Goal: Task Accomplishment & Management: Use online tool/utility

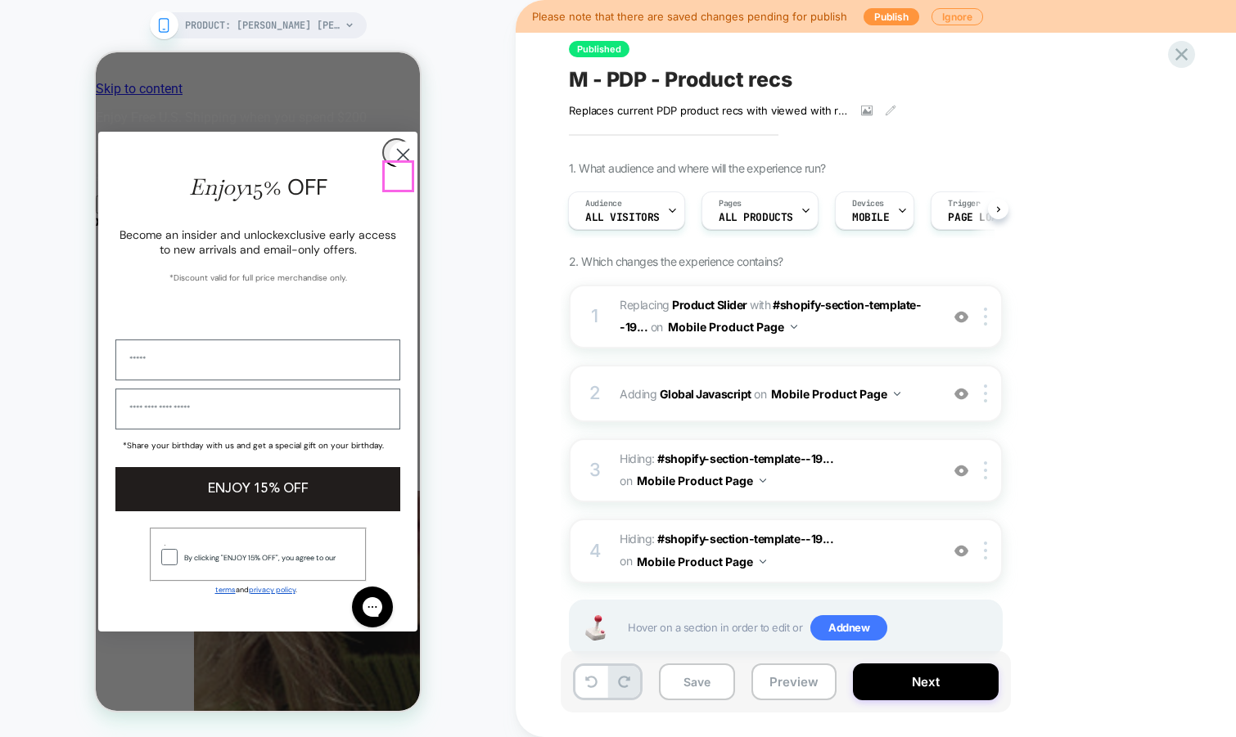
click at [395, 169] on circle "Close dialog" at bounding box center [402, 155] width 27 height 27
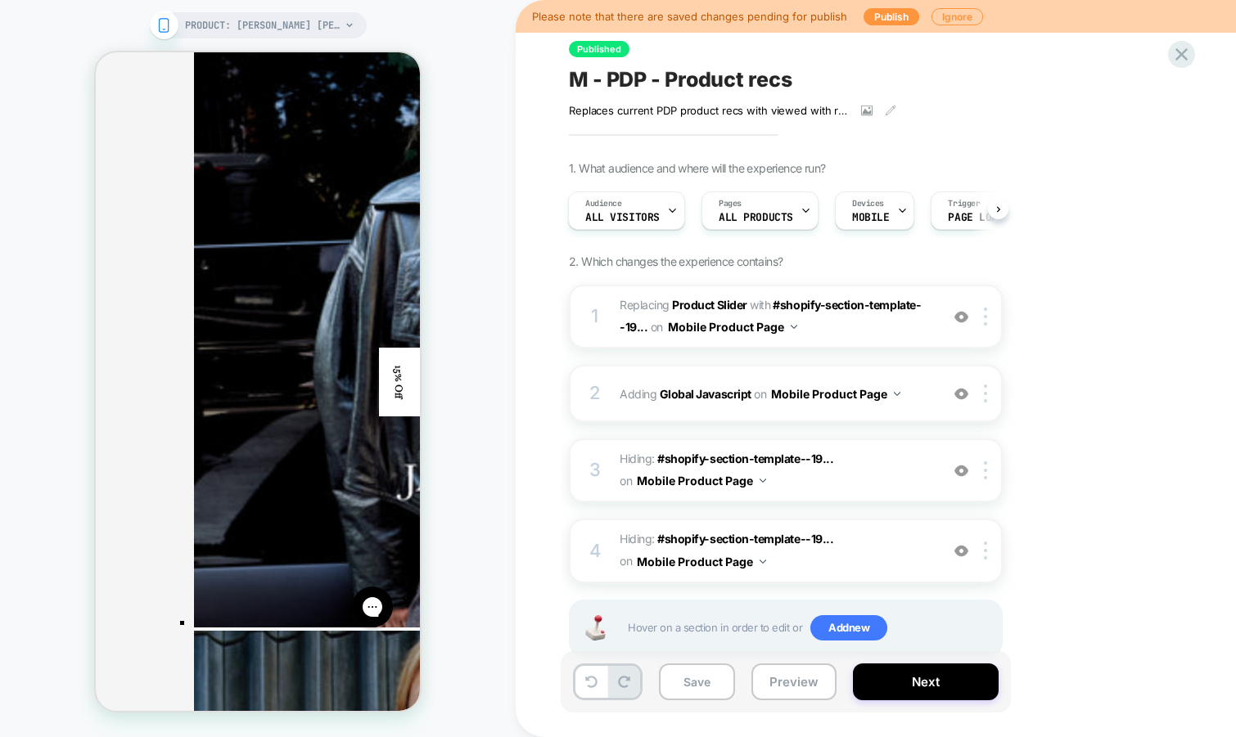
scroll to position [3191, 0]
click at [779, 693] on button "Preview" at bounding box center [793, 682] width 85 height 37
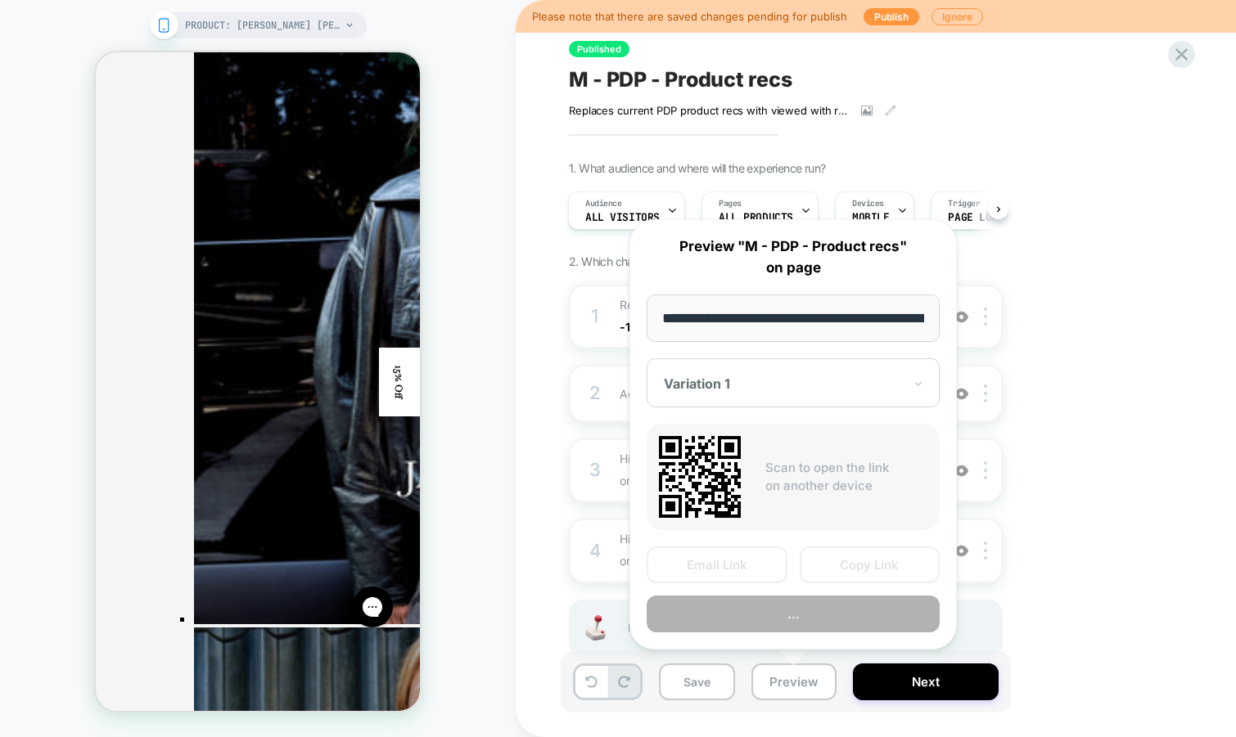
scroll to position [0, 149]
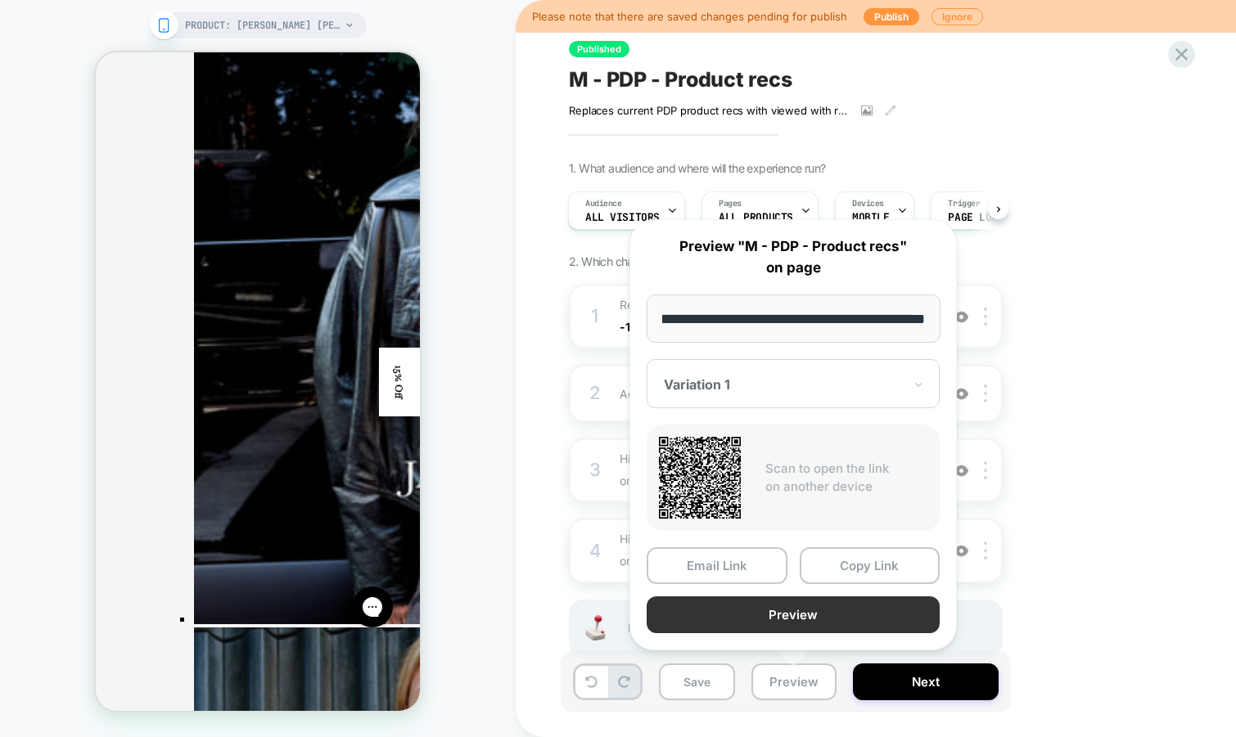
click at [768, 619] on button "Preview" at bounding box center [792, 615] width 293 height 37
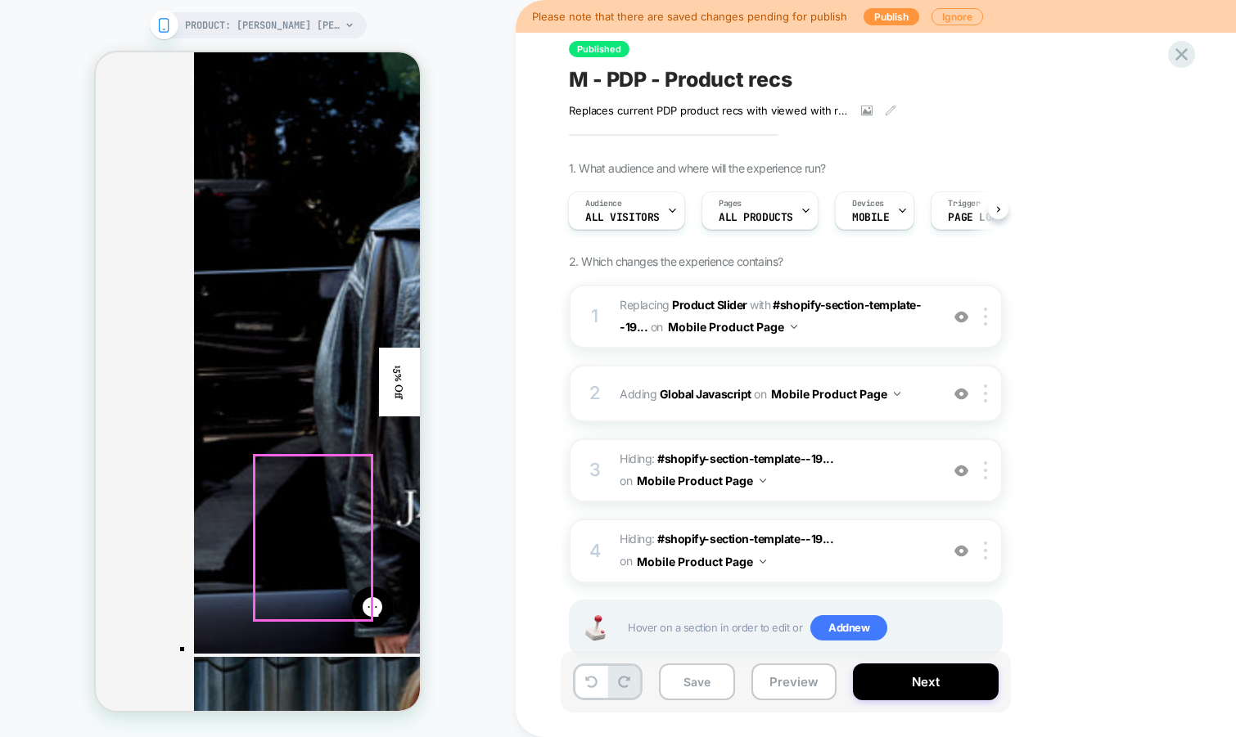
scroll to position [3212, 0]
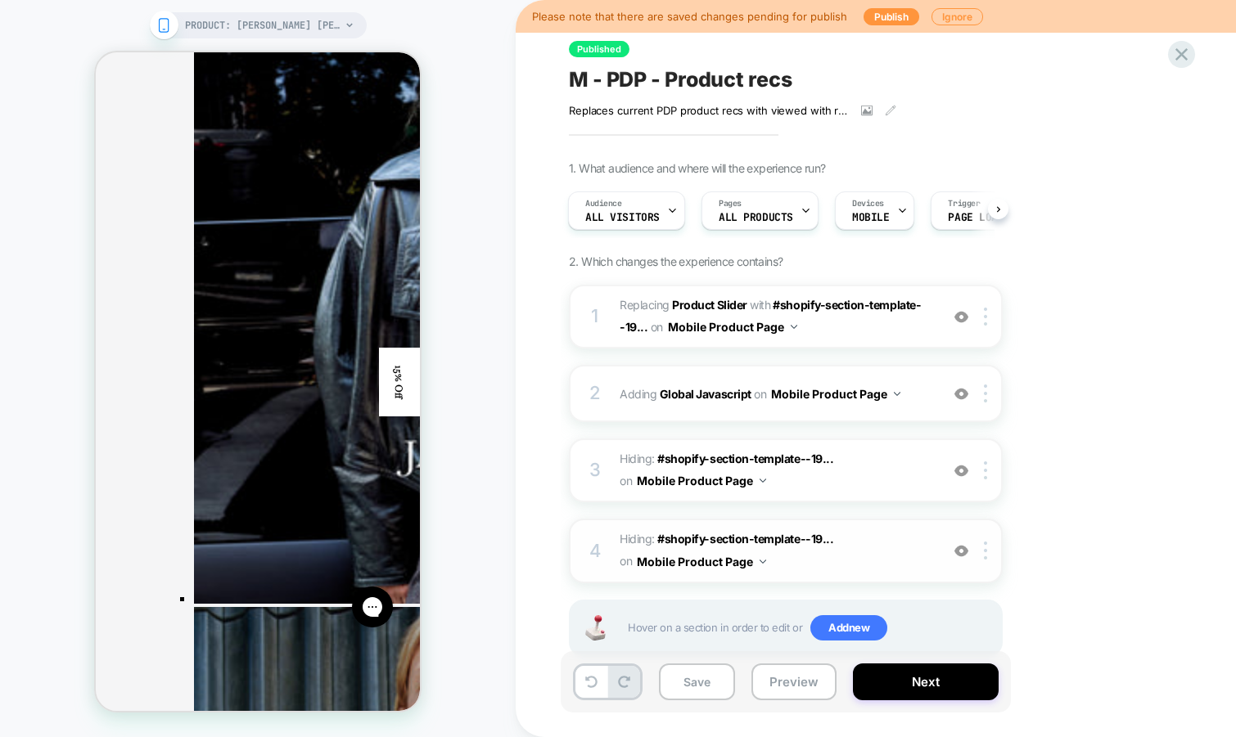
click at [959, 551] on img at bounding box center [961, 551] width 14 height 14
click at [964, 469] on img at bounding box center [961, 471] width 14 height 14
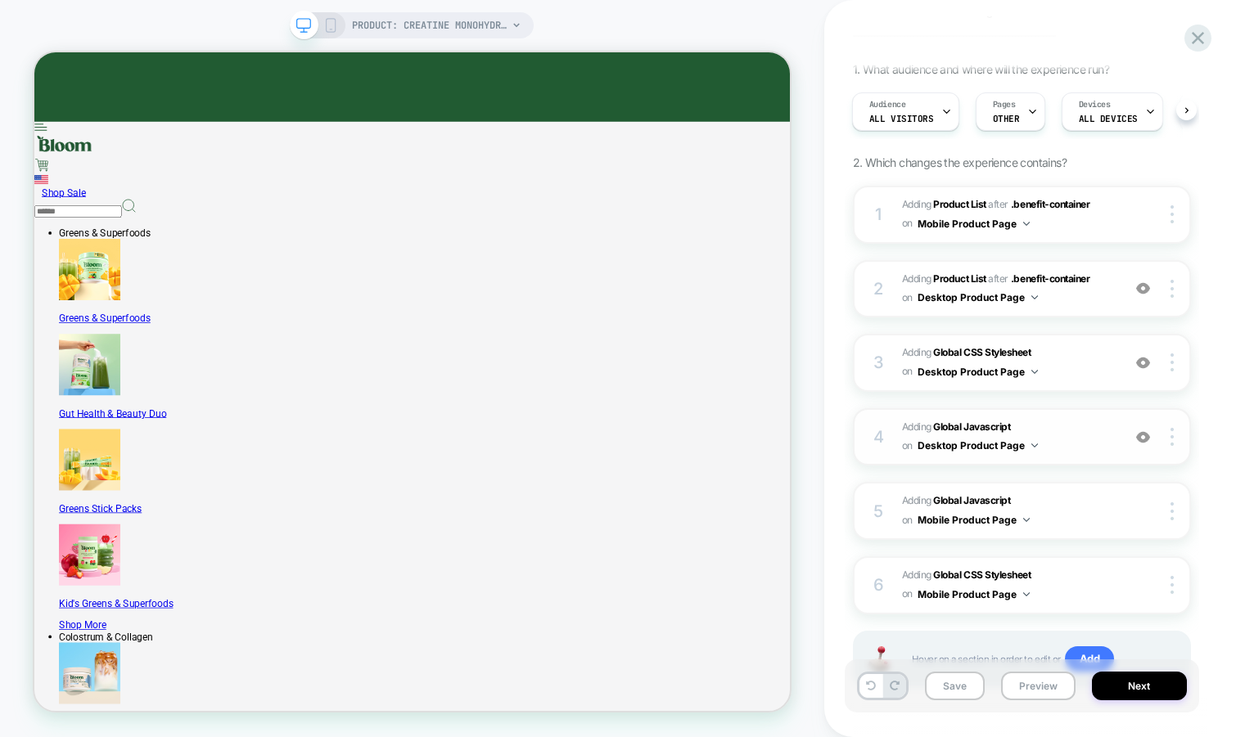
scroll to position [194, 0]
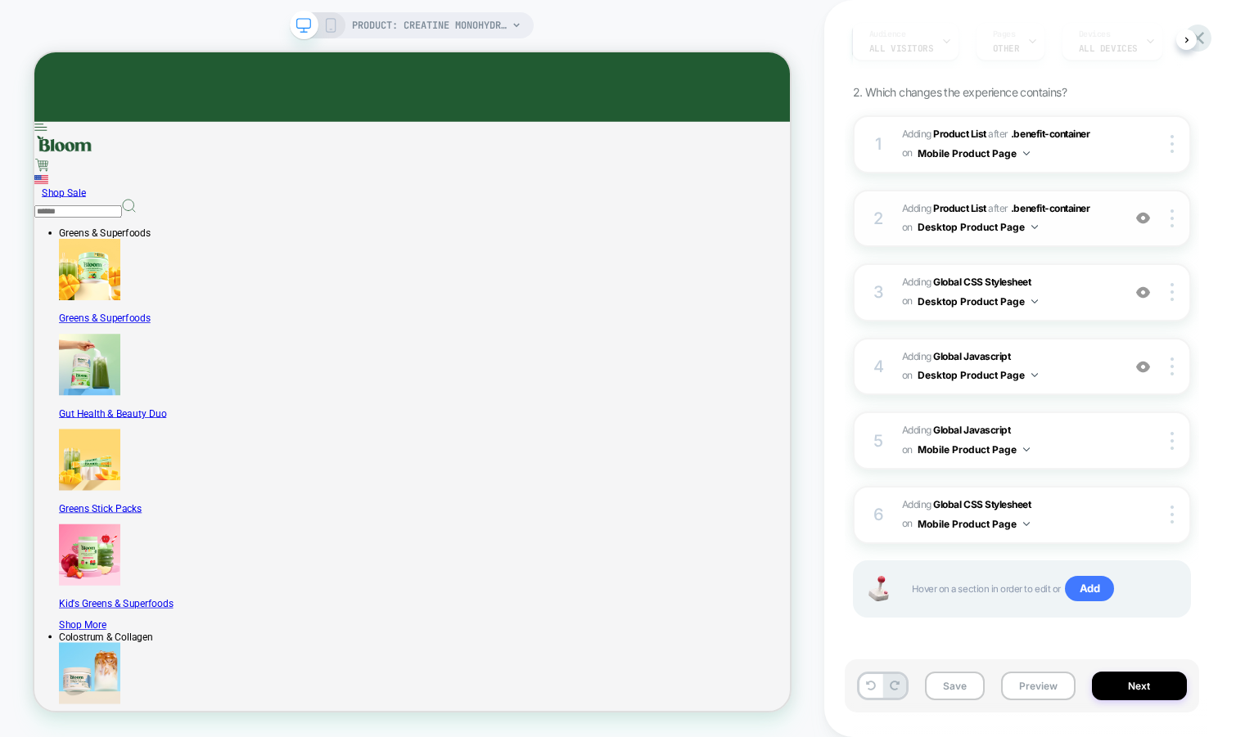
click at [1082, 227] on span "#_loomi_addon_1757007707032 Adding Product List AFTER .benefit-container .benef…" at bounding box center [1007, 219] width 211 height 38
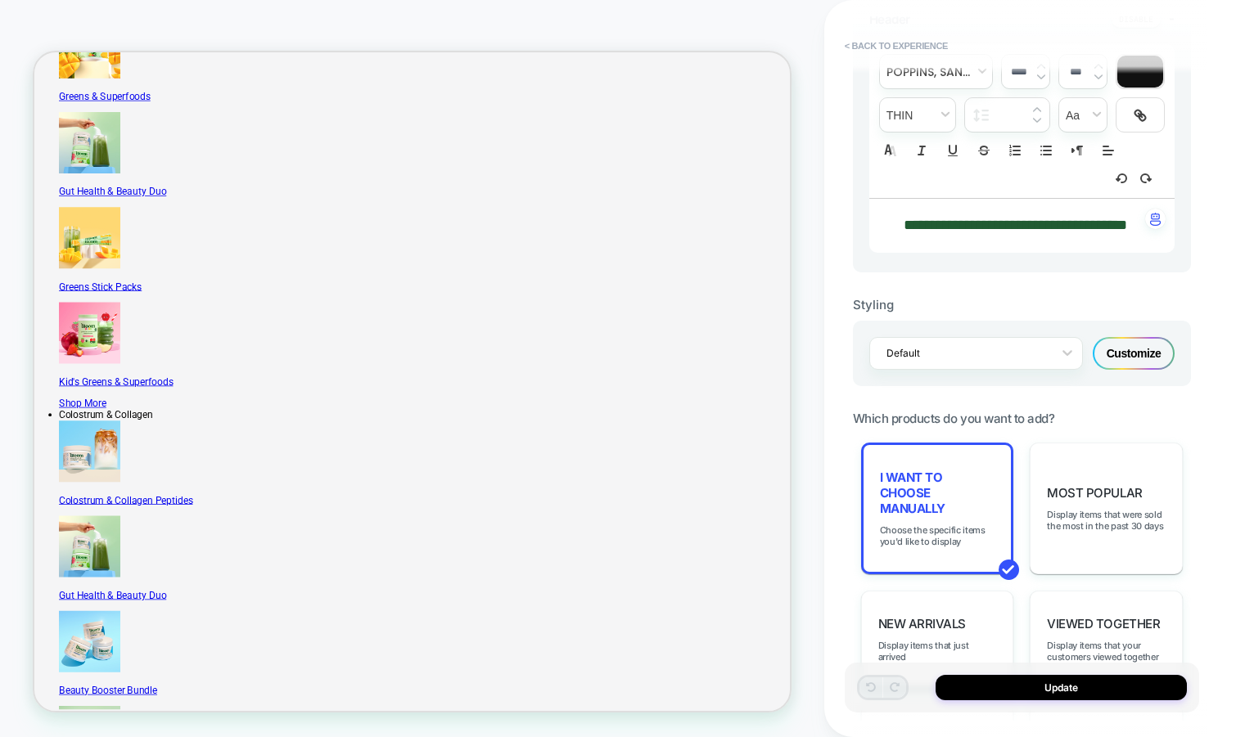
scroll to position [478, 0]
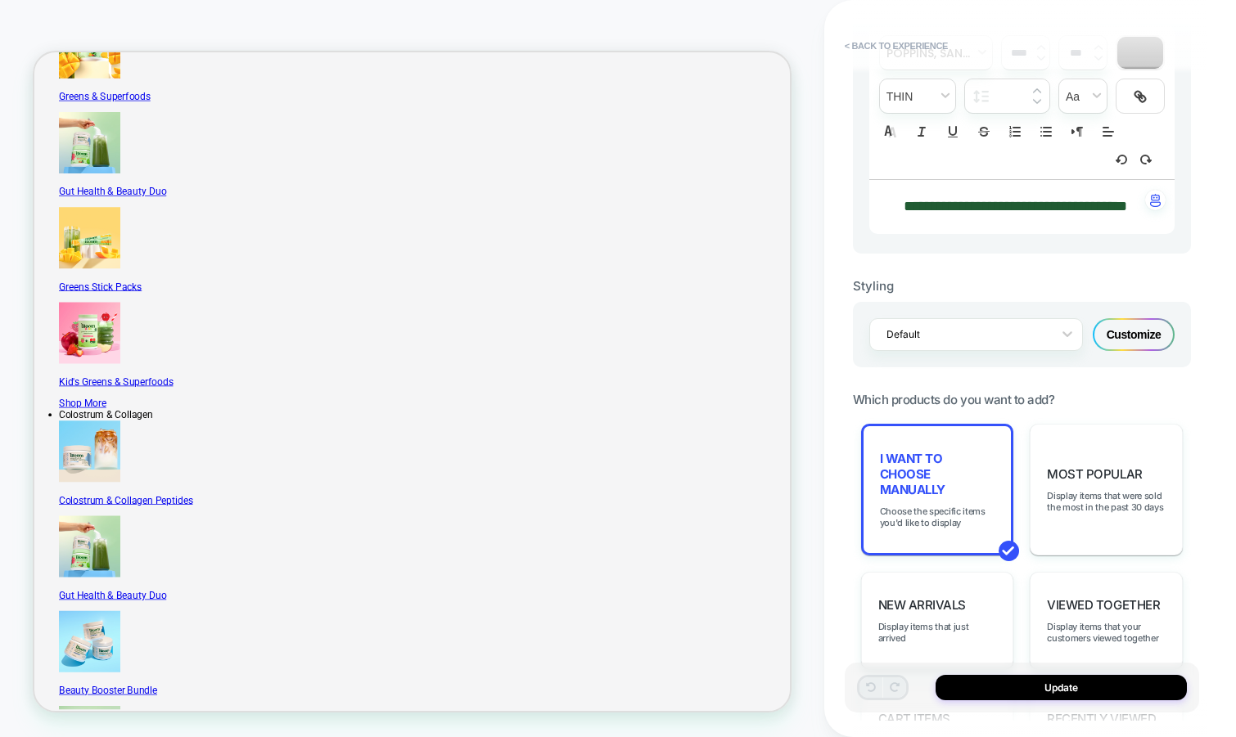
click at [1135, 351] on div "Customize" at bounding box center [1133, 334] width 82 height 33
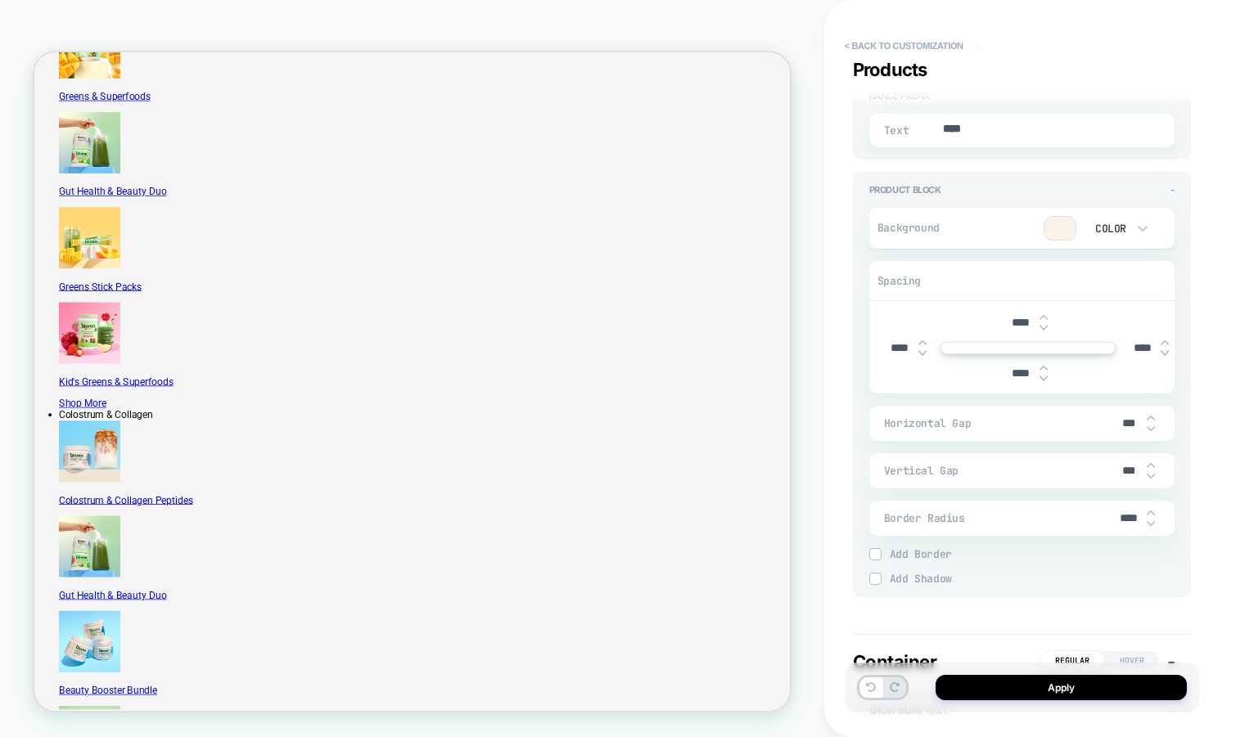
scroll to position [2301, 0]
click at [1149, 416] on img at bounding box center [1150, 412] width 8 height 7
type textarea "*"
type input "***"
click at [1149, 416] on img at bounding box center [1150, 412] width 8 height 7
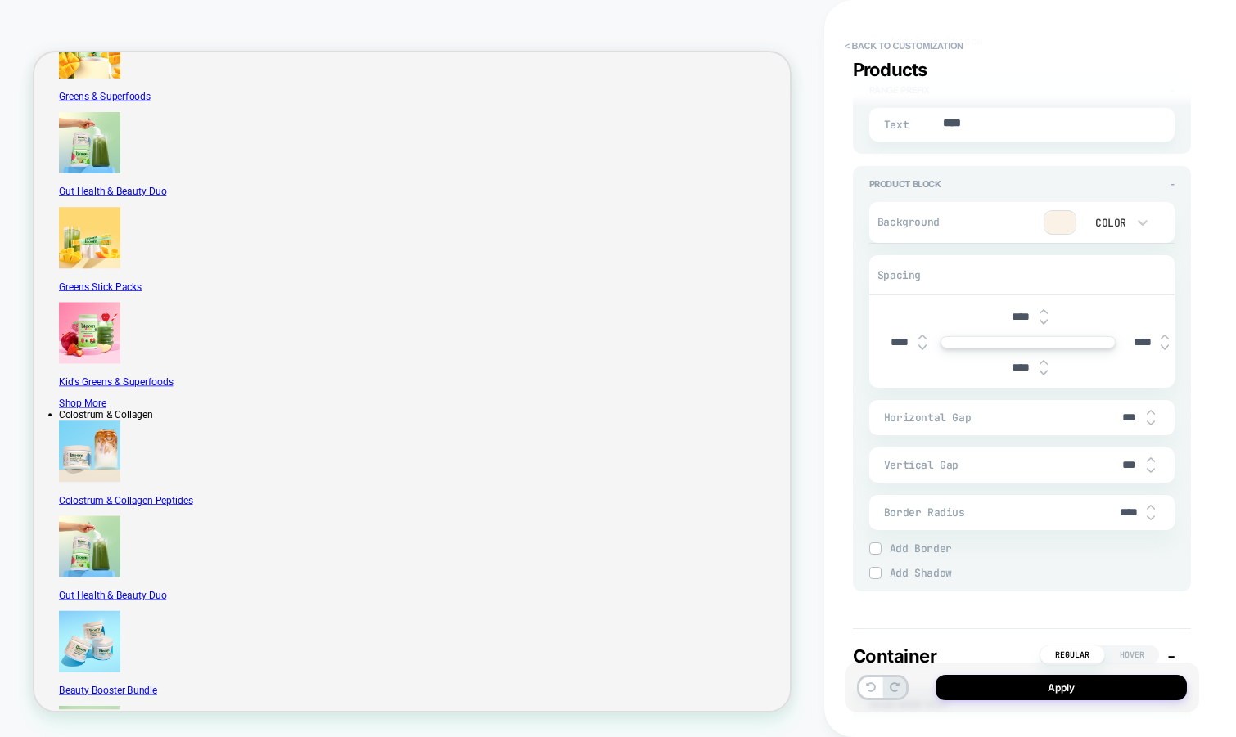
type textarea "*"
type input "***"
click at [1149, 416] on img at bounding box center [1150, 412] width 8 height 7
type textarea "*"
type input "***"
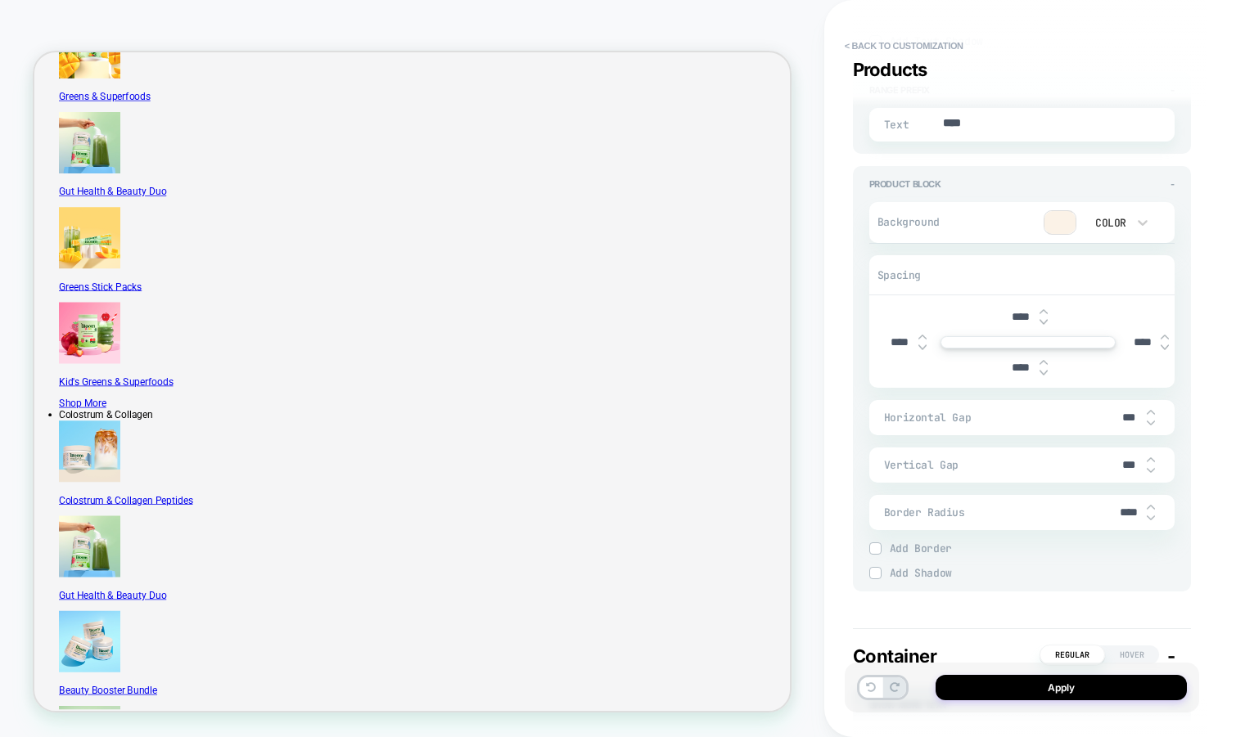
click at [1149, 416] on img at bounding box center [1150, 412] width 8 height 7
type textarea "*"
type input "***"
click at [1149, 416] on img at bounding box center [1150, 412] width 8 height 7
type textarea "*"
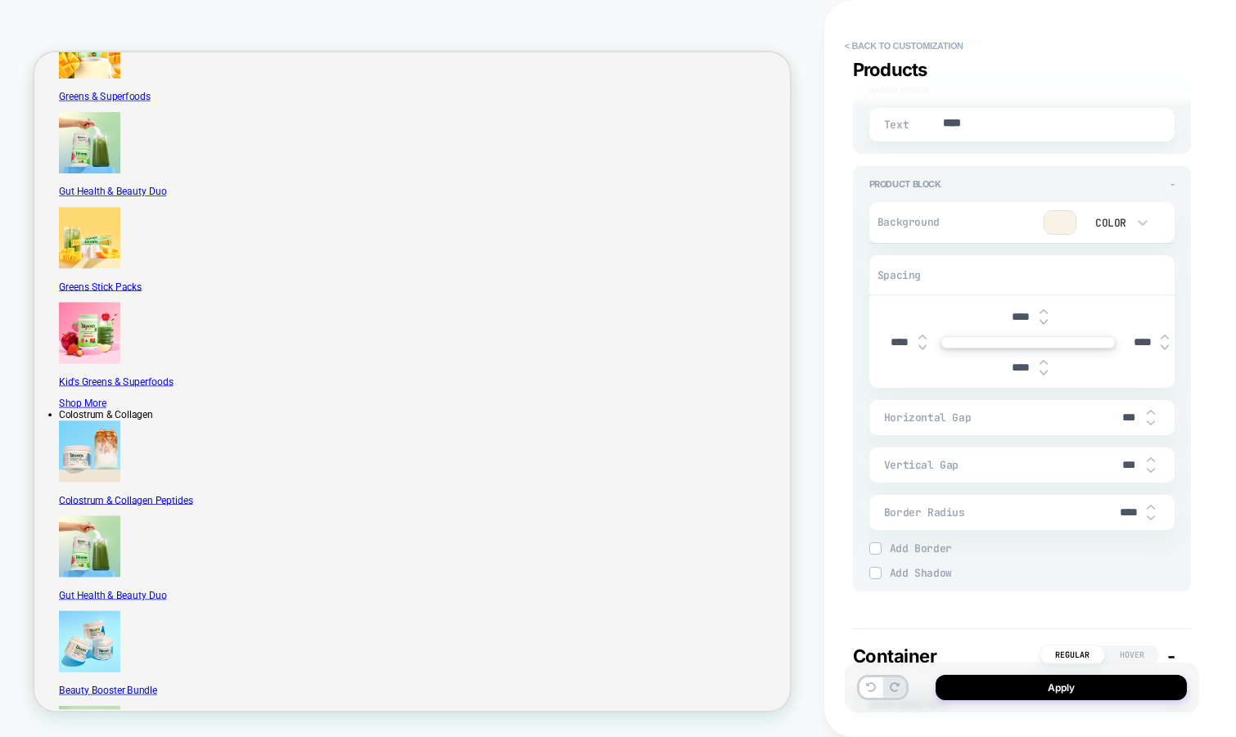
type input "****"
click at [1149, 416] on img at bounding box center [1150, 412] width 8 height 7
type textarea "*"
type input "****"
click at [1149, 416] on img at bounding box center [1150, 412] width 8 height 7
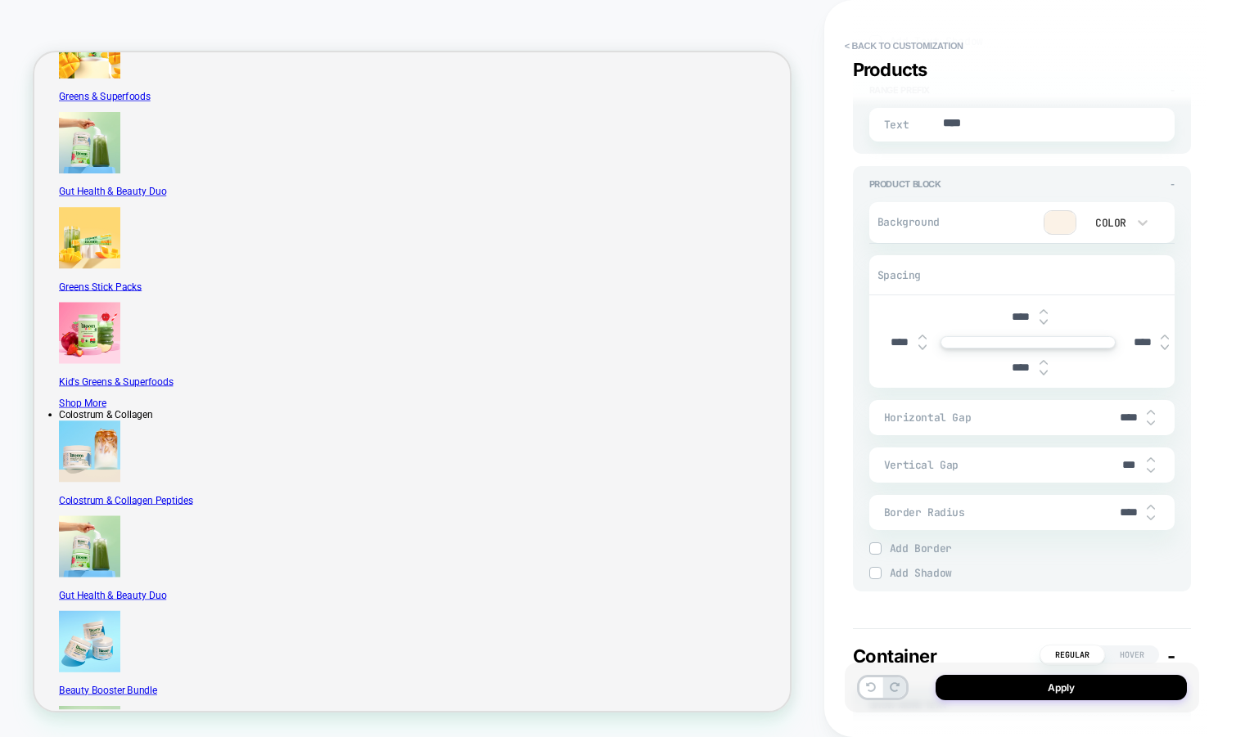
type textarea "*"
type input "****"
click at [1149, 416] on img at bounding box center [1150, 412] width 8 height 7
type textarea "*"
type input "****"
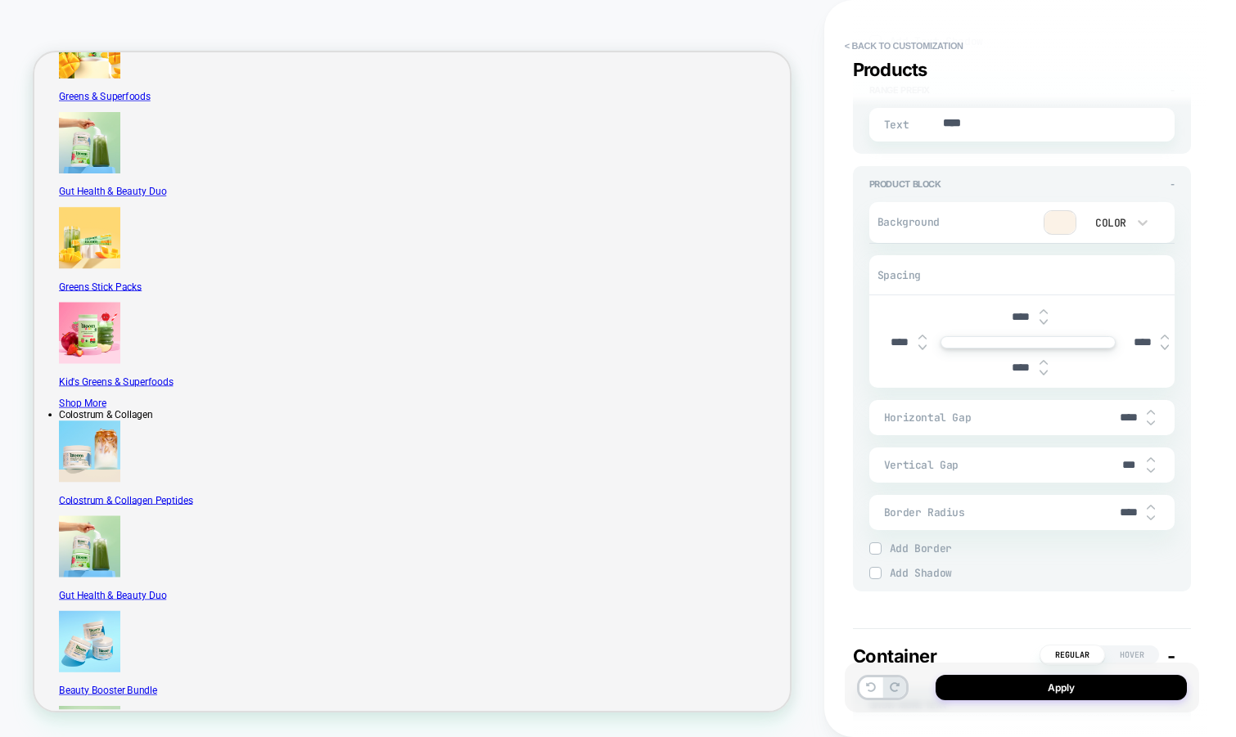
click at [1149, 416] on img at bounding box center [1150, 412] width 8 height 7
type textarea "*"
type input "****"
click at [1149, 416] on img at bounding box center [1150, 412] width 8 height 7
type textarea "*"
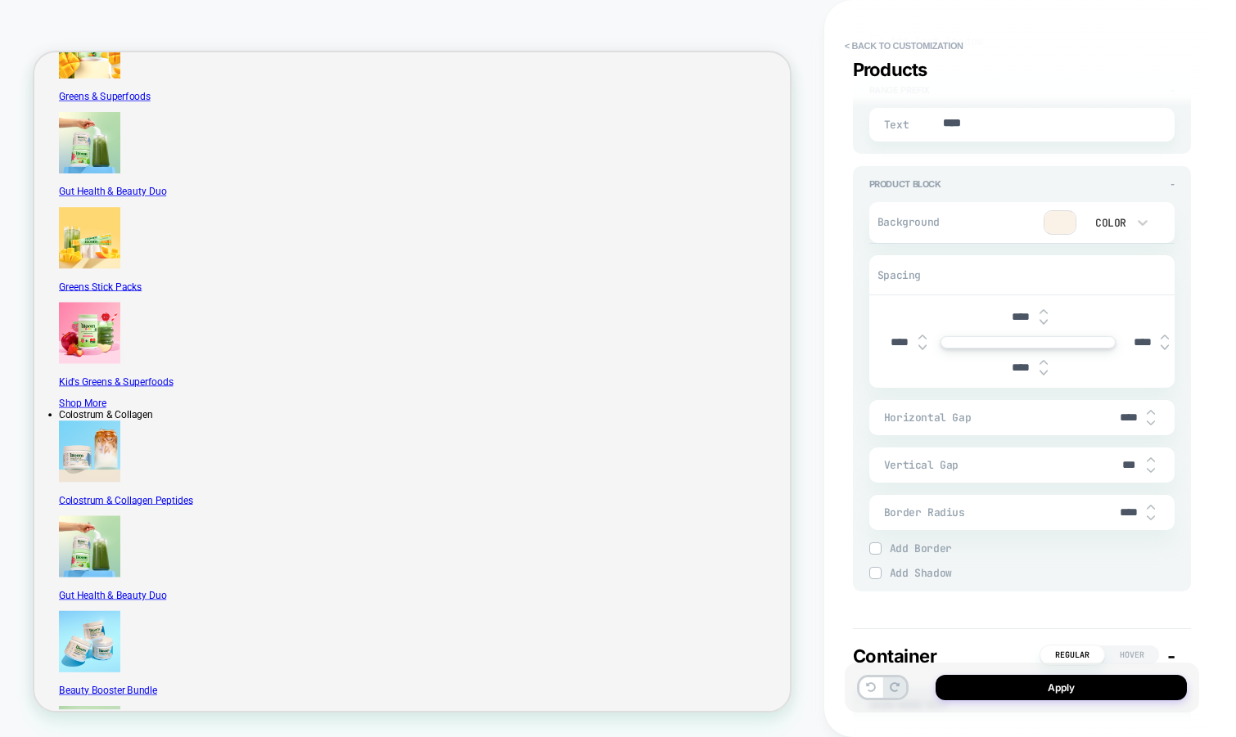
type input "****"
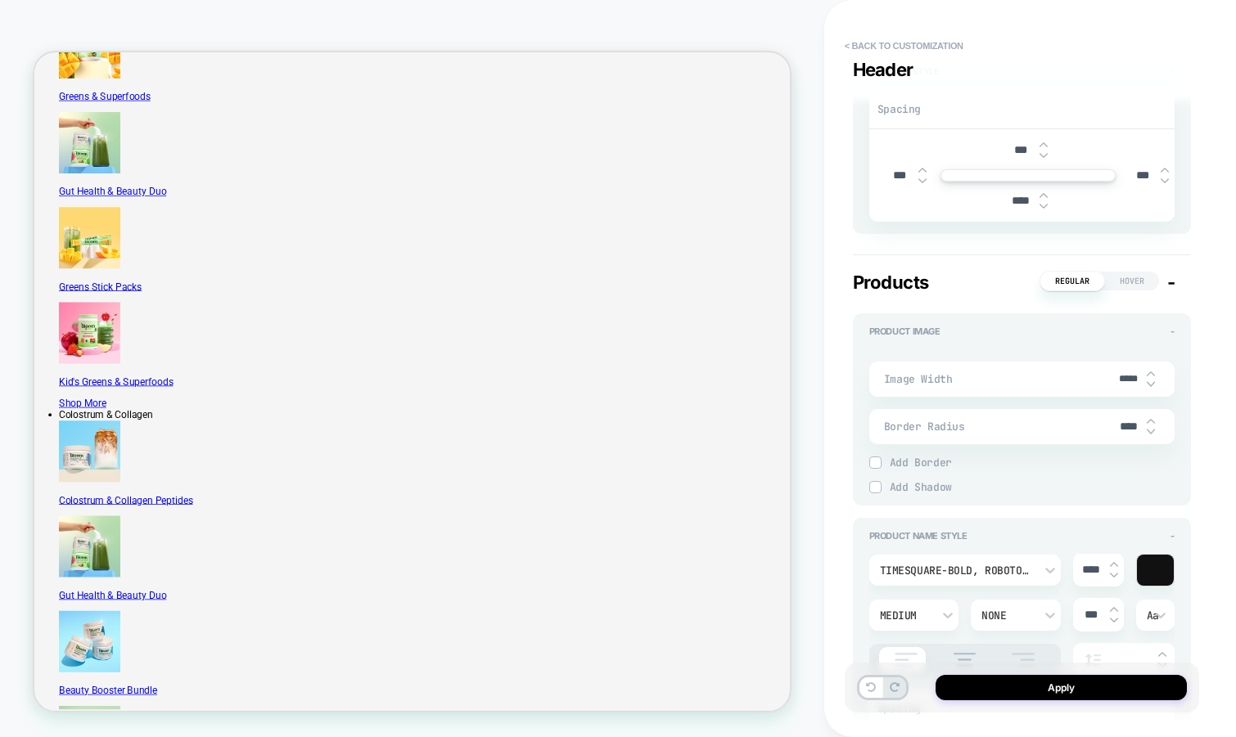
scroll to position [539, 0]
click at [1149, 372] on img at bounding box center [1150, 369] width 8 height 7
type textarea "*"
type input "*****"
click at [1149, 372] on img at bounding box center [1150, 369] width 8 height 7
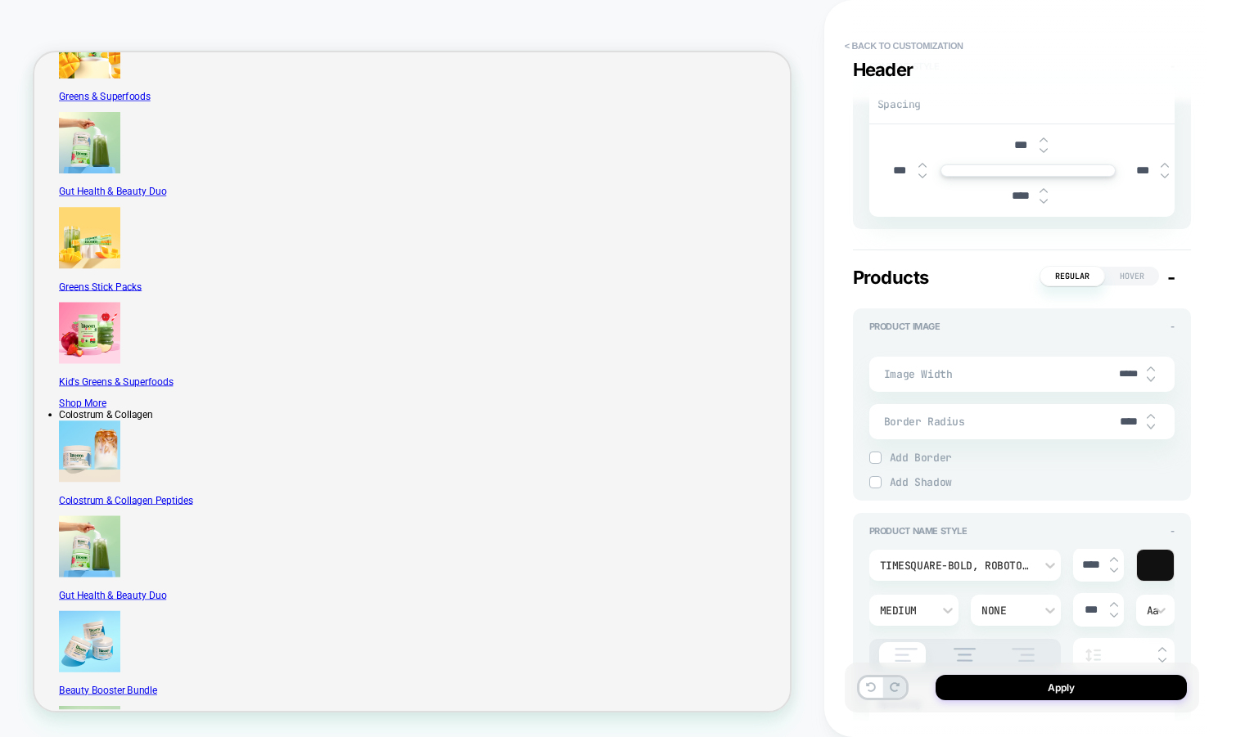
type textarea "*"
type input "*****"
click at [1149, 372] on img at bounding box center [1150, 369] width 8 height 7
type textarea "*"
type input "*****"
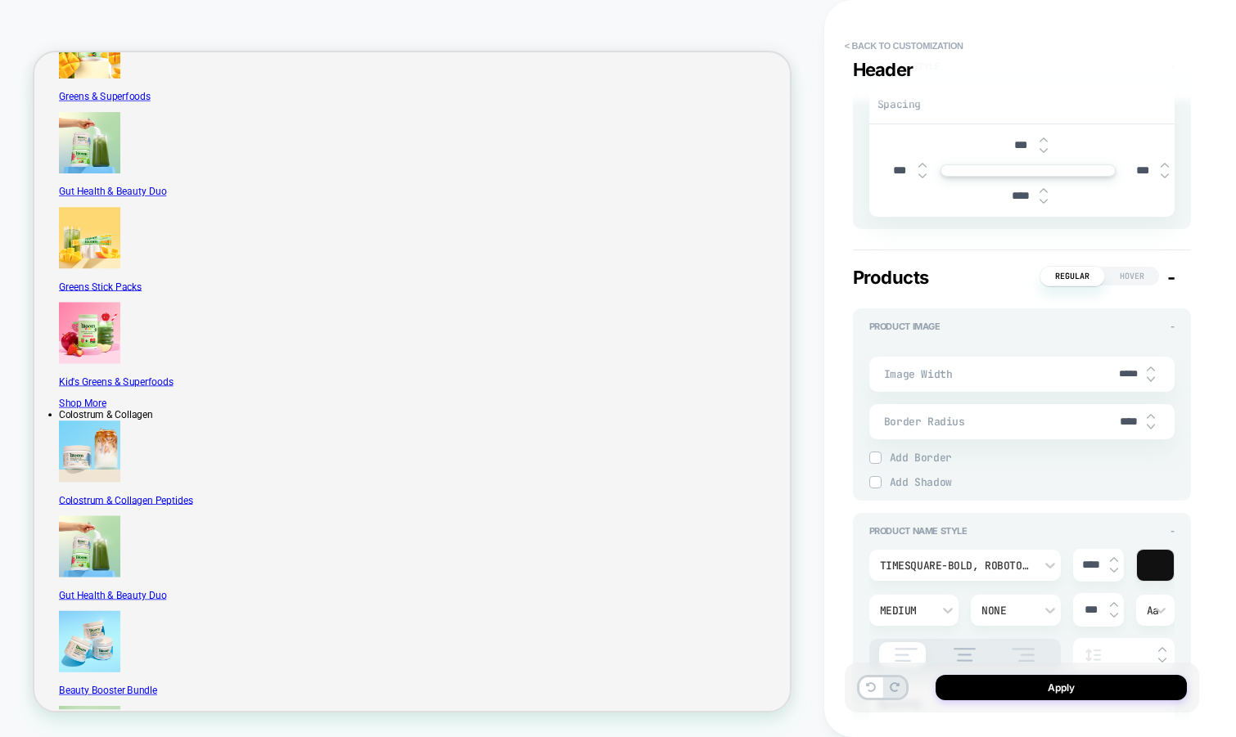
click at [1149, 372] on img at bounding box center [1150, 369] width 8 height 7
type textarea "*"
type input "*****"
click at [1149, 372] on img at bounding box center [1150, 369] width 8 height 7
type textarea "*"
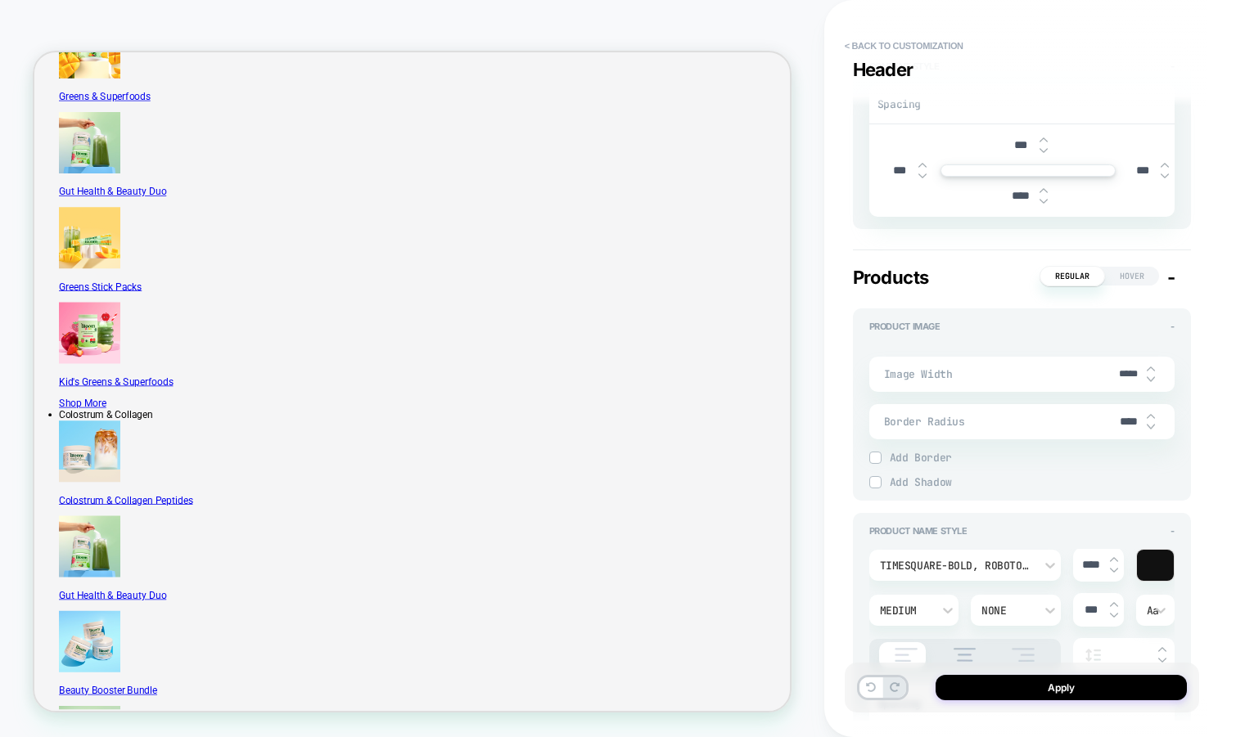
type input "*****"
click at [1149, 372] on img at bounding box center [1150, 369] width 8 height 7
type textarea "*"
type input "*****"
click at [1149, 372] on img at bounding box center [1150, 369] width 8 height 7
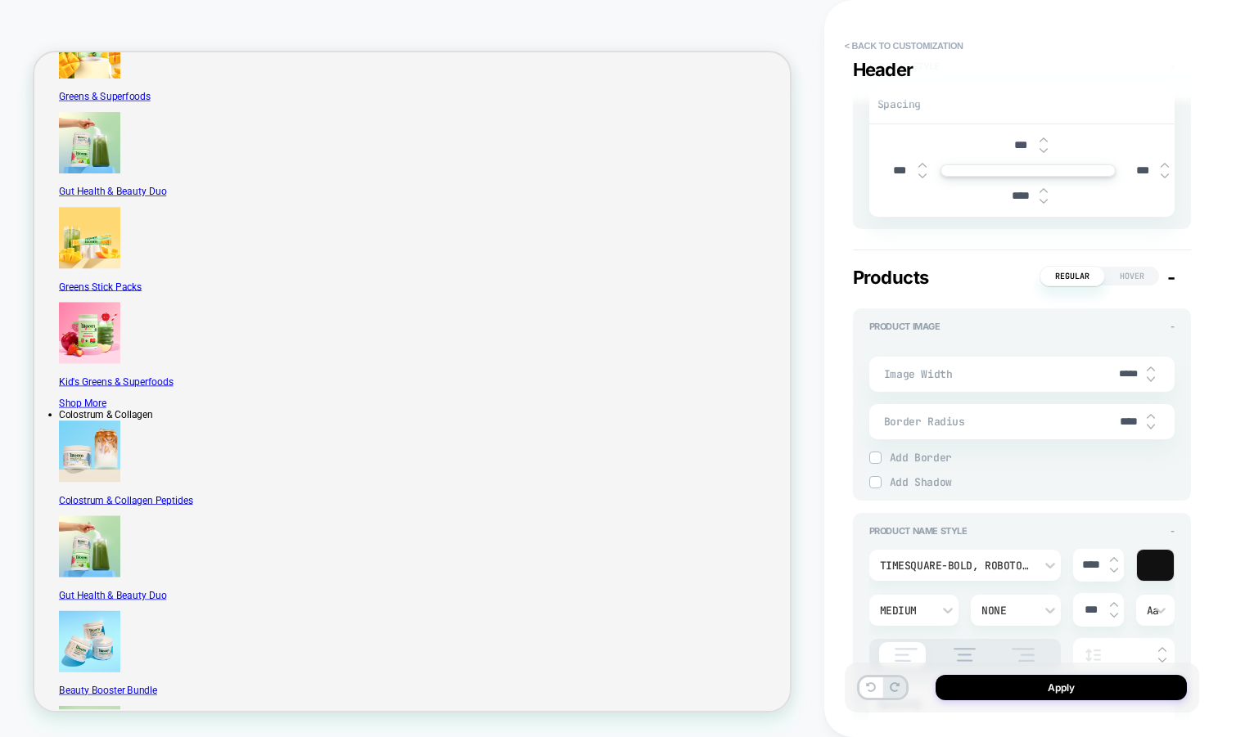
type textarea "*"
type input "*****"
click at [1149, 372] on img at bounding box center [1150, 369] width 8 height 7
type textarea "*"
type input "*****"
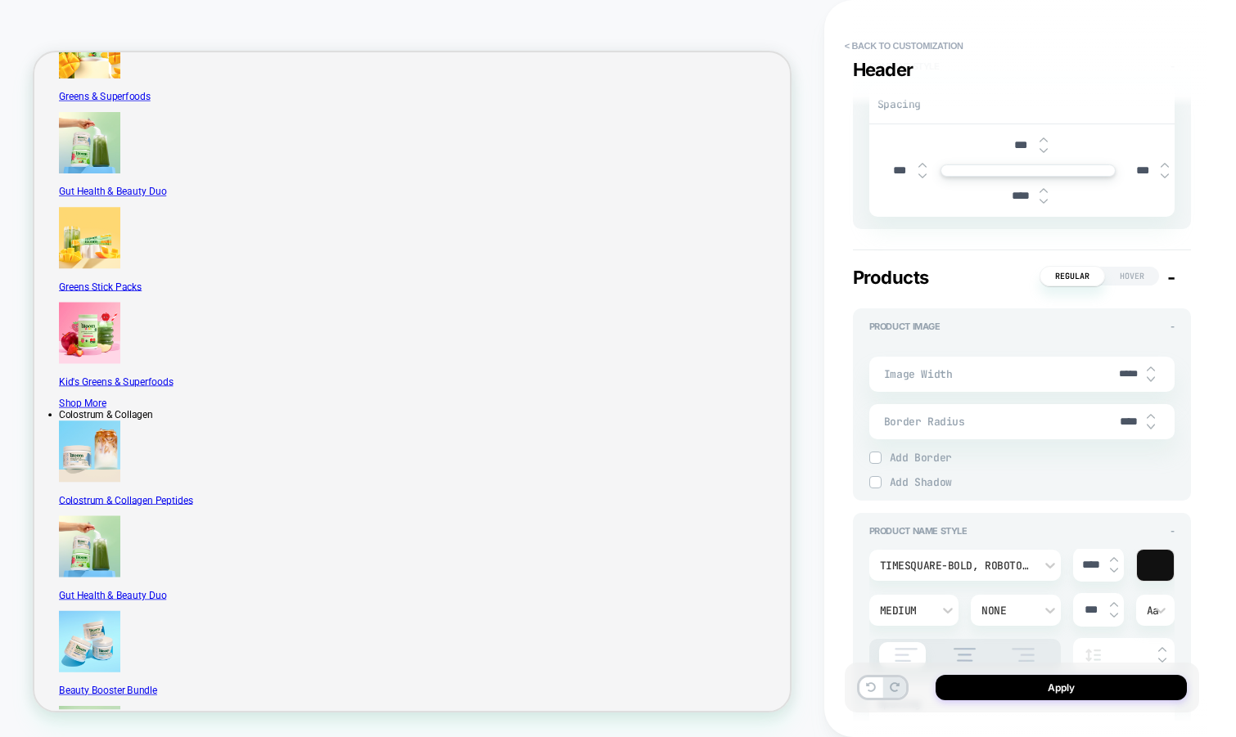
click at [1149, 372] on img at bounding box center [1150, 369] width 8 height 7
type textarea "*"
type input "*****"
click at [1149, 372] on img at bounding box center [1150, 369] width 8 height 7
type textarea "*"
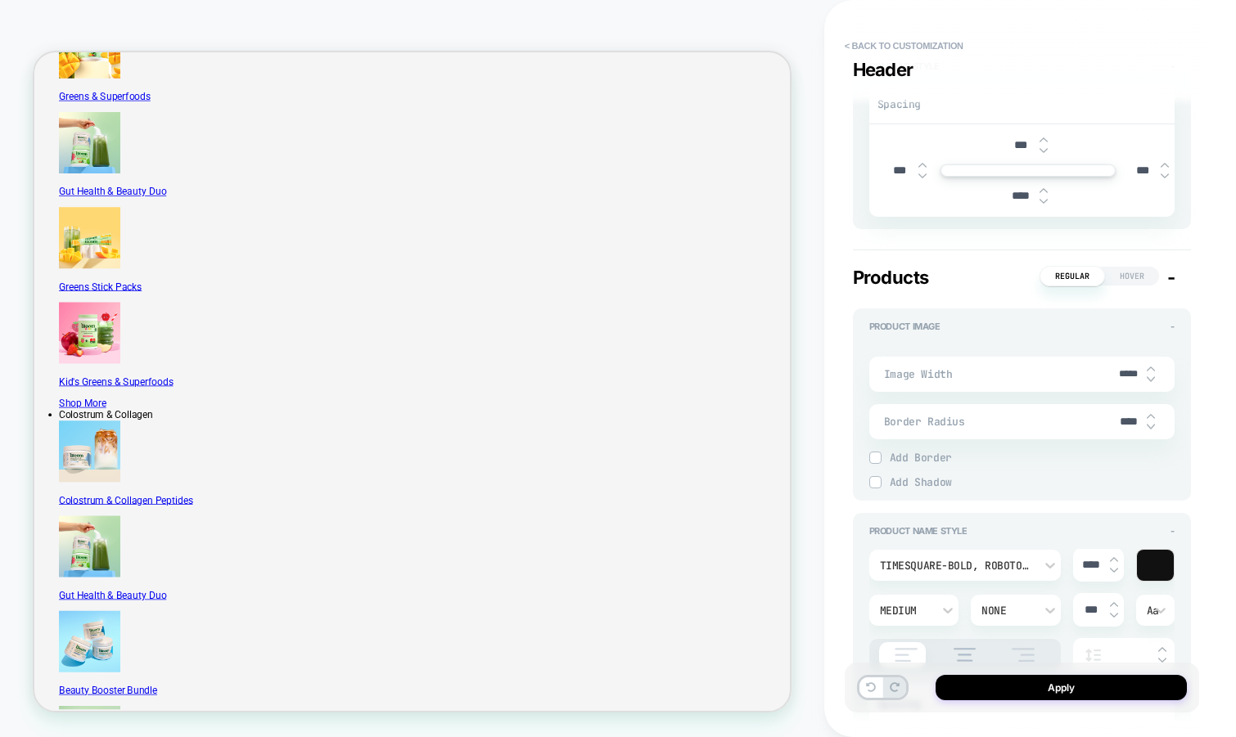
type input "*****"
click at [1149, 372] on img at bounding box center [1150, 369] width 8 height 7
type textarea "*"
type input "*****"
click at [1126, 380] on input "*****" at bounding box center [1128, 374] width 37 height 12
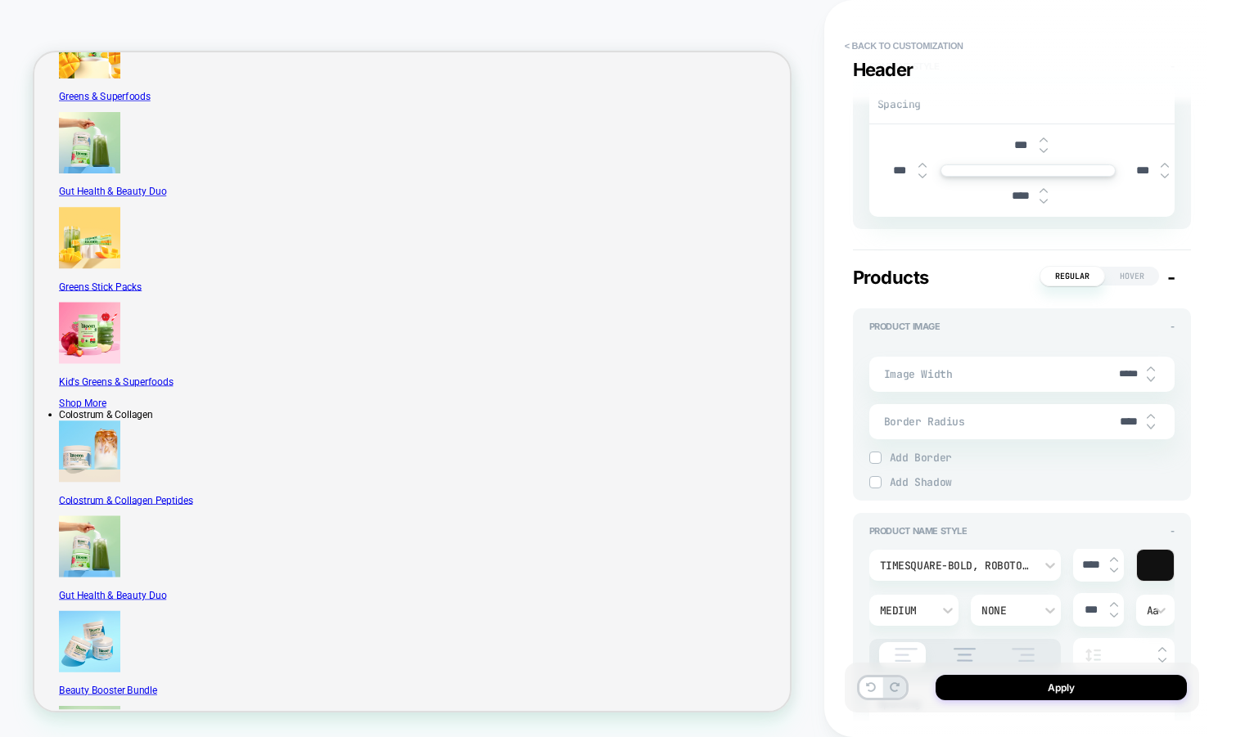
click at [1126, 380] on input "*****" at bounding box center [1128, 374] width 37 height 12
type textarea "*"
type input "***"
type textarea "*"
type input "****"
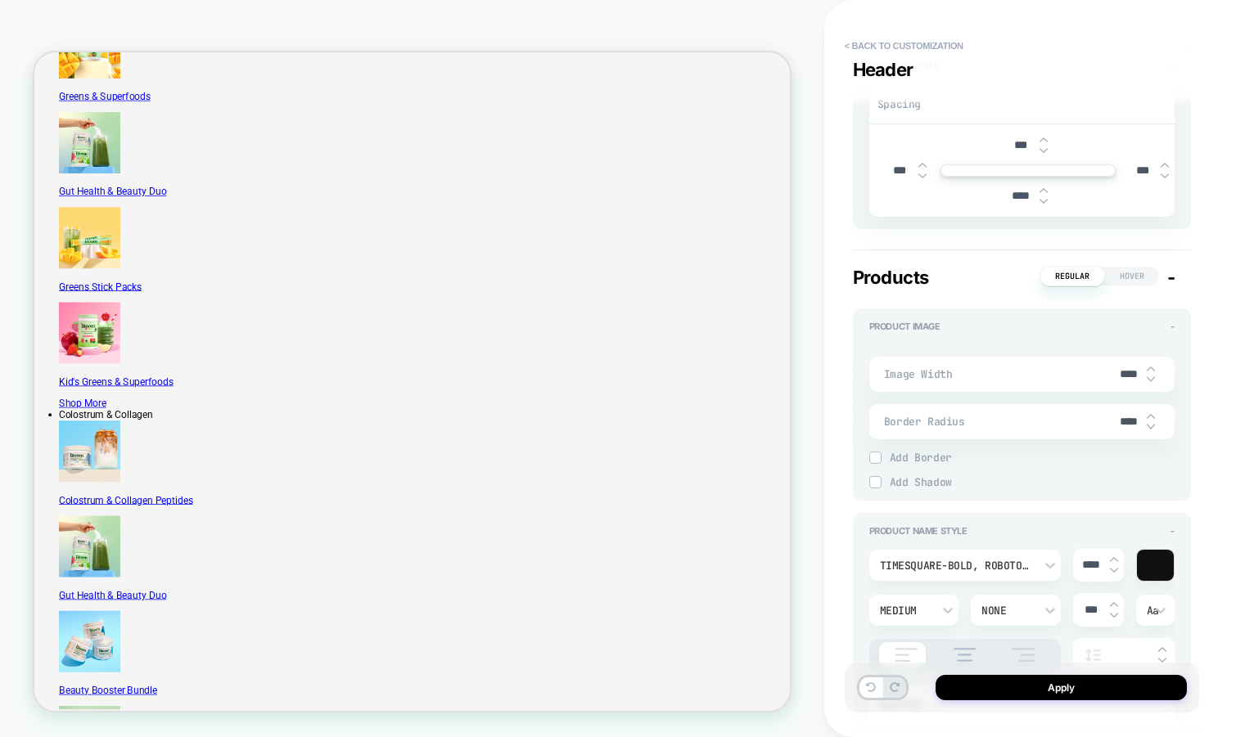
type textarea "*"
type input "*****"
click at [1123, 380] on input "*****" at bounding box center [1128, 374] width 37 height 12
type textarea "*"
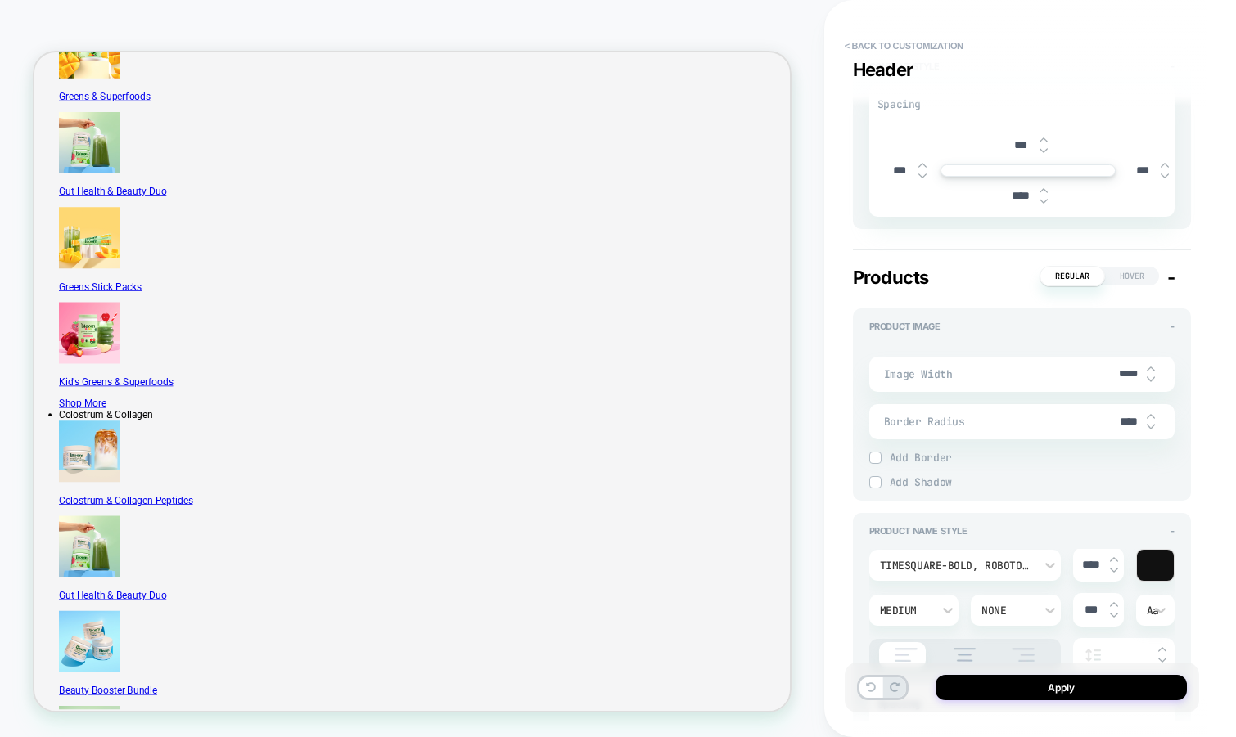
type input "***"
type textarea "*"
type input "****"
type textarea "*"
type input "*****"
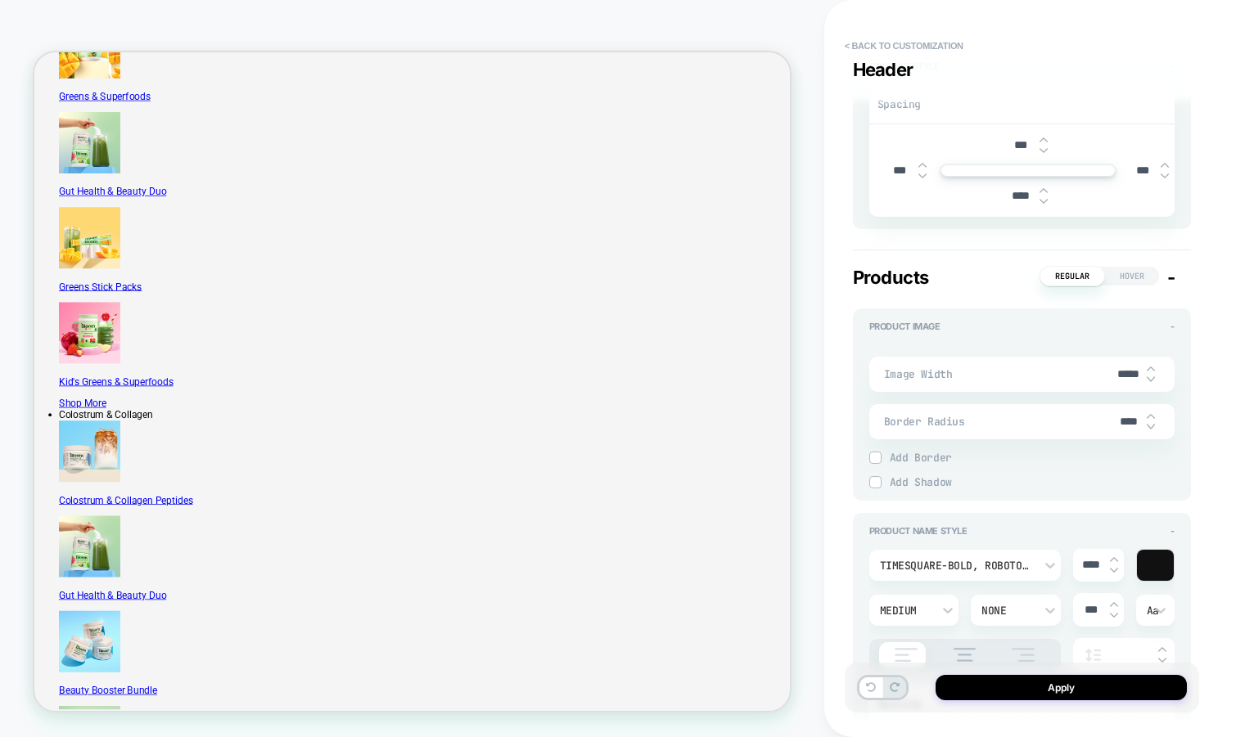
type textarea "*"
type input "*****"
click at [1035, 687] on button "Apply" at bounding box center [1060, 687] width 251 height 25
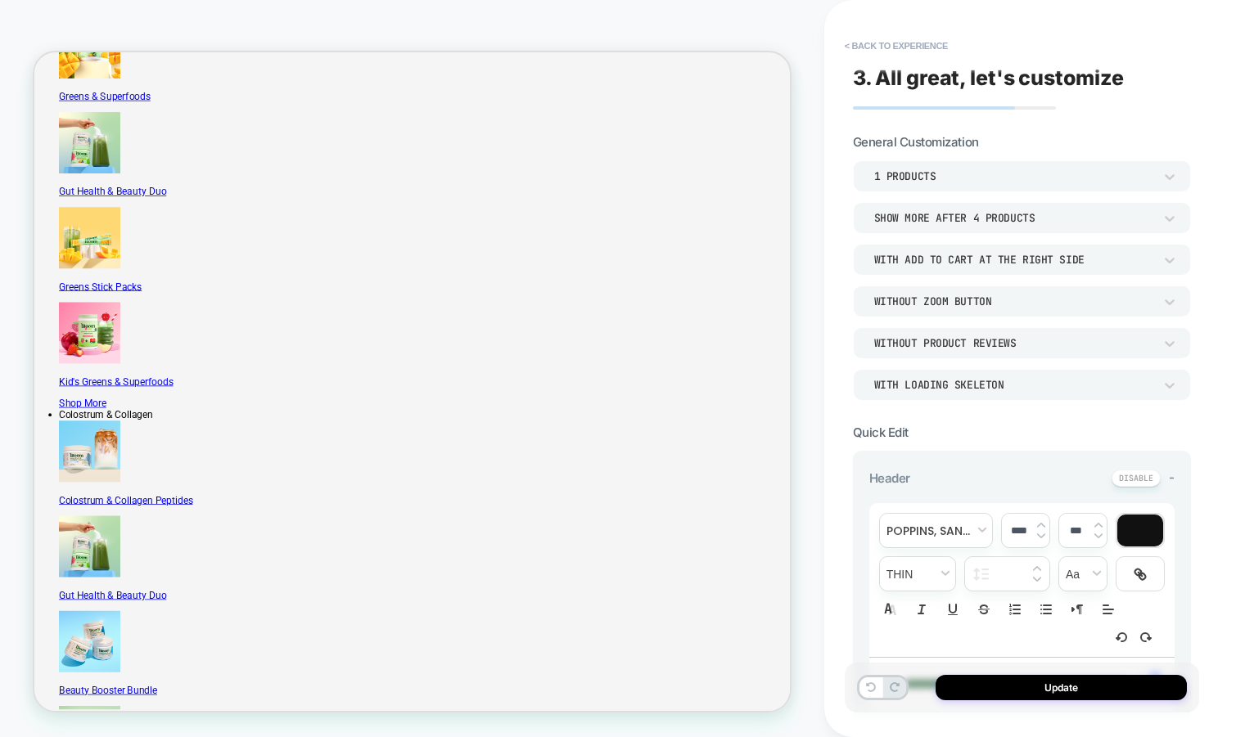
click at [1048, 259] on div "With add to cart at the right side" at bounding box center [1013, 260] width 279 height 14
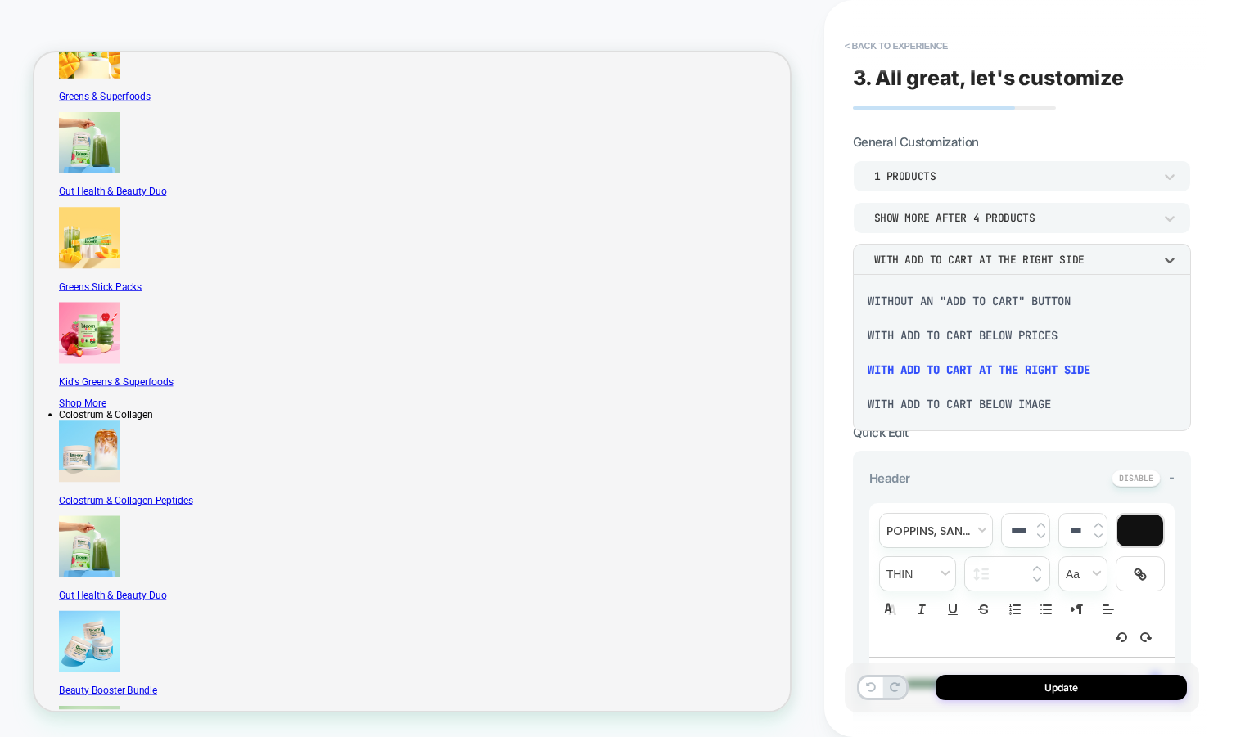
click at [1020, 336] on div "With add to cart below prices" at bounding box center [1021, 335] width 325 height 34
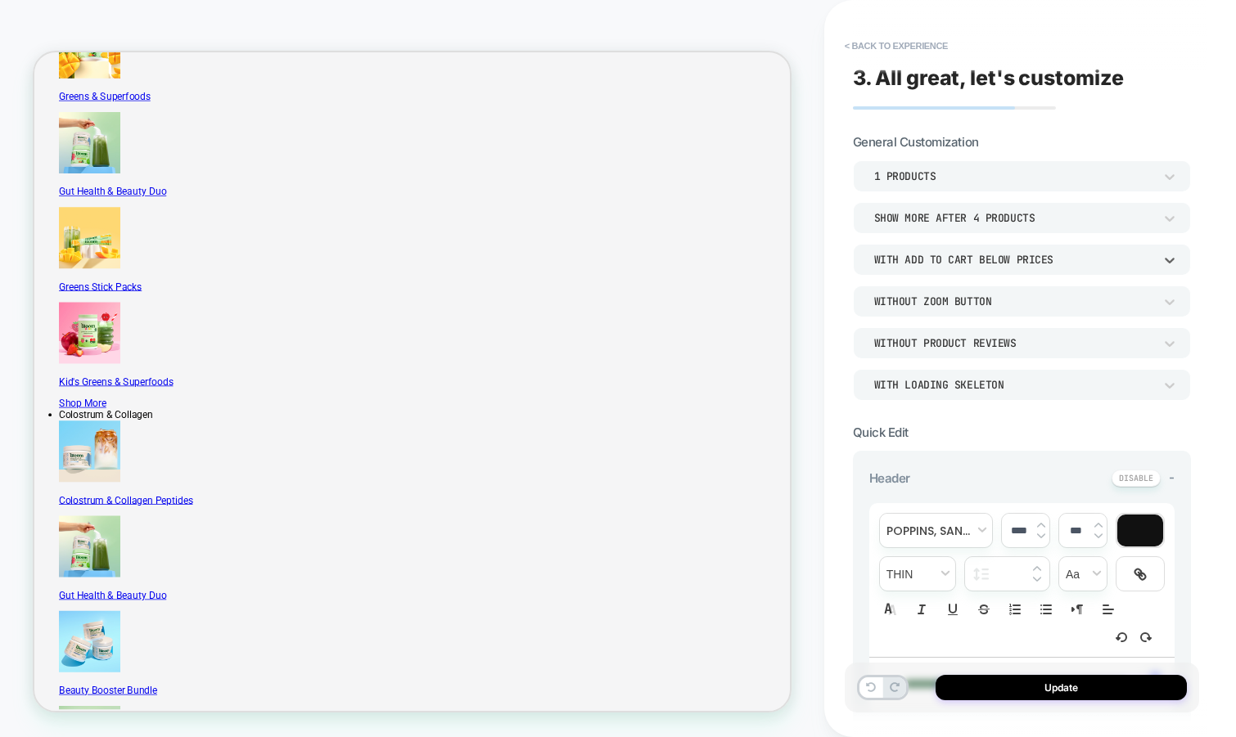
click at [1006, 258] on div "With add to cart below prices" at bounding box center [1013, 260] width 279 height 14
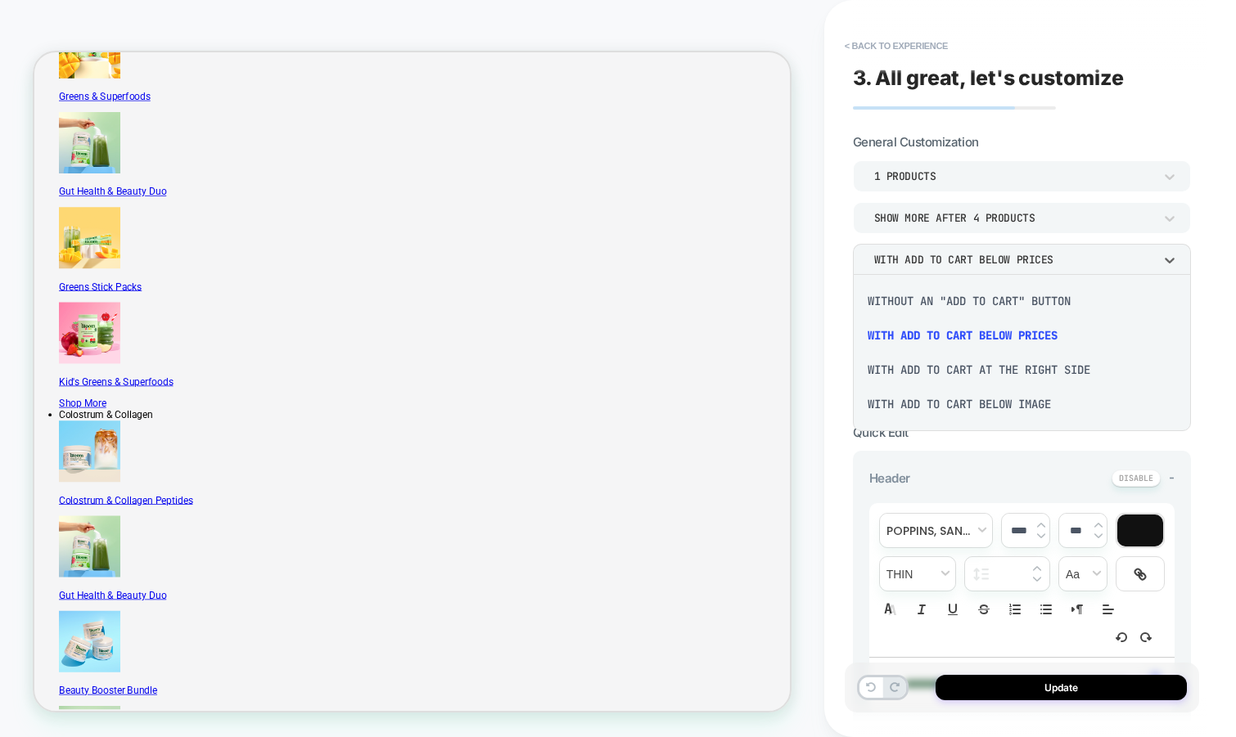
click at [984, 403] on div "With add to cart below image" at bounding box center [1021, 404] width 325 height 34
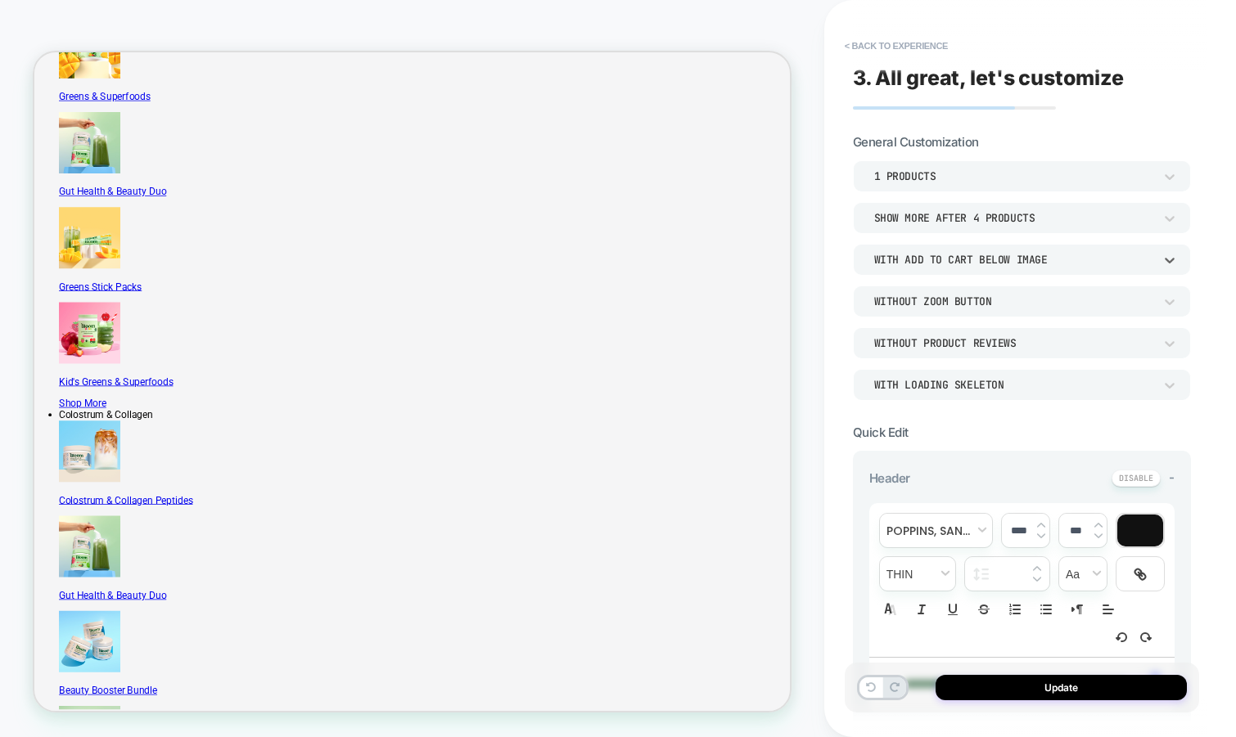
click at [1007, 255] on div "With add to cart below image" at bounding box center [1013, 260] width 279 height 14
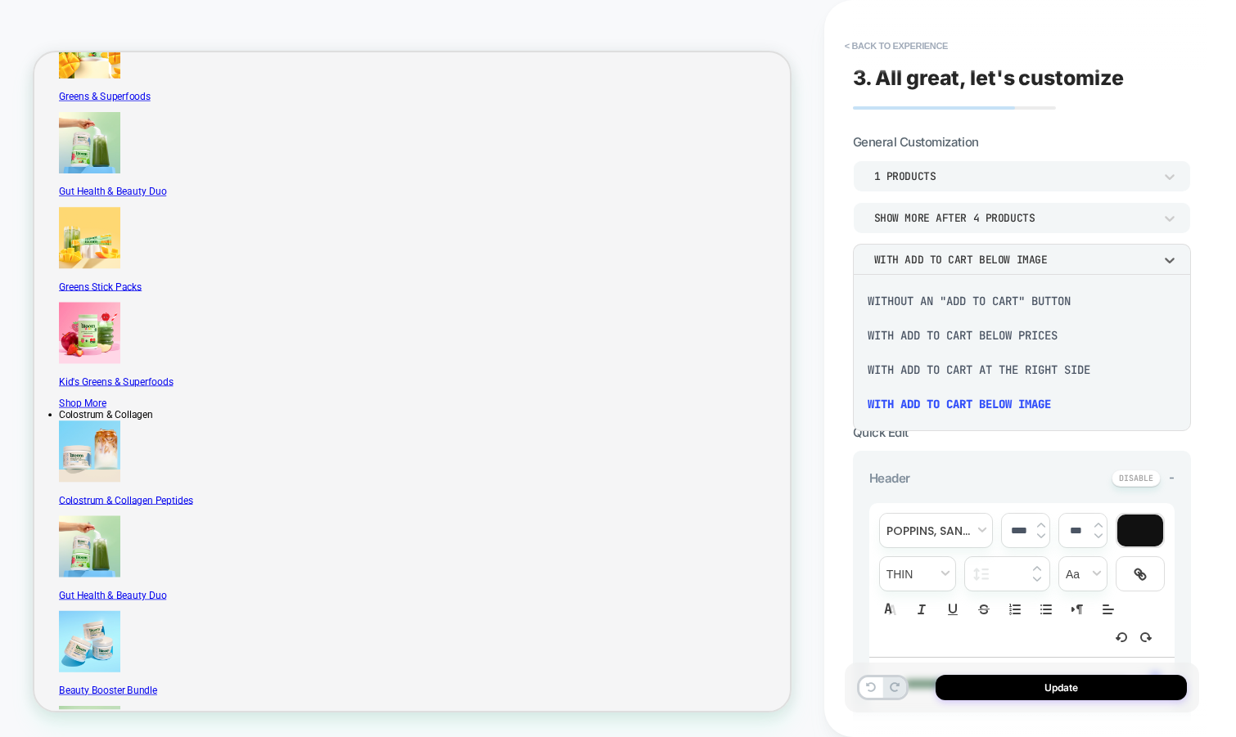
click at [988, 337] on div "With add to cart below prices" at bounding box center [1021, 335] width 325 height 34
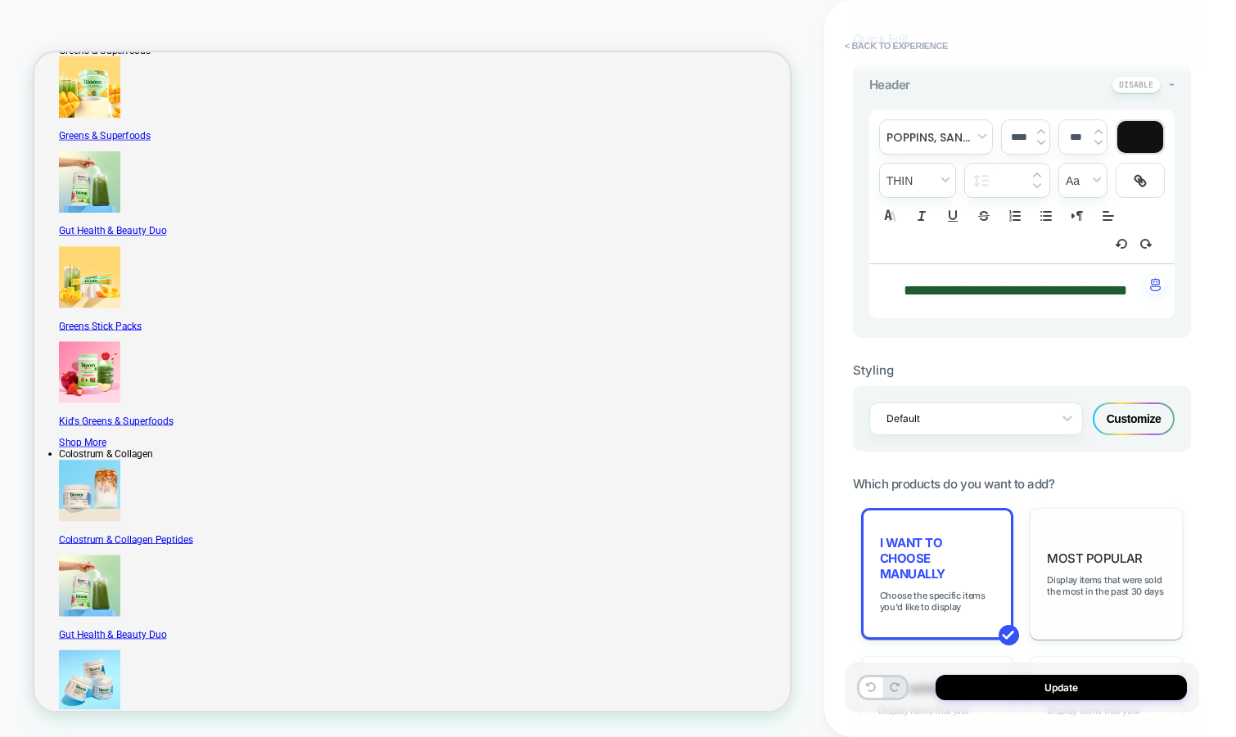
scroll to position [394, 0]
click at [1149, 435] on div "Customize" at bounding box center [1133, 418] width 82 height 33
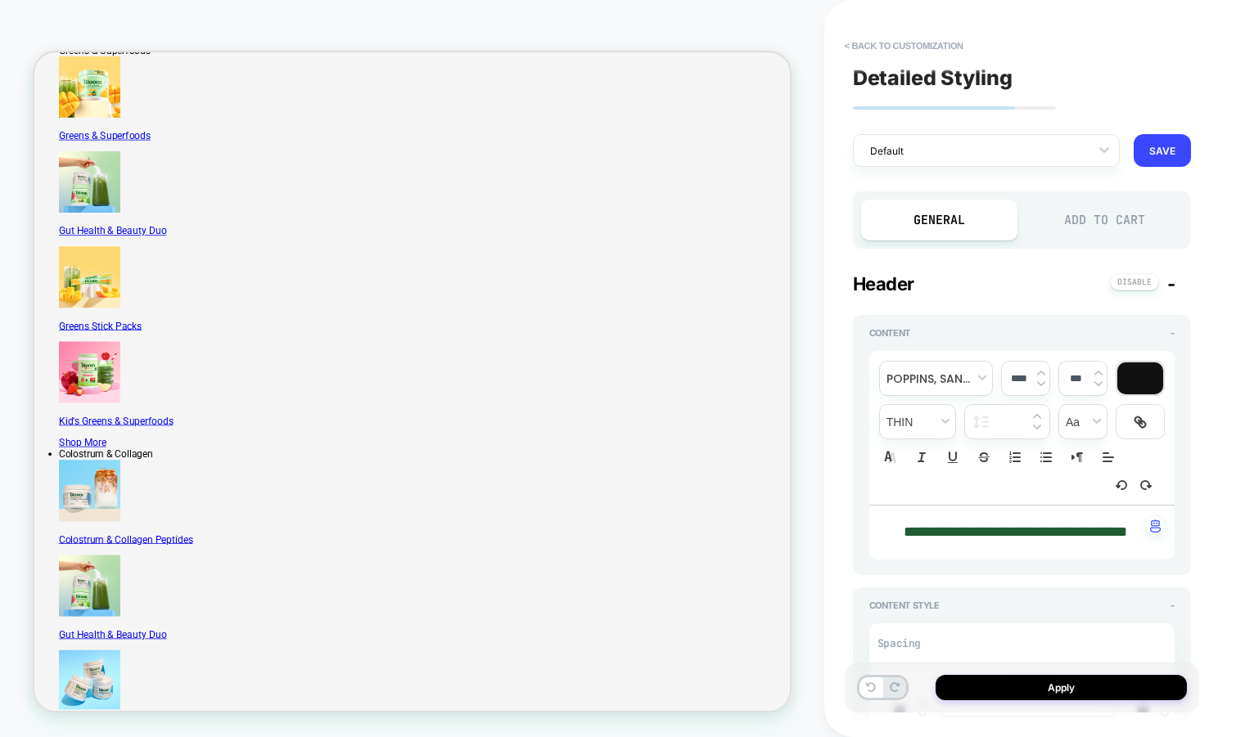
click at [1092, 223] on div "Add to Cart" at bounding box center [1103, 220] width 157 height 41
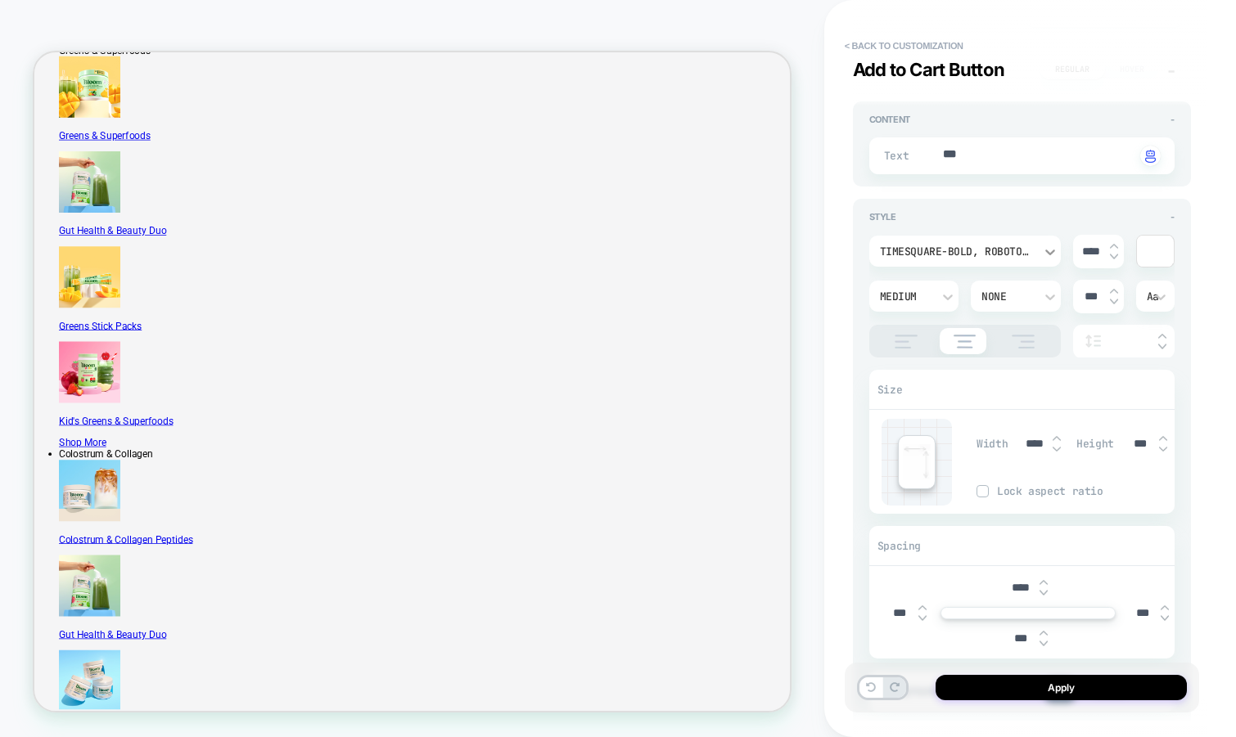
scroll to position [309, 0]
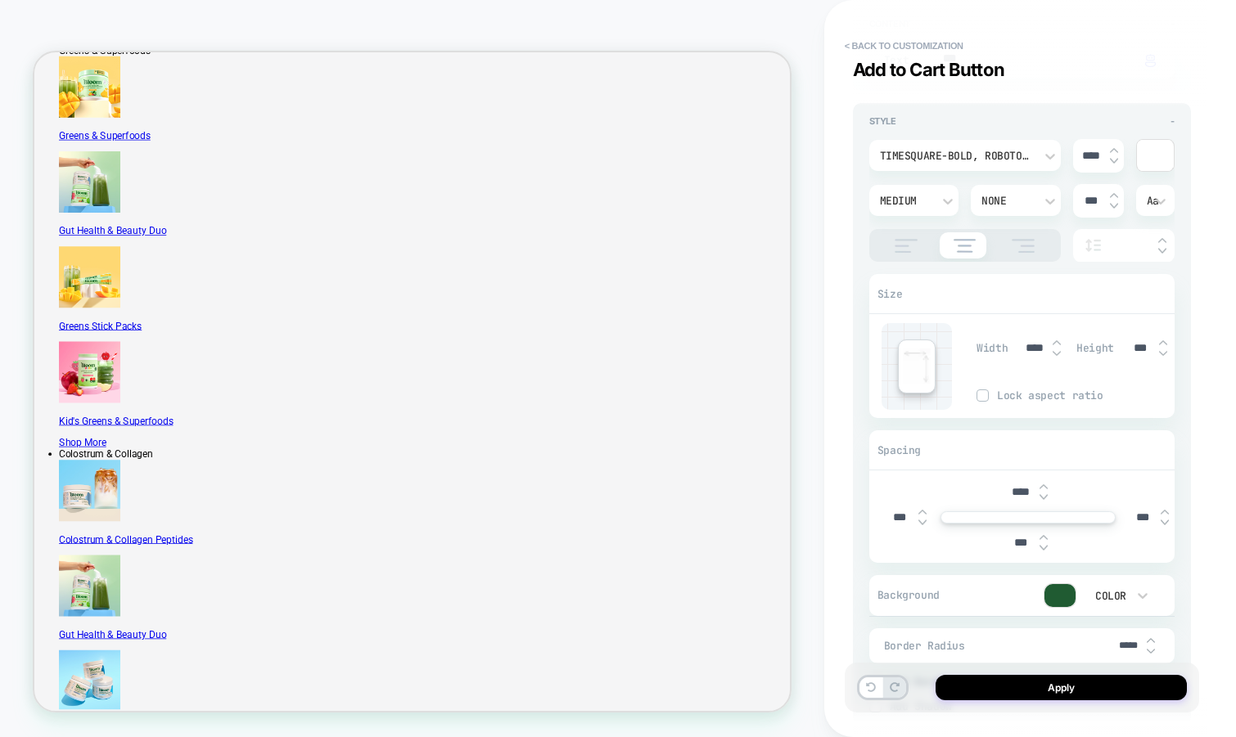
click at [1057, 340] on img at bounding box center [1056, 343] width 8 height 7
type textarea "*"
type input "****"
click at [1057, 340] on img at bounding box center [1056, 343] width 8 height 7
type textarea "*"
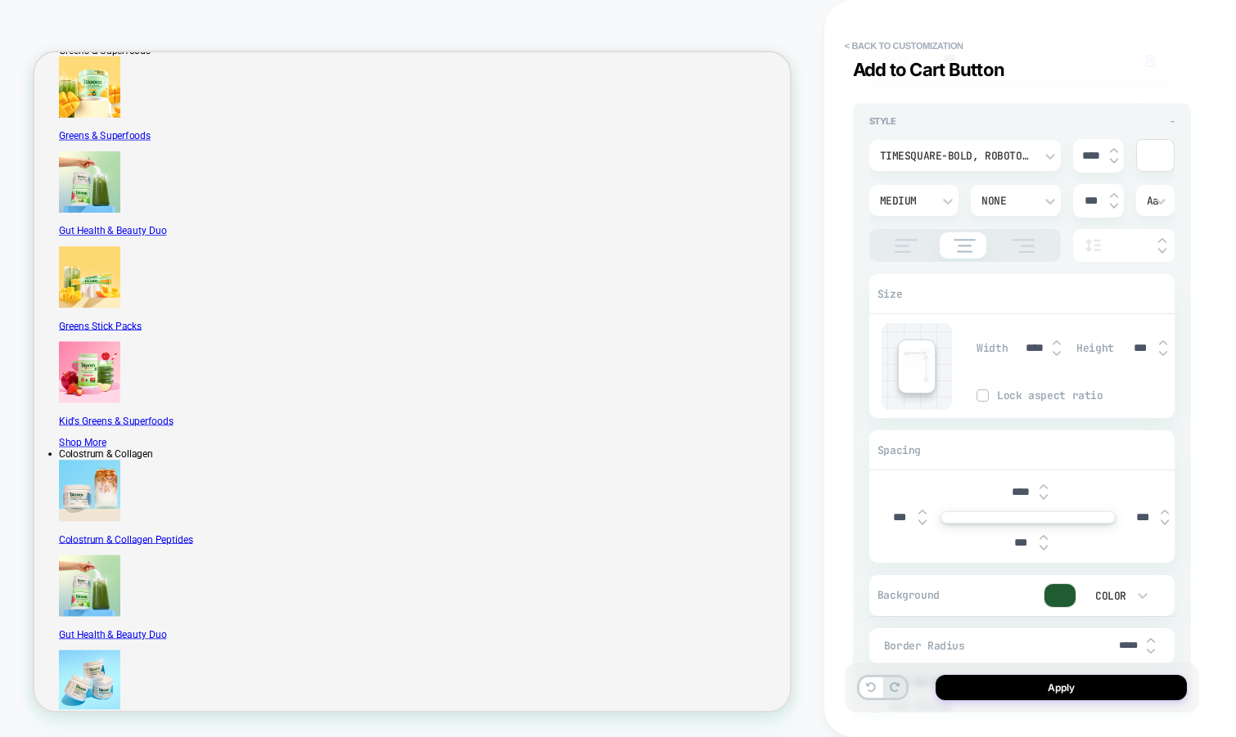
type input "****"
click at [1057, 340] on img at bounding box center [1056, 343] width 8 height 7
type textarea "*"
type input "****"
click at [1057, 340] on img at bounding box center [1056, 343] width 8 height 7
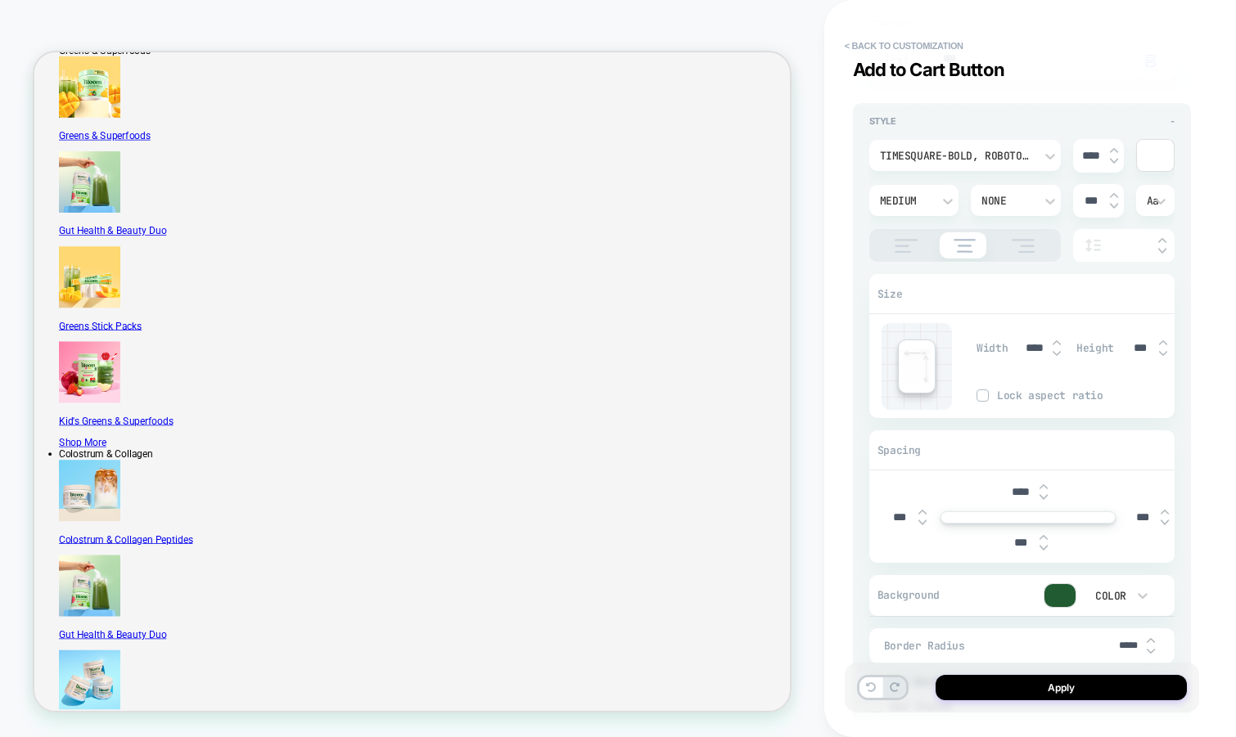
type textarea "*"
type input "****"
click at [1054, 354] on img at bounding box center [1056, 353] width 8 height 7
type textarea "*"
type input "****"
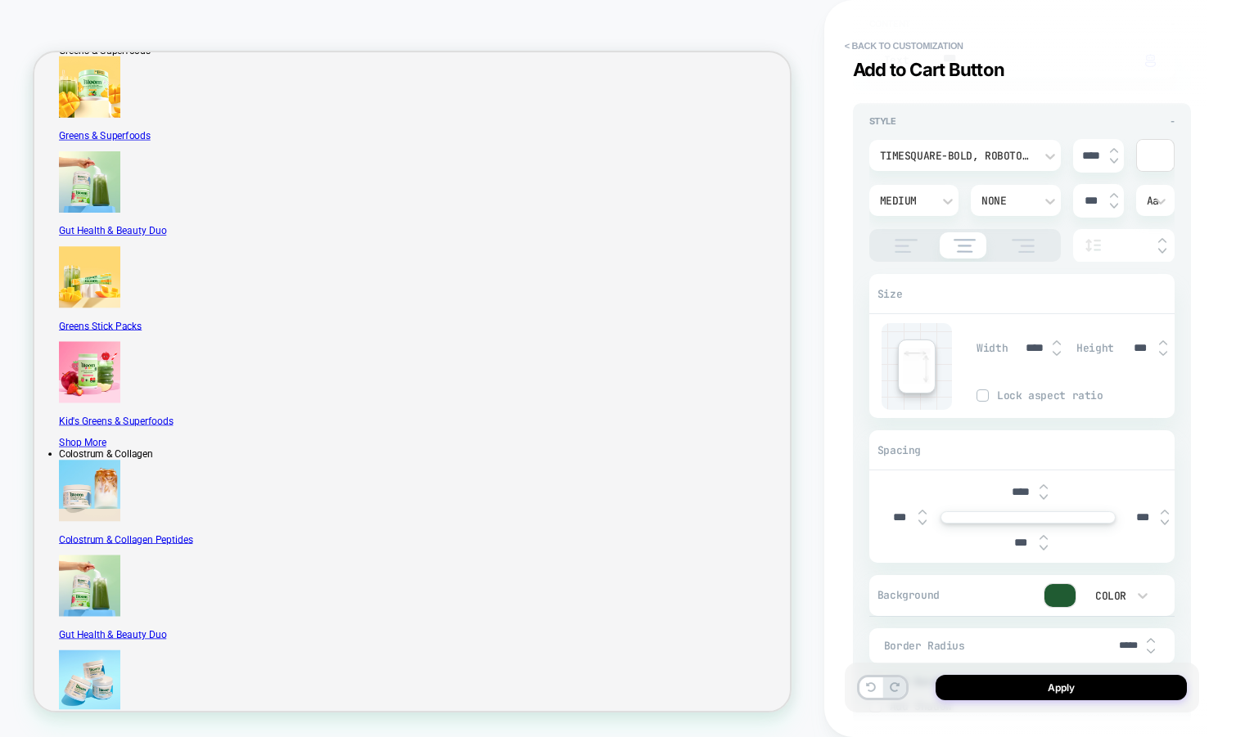
click at [1054, 354] on img at bounding box center [1056, 353] width 8 height 7
type textarea "*"
type input "****"
click at [1054, 354] on img at bounding box center [1056, 353] width 8 height 7
type textarea "*"
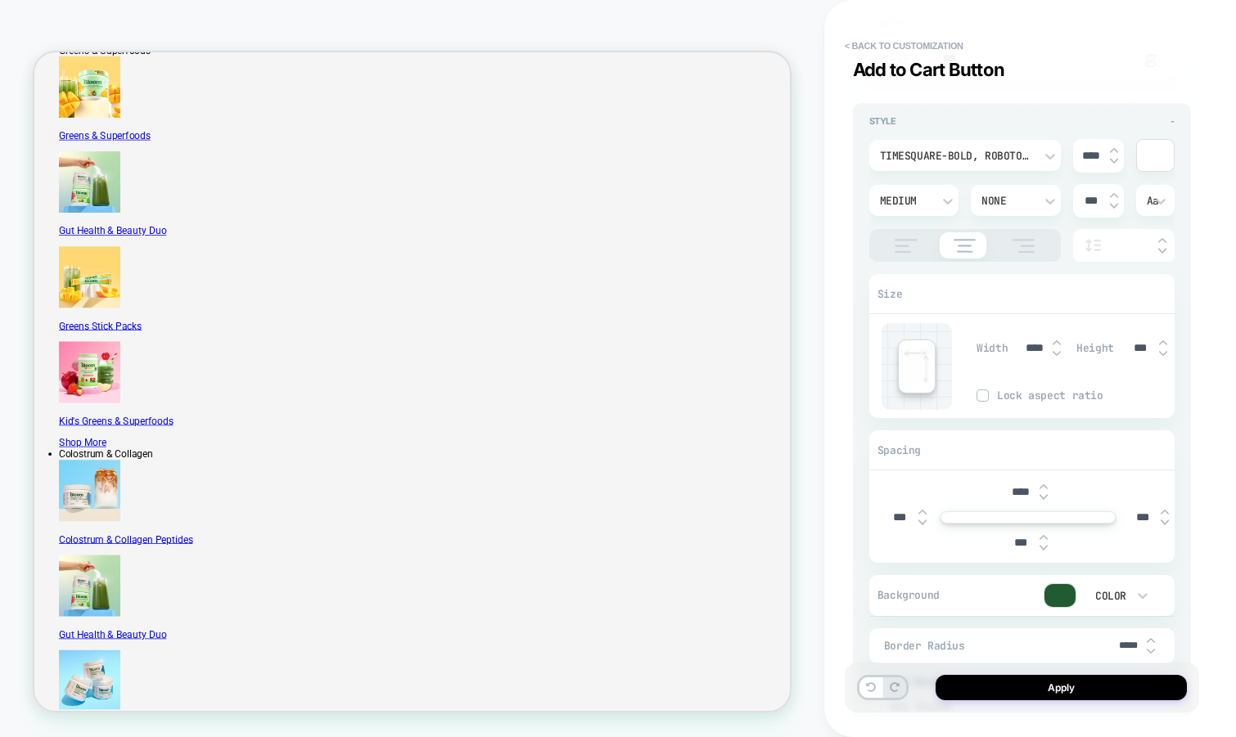
type input "****"
click at [1054, 354] on img at bounding box center [1056, 353] width 8 height 7
type textarea "*"
type input "****"
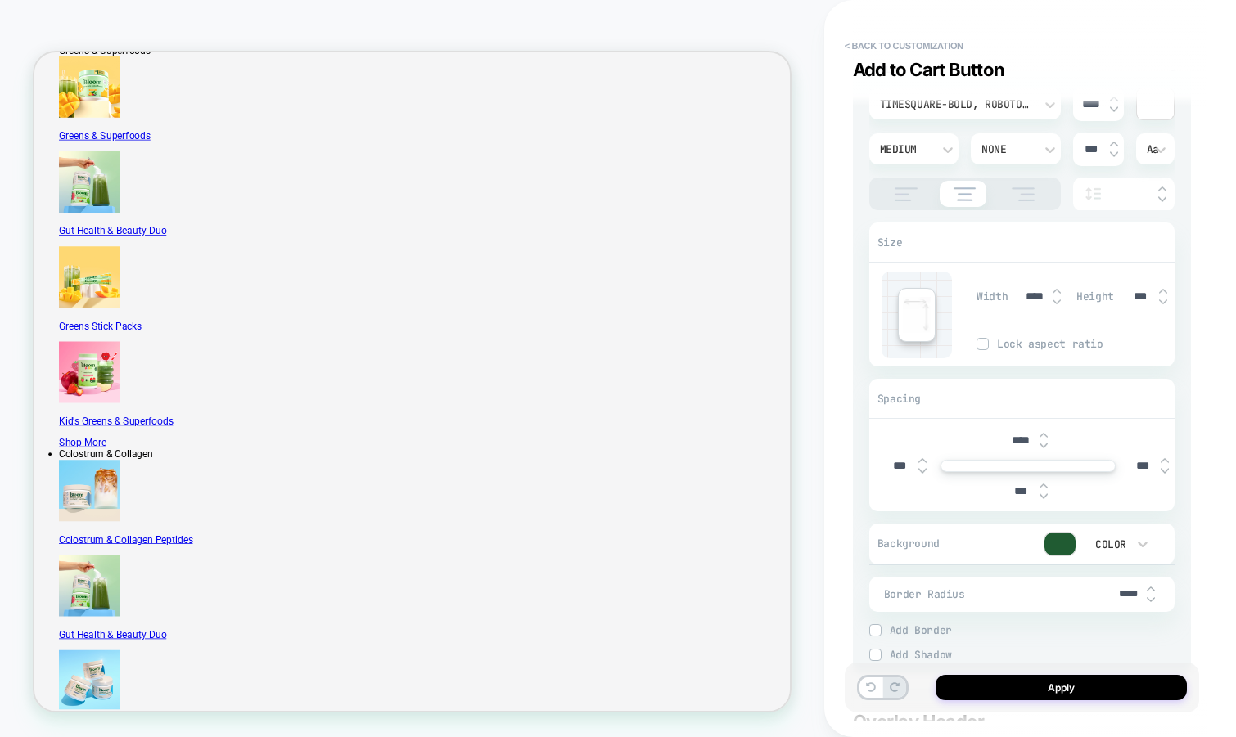
scroll to position [362, 0]
click at [1161, 289] on img at bounding box center [1163, 289] width 8 height 7
type textarea "*"
type input "****"
click at [1161, 289] on img at bounding box center [1163, 289] width 8 height 7
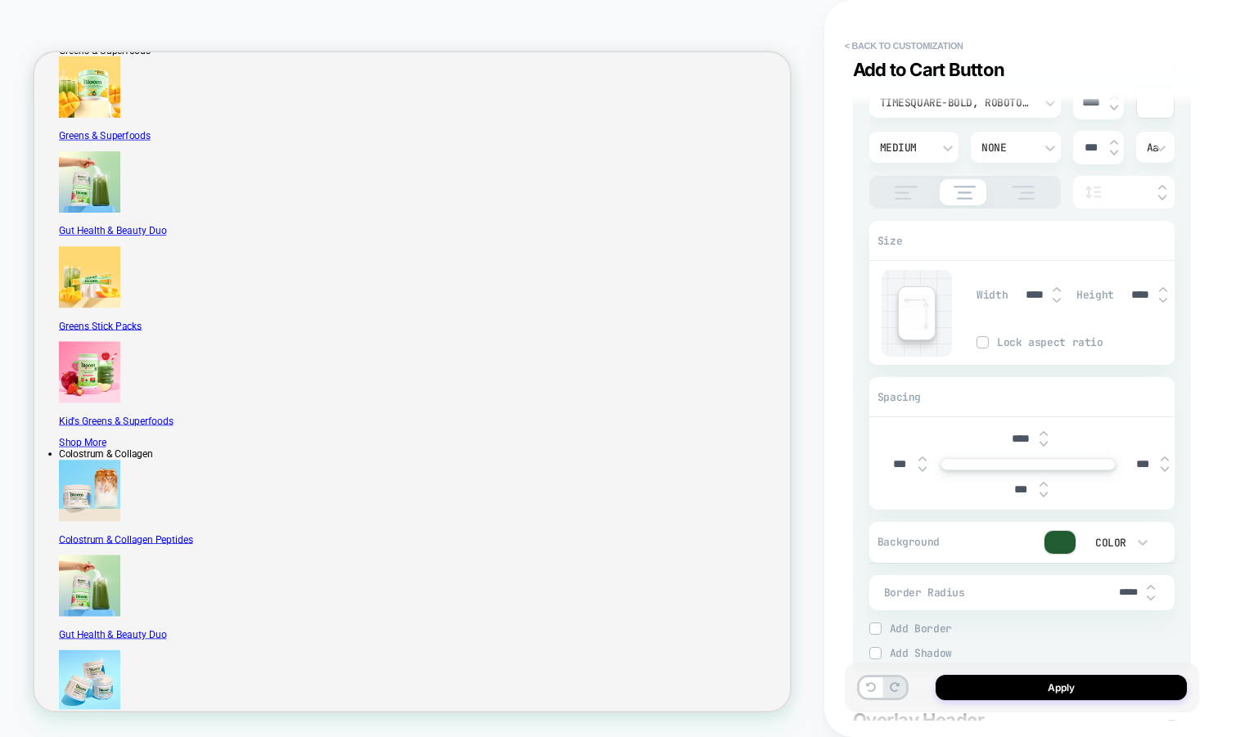
type textarea "*"
type input "****"
click at [1161, 299] on img at bounding box center [1163, 300] width 8 height 7
type textarea "*"
type input "****"
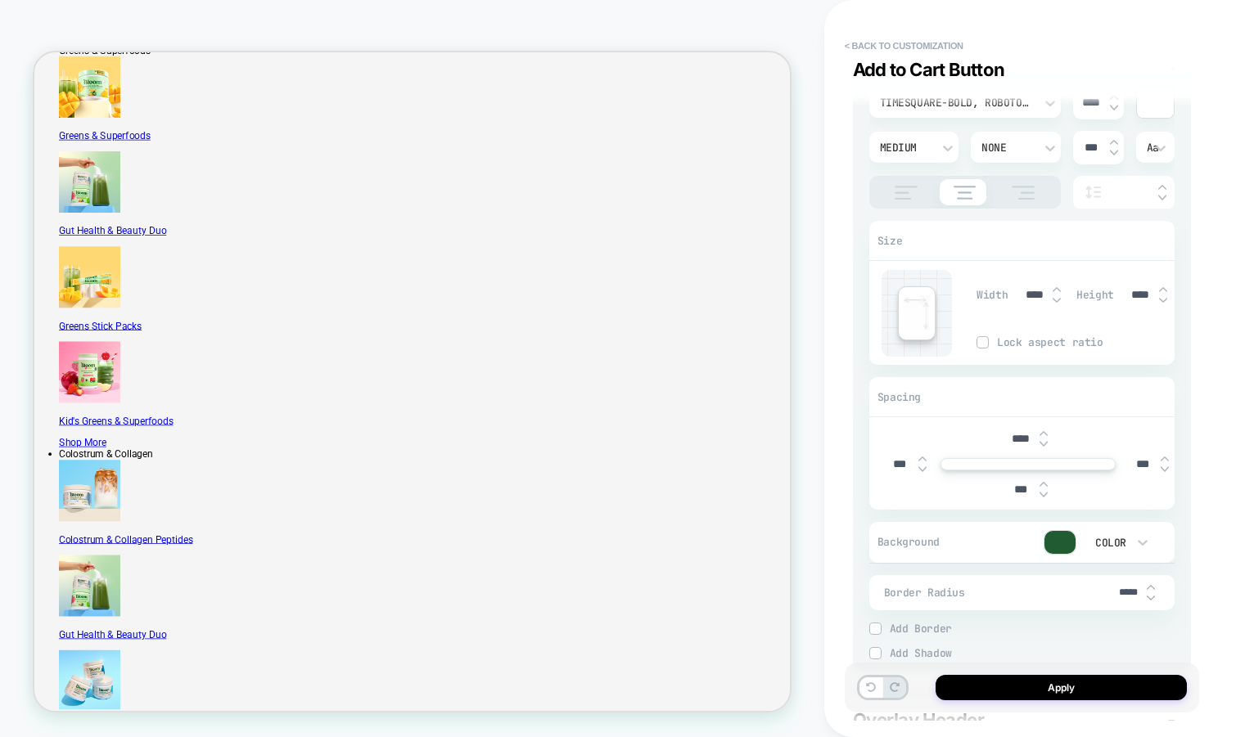
click at [1161, 299] on img at bounding box center [1163, 300] width 8 height 7
type textarea "*"
type input "***"
type textarea "*"
click at [1014, 436] on input "****" at bounding box center [1020, 439] width 37 height 14
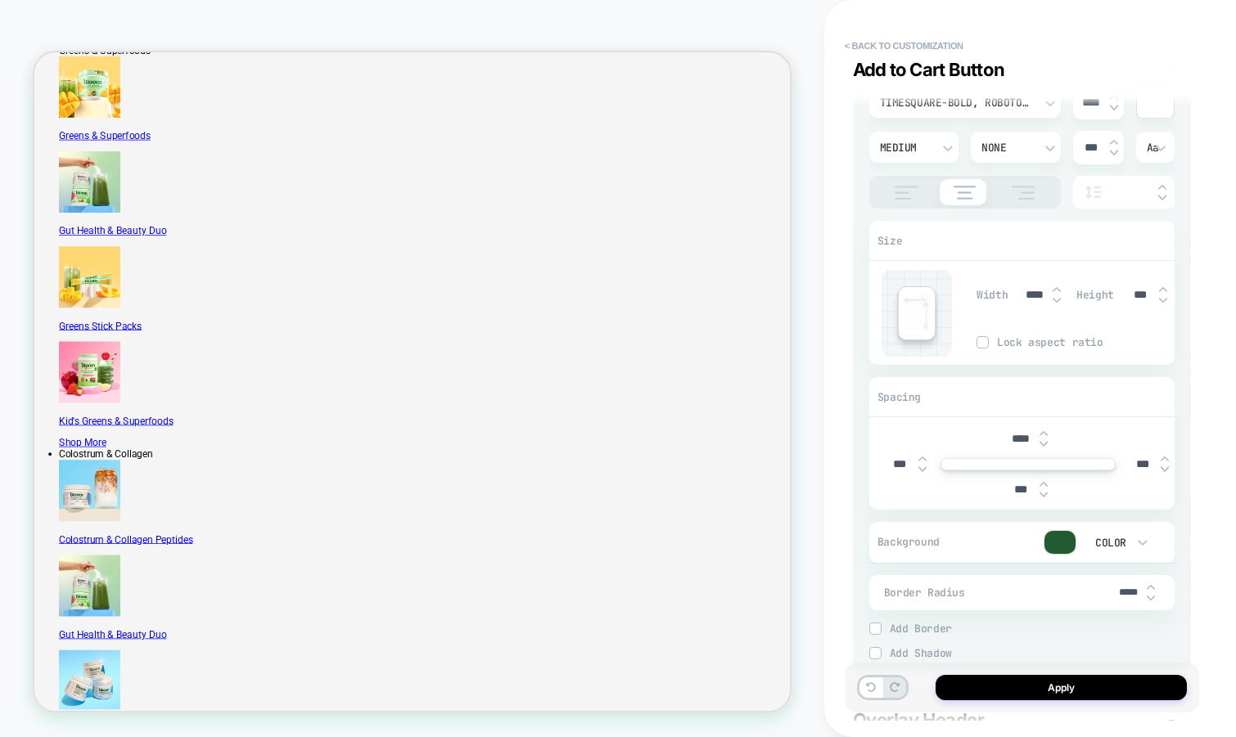
click at [1014, 436] on input "****" at bounding box center [1020, 439] width 37 height 14
type input "***"
type textarea "*"
click at [1008, 439] on input "***" at bounding box center [1020, 439] width 37 height 14
type input "****"
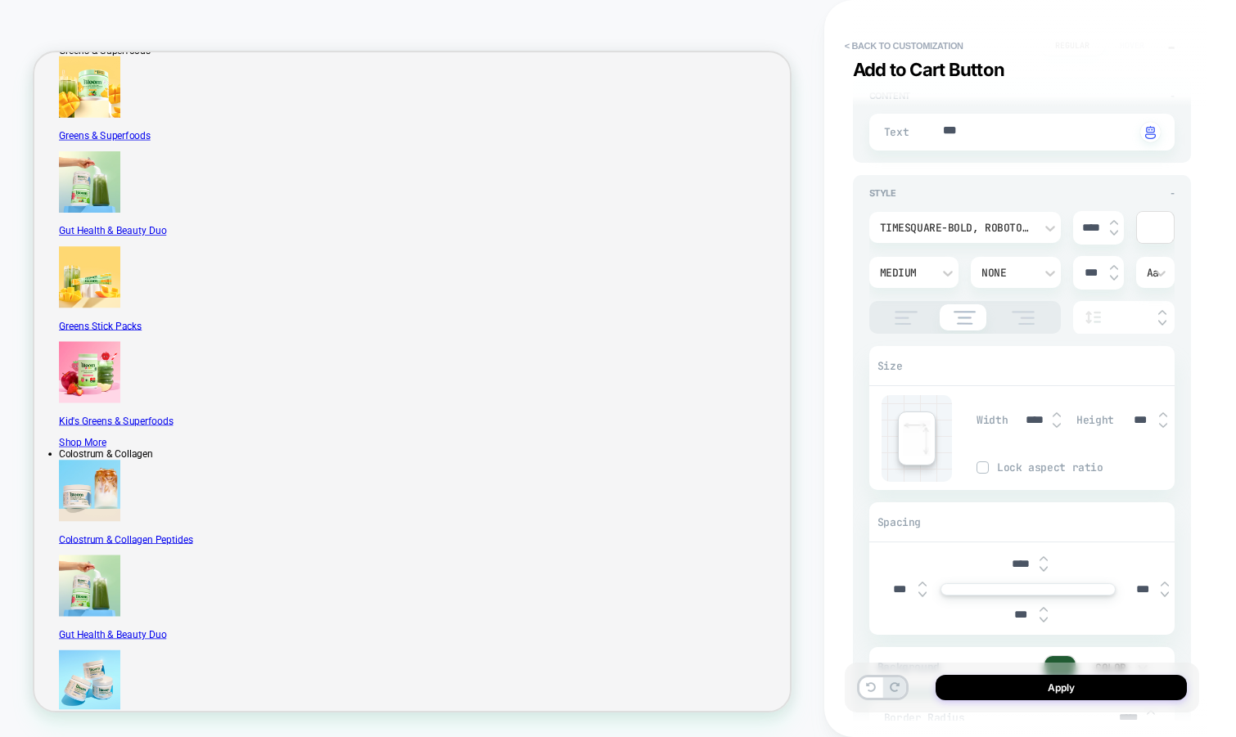
scroll to position [236, 0]
click at [989, 688] on button "Apply" at bounding box center [1060, 687] width 251 height 25
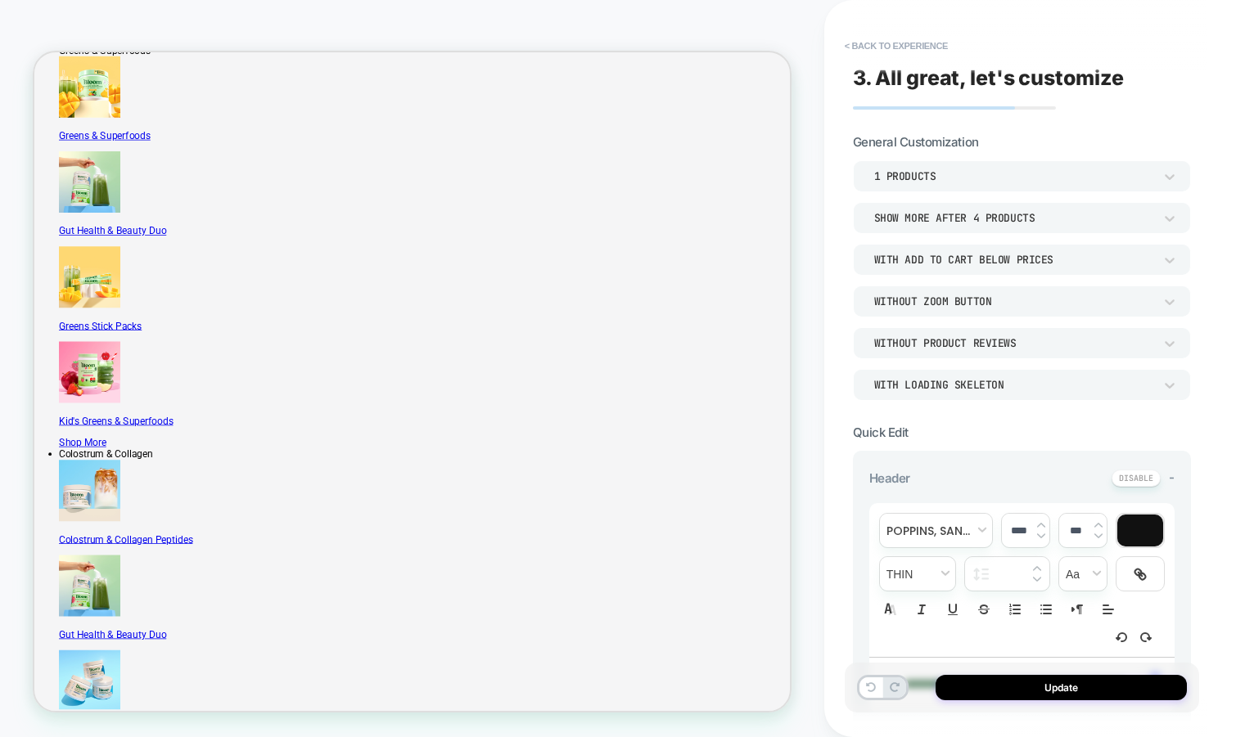
click at [989, 688] on button "Update" at bounding box center [1060, 687] width 251 height 25
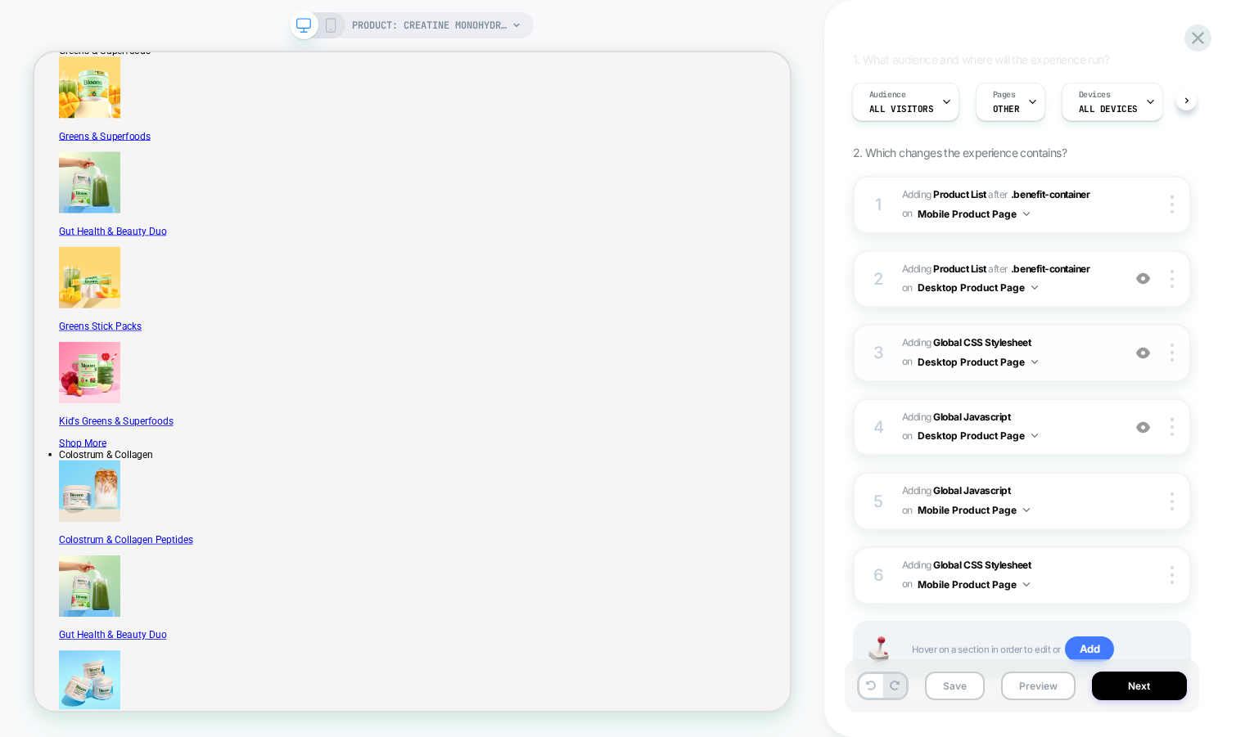
scroll to position [135, 0]
click at [1141, 422] on img at bounding box center [1143, 426] width 14 height 14
click at [1141, 344] on img at bounding box center [1143, 351] width 14 height 14
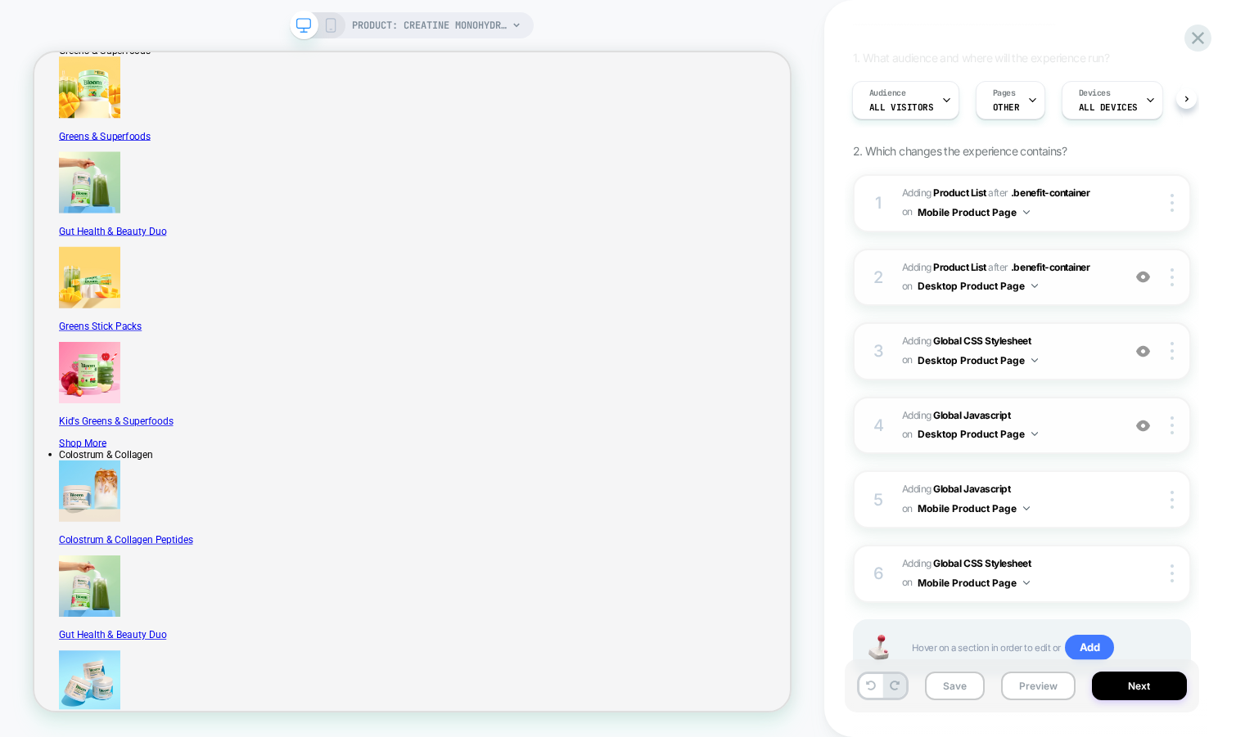
click at [1090, 286] on span "#_loomi_addon_1757007707032 Adding Product List AFTER .benefit-container .benef…" at bounding box center [1007, 278] width 211 height 38
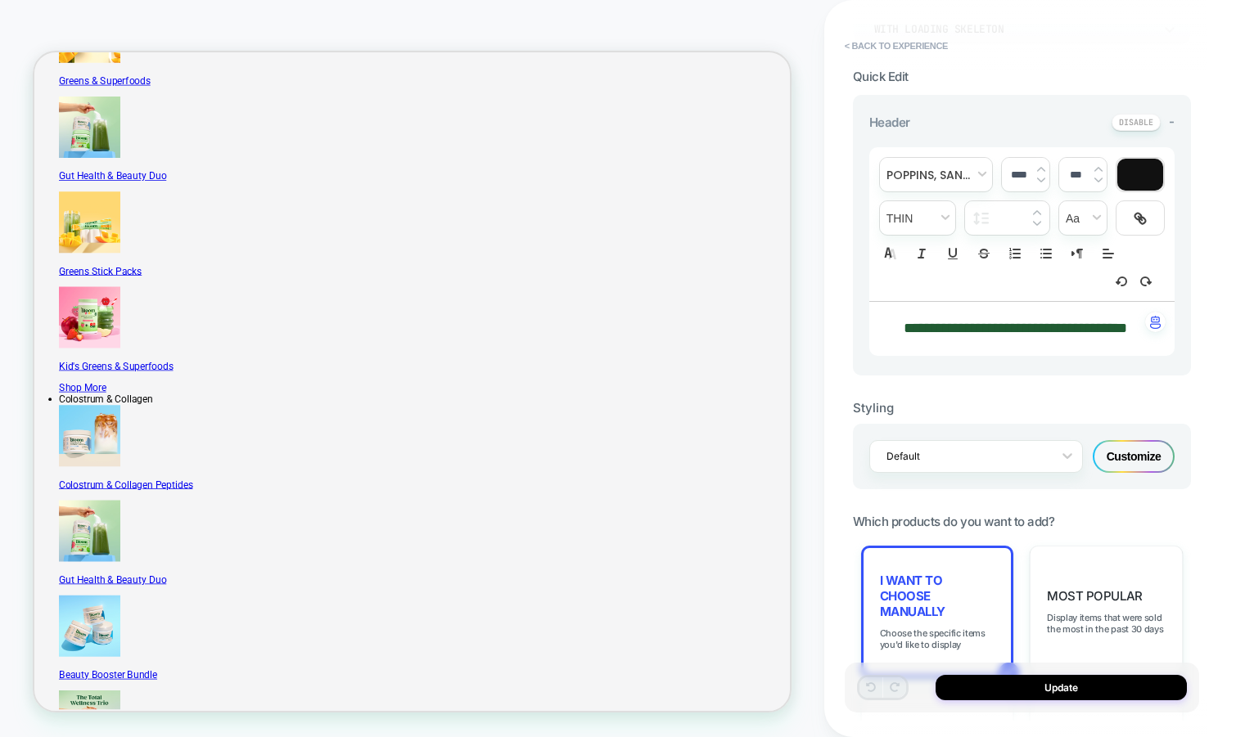
scroll to position [374, 0]
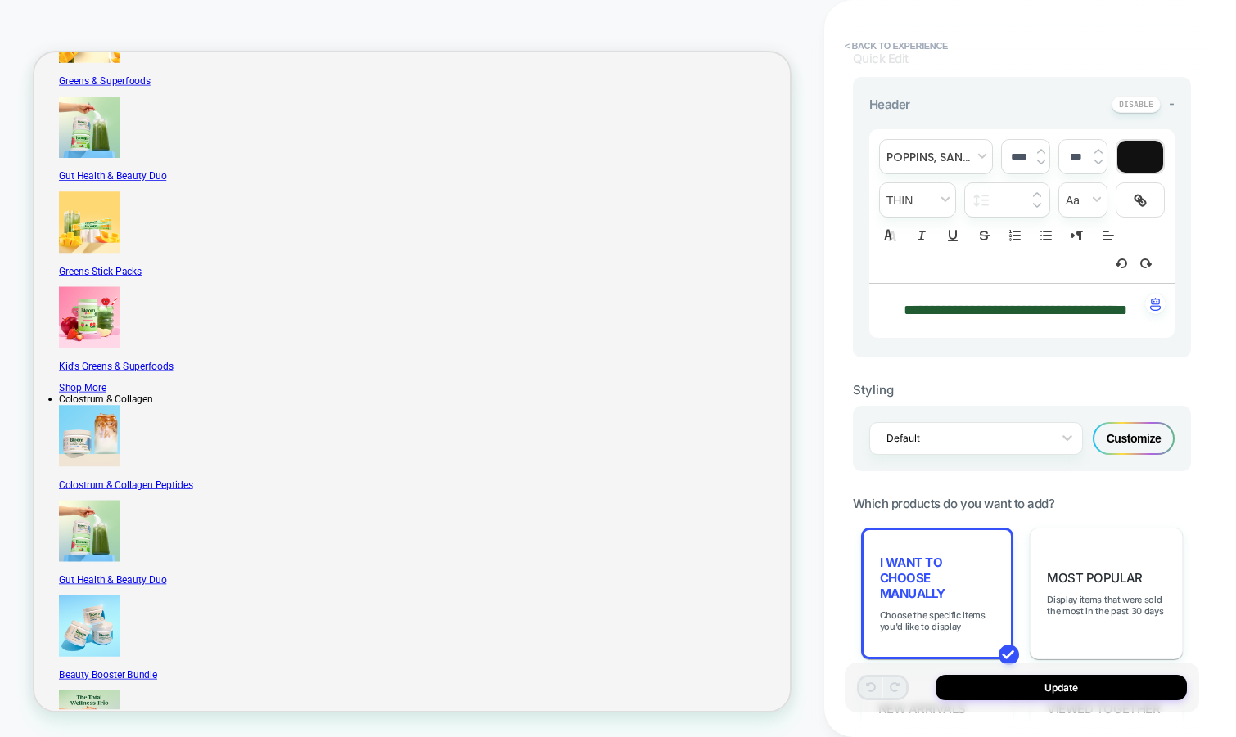
click at [1119, 455] on div "Customize" at bounding box center [1133, 438] width 82 height 33
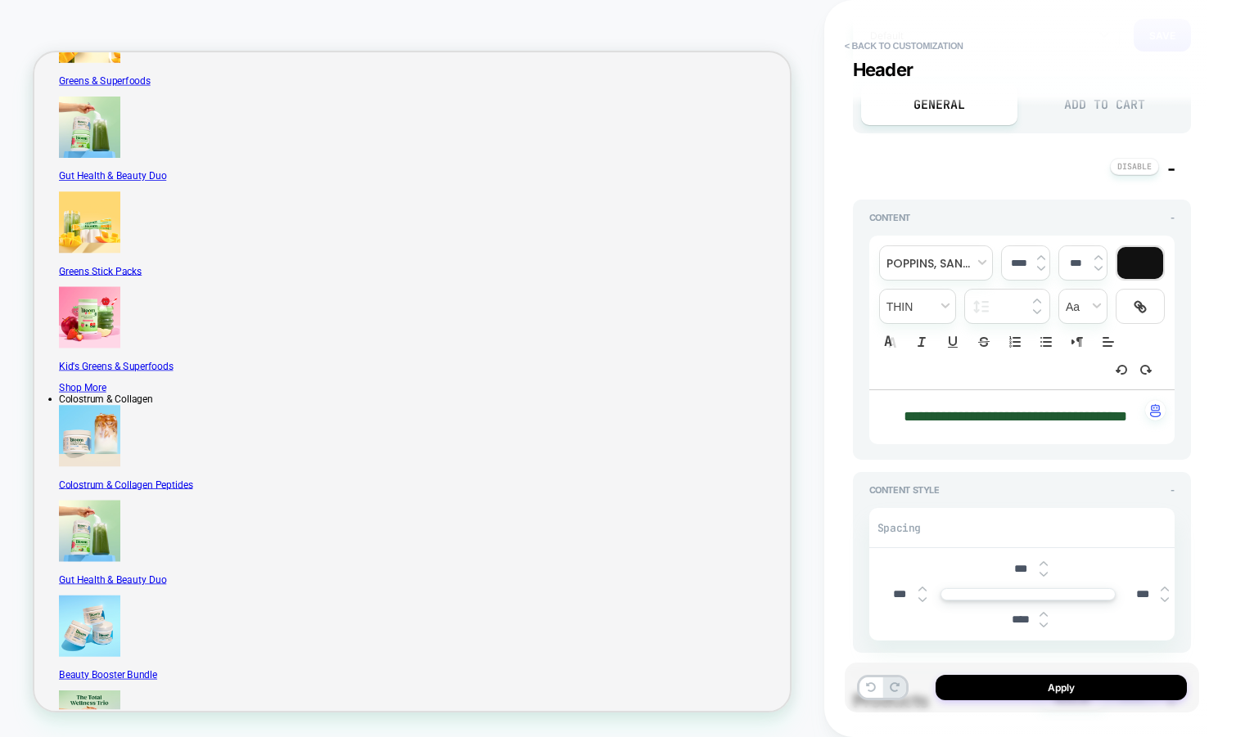
scroll to position [0, 0]
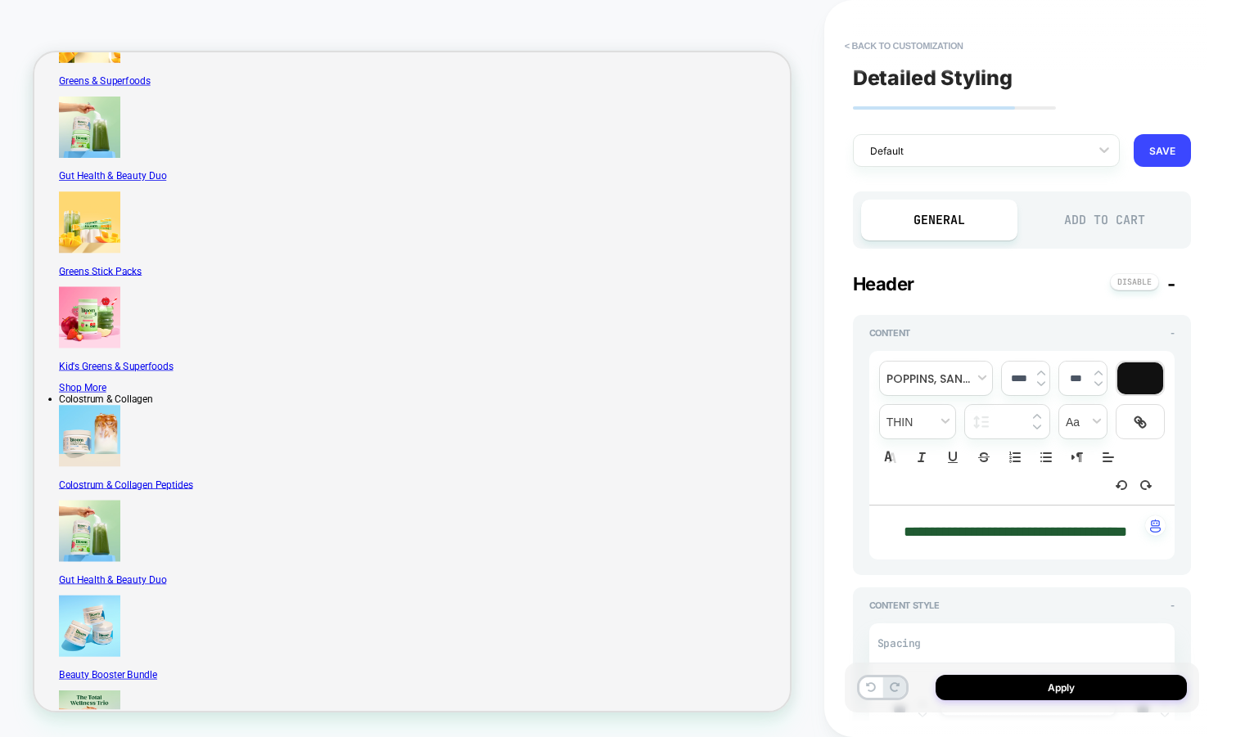
click at [1103, 214] on div "Add to Cart" at bounding box center [1103, 220] width 157 height 41
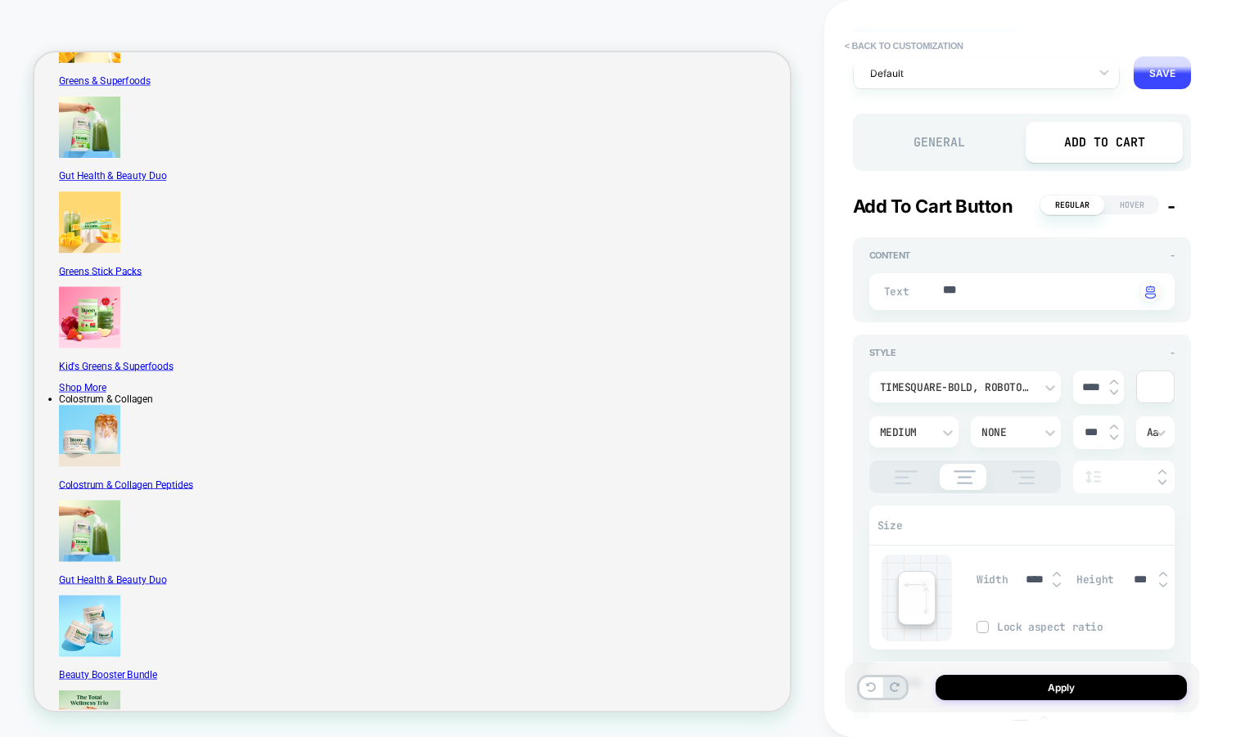
scroll to position [80, 0]
type textarea "*"
type textarea "**"
type textarea "*"
type textarea "***"
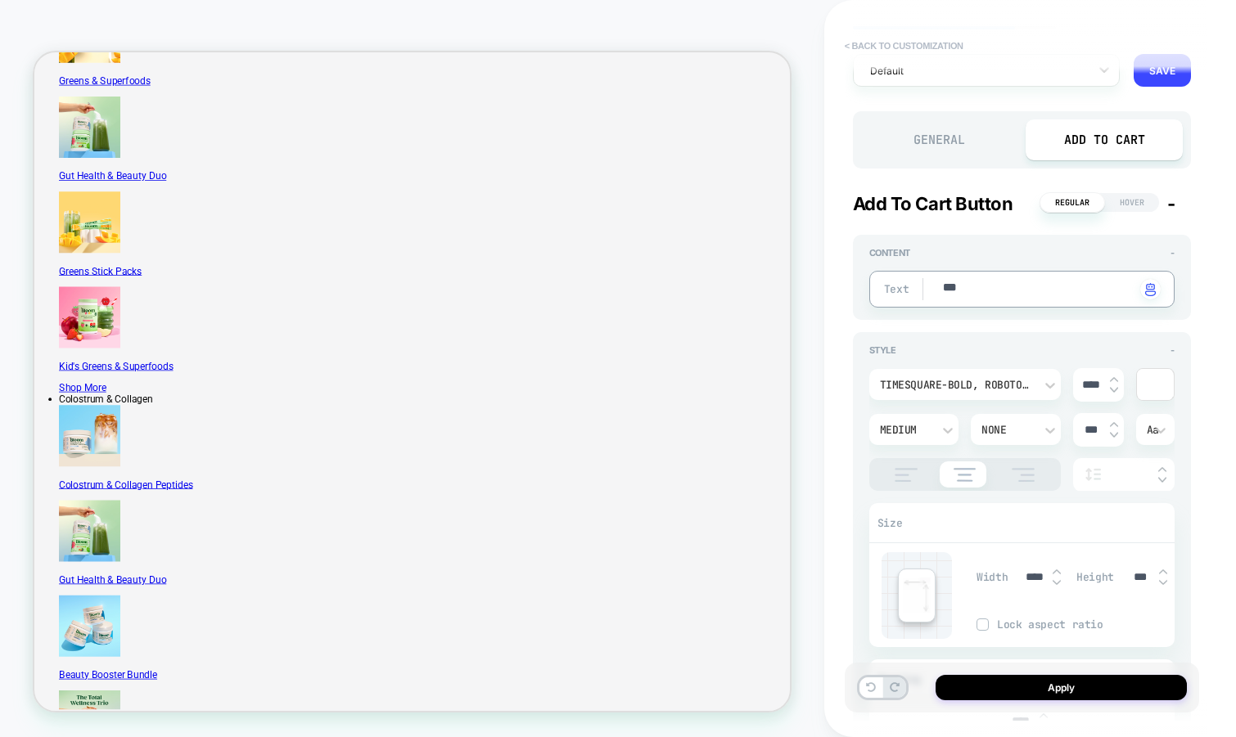
click at [930, 41] on button "< Back to customization" at bounding box center [903, 46] width 135 height 26
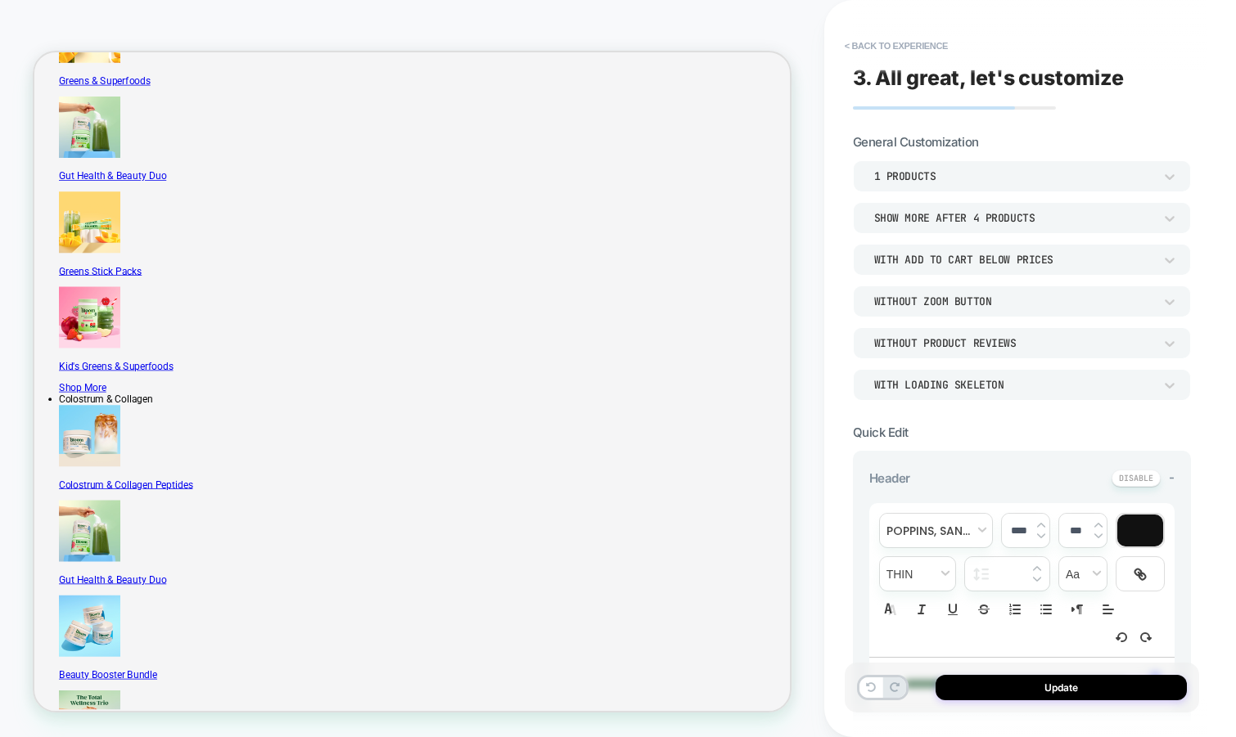
click at [930, 41] on button "< Back to experience" at bounding box center [895, 46] width 119 height 26
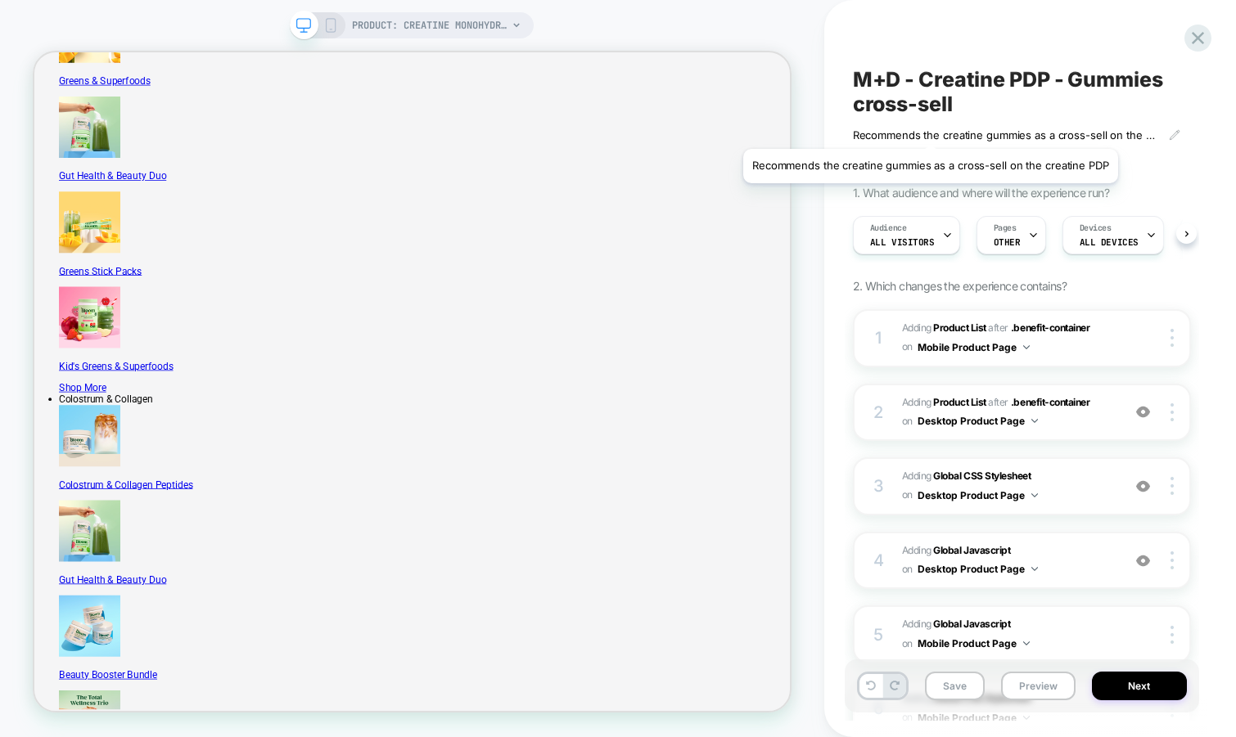
scroll to position [0, 1]
click at [957, 686] on button "Save" at bounding box center [955, 686] width 60 height 29
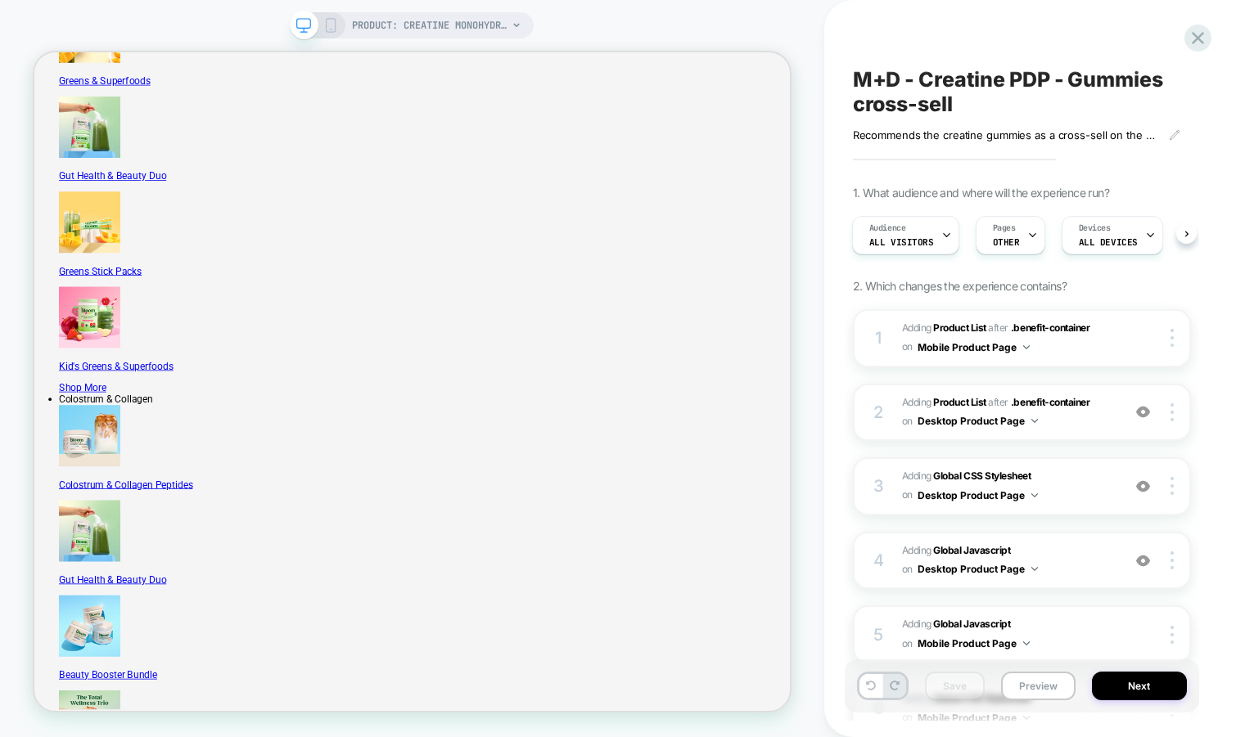
click at [331, 23] on icon at bounding box center [330, 25] width 15 height 15
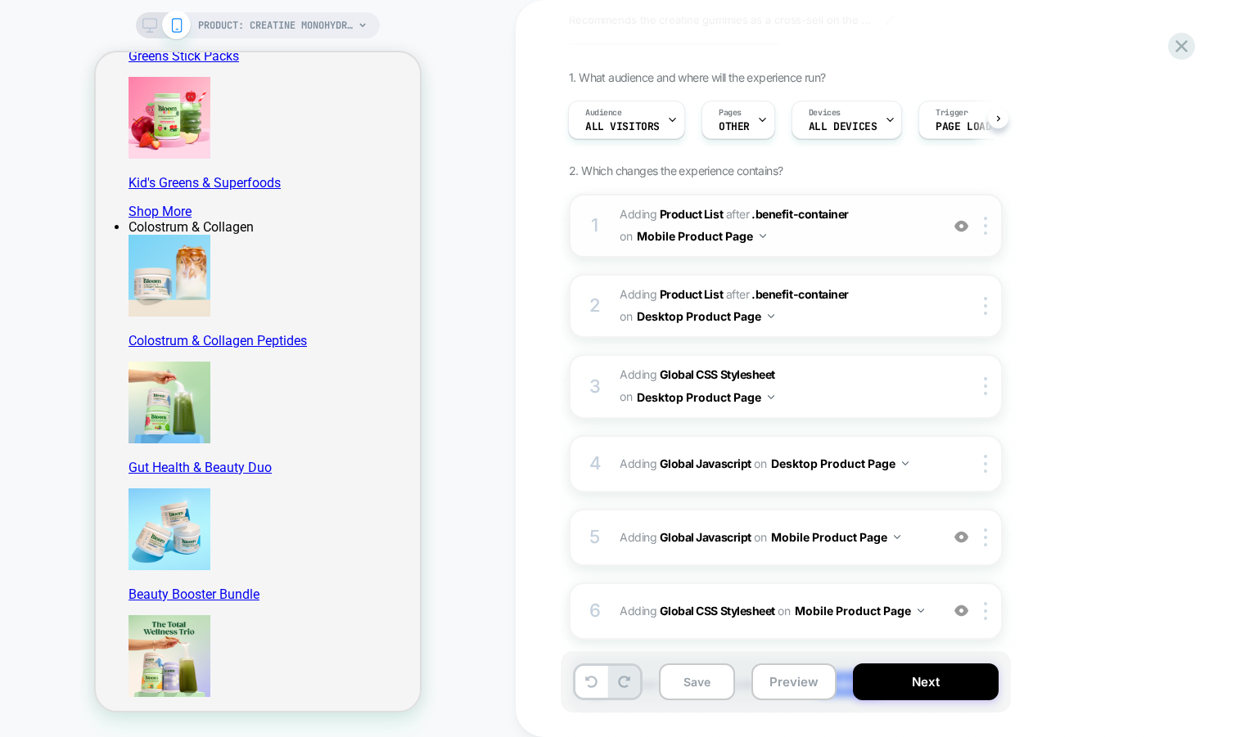
scroll to position [79, 0]
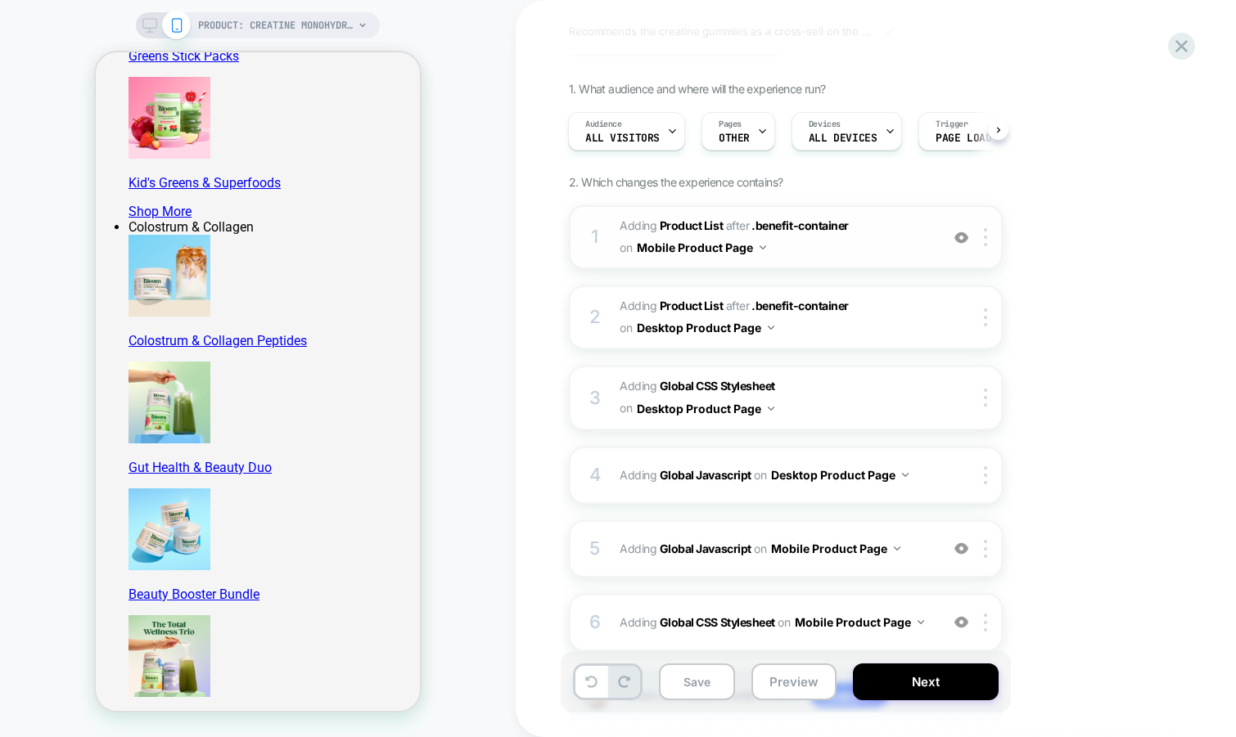
click at [881, 250] on span "#_loomi_addon_1757004088218 Adding Product List AFTER .benefit-container .benef…" at bounding box center [775, 237] width 312 height 44
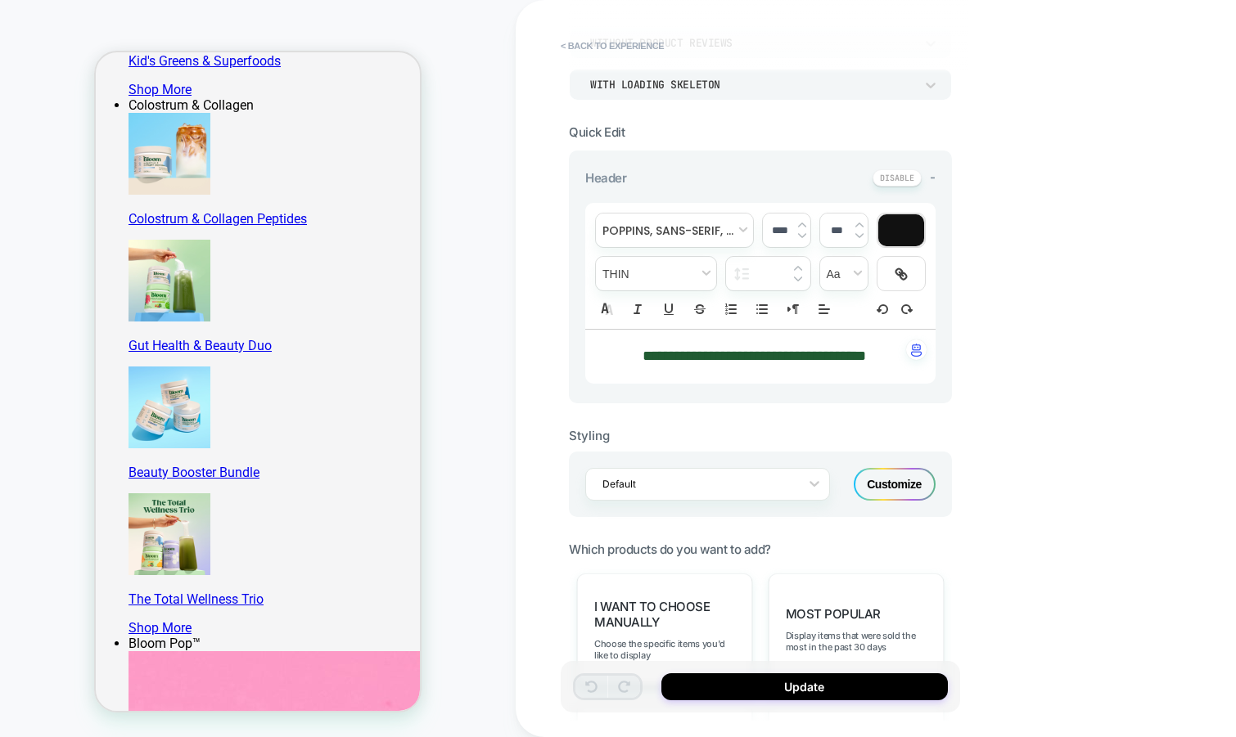
scroll to position [410, 0]
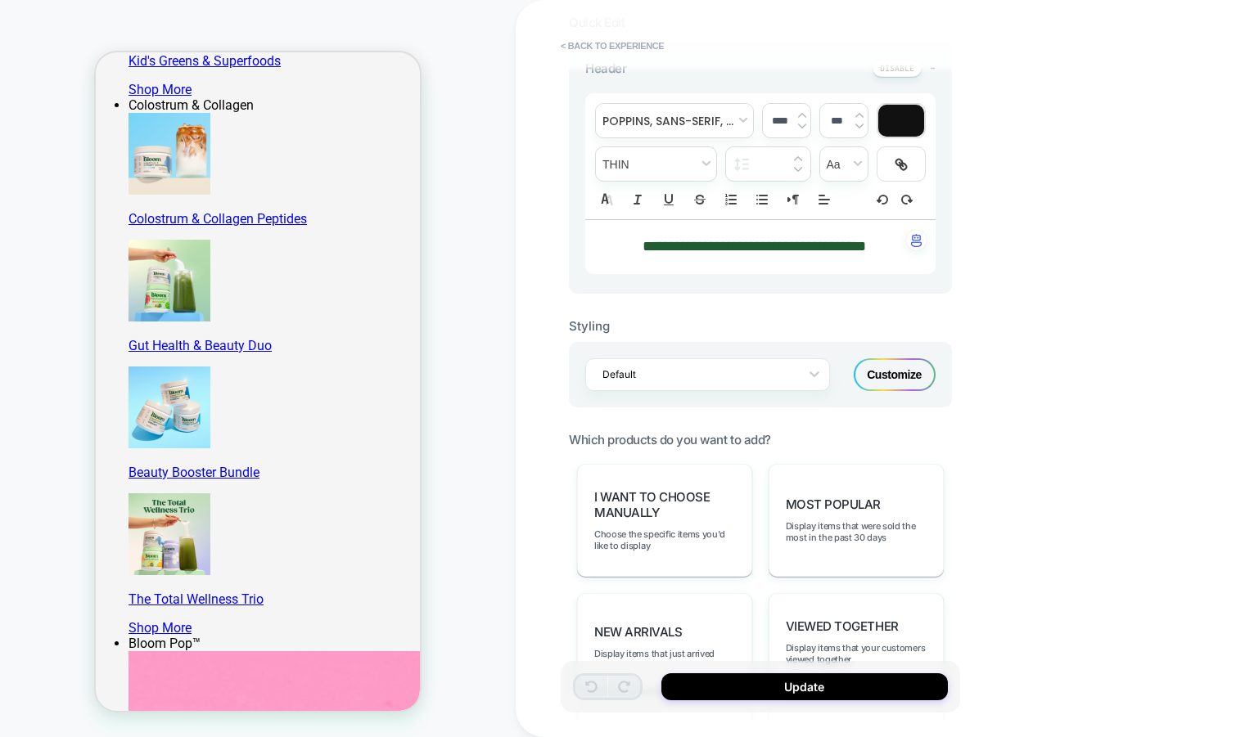
click at [886, 379] on div "Customize" at bounding box center [894, 374] width 82 height 33
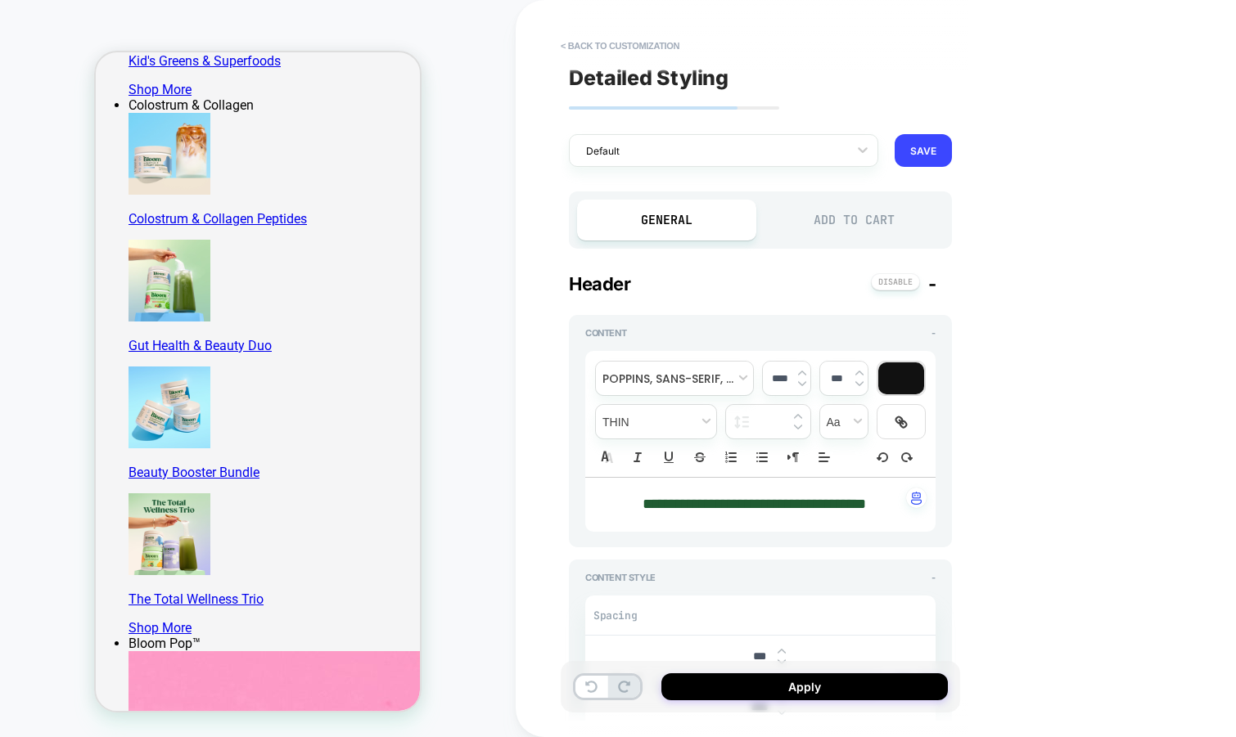
click at [860, 211] on div "Add to Cart" at bounding box center [853, 220] width 179 height 41
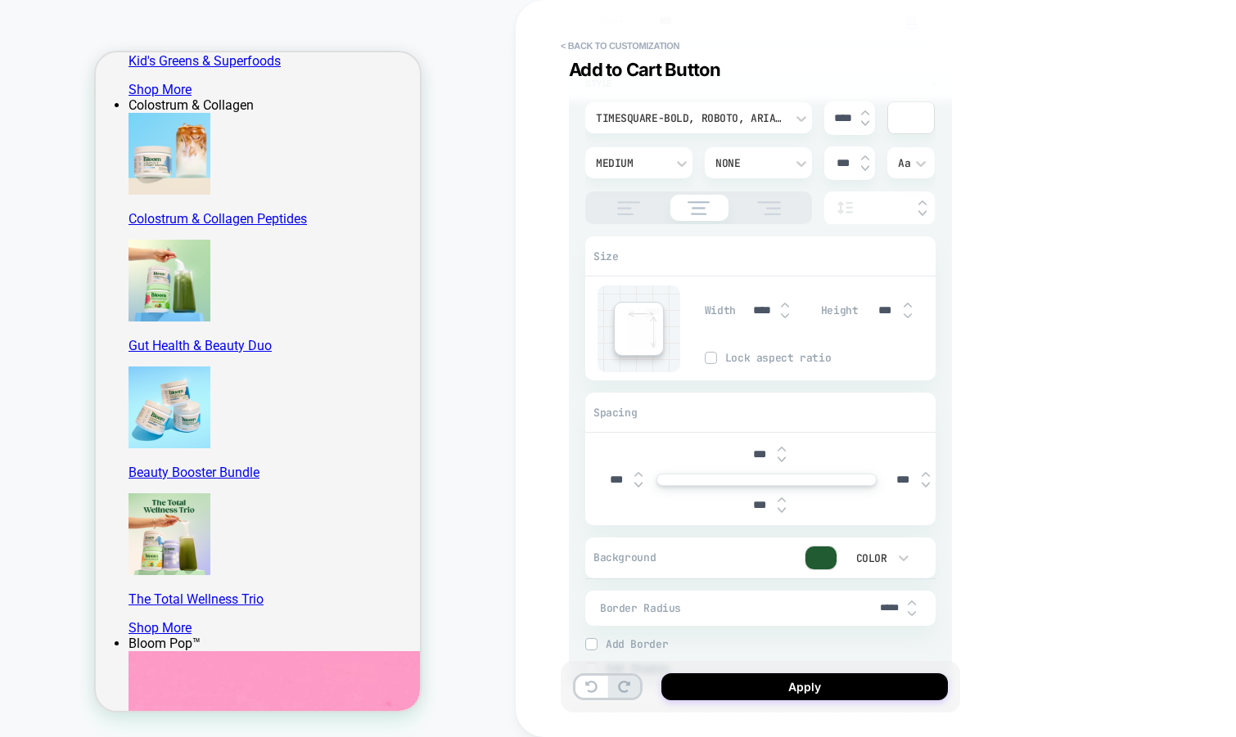
scroll to position [379, 0]
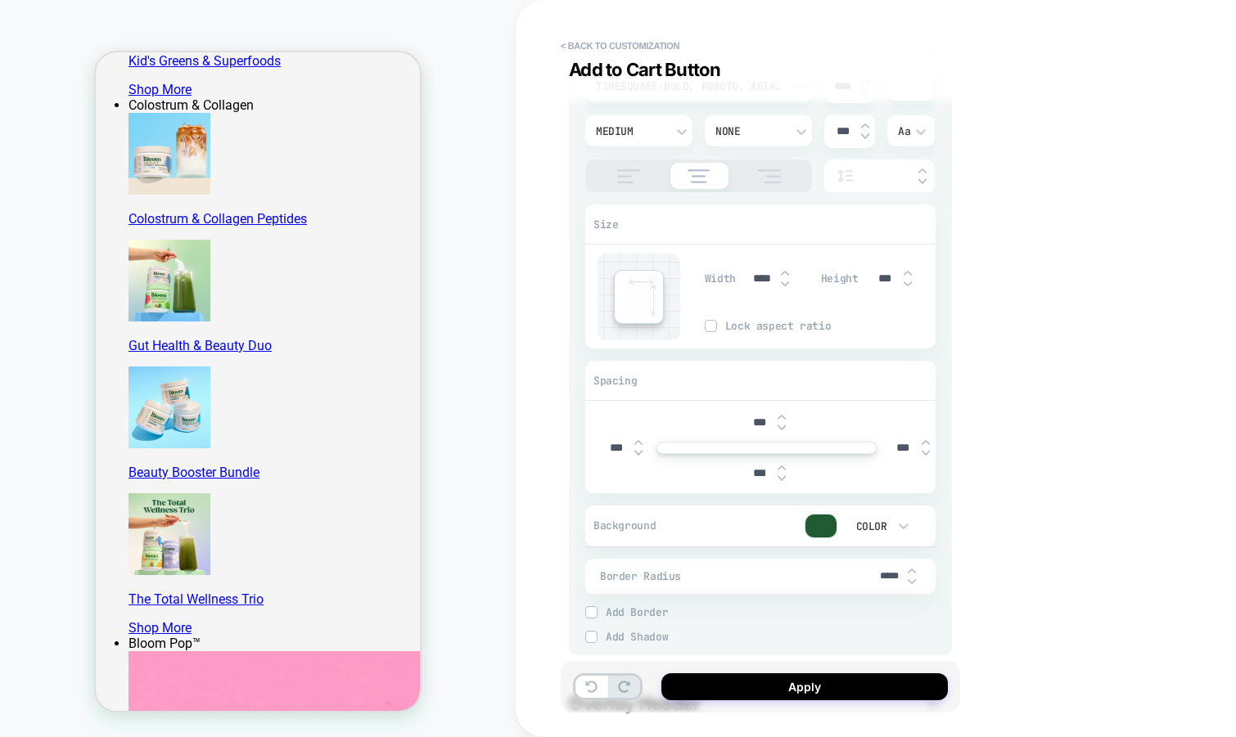
click at [783, 272] on img at bounding box center [785, 273] width 8 height 7
type textarea "*"
type input "****"
click at [783, 272] on img at bounding box center [785, 273] width 8 height 7
type textarea "*"
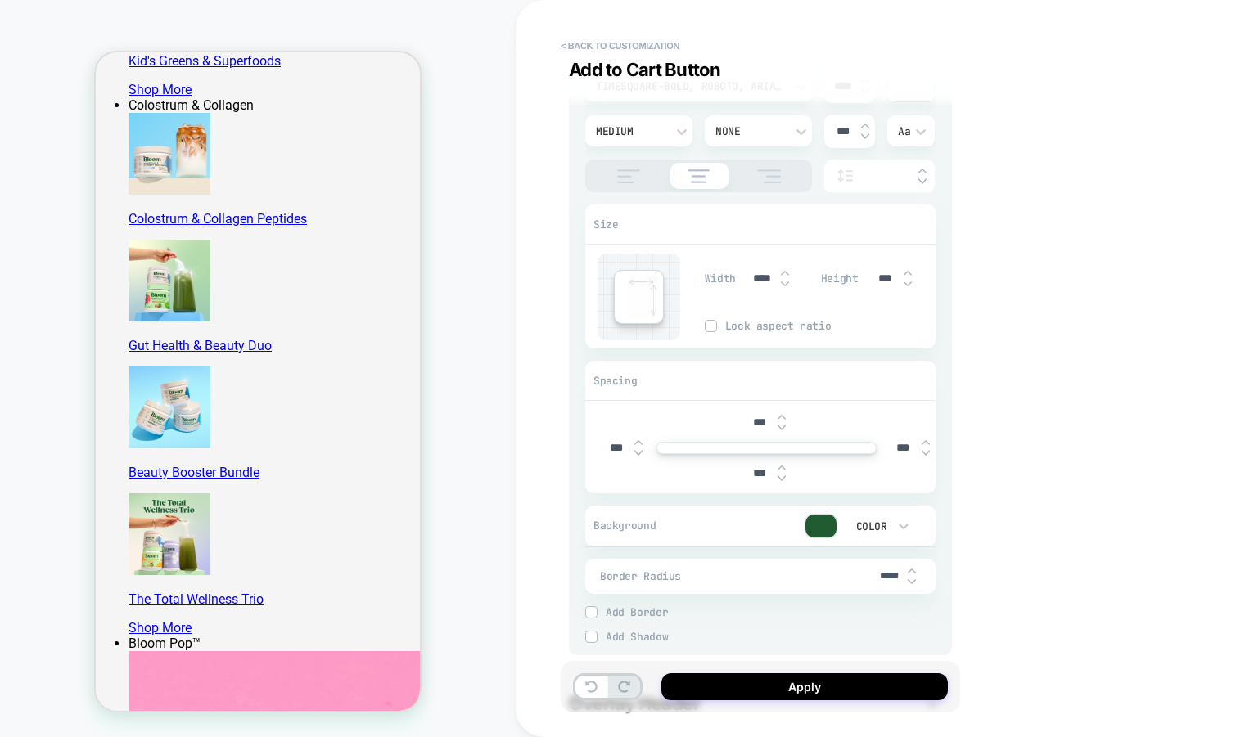
type input "****"
click at [783, 272] on img at bounding box center [785, 273] width 8 height 7
type textarea "*"
type input "****"
click at [783, 272] on img at bounding box center [785, 273] width 8 height 7
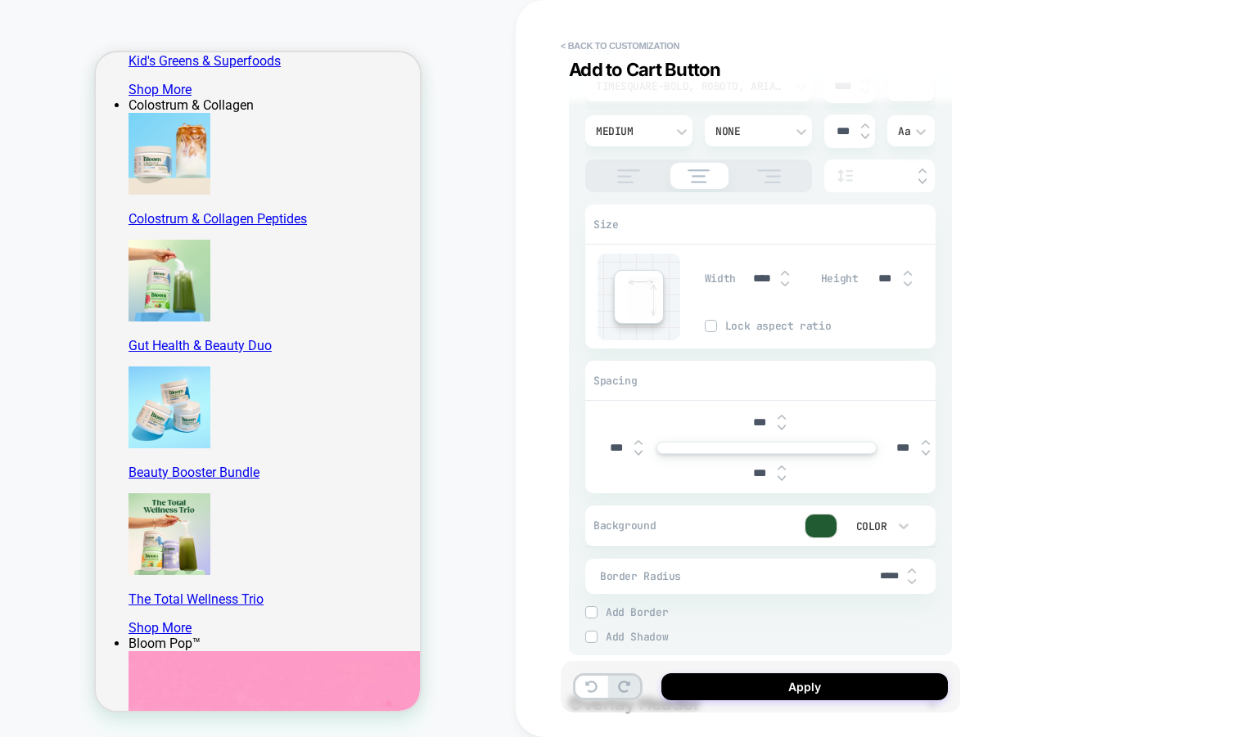
type textarea "*"
type input "****"
type textarea "*"
click at [653, 47] on button "< Back to customization" at bounding box center [619, 46] width 135 height 26
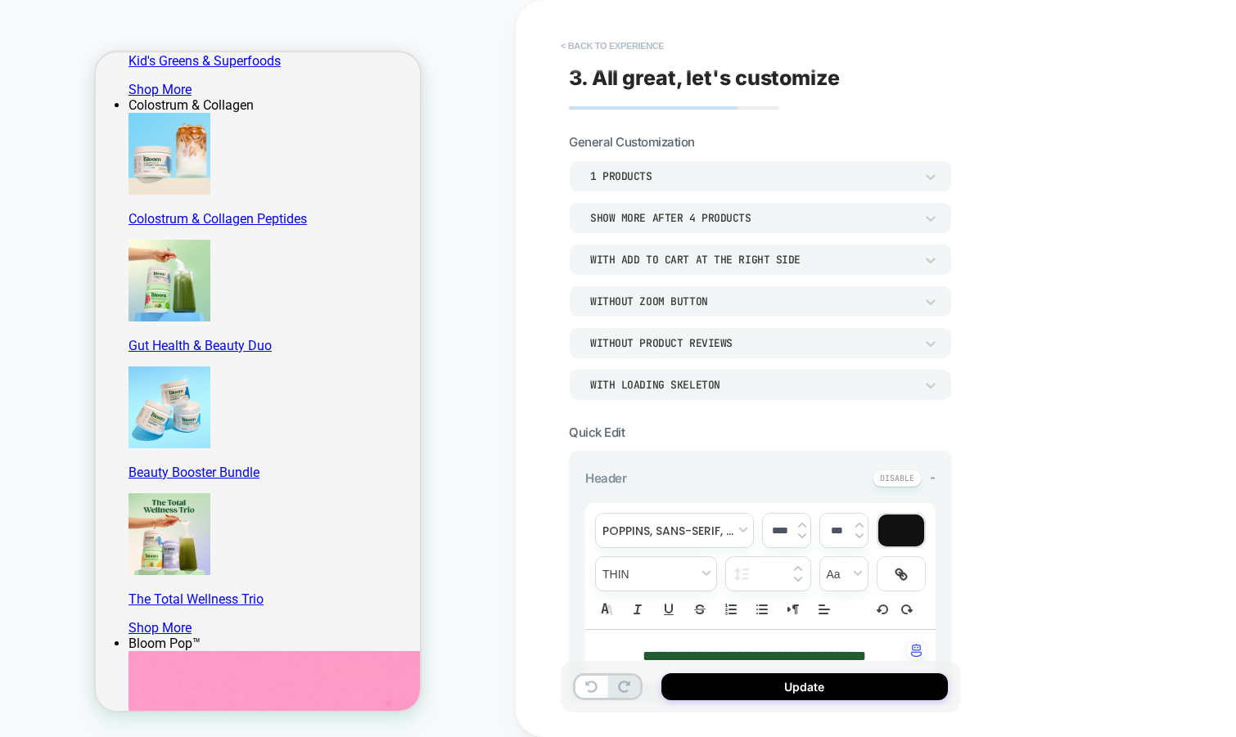
click at [633, 36] on button "< Back to experience" at bounding box center [611, 46] width 119 height 26
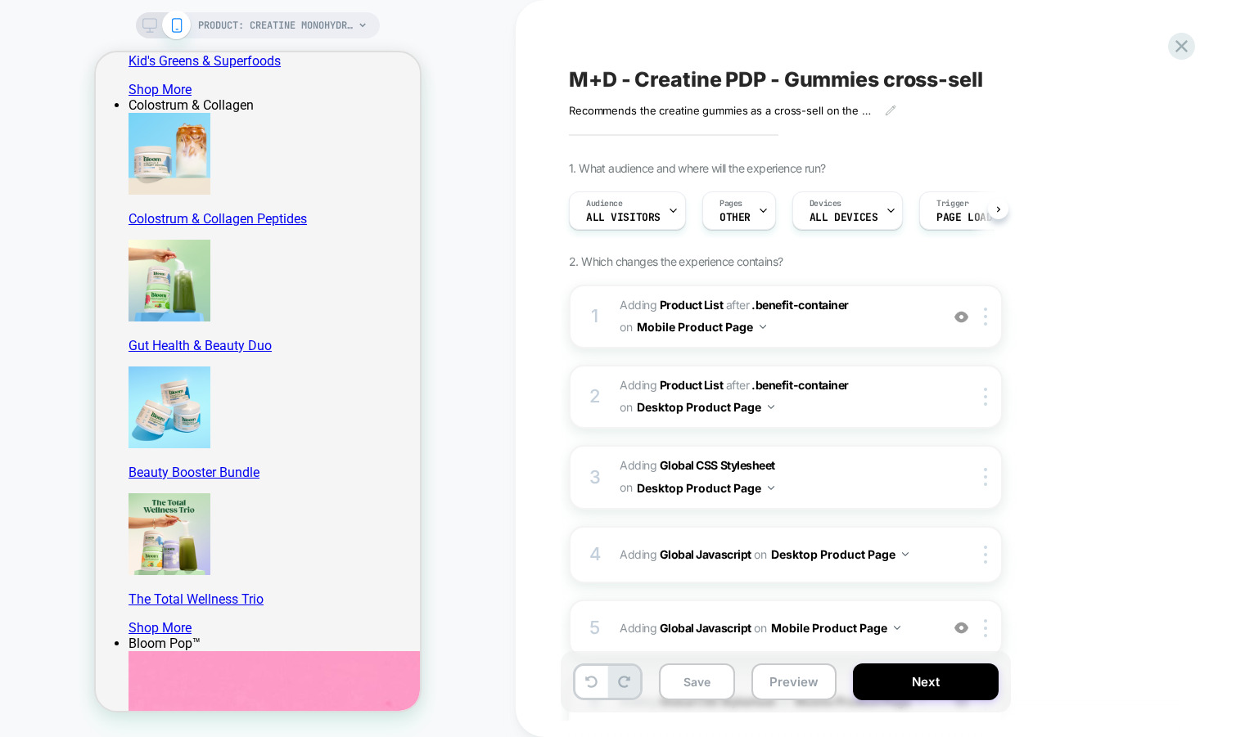
scroll to position [0, 1]
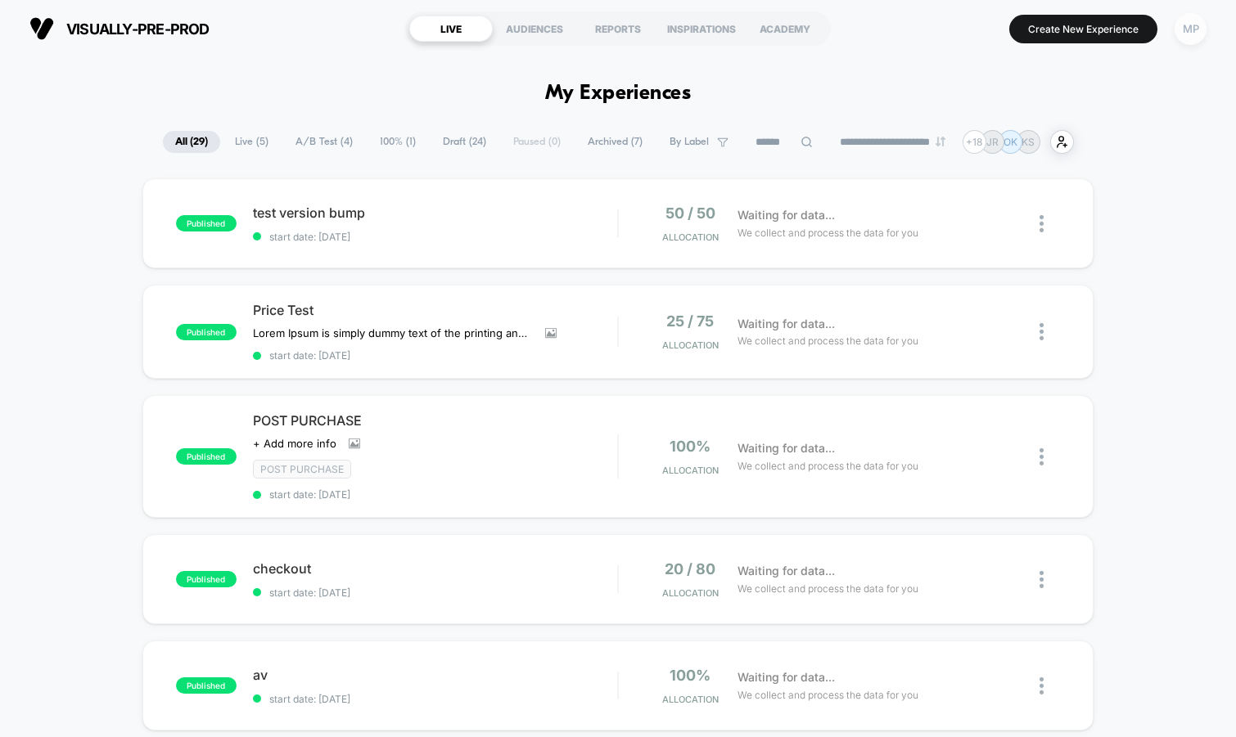
click at [1186, 36] on div "MP" at bounding box center [1190, 29] width 32 height 32
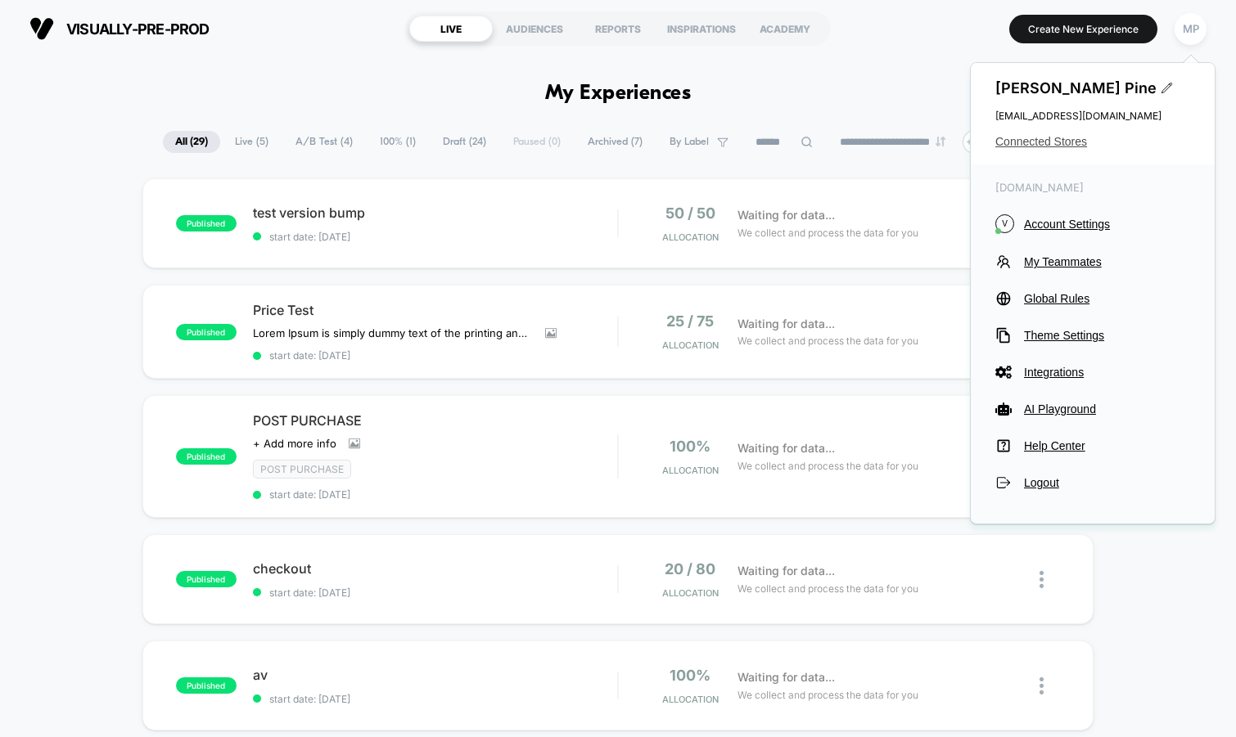
click at [1036, 142] on span "Connected Stores" at bounding box center [1092, 141] width 195 height 13
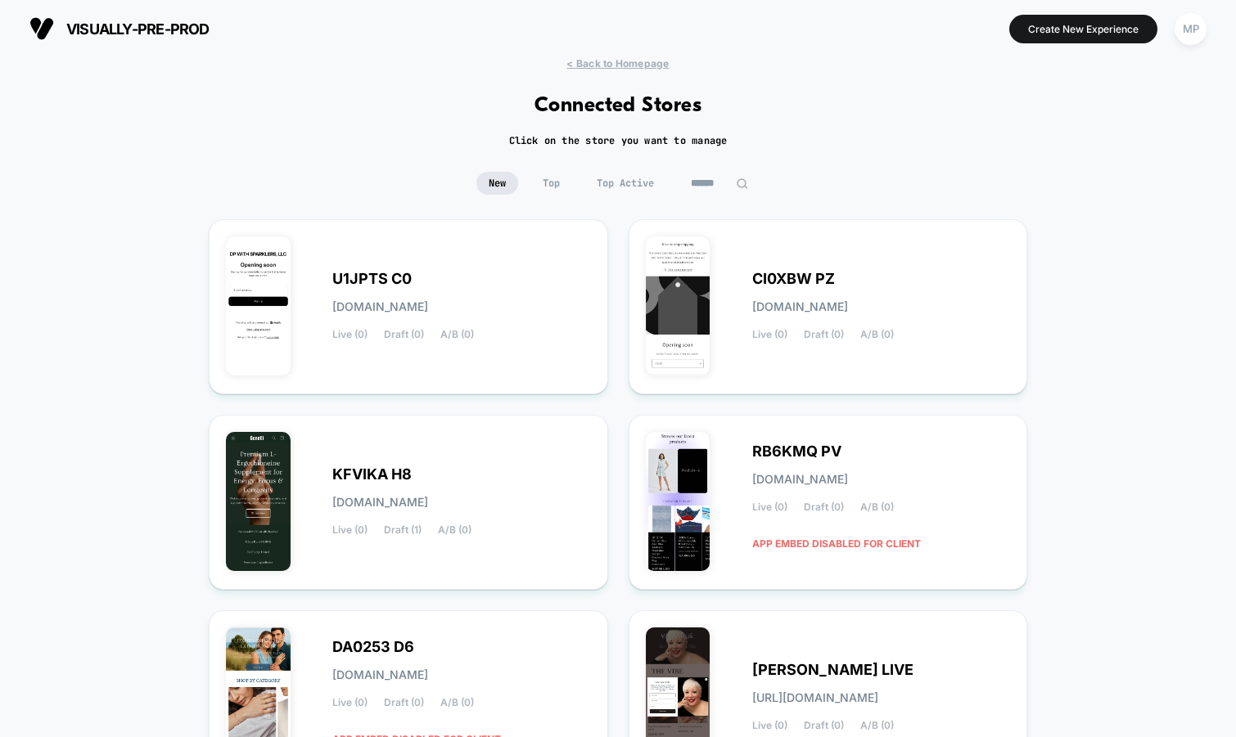
click at [718, 187] on input at bounding box center [719, 183] width 82 height 23
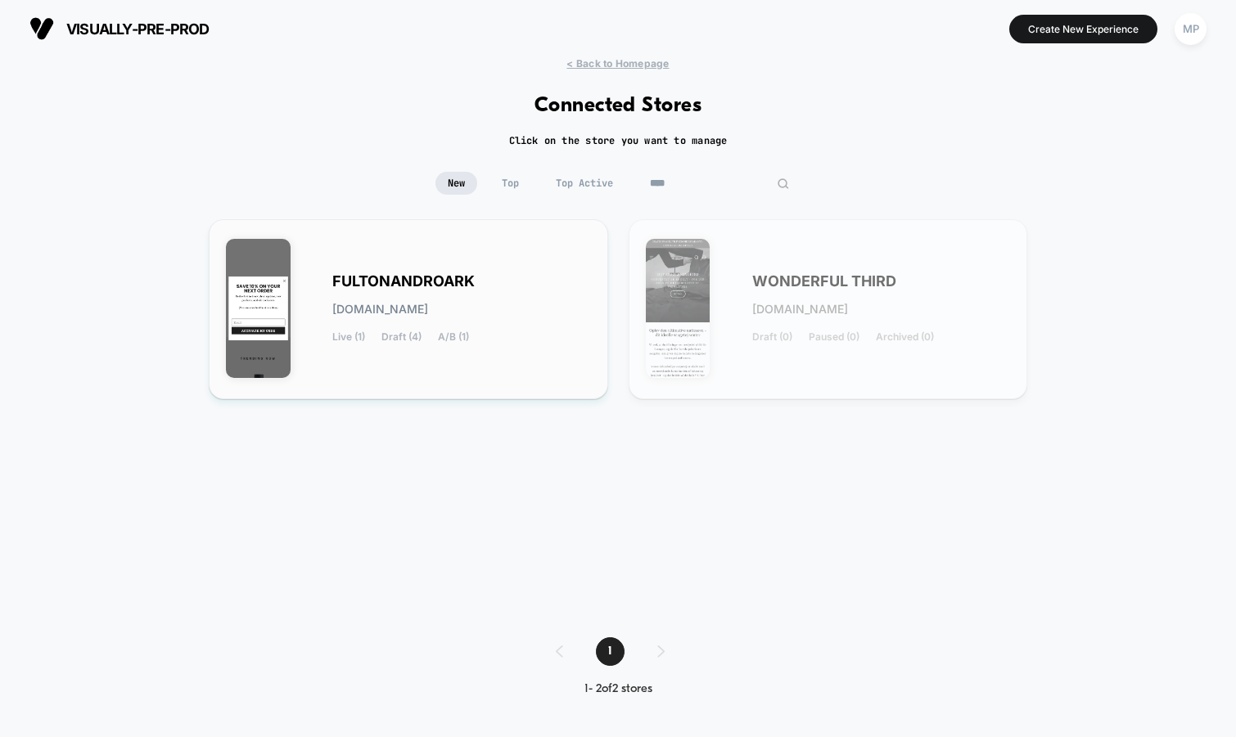
type input "****"
click at [472, 263] on div "FULTONANDROARK fultonandroark.myshopify.com Live (1) Draft (4) A/B (1)" at bounding box center [408, 309] width 365 height 146
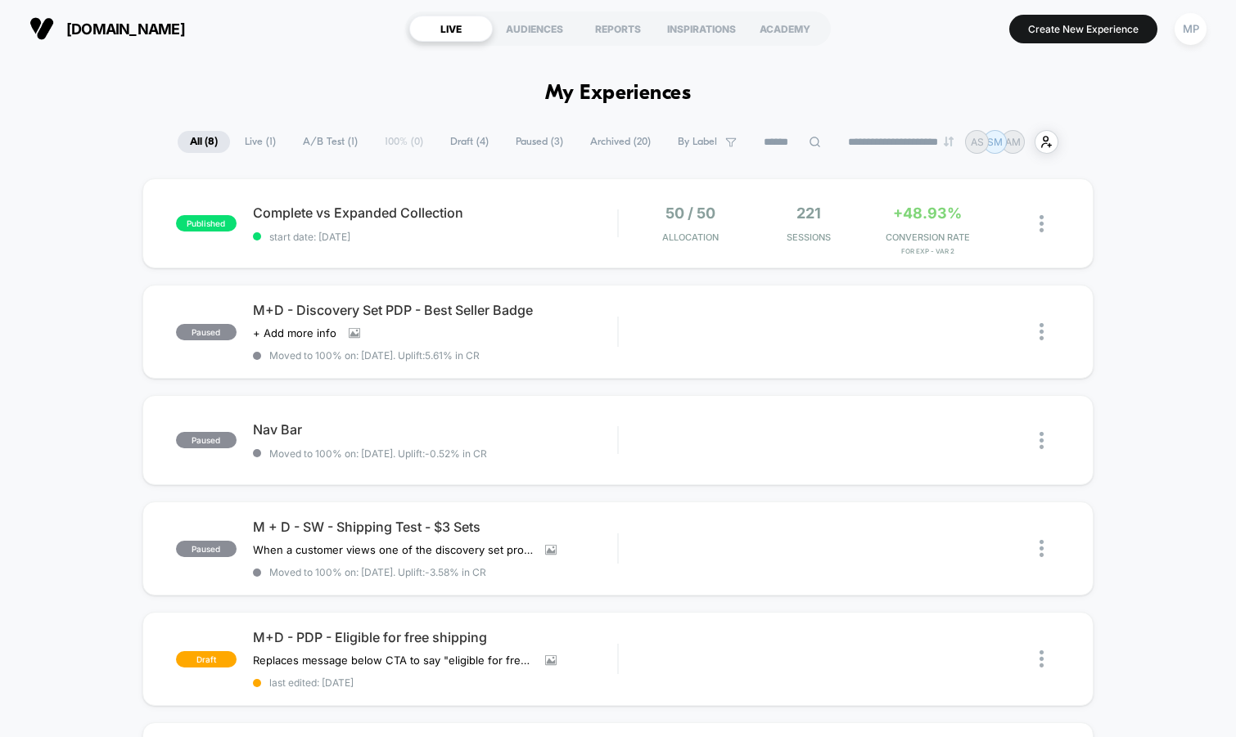
click at [295, 141] on span "A/B Test ( 1 )" at bounding box center [329, 142] width 79 height 22
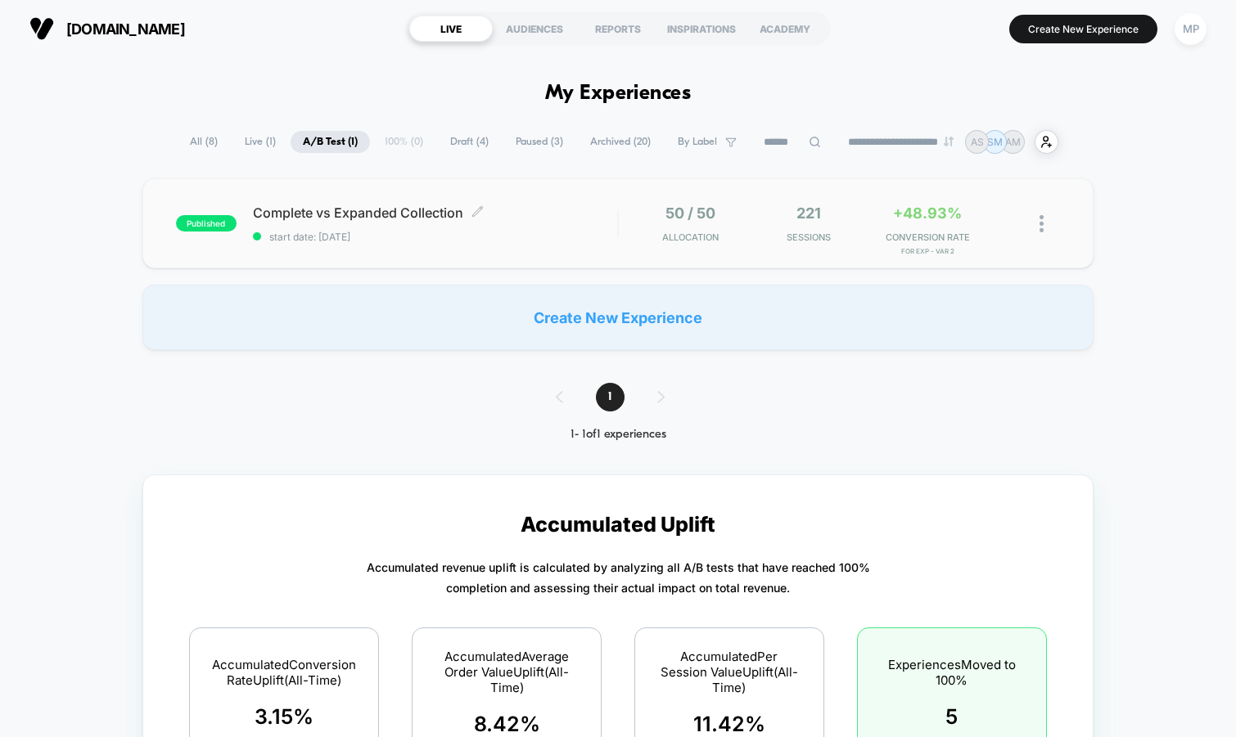
click at [413, 240] on span "start date: 9/17/2025" at bounding box center [435, 237] width 365 height 12
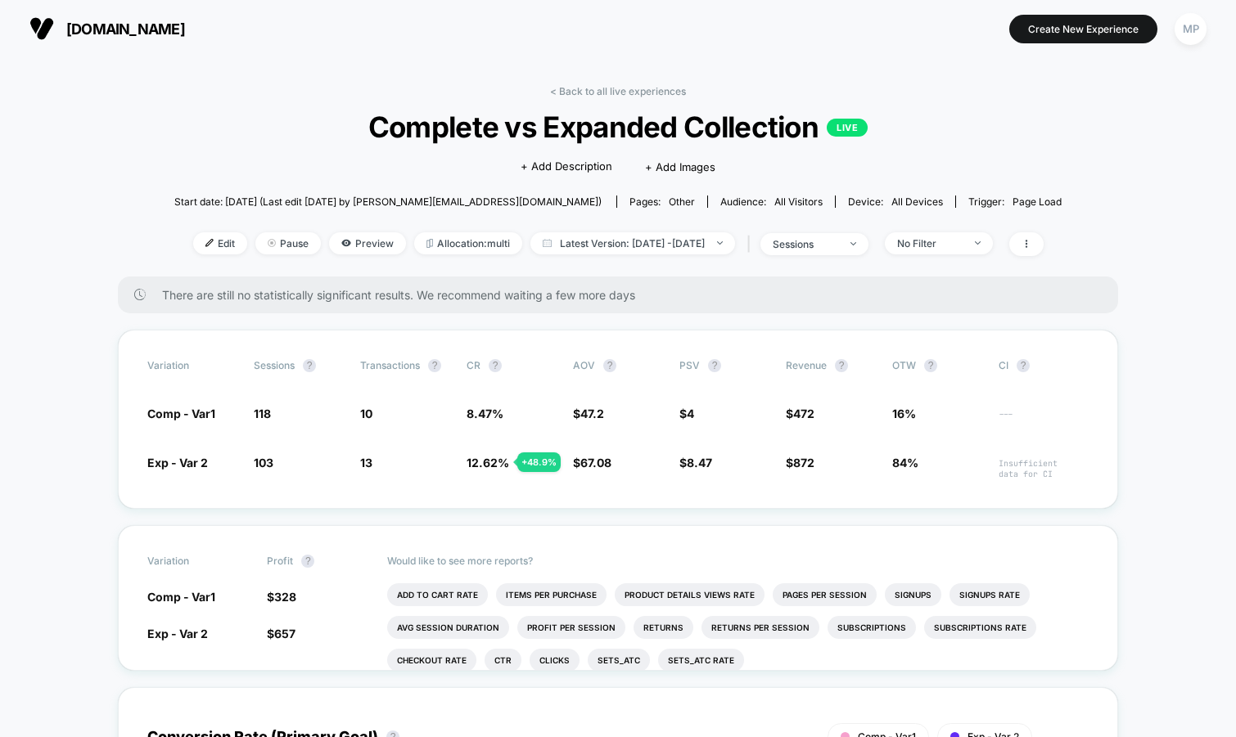
click at [541, 130] on span "Complete vs Expanded Collection LIVE" at bounding box center [617, 127] width 798 height 34
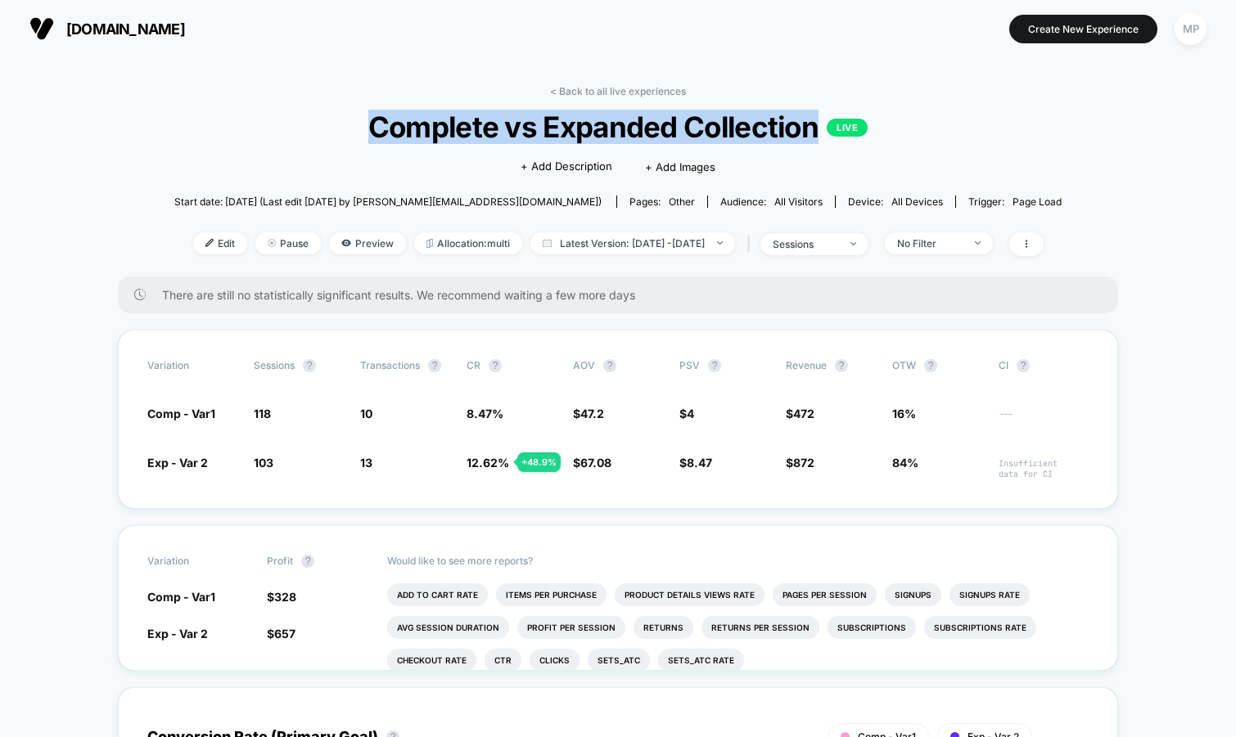
copy span "Complete vs Expanded Collection"
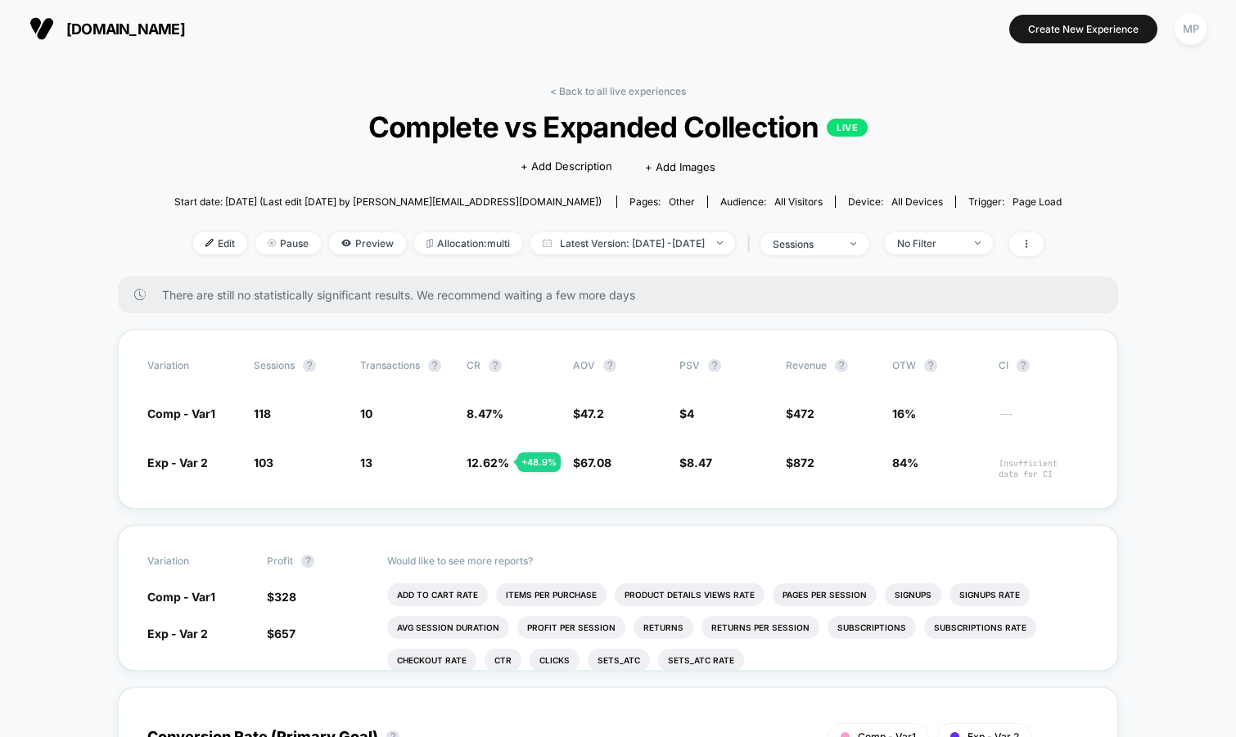
click at [600, 98] on div "< Back to all live experiences Complete vs Expanded Collection LIVE Click to ed…" at bounding box center [617, 180] width 887 height 191
click at [601, 90] on link "< Back to all live experiences" at bounding box center [618, 91] width 136 height 12
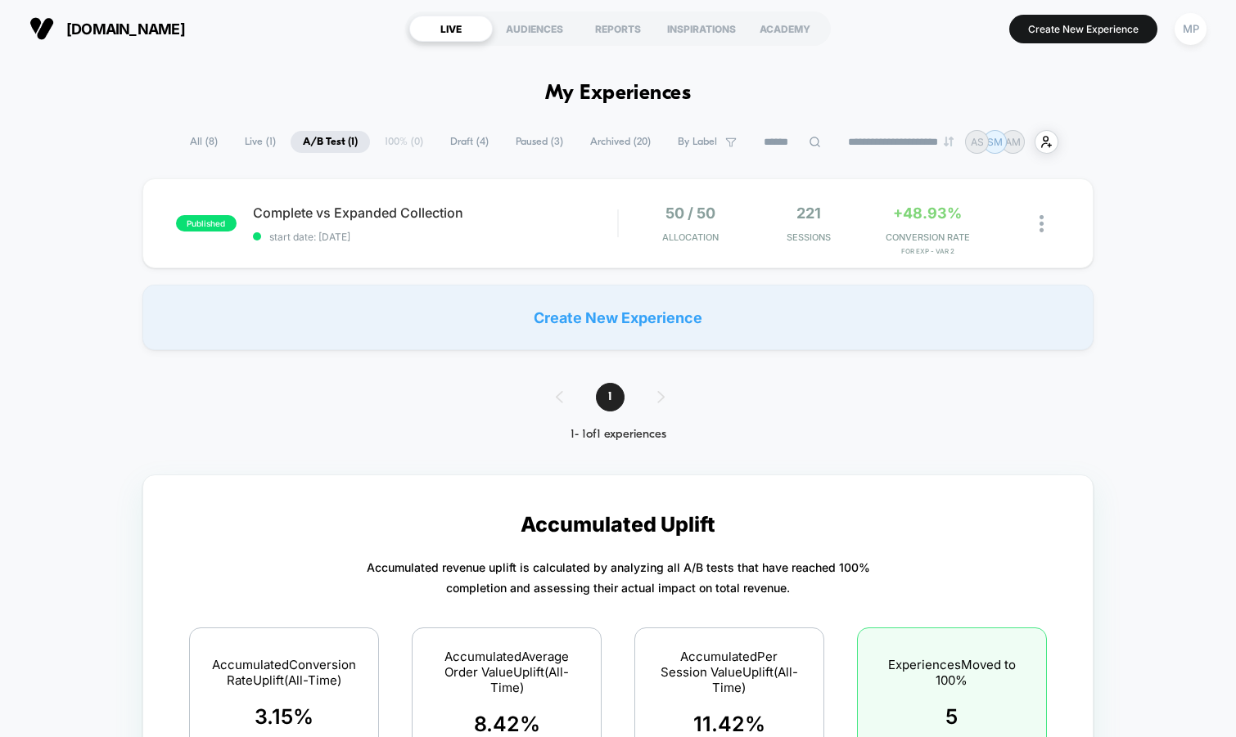
click at [482, 142] on span "Draft ( 4 )" at bounding box center [469, 142] width 63 height 22
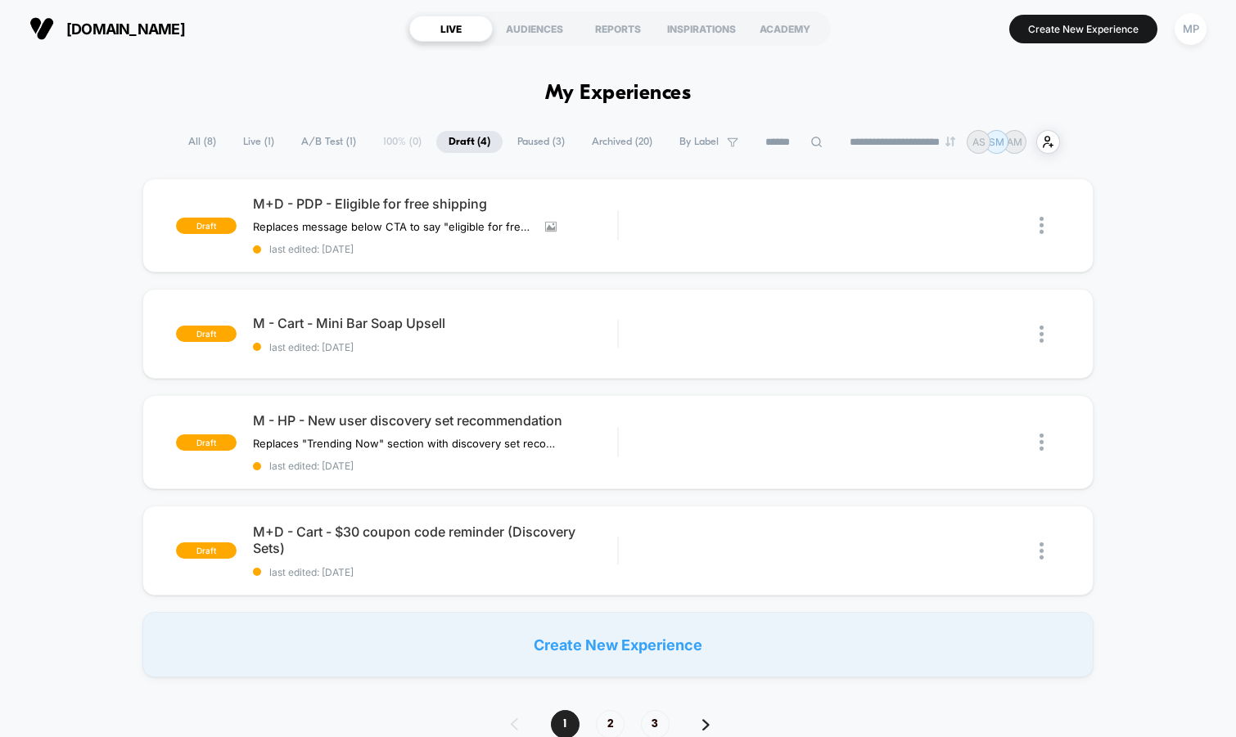
click at [534, 144] on span "Paused ( 3 )" at bounding box center [541, 142] width 72 height 22
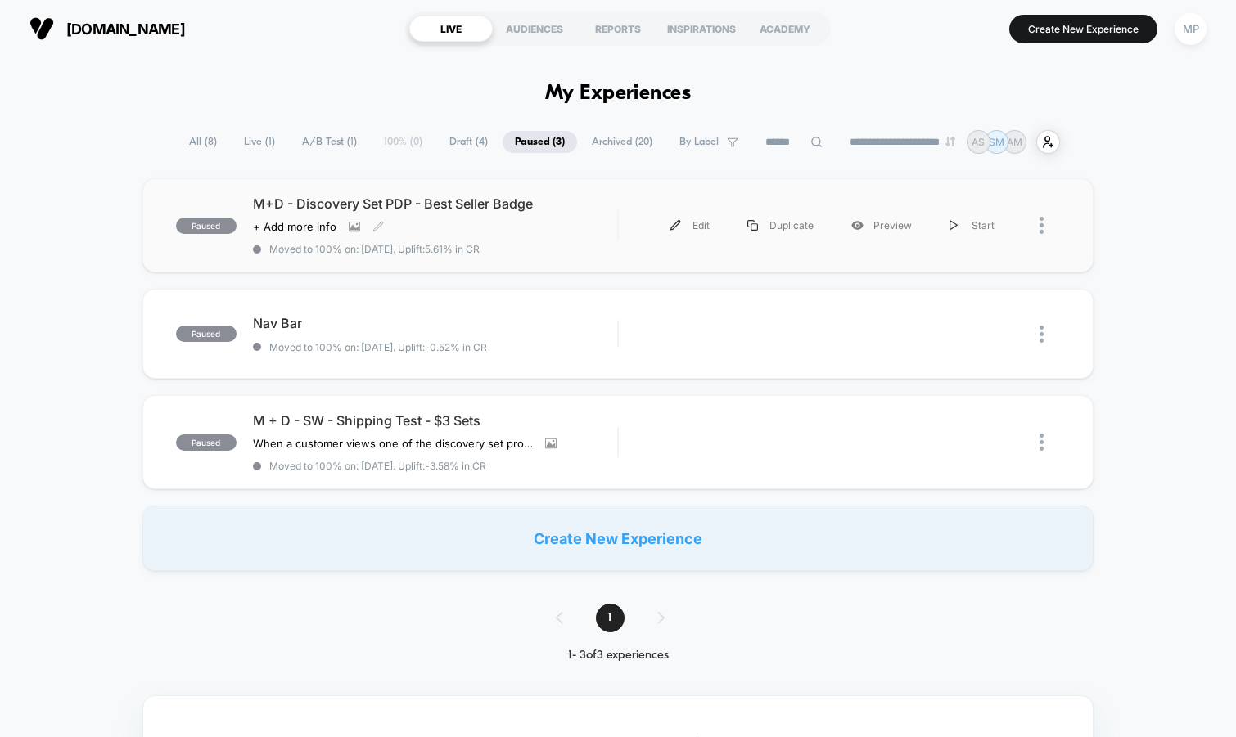
click at [547, 253] on span "Moved to 100% on: 9/17/2025 . Uplift: 5.61% in CR" at bounding box center [435, 249] width 365 height 12
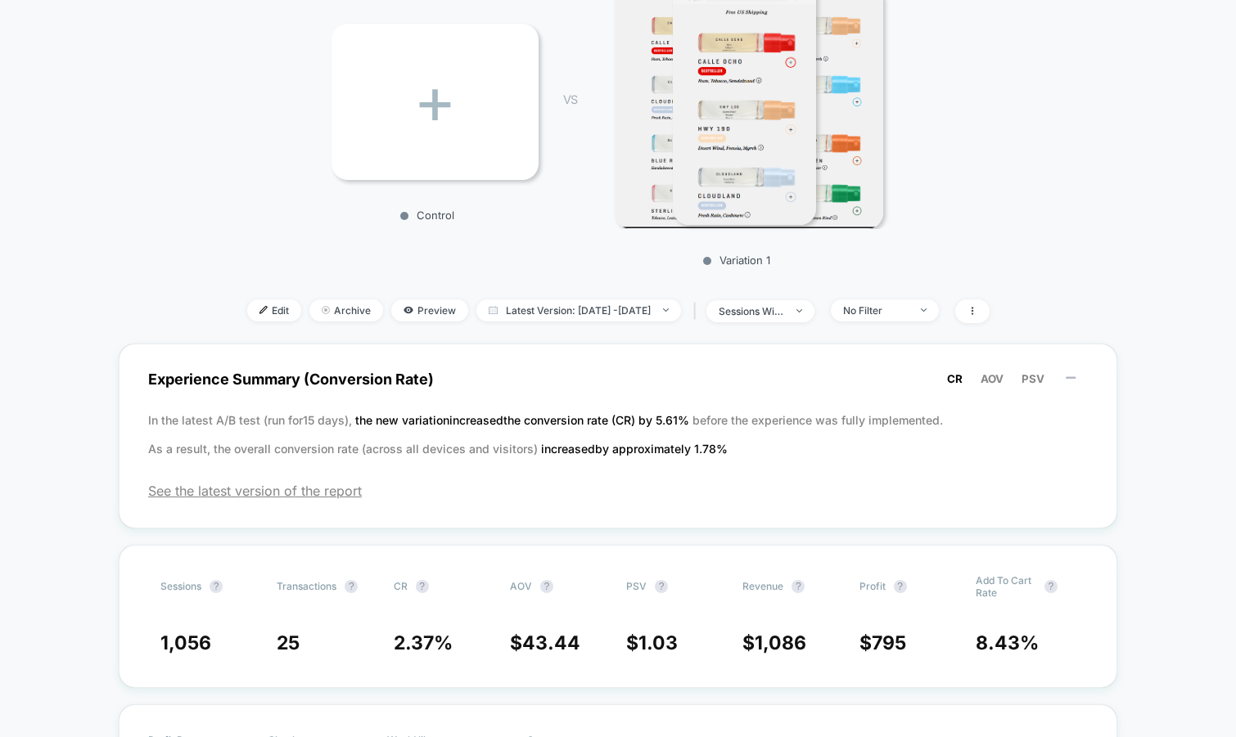
scroll to position [253, 0]
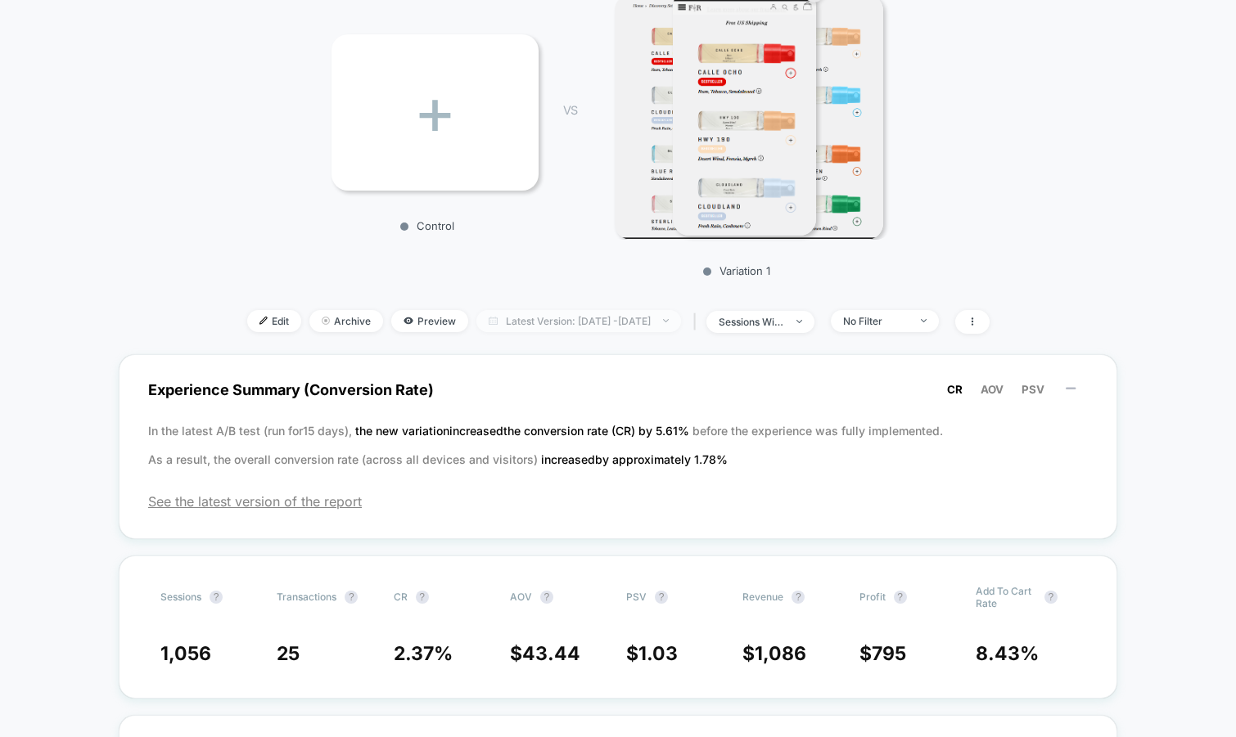
click at [537, 317] on span "Latest Version: Sep 17, 2025 - Sep 17, 2025" at bounding box center [578, 321] width 205 height 22
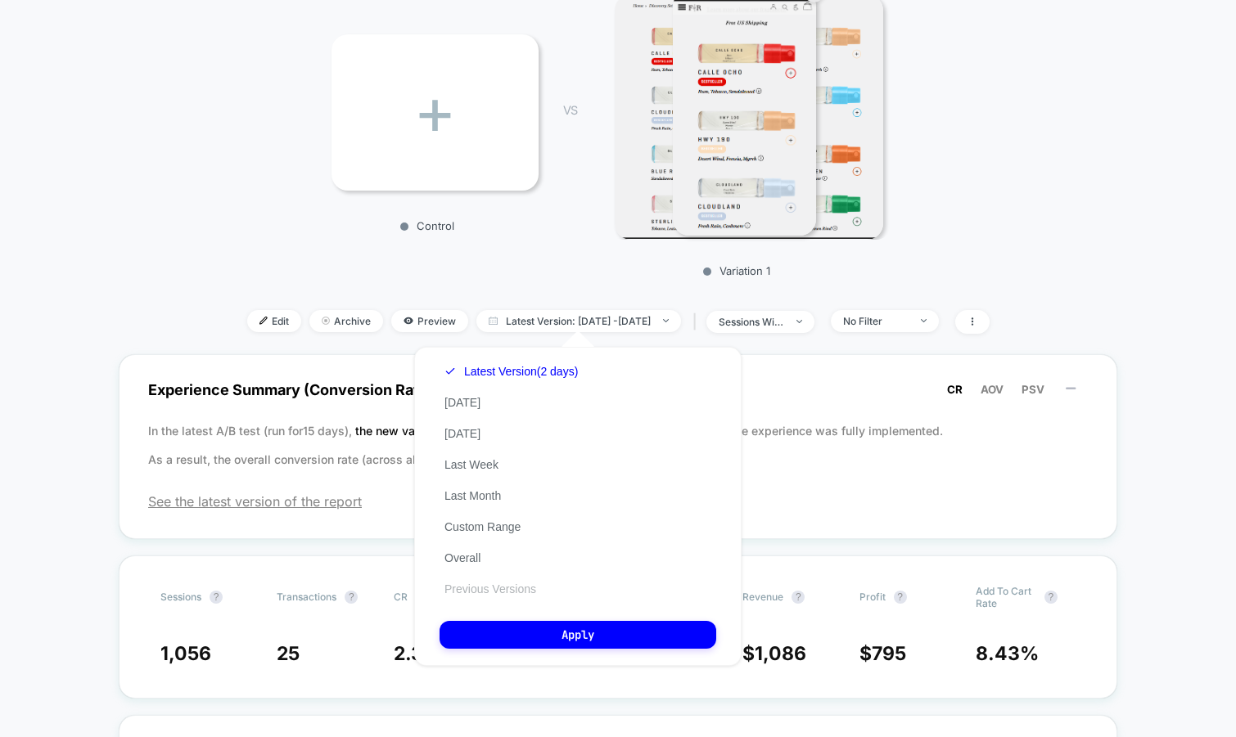
click at [512, 588] on button "Previous Versions" at bounding box center [489, 589] width 101 height 15
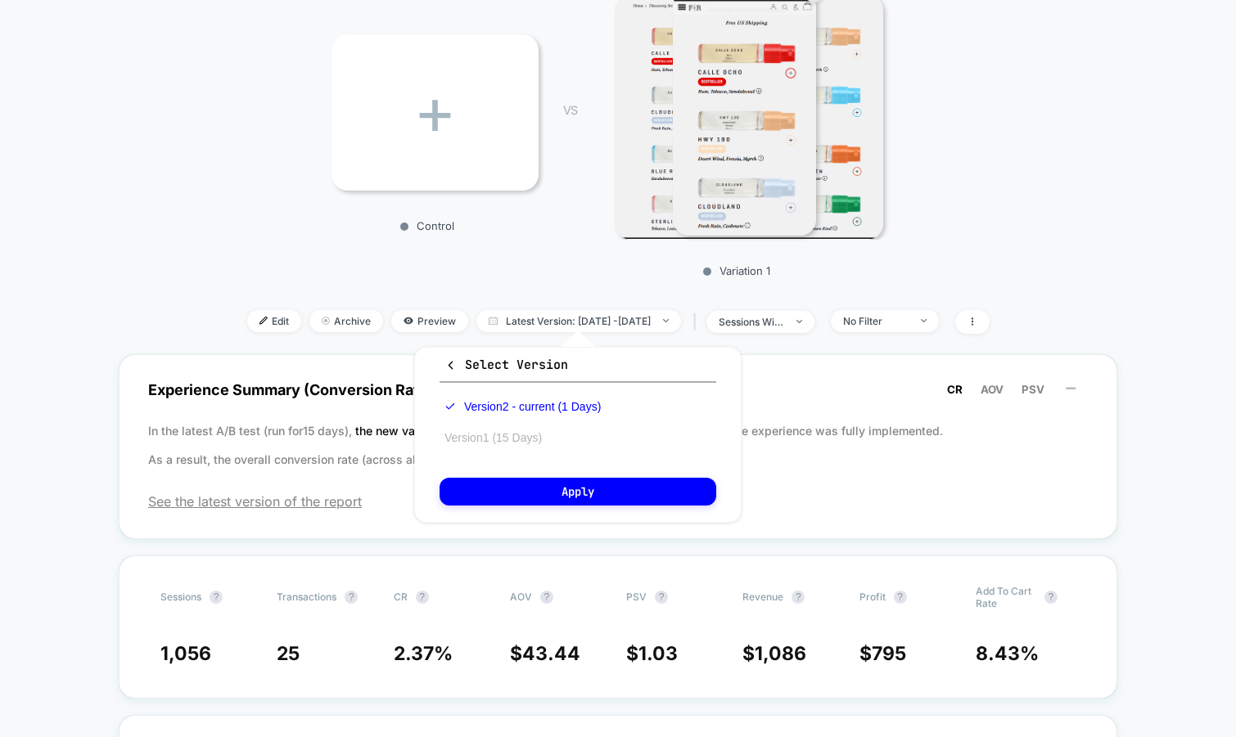
click at [516, 441] on button "Version 1 (15 Days)" at bounding box center [492, 437] width 107 height 15
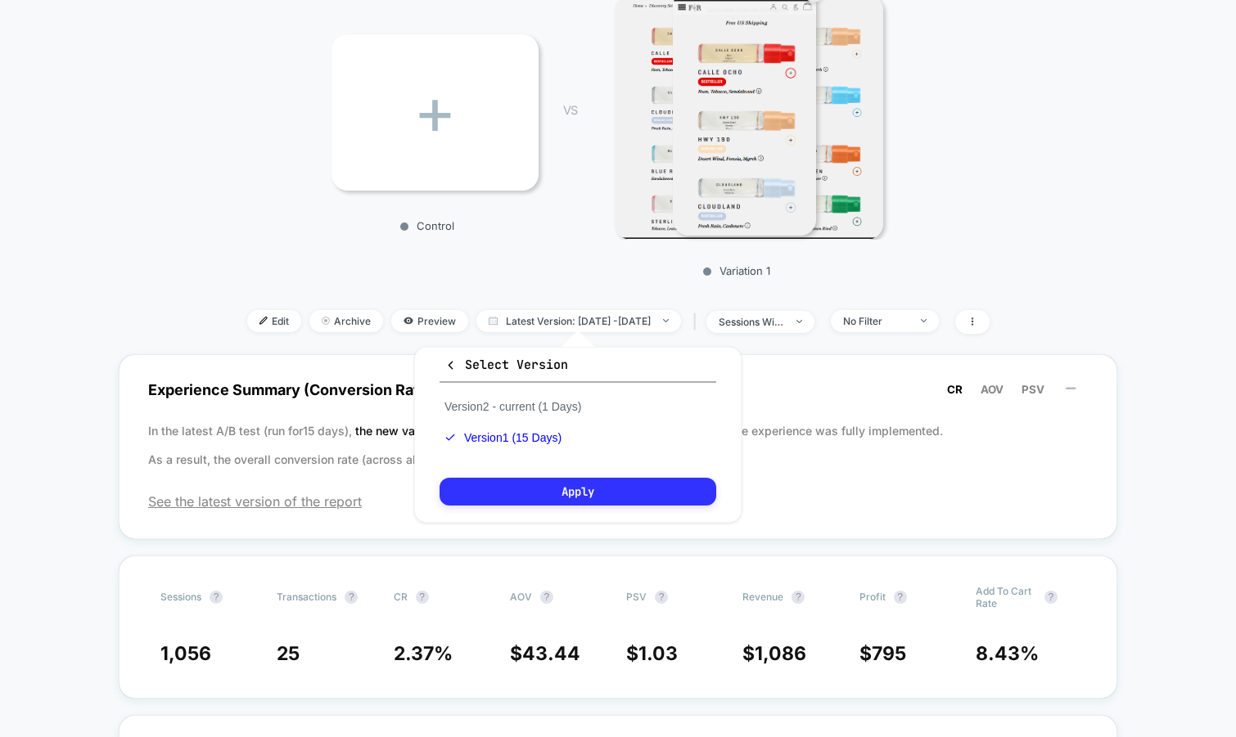
click at [516, 480] on button "Apply" at bounding box center [577, 492] width 277 height 28
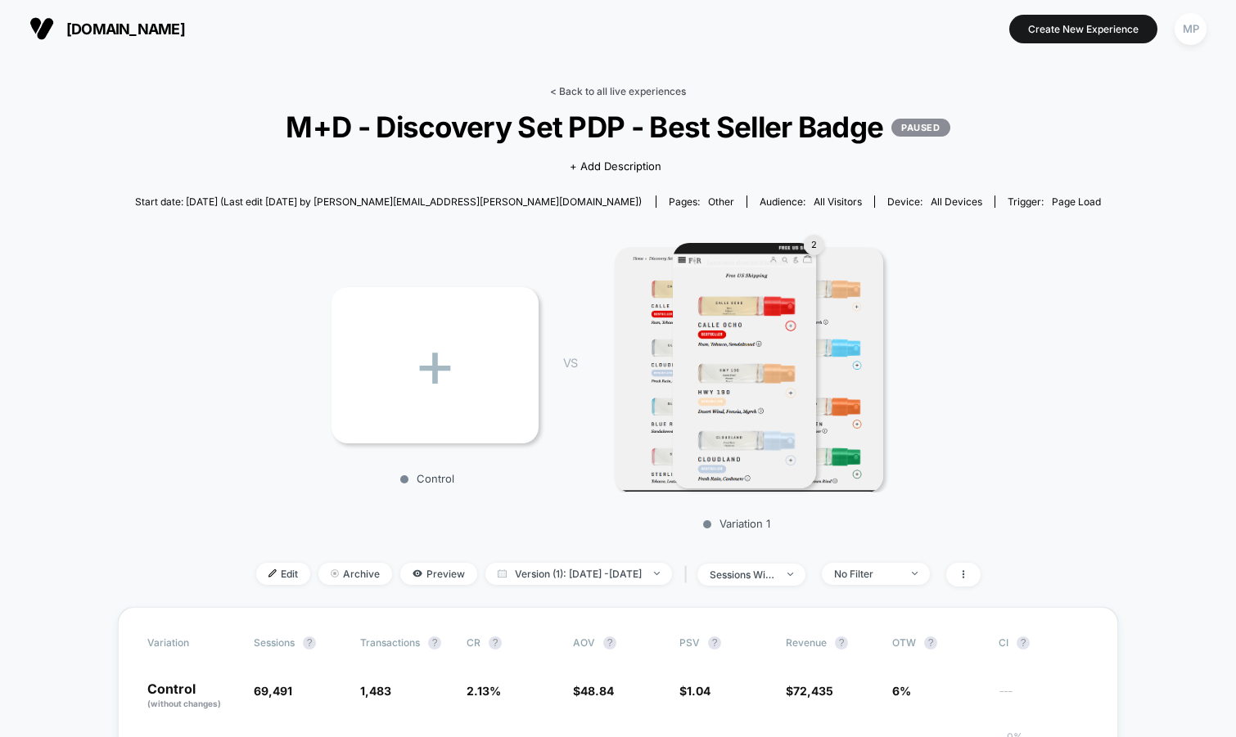
click at [633, 86] on link "< Back to all live experiences" at bounding box center [618, 91] width 136 height 12
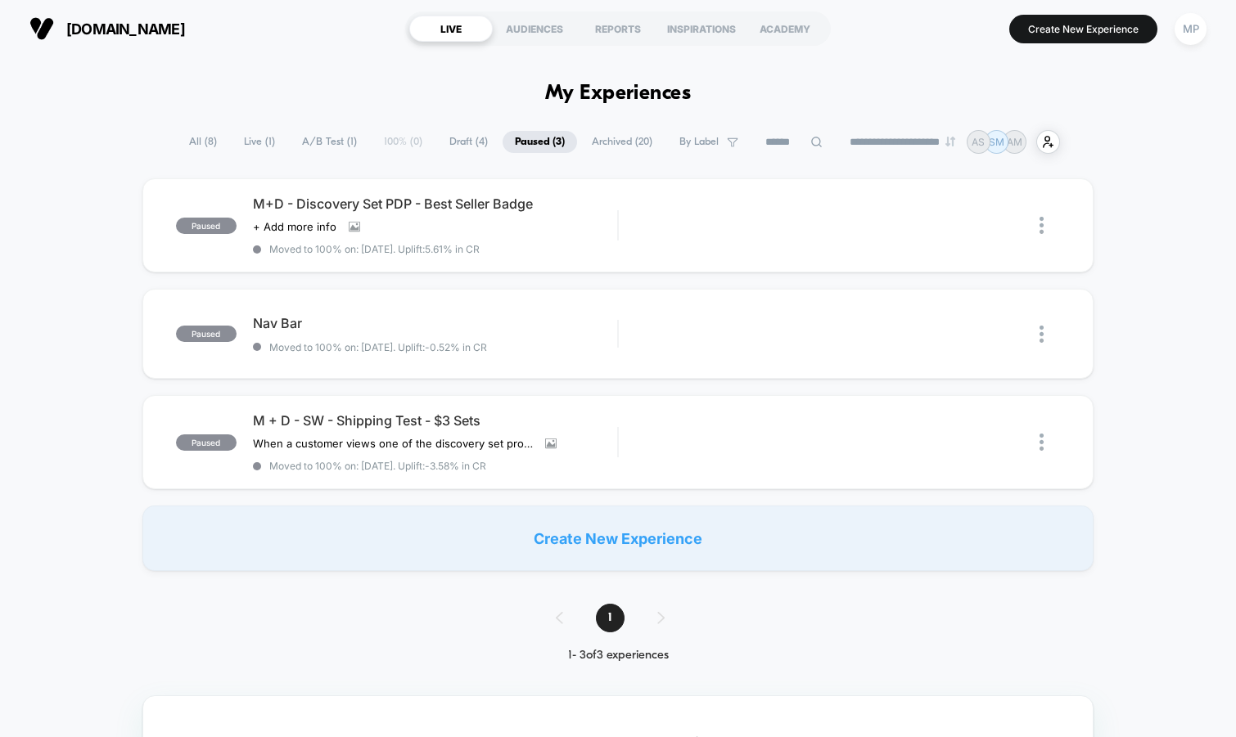
click at [313, 142] on span "A/B Test ( 1 )" at bounding box center [329, 142] width 79 height 22
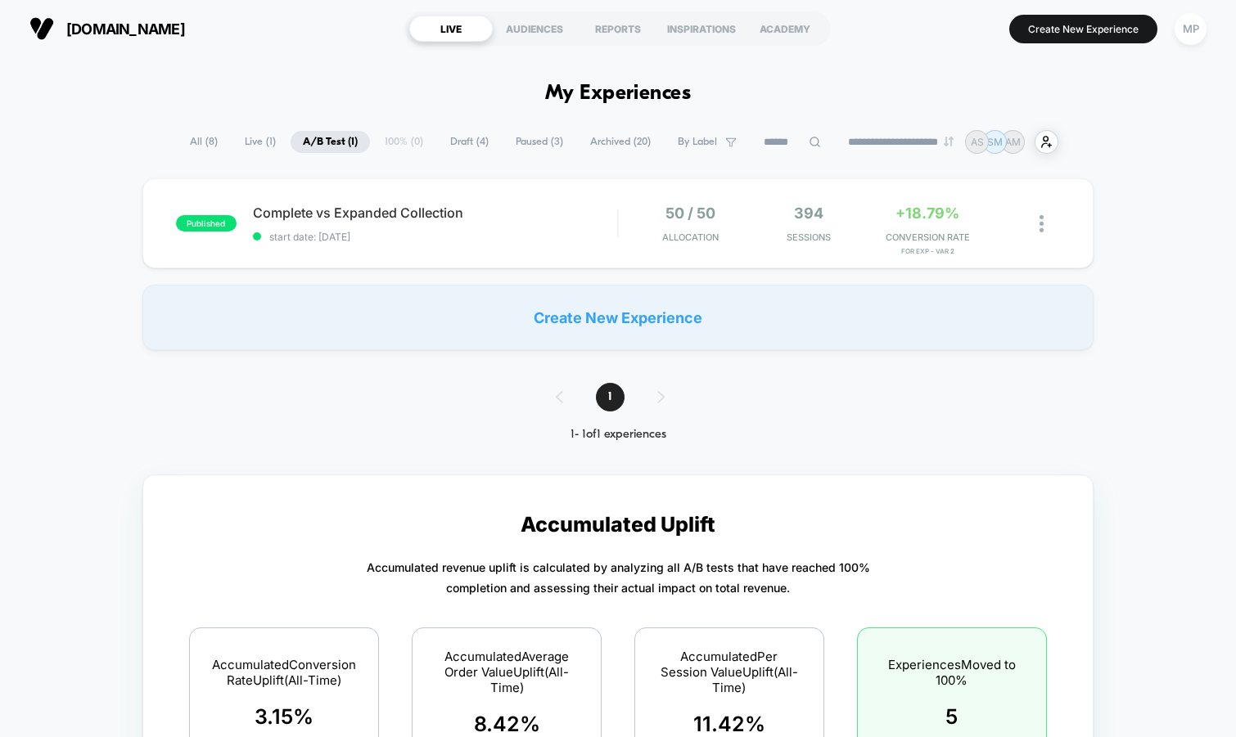
click at [463, 145] on span "Draft ( 4 )" at bounding box center [469, 142] width 63 height 22
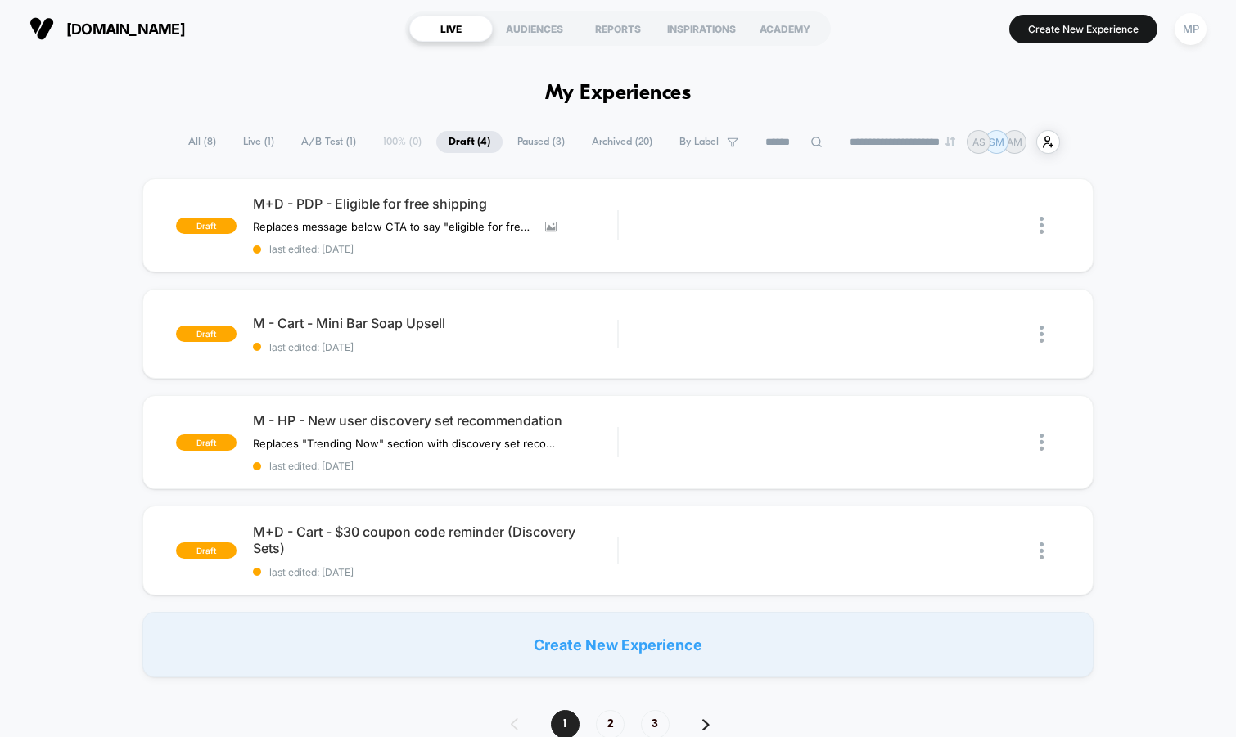
click at [323, 138] on span "A/B Test ( 1 )" at bounding box center [328, 142] width 79 height 22
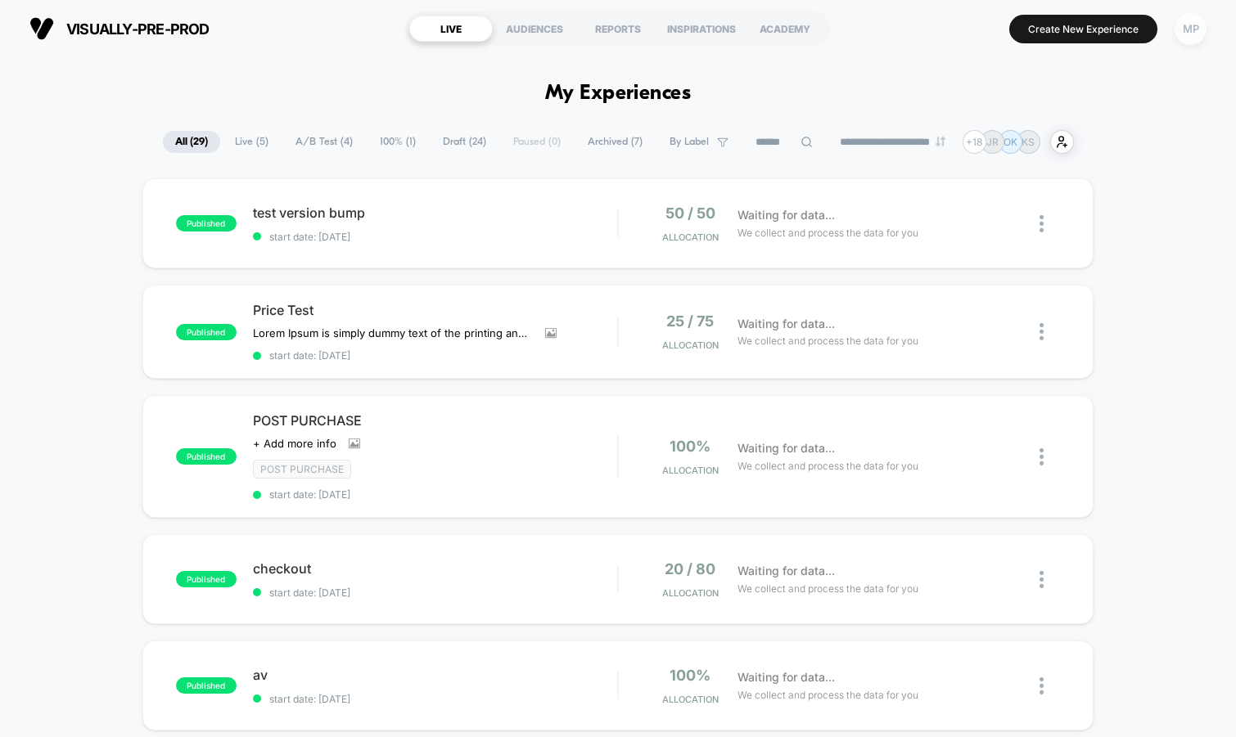
click at [1186, 29] on div "MP" at bounding box center [1190, 29] width 32 height 32
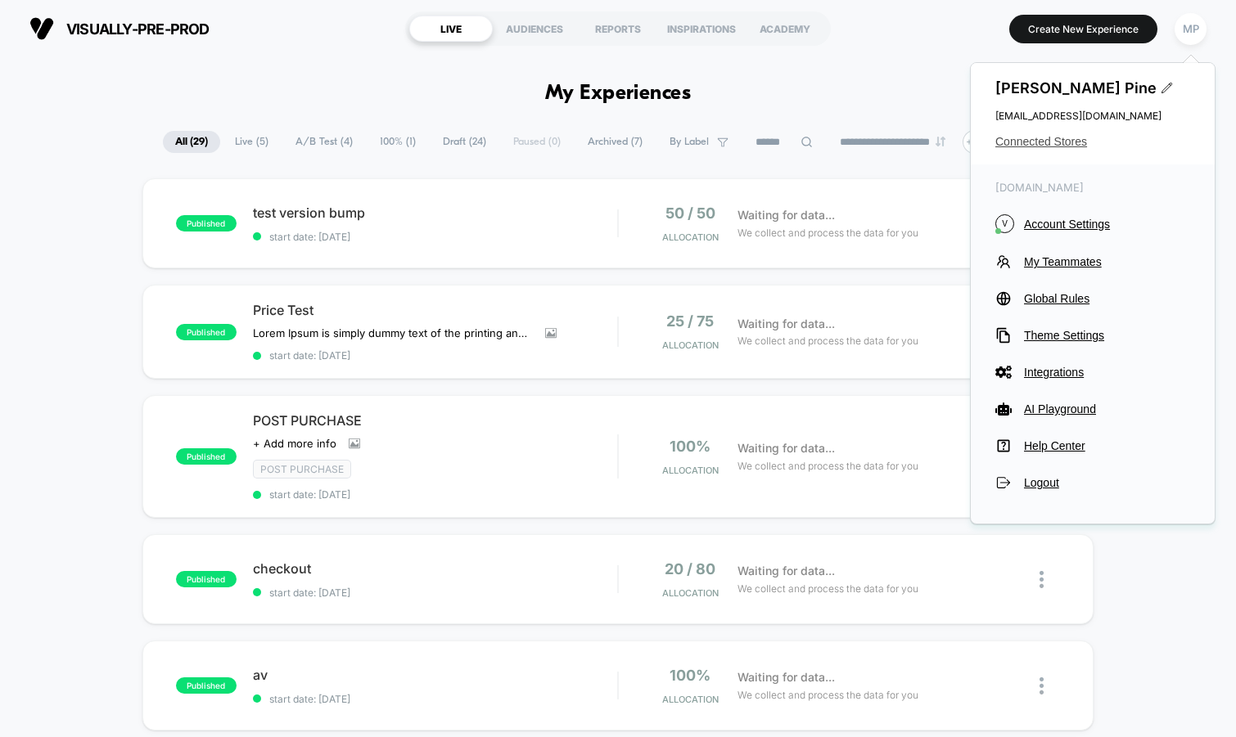
click at [1017, 146] on span "Connected Stores" at bounding box center [1092, 141] width 195 height 13
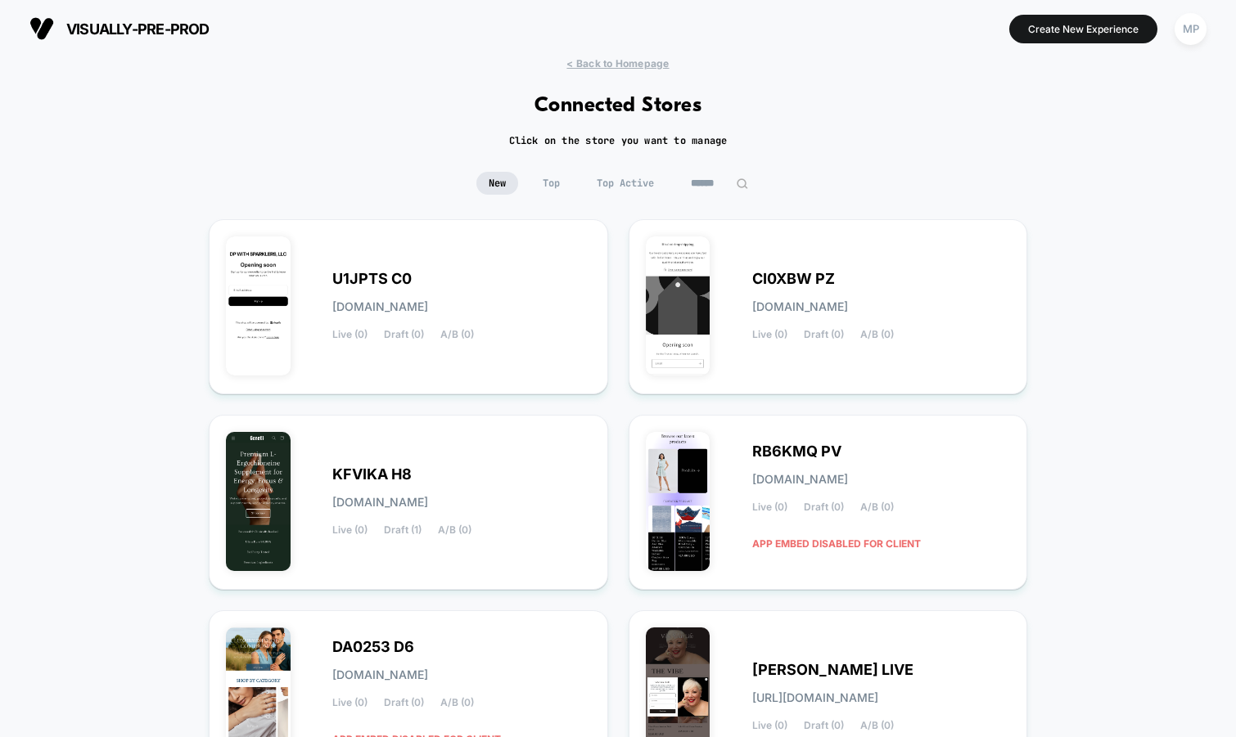
click at [723, 179] on input at bounding box center [719, 183] width 82 height 23
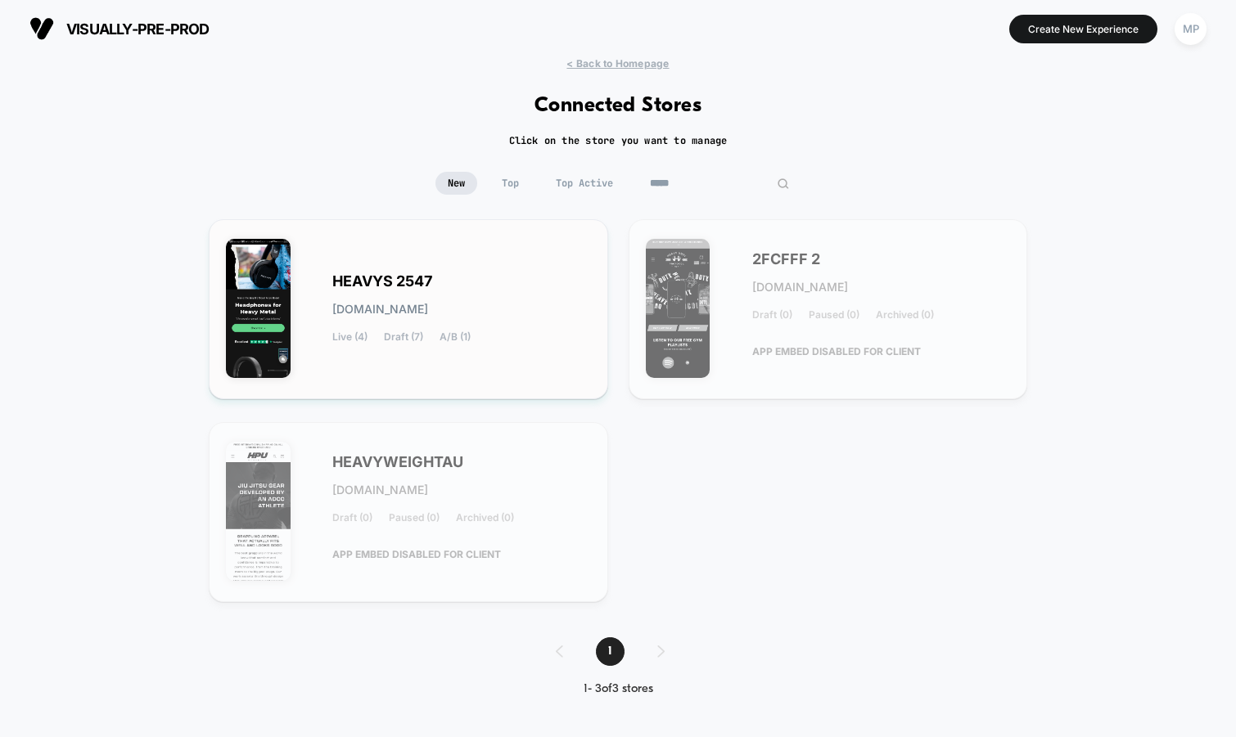
type input "*****"
click at [437, 279] on div "HEAVYS 2547 heavys-2547.myshopify.com Live (4) Draft (7) A/B (1)" at bounding box center [461, 309] width 259 height 67
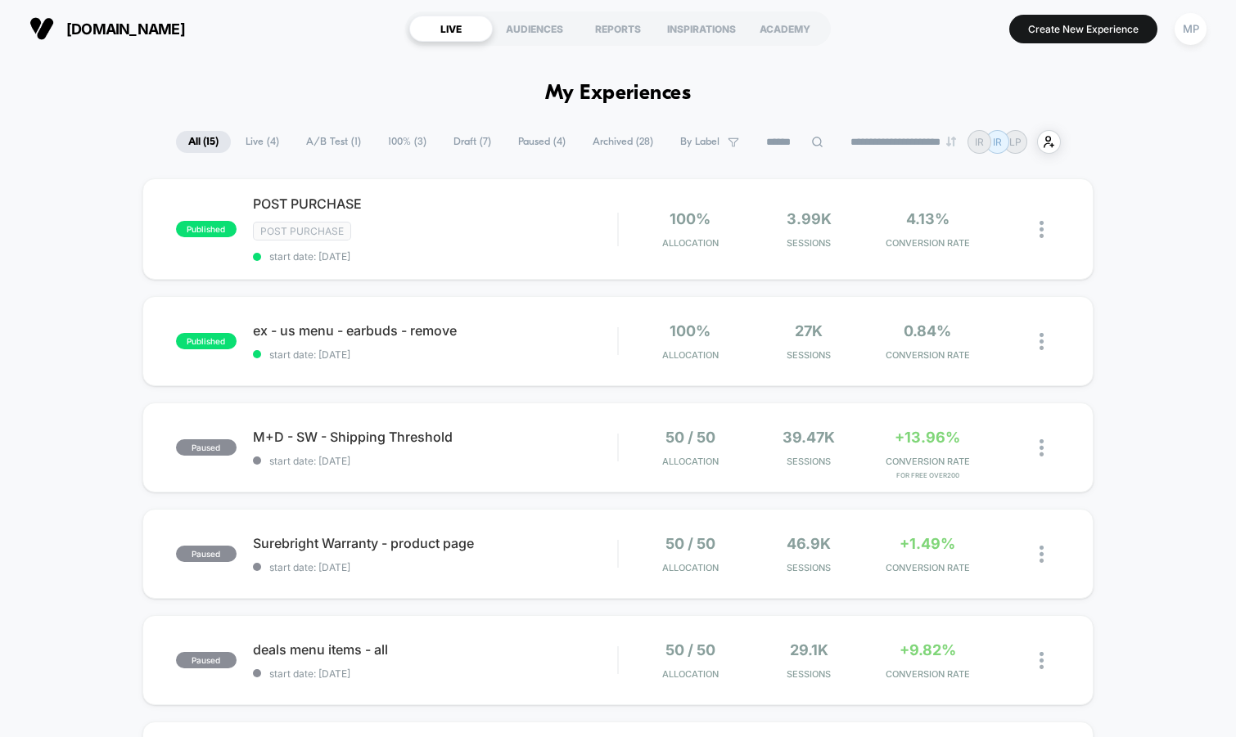
click at [342, 135] on span "A/B Test ( 1 )" at bounding box center [333, 142] width 79 height 22
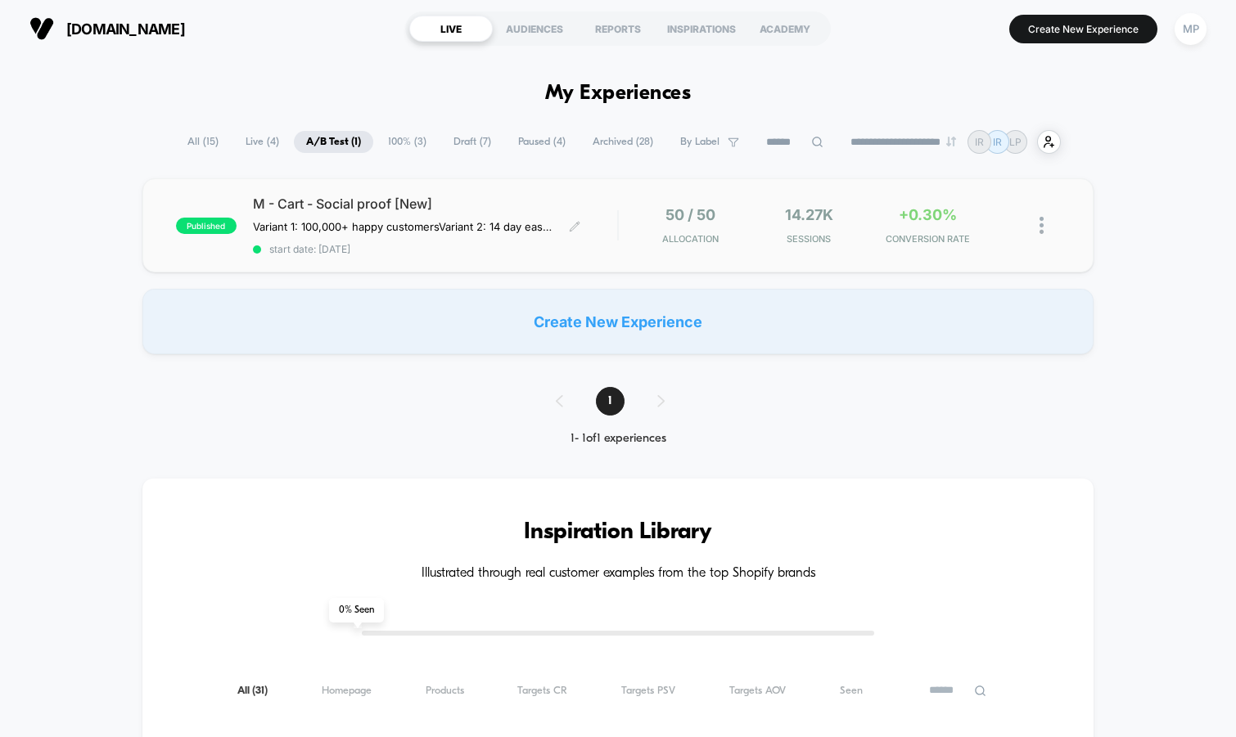
click at [460, 254] on span "start date: 8/28/2025" at bounding box center [435, 249] width 365 height 12
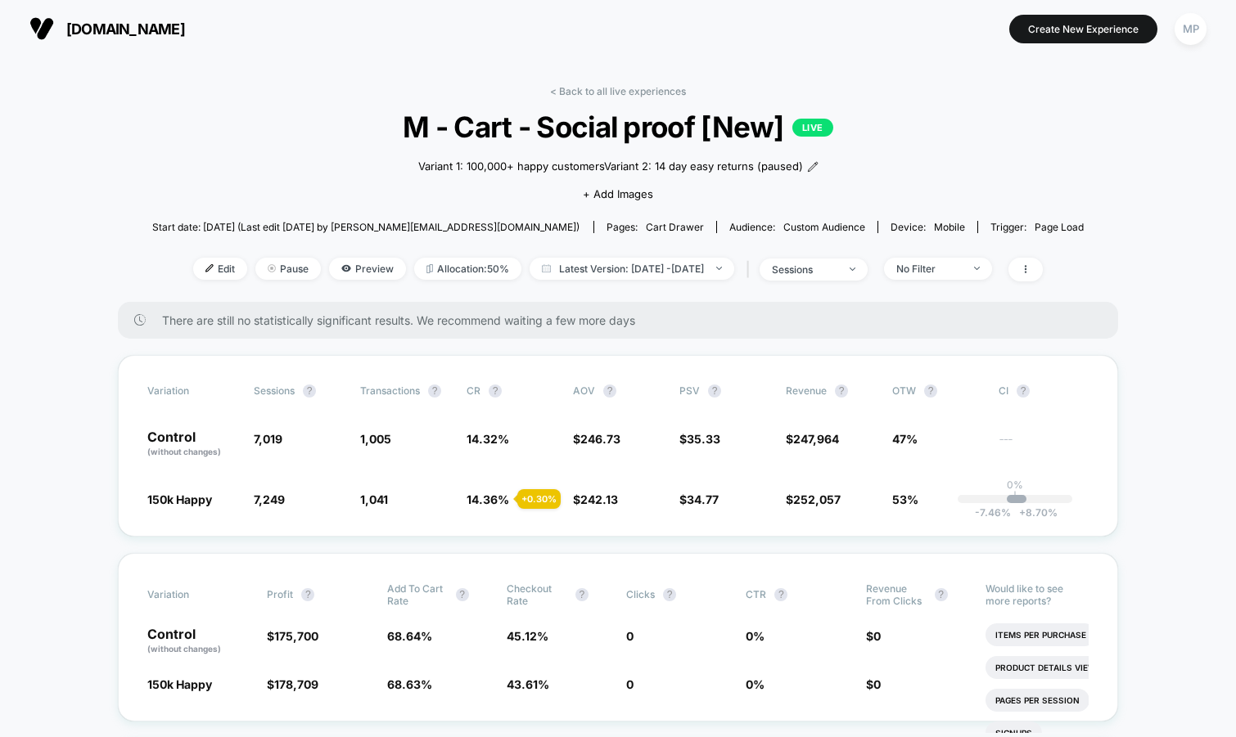
click at [671, 131] on span "M - Cart - Social proof [New] LIVE" at bounding box center [618, 127] width 839 height 34
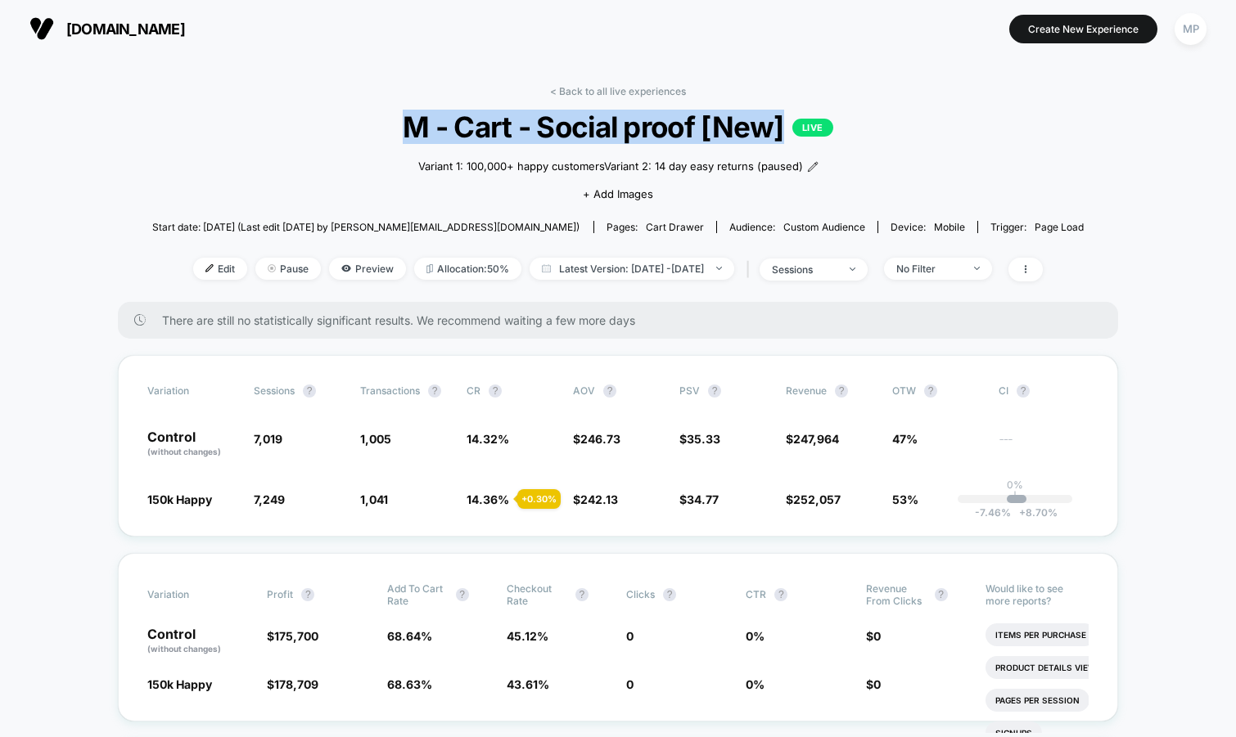
copy span "M - Cart - Social proof [New]"
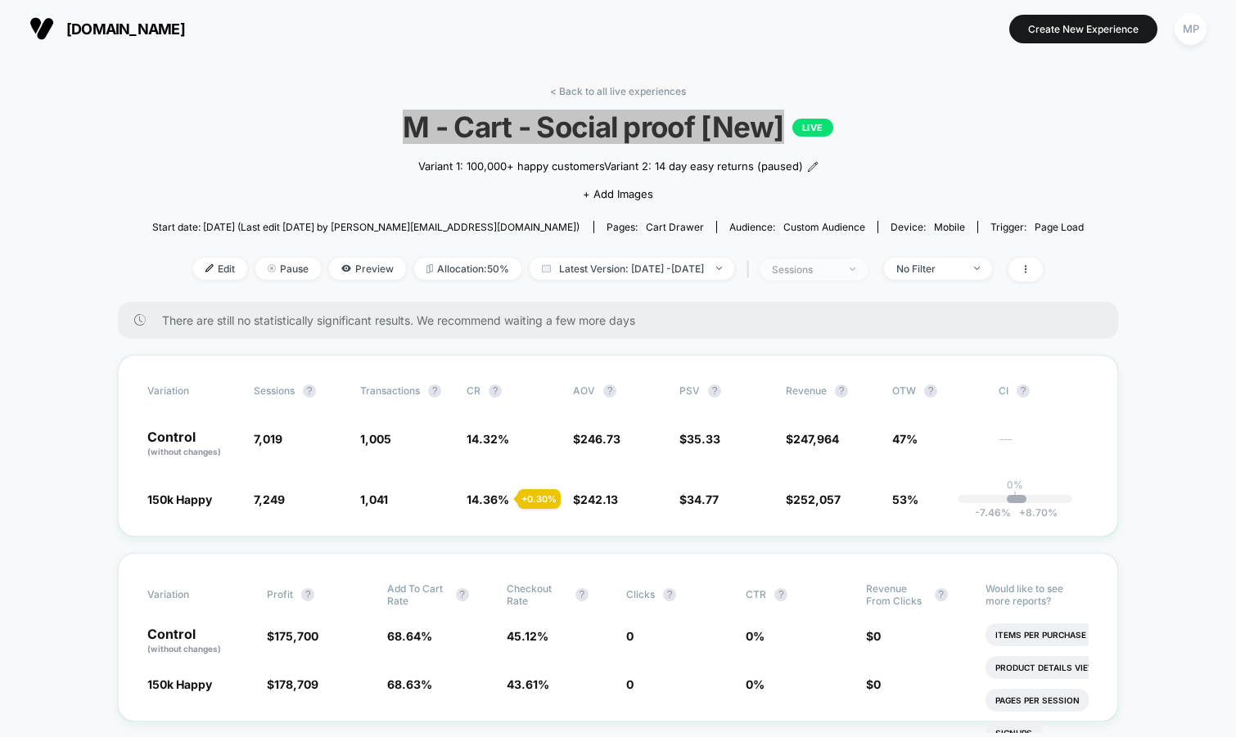
click at [837, 264] on div "sessions" at bounding box center [804, 269] width 65 height 12
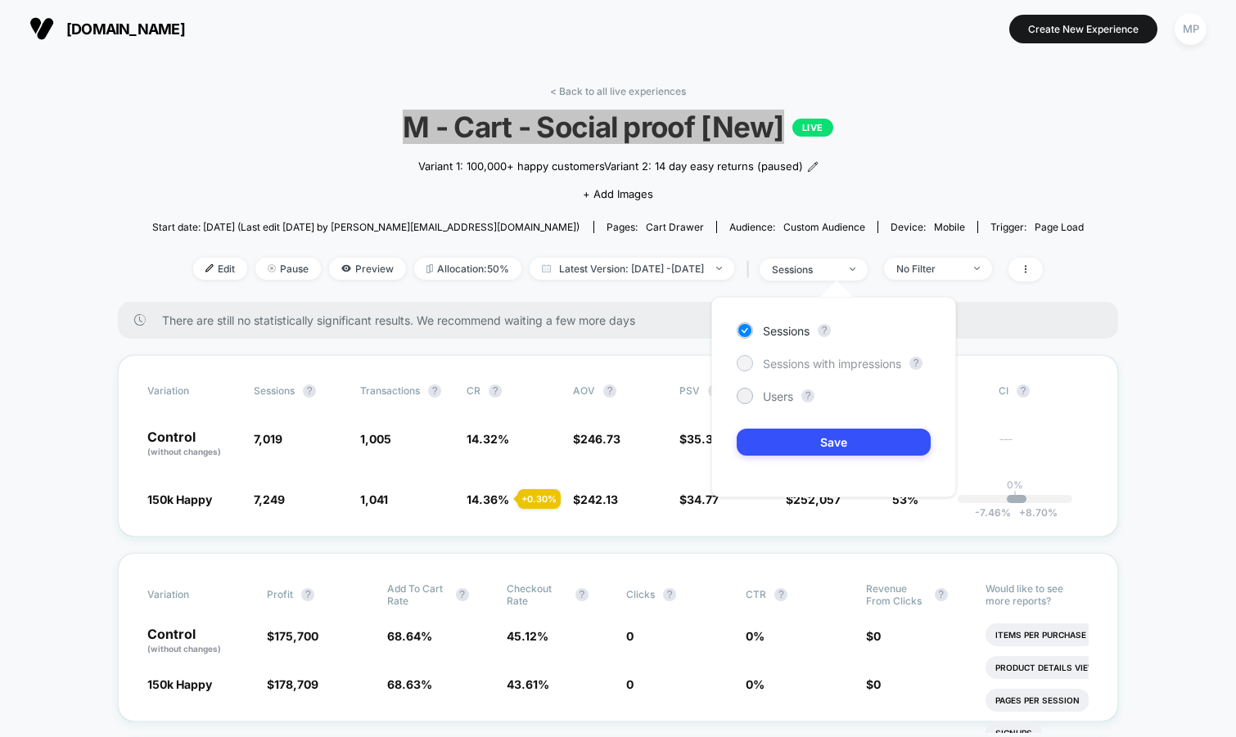
click at [798, 357] on span "Sessions with impressions" at bounding box center [832, 364] width 138 height 14
click at [764, 433] on button "Save" at bounding box center [833, 442] width 194 height 27
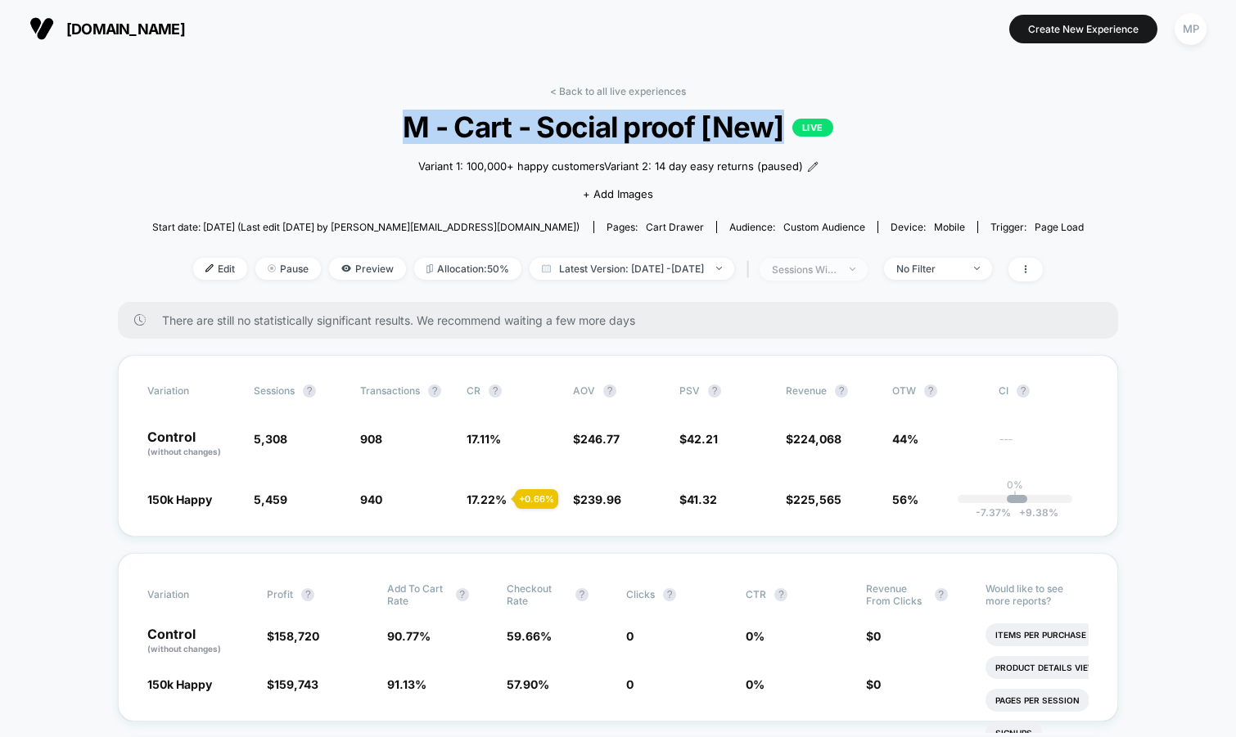
click at [825, 271] on div "sessions with impression" at bounding box center [804, 269] width 65 height 12
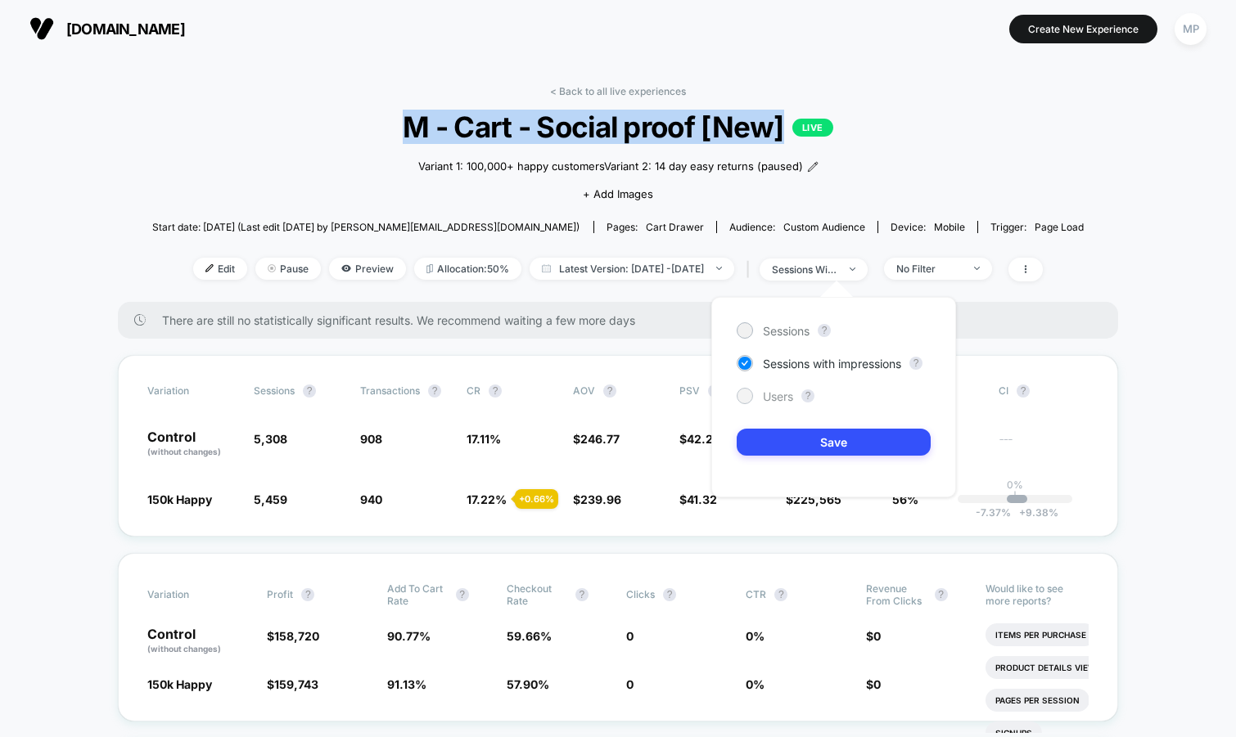
click at [772, 395] on span "Users" at bounding box center [778, 396] width 30 height 14
click at [768, 440] on button "Save" at bounding box center [833, 442] width 194 height 27
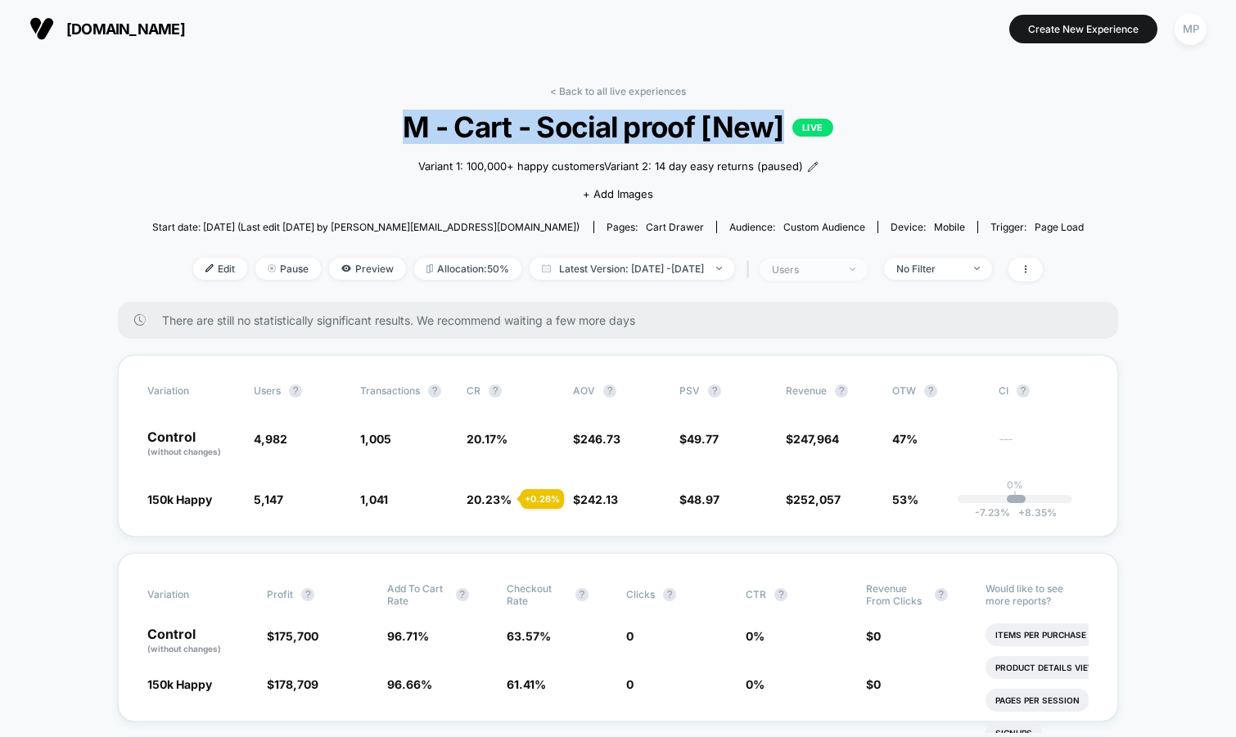
click at [806, 276] on span "users" at bounding box center [813, 270] width 108 height 22
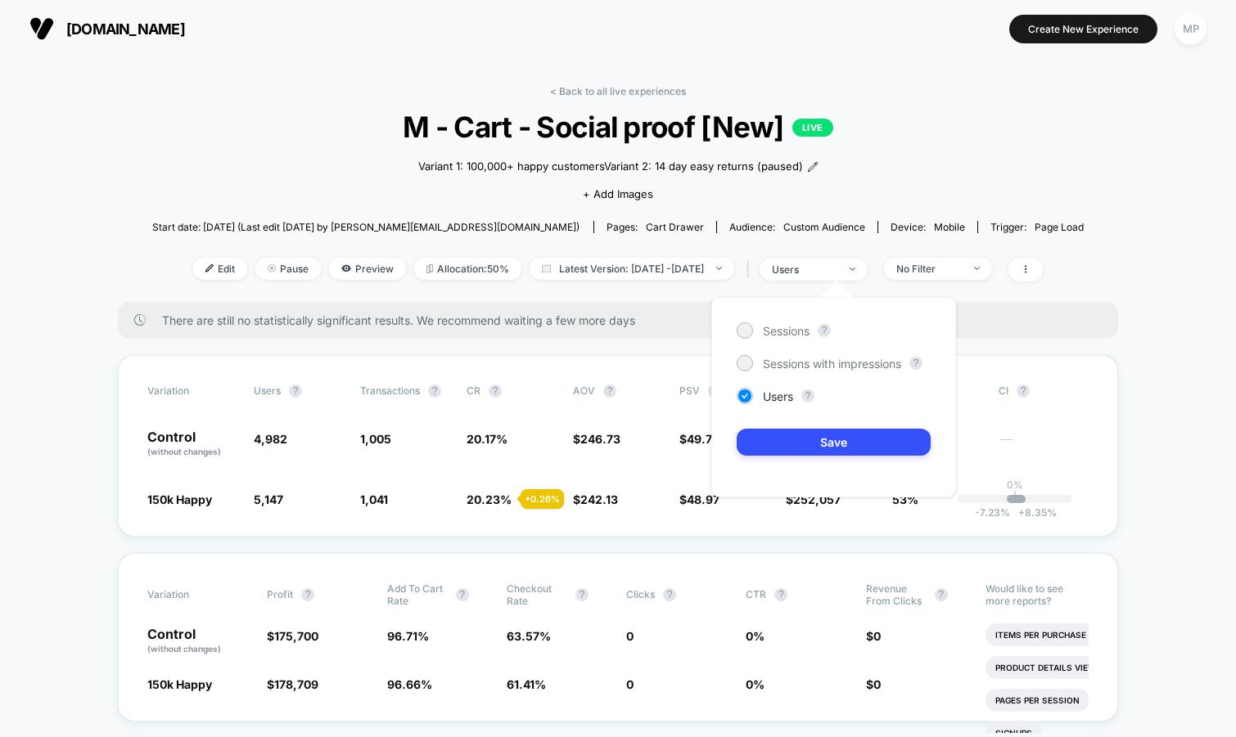
click at [801, 371] on div "Sessions ? Sessions with impressions ? Users ? Save" at bounding box center [833, 397] width 245 height 200
click at [801, 363] on span "Sessions with impressions" at bounding box center [832, 364] width 138 height 14
click at [795, 430] on button "Save" at bounding box center [833, 442] width 194 height 27
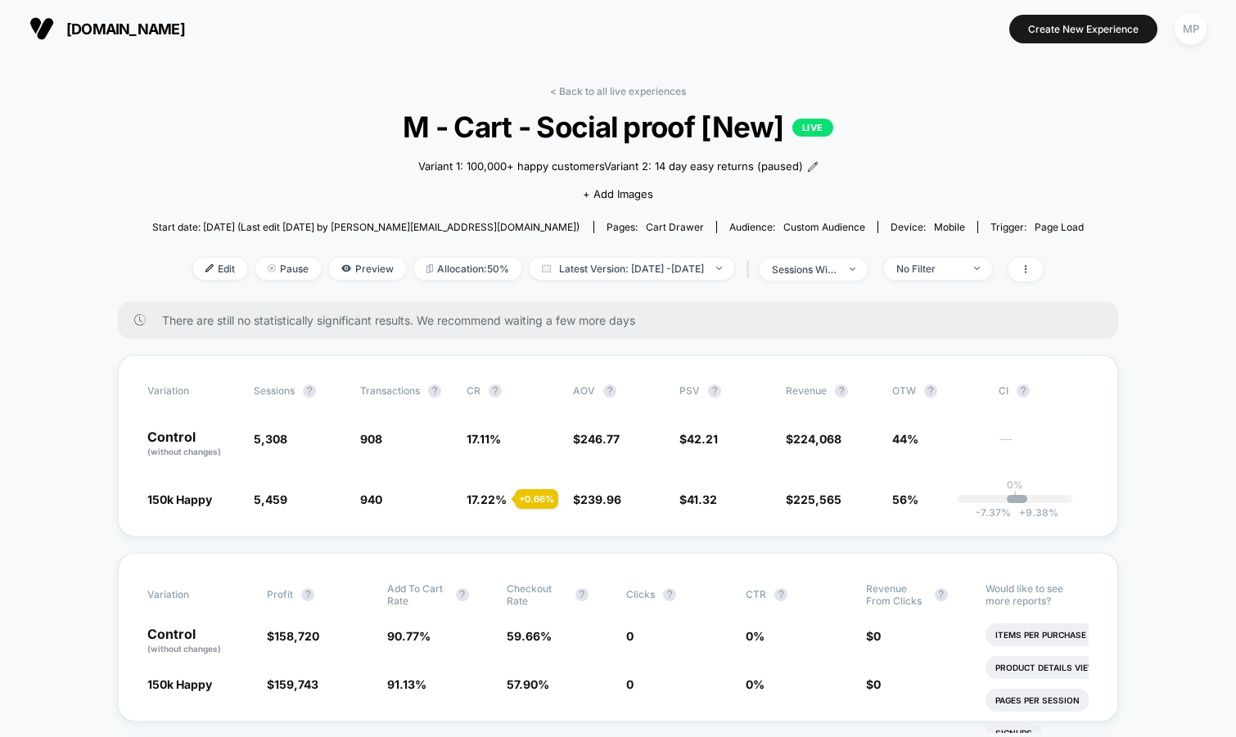
click at [959, 250] on div "< Back to all live experiences M - Cart - Social proof [New] LIVE Variant 1: 10…" at bounding box center [618, 193] width 932 height 217
click at [960, 263] on div "No Filter" at bounding box center [928, 269] width 65 height 12
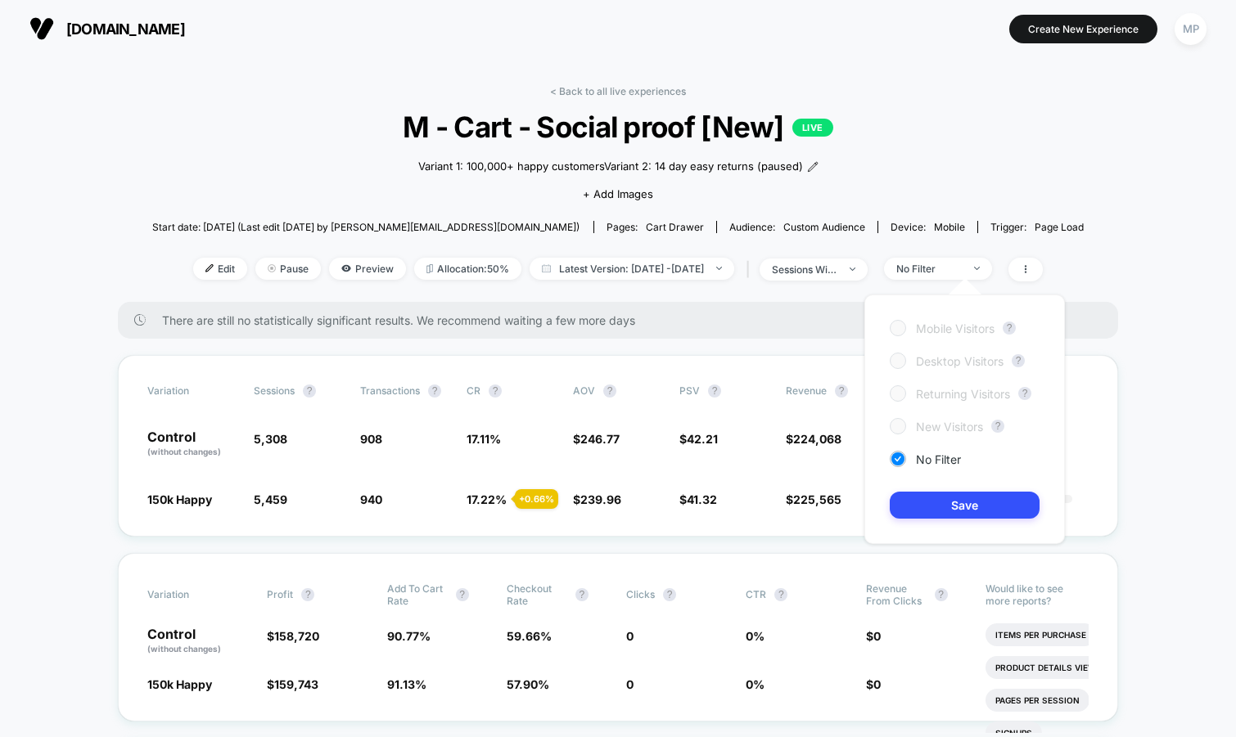
click at [993, 137] on span "M - Cart - Social proof [New] LIVE" at bounding box center [618, 127] width 839 height 34
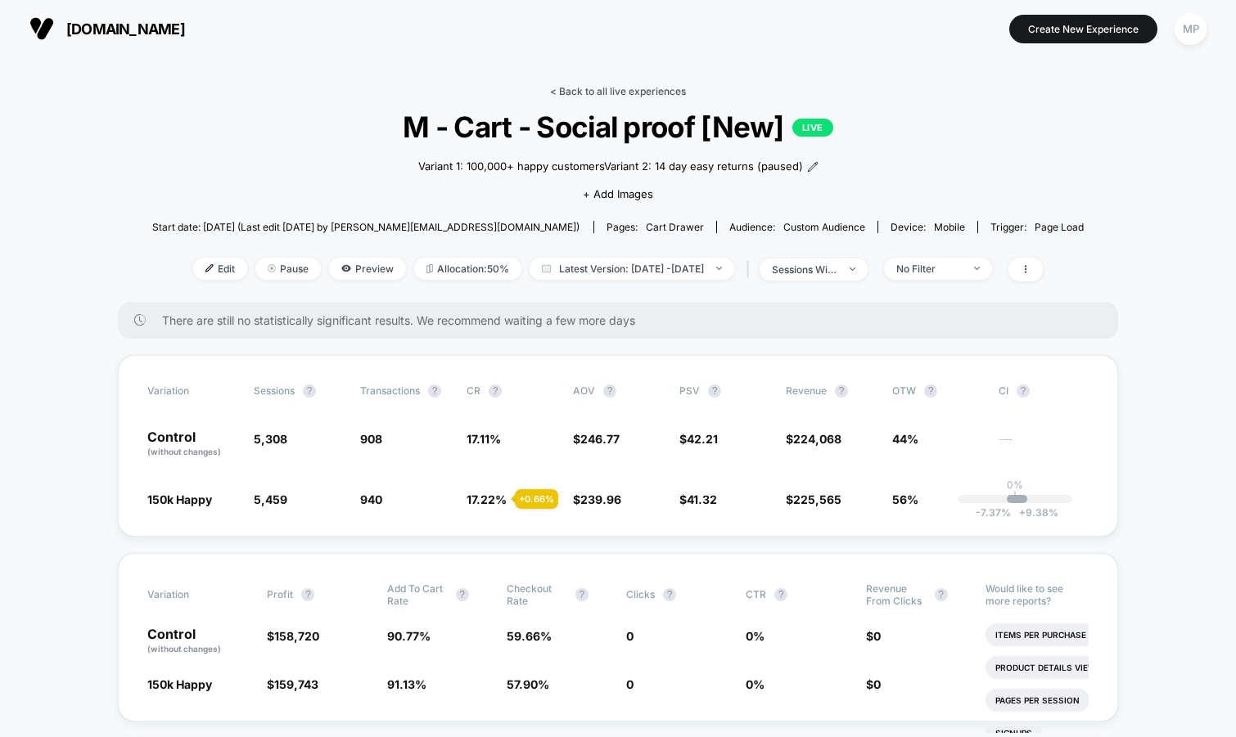
click at [612, 89] on link "< Back to all live experiences" at bounding box center [618, 91] width 136 height 12
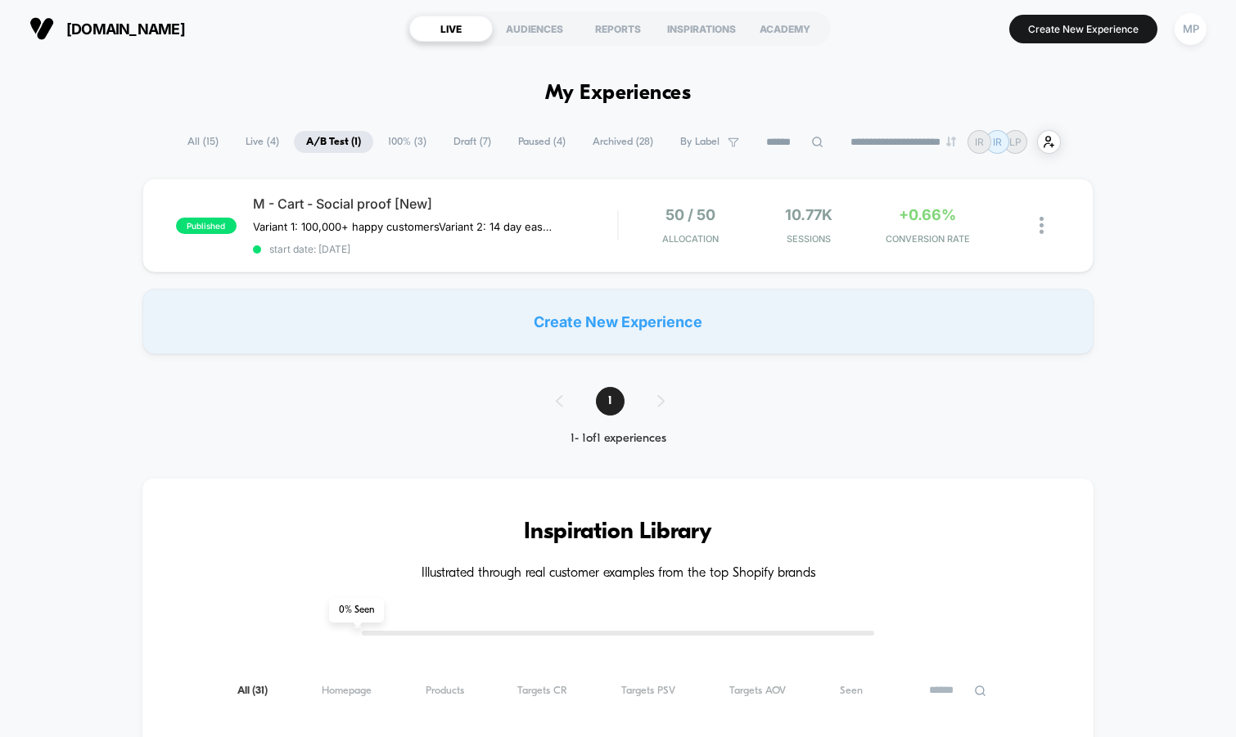
click at [405, 140] on span "100% ( 3 )" at bounding box center [407, 142] width 63 height 22
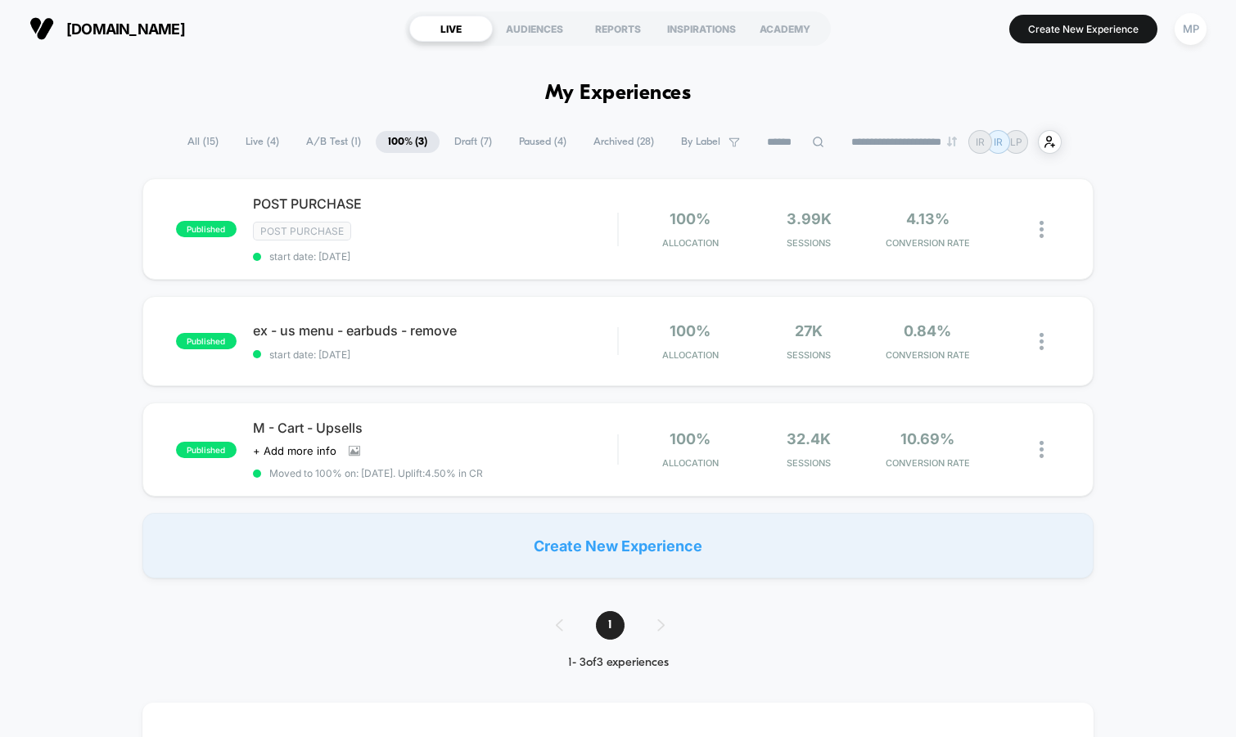
click at [442, 149] on span "Draft ( 7 )" at bounding box center [473, 142] width 62 height 22
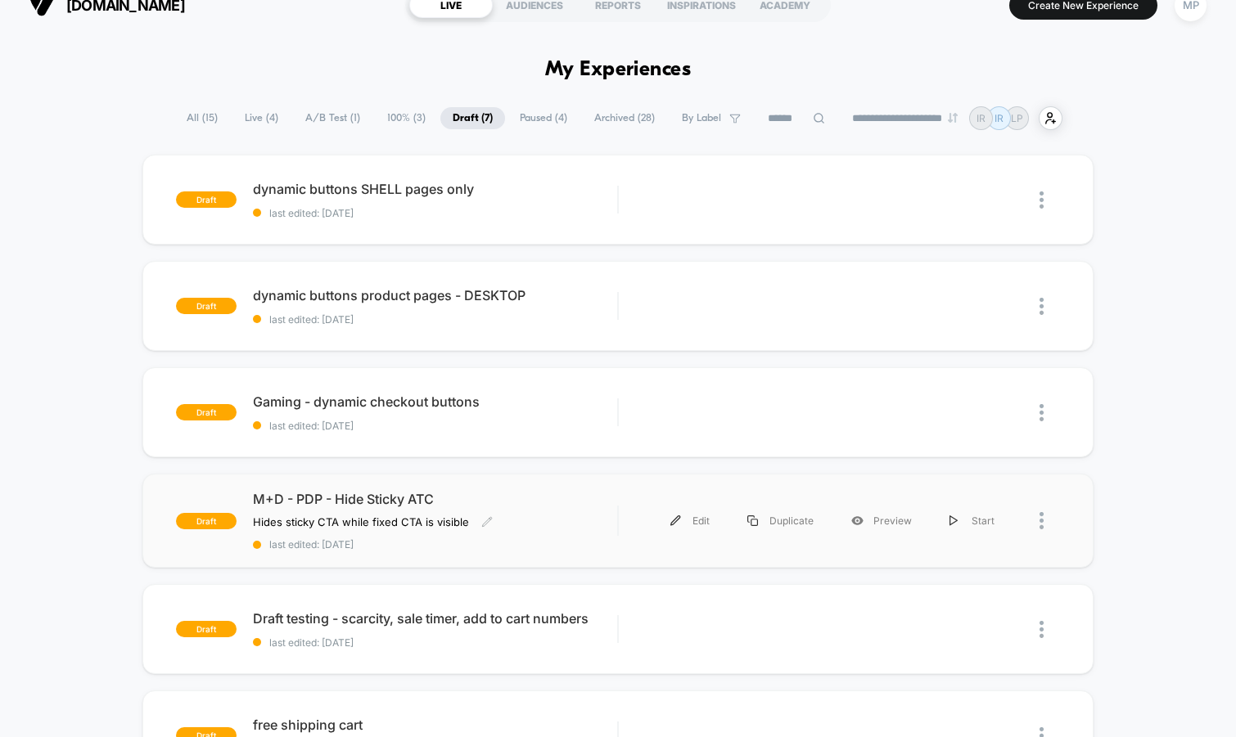
scroll to position [30, 0]
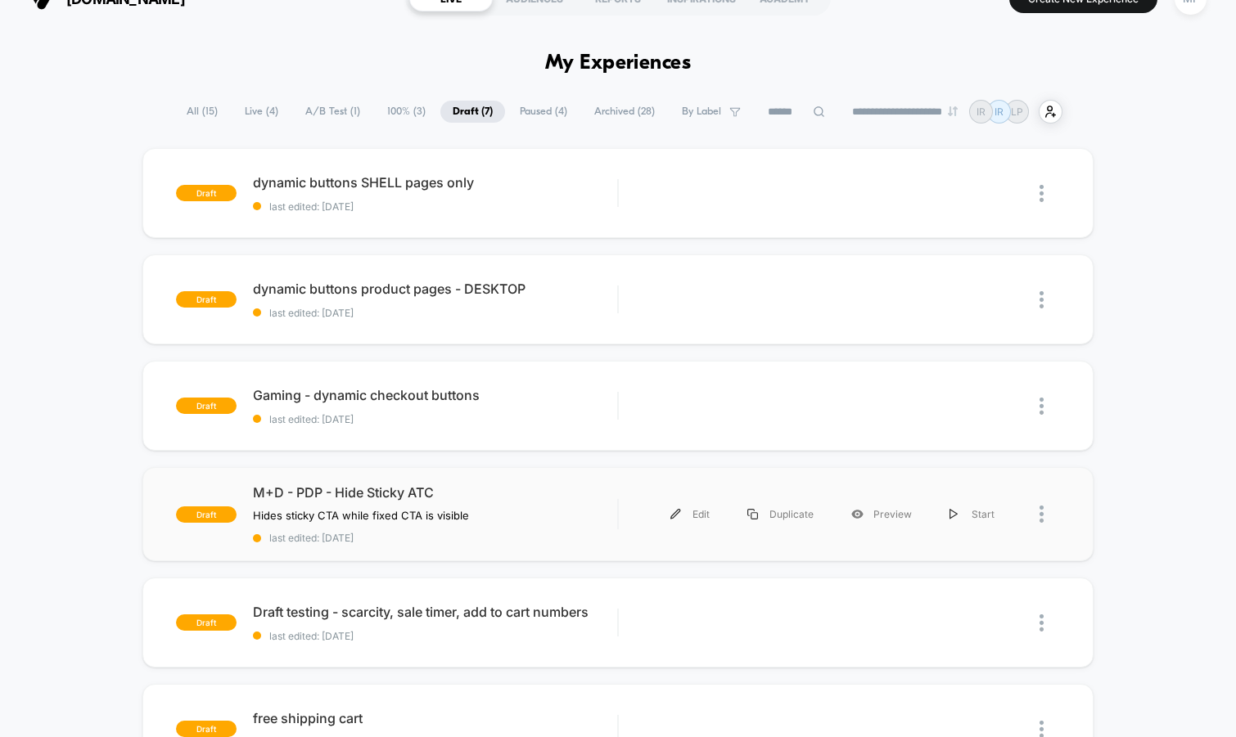
click at [470, 546] on div "draft M+D - PDP - Hide Sticky ATC Hides sticky CTA while fixed CTA is visible C…" at bounding box center [618, 514] width 952 height 94
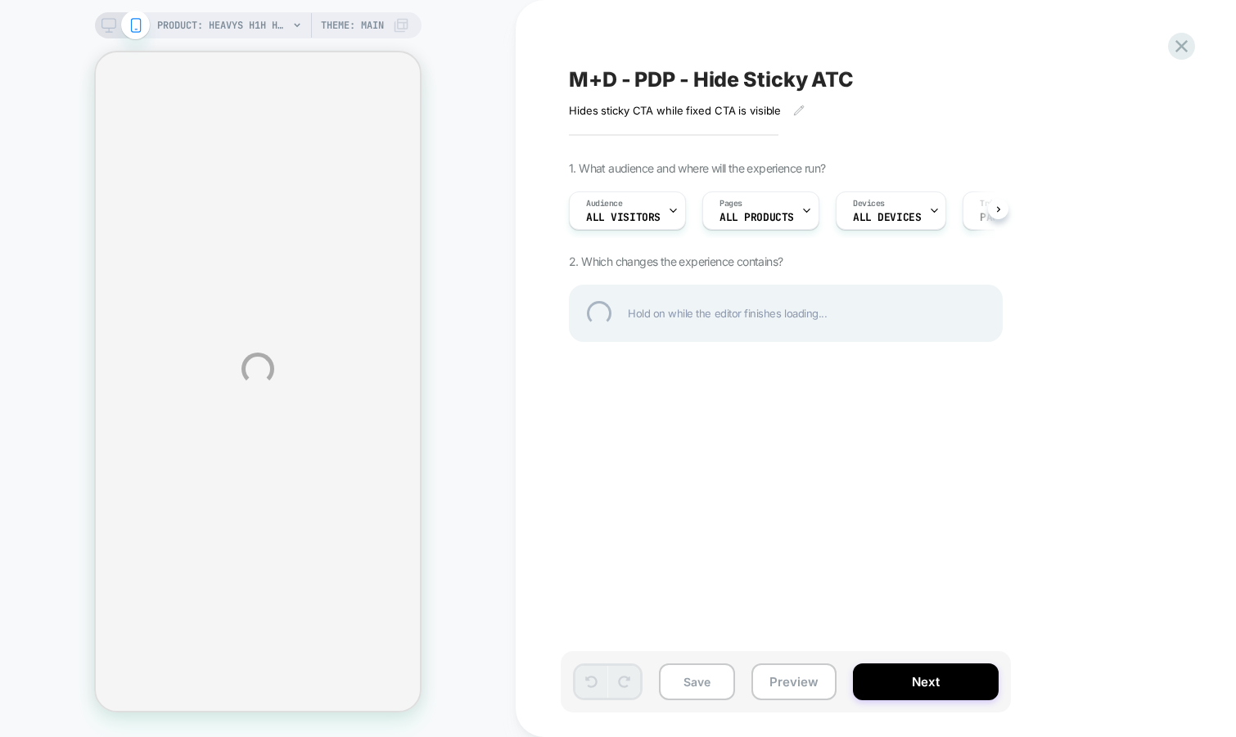
click at [671, 83] on div "M+D - PDP - Hide Sticky ATC" at bounding box center [867, 79] width 597 height 25
click at [671, 83] on textarea "**********" at bounding box center [774, 79] width 410 height 25
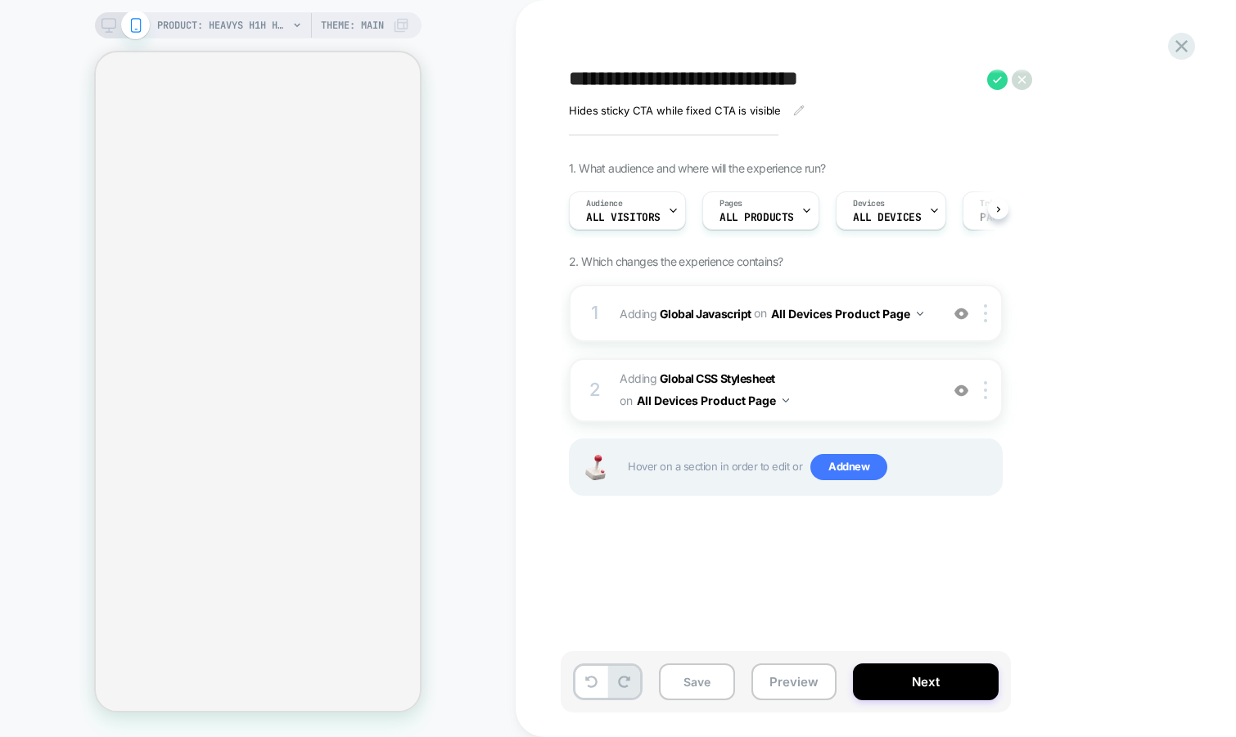
scroll to position [0, 1]
click at [476, 564] on div "PRODUCT: Heavys H1H Headphones [bundle case] PRODUCT: Heavys H1H Headphones [bu…" at bounding box center [258, 368] width 516 height 705
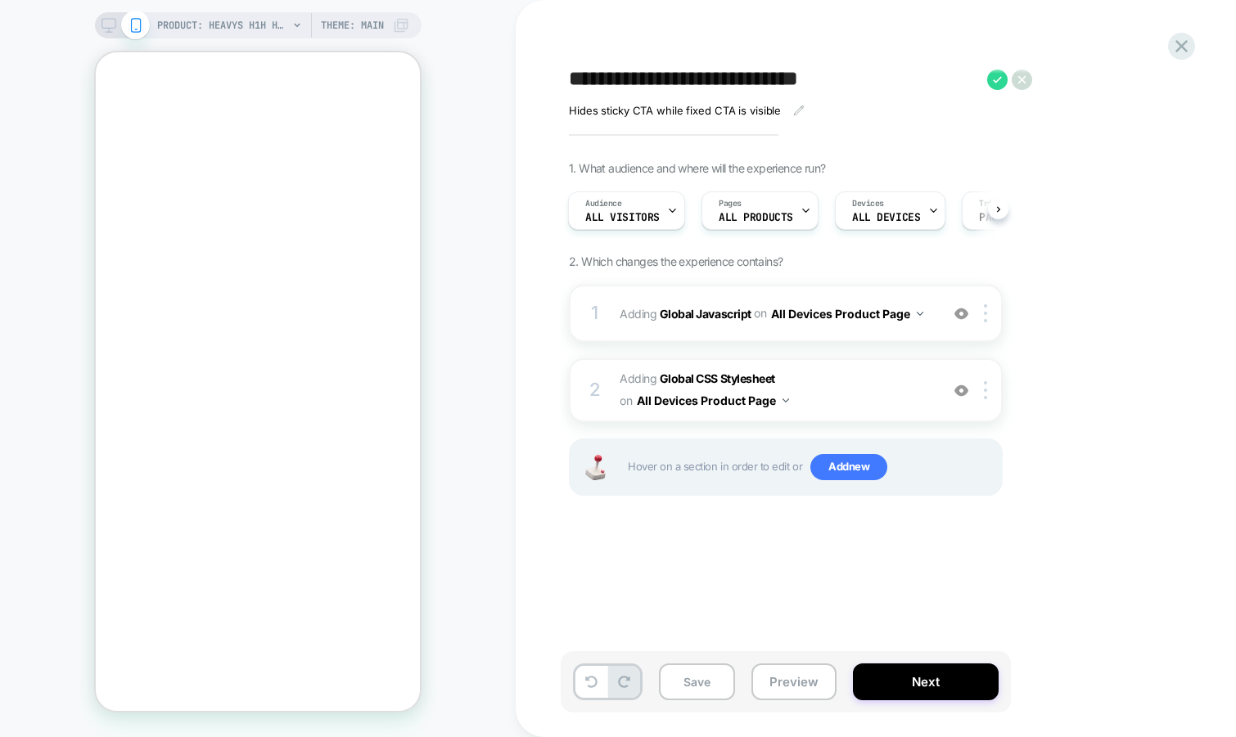
scroll to position [0, 0]
click at [96, 52] on div at bounding box center [96, 52] width 0 height 0
click at [117, 115] on icon "Close" at bounding box center [110, 122] width 14 height 14
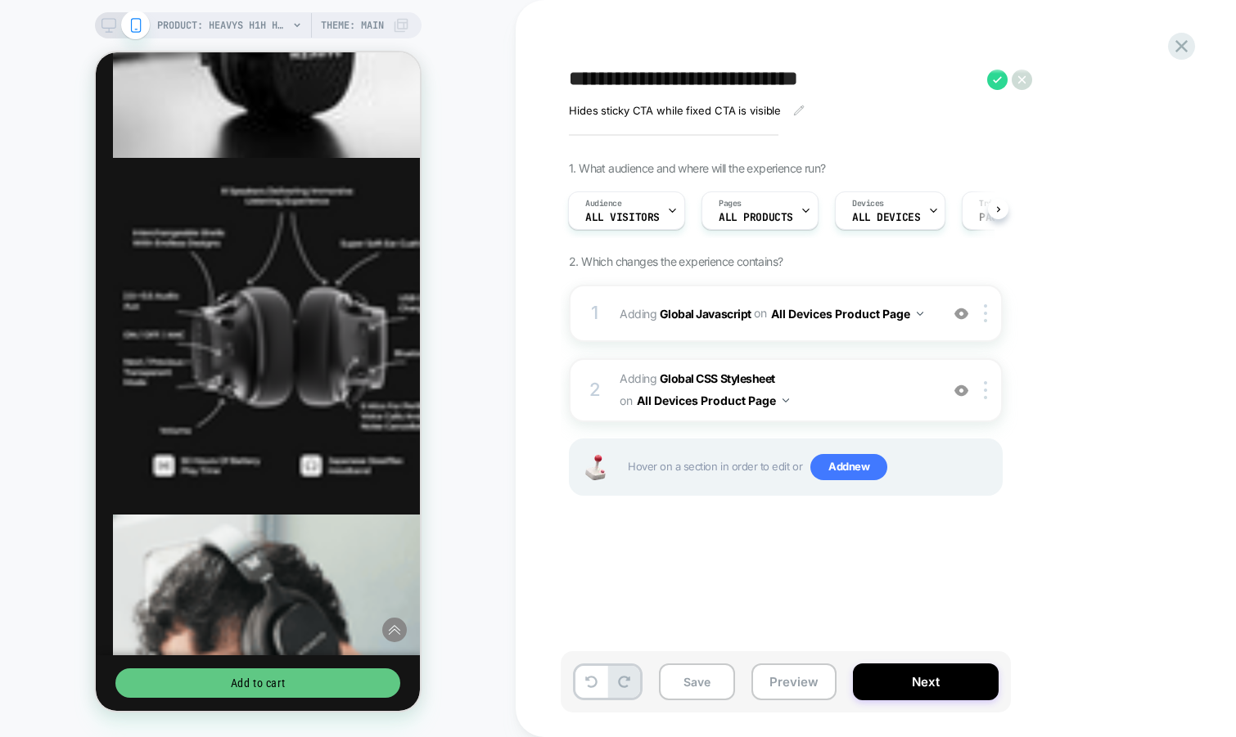
scroll to position [2582, 0]
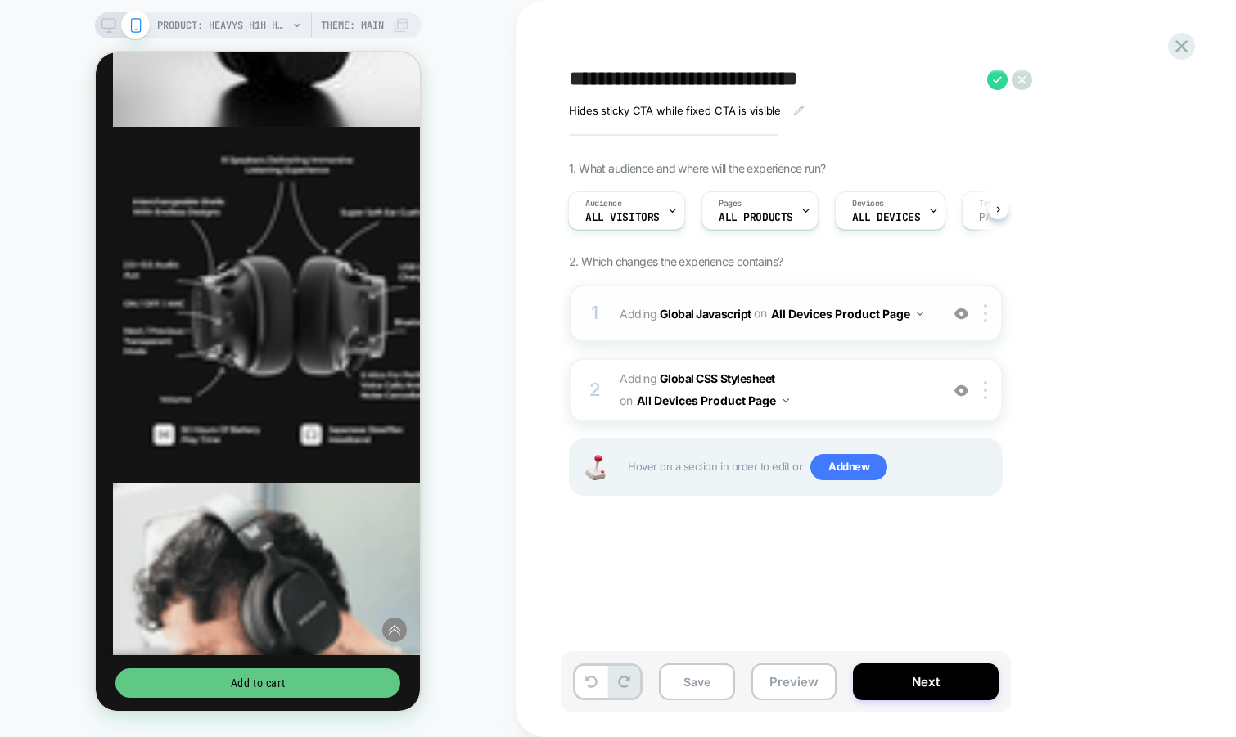
click at [961, 311] on img at bounding box center [961, 314] width 14 height 14
click at [960, 389] on img at bounding box center [961, 391] width 14 height 14
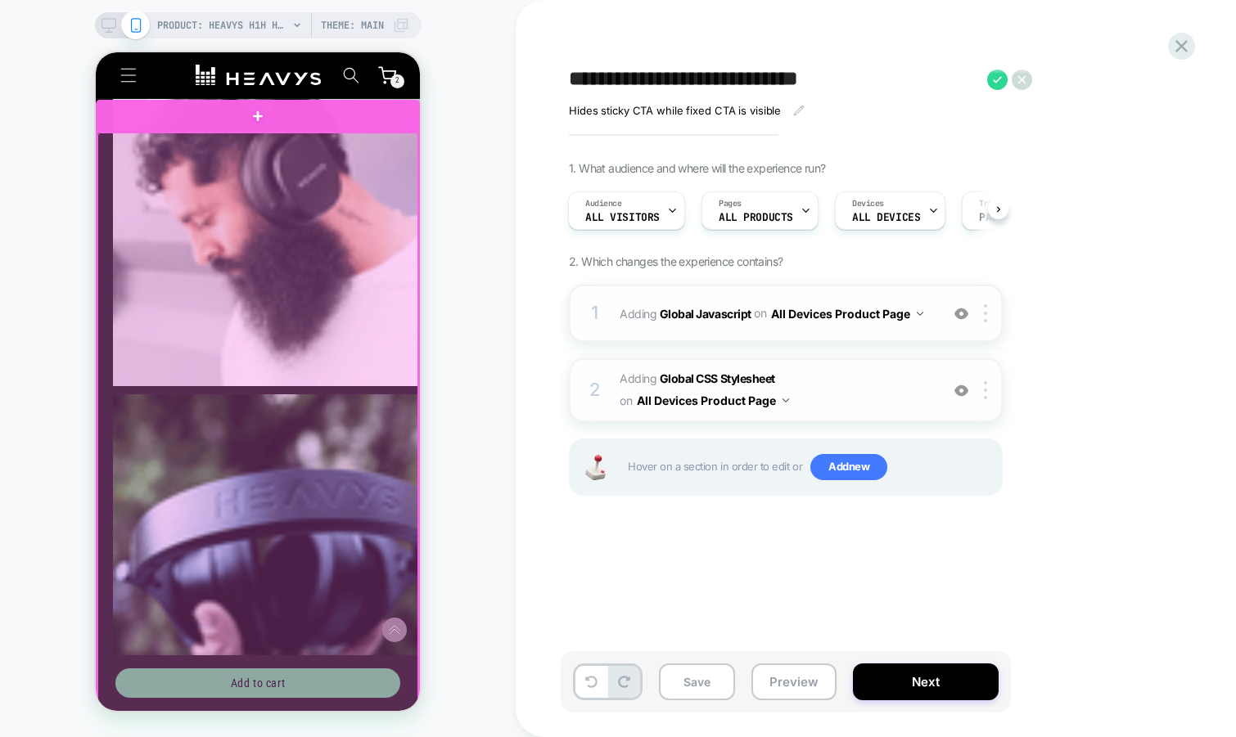
scroll to position [3006, 0]
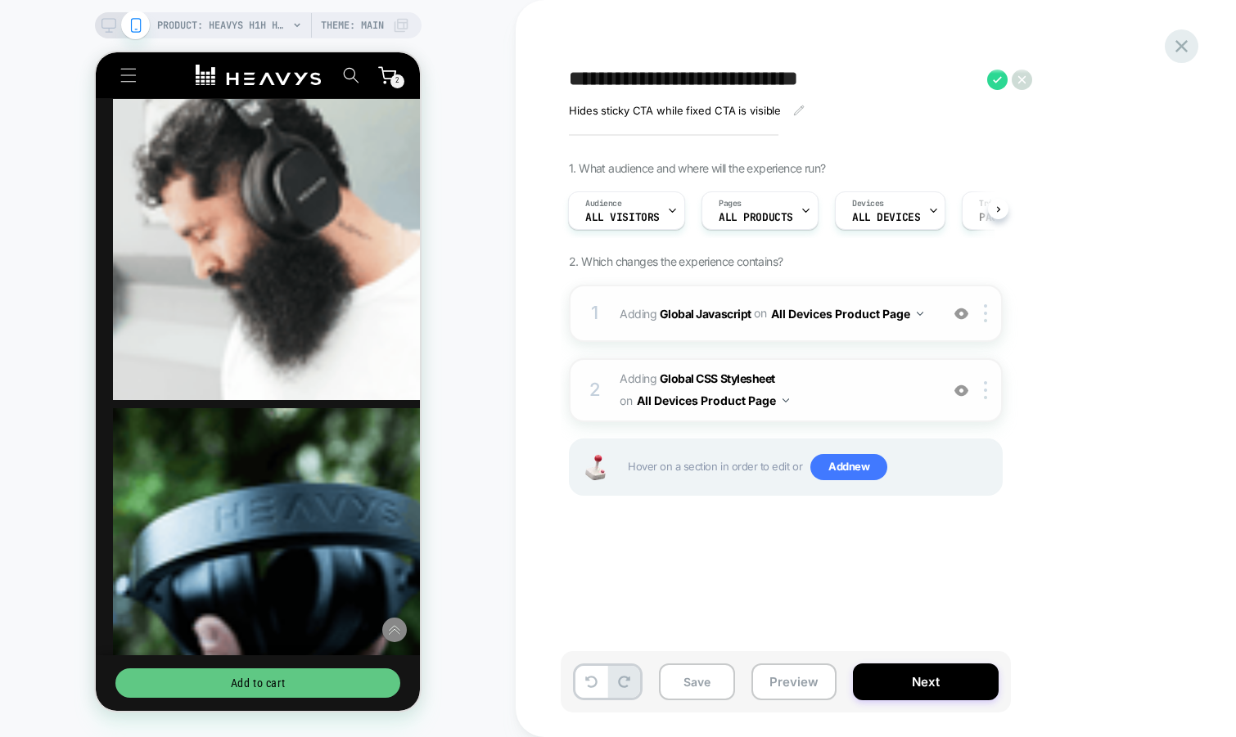
click at [1184, 41] on icon at bounding box center [1181, 46] width 22 height 22
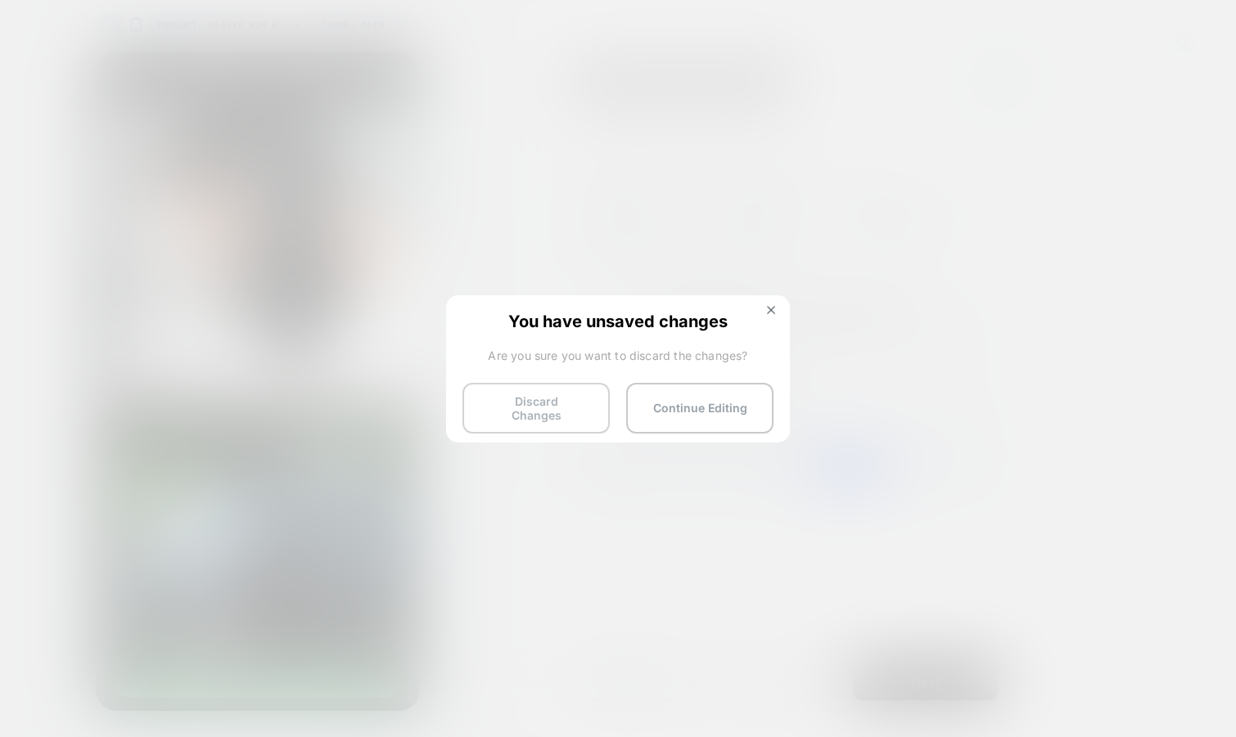
click at [538, 396] on button "Discard Changes" at bounding box center [535, 408] width 147 height 51
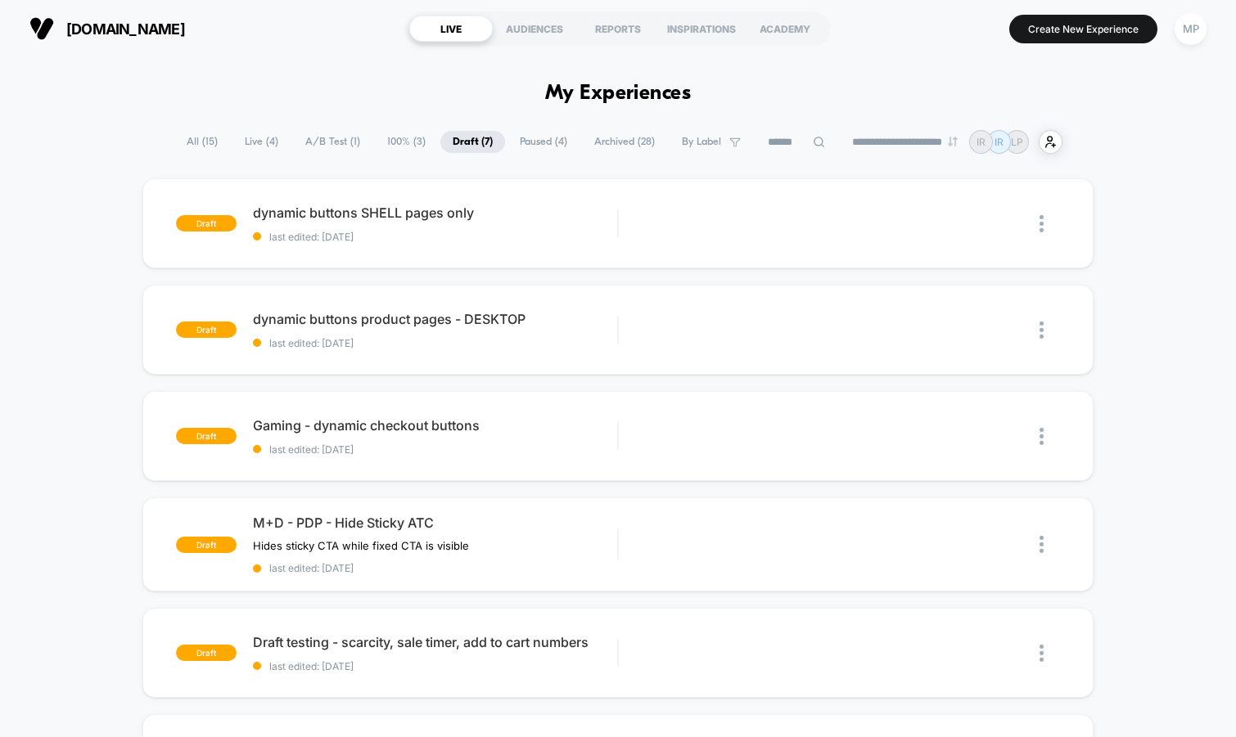
click at [197, 144] on span "All ( 15 )" at bounding box center [202, 142] width 56 height 22
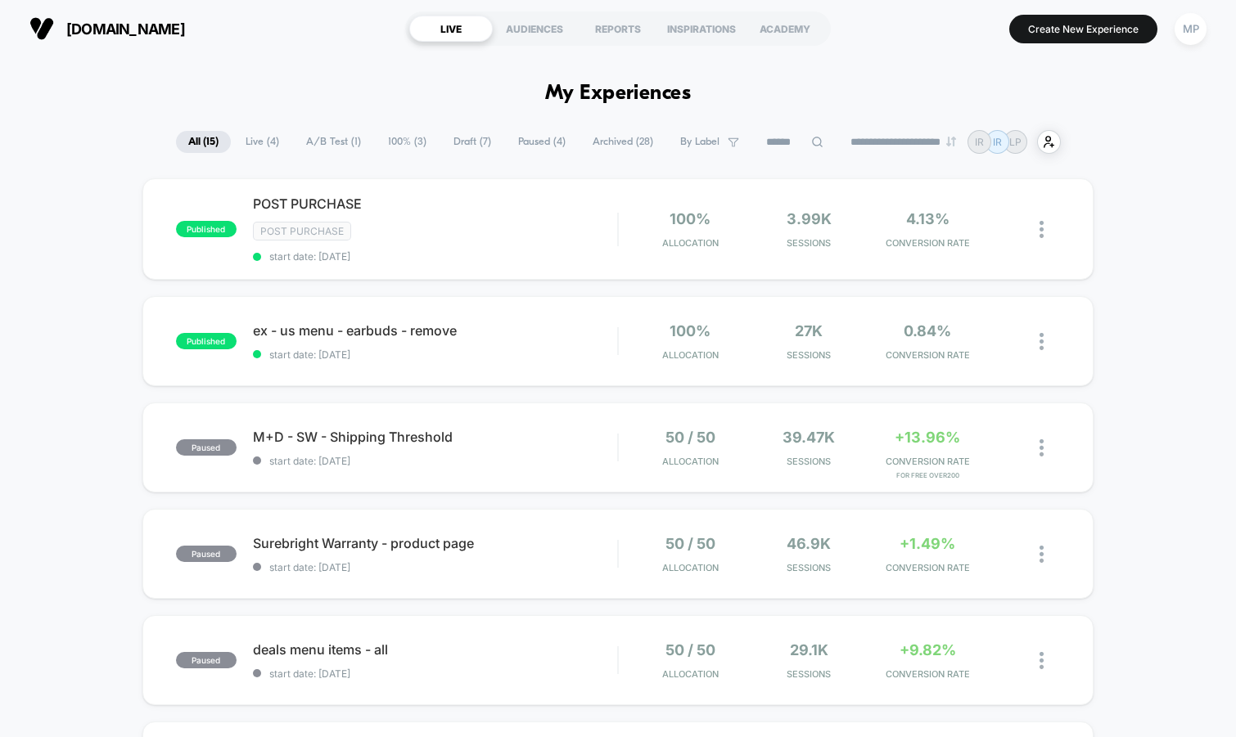
click at [768, 136] on input at bounding box center [795, 143] width 82 height 20
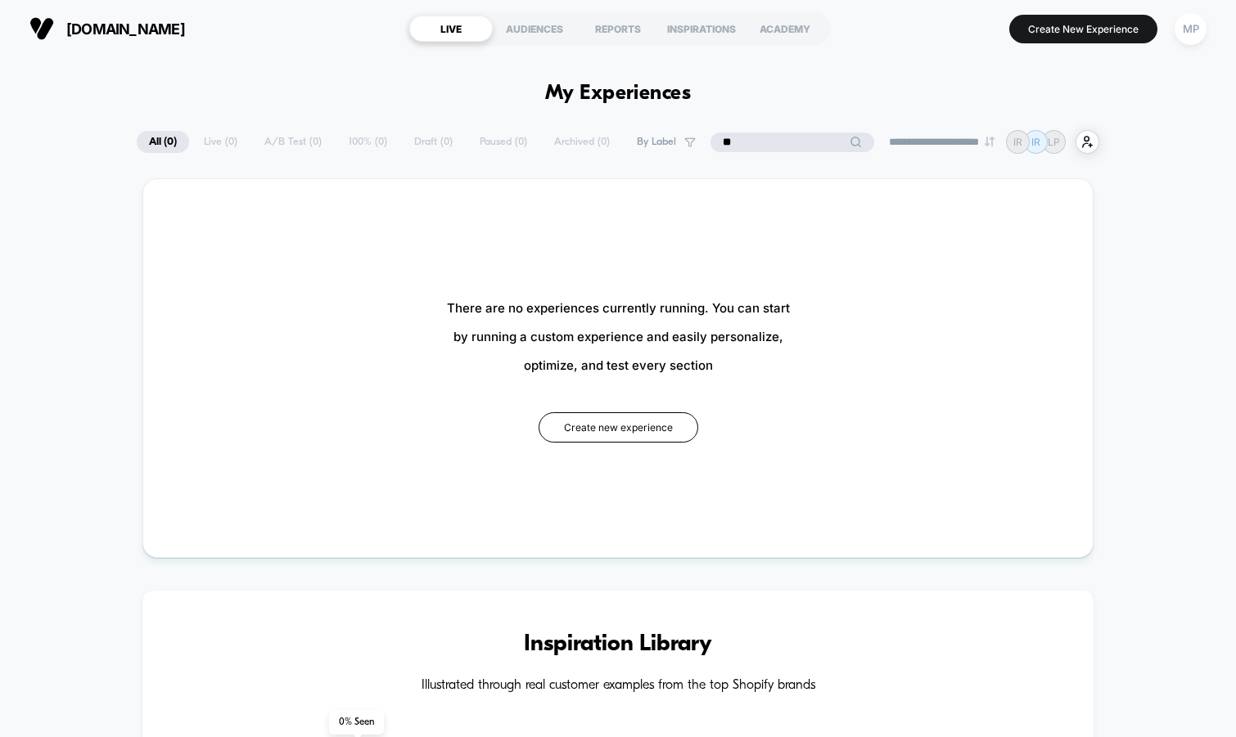
type input "*"
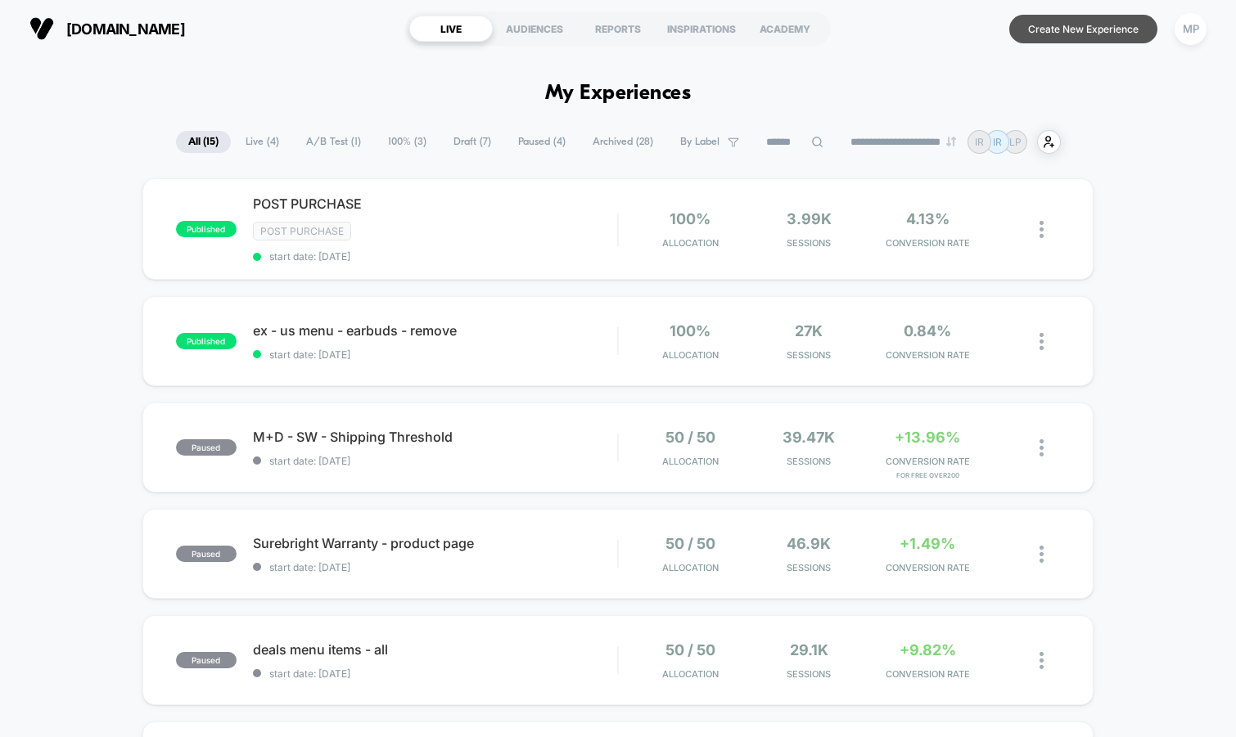
click at [1067, 22] on button "Create New Experience" at bounding box center [1083, 29] width 148 height 29
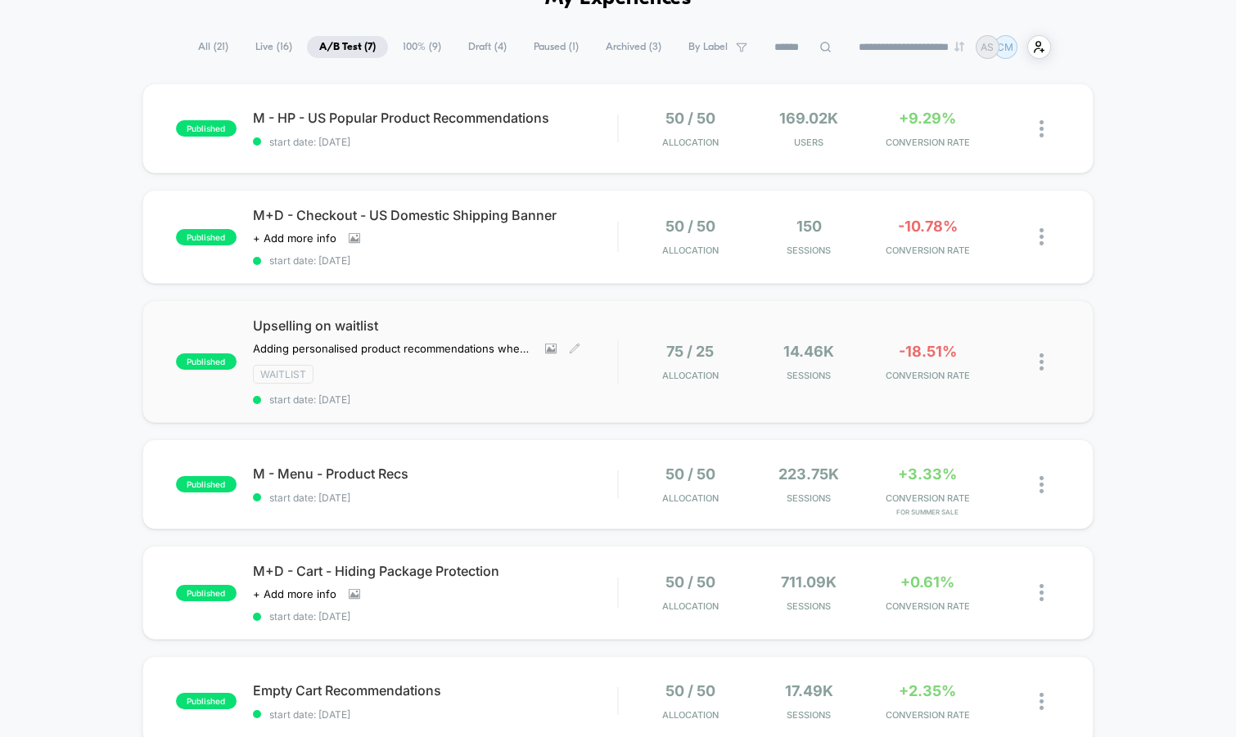
scroll to position [91, 0]
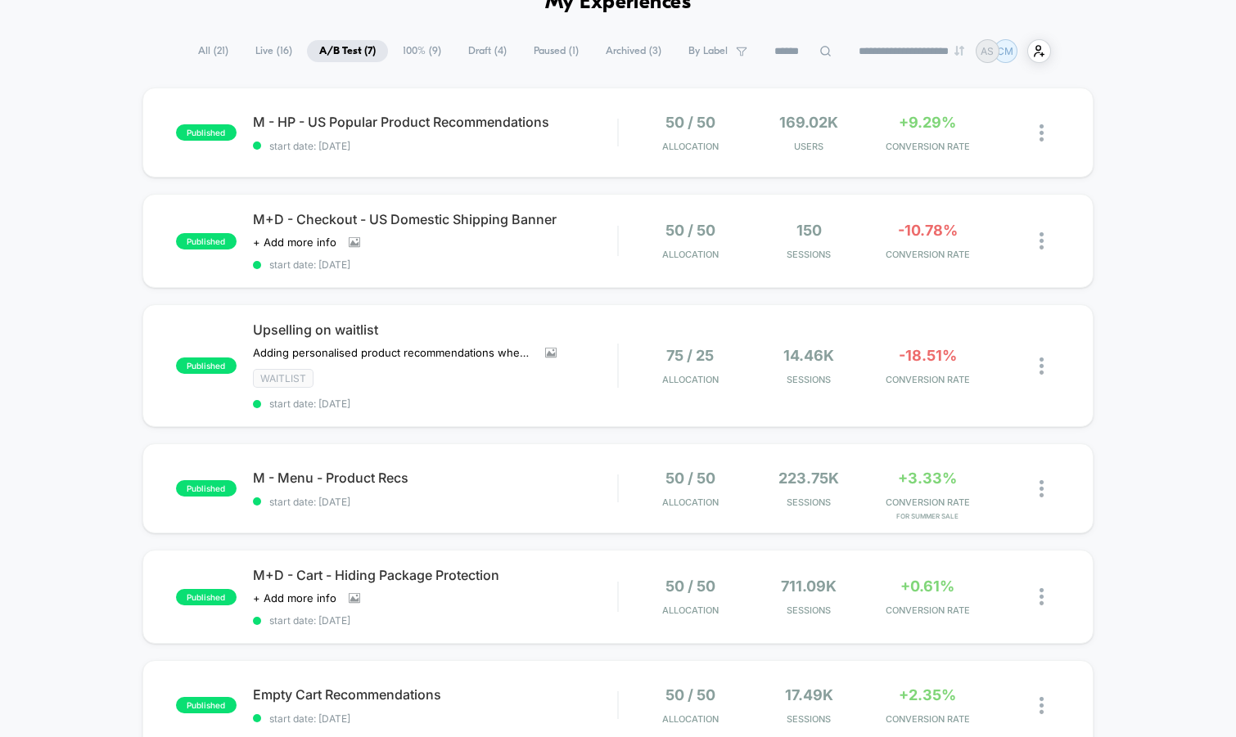
click at [426, 50] on span "100% ( 9 )" at bounding box center [421, 51] width 63 height 22
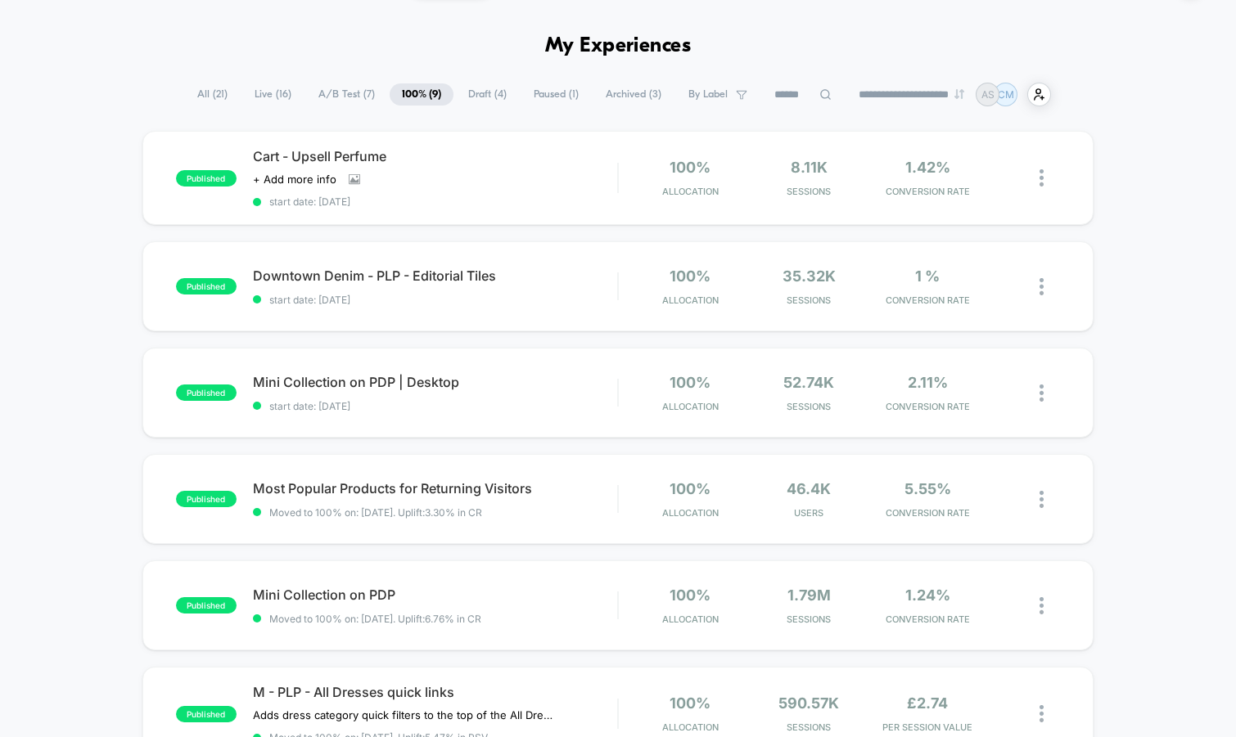
scroll to position [0, 0]
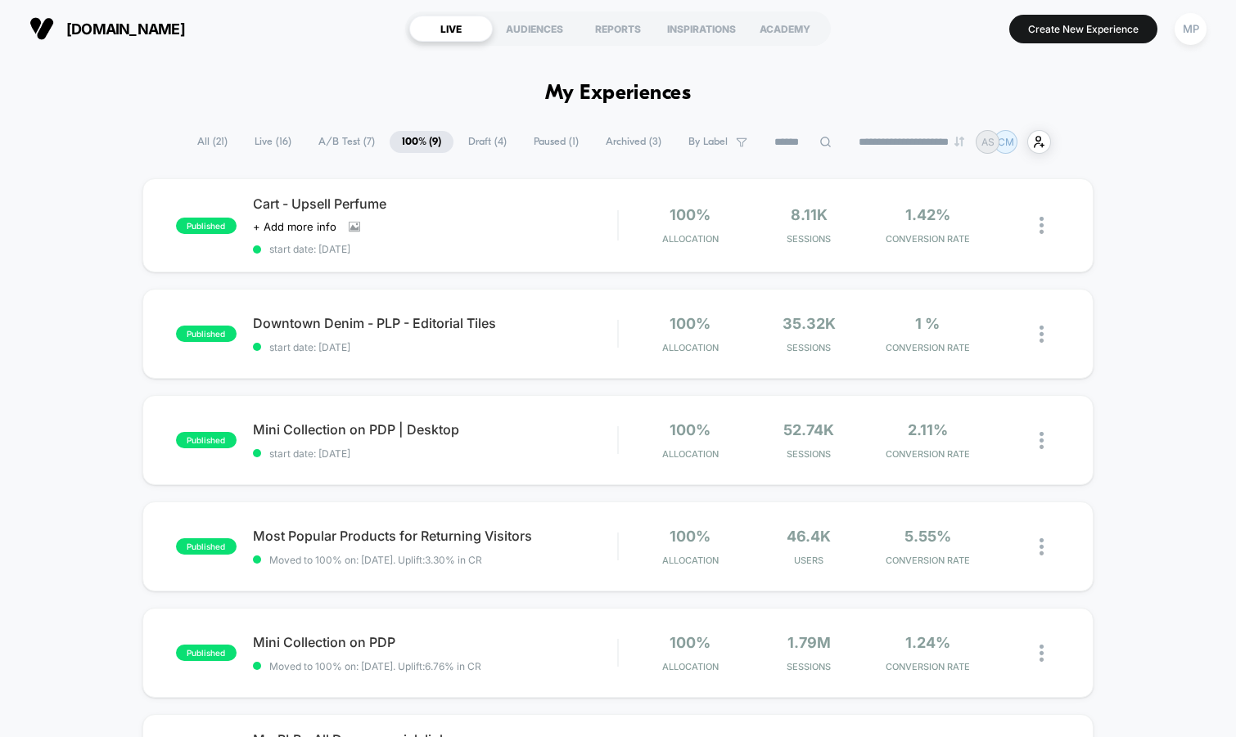
click at [349, 141] on span "A/B Test ( 7 )" at bounding box center [346, 142] width 81 height 22
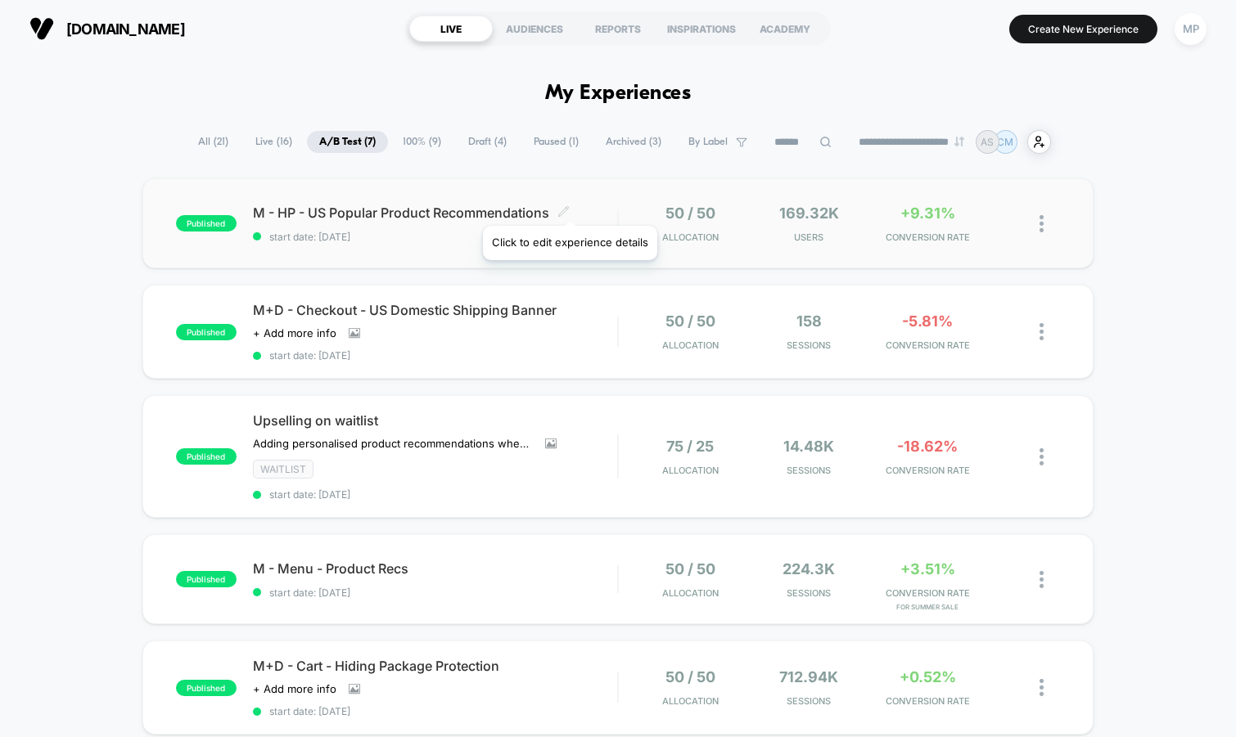
click at [567, 206] on icon at bounding box center [563, 211] width 12 height 12
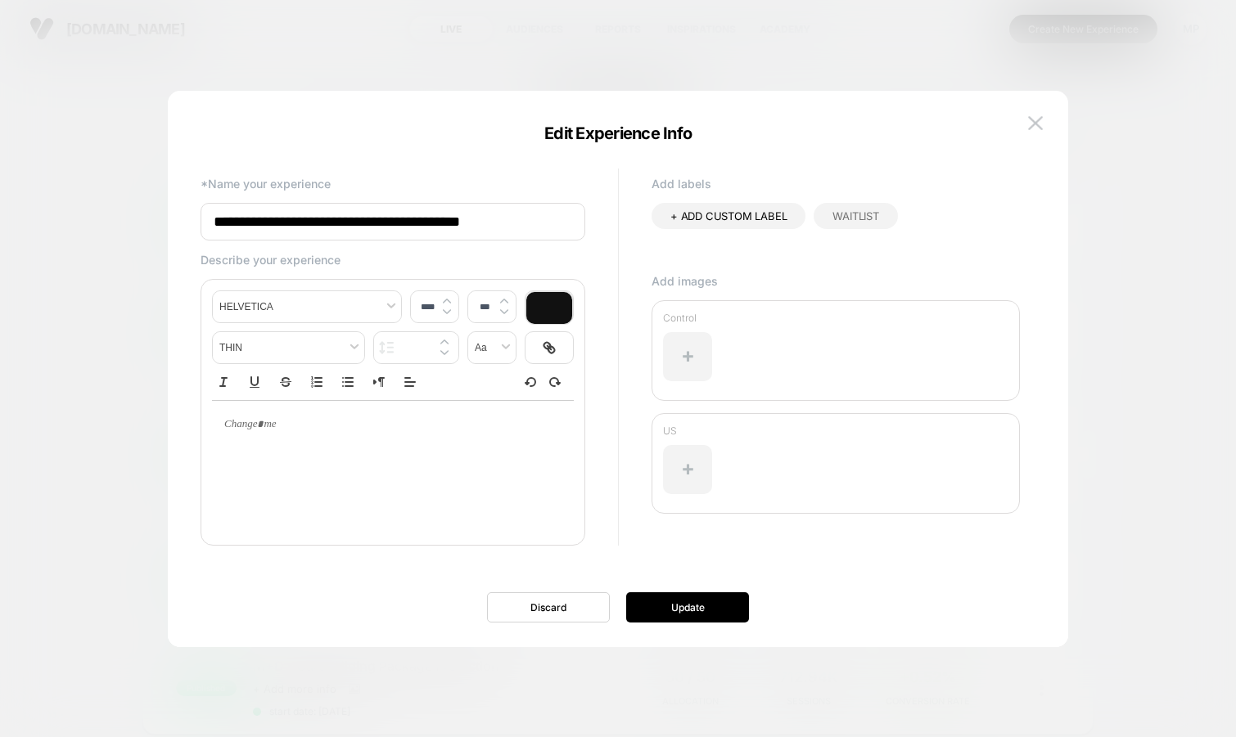
click at [404, 218] on input "**********" at bounding box center [392, 222] width 385 height 38
click at [1037, 116] on img at bounding box center [1035, 123] width 15 height 14
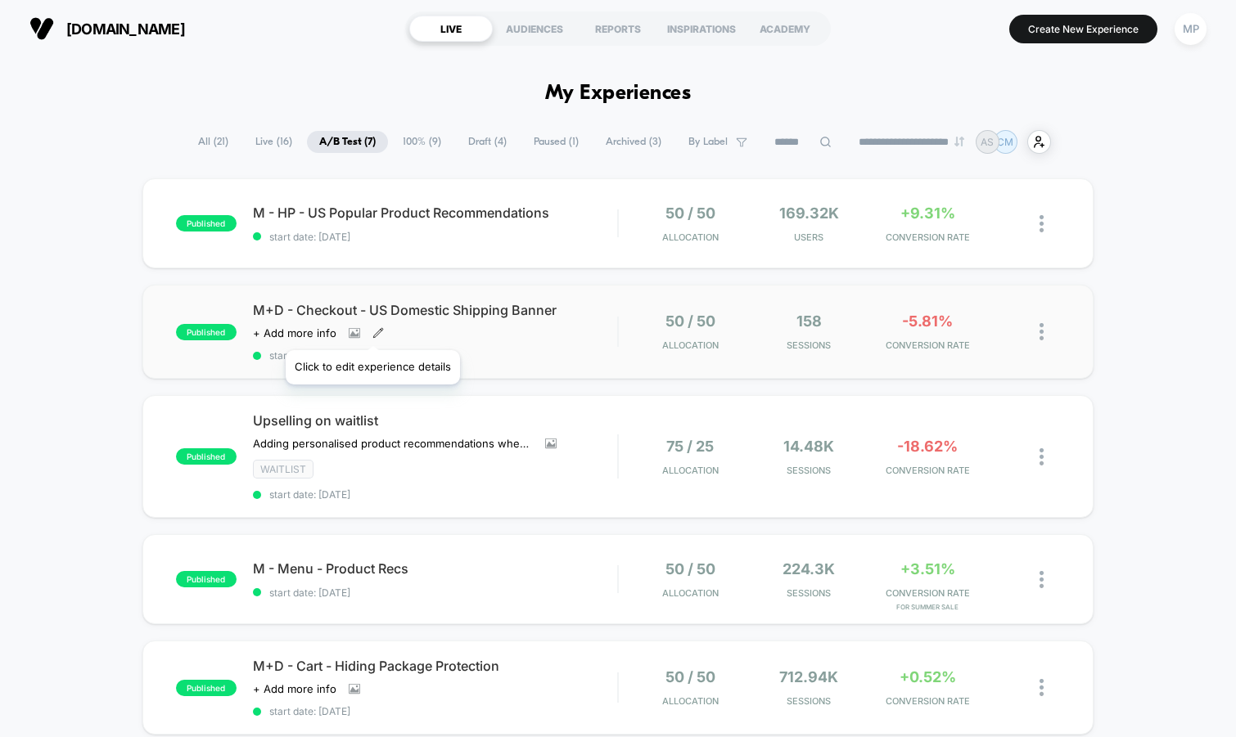
click at [373, 331] on icon at bounding box center [377, 332] width 11 height 11
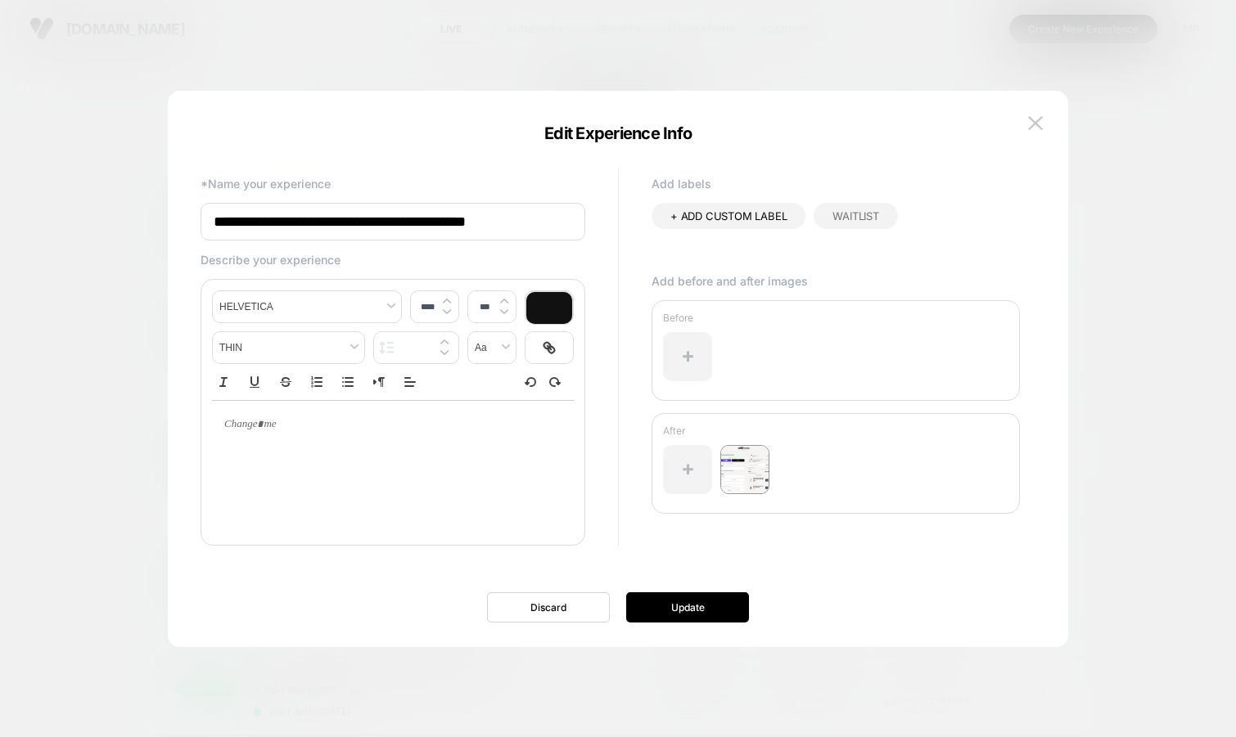
click at [393, 220] on input "**********" at bounding box center [392, 222] width 385 height 38
click at [1038, 124] on img at bounding box center [1035, 123] width 15 height 14
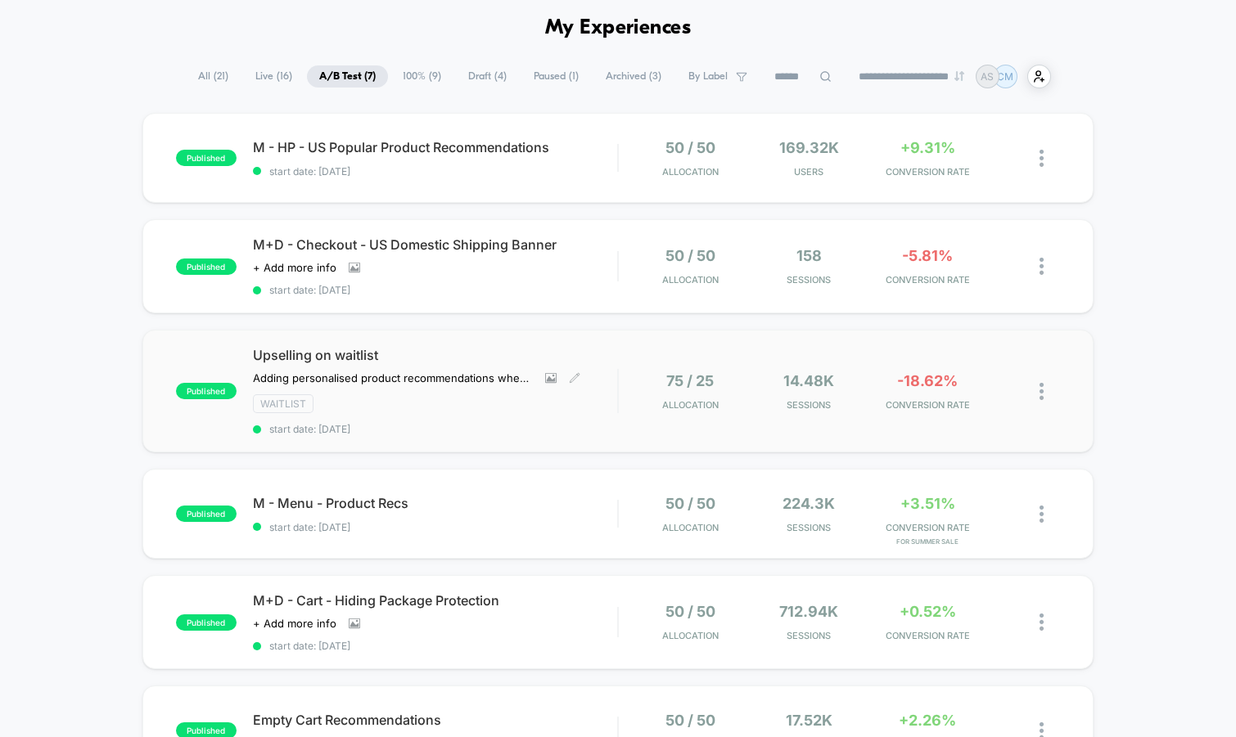
scroll to position [68, 0]
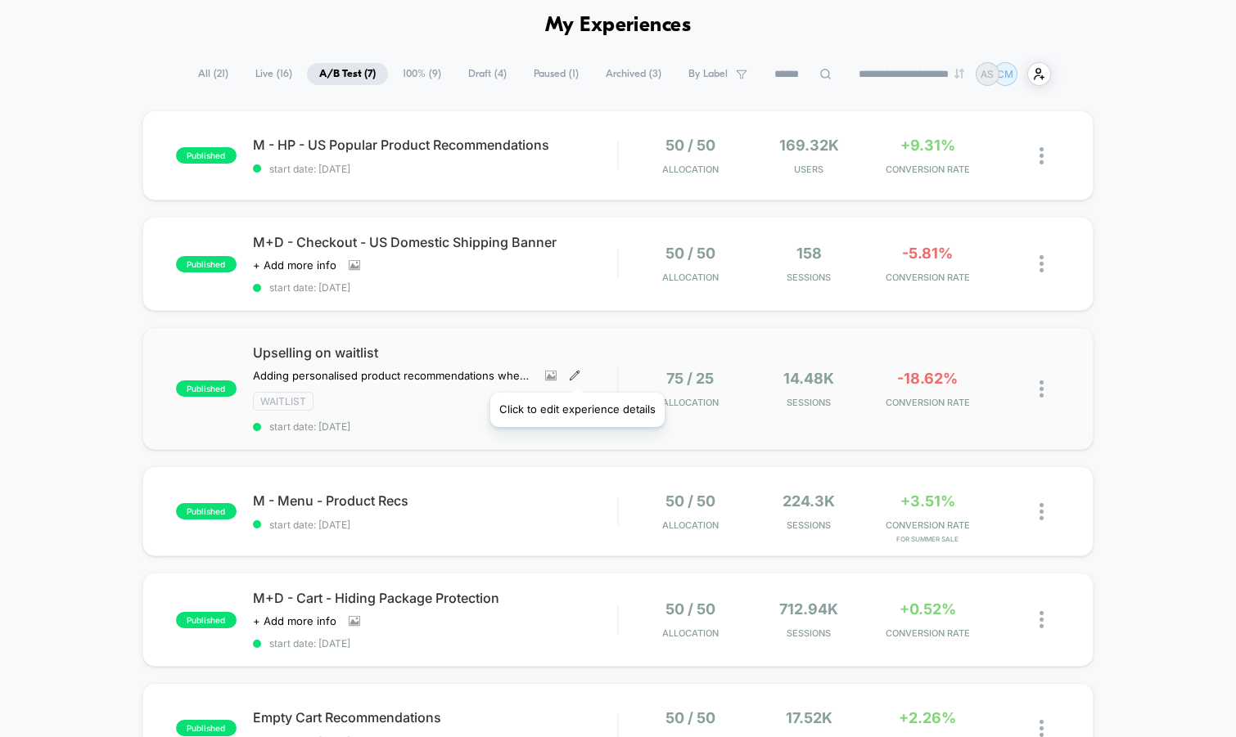
click at [576, 372] on icon at bounding box center [574, 375] width 9 height 9
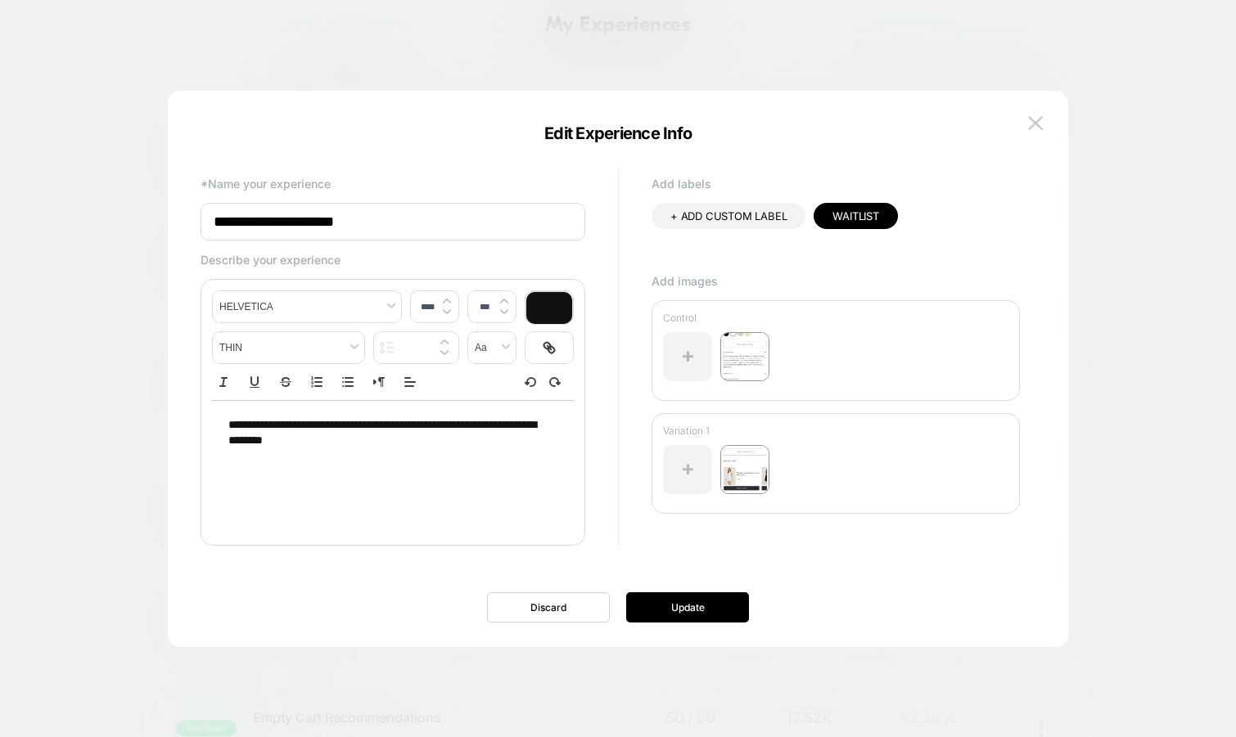
click at [353, 224] on input "**********" at bounding box center [392, 222] width 385 height 38
click at [1036, 125] on img at bounding box center [1035, 123] width 15 height 14
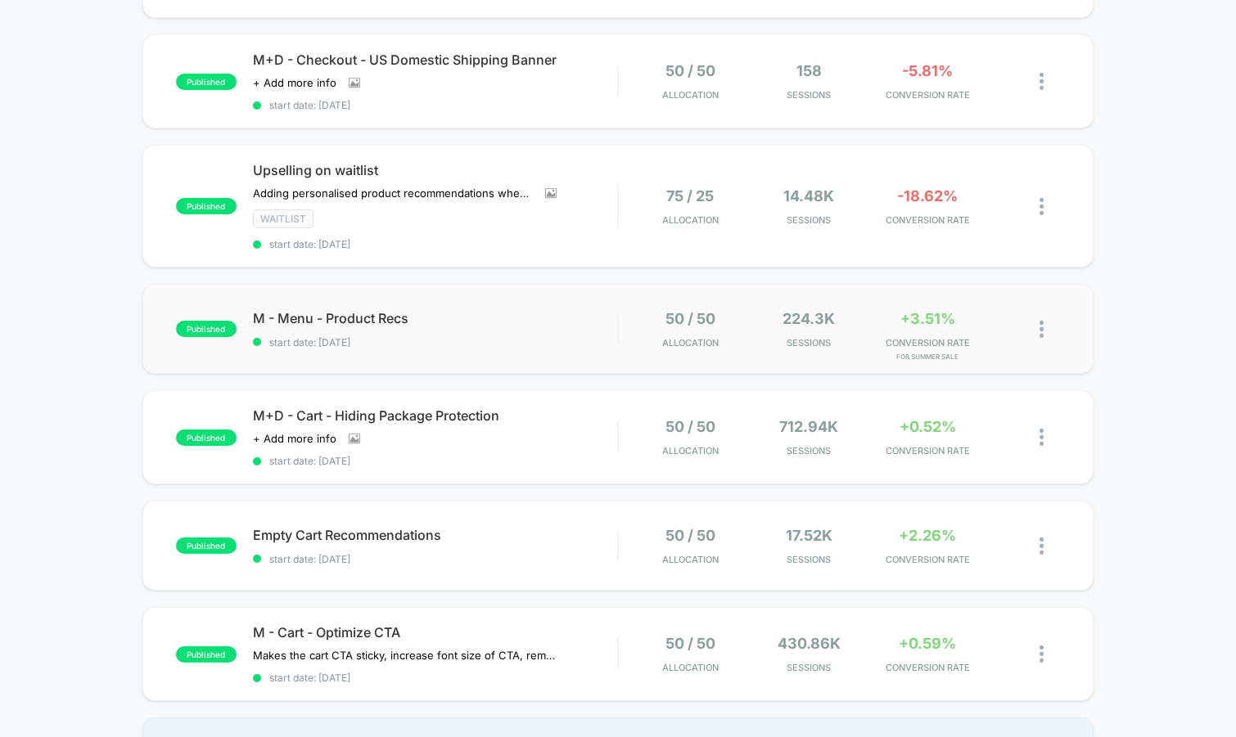
scroll to position [281, 0]
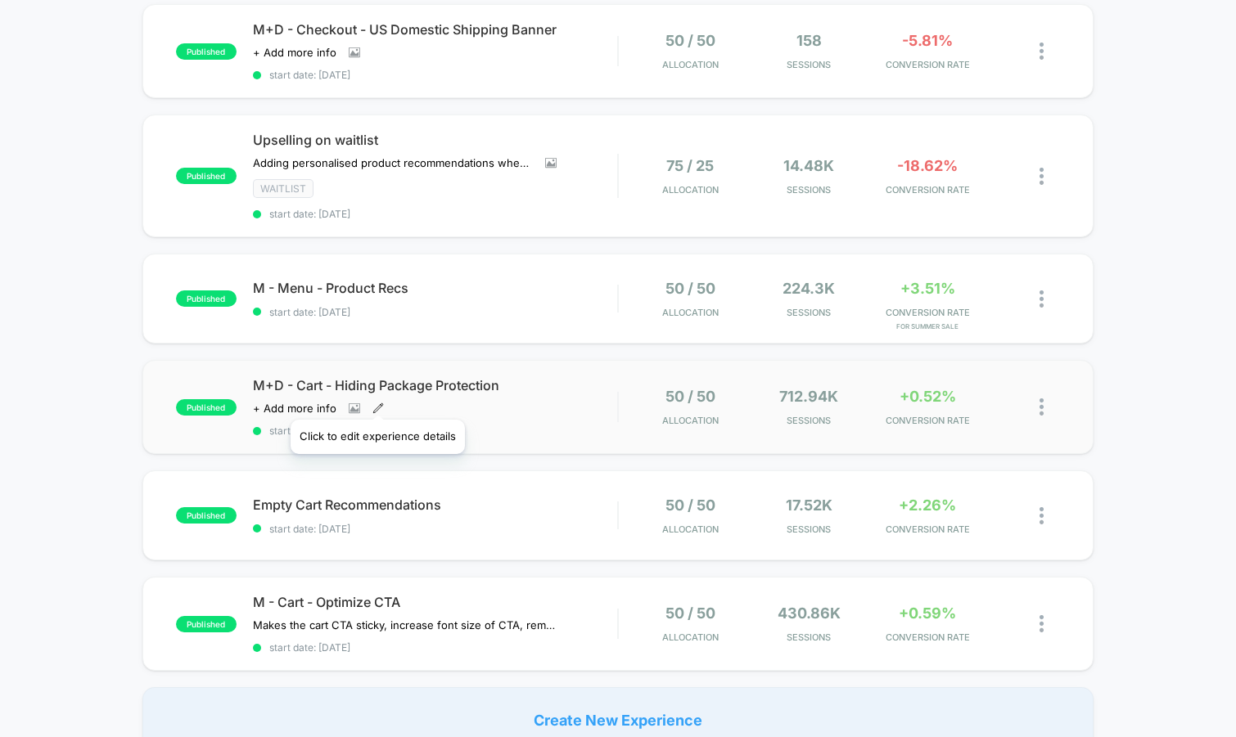
click at [376, 403] on icon at bounding box center [377, 408] width 11 height 11
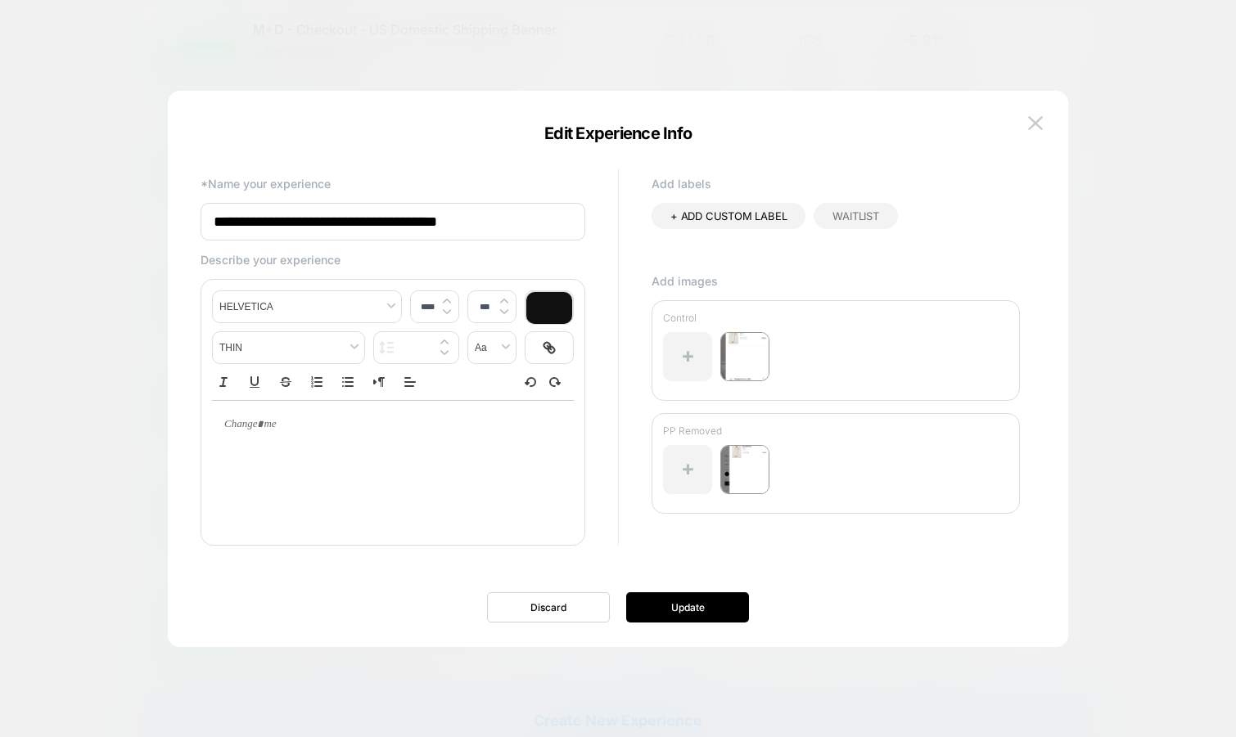
click at [409, 209] on input "**********" at bounding box center [392, 222] width 385 height 38
click at [1039, 124] on img at bounding box center [1035, 123] width 15 height 14
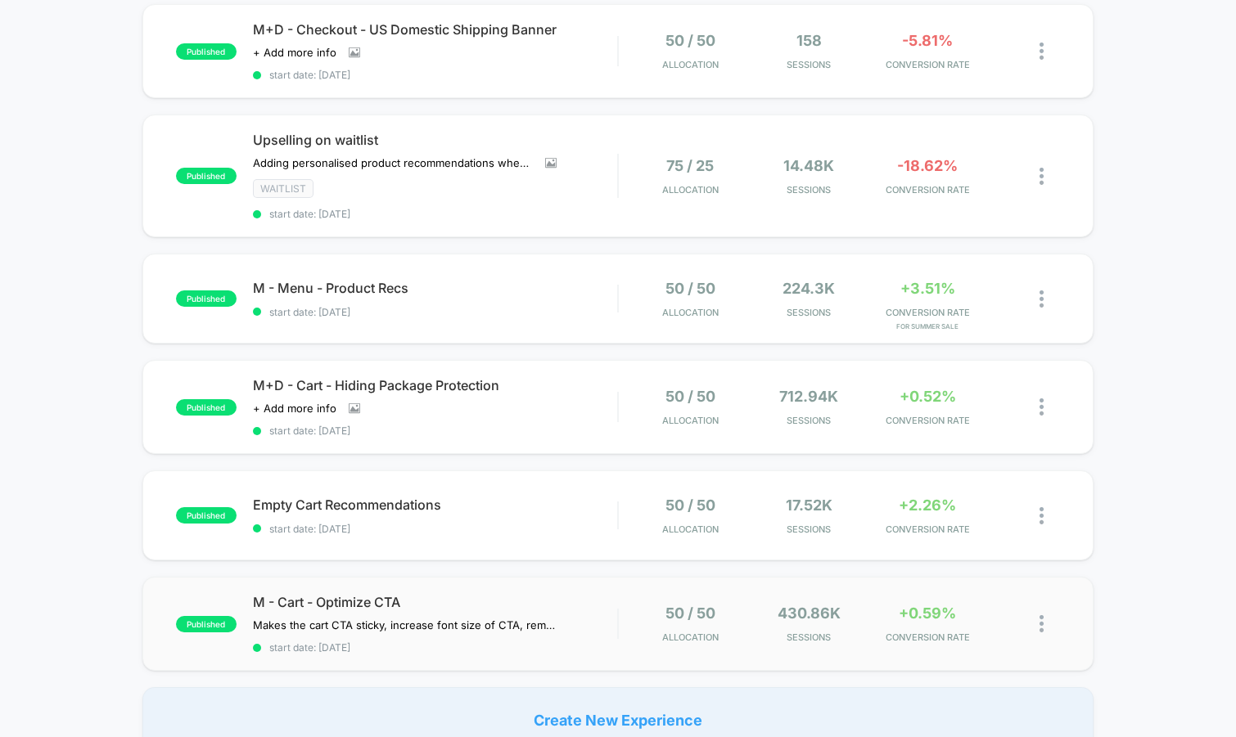
click at [498, 658] on div "published M - Cart - Optimize CTA Makes the cart CTA sticky, increase font size…" at bounding box center [618, 624] width 952 height 94
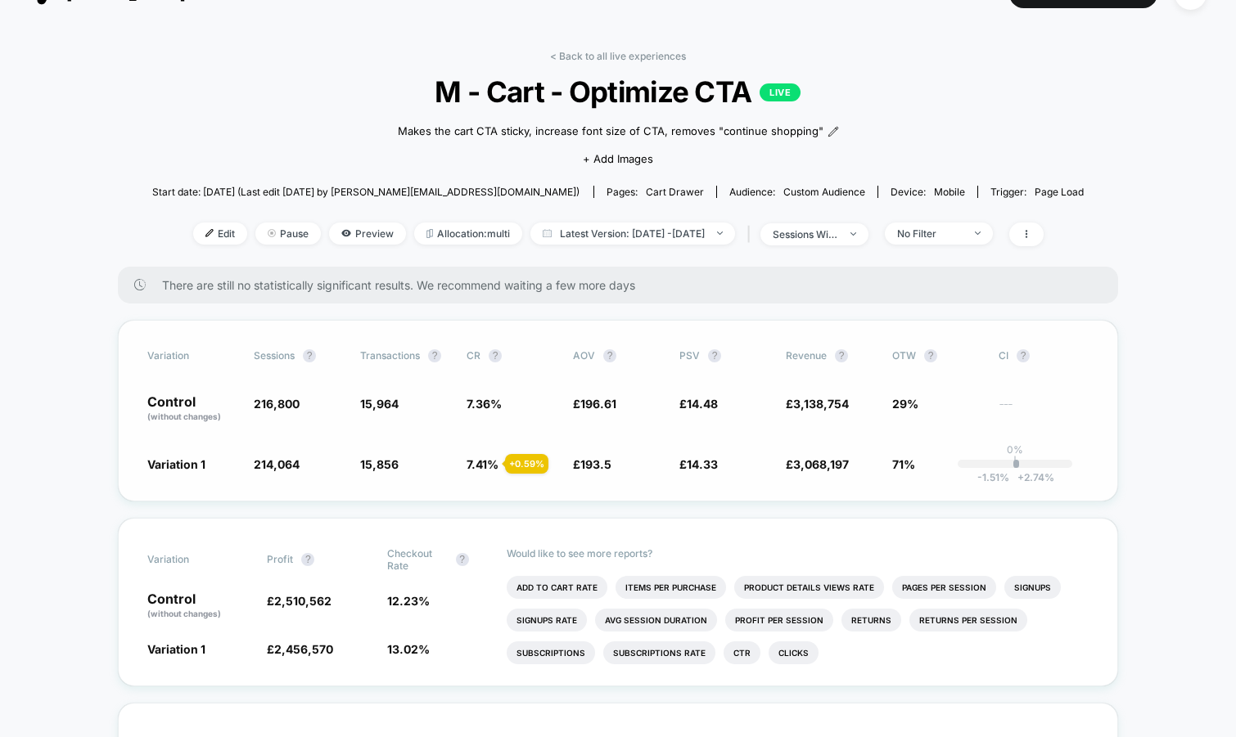
scroll to position [36, 0]
click at [868, 236] on span "sessions with impression" at bounding box center [814, 234] width 108 height 22
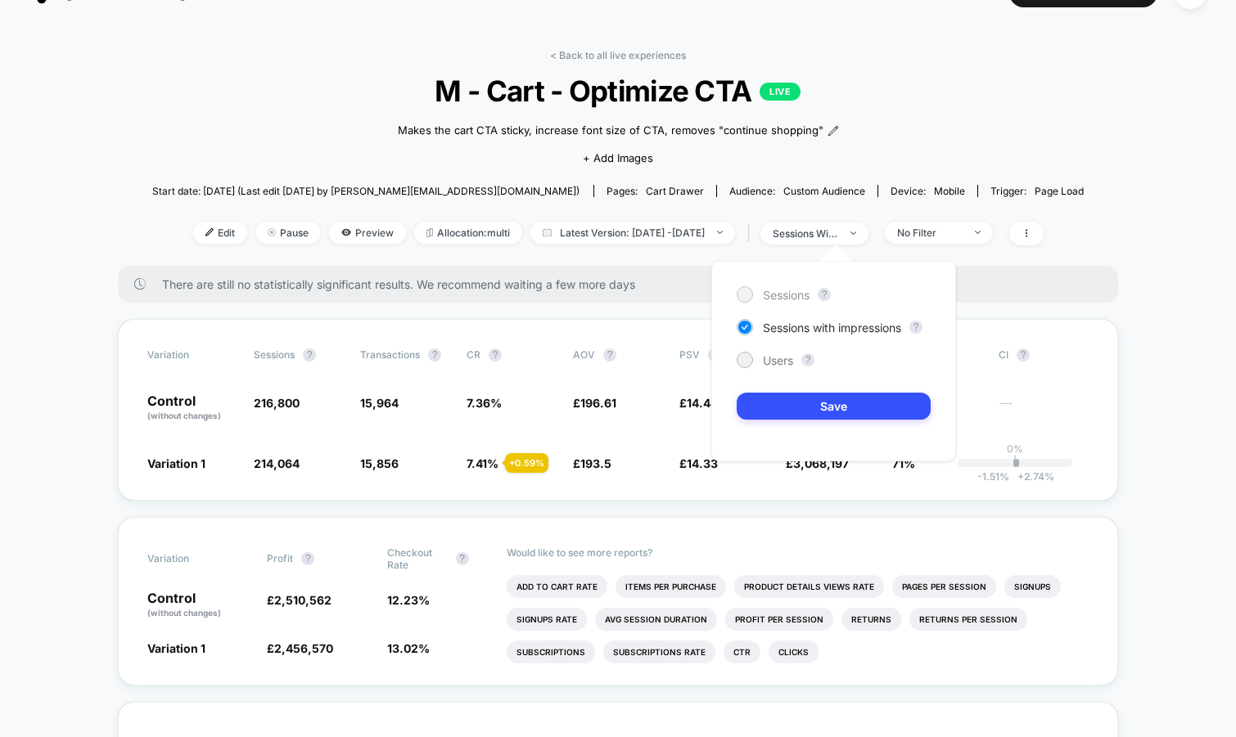
click at [778, 294] on span "Sessions" at bounding box center [786, 295] width 47 height 14
click at [927, 171] on div "< Back to all live experiences M - Cart - Optimize CTA LIVE Makes the cart CTA …" at bounding box center [618, 157] width 932 height 217
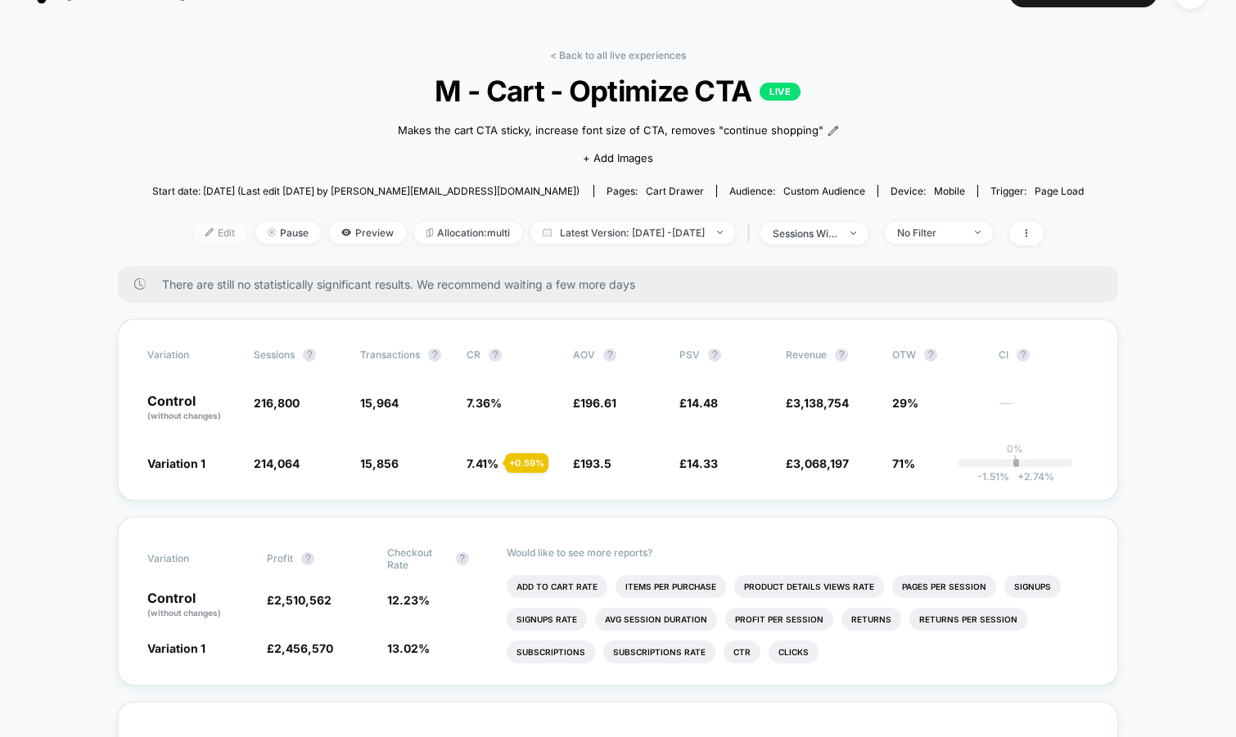
click at [193, 229] on span "Edit" at bounding box center [220, 233] width 54 height 22
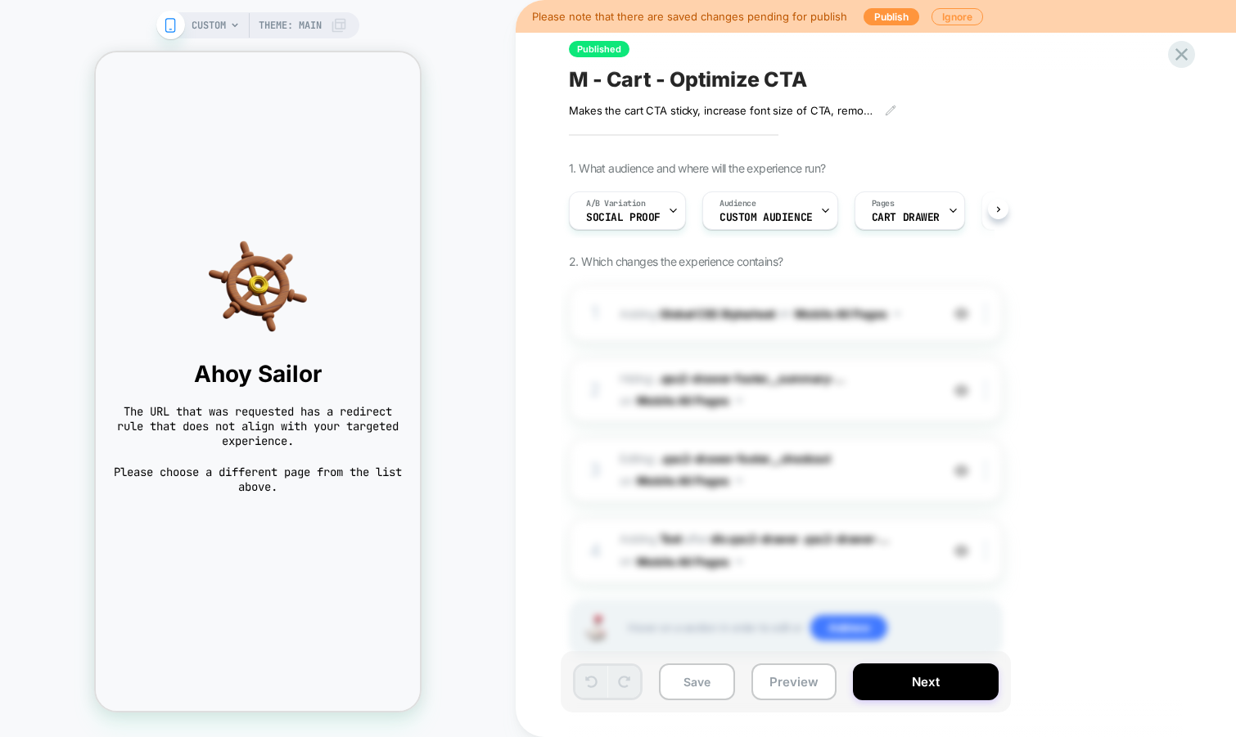
scroll to position [0, 1]
click at [955, 682] on button "Next" at bounding box center [926, 682] width 146 height 37
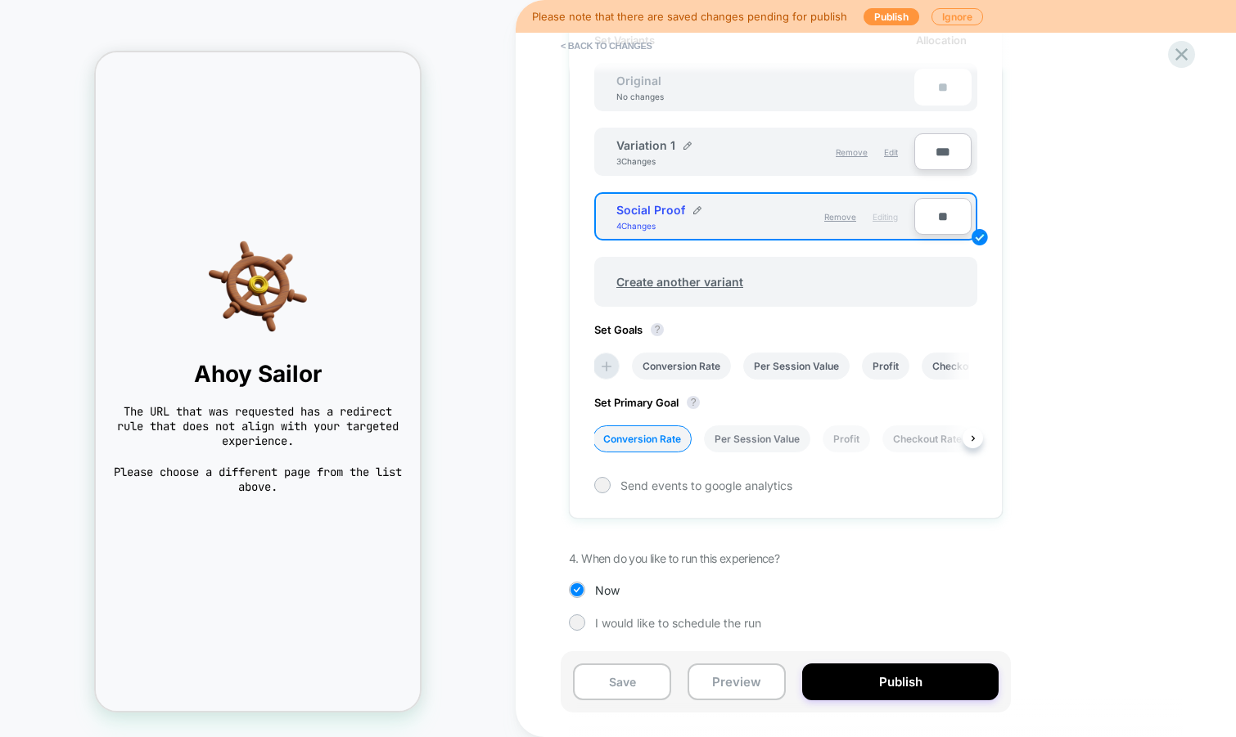
scroll to position [503, 0]
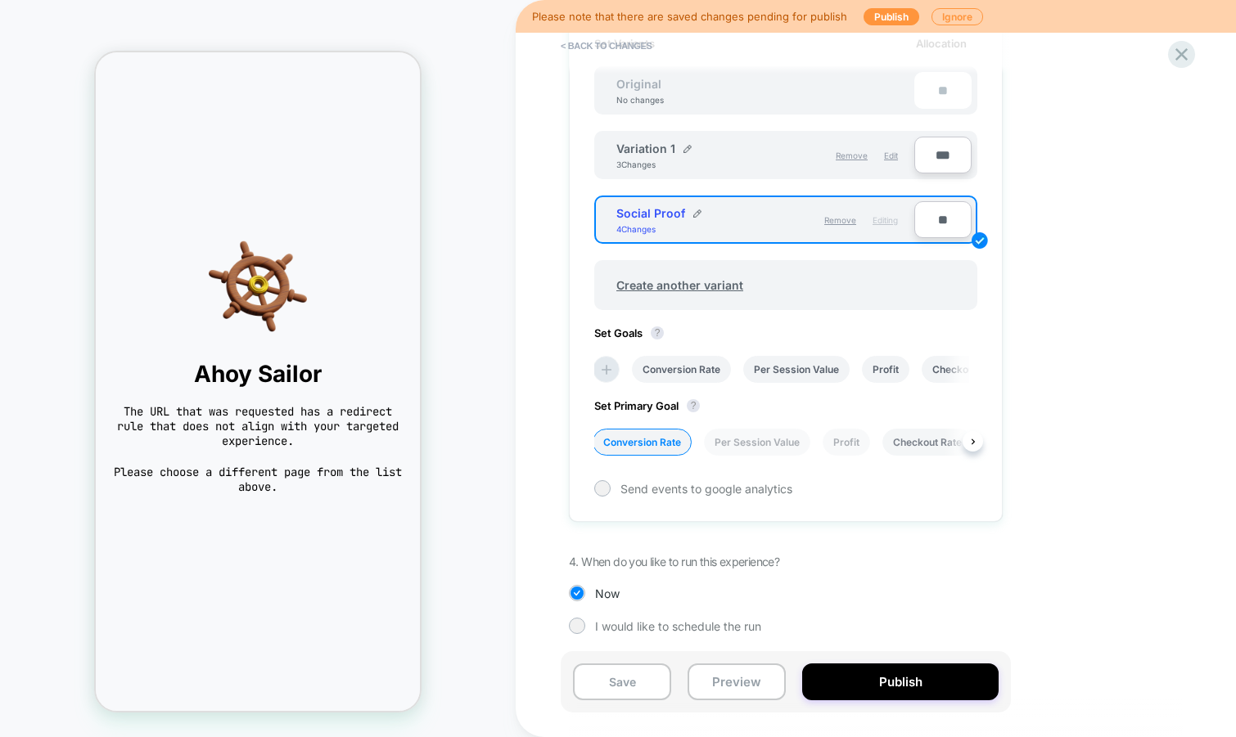
click at [903, 438] on li "Checkout Rate" at bounding box center [927, 442] width 90 height 27
click at [624, 679] on button "Save" at bounding box center [622, 682] width 98 height 37
click at [1177, 60] on icon at bounding box center [1181, 54] width 12 height 12
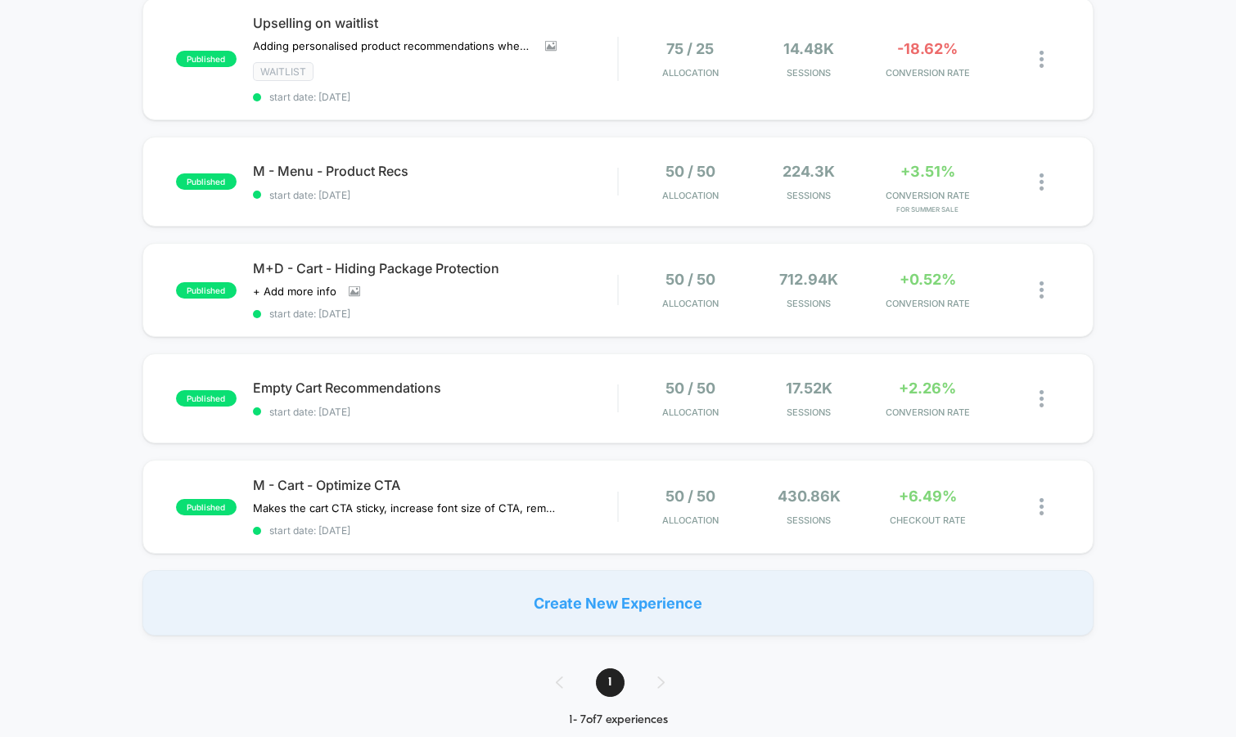
scroll to position [410, 0]
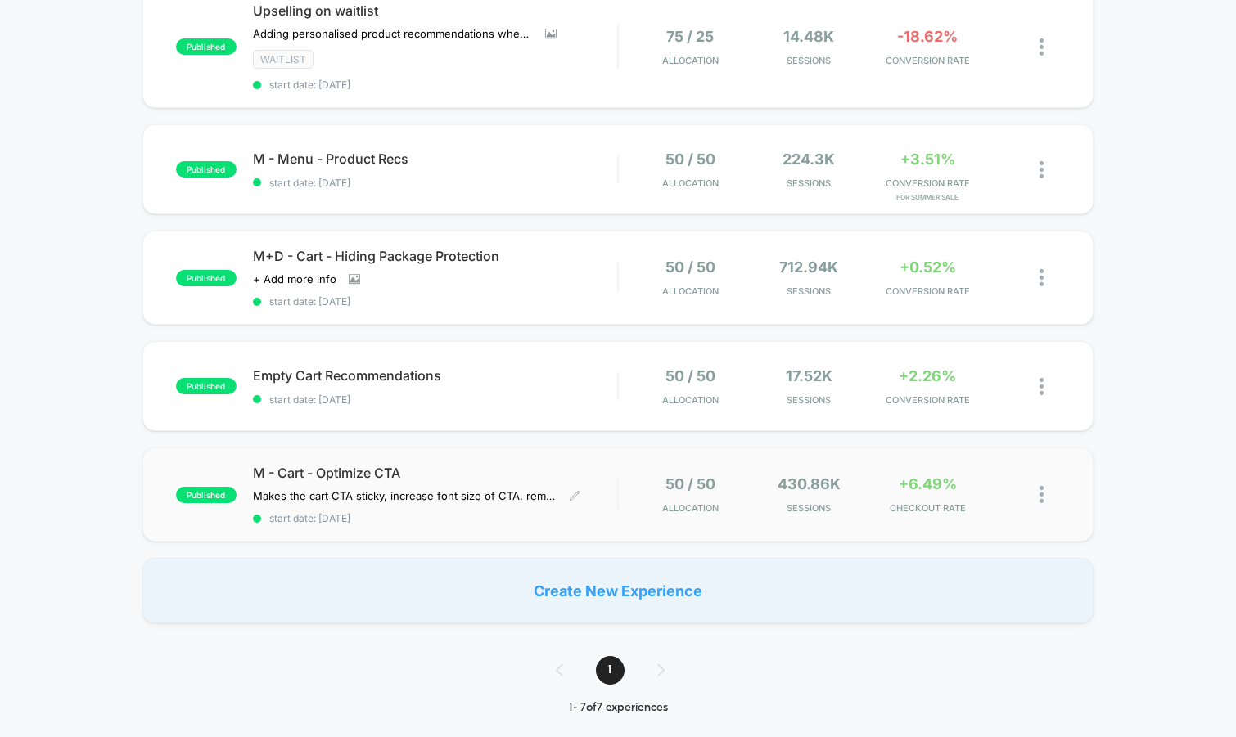
click at [462, 507] on div "M - Cart - Optimize CTA Makes the cart CTA sticky, increase font size of CTA, r…" at bounding box center [435, 495] width 365 height 60
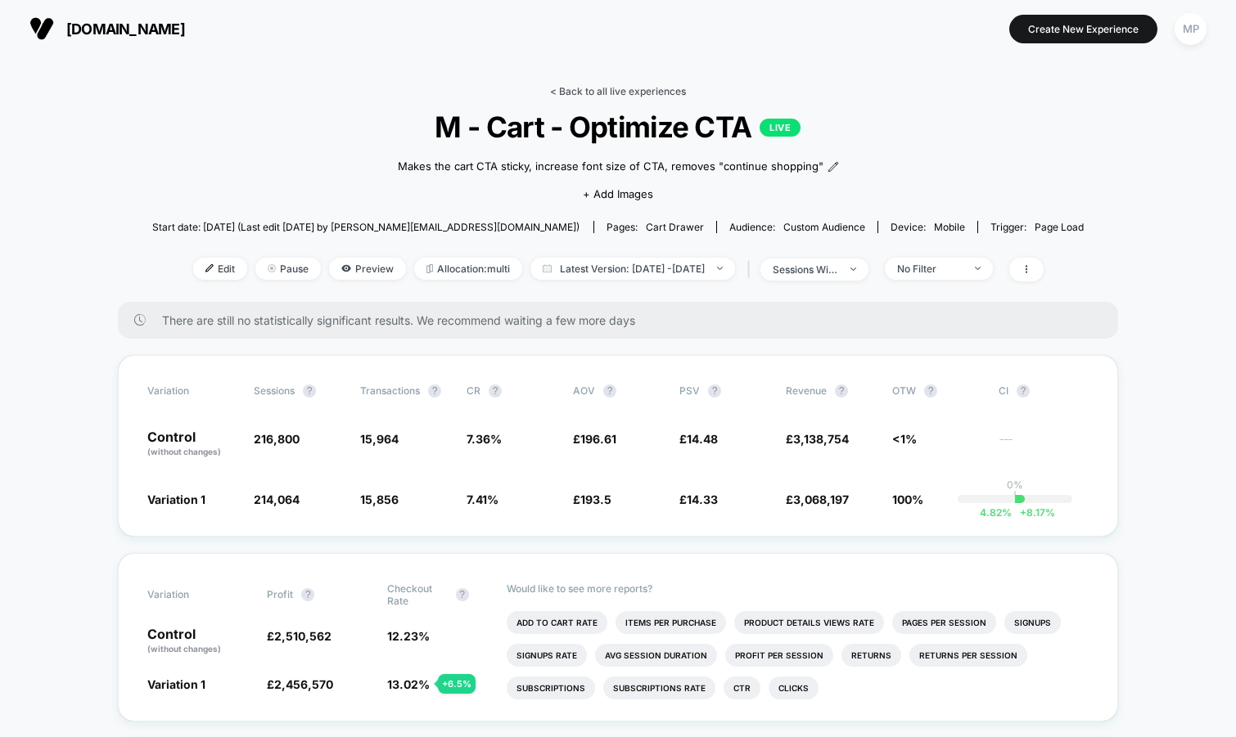
click at [607, 85] on link "< Back to all live experiences" at bounding box center [618, 91] width 136 height 12
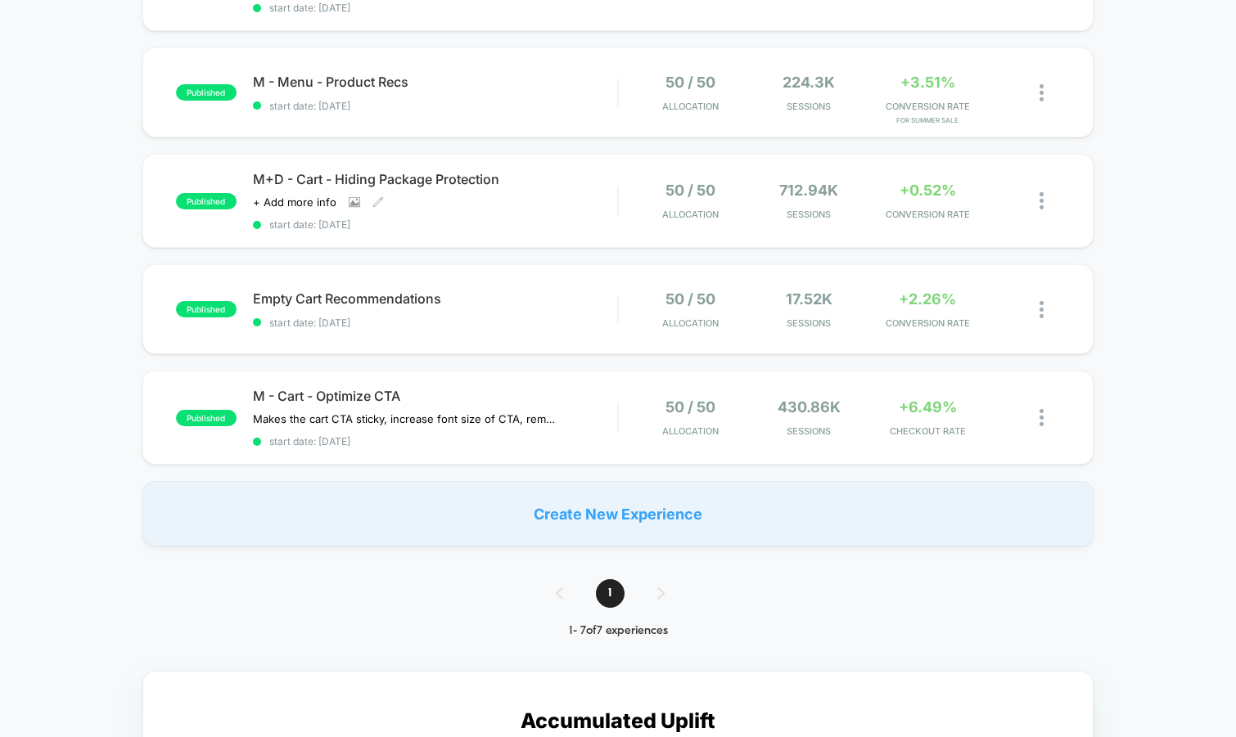
scroll to position [488, 0]
click at [485, 334] on div "published Empty Cart Recommendations start date: 6/26/2025 50 / 50 Allocation 1…" at bounding box center [618, 308] width 952 height 90
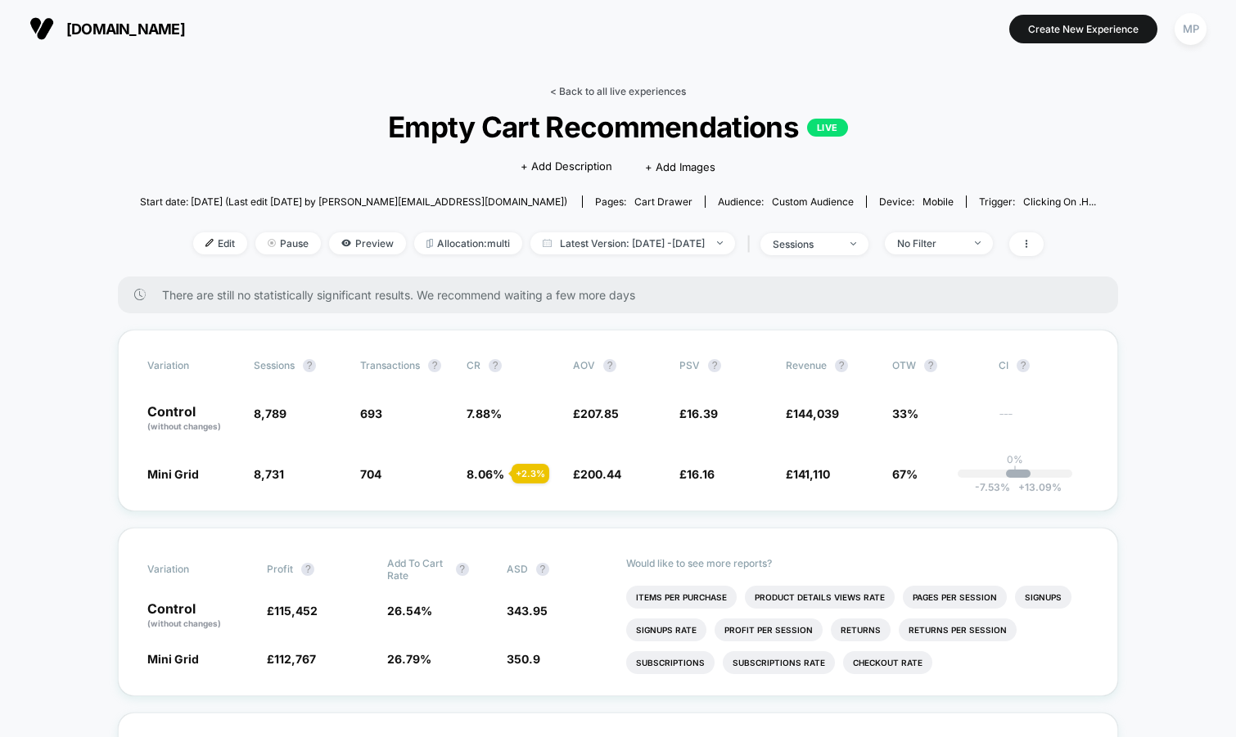
click at [633, 92] on link "< Back to all live experiences" at bounding box center [618, 91] width 136 height 12
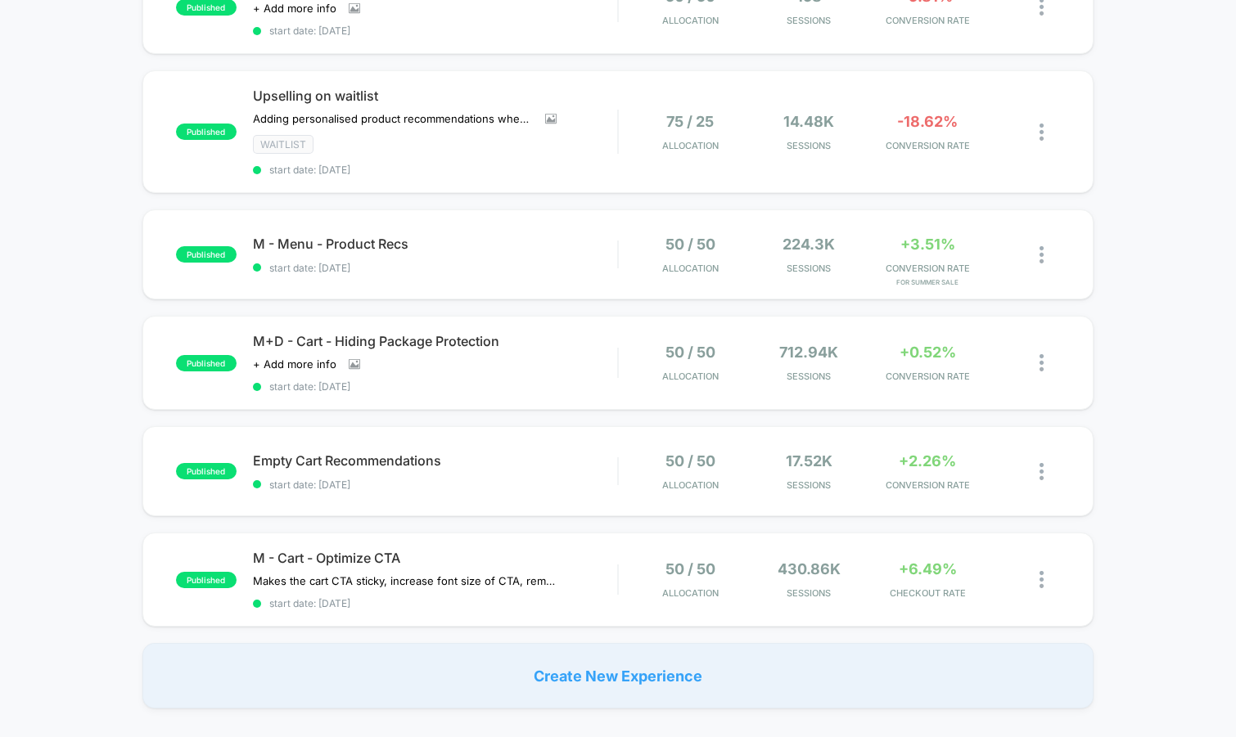
scroll to position [332, 0]
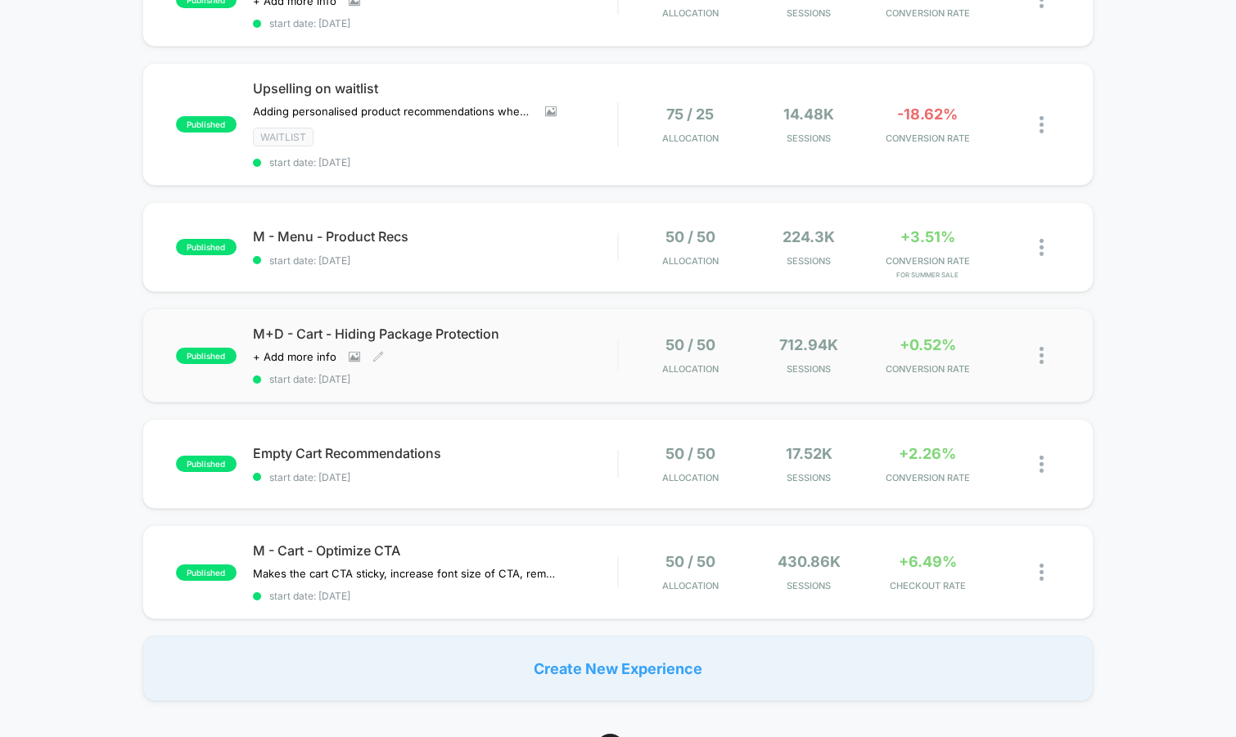
click at [482, 365] on div "M+D - Cart - Hiding Package Protection Click to view images Click to edit exper…" at bounding box center [435, 356] width 365 height 60
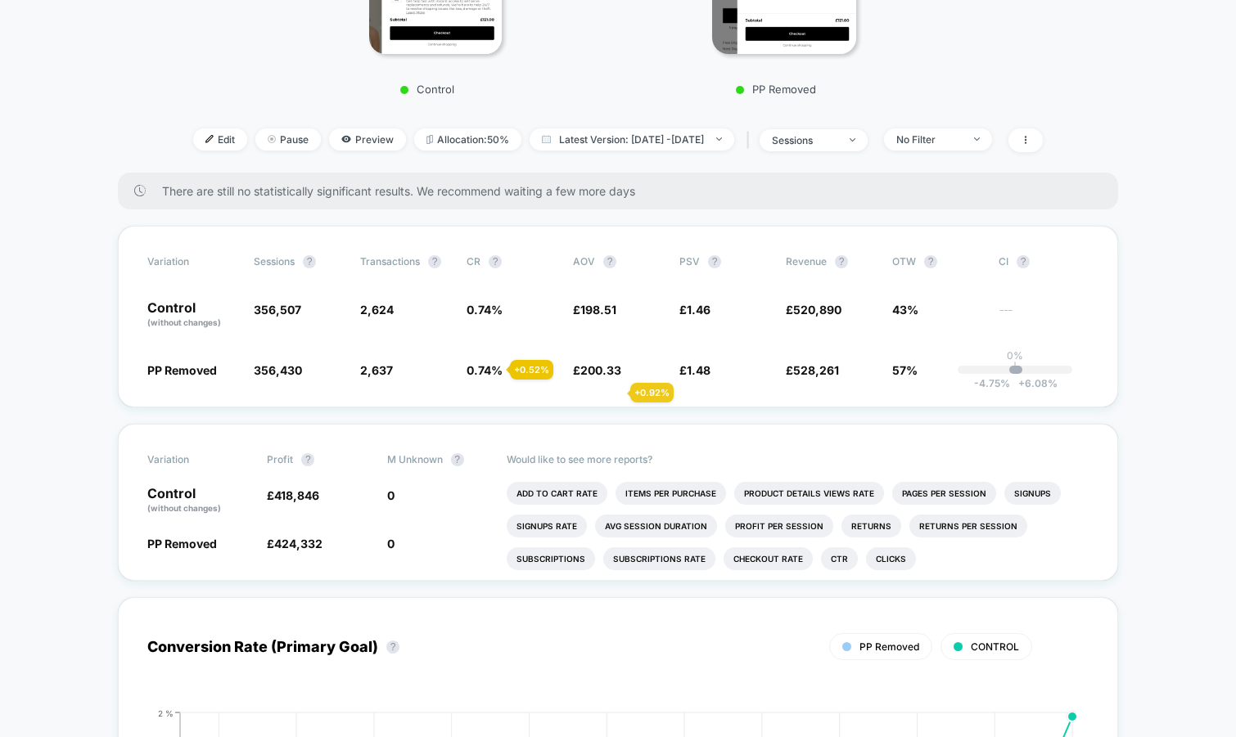
scroll to position [436, 0]
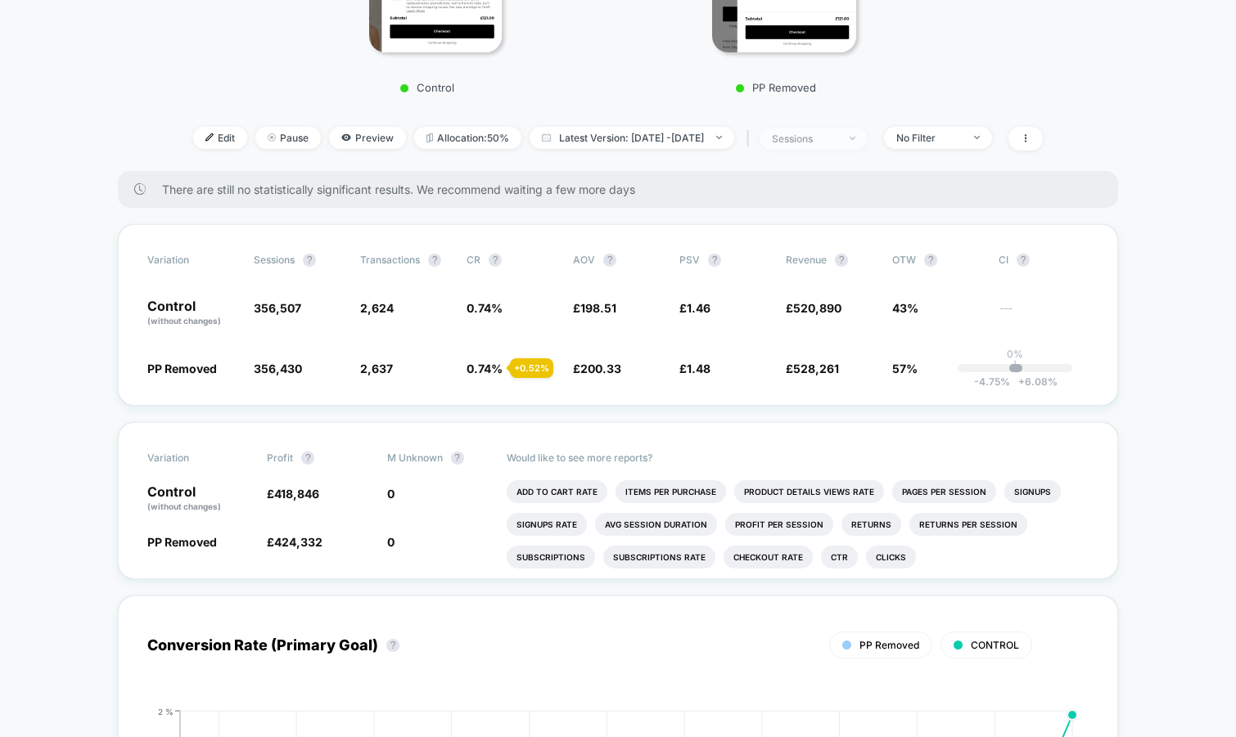
click at [824, 142] on div "sessions" at bounding box center [804, 139] width 65 height 12
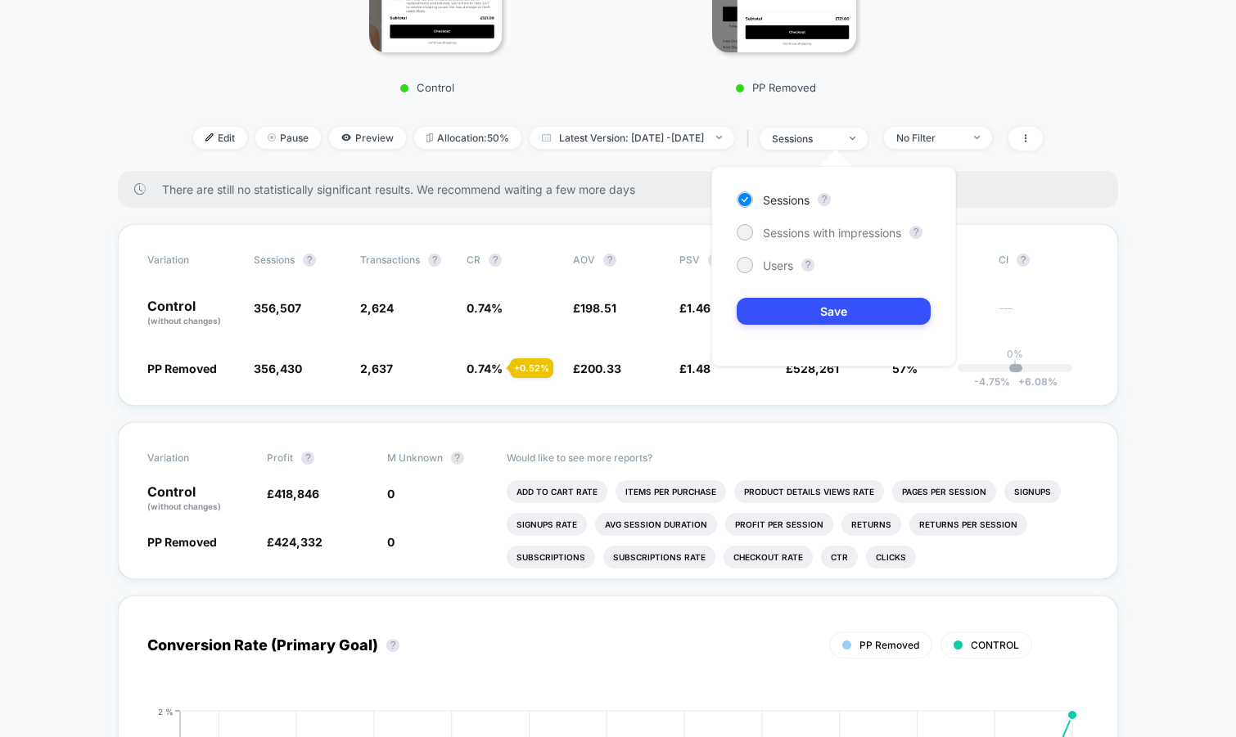
click at [809, 221] on div "Sessions ? Sessions with impressions ? Users ? Save" at bounding box center [833, 266] width 245 height 200
click at [804, 233] on span "Sessions with impressions" at bounding box center [832, 233] width 138 height 14
click at [783, 313] on button "Save" at bounding box center [833, 311] width 194 height 27
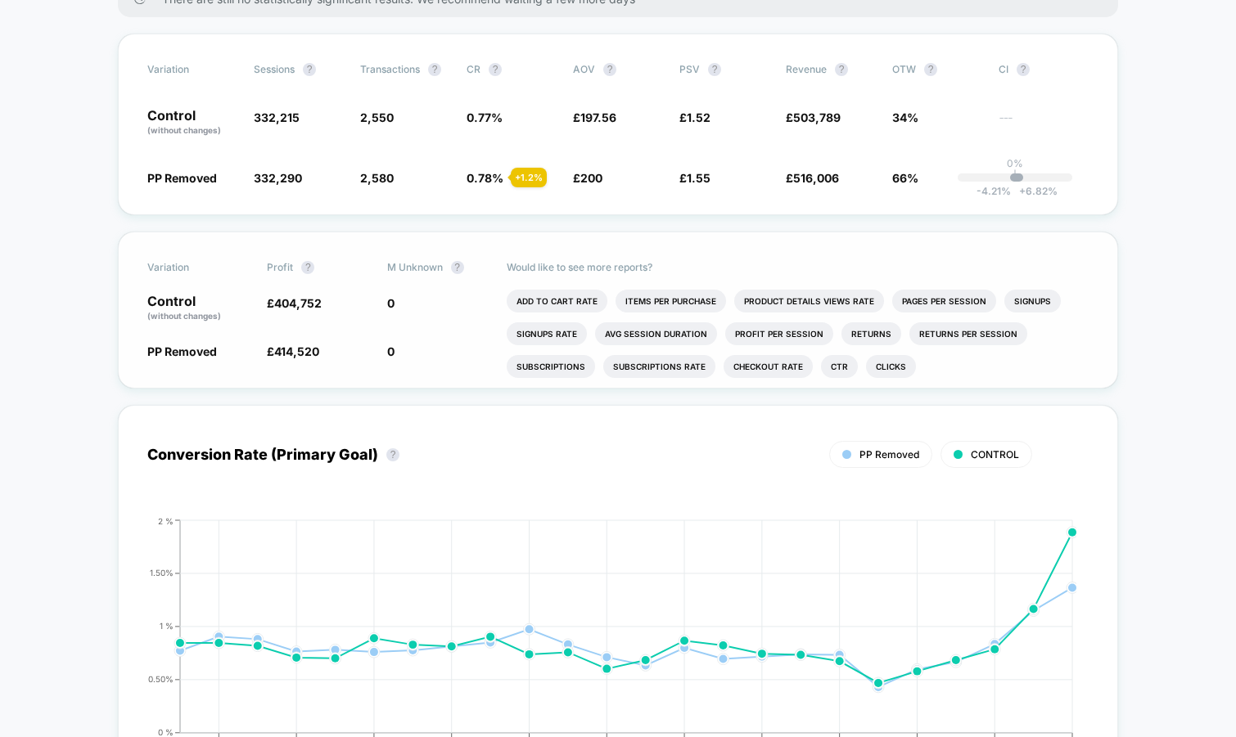
scroll to position [647, 0]
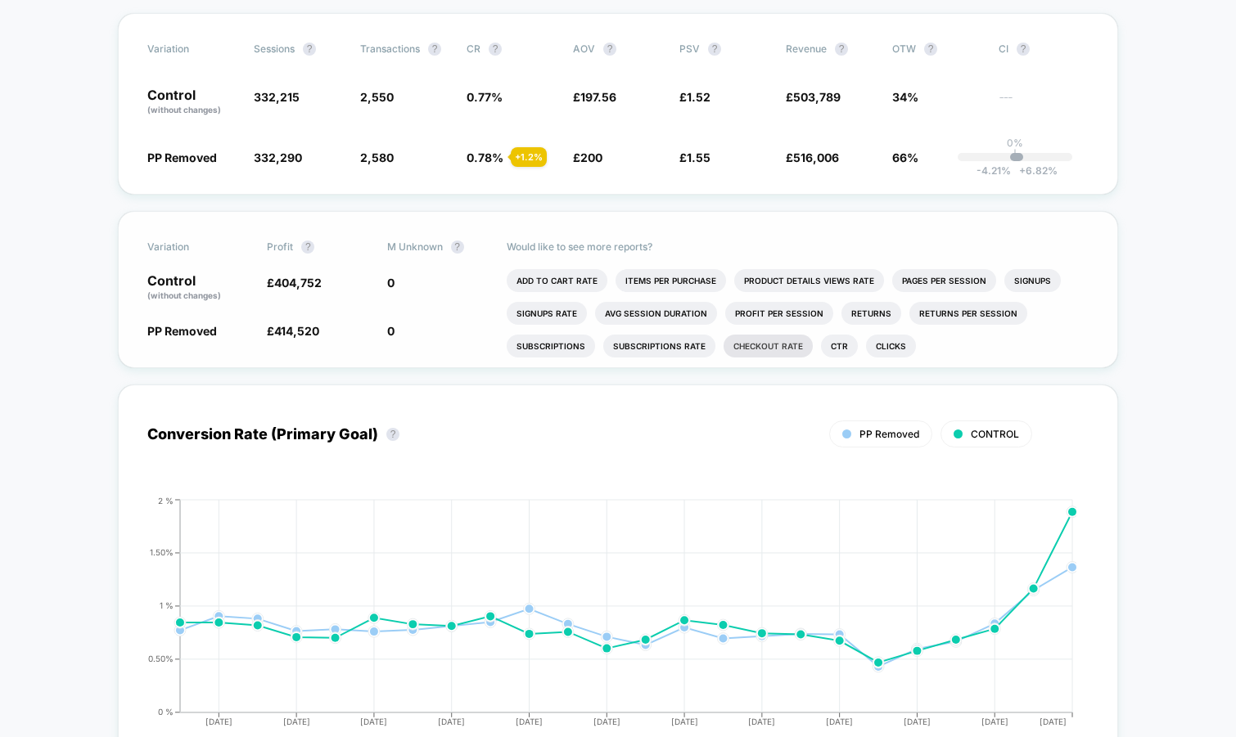
click at [781, 340] on li "Checkout Rate" at bounding box center [767, 346] width 89 height 23
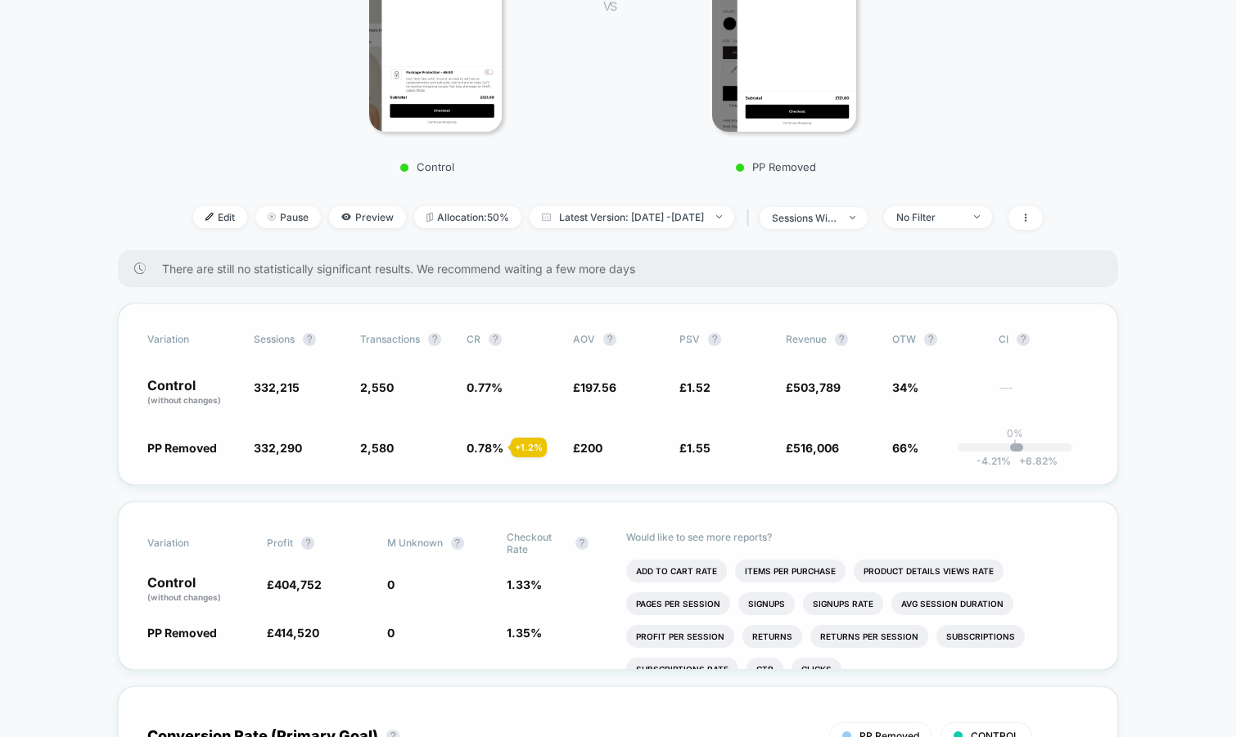
scroll to position [358, 0]
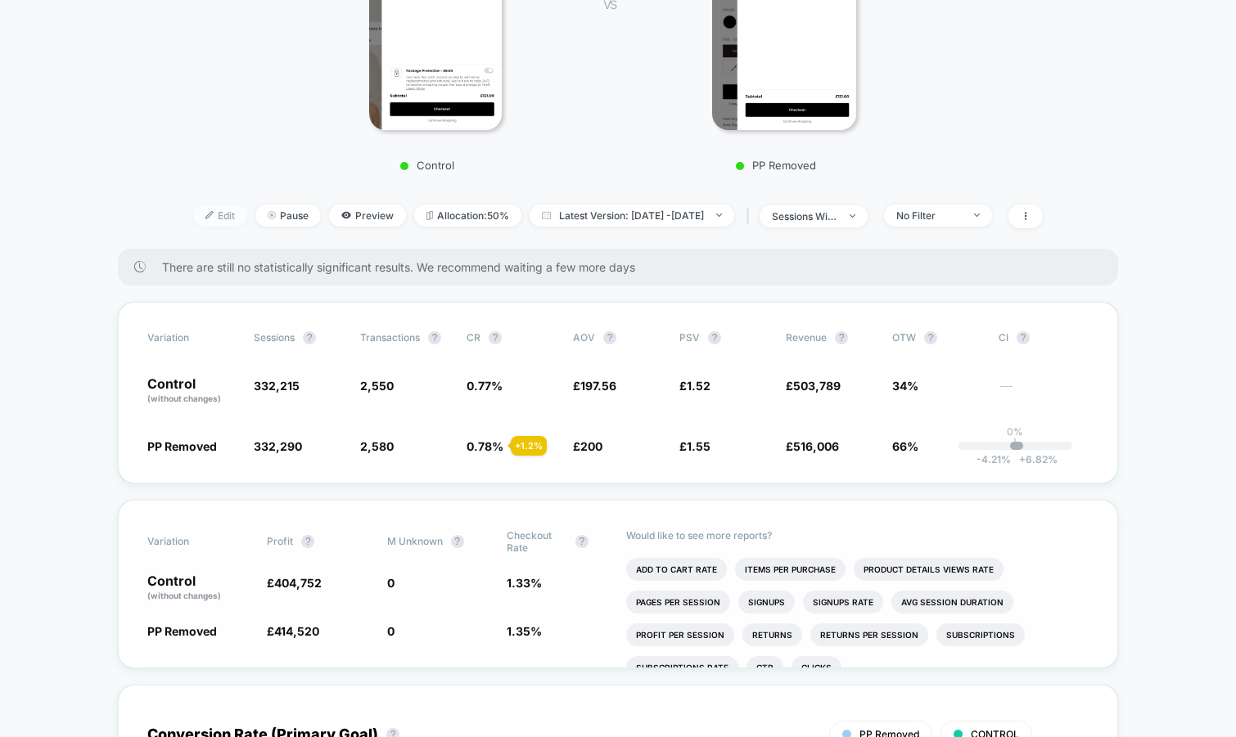
click at [214, 215] on div at bounding box center [216, 215] width 4 height 1
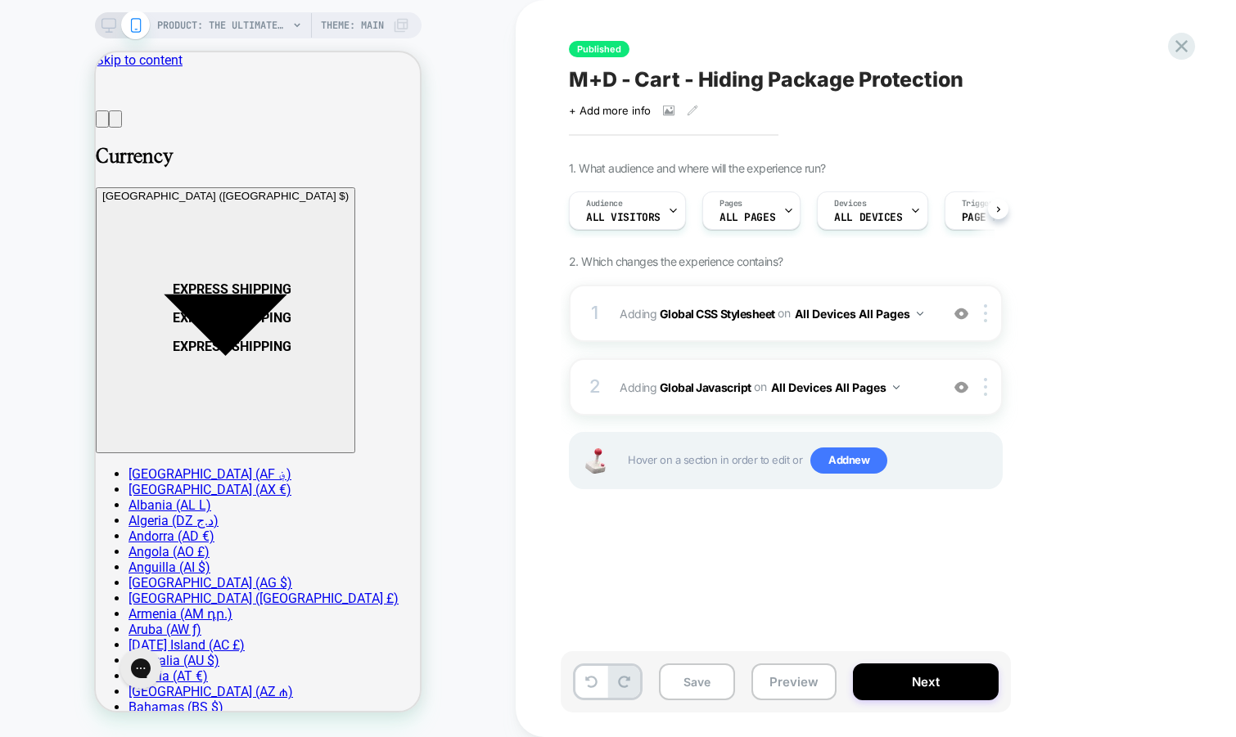
scroll to position [0, 1]
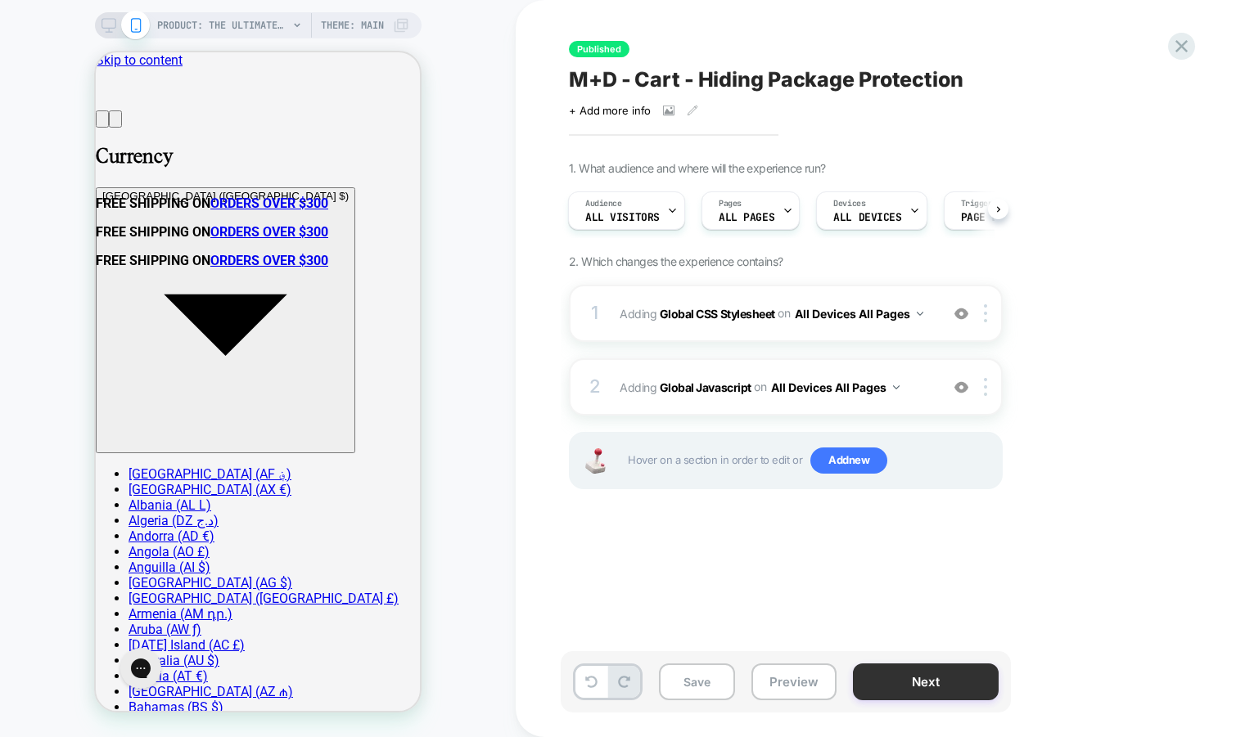
click at [903, 674] on button "Next" at bounding box center [926, 682] width 146 height 37
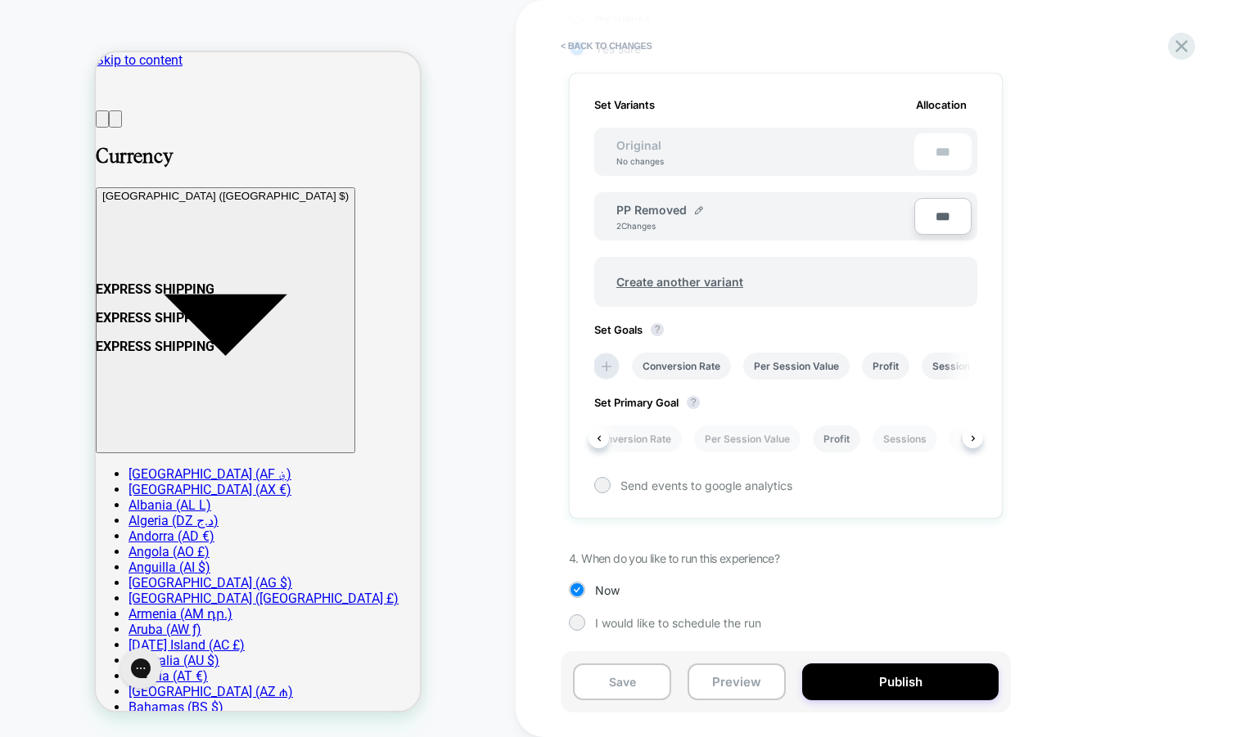
scroll to position [0, 20]
click at [763, 434] on li "Per Session Value" at bounding box center [739, 439] width 106 height 27
click at [627, 681] on button "Save" at bounding box center [622, 682] width 98 height 37
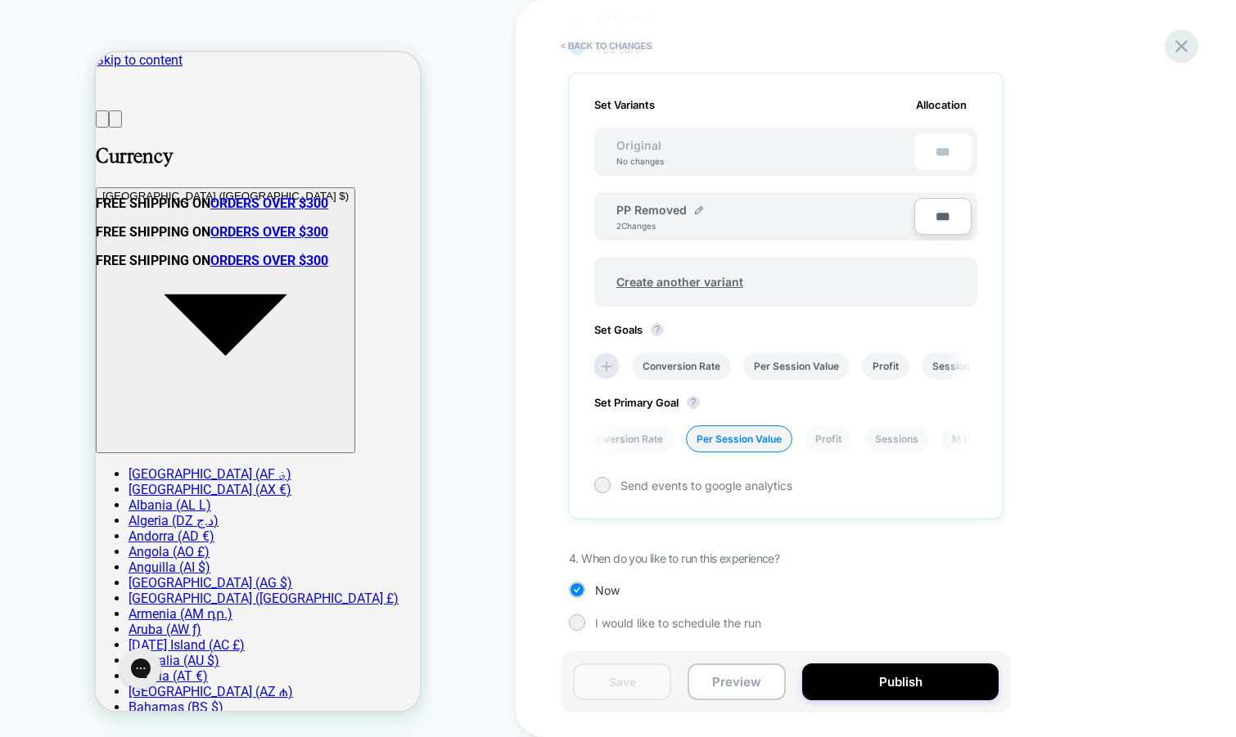
click at [1179, 46] on icon at bounding box center [1181, 46] width 22 height 22
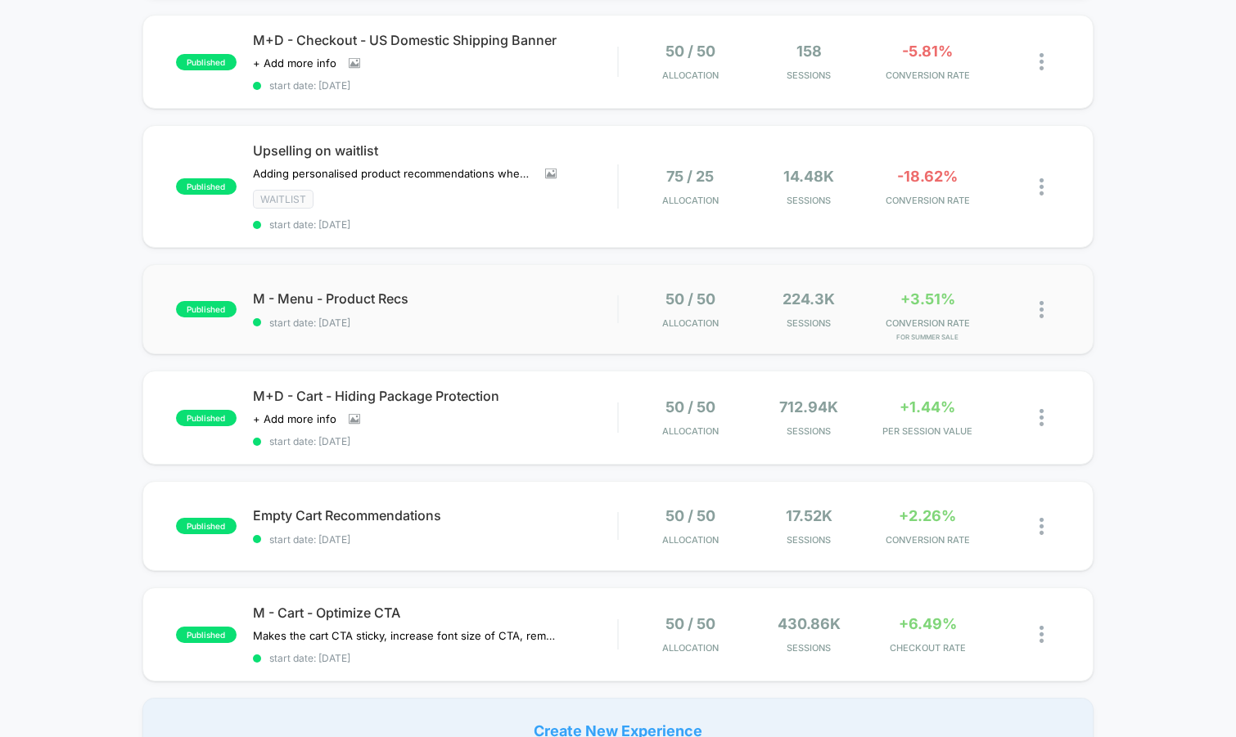
scroll to position [272, 0]
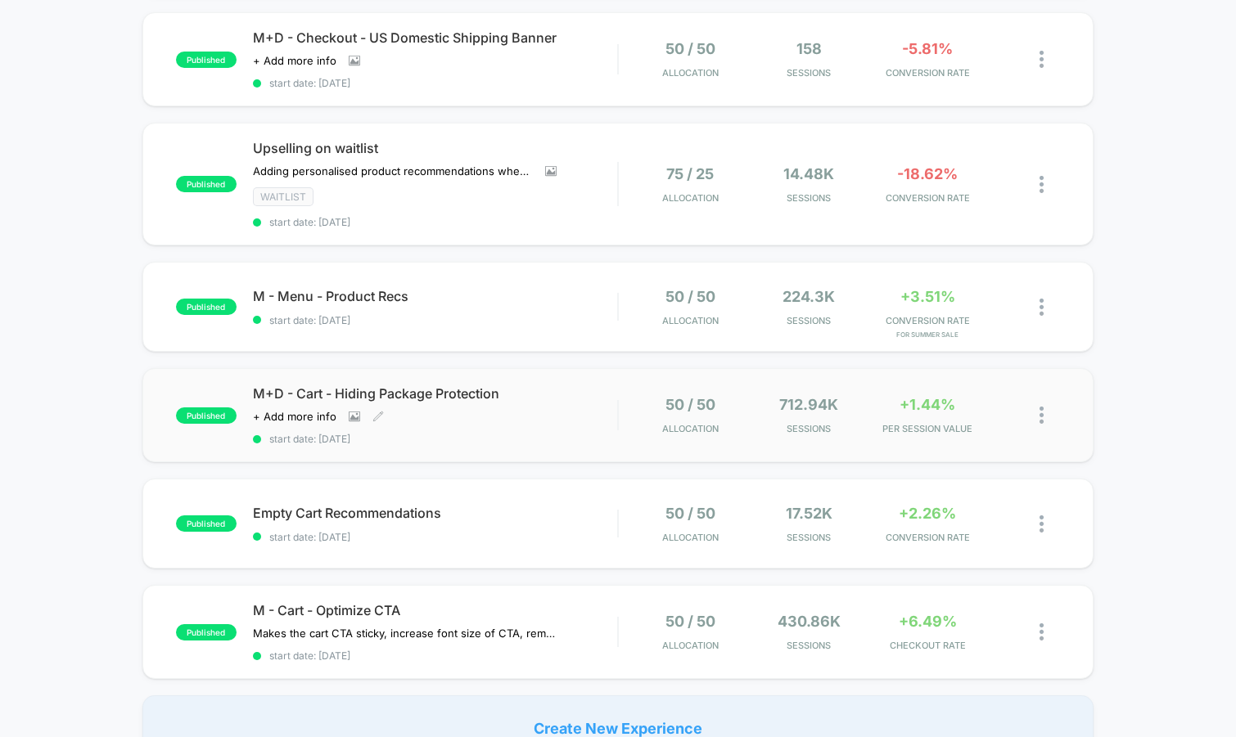
click at [479, 435] on span "start date: 8/26/2025" at bounding box center [435, 439] width 365 height 12
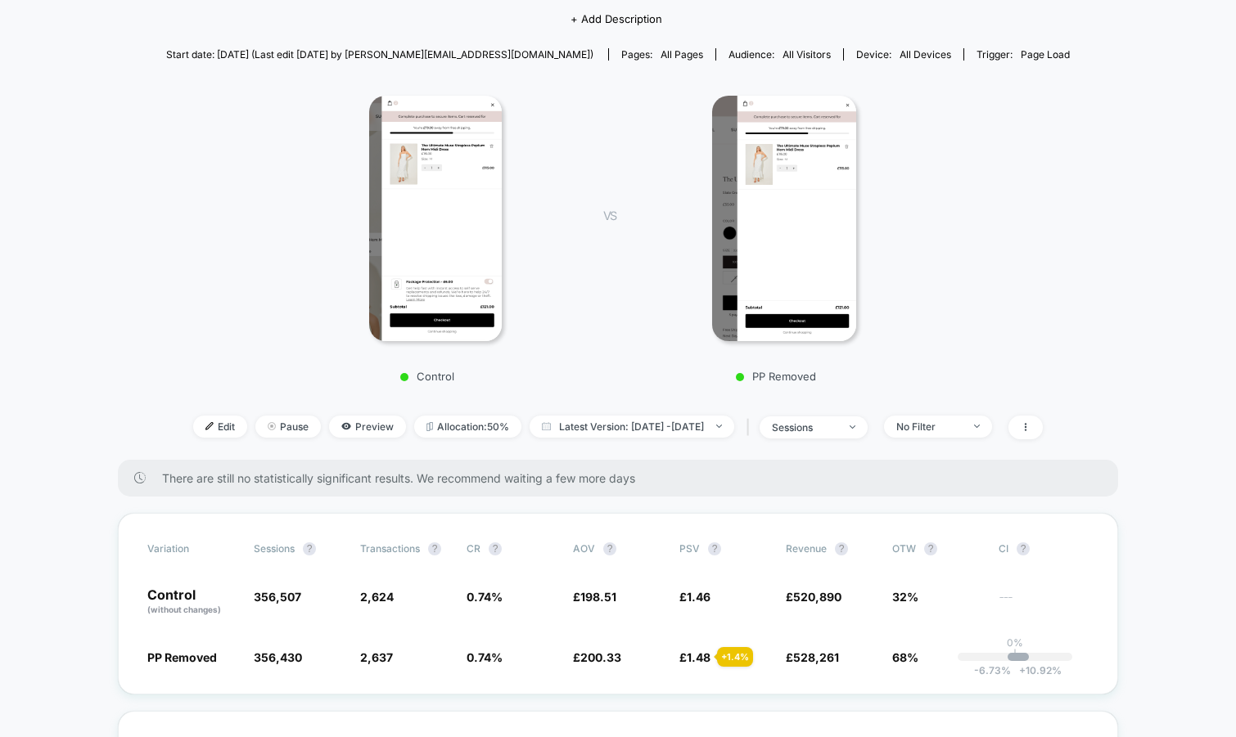
scroll to position [162, 0]
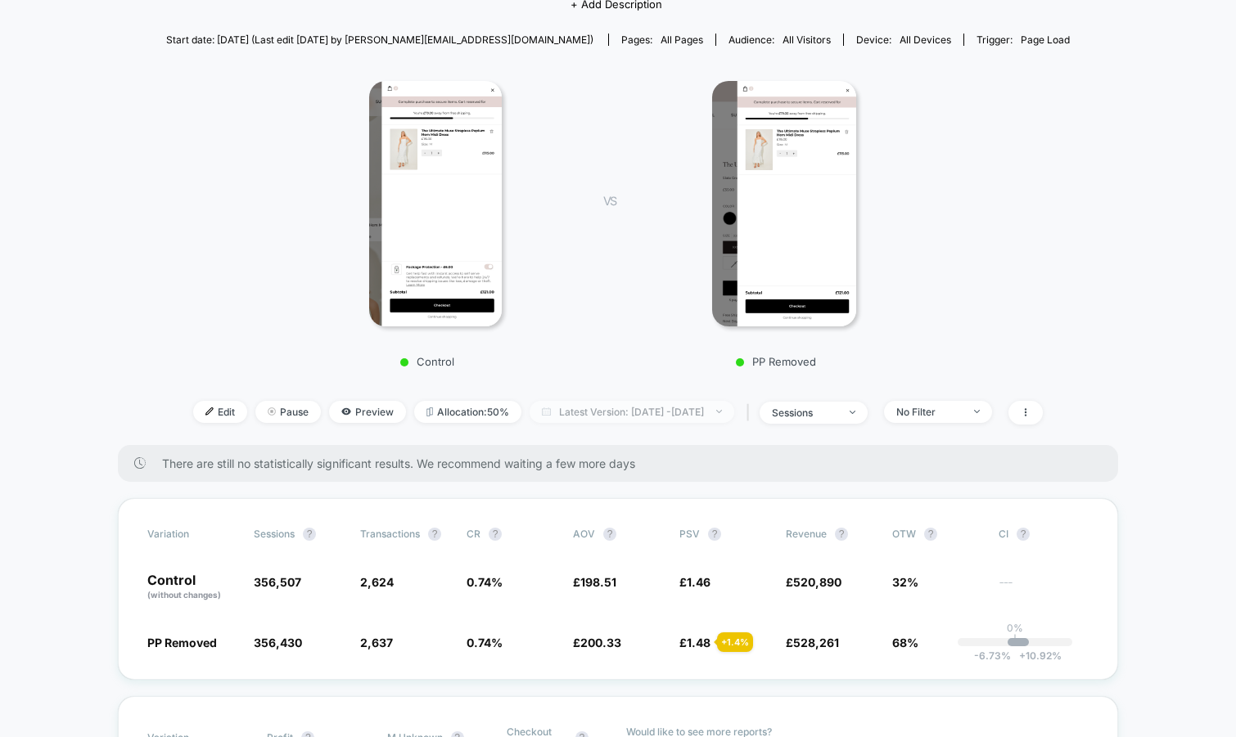
click at [568, 410] on span "Latest Version: Aug 26, 2025 - Sep 17, 2025" at bounding box center [631, 412] width 205 height 22
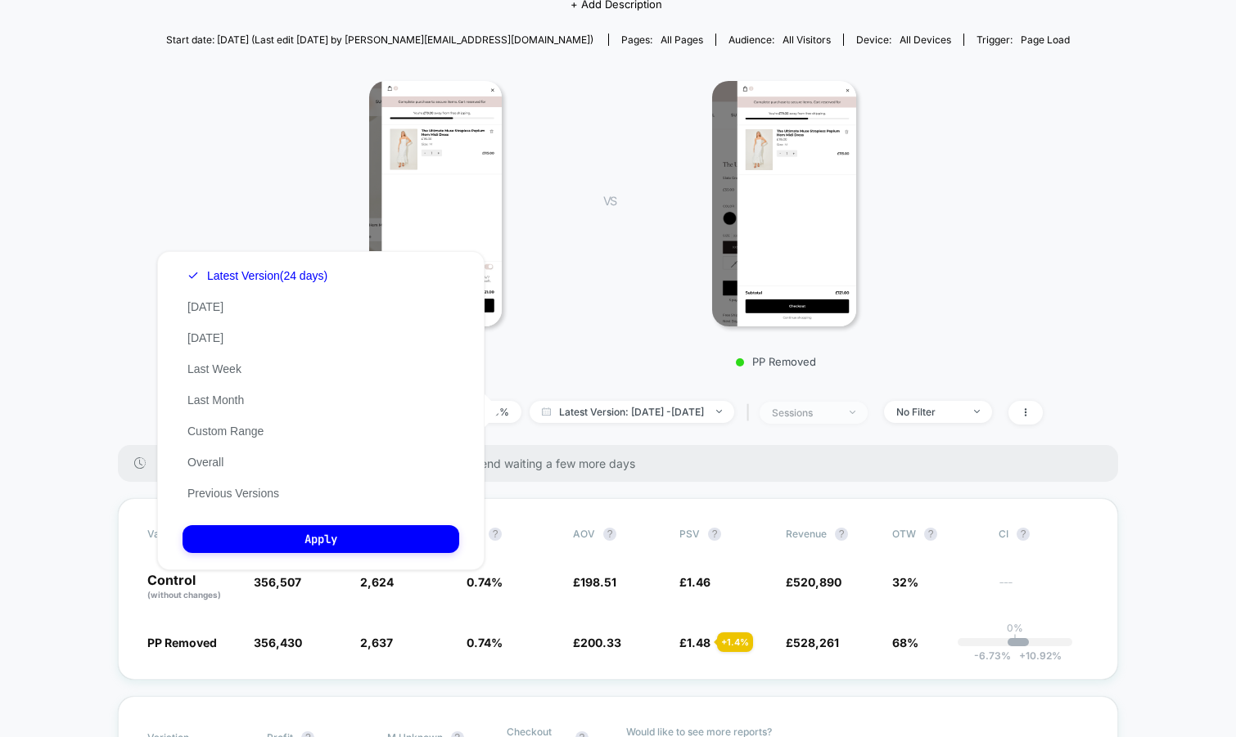
click at [857, 421] on span "sessions" at bounding box center [813, 413] width 108 height 22
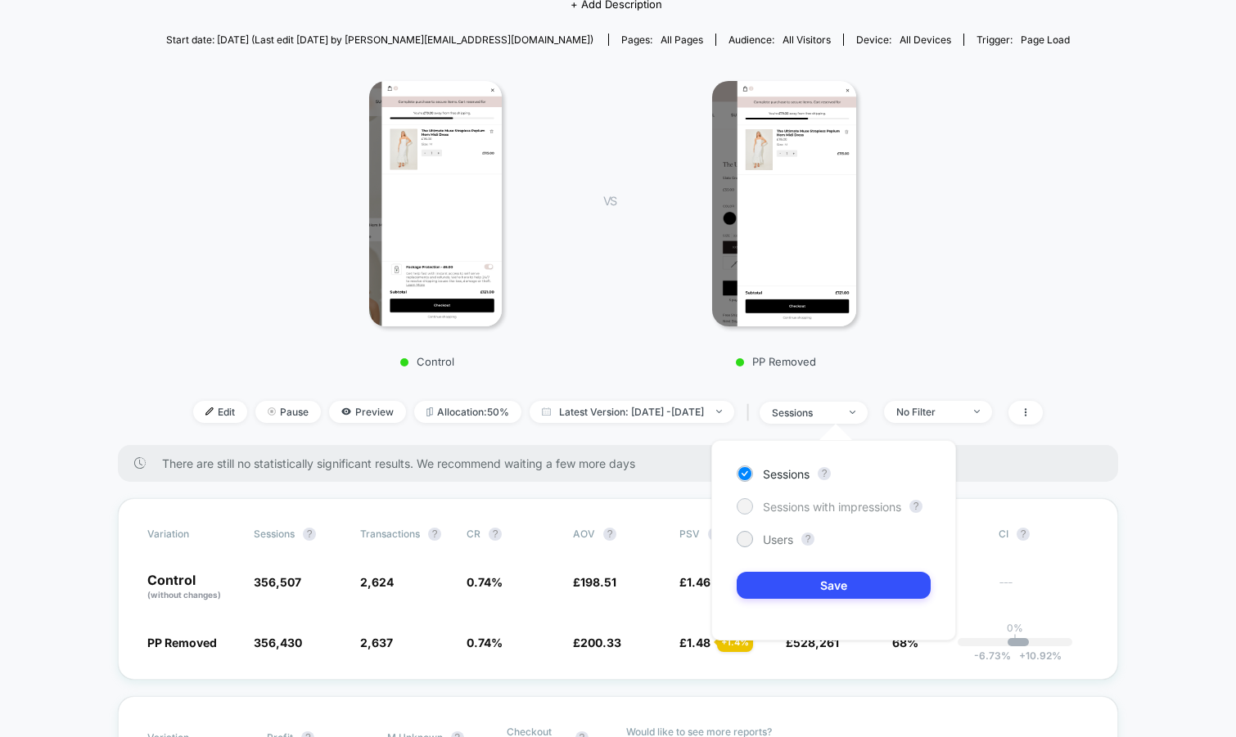
click at [824, 500] on span "Sessions with impressions" at bounding box center [832, 507] width 138 height 14
click at [803, 572] on button "Save" at bounding box center [833, 585] width 194 height 27
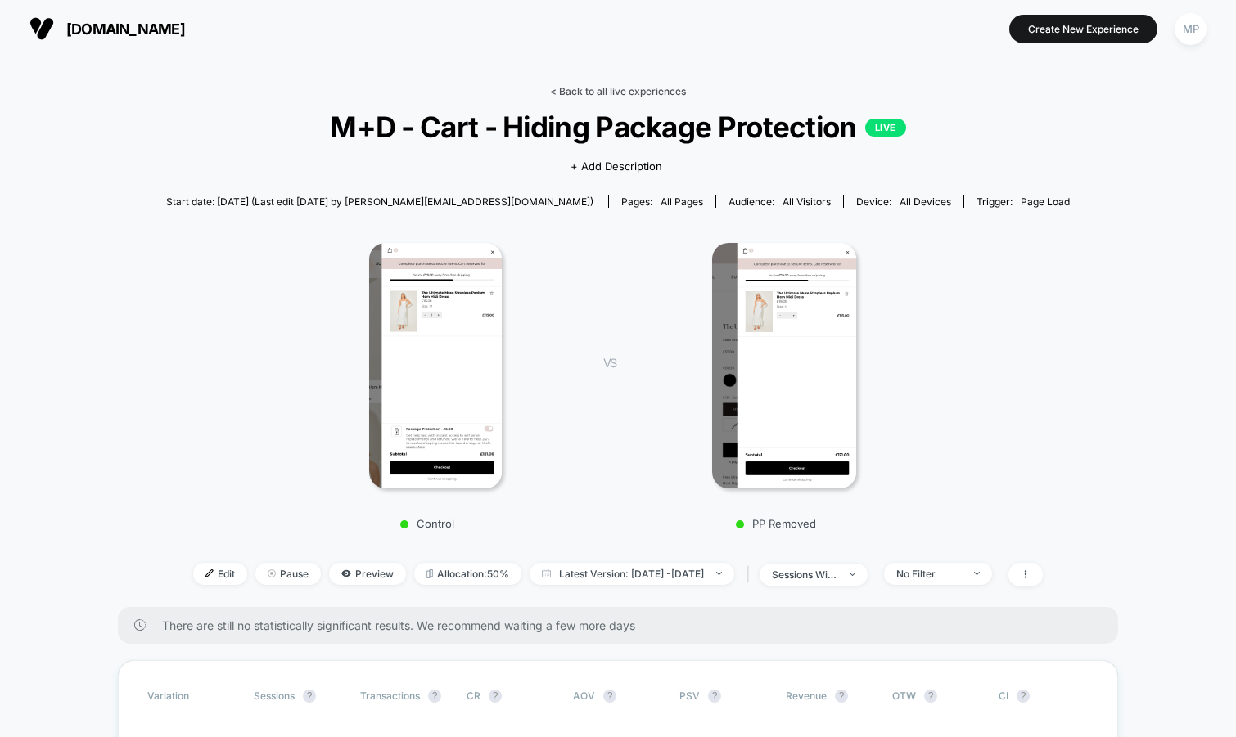
click at [592, 87] on link "< Back to all live experiences" at bounding box center [618, 91] width 136 height 12
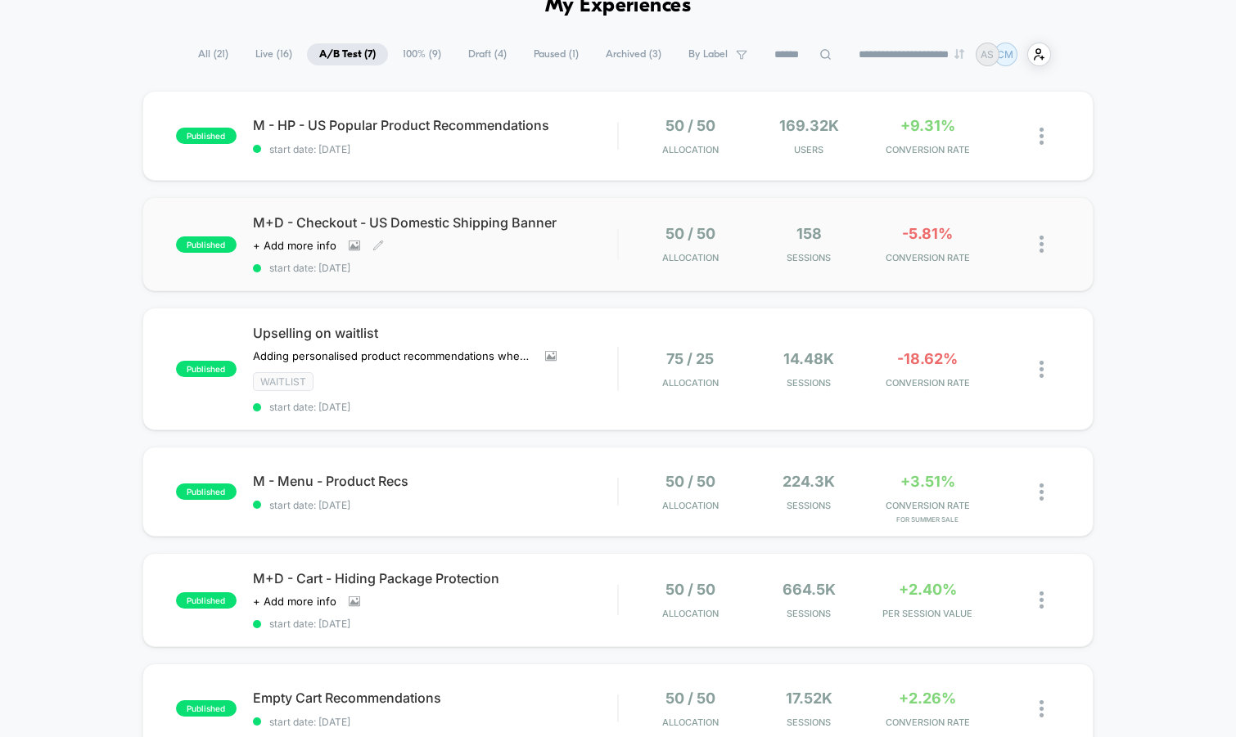
scroll to position [89, 0]
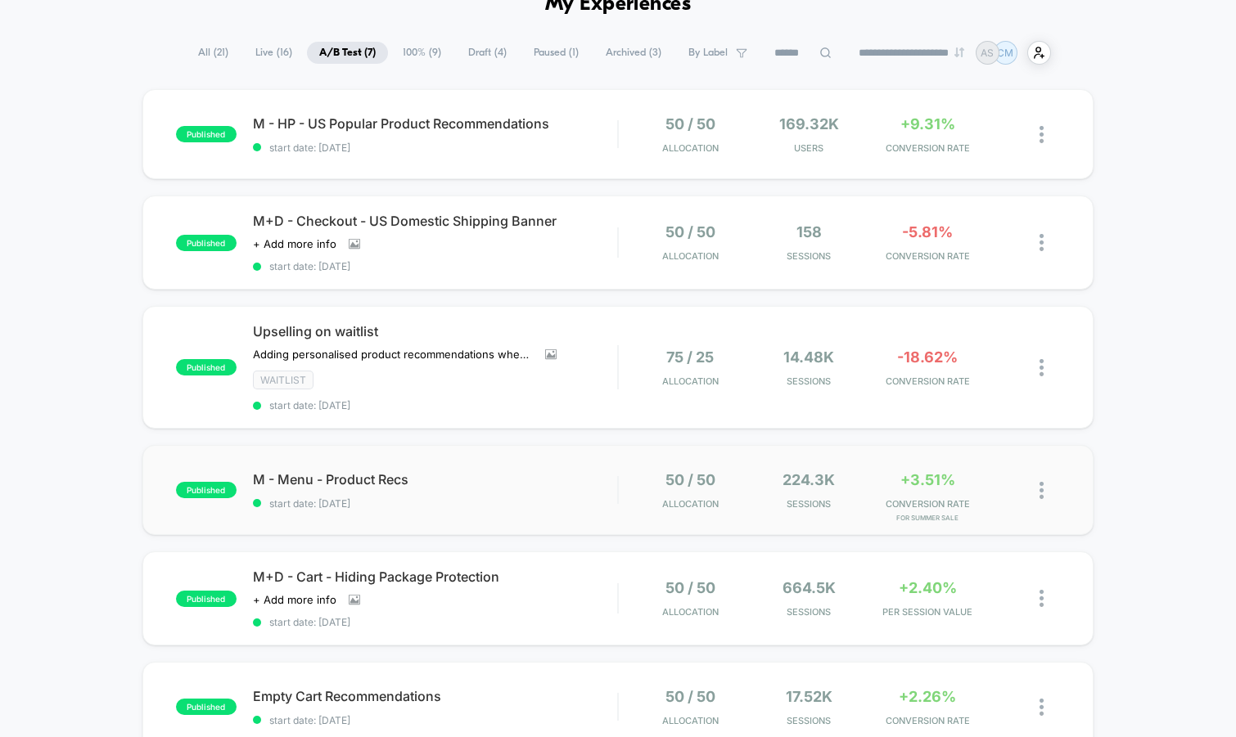
click at [477, 509] on div "published M - Menu - Product Recs start date: 8/27/2025 50 / 50 Allocation 224.…" at bounding box center [618, 490] width 952 height 90
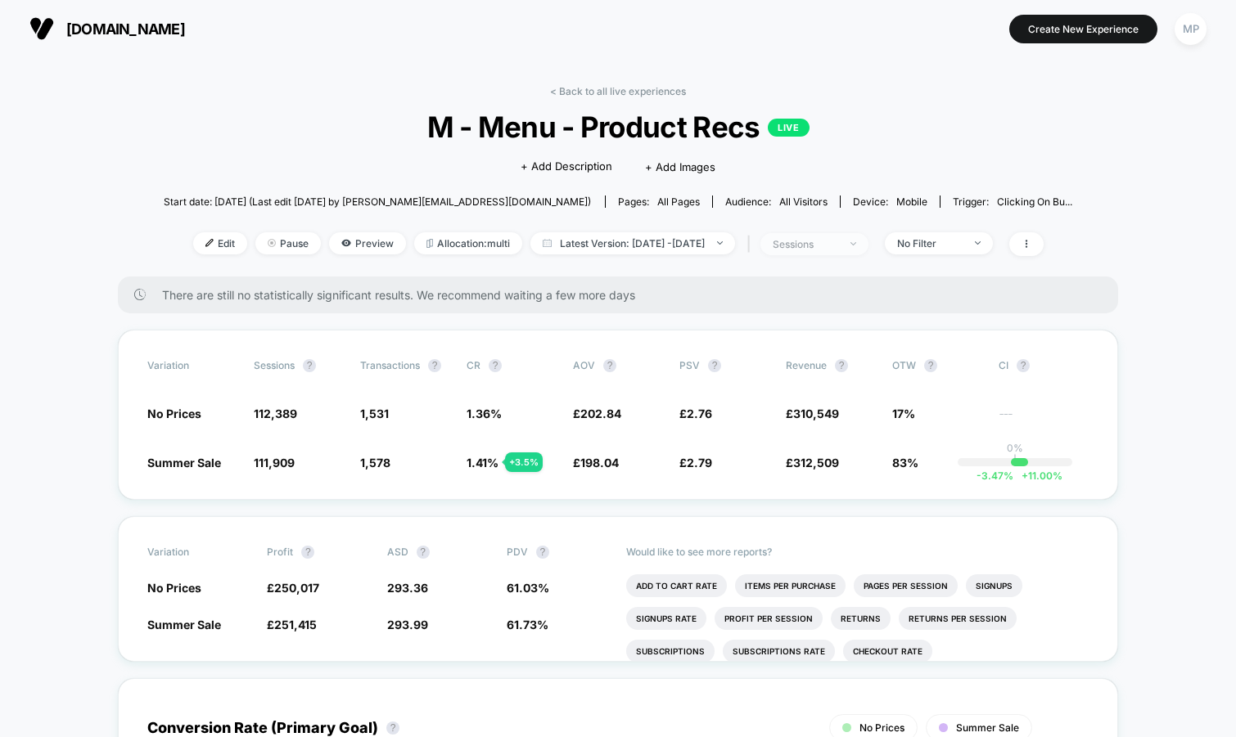
click at [819, 246] on div "sessions" at bounding box center [804, 244] width 65 height 12
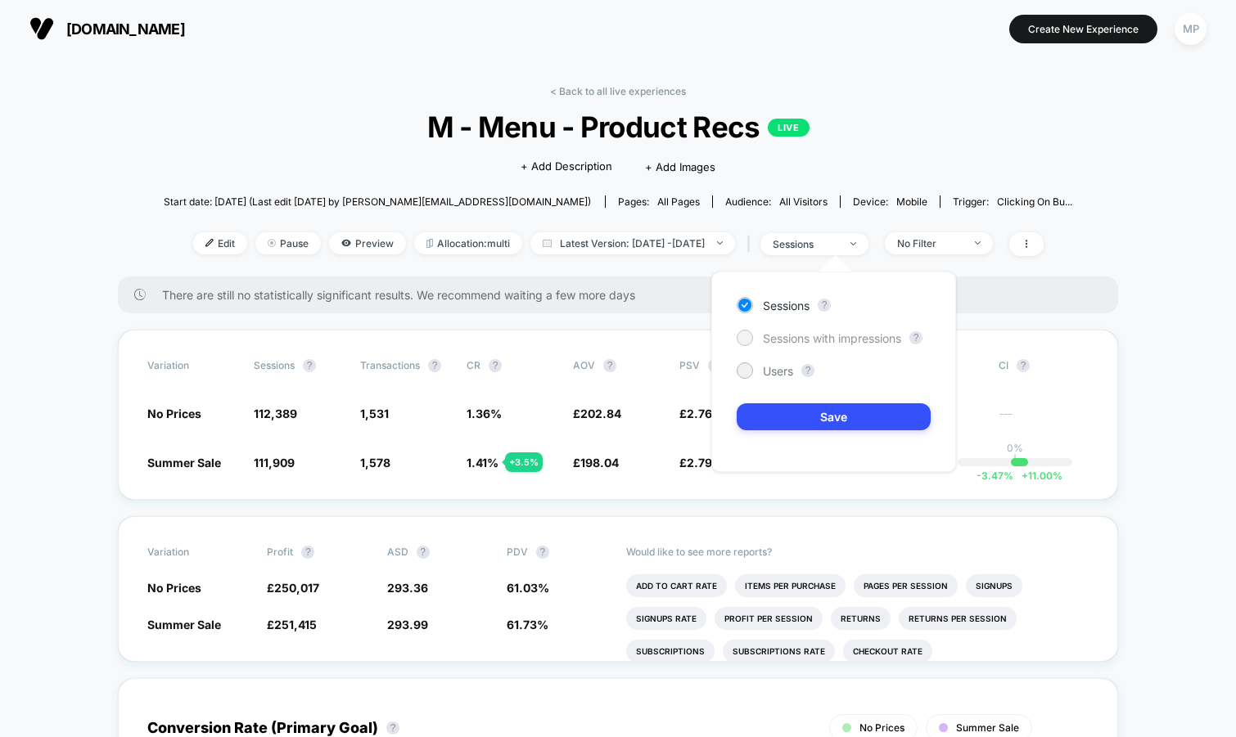
click at [780, 333] on span "Sessions with impressions" at bounding box center [832, 338] width 138 height 14
click at [776, 419] on button "Save" at bounding box center [833, 416] width 194 height 27
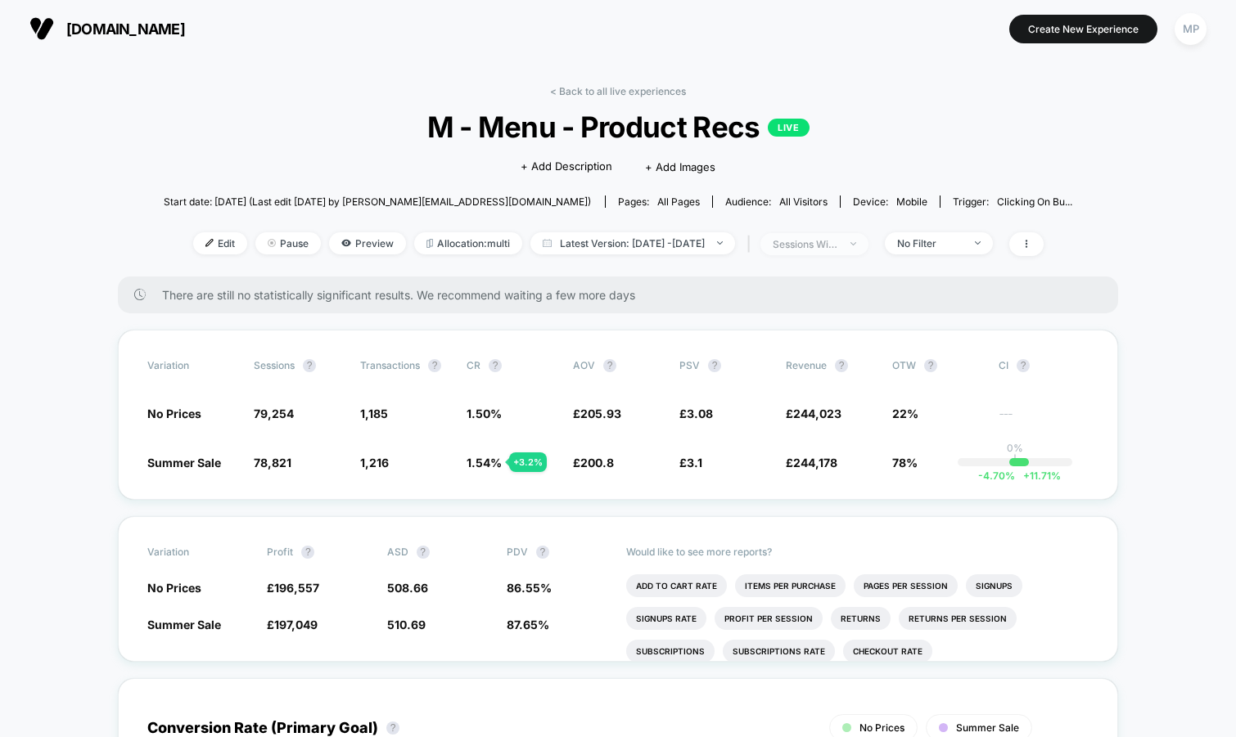
click at [829, 247] on div "sessions with impression" at bounding box center [804, 244] width 65 height 12
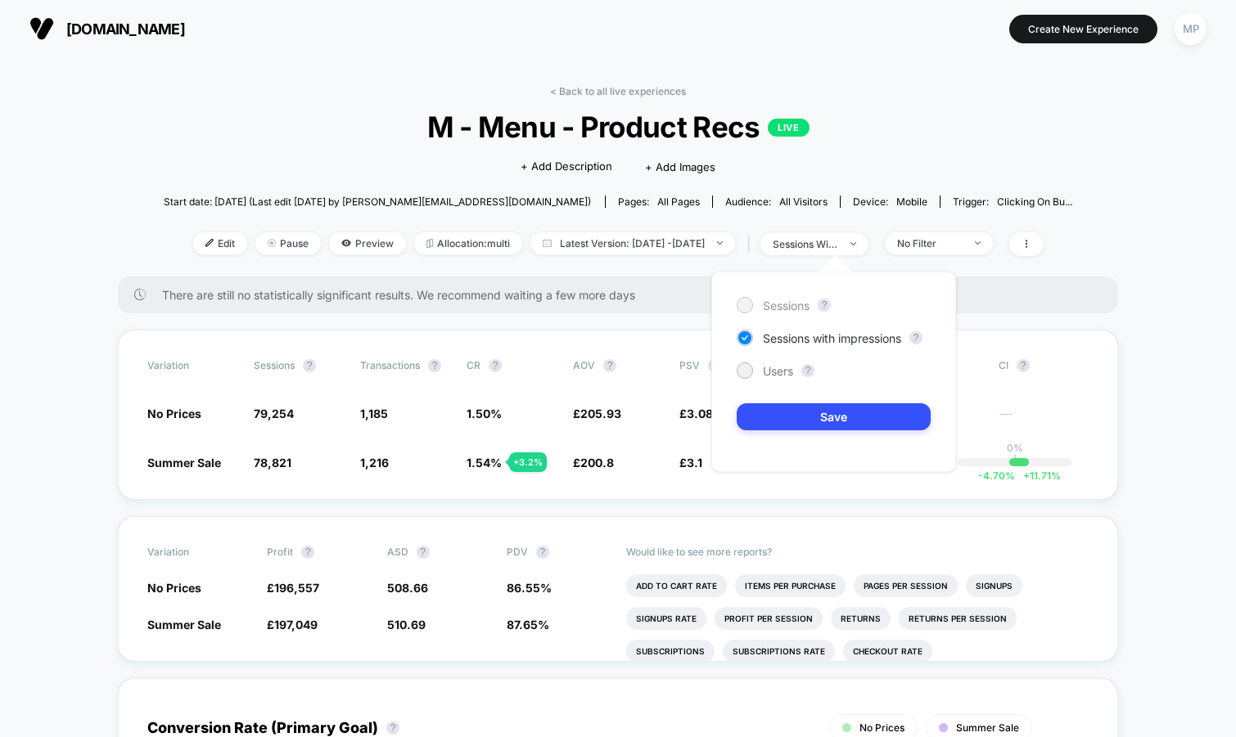
click at [795, 306] on span "Sessions" at bounding box center [786, 306] width 47 height 14
click at [793, 413] on button "Save" at bounding box center [833, 416] width 194 height 27
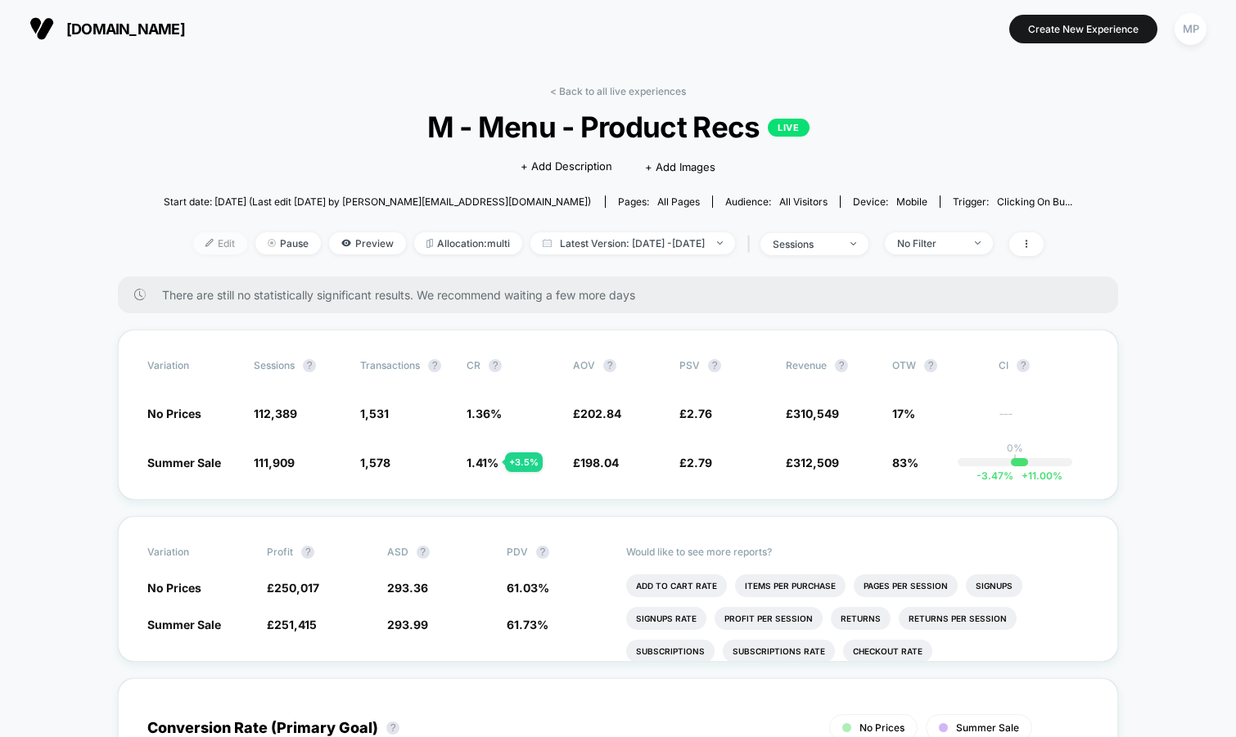
click at [193, 245] on span "Edit" at bounding box center [220, 243] width 54 height 22
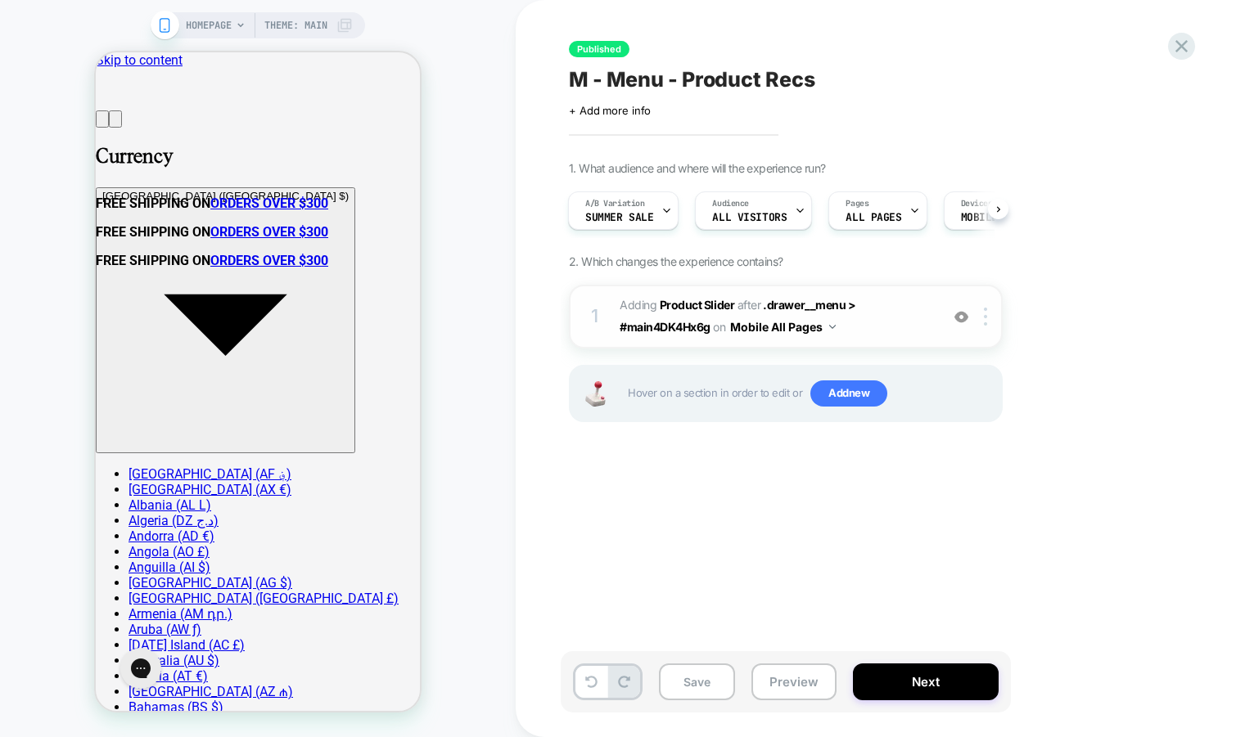
click at [887, 342] on div "1 #_loomi_addon_1748513949468 Adding Product Slider AFTER .drawer__menu > #main…" at bounding box center [786, 317] width 434 height 64
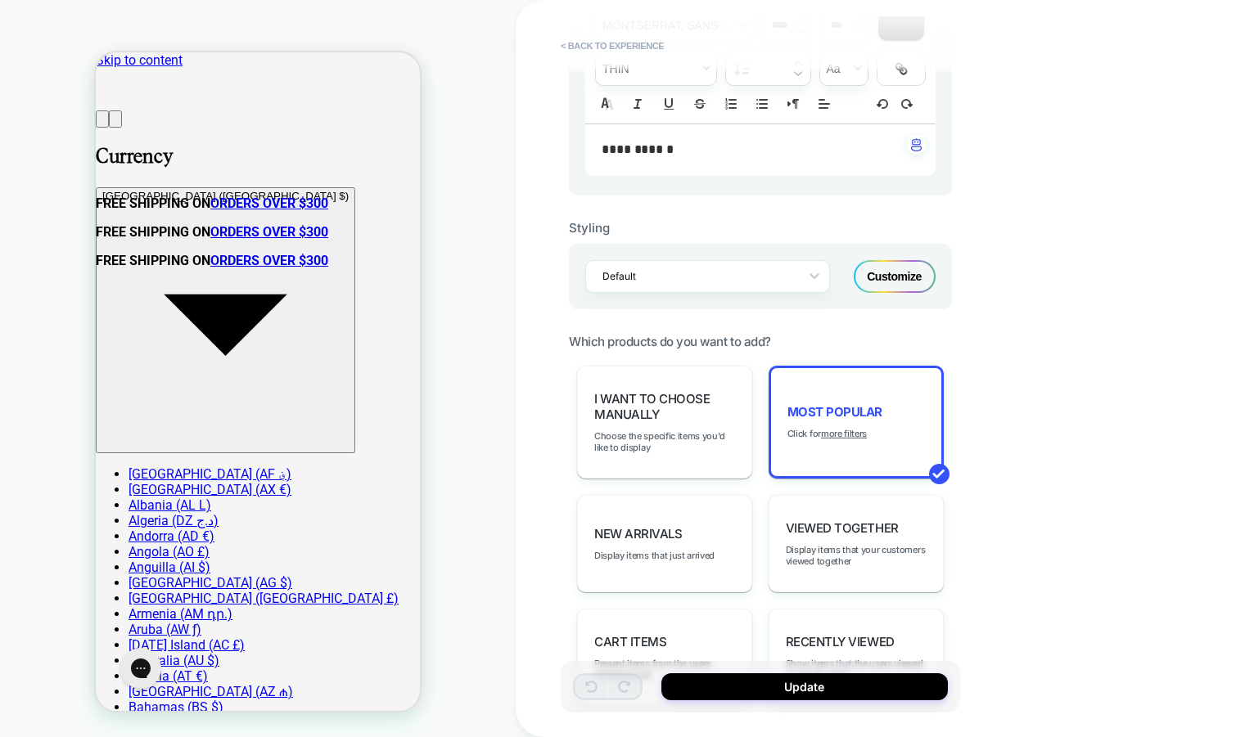
scroll to position [510, 0]
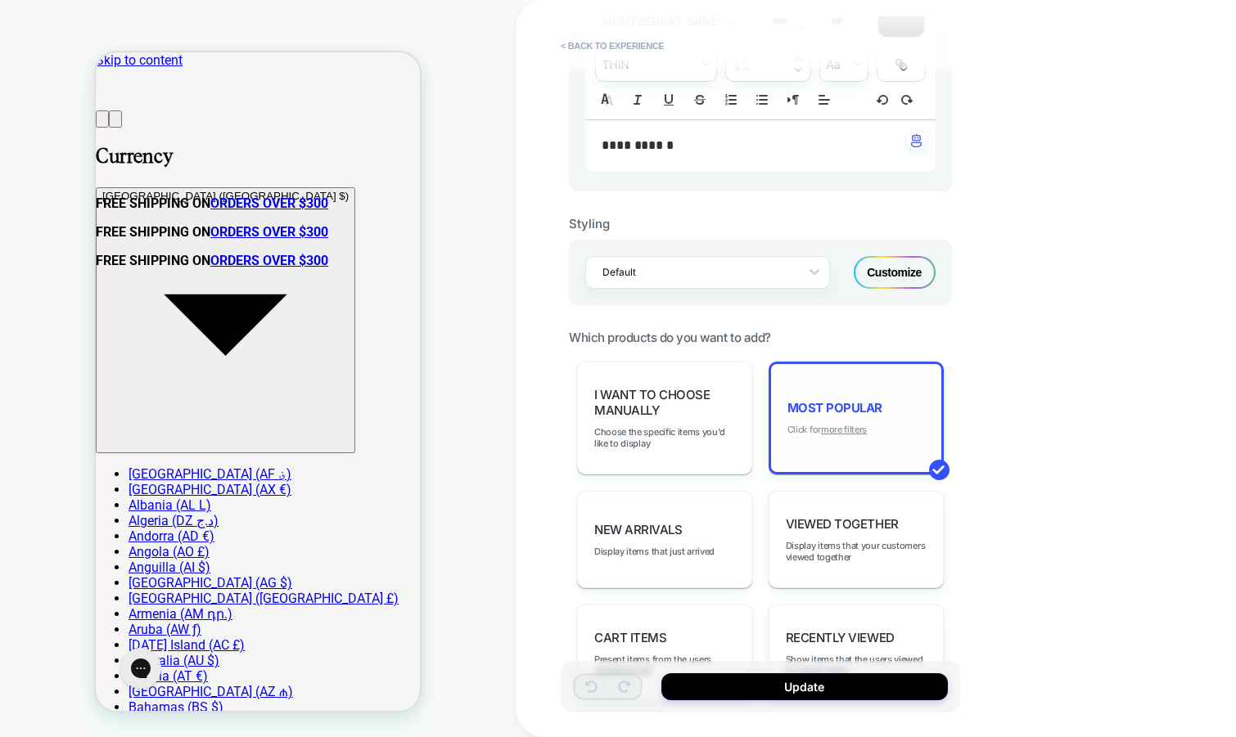
click at [847, 424] on u "more filters" at bounding box center [844, 429] width 46 height 11
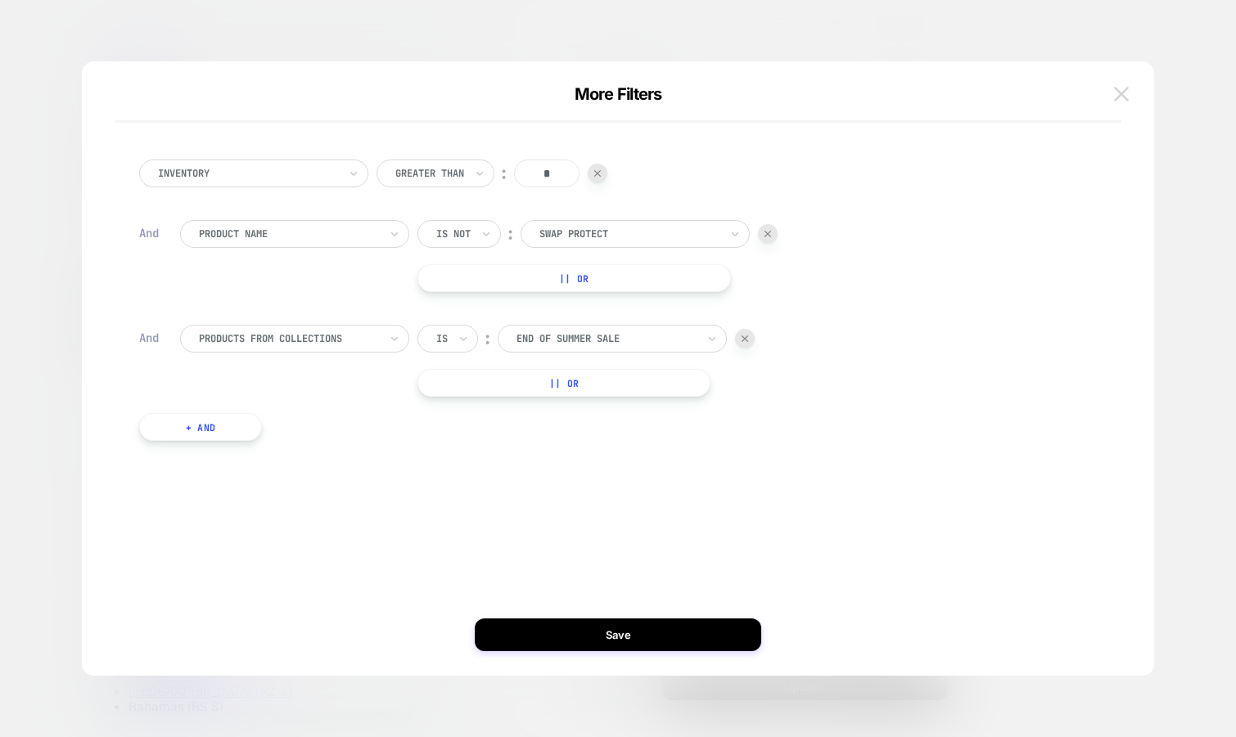
click at [1119, 93] on img at bounding box center [1121, 94] width 15 height 14
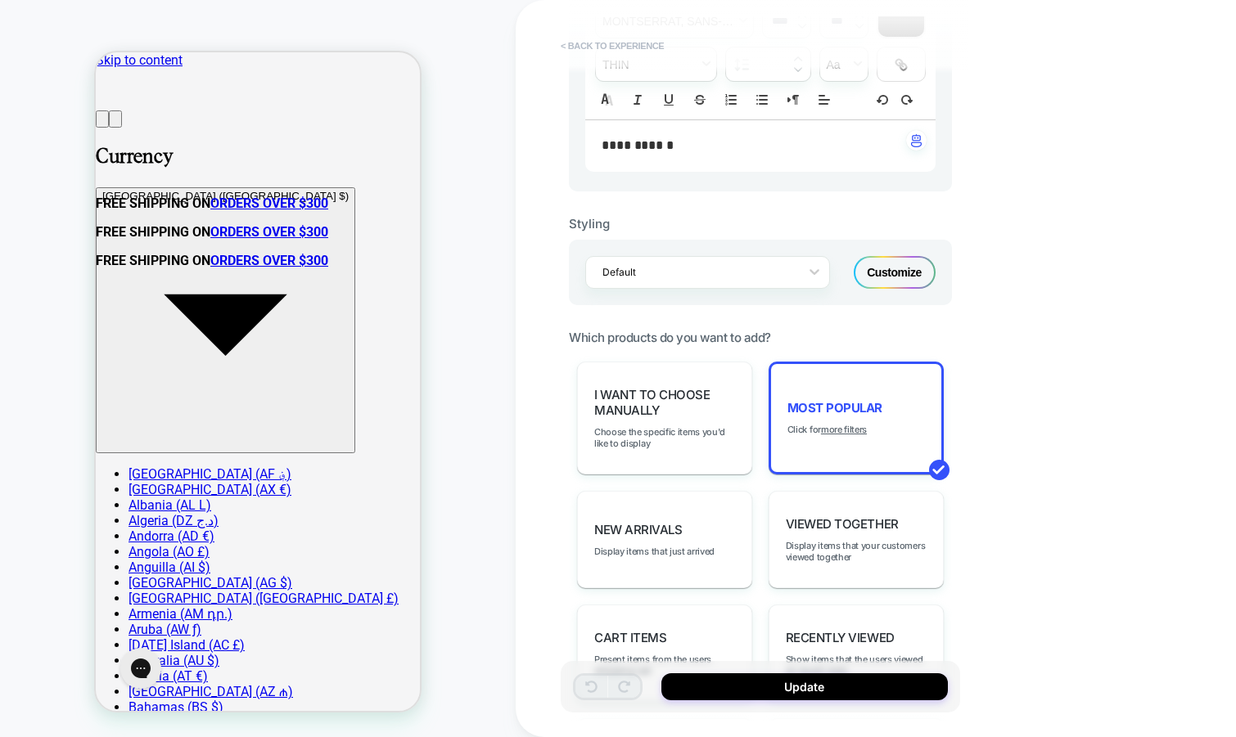
click at [646, 43] on button "< Back to experience" at bounding box center [611, 46] width 119 height 26
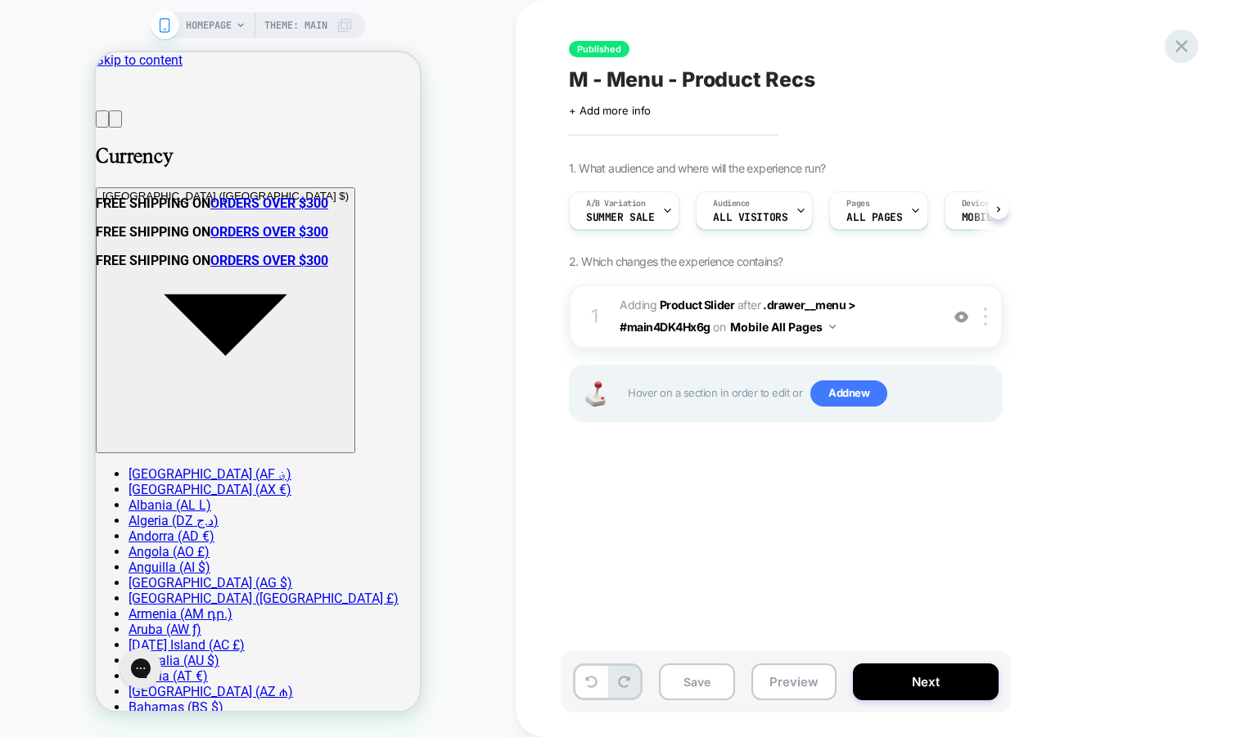
scroll to position [0, 1]
click at [1177, 38] on icon at bounding box center [1181, 46] width 22 height 22
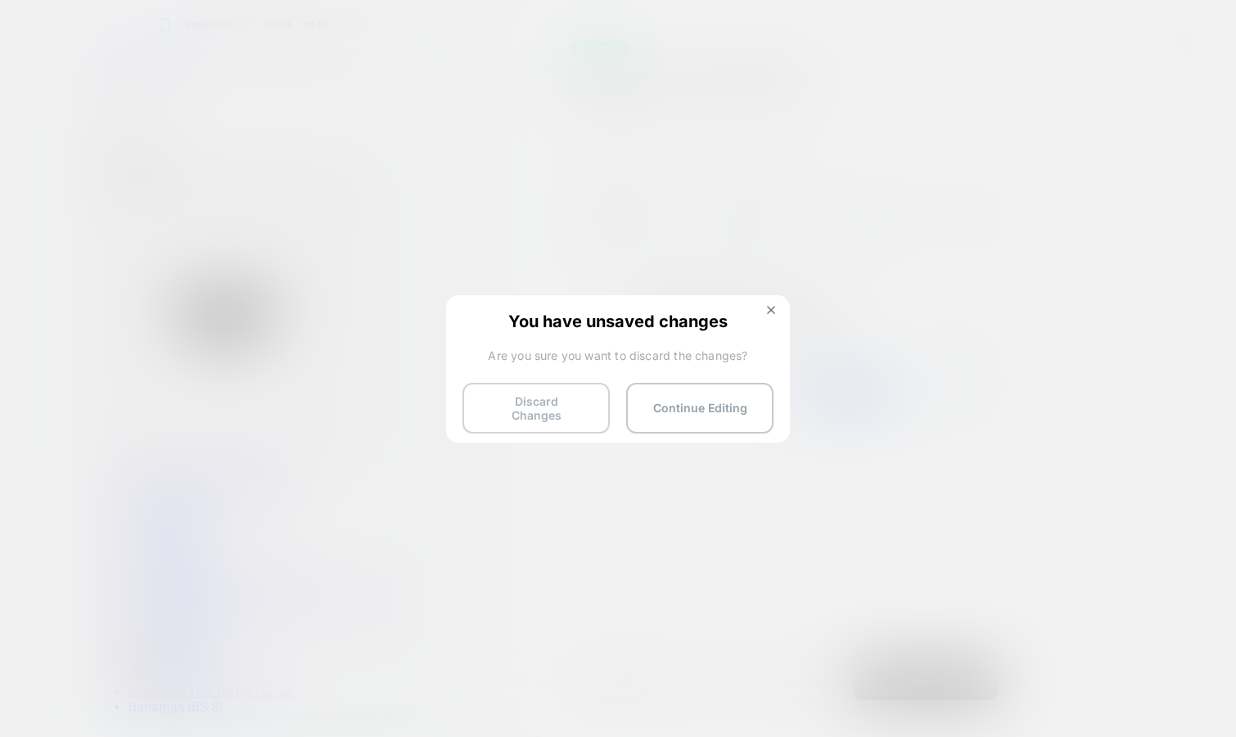
click at [524, 407] on button "Discard Changes" at bounding box center [535, 408] width 147 height 51
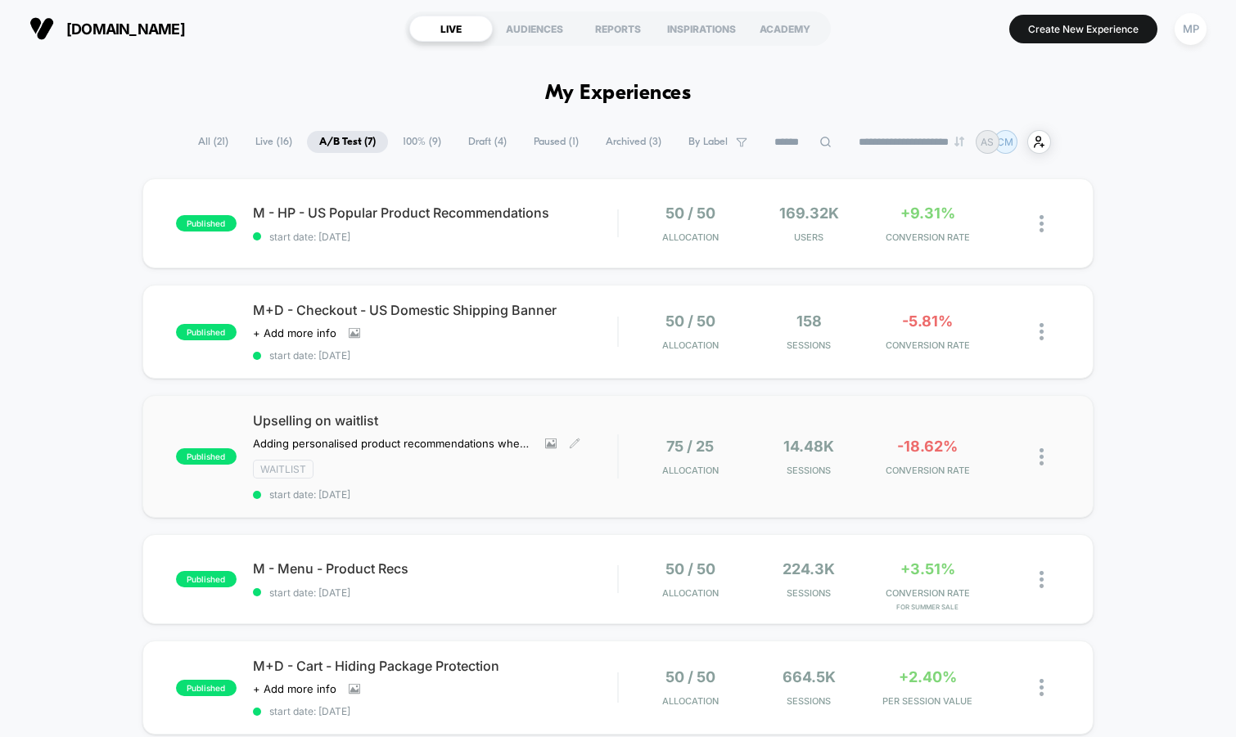
click at [493, 481] on div "Upselling on waitlist Adding personalised product recommendations when customer…" at bounding box center [435, 456] width 365 height 88
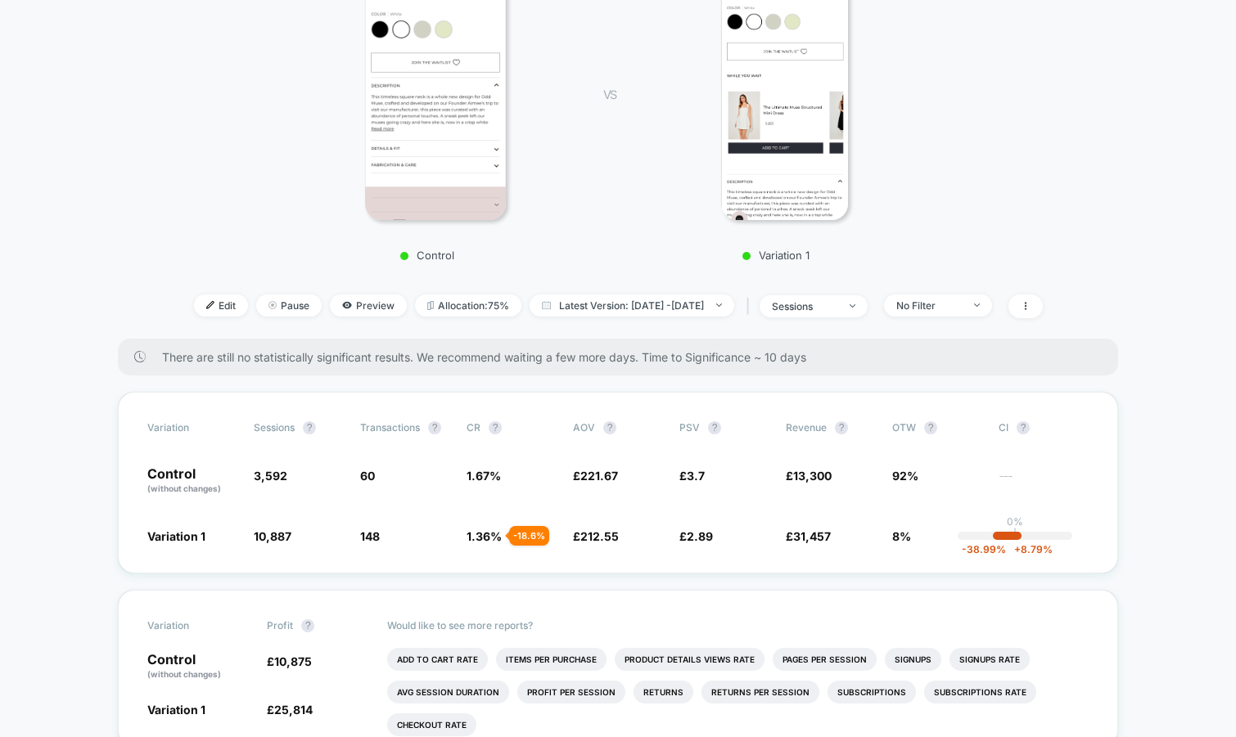
scroll to position [313, 0]
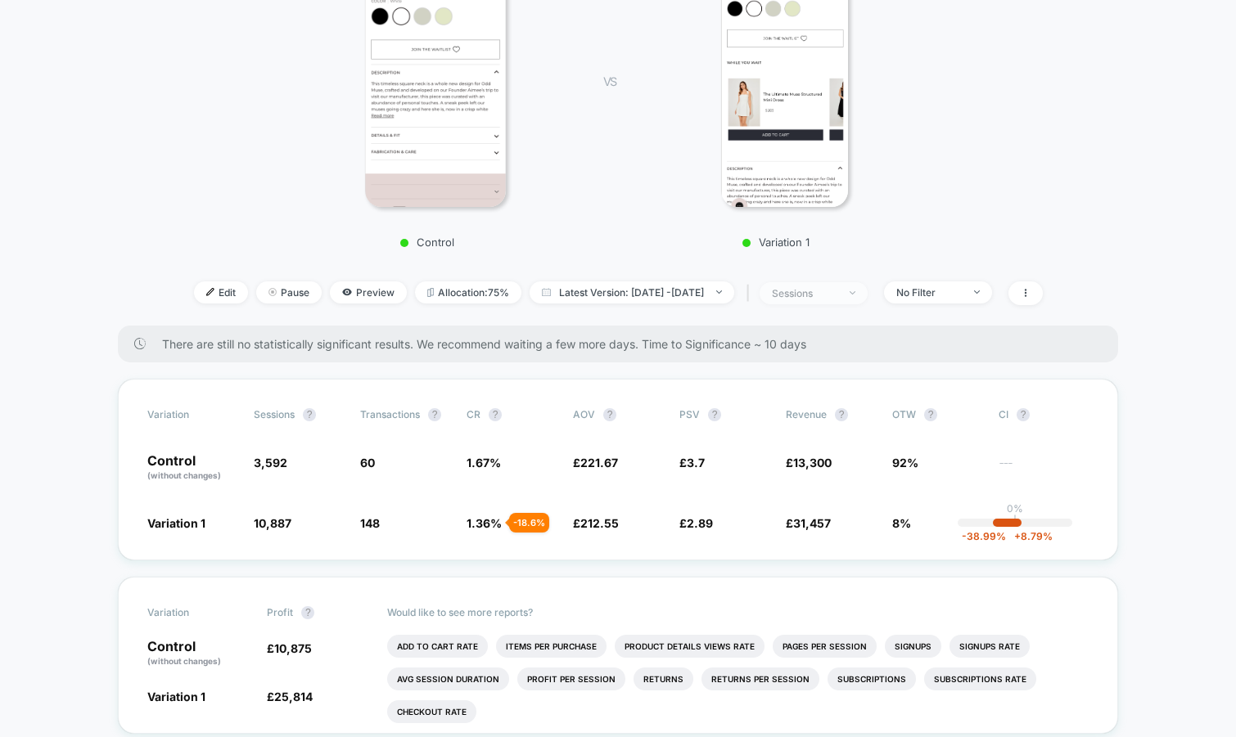
click at [867, 289] on span "sessions" at bounding box center [813, 293] width 108 height 22
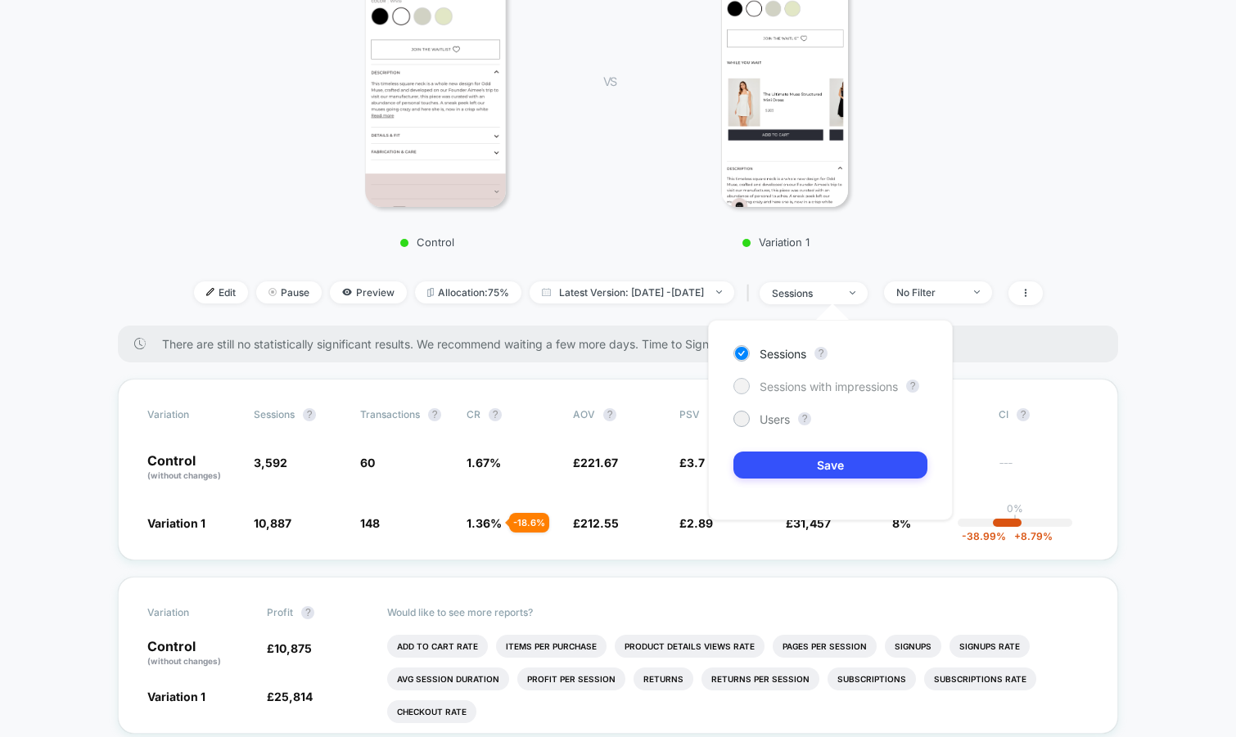
click at [814, 388] on span "Sessions with impressions" at bounding box center [828, 387] width 138 height 14
click at [784, 466] on button "Save" at bounding box center [830, 465] width 194 height 27
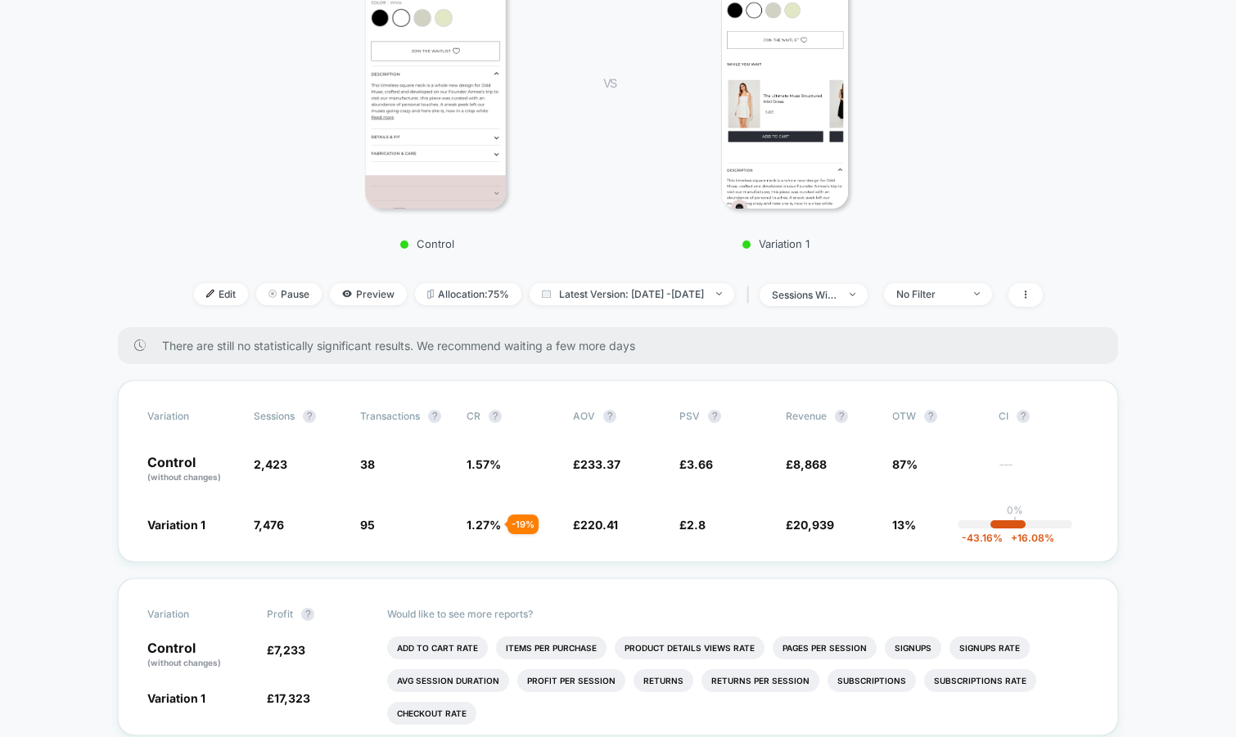
scroll to position [313, 0]
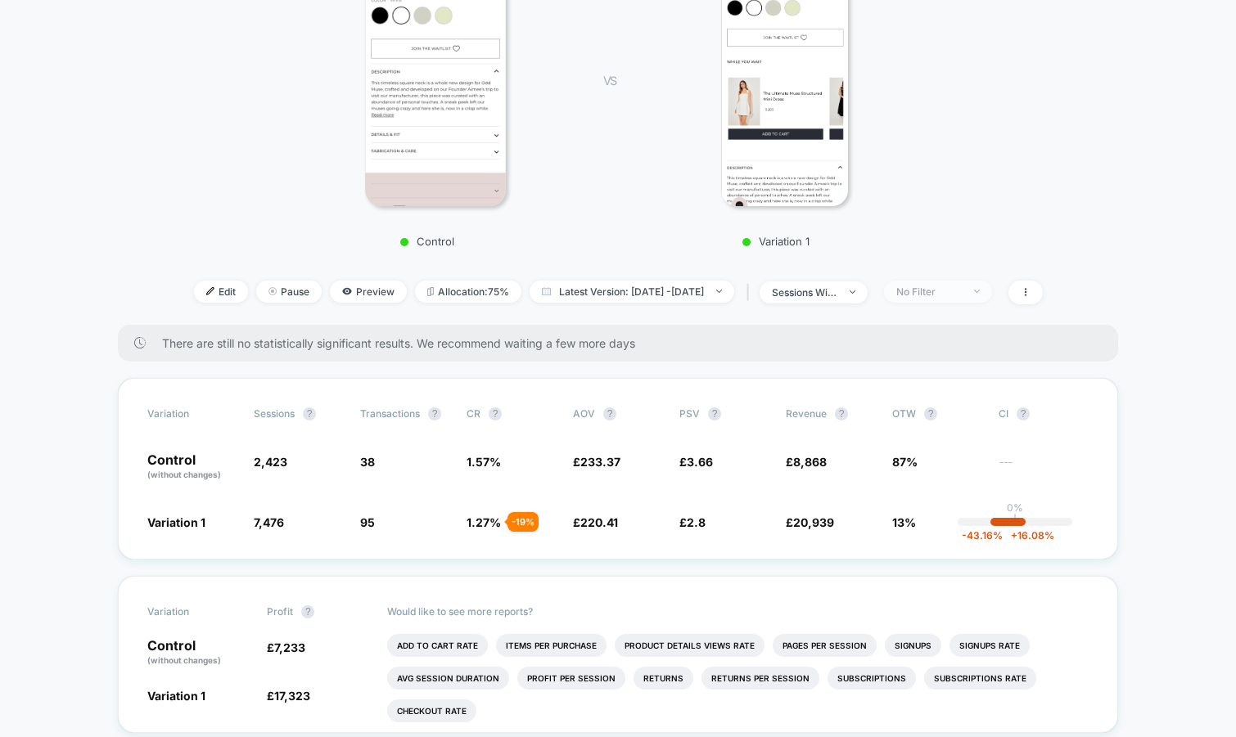
click at [930, 297] on span "No Filter" at bounding box center [938, 292] width 108 height 22
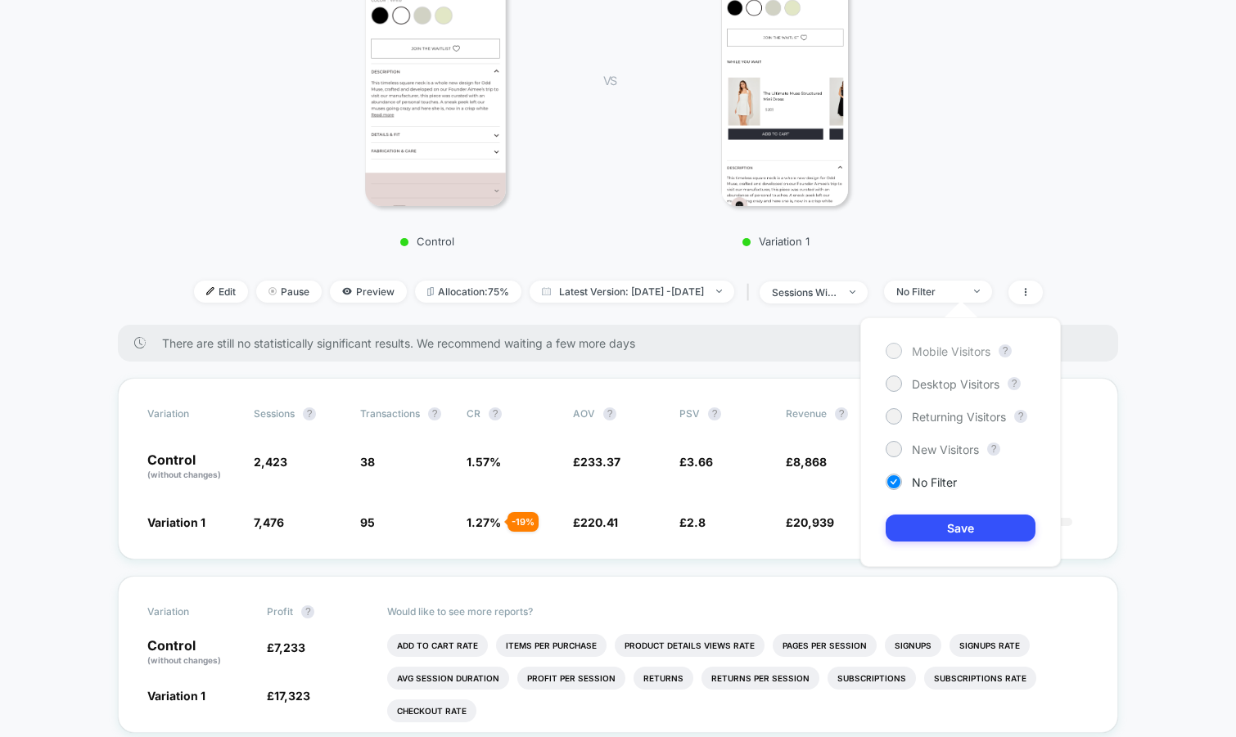
click at [926, 357] on span "Mobile Visitors" at bounding box center [951, 351] width 79 height 14
click at [930, 520] on button "Save" at bounding box center [960, 528] width 150 height 27
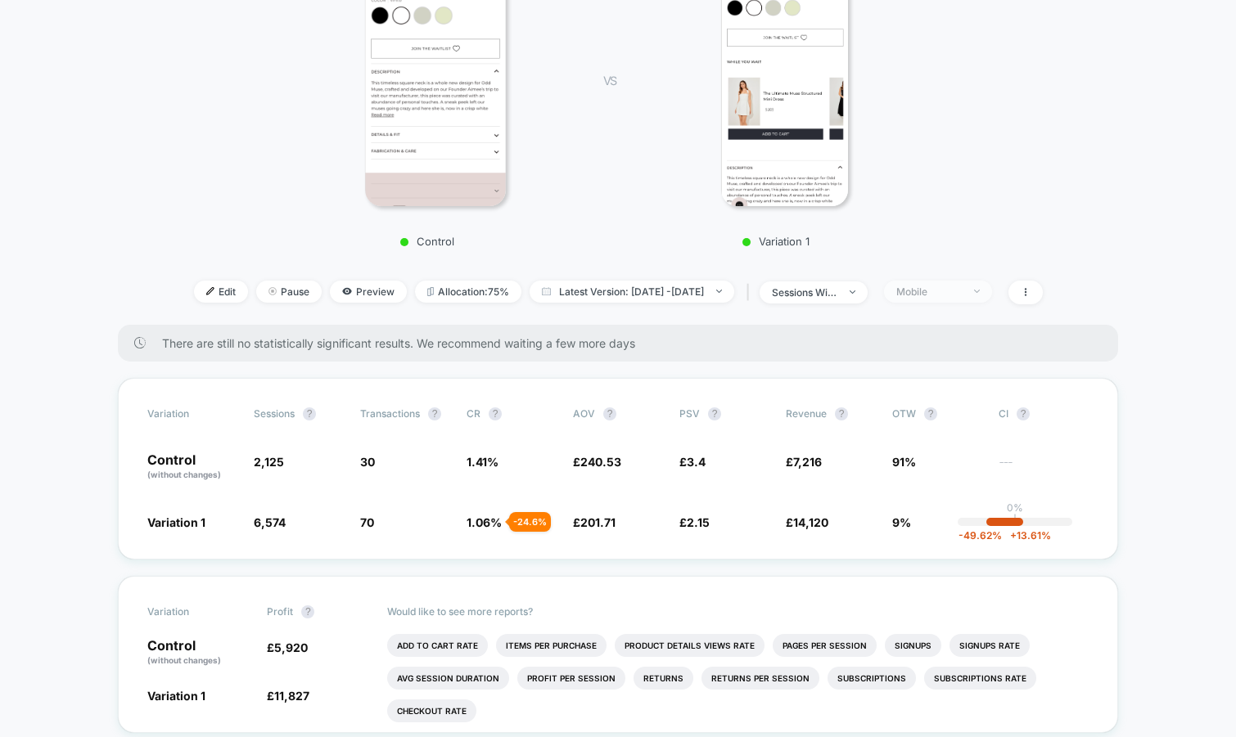
click at [956, 295] on div "Mobile" at bounding box center [928, 292] width 65 height 12
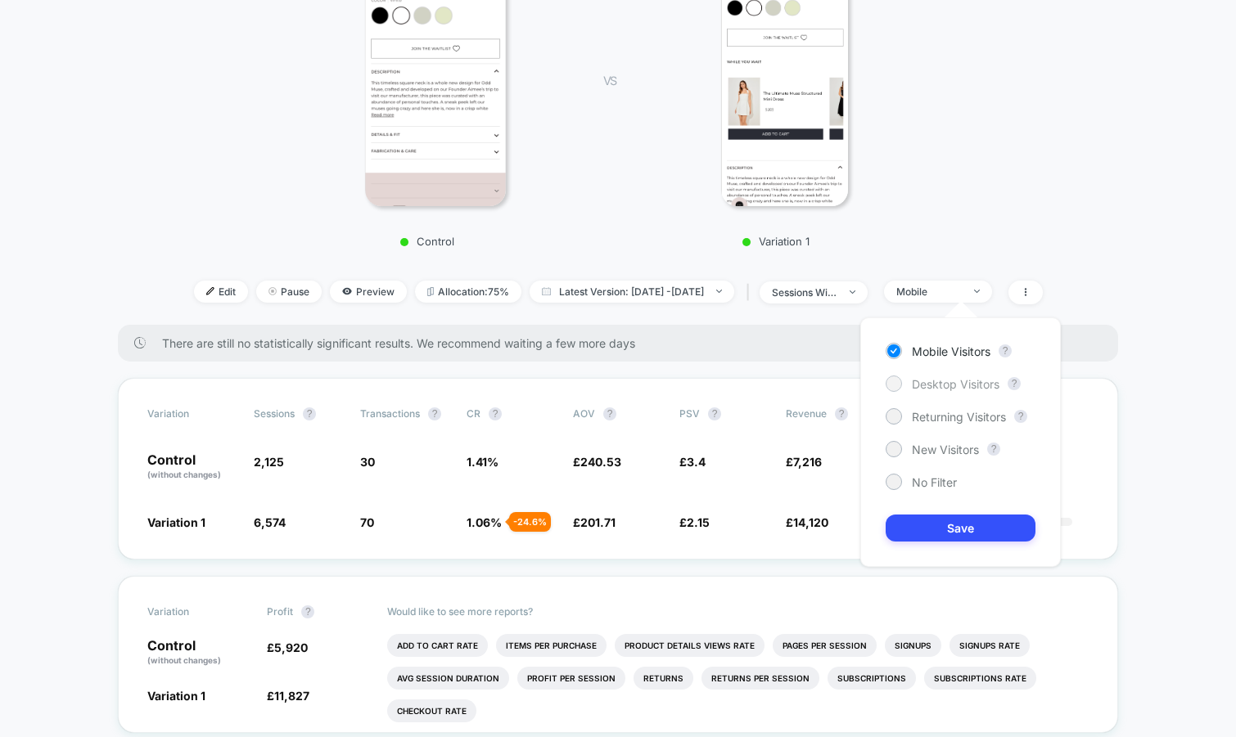
click at [932, 386] on span "Desktop Visitors" at bounding box center [956, 384] width 88 height 14
click at [923, 530] on button "Save" at bounding box center [960, 528] width 150 height 27
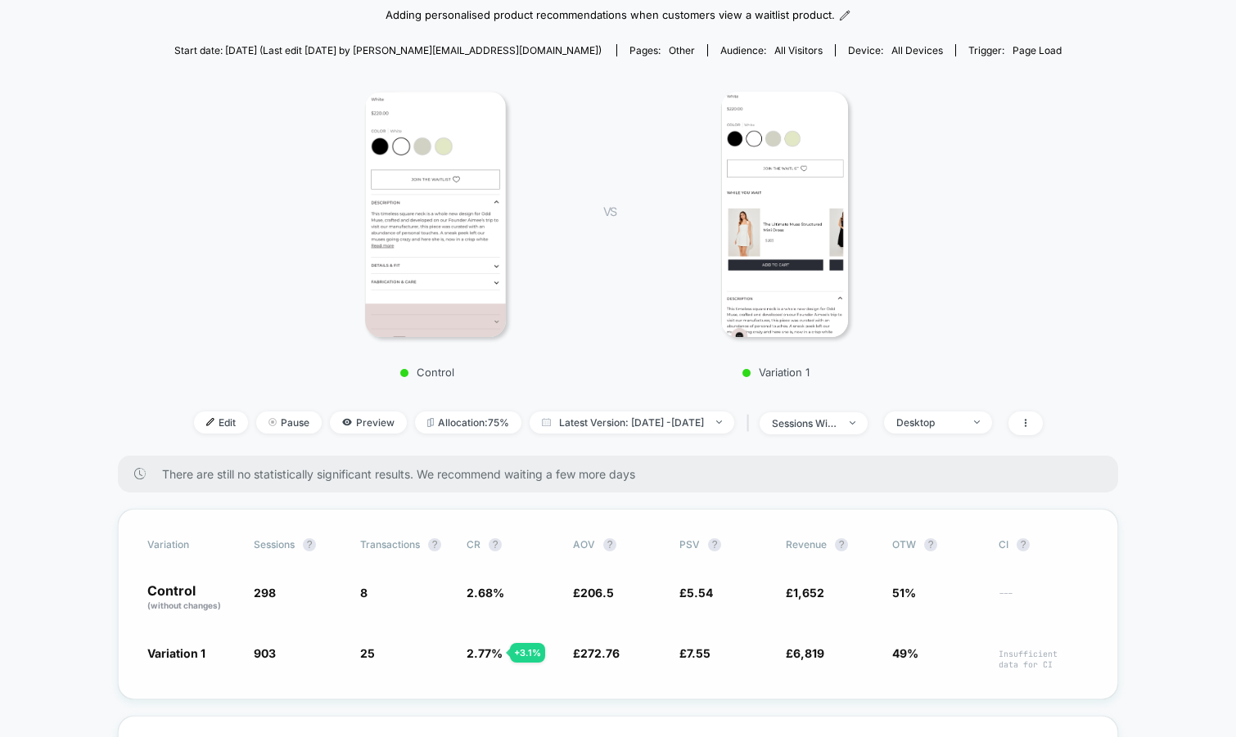
scroll to position [169, 0]
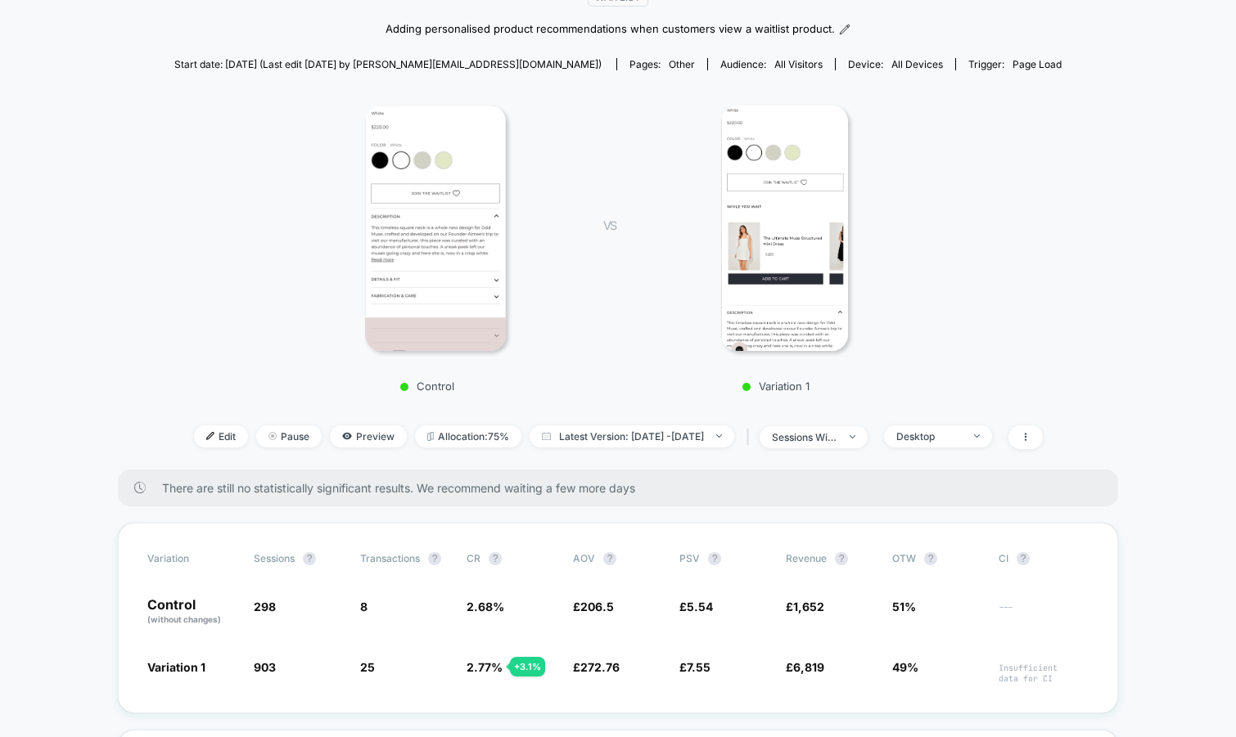
click at [462, 447] on div "Edit Pause Preview Allocation: 75% Latest Version: Sep 8, 2025 - Sep 17, 2025 |…" at bounding box center [617, 438] width 887 height 24
click at [463, 443] on span "Allocation: 75%" at bounding box center [468, 437] width 106 height 22
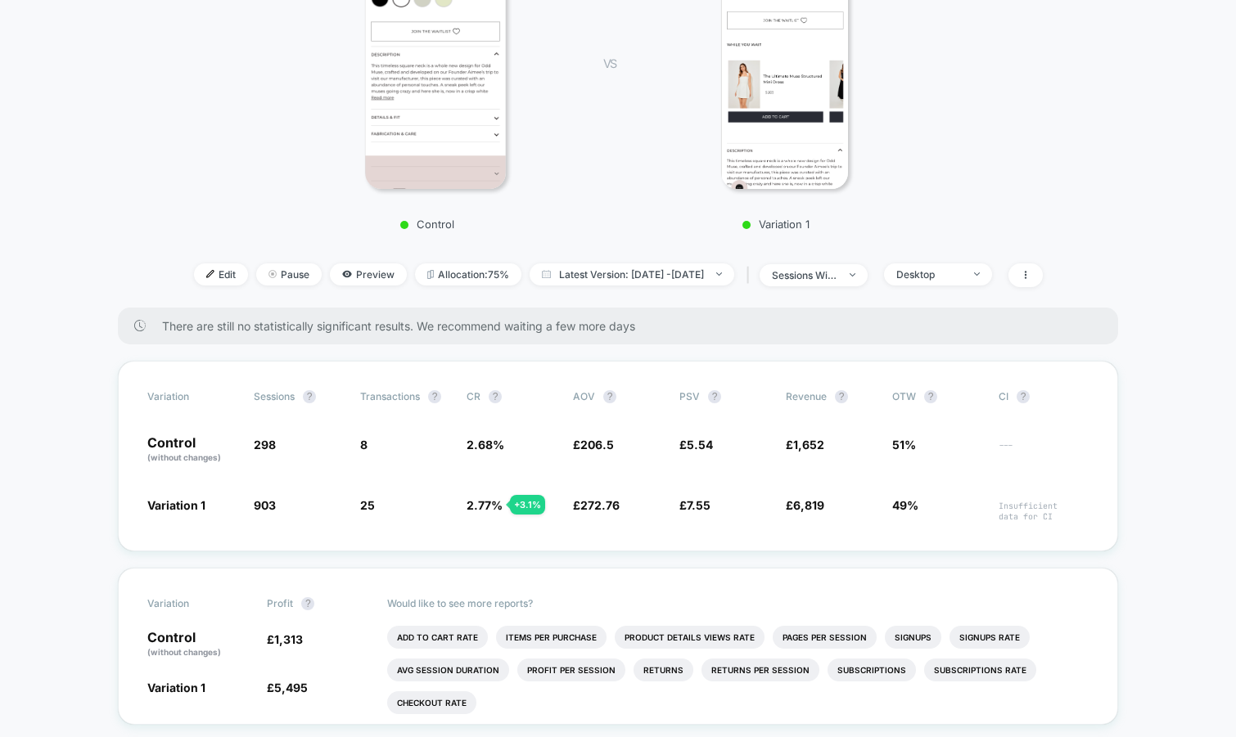
scroll to position [328, 0]
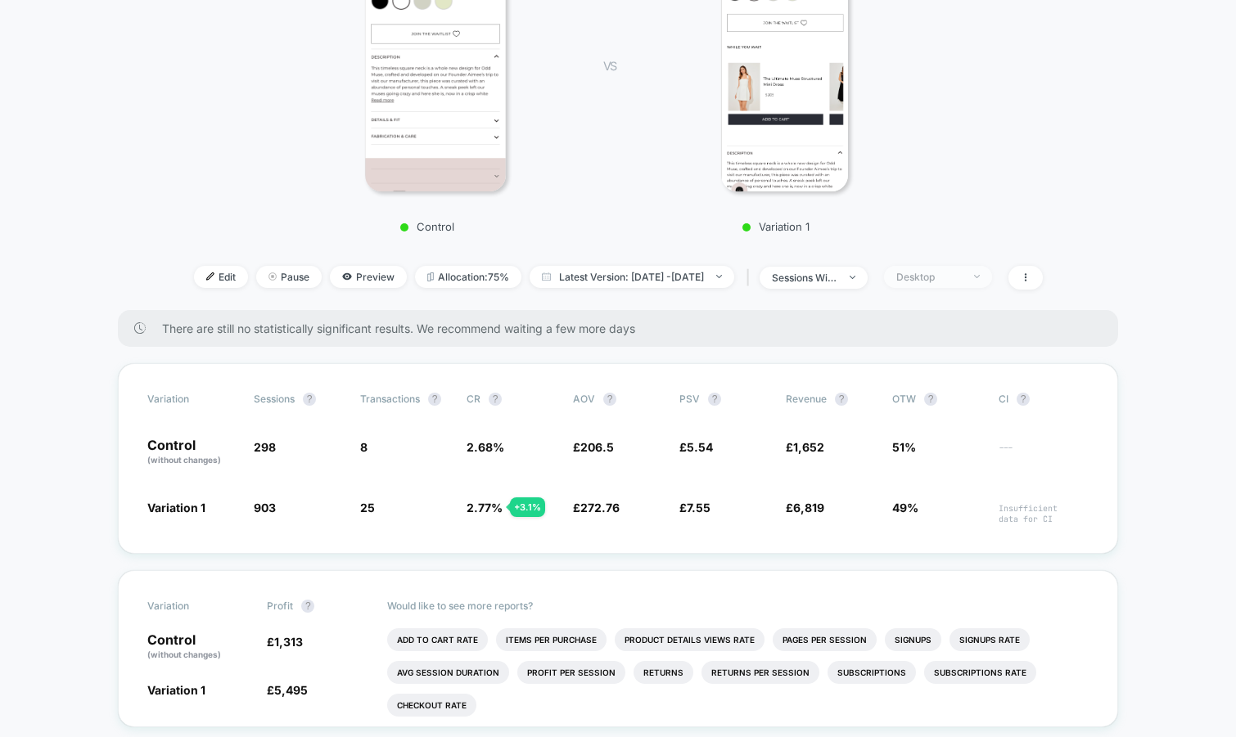
click at [961, 275] on div "Desktop" at bounding box center [928, 277] width 65 height 12
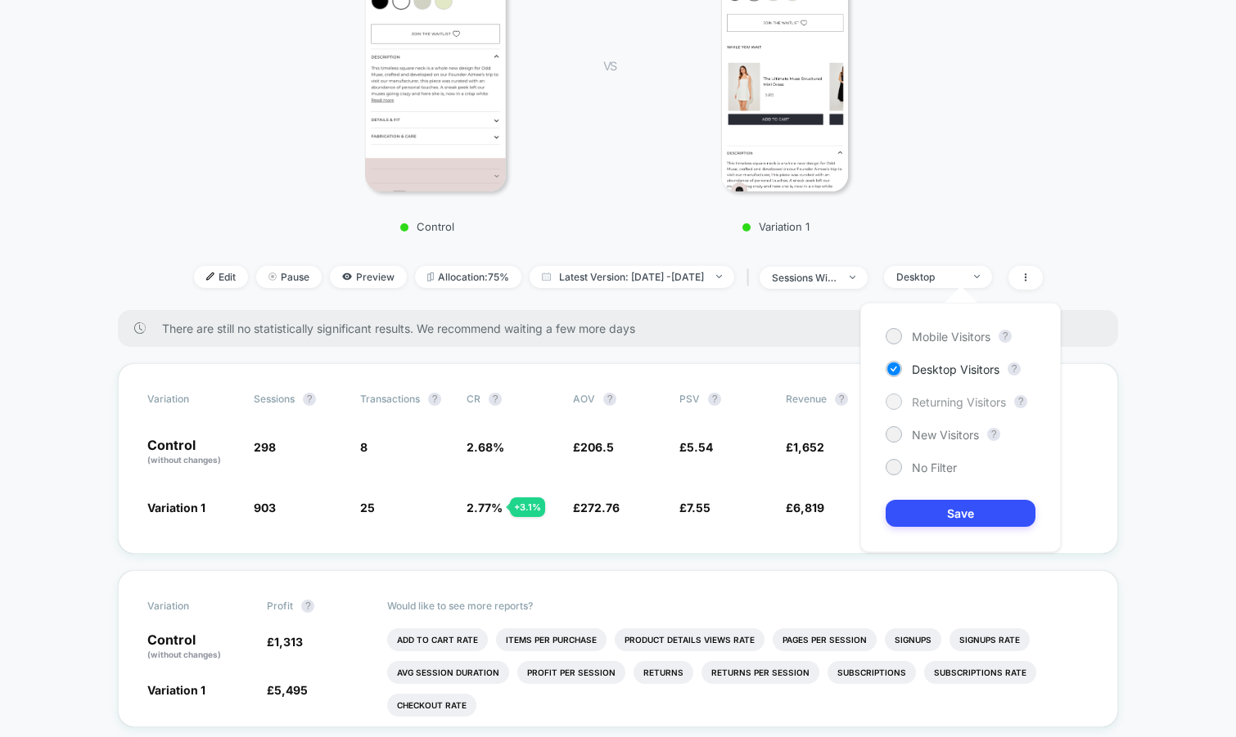
click at [926, 409] on div "Returning Visitors" at bounding box center [945, 402] width 120 height 16
click at [909, 513] on button "Save" at bounding box center [960, 513] width 150 height 27
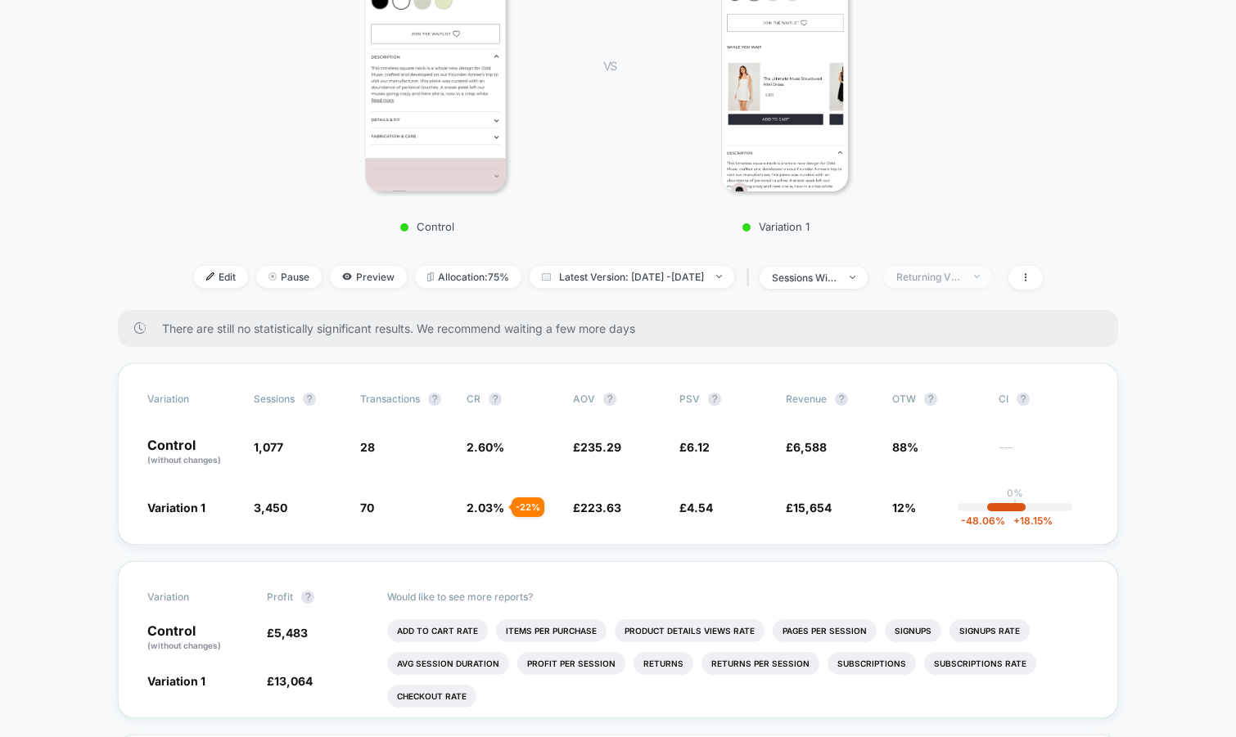
click at [941, 283] on span "Returning Visitors" at bounding box center [938, 277] width 108 height 22
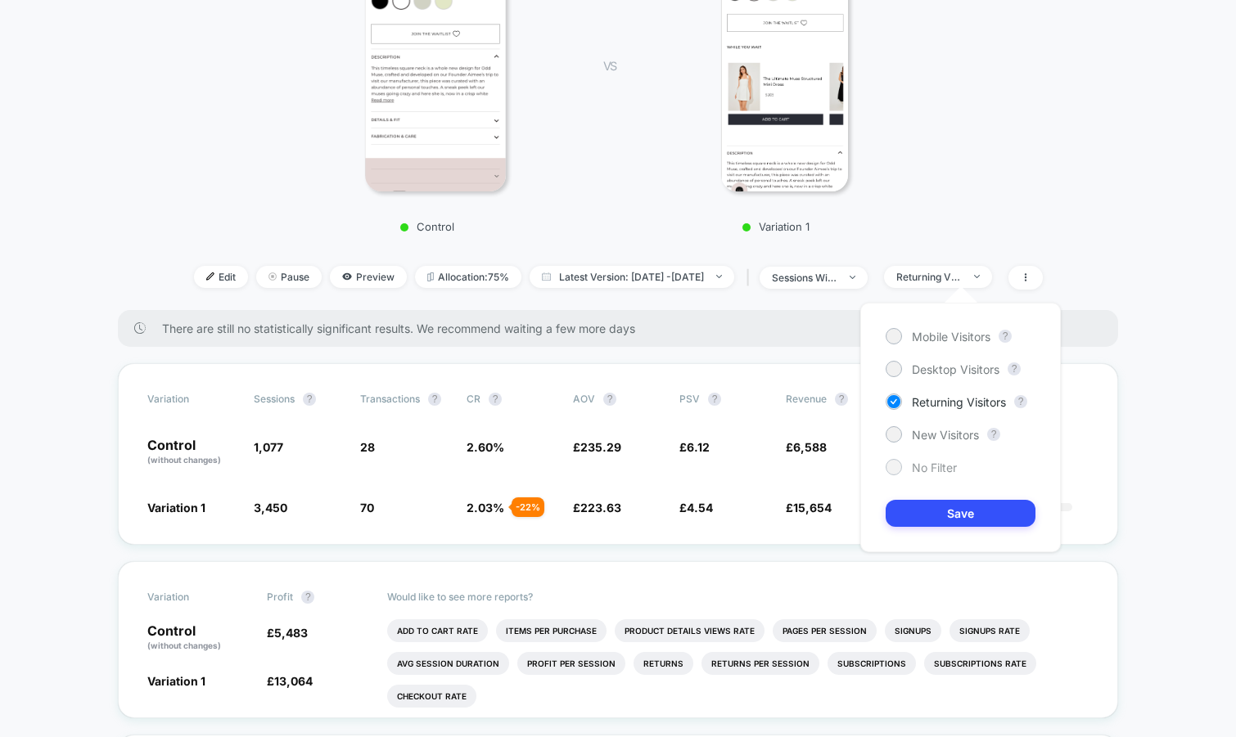
click at [930, 475] on div "No Filter" at bounding box center [920, 467] width 71 height 16
click at [930, 504] on button "Save" at bounding box center [960, 513] width 150 height 27
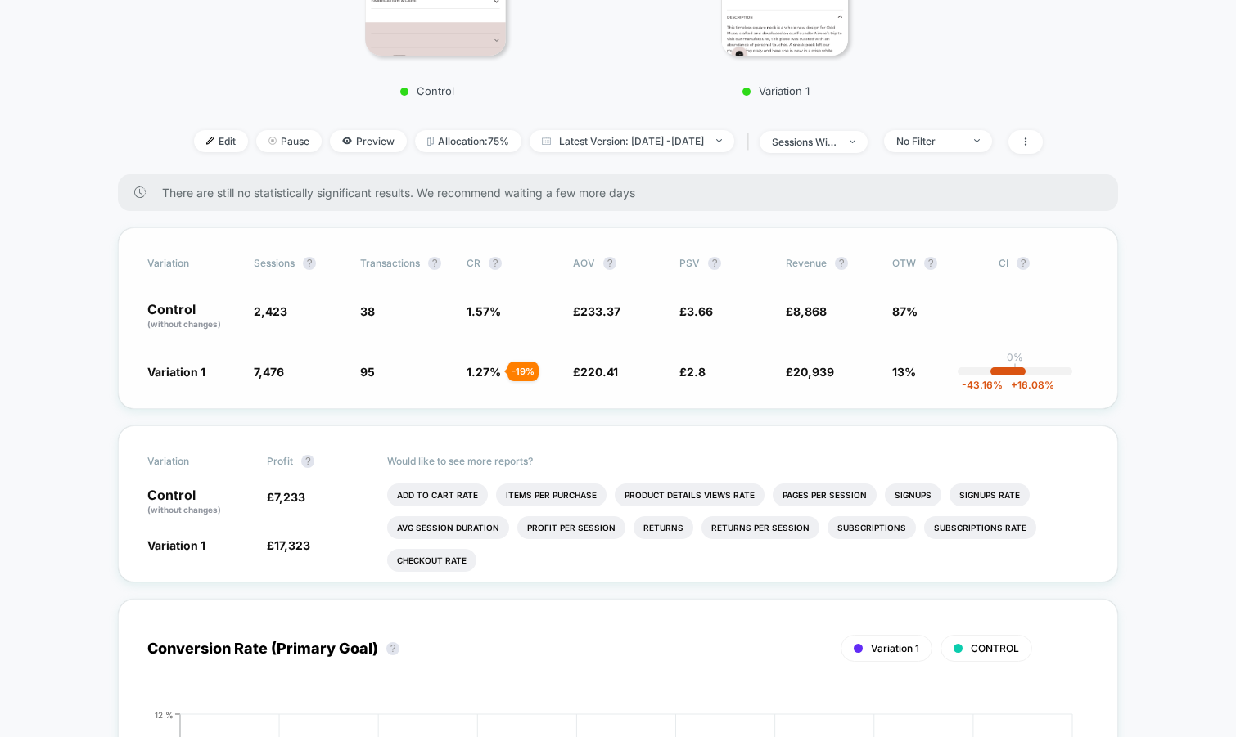
scroll to position [465, 0]
click at [458, 497] on li "Add To Cart Rate" at bounding box center [437, 494] width 101 height 23
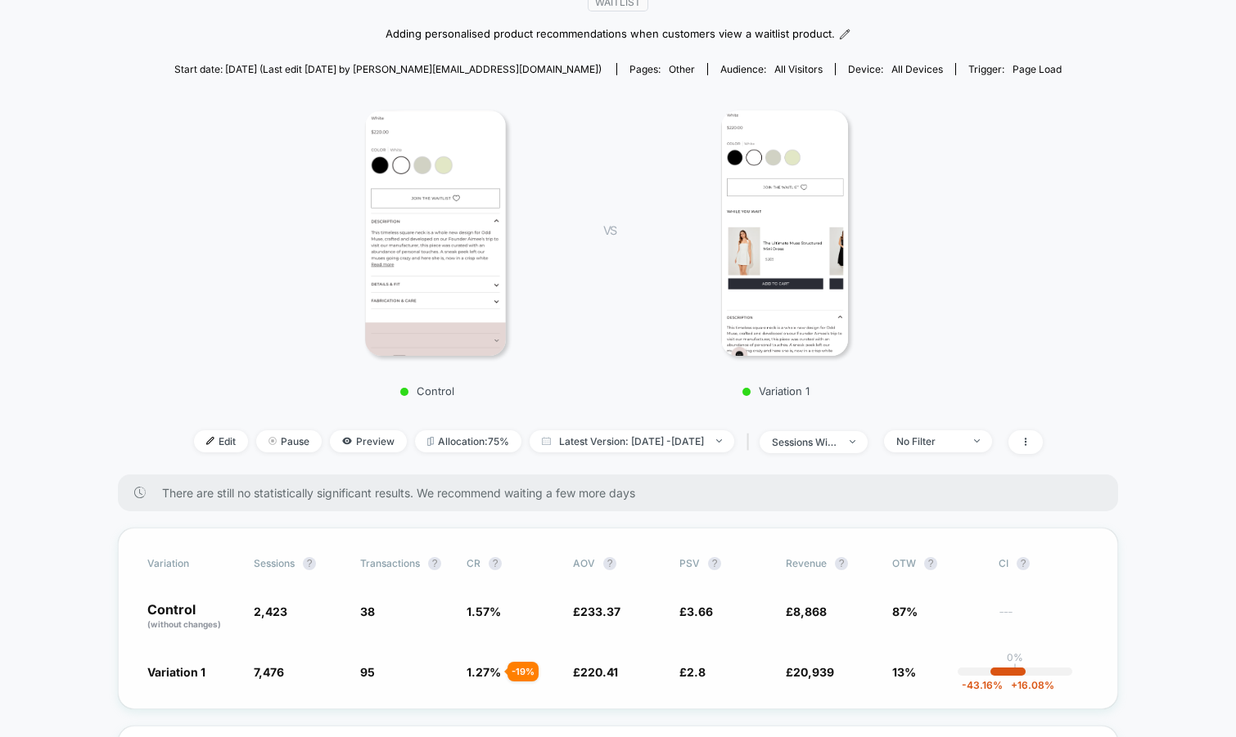
scroll to position [0, 0]
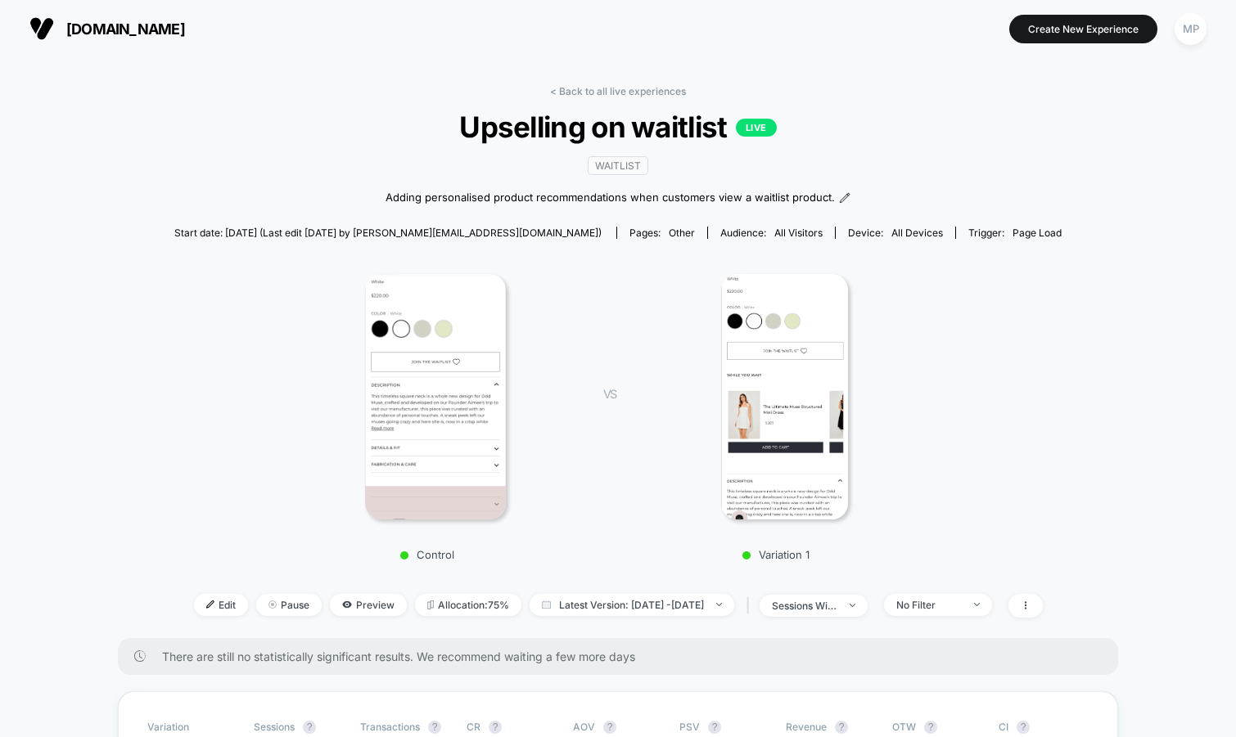
click at [794, 449] on img at bounding box center [784, 396] width 127 height 245
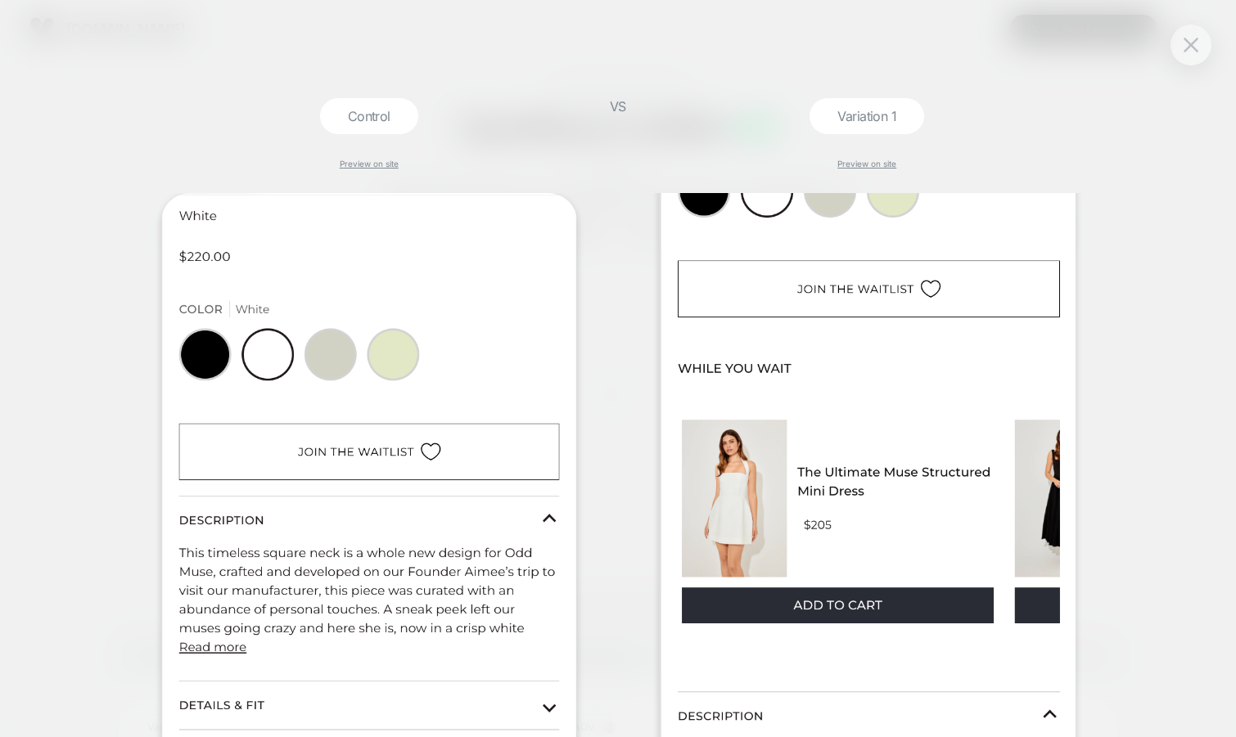
scroll to position [137, 0]
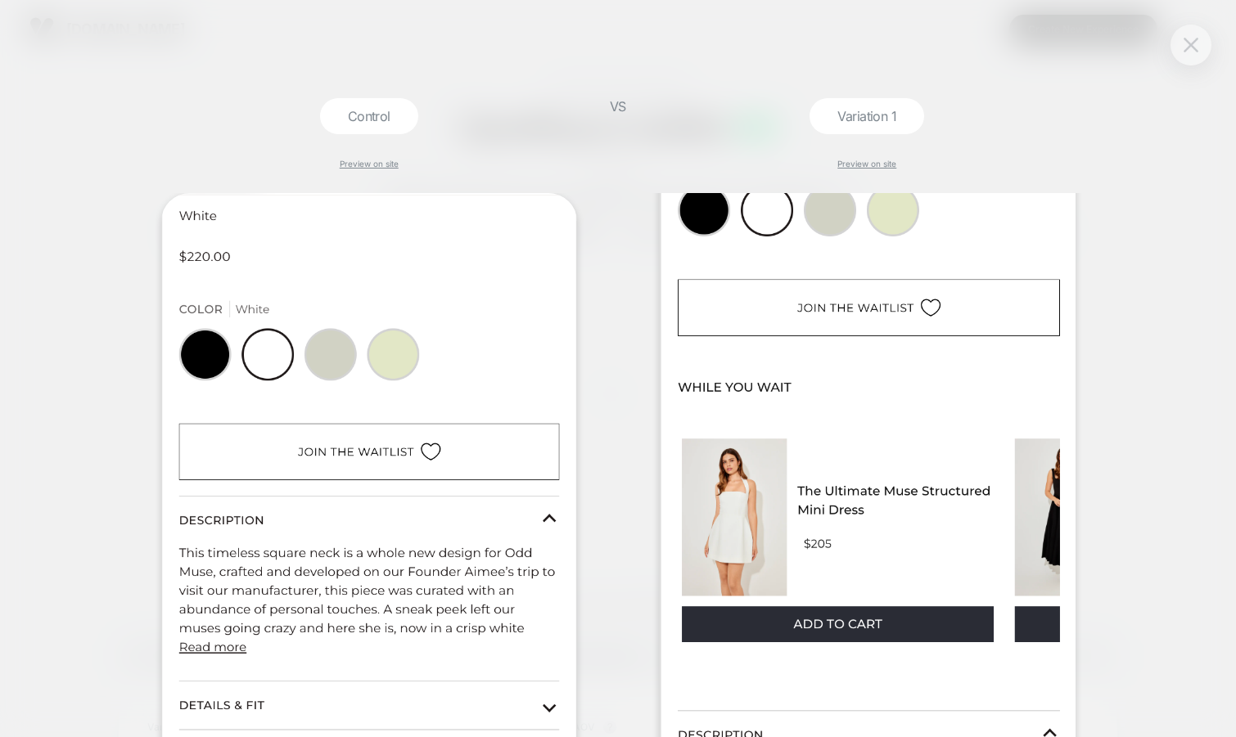
click at [1197, 47] on img at bounding box center [1190, 45] width 15 height 14
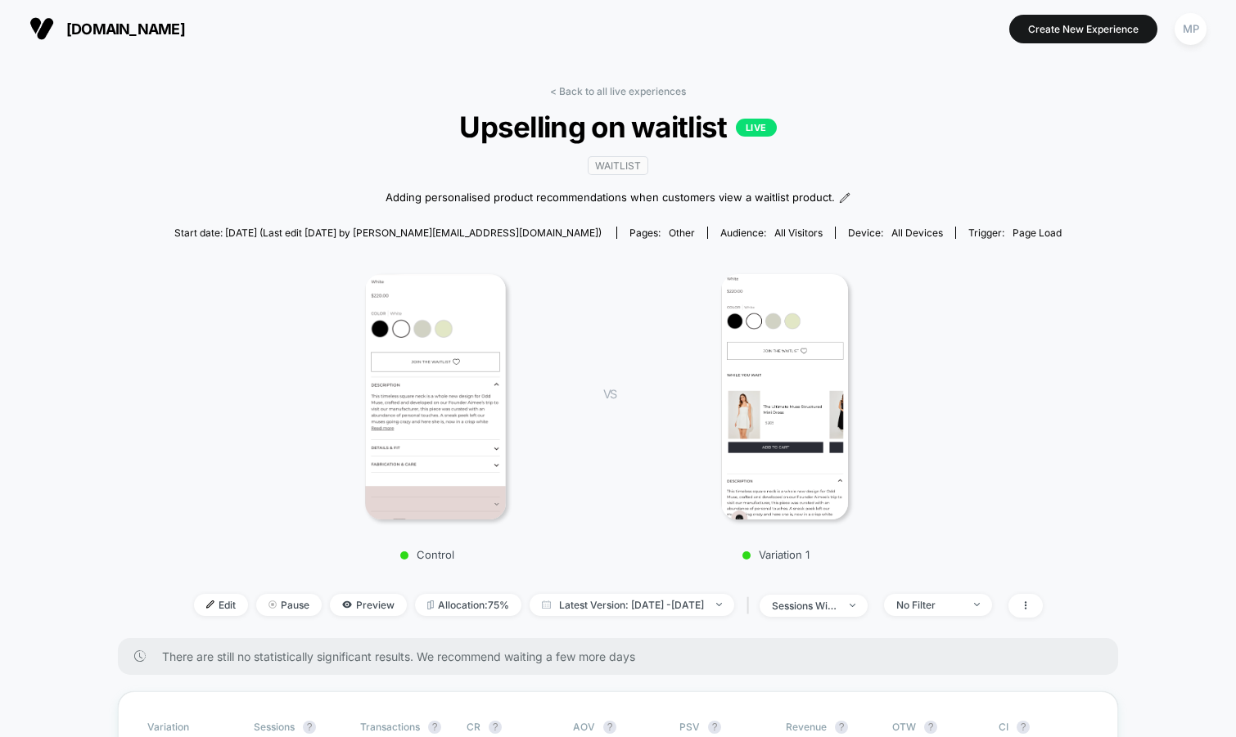
scroll to position [341, 0]
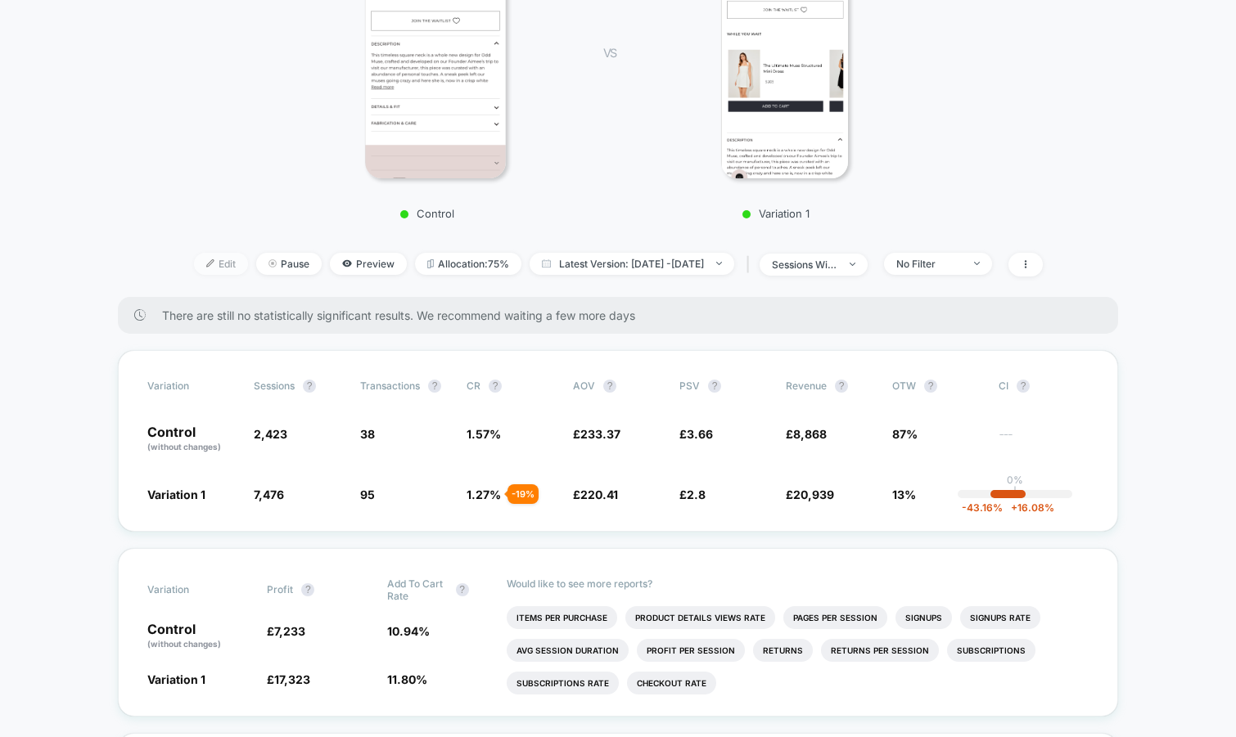
click at [194, 267] on span "Edit" at bounding box center [221, 264] width 54 height 22
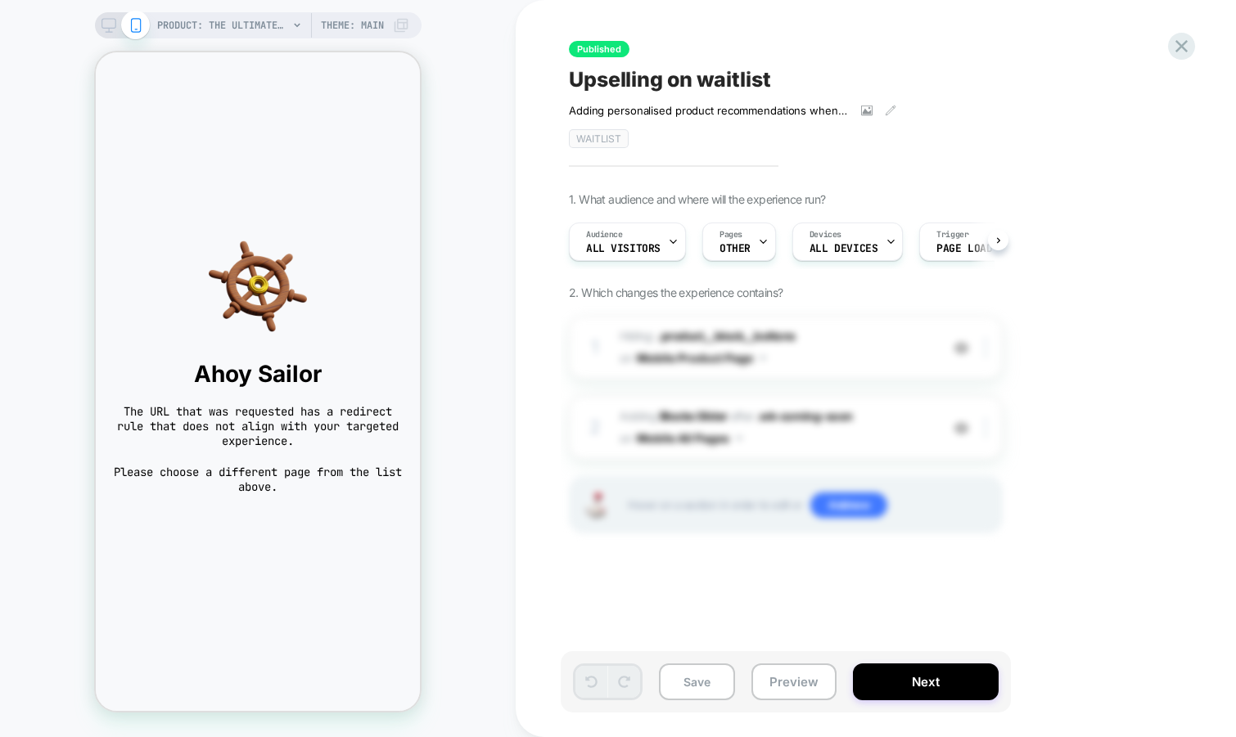
scroll to position [0, 1]
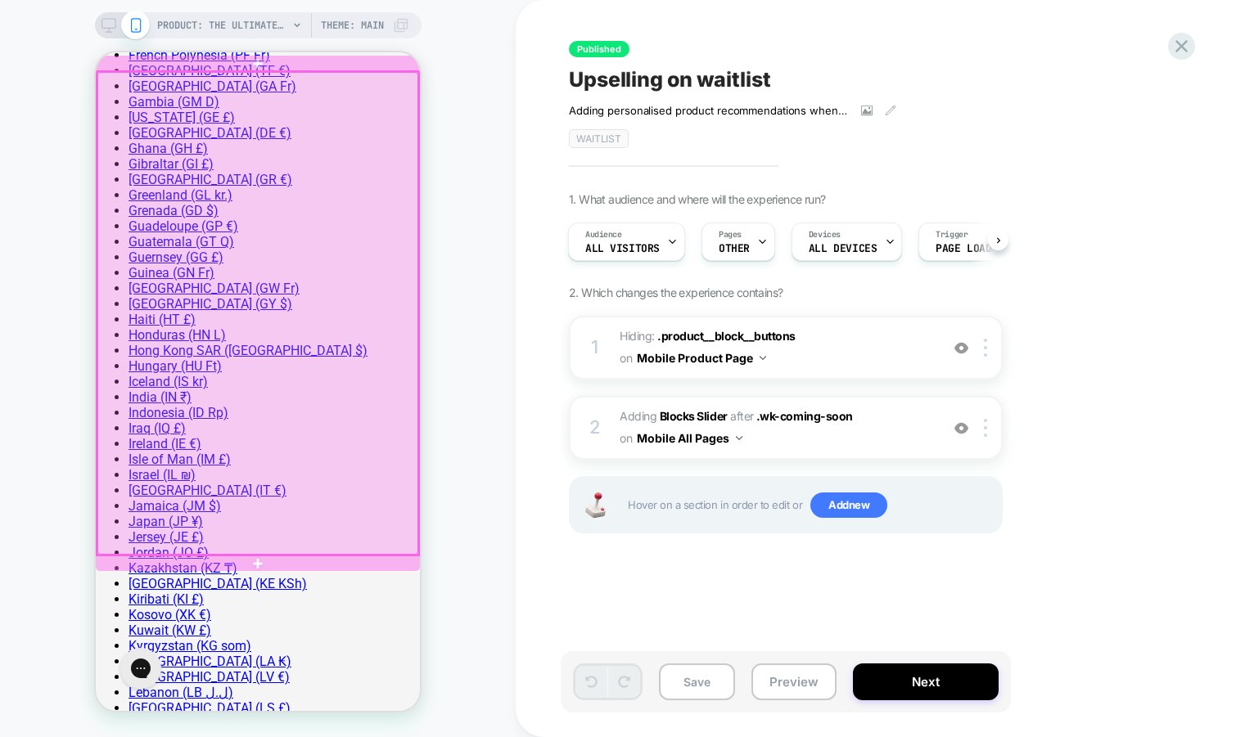
scroll to position [1605, 0]
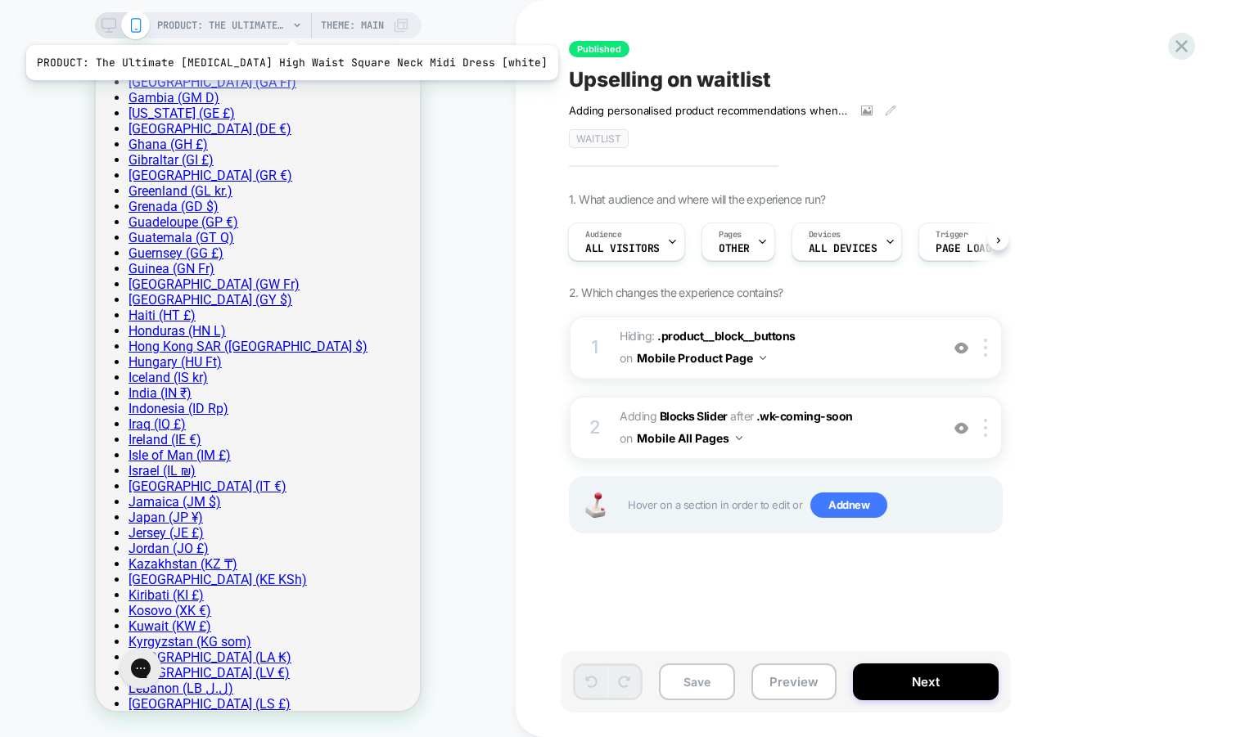
click at [254, 20] on span "PRODUCT: The Ultimate [MEDICAL_DATA] High Waist Square Neck Midi Dress [white]" at bounding box center [222, 25] width 131 height 26
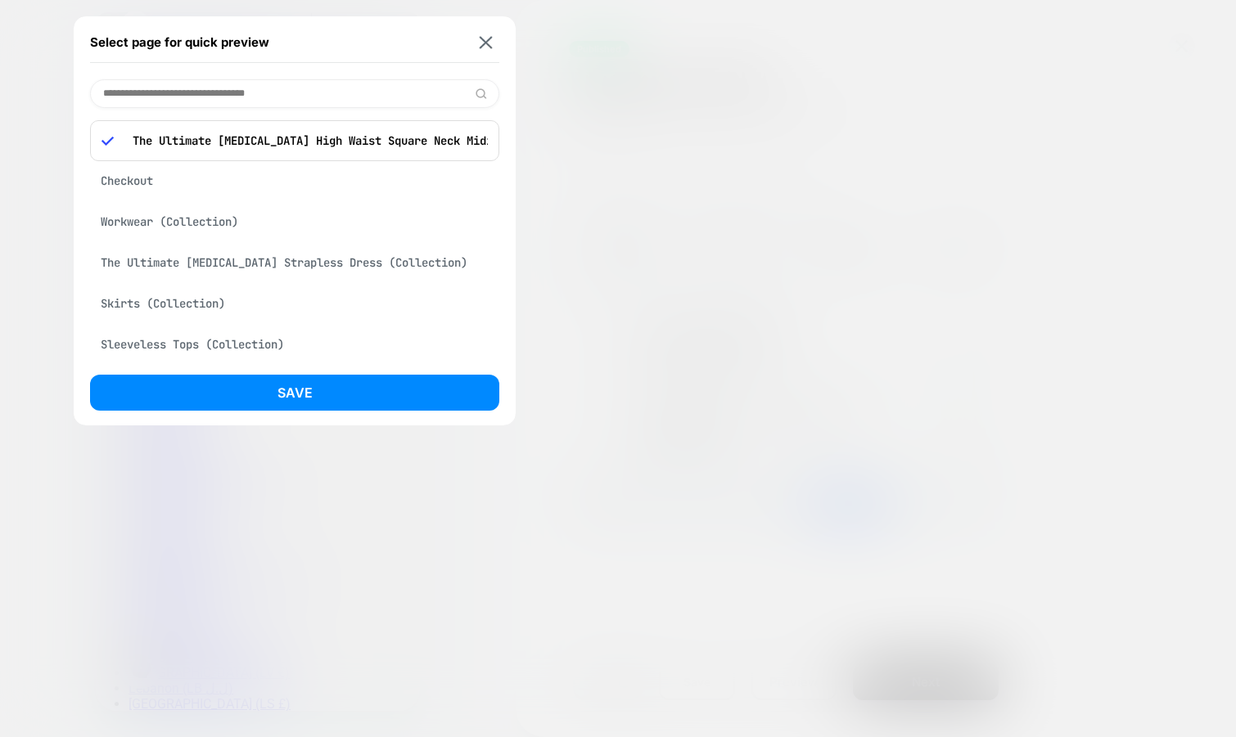
click at [247, 267] on div "The Ultimate [MEDICAL_DATA] Strapless Dress (Collection)" at bounding box center [294, 262] width 409 height 31
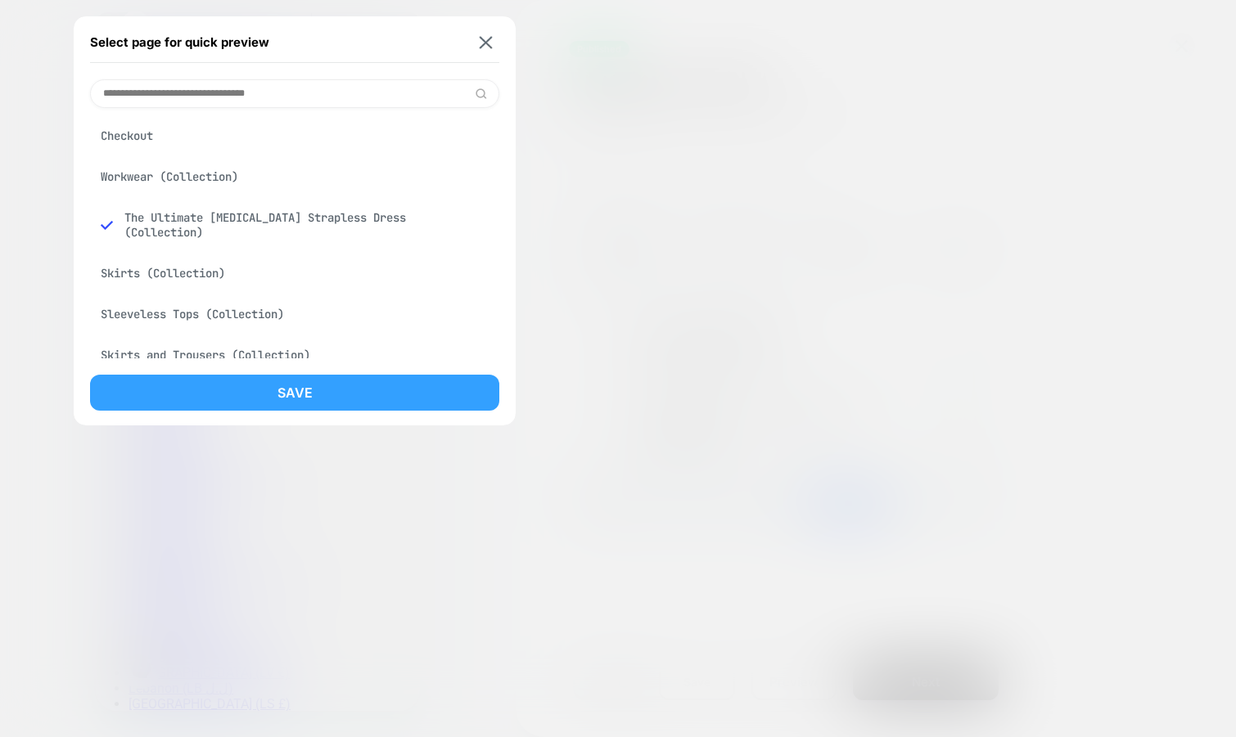
click at [218, 385] on button "Save" at bounding box center [294, 393] width 409 height 36
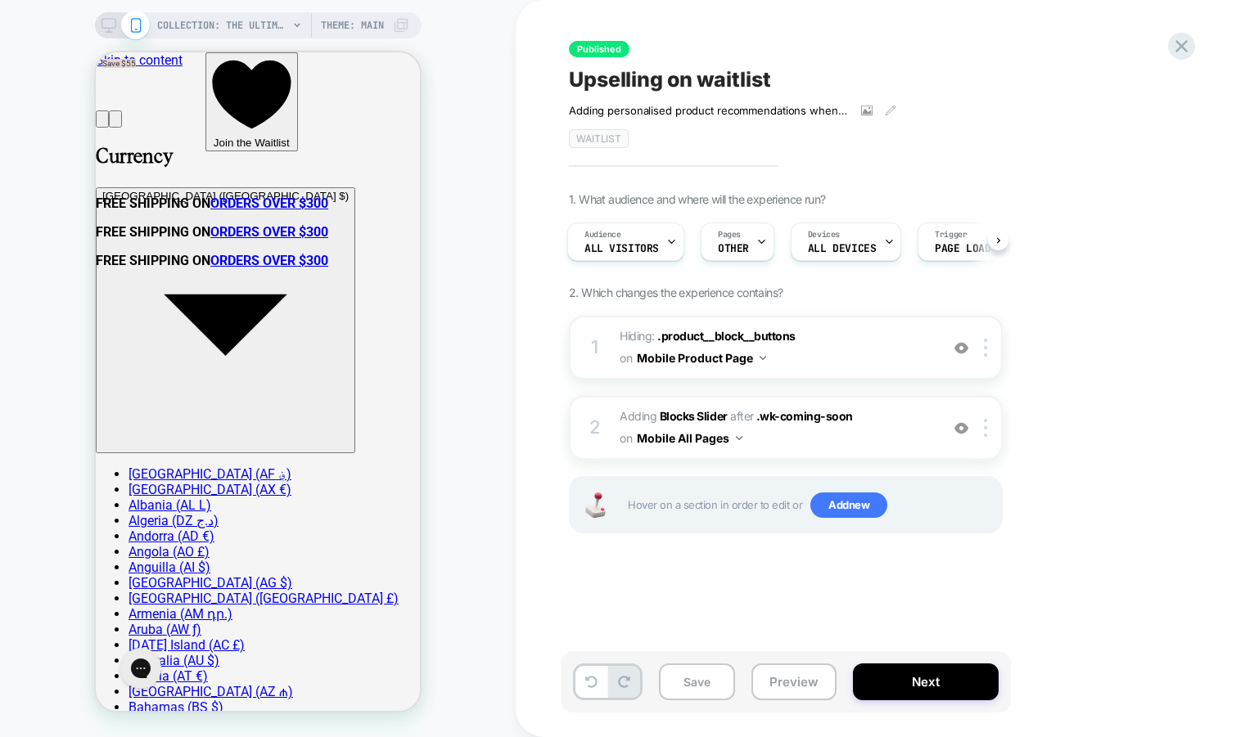
scroll to position [0, 0]
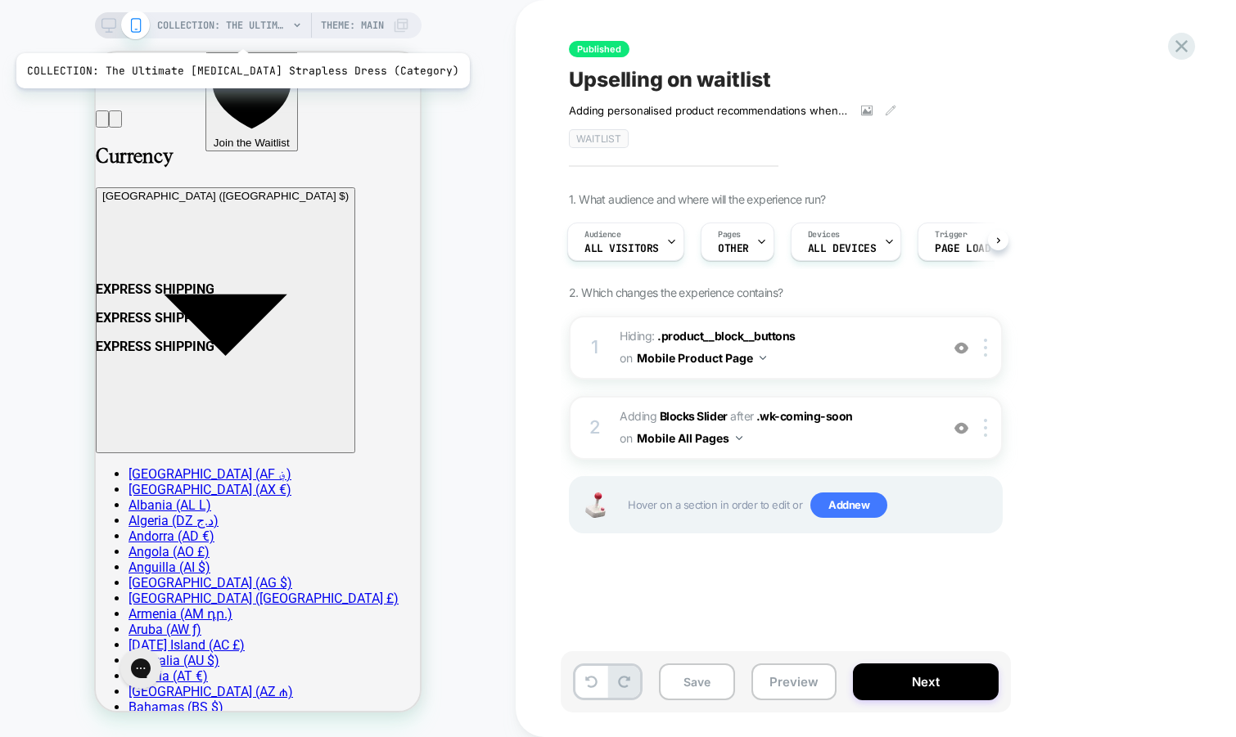
click at [205, 29] on span "COLLECTION: The Ultimate [MEDICAL_DATA] Strapless Dress (Category)" at bounding box center [222, 25] width 131 height 26
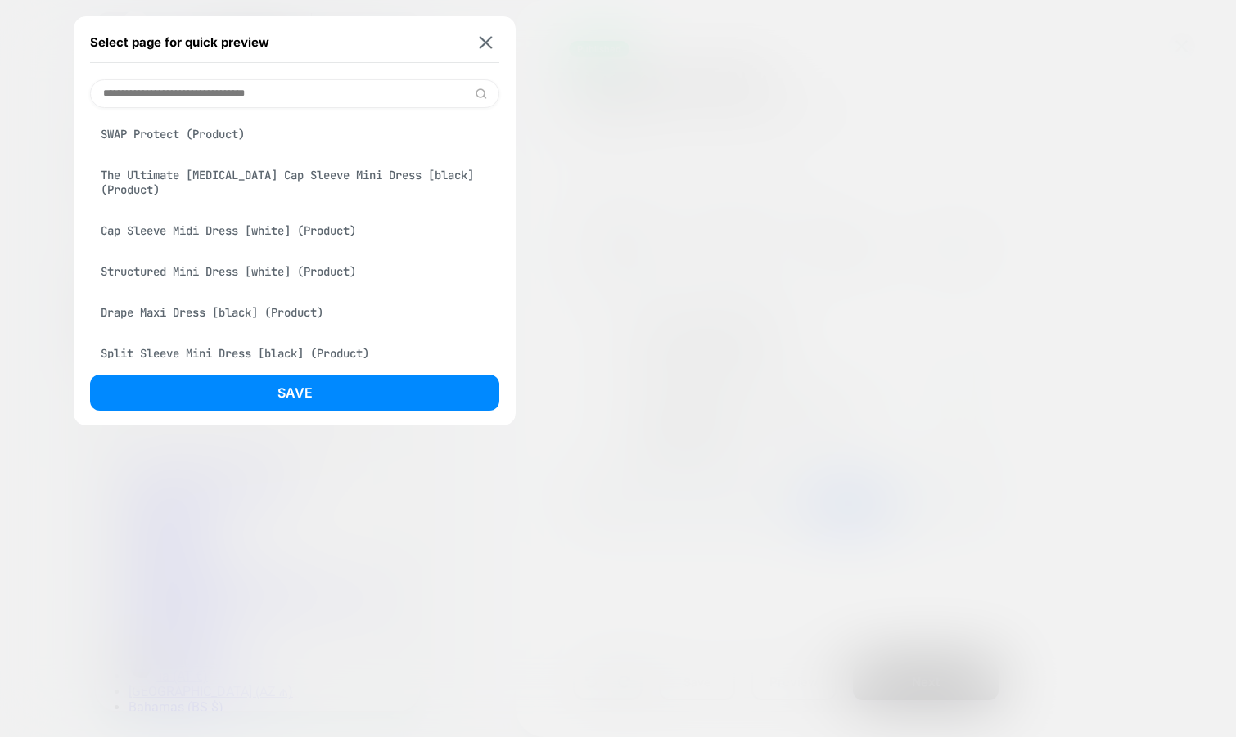
scroll to position [470, 0]
click at [293, 160] on div "The Ultimate Muse Cap Sleeve Mini Dress [black] (Product)" at bounding box center [294, 179] width 409 height 46
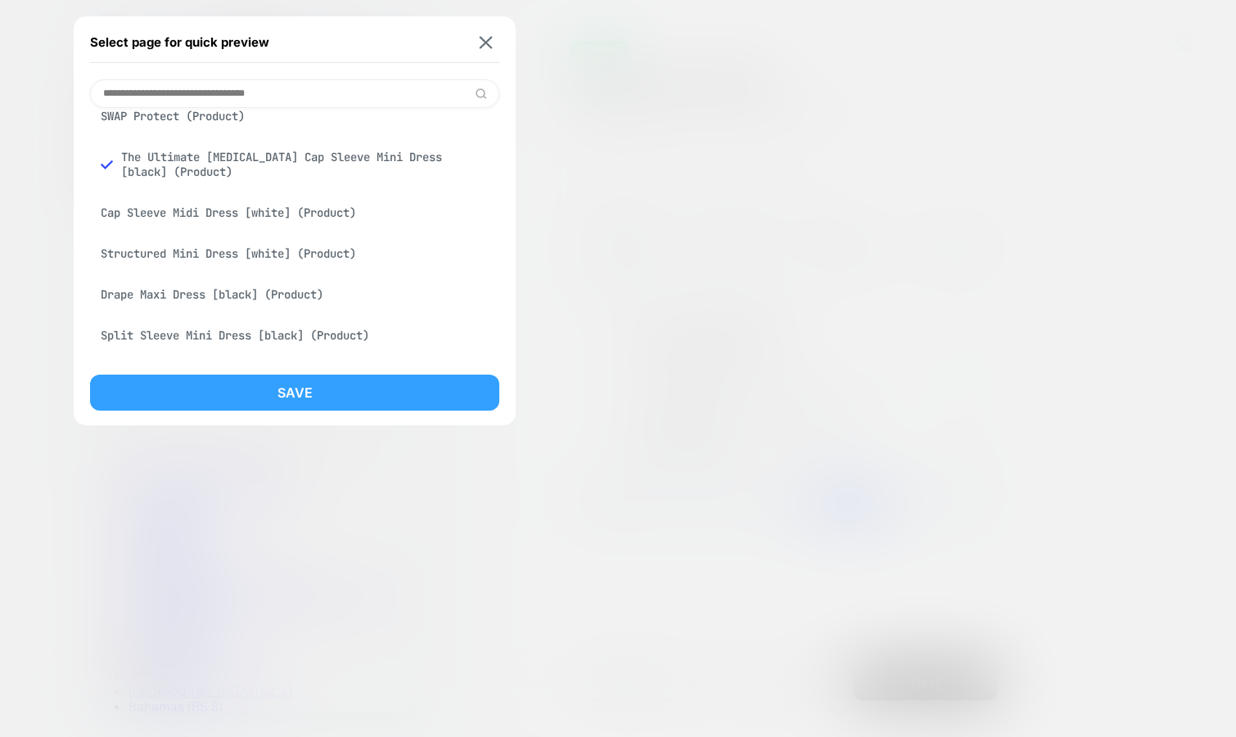
click at [249, 394] on button "Save" at bounding box center [294, 393] width 409 height 36
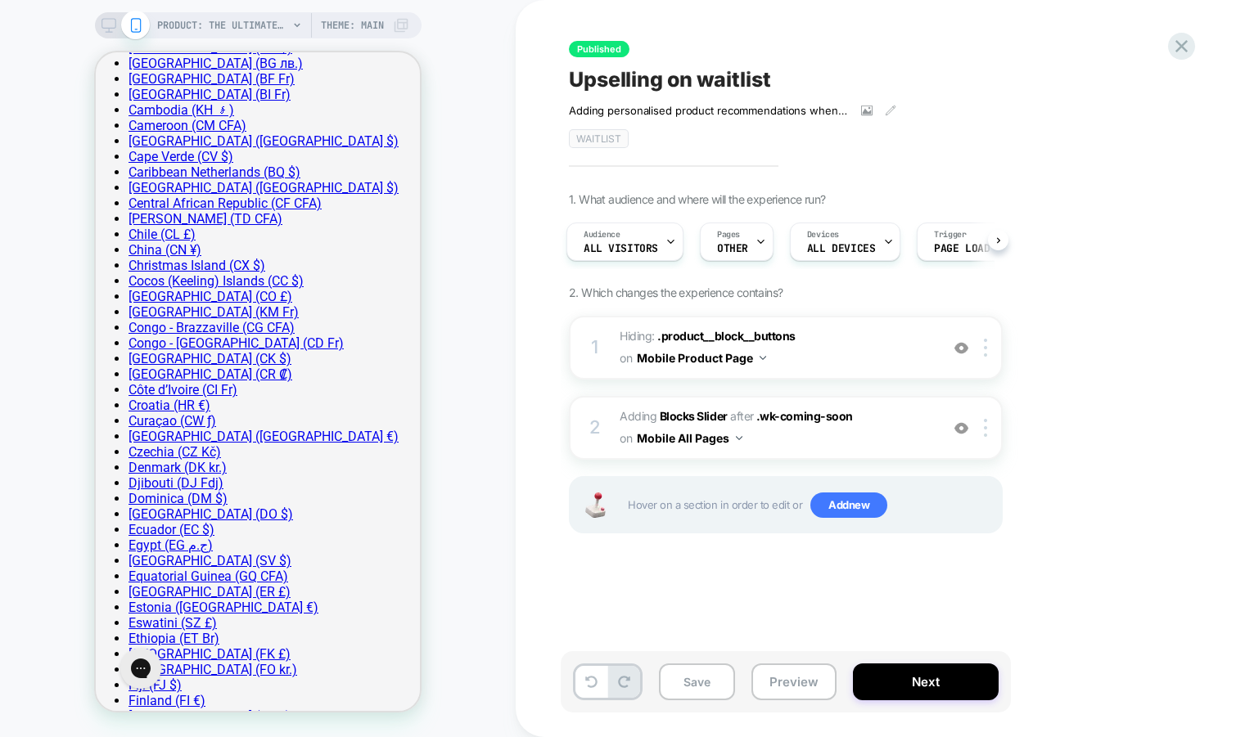
scroll to position [0, 0]
click at [960, 346] on img at bounding box center [961, 348] width 14 height 14
click at [957, 425] on img at bounding box center [961, 428] width 14 height 14
click at [960, 344] on img at bounding box center [961, 348] width 14 height 14
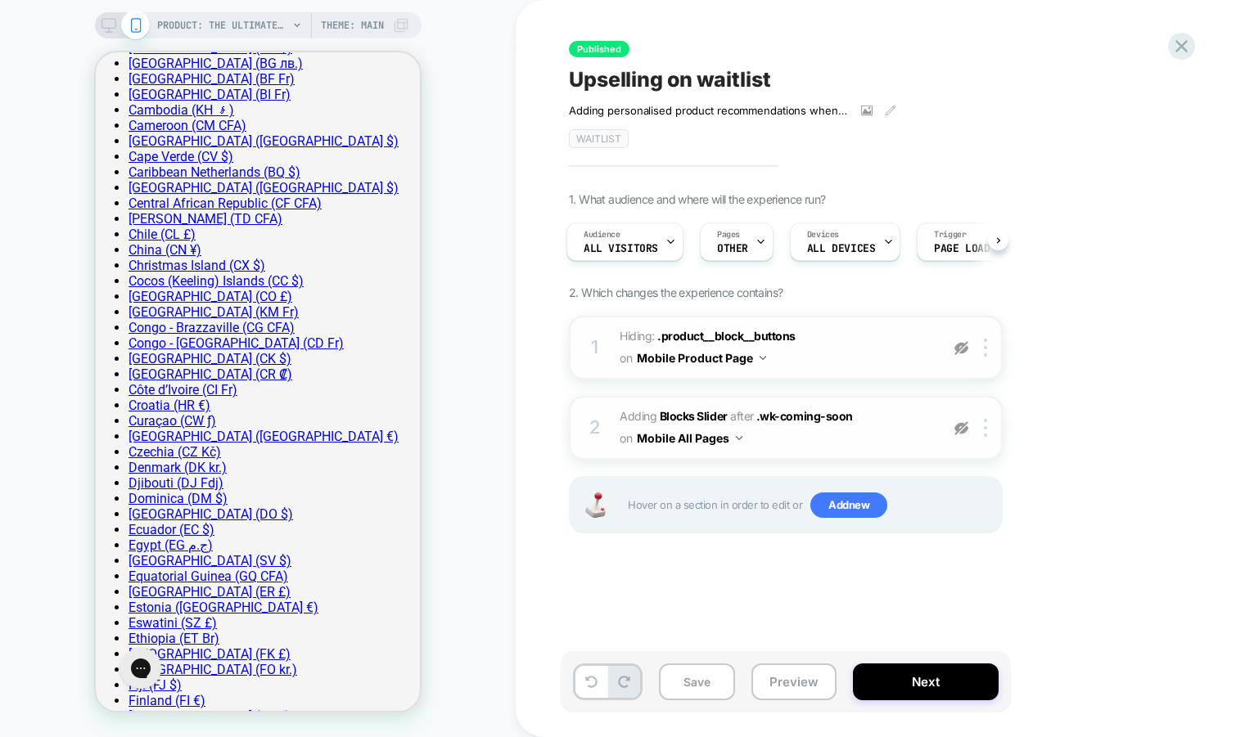
click at [960, 344] on img at bounding box center [961, 348] width 14 height 14
click at [958, 426] on img at bounding box center [961, 428] width 14 height 14
click at [837, 440] on span "#_loomi_addon_1756734873472 Adding Blocks Slider AFTER .wk-coming-soon .wk-comi…" at bounding box center [775, 428] width 312 height 44
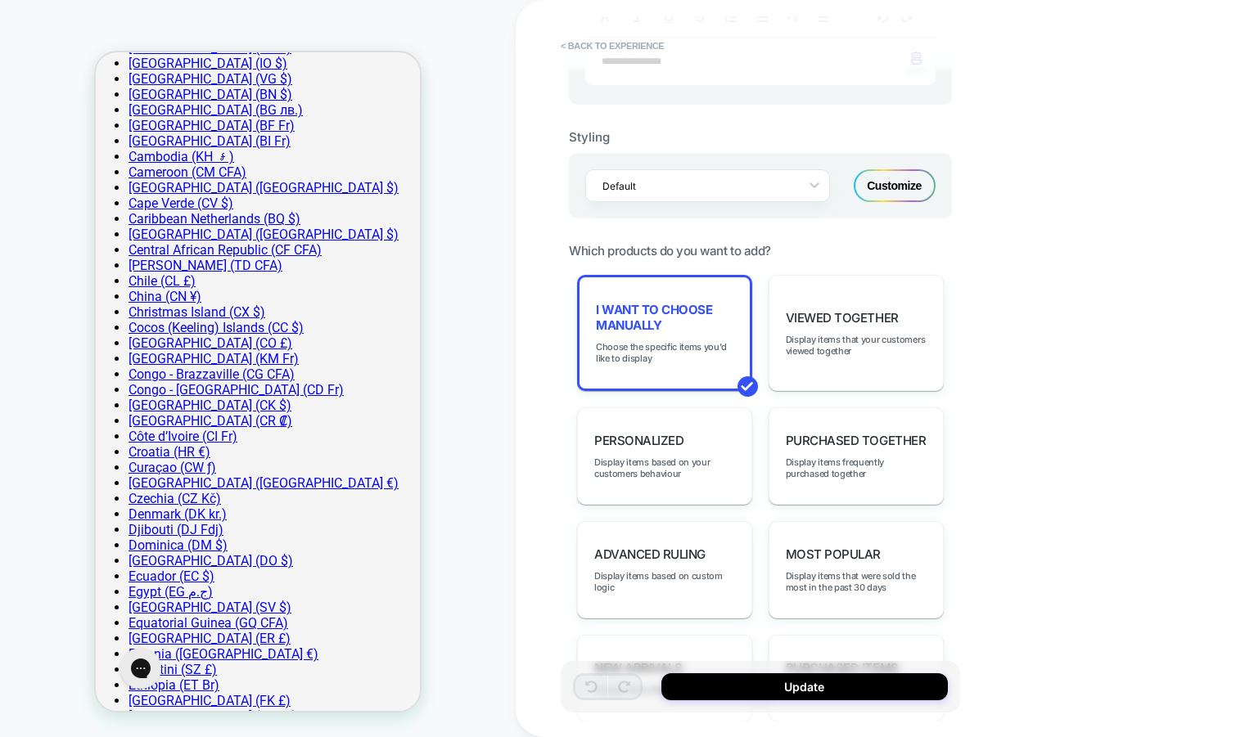
scroll to position [594, 0]
click at [688, 351] on span "Choose the specific items you'd like to display" at bounding box center [664, 351] width 137 height 23
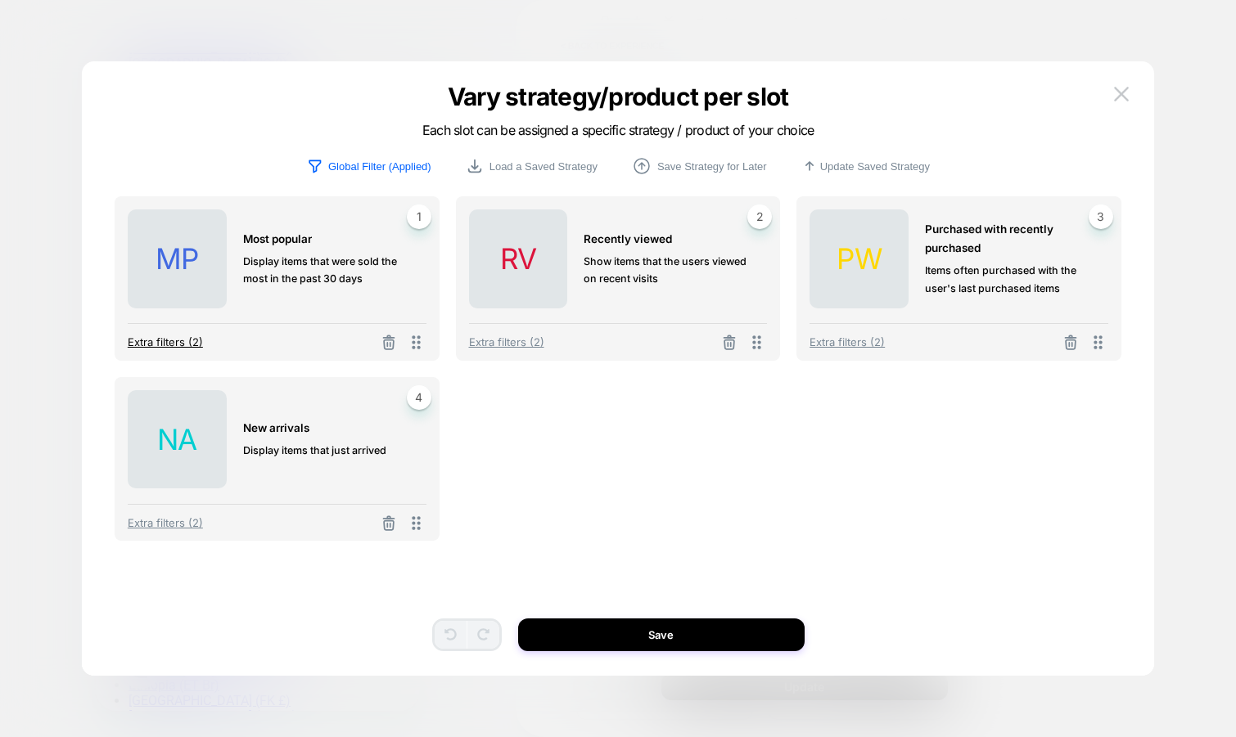
click at [178, 346] on span "Extra filters (2)" at bounding box center [165, 341] width 75 height 13
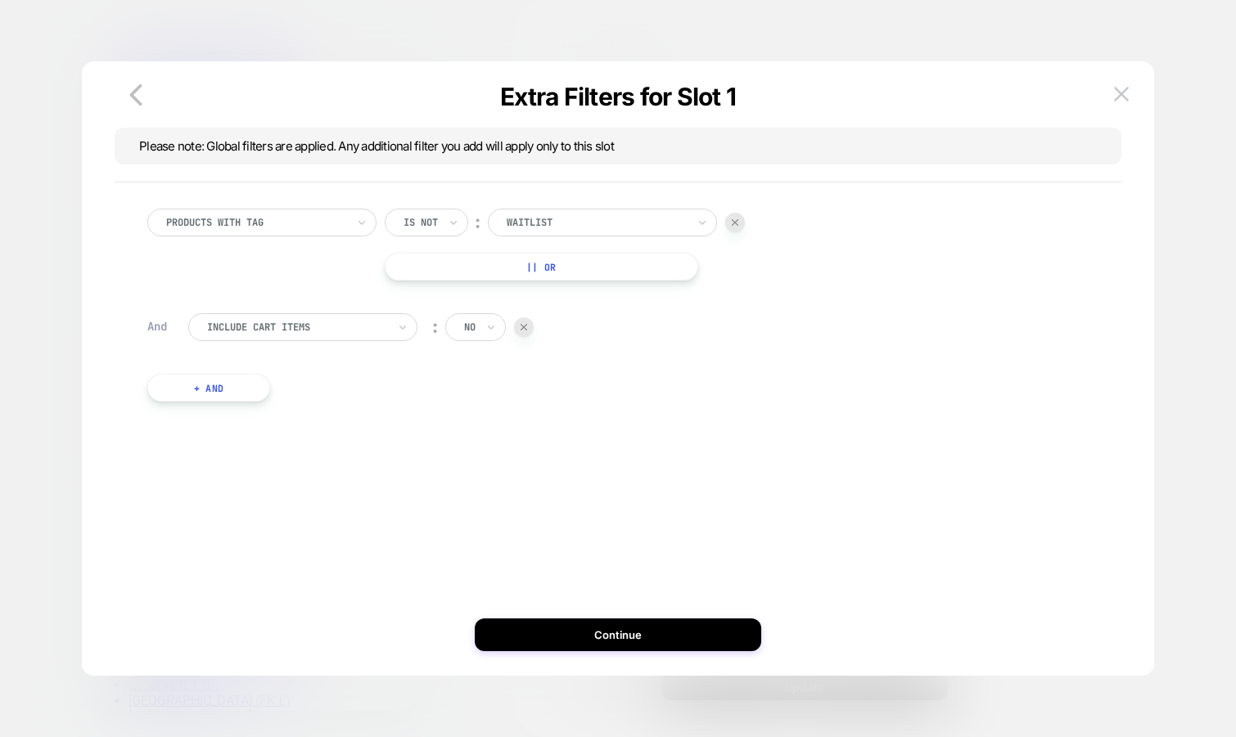
click at [225, 386] on button "+ And" at bounding box center [208, 388] width 123 height 28
click at [310, 406] on div at bounding box center [297, 404] width 180 height 15
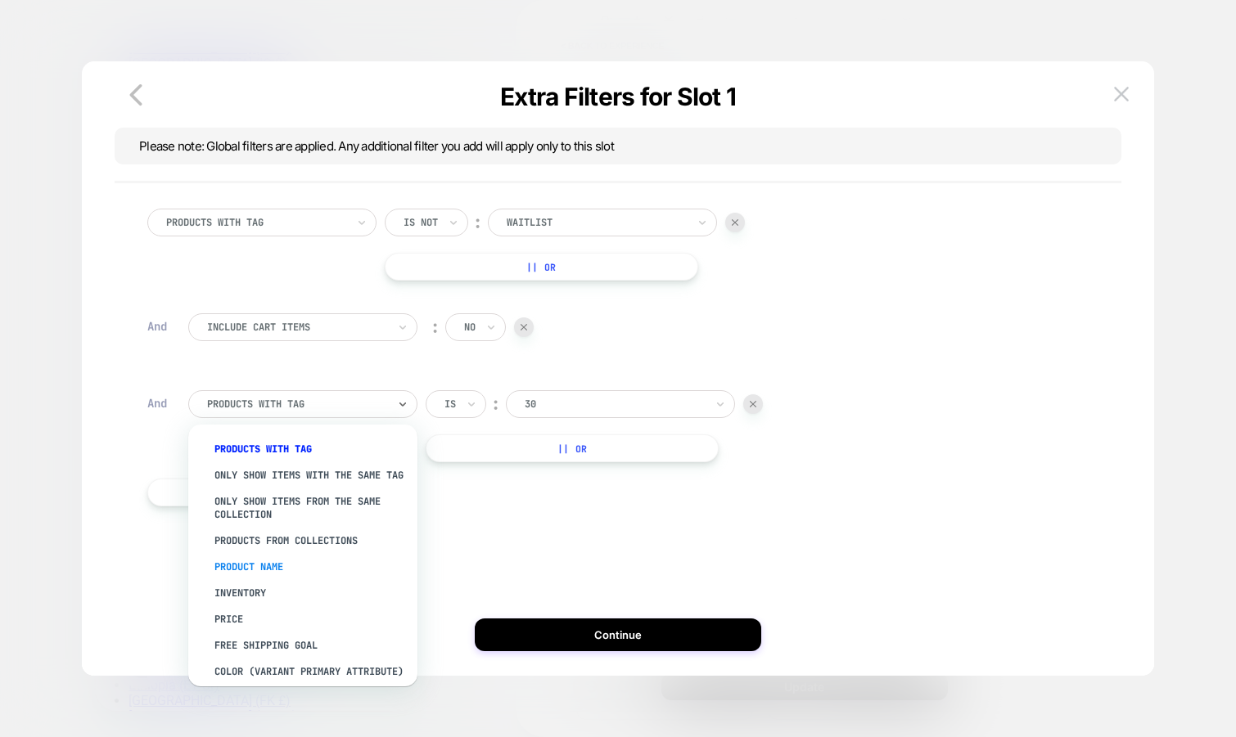
click at [322, 566] on div "Product Name" at bounding box center [311, 567] width 213 height 26
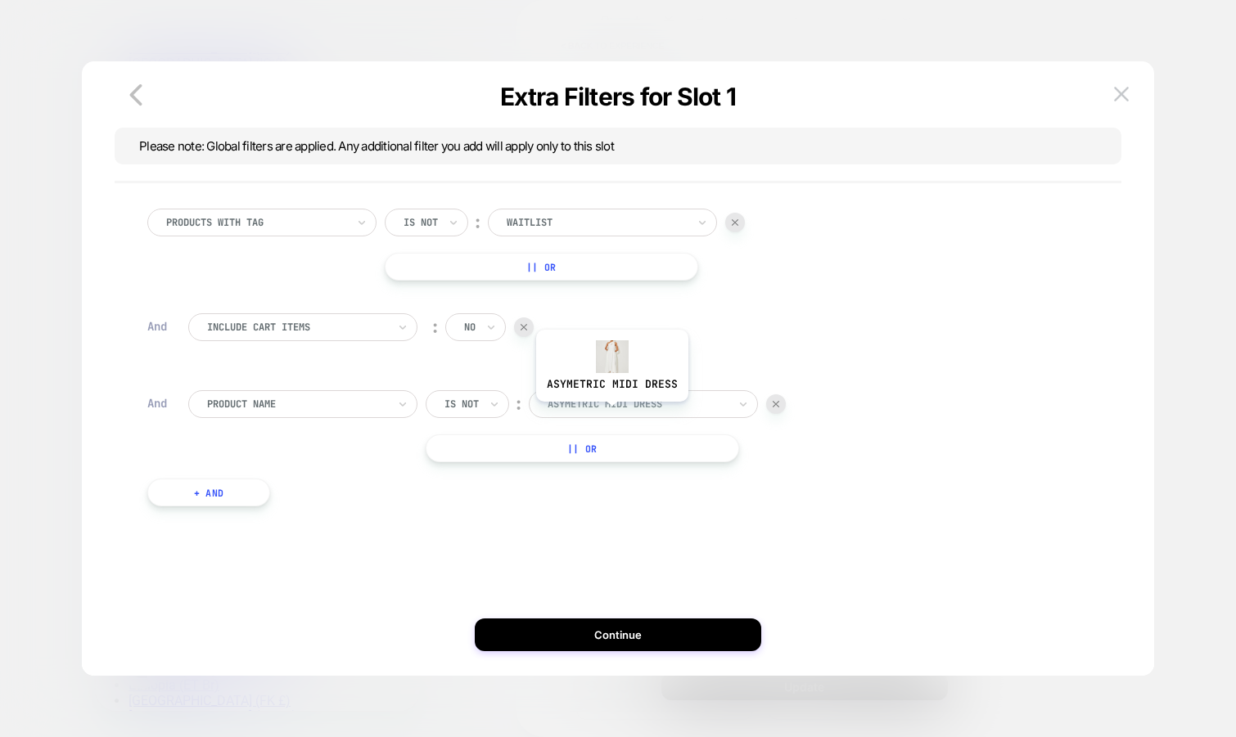
click at [610, 414] on div "asymetric midi dress" at bounding box center [643, 404] width 229 height 28
type input "****"
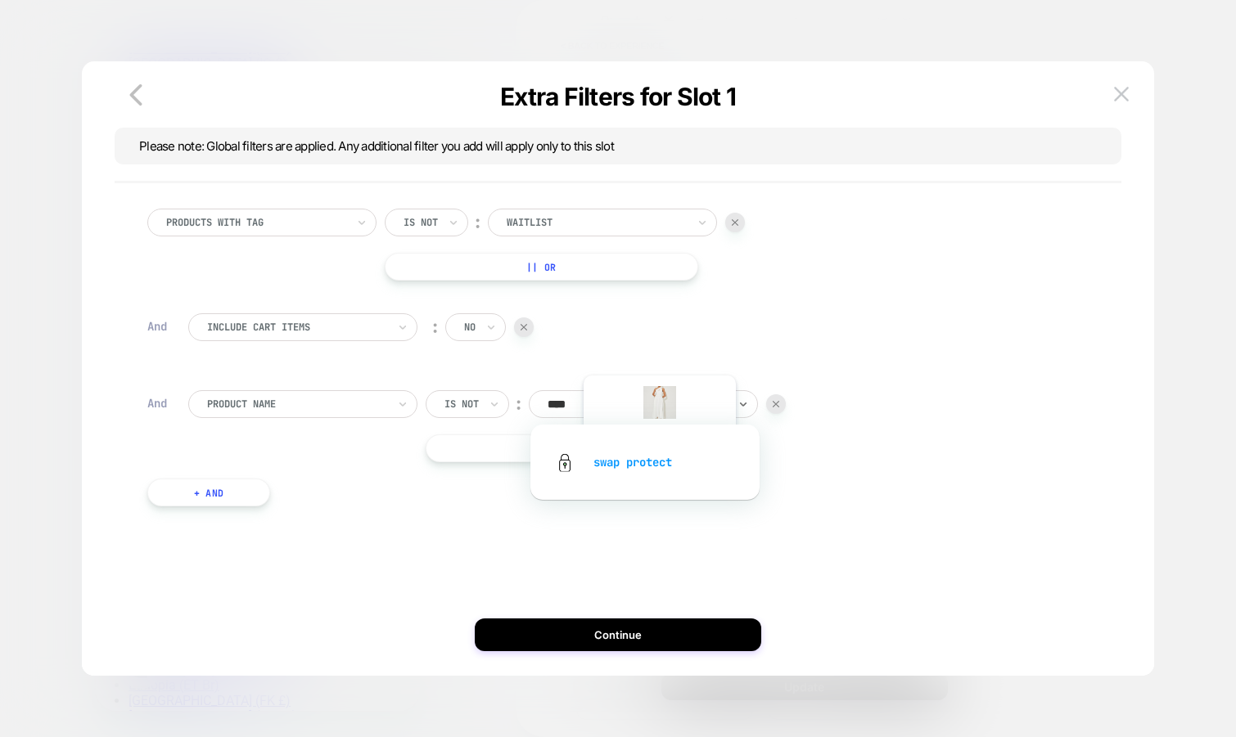
click at [658, 460] on div "swap protect" at bounding box center [644, 462] width 213 height 52
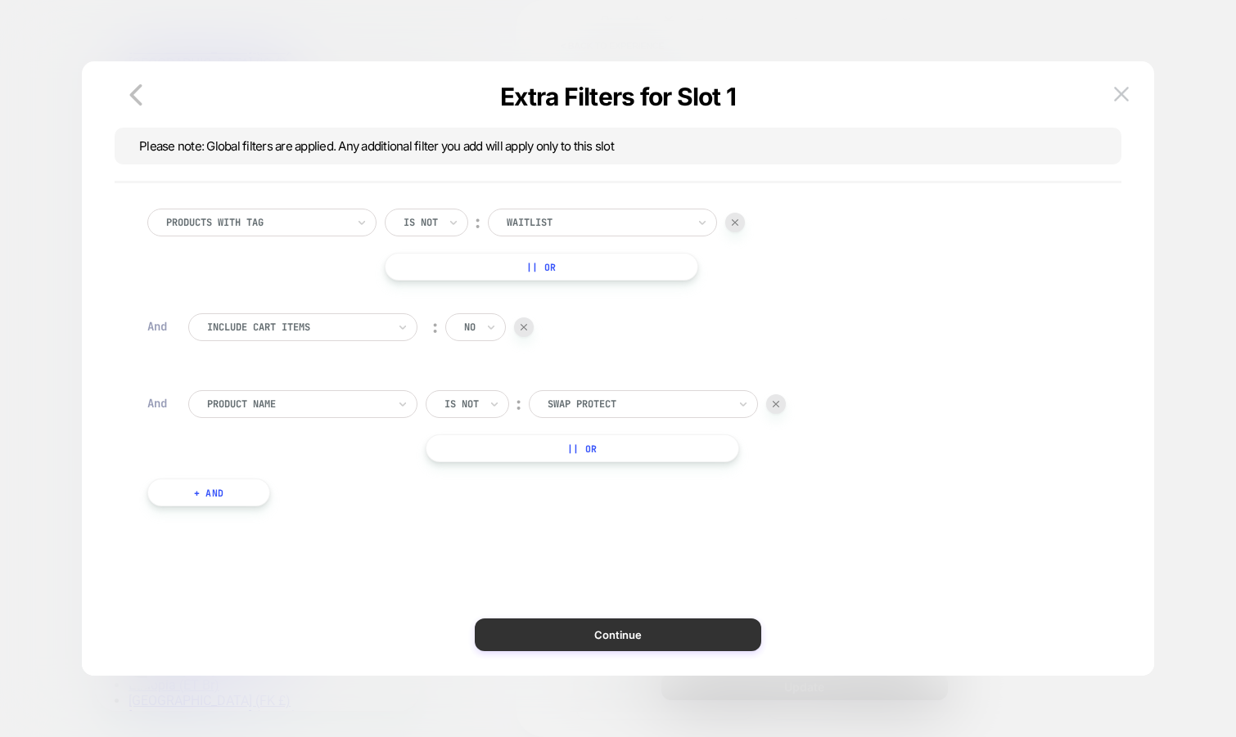
click at [619, 630] on button "Continue" at bounding box center [618, 635] width 286 height 33
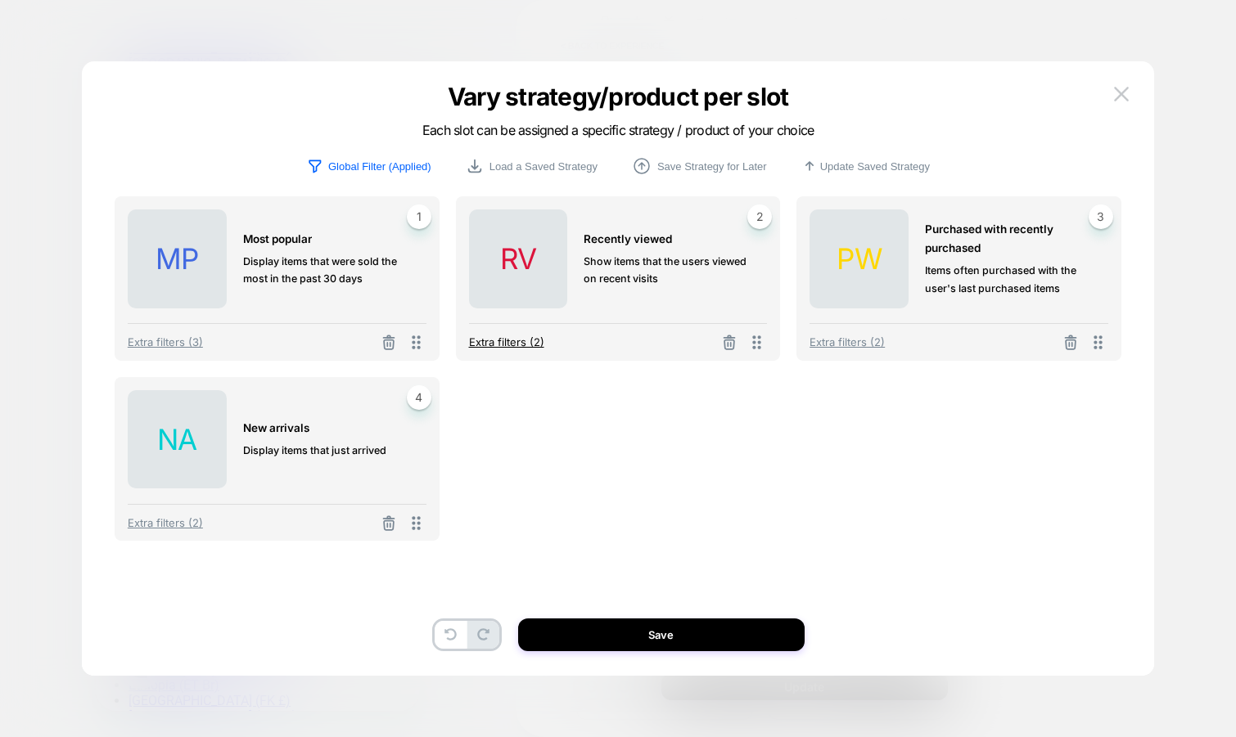
click at [527, 341] on span "Extra filters (2)" at bounding box center [506, 341] width 75 height 13
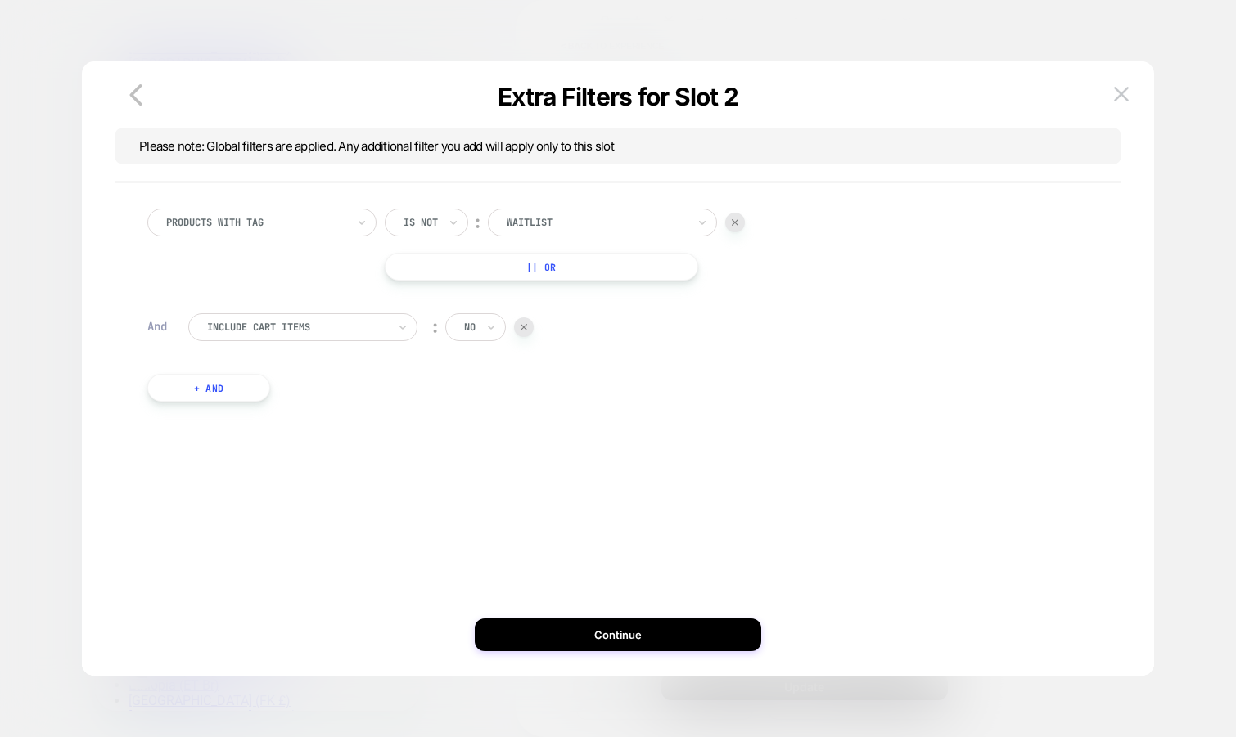
click at [248, 378] on button "+ And" at bounding box center [208, 388] width 123 height 28
click at [286, 408] on div at bounding box center [297, 404] width 180 height 15
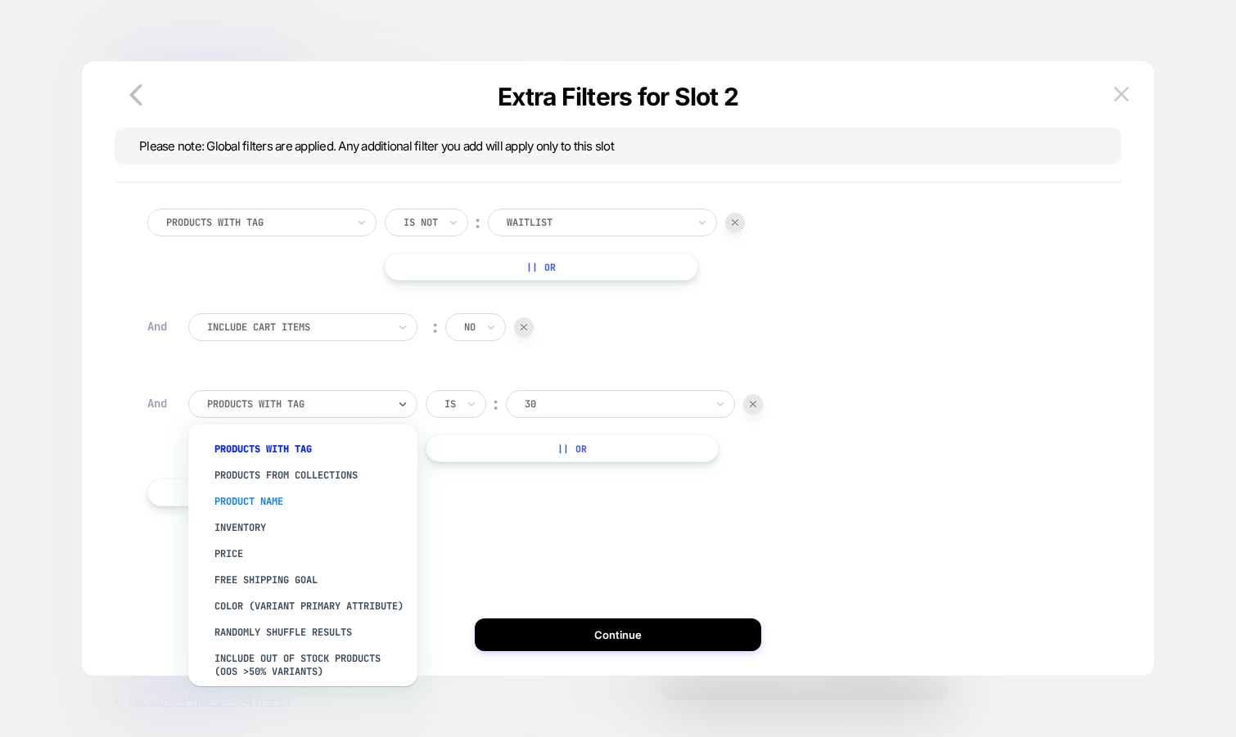
click at [274, 489] on div "Product Name" at bounding box center [311, 502] width 213 height 26
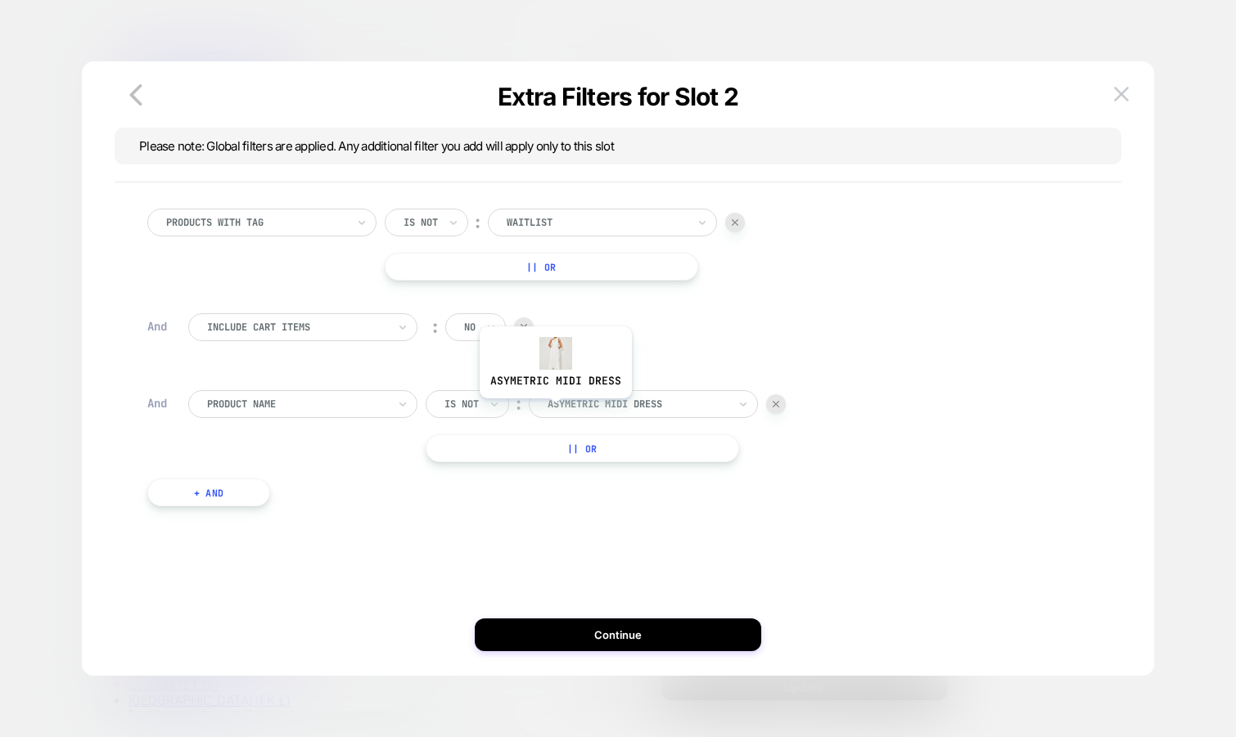
click at [578, 404] on div at bounding box center [637, 404] width 180 height 15
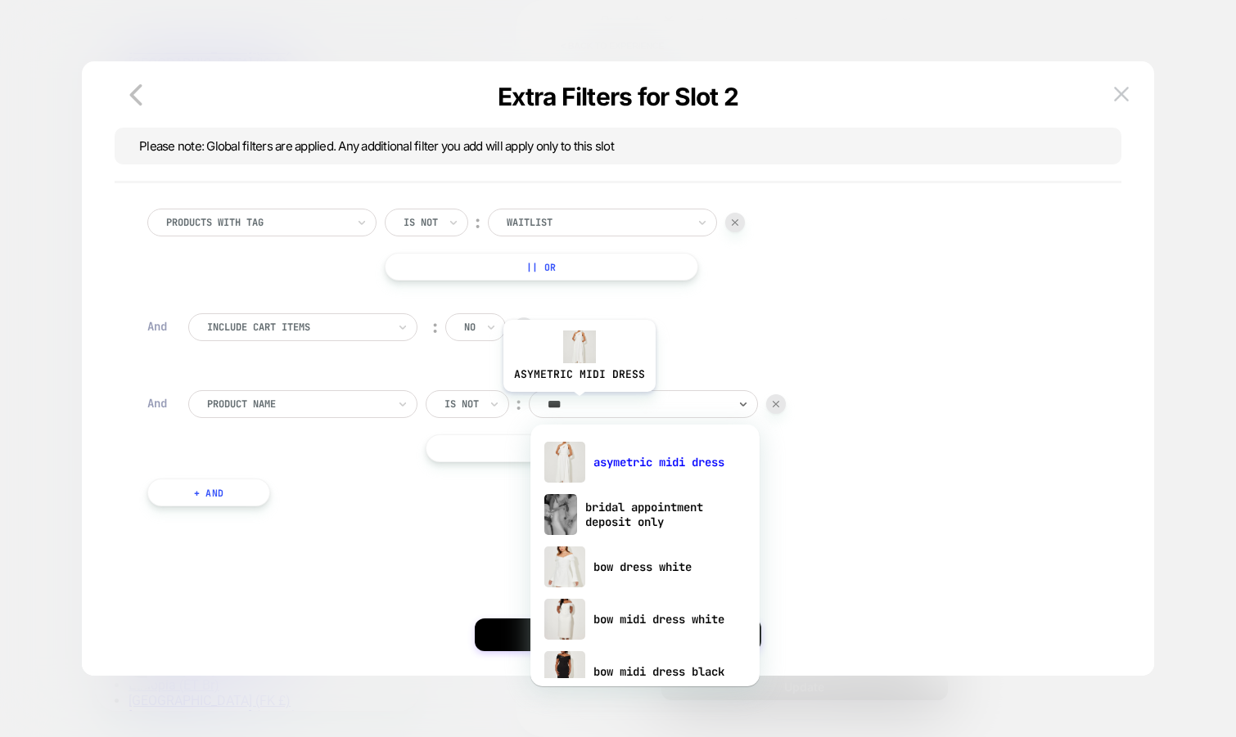
type input "****"
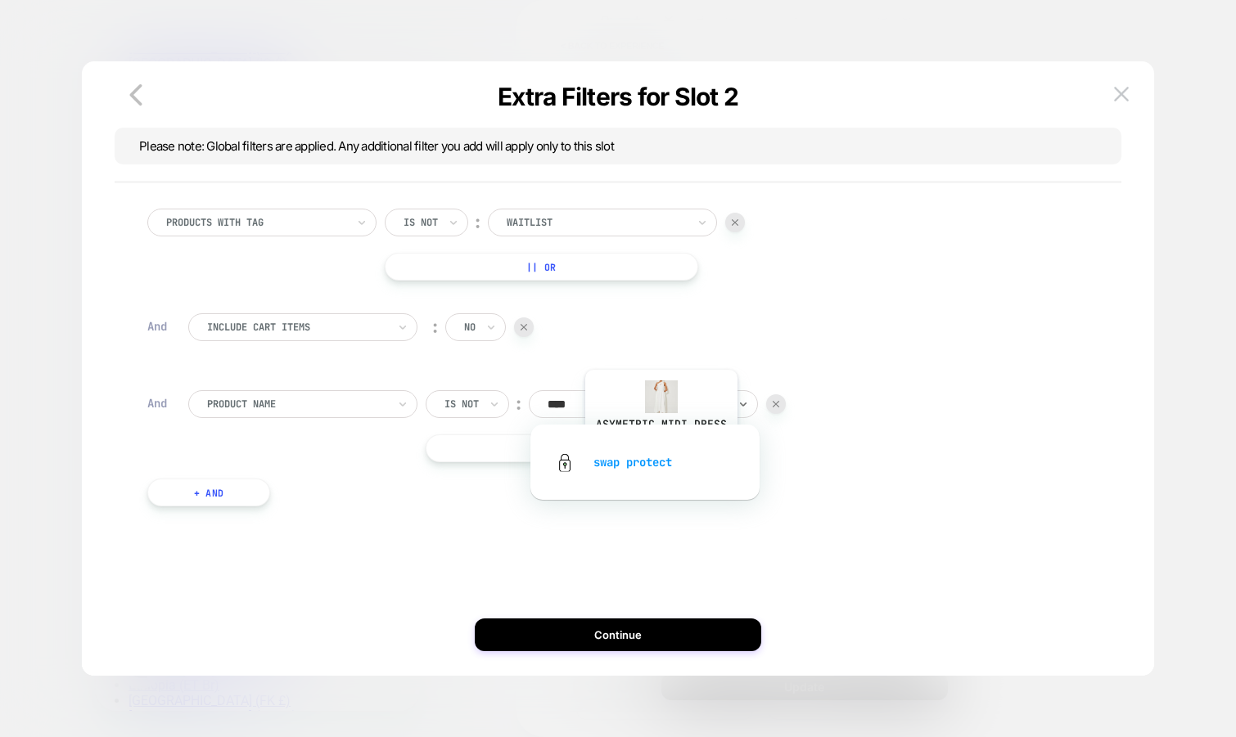
click at [659, 457] on div "swap protect" at bounding box center [644, 462] width 213 height 52
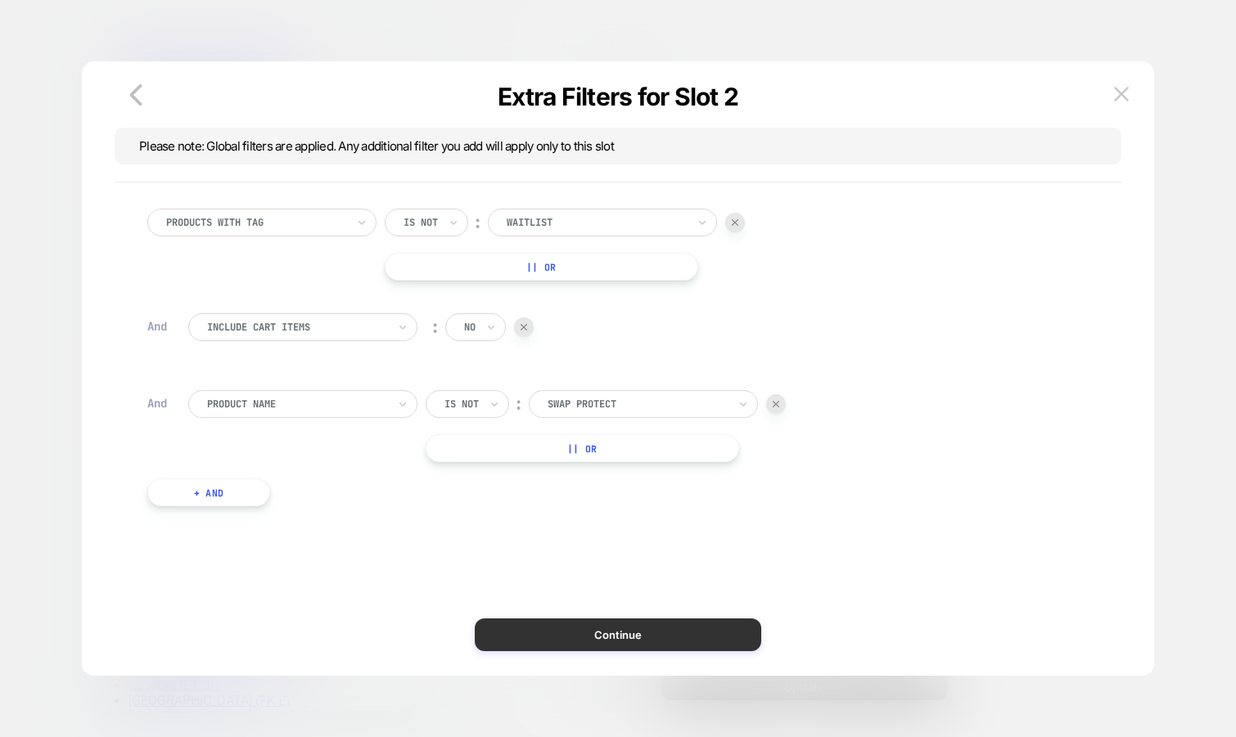
click at [590, 637] on button "Continue" at bounding box center [618, 635] width 286 height 33
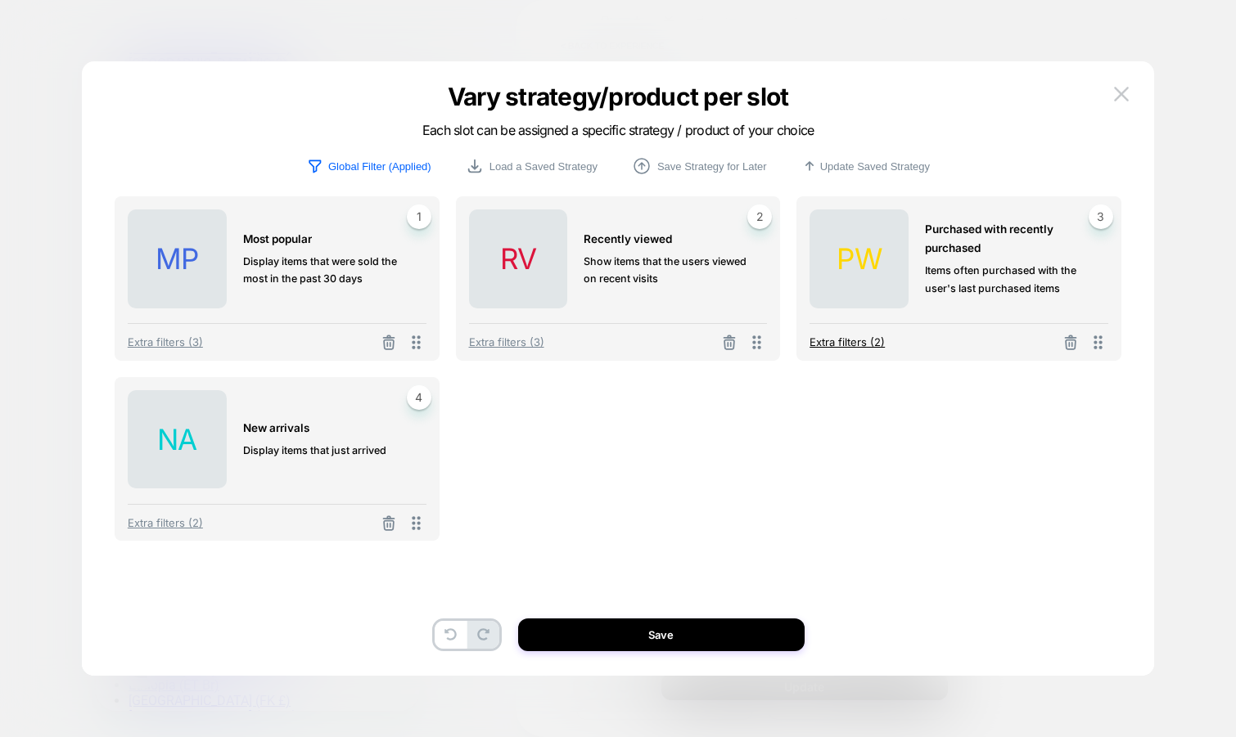
click at [859, 345] on span "Extra filters (2)" at bounding box center [846, 341] width 75 height 13
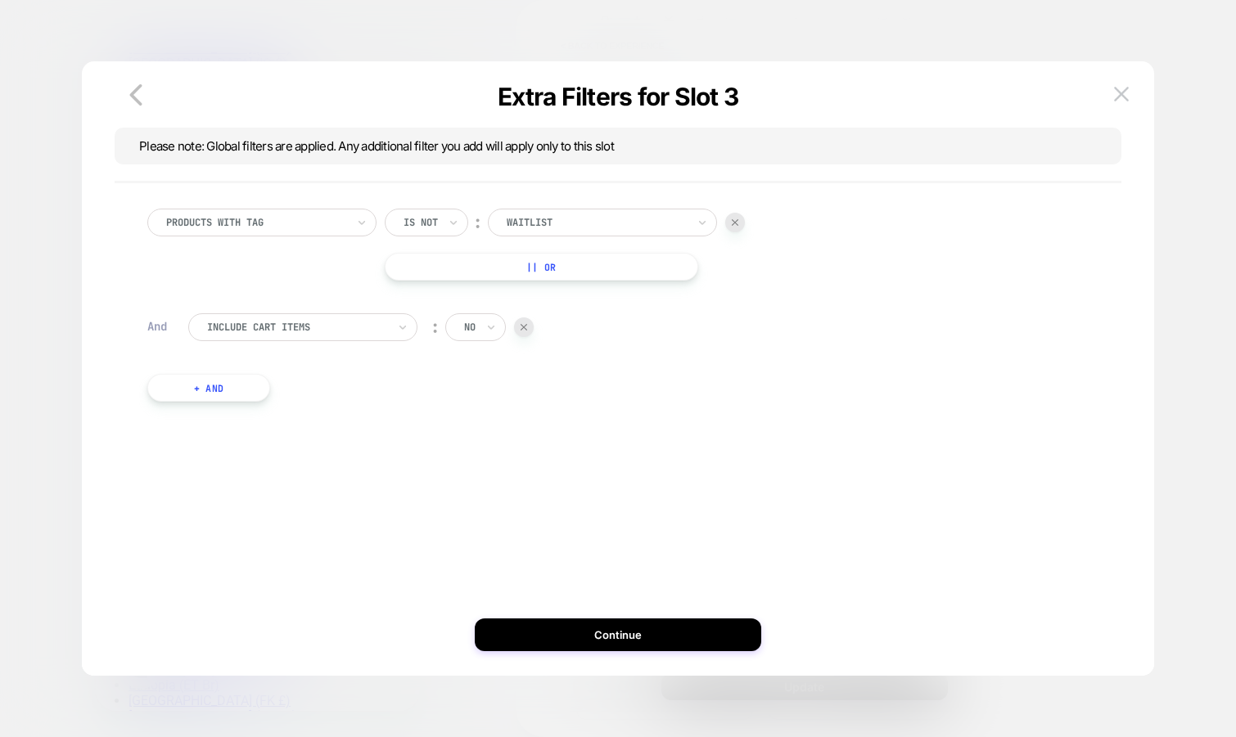
click at [242, 387] on button "+ And" at bounding box center [208, 388] width 123 height 28
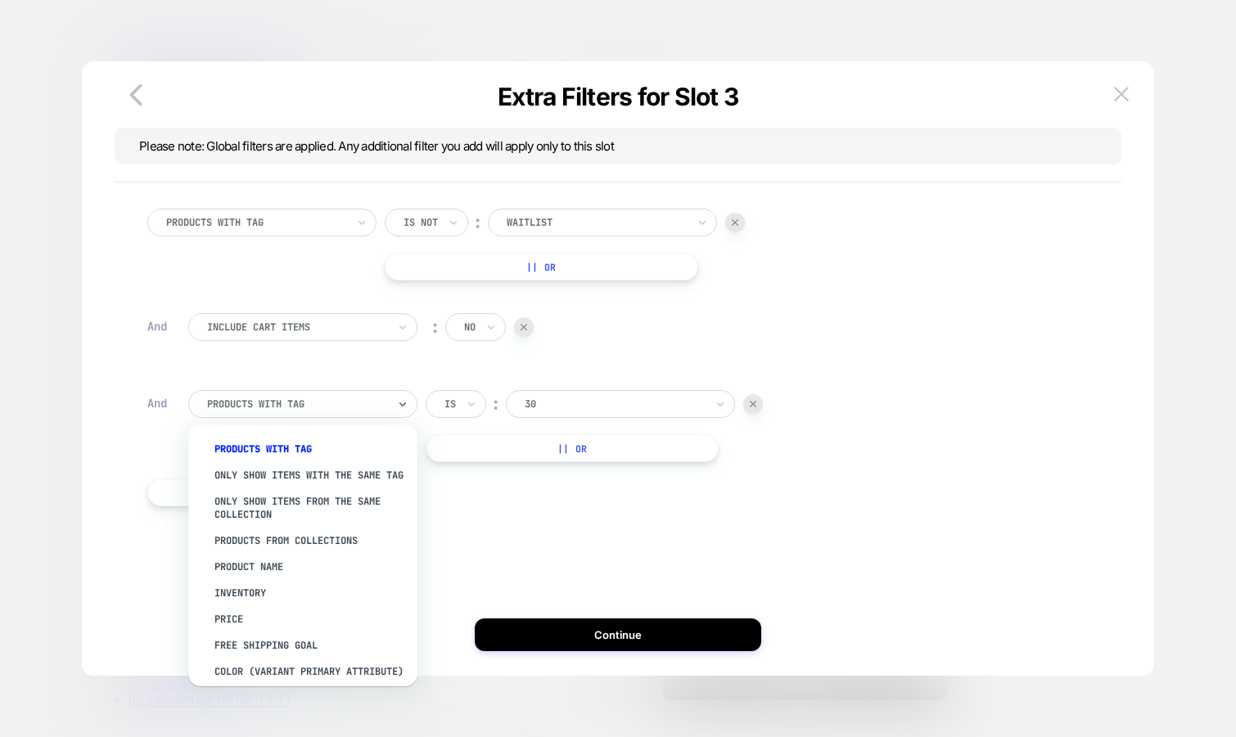
click at [332, 408] on div at bounding box center [297, 404] width 180 height 15
click at [281, 569] on div "Product Name" at bounding box center [311, 567] width 213 height 26
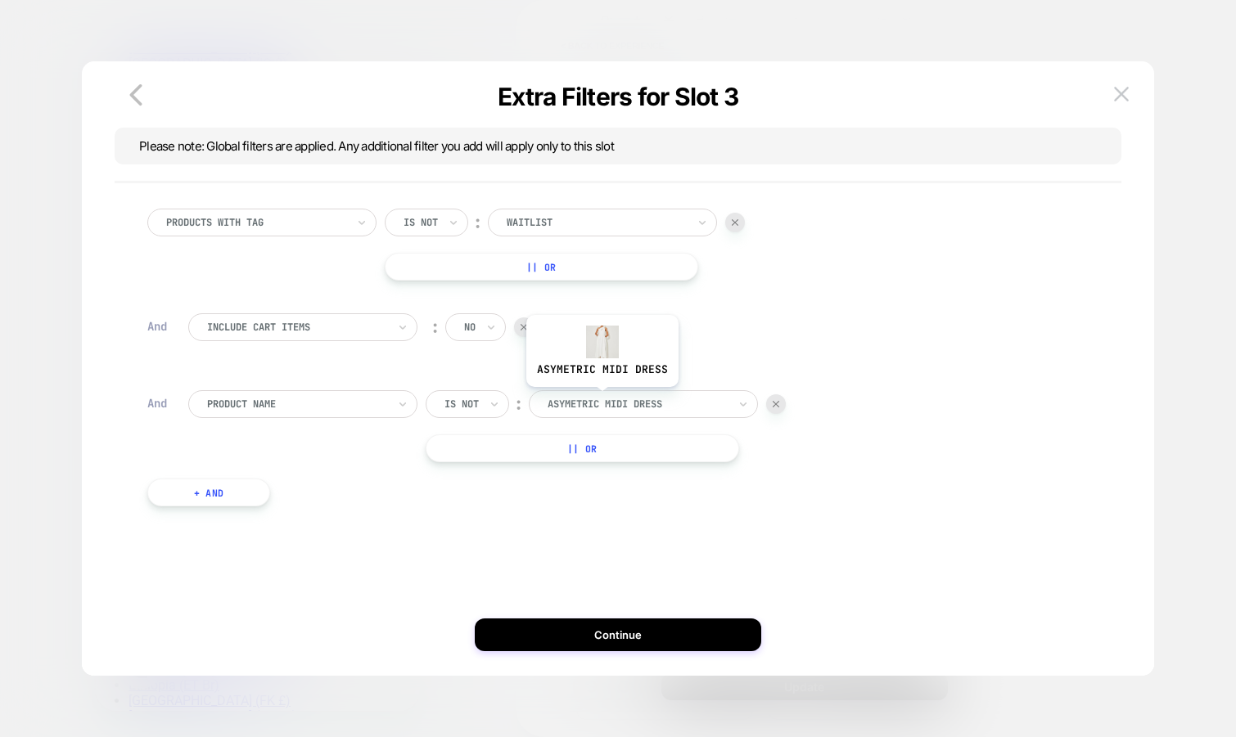
click at [601, 399] on div at bounding box center [637, 404] width 180 height 15
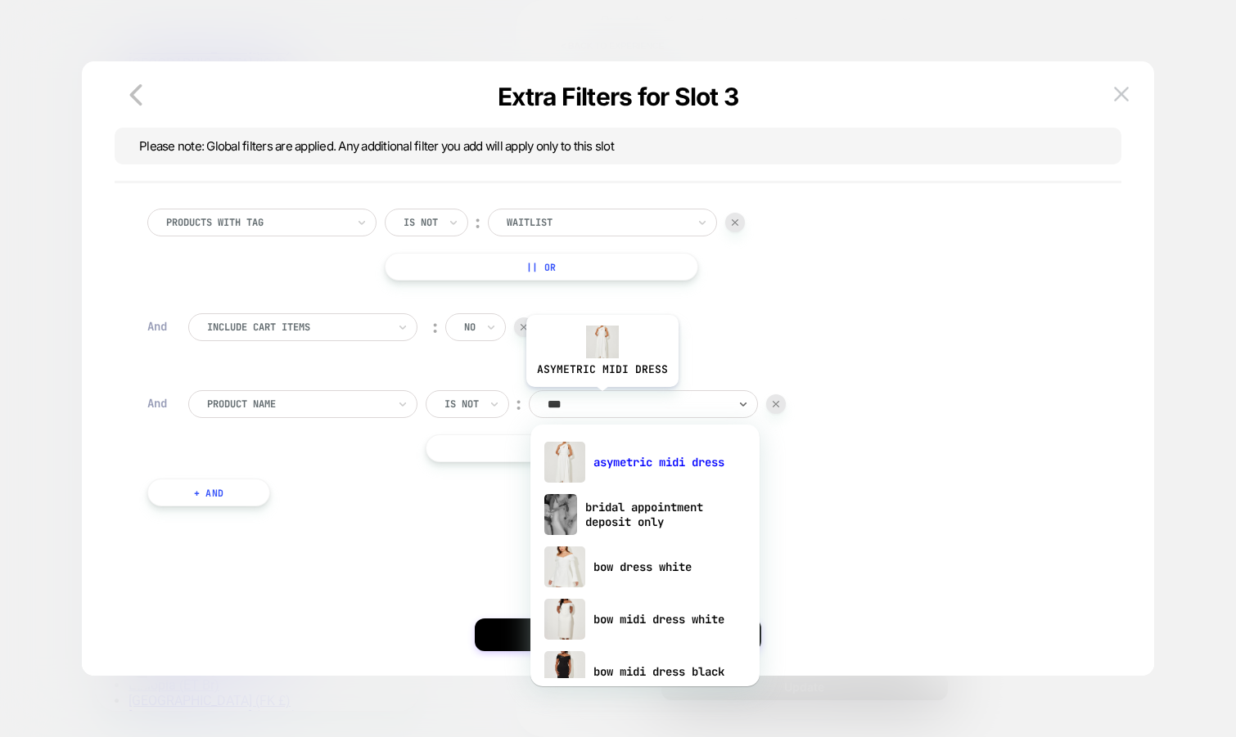
type input "****"
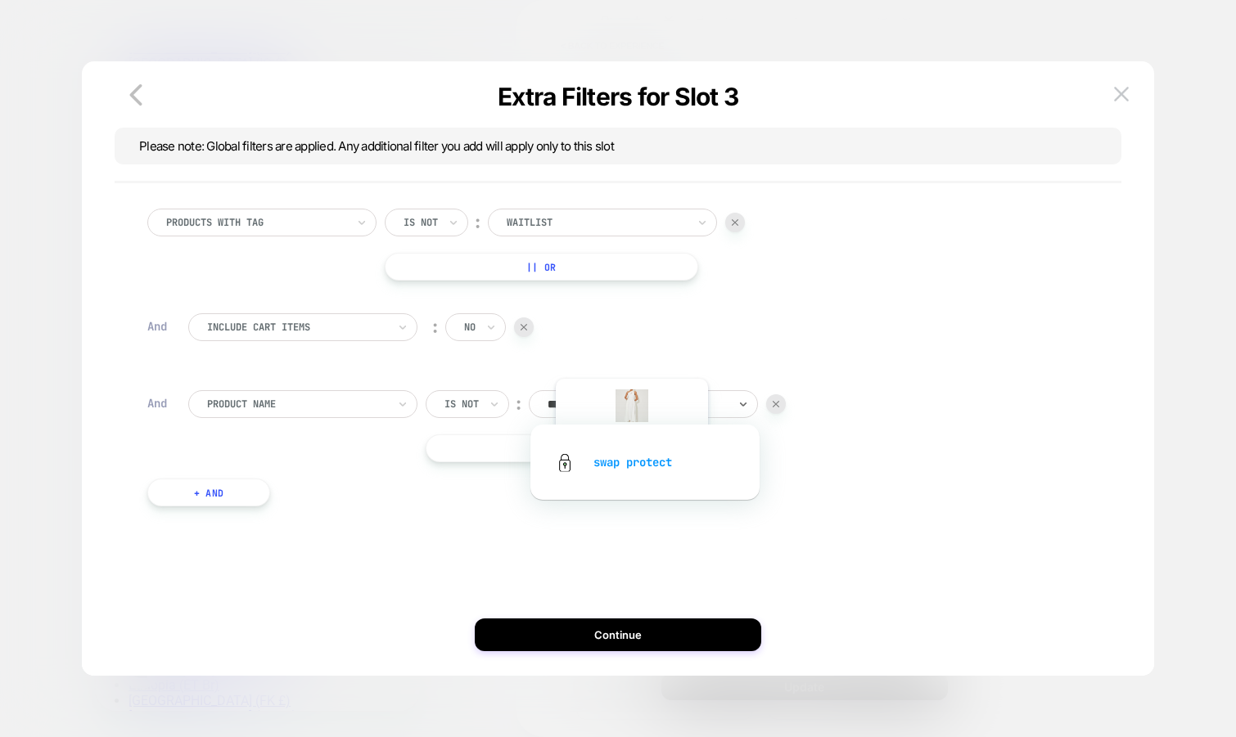
click at [630, 465] on div "swap protect" at bounding box center [644, 462] width 213 height 52
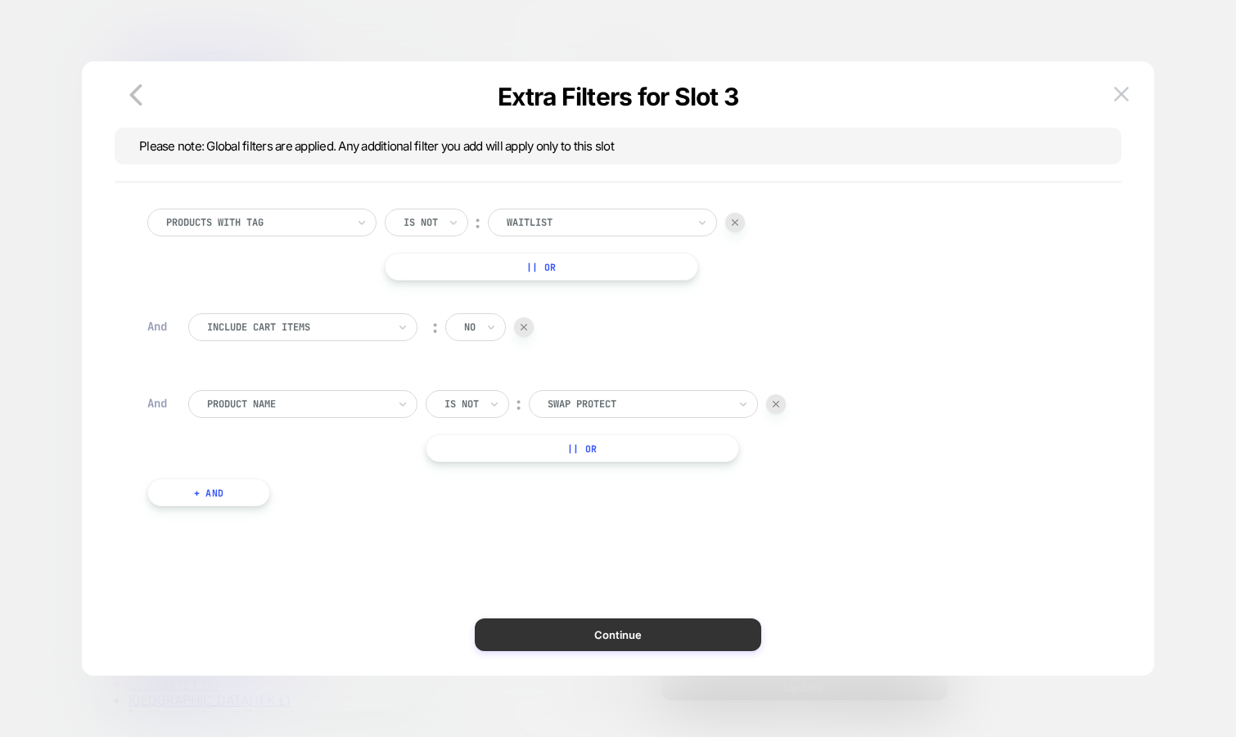
click at [576, 637] on button "Continue" at bounding box center [618, 635] width 286 height 33
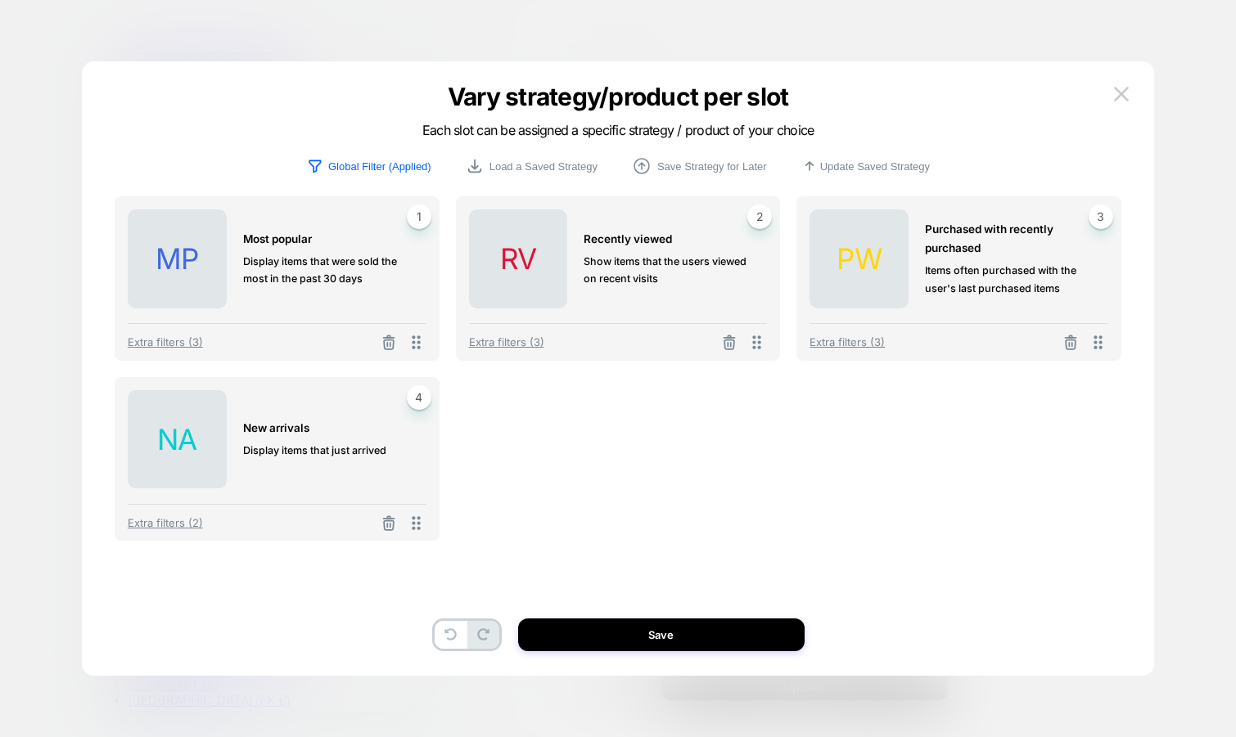
click at [184, 516] on div "Extra filters (2)" at bounding box center [277, 518] width 299 height 29
click at [181, 522] on span "Extra filters (2)" at bounding box center [165, 522] width 75 height 13
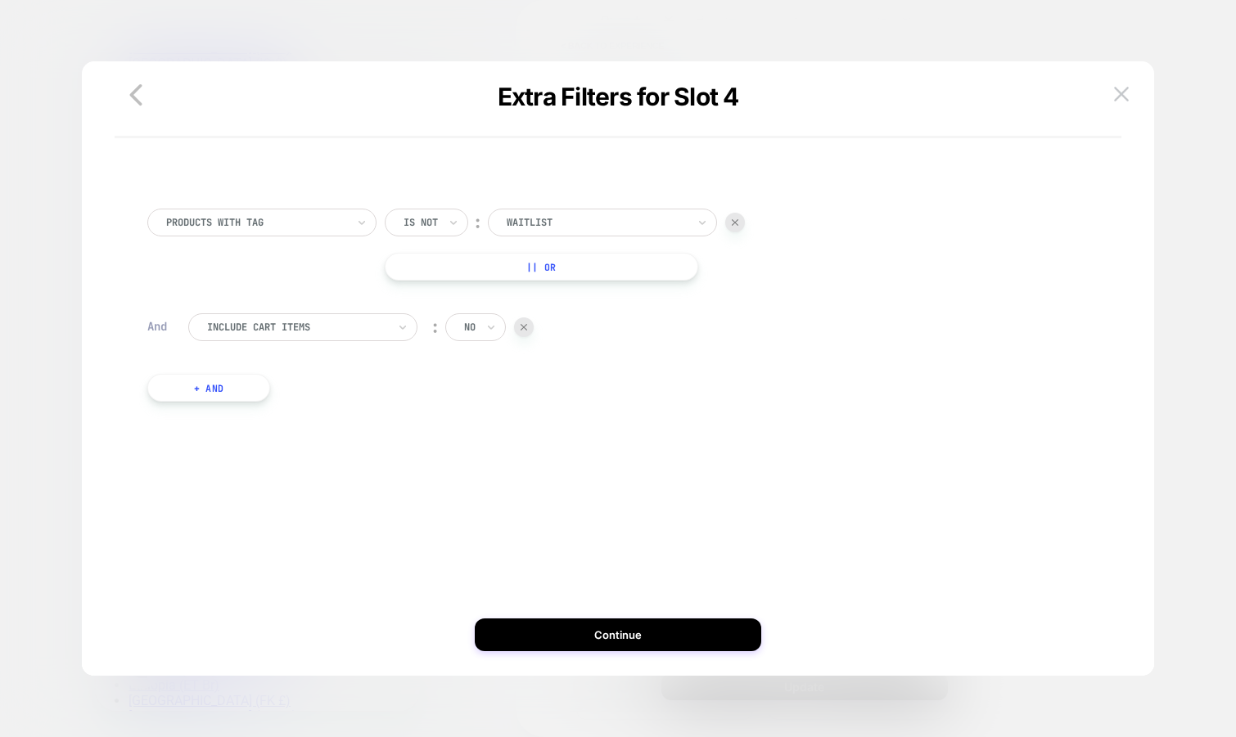
click at [237, 382] on button "+ And" at bounding box center [208, 388] width 123 height 28
click at [301, 406] on div at bounding box center [297, 404] width 180 height 15
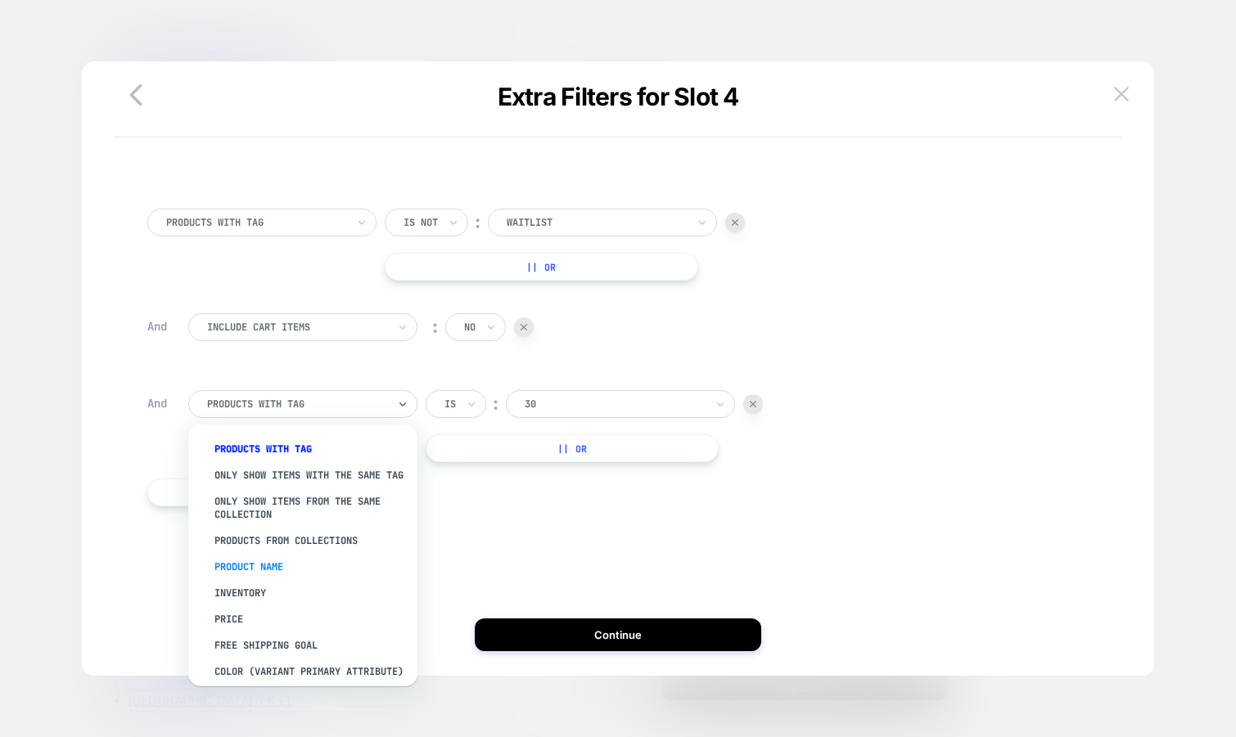
click at [272, 570] on div "Product Name" at bounding box center [311, 567] width 213 height 26
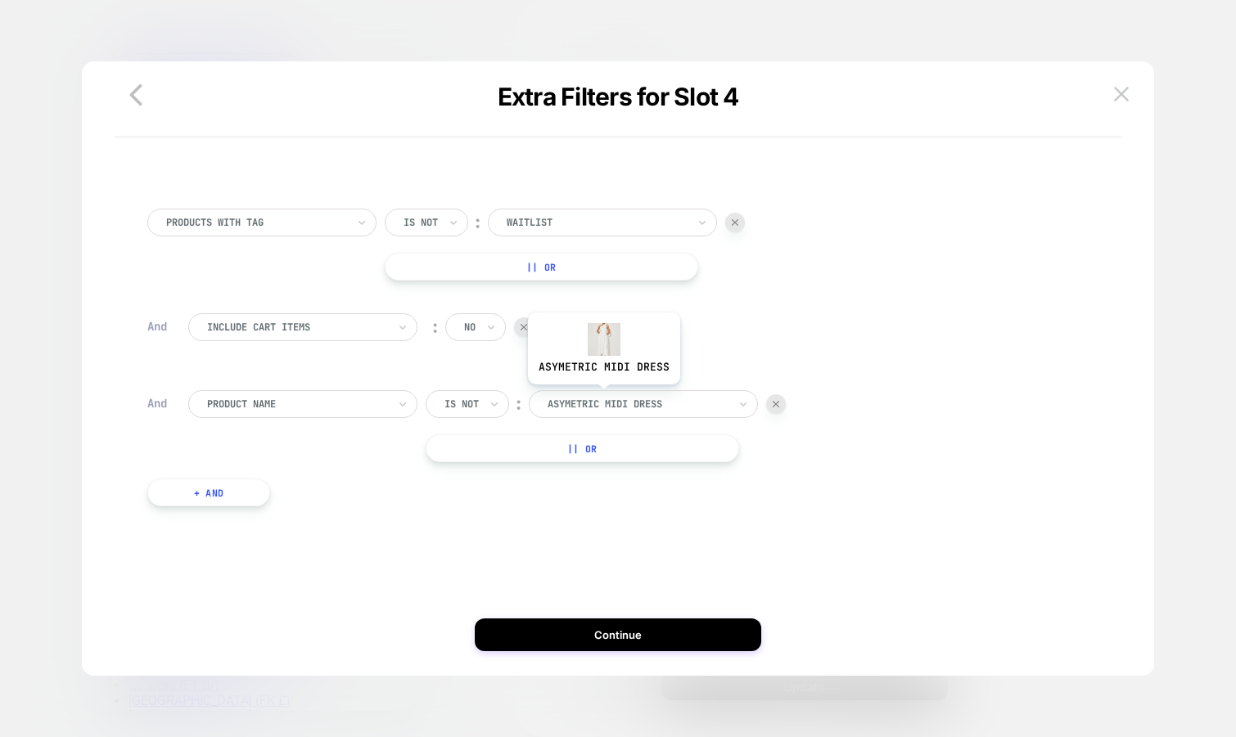
click at [602, 398] on div at bounding box center [637, 404] width 180 height 15
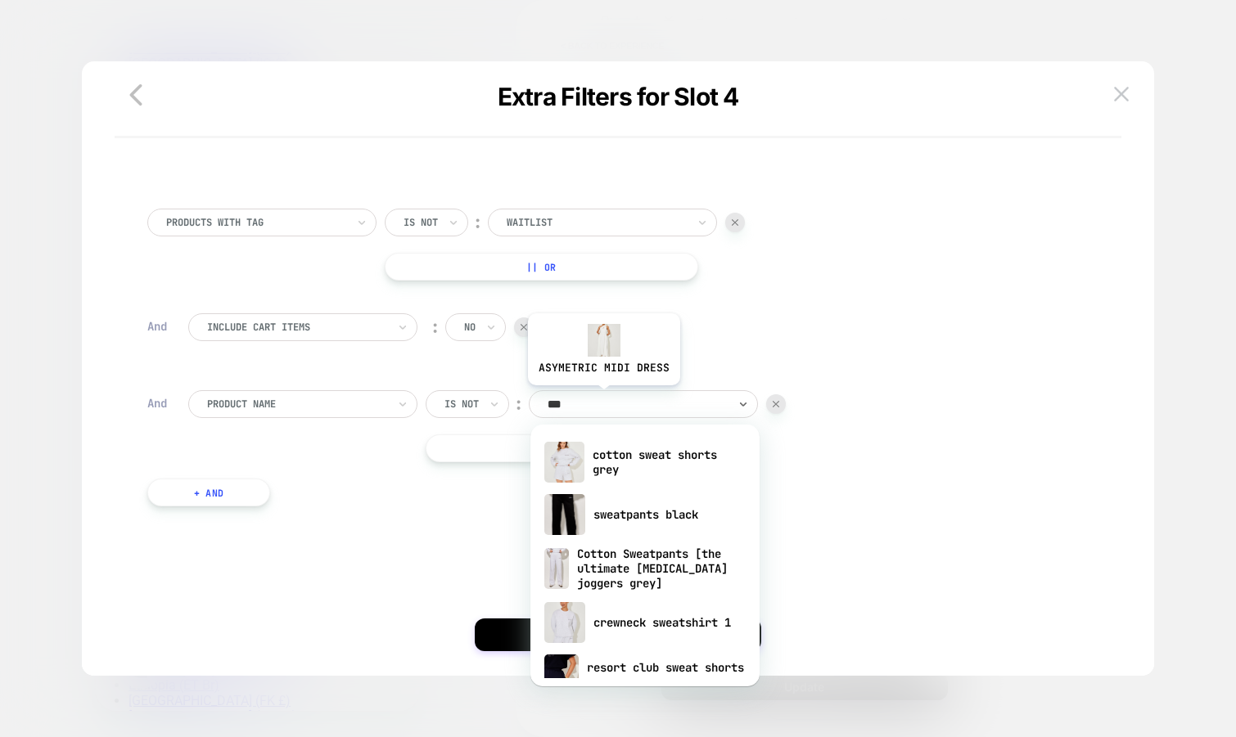
type input "****"
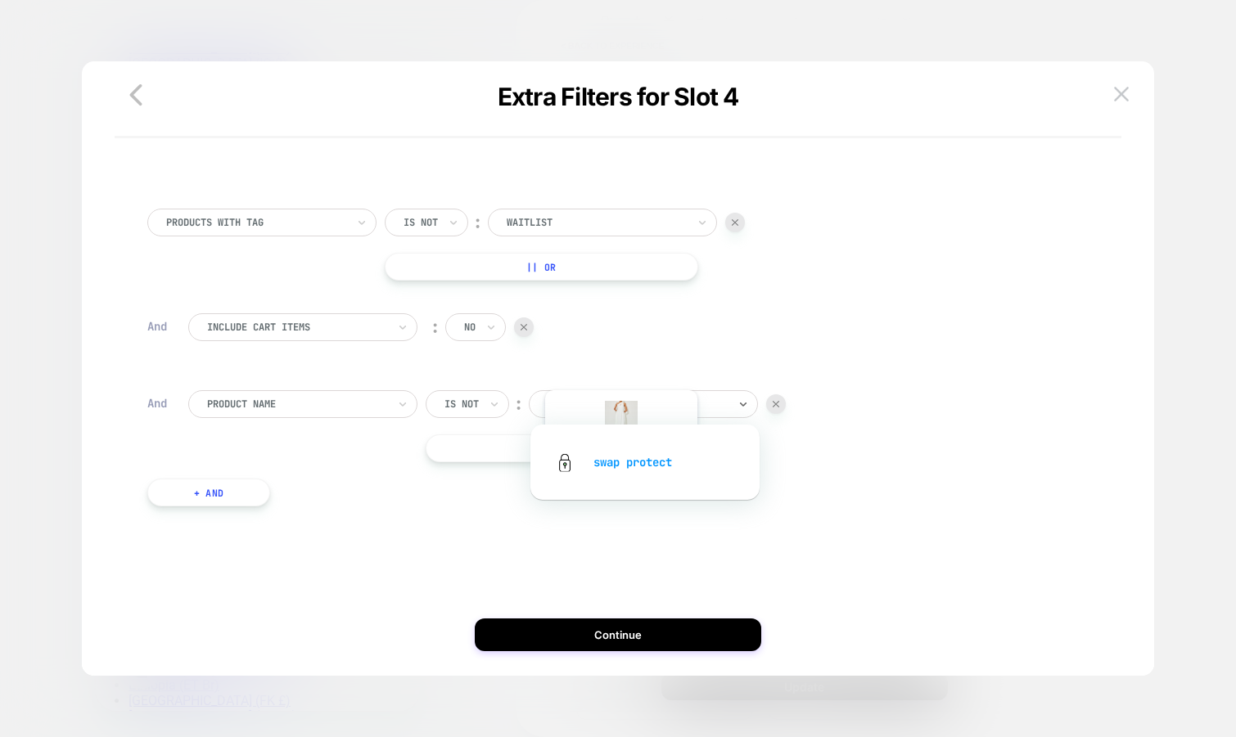
click at [626, 462] on div "swap protect" at bounding box center [644, 462] width 213 height 52
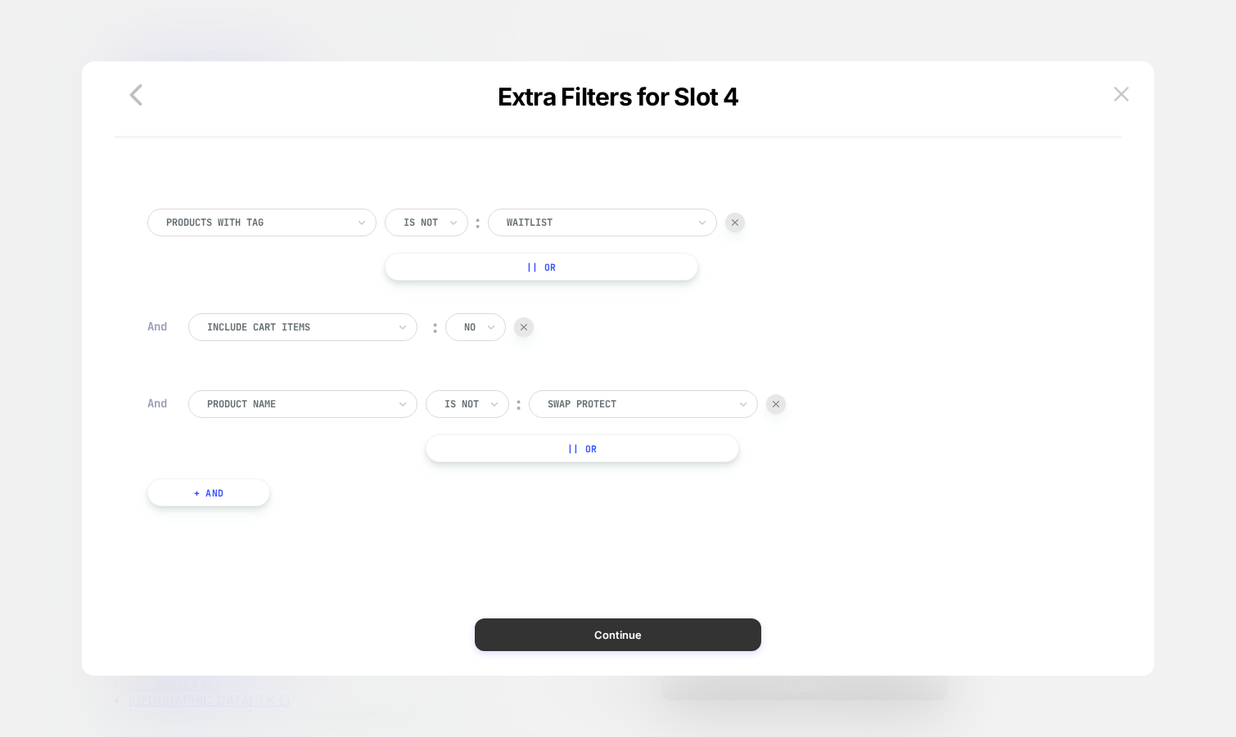
click at [599, 633] on button "Continue" at bounding box center [618, 635] width 286 height 33
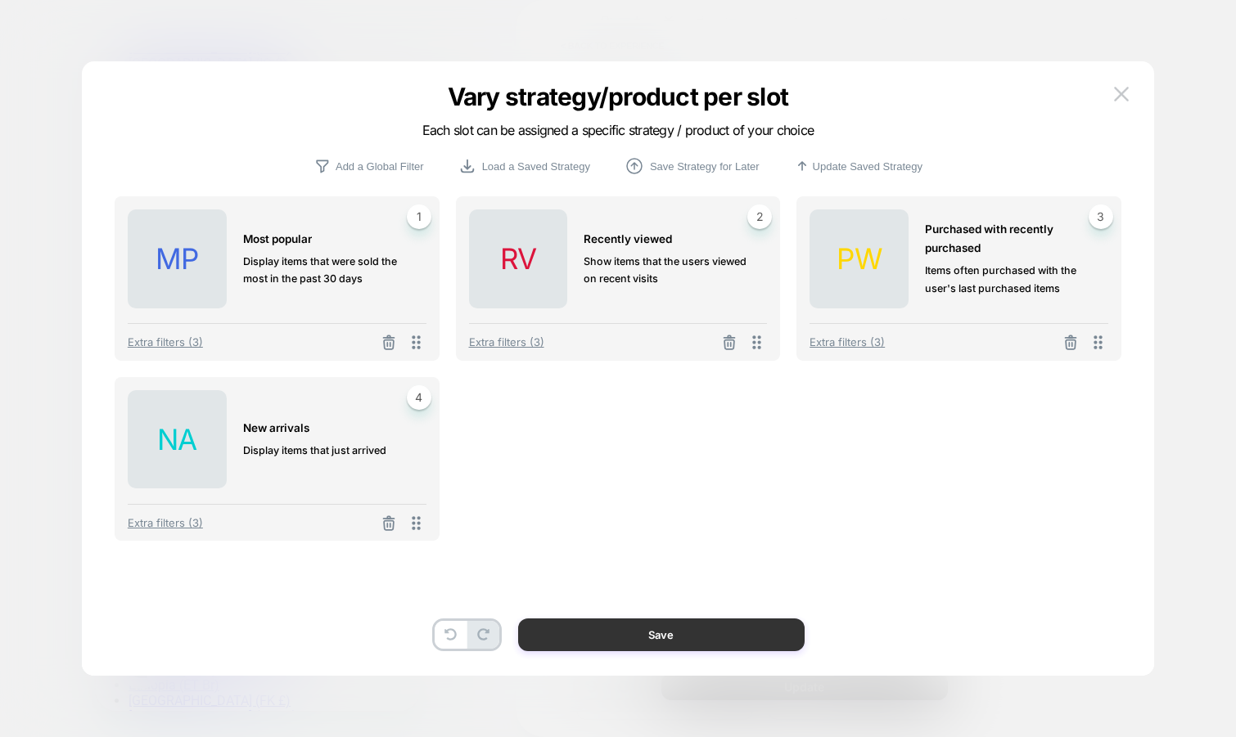
click at [590, 625] on button "Save" at bounding box center [661, 635] width 286 height 33
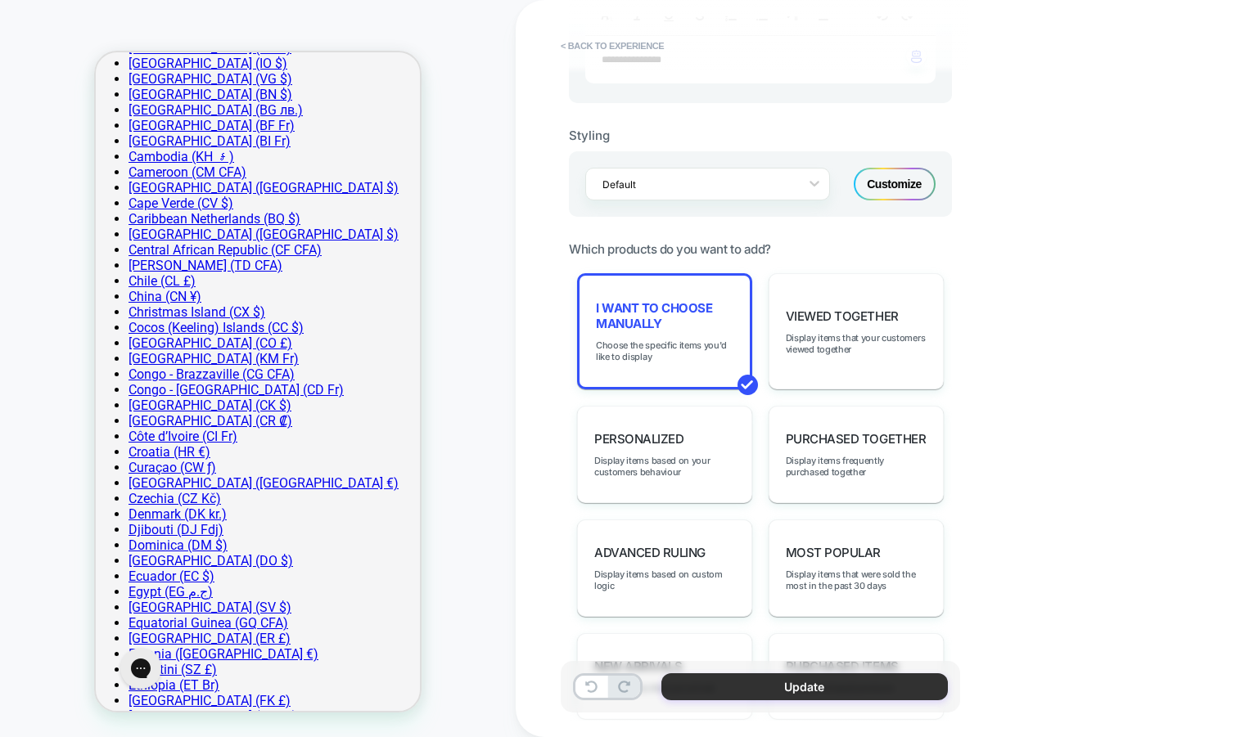
click at [686, 685] on button "Update" at bounding box center [804, 686] width 286 height 27
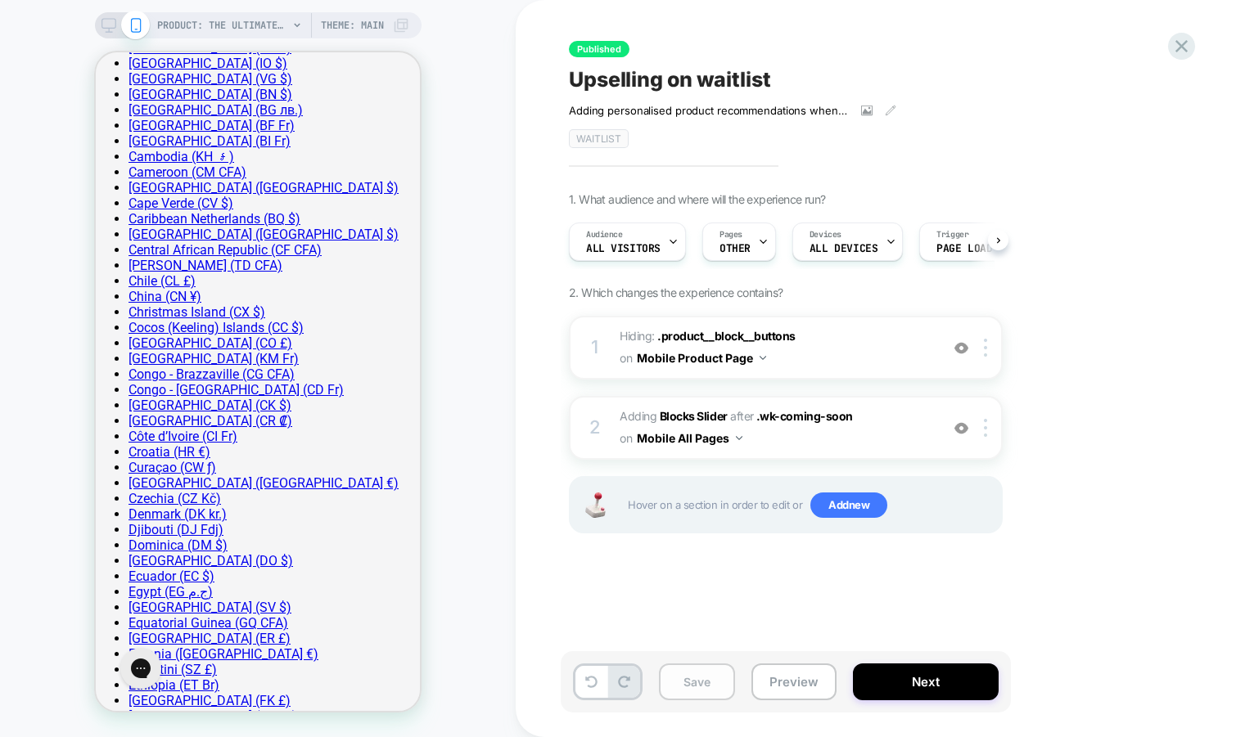
scroll to position [0, 1]
click at [694, 683] on button "Save" at bounding box center [697, 682] width 76 height 37
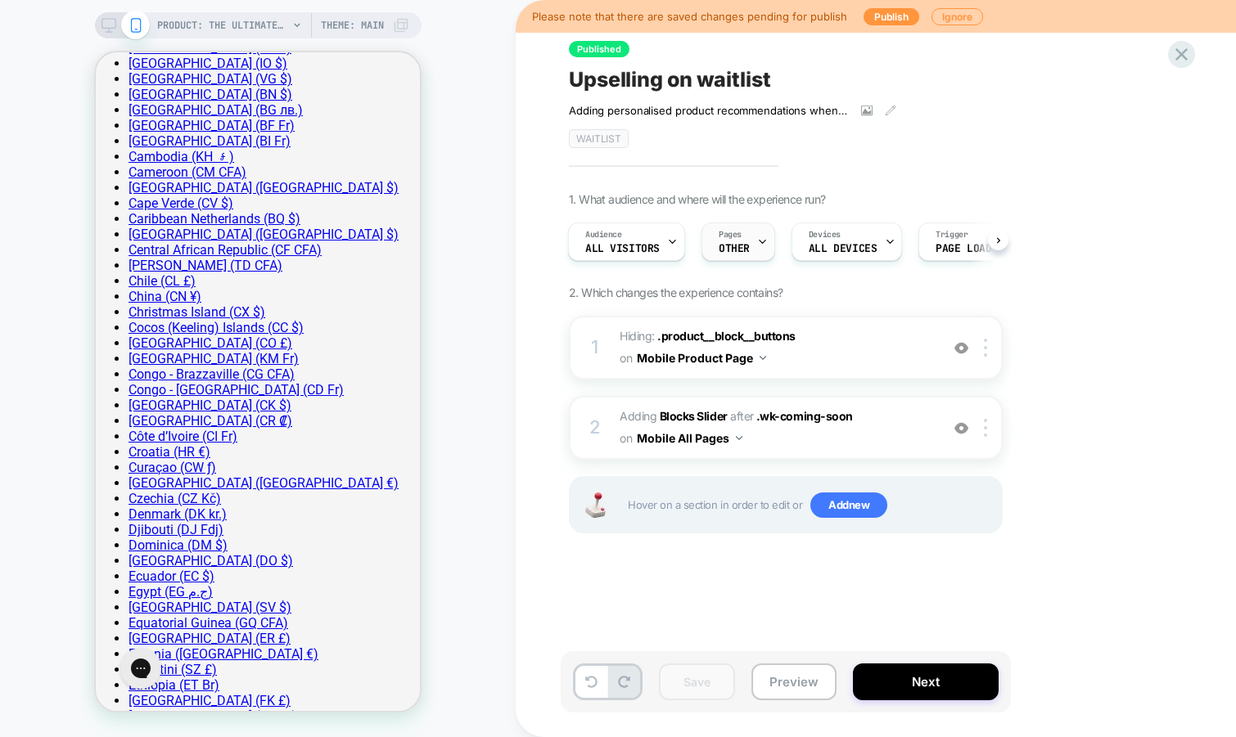
click at [757, 249] on div at bounding box center [762, 241] width 11 height 37
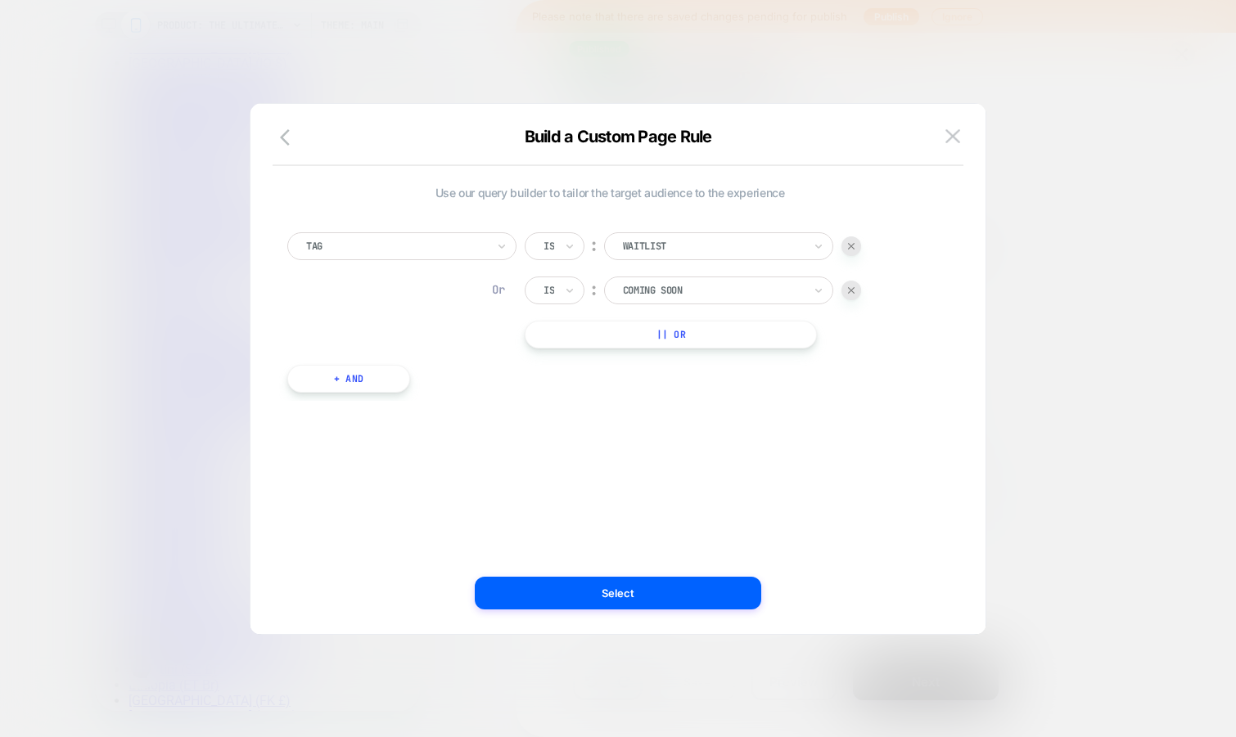
click at [379, 381] on button "+ And" at bounding box center [348, 379] width 123 height 28
click at [691, 388] on div at bounding box center [685, 395] width 43 height 15
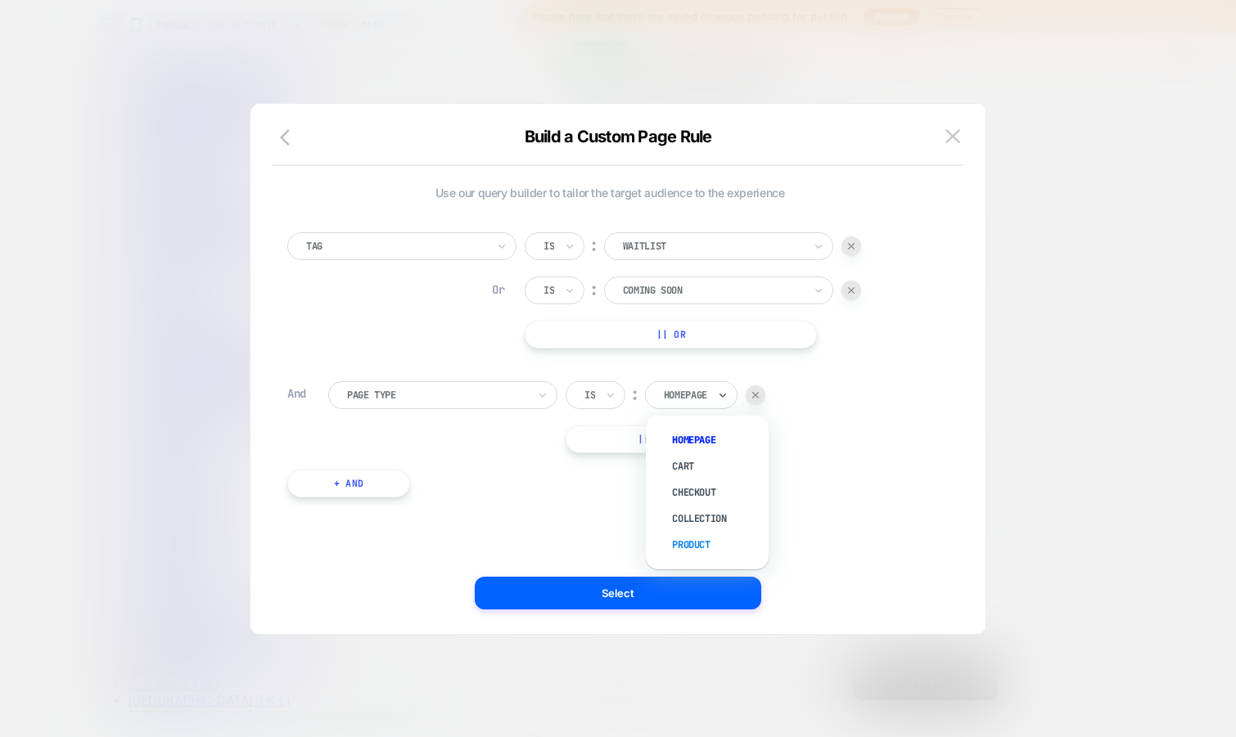
click at [707, 534] on div "Product" at bounding box center [715, 545] width 106 height 26
click at [942, 146] on button at bounding box center [952, 136] width 25 height 25
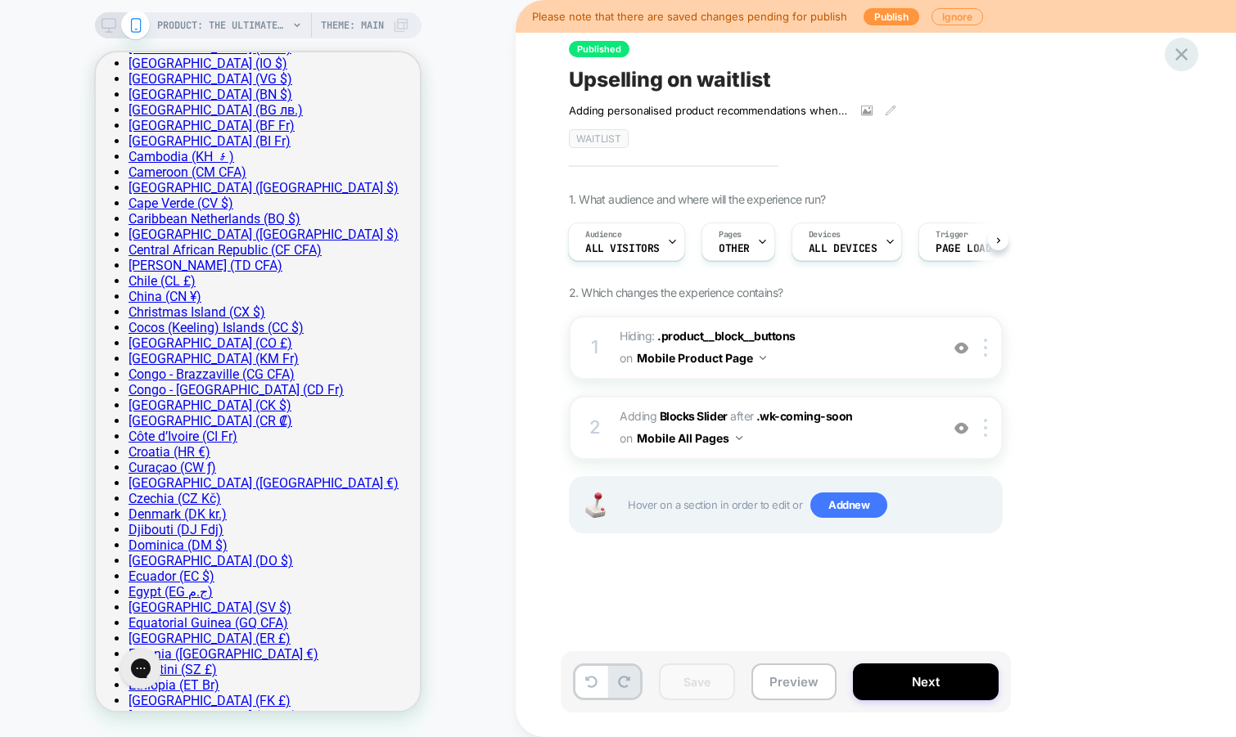
click at [1177, 51] on icon at bounding box center [1181, 54] width 12 height 12
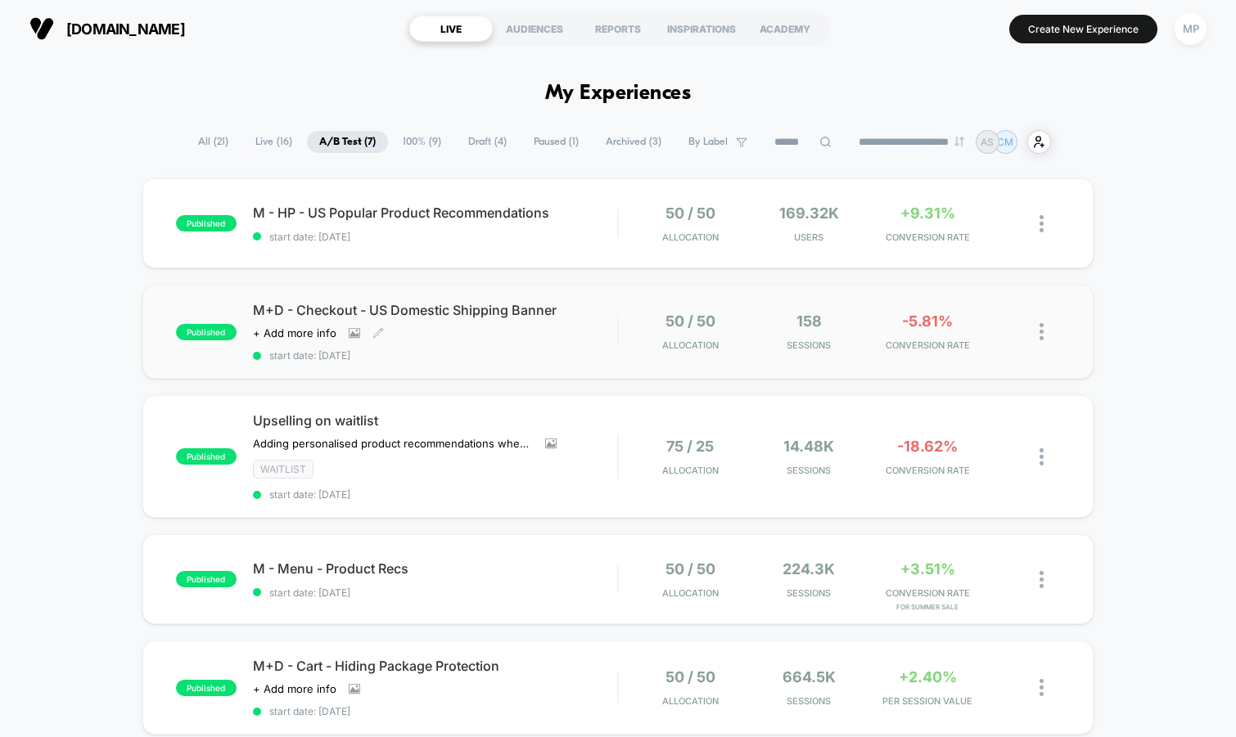
click at [484, 353] on span "start date: 9/15/2025" at bounding box center [435, 355] width 365 height 12
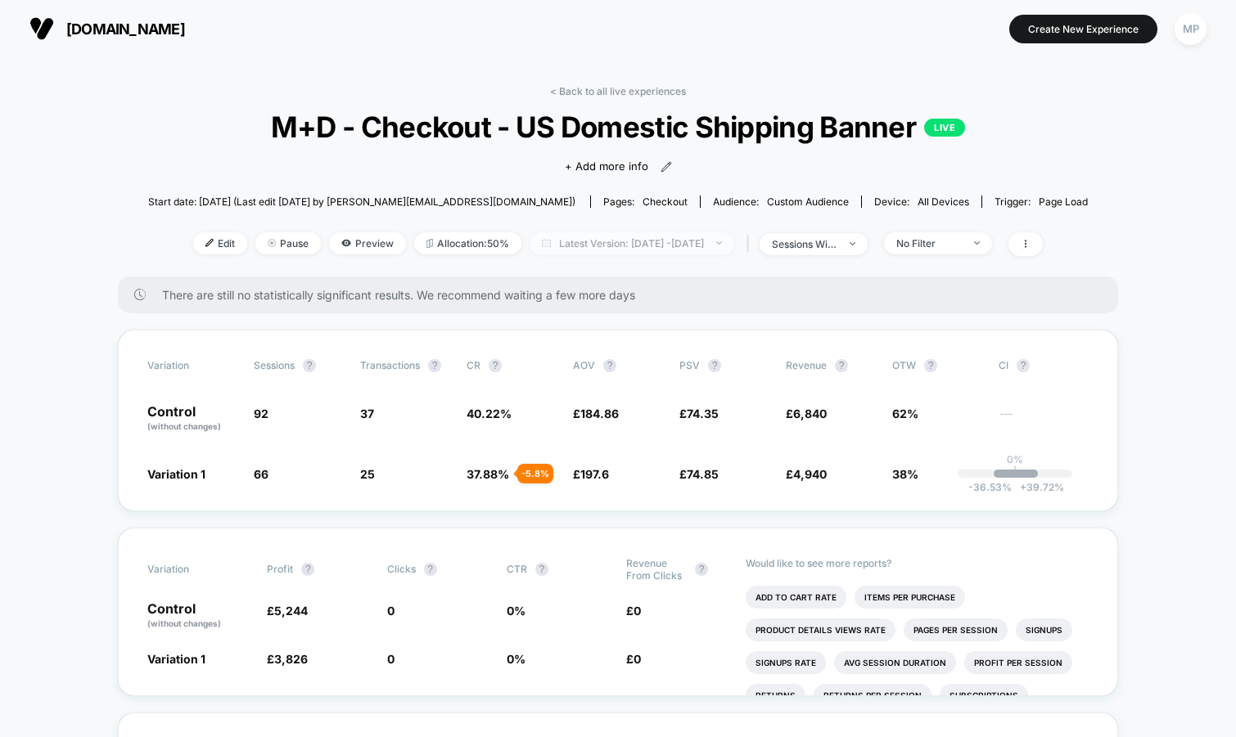
click at [672, 242] on span "Latest Version: Sep 15, 2025 - Sep 17, 2025" at bounding box center [631, 243] width 205 height 22
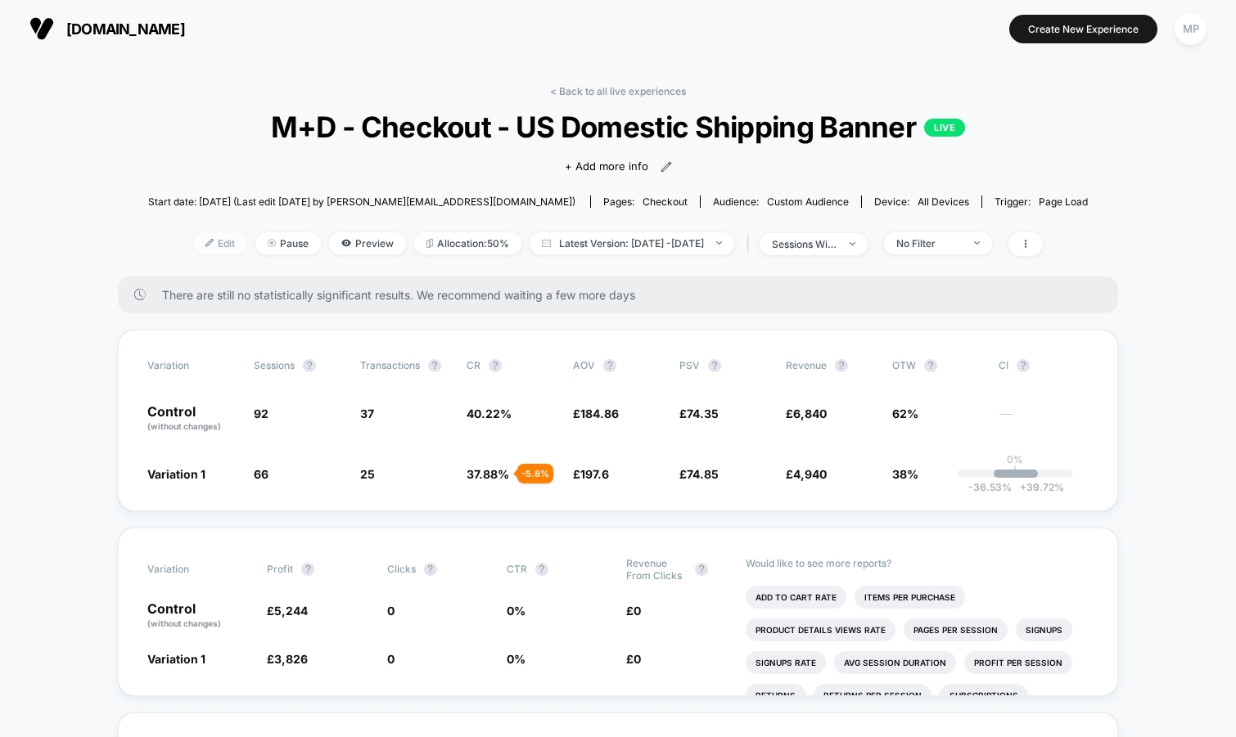
click at [196, 241] on span "Edit" at bounding box center [220, 243] width 54 height 22
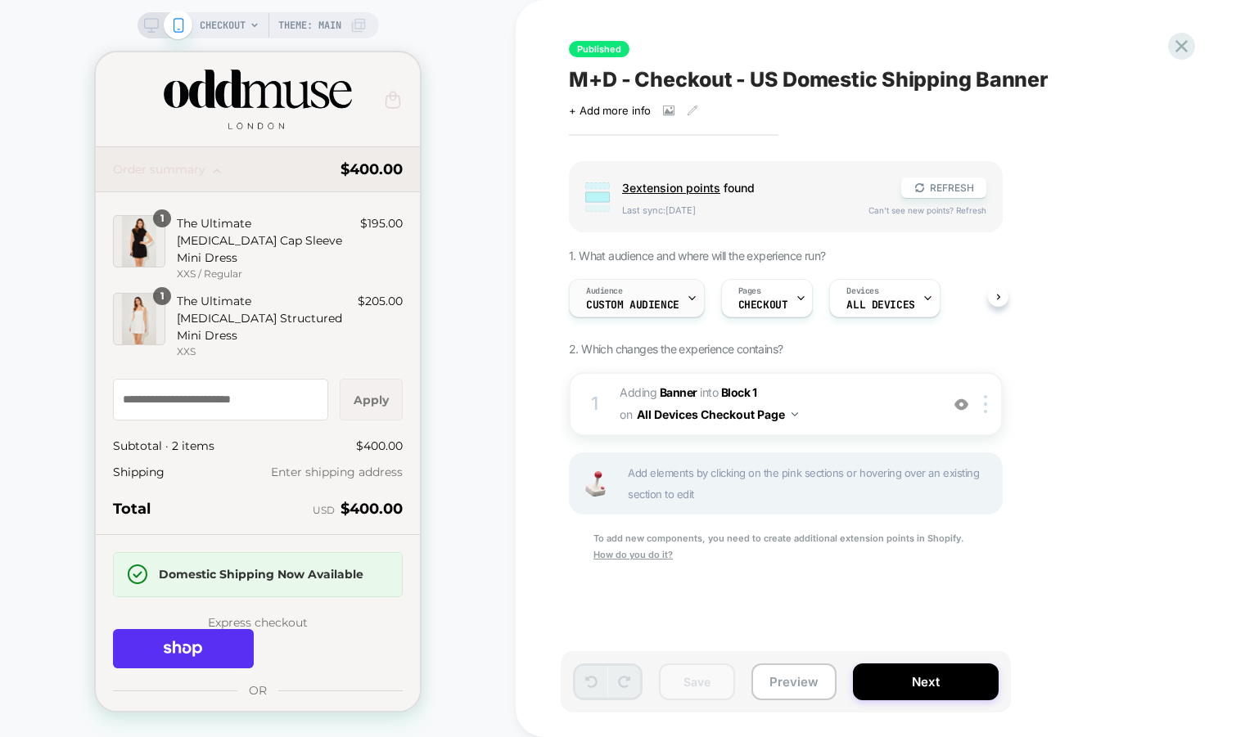
click at [664, 295] on div "Audience Custom Audience" at bounding box center [633, 298] width 126 height 37
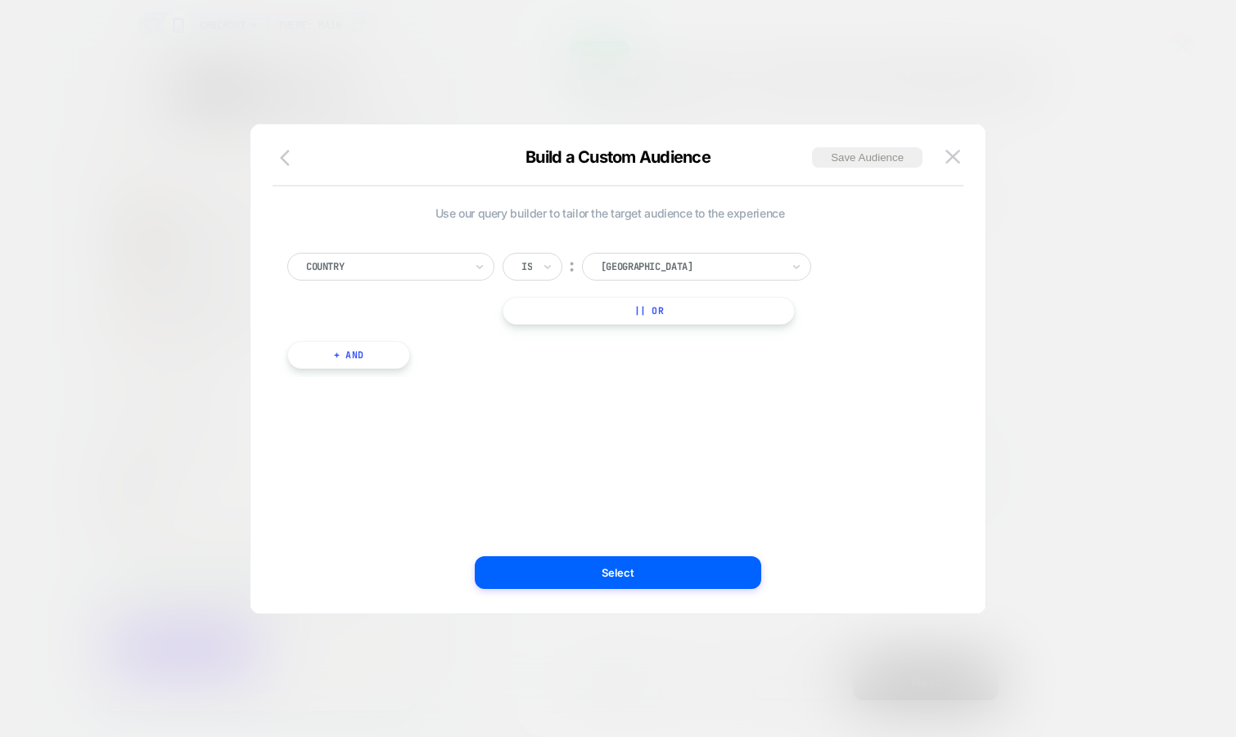
click at [282, 153] on icon "button" at bounding box center [290, 158] width 20 height 20
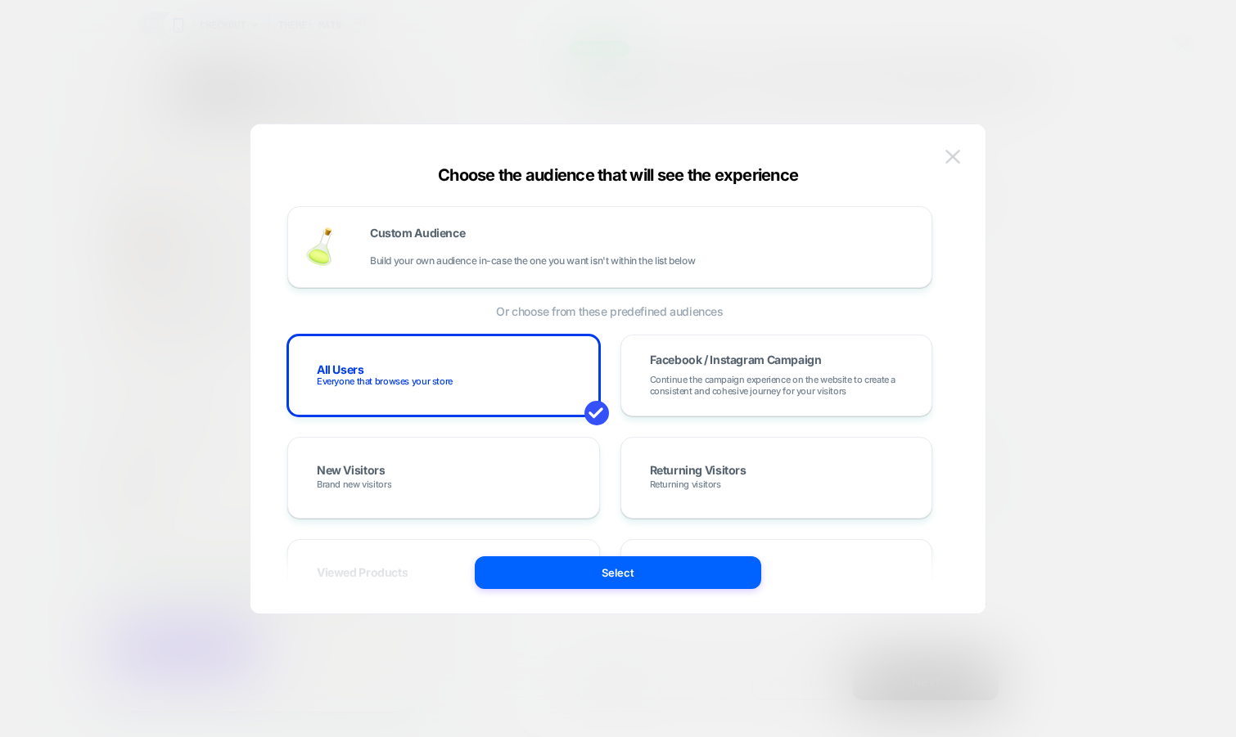
click at [949, 158] on img at bounding box center [952, 157] width 15 height 14
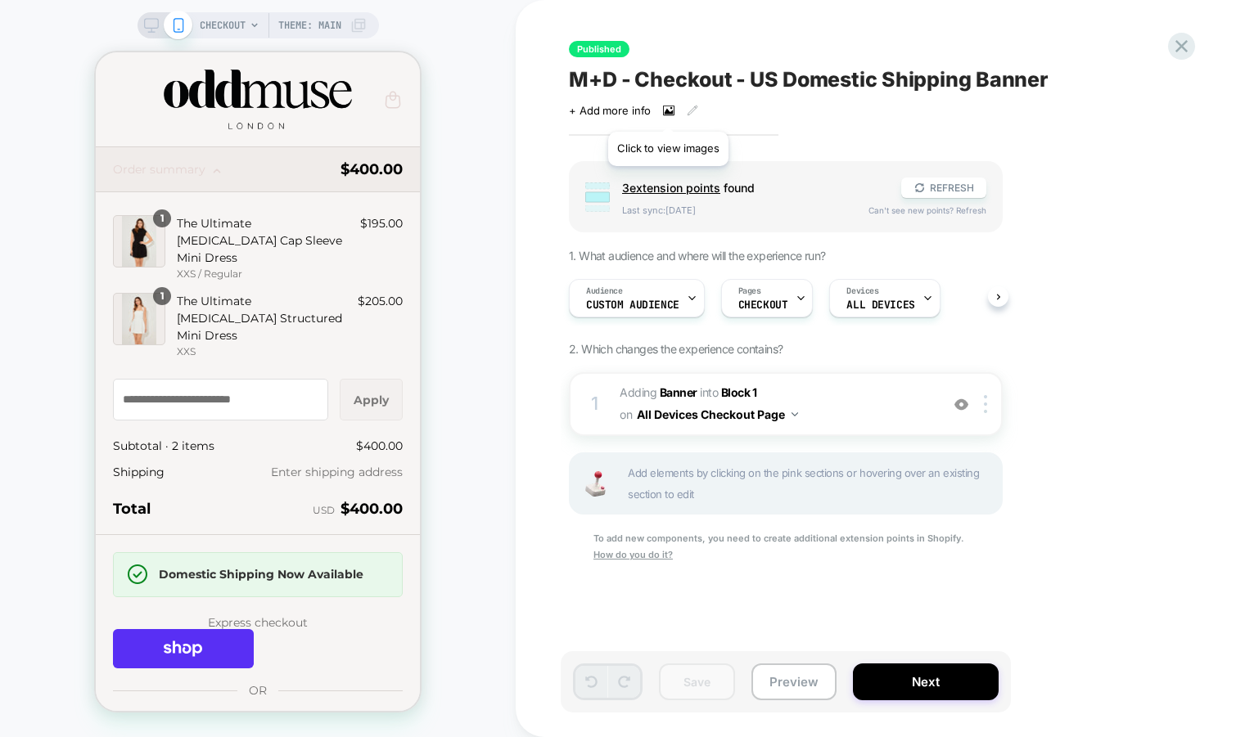
click at [668, 110] on icon at bounding box center [668, 110] width 11 height 11
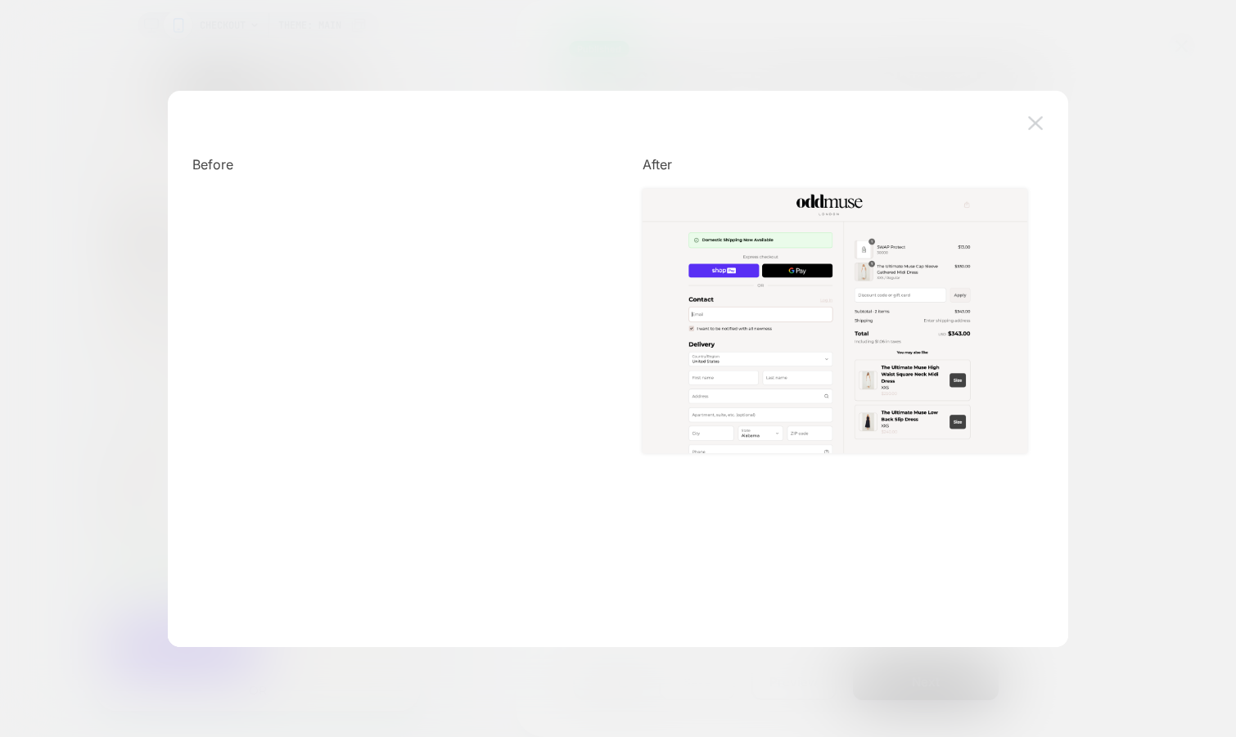
click at [1033, 111] on button at bounding box center [1035, 123] width 25 height 25
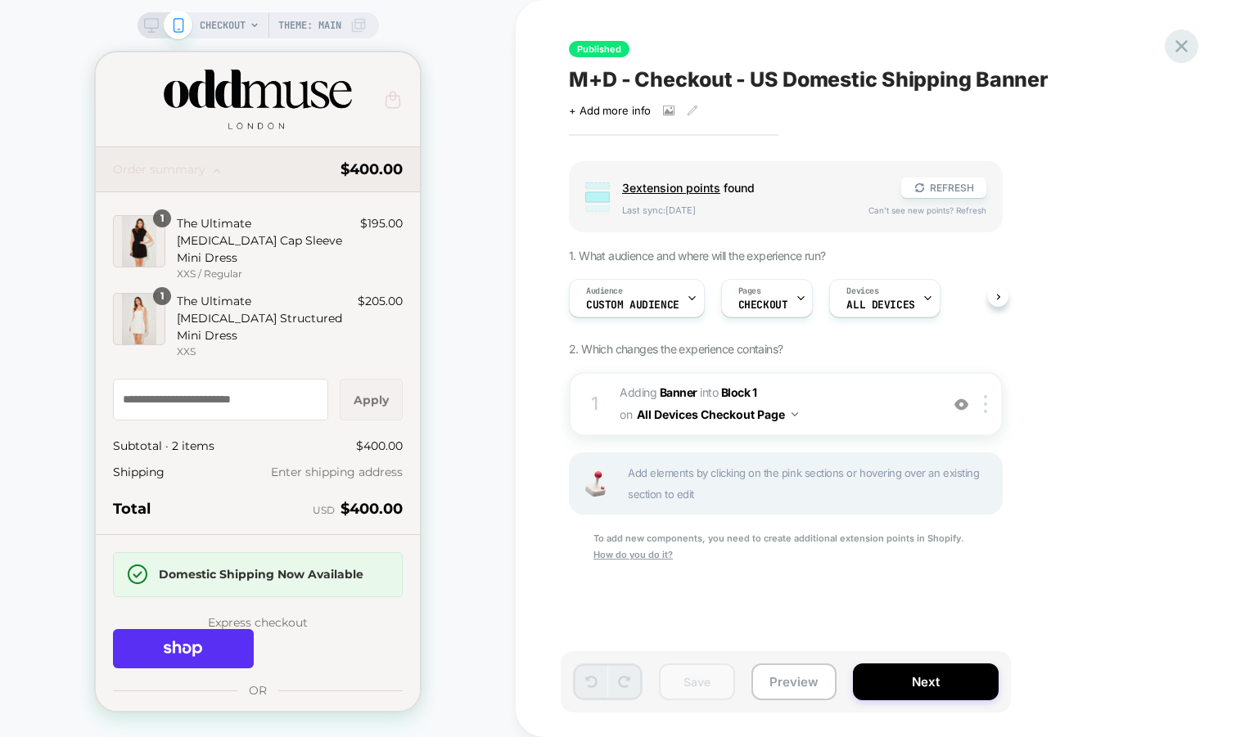
click at [1175, 52] on icon at bounding box center [1181, 46] width 22 height 22
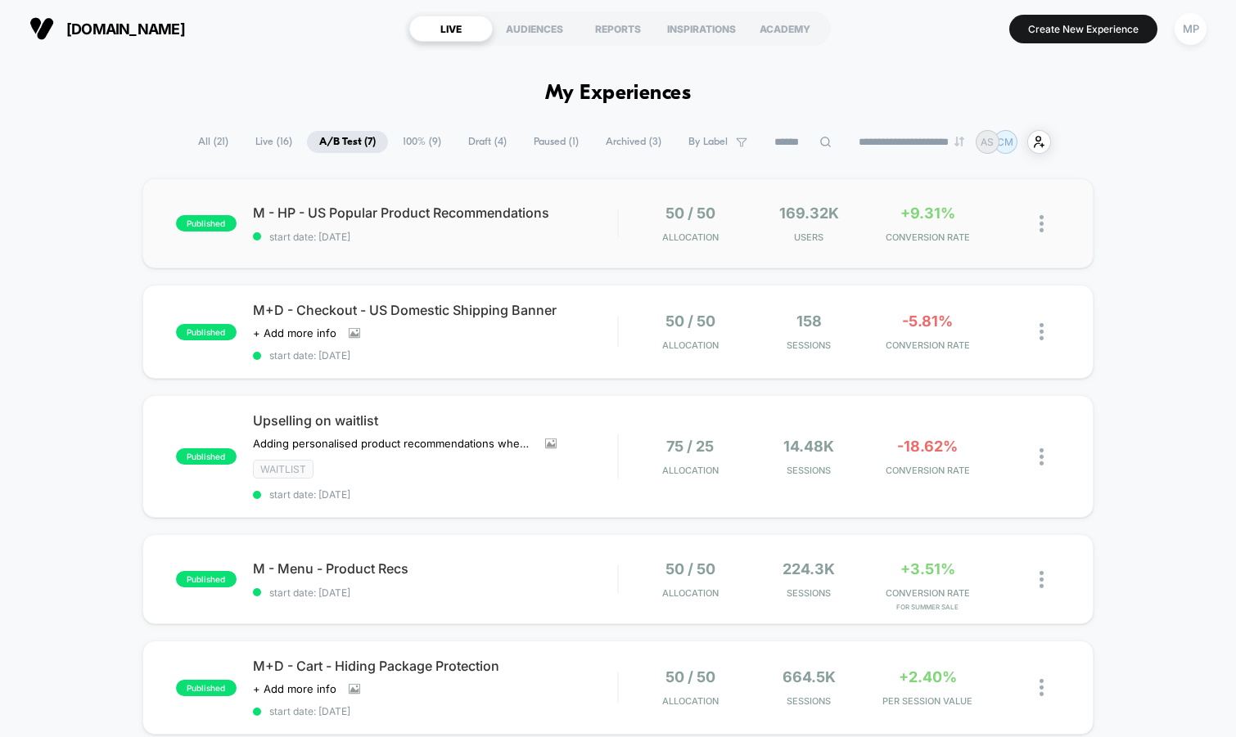
click at [507, 250] on div "published M - HP - US Popular Product Recommendations start date: 8/21/2025 50 …" at bounding box center [618, 223] width 952 height 90
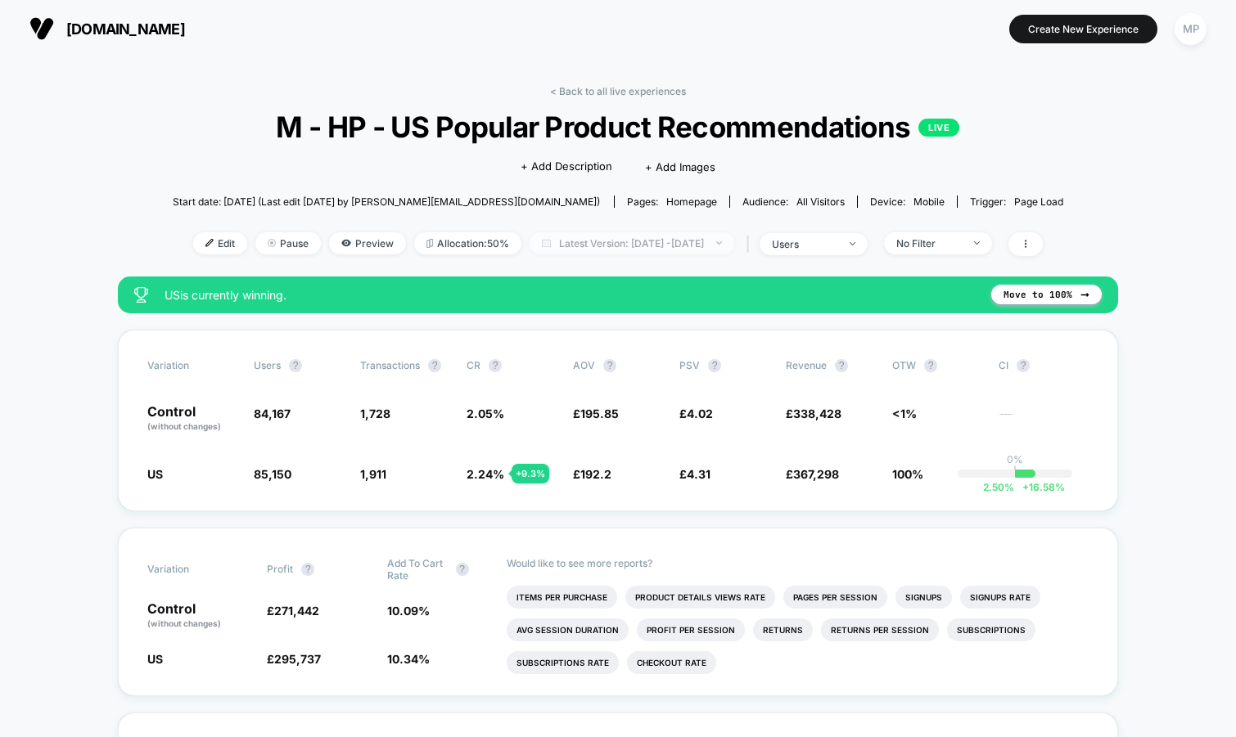
click at [637, 237] on span "Latest Version: Aug 21, 2025 - Sep 17, 2025" at bounding box center [631, 243] width 205 height 22
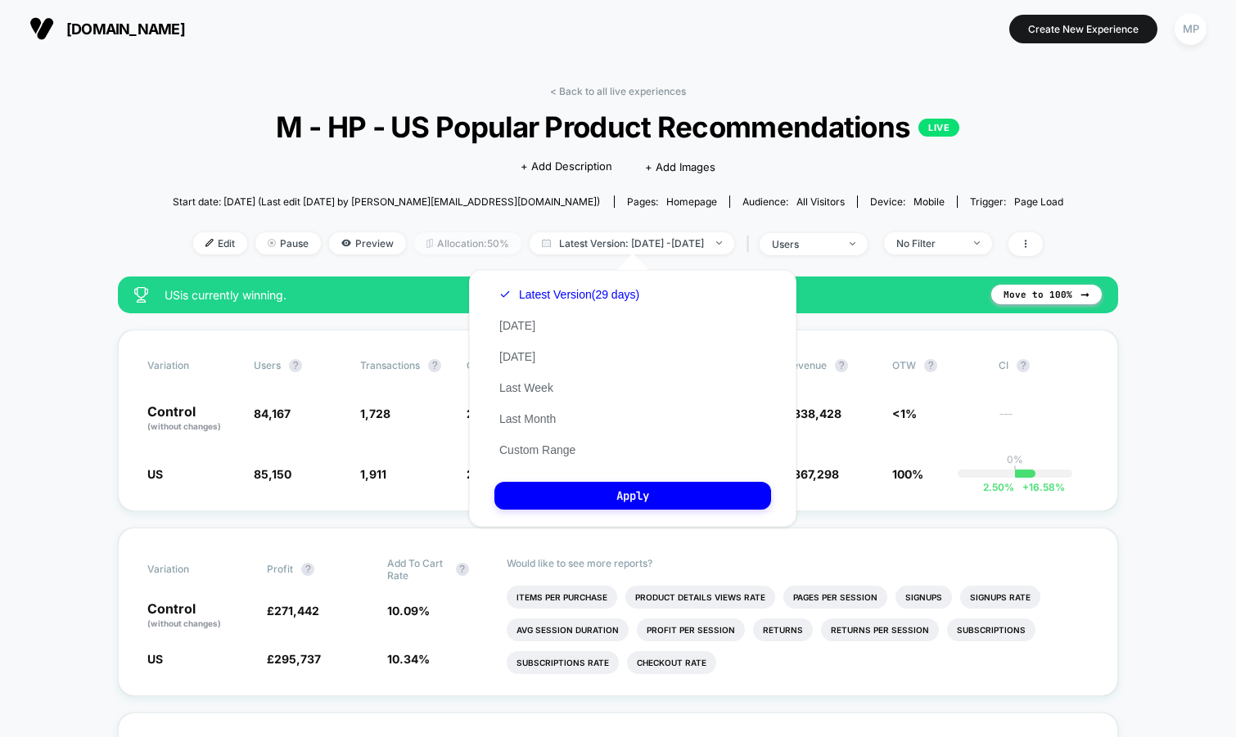
click at [431, 247] on span "Allocation: 50%" at bounding box center [467, 243] width 107 height 22
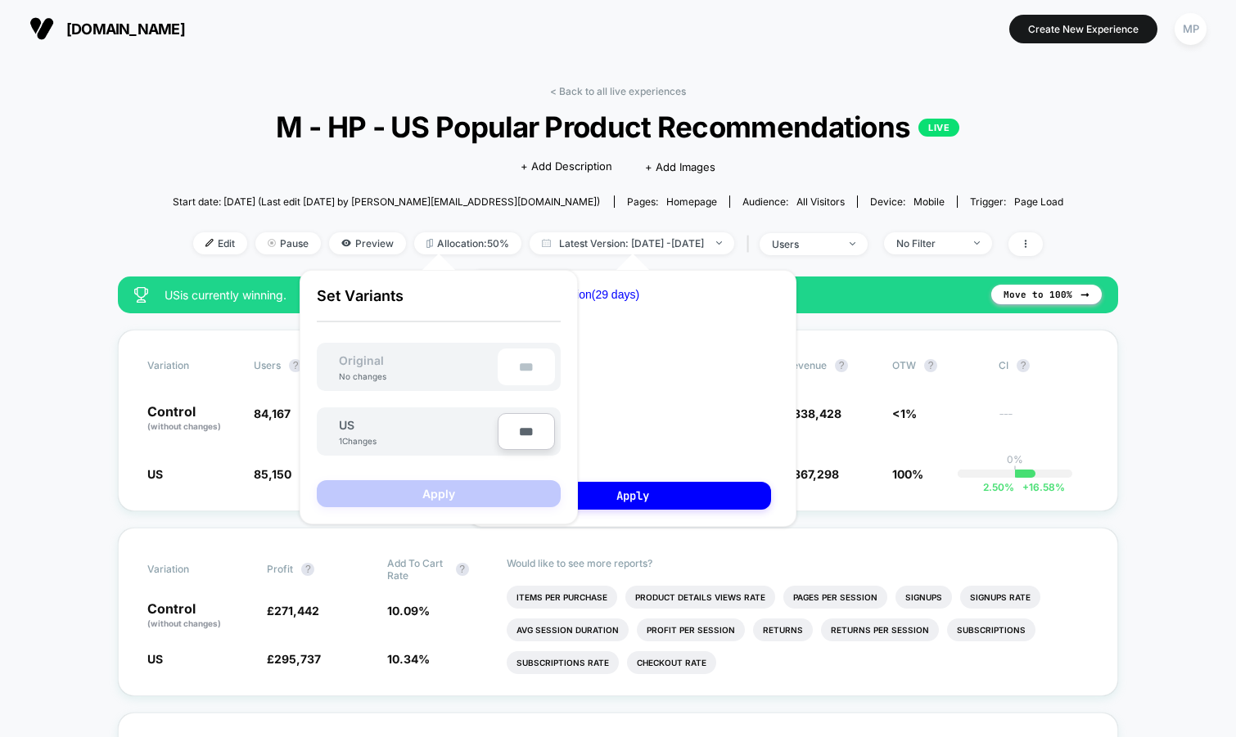
click at [410, 169] on div "Click to edit experience details + Add Description + Add Images" at bounding box center [617, 165] width 534 height 43
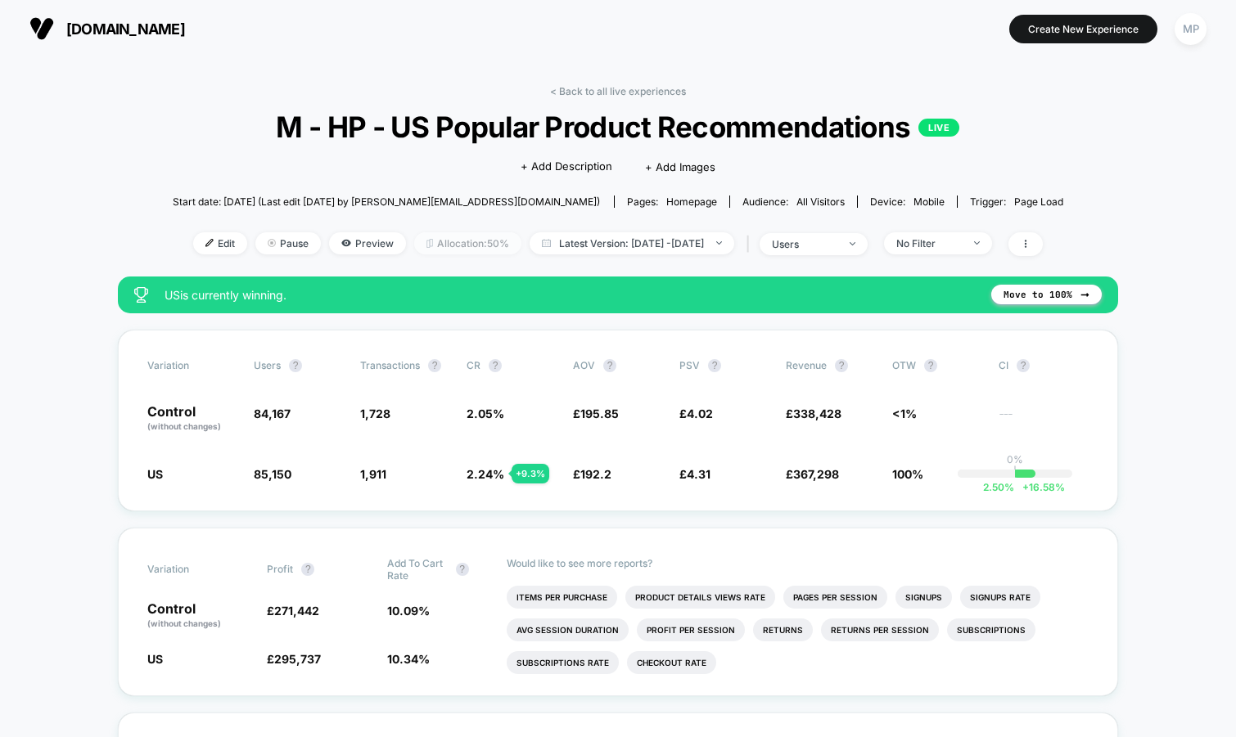
click at [452, 240] on span "Allocation: 50%" at bounding box center [467, 243] width 107 height 22
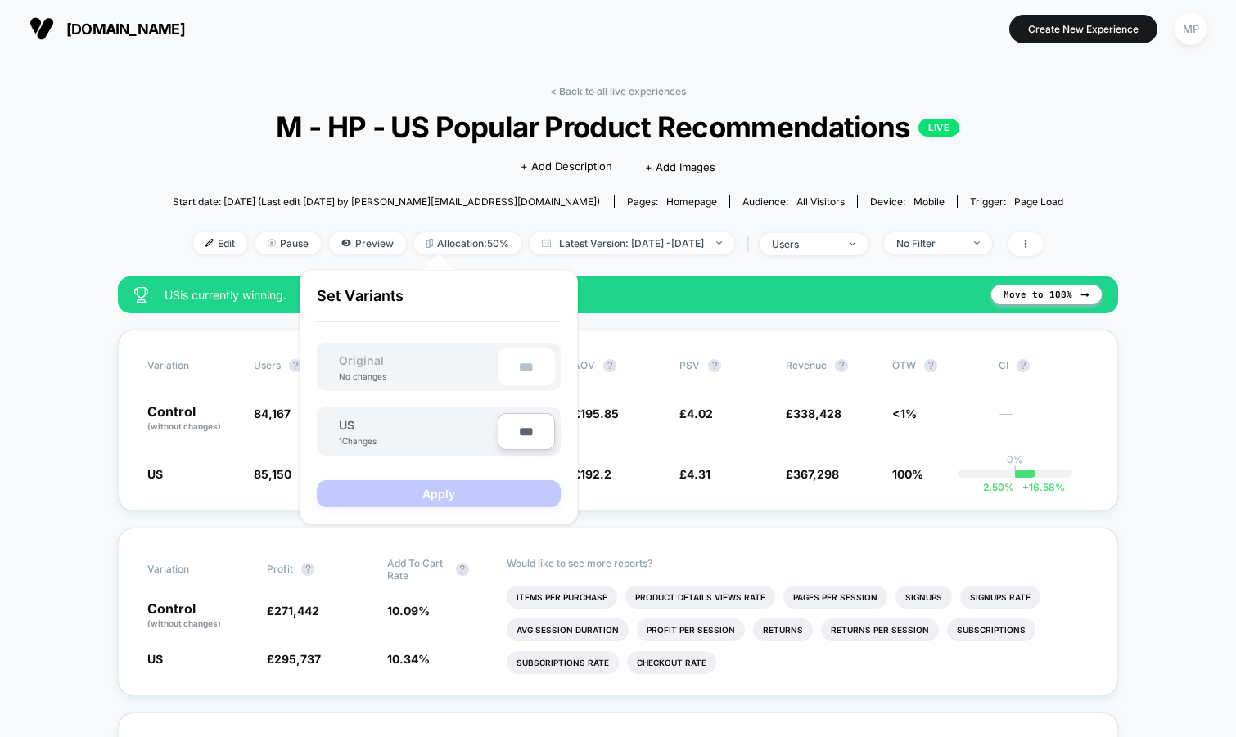
click at [460, 163] on div "Click to edit experience details + Add Description + Add Images" at bounding box center [617, 165] width 534 height 43
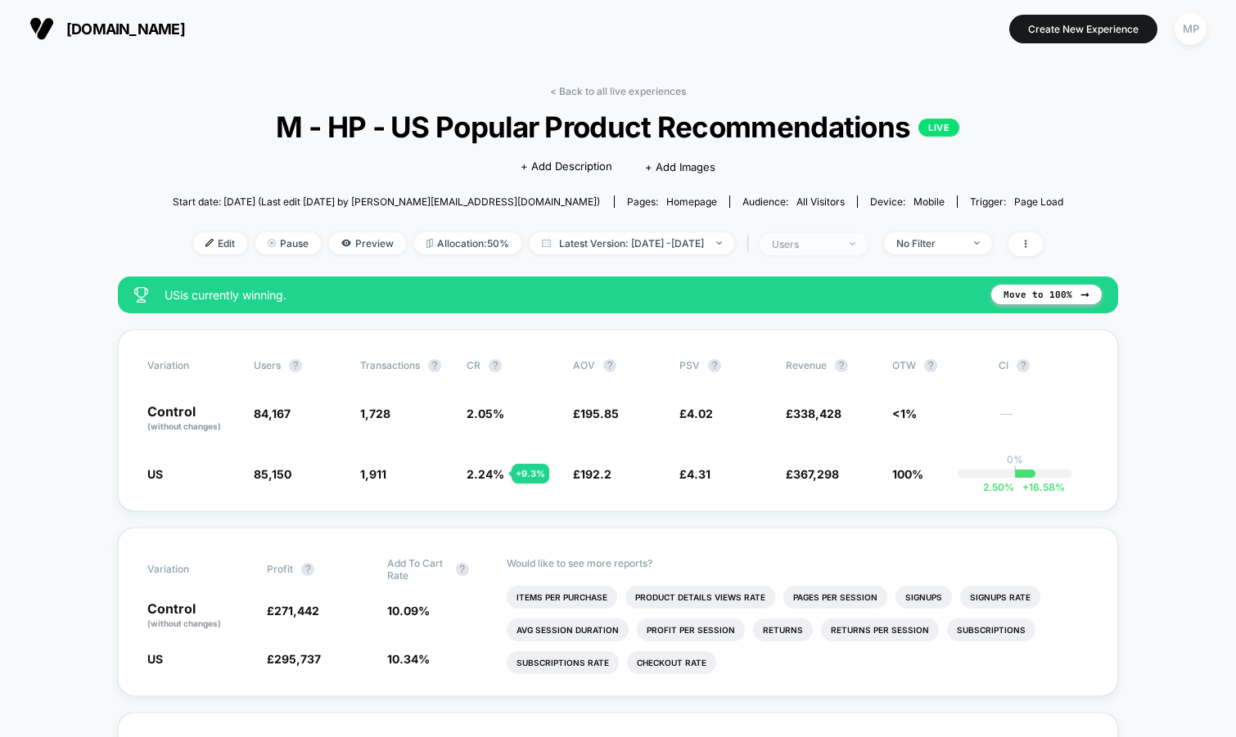
click at [837, 245] on div "users" at bounding box center [804, 244] width 65 height 12
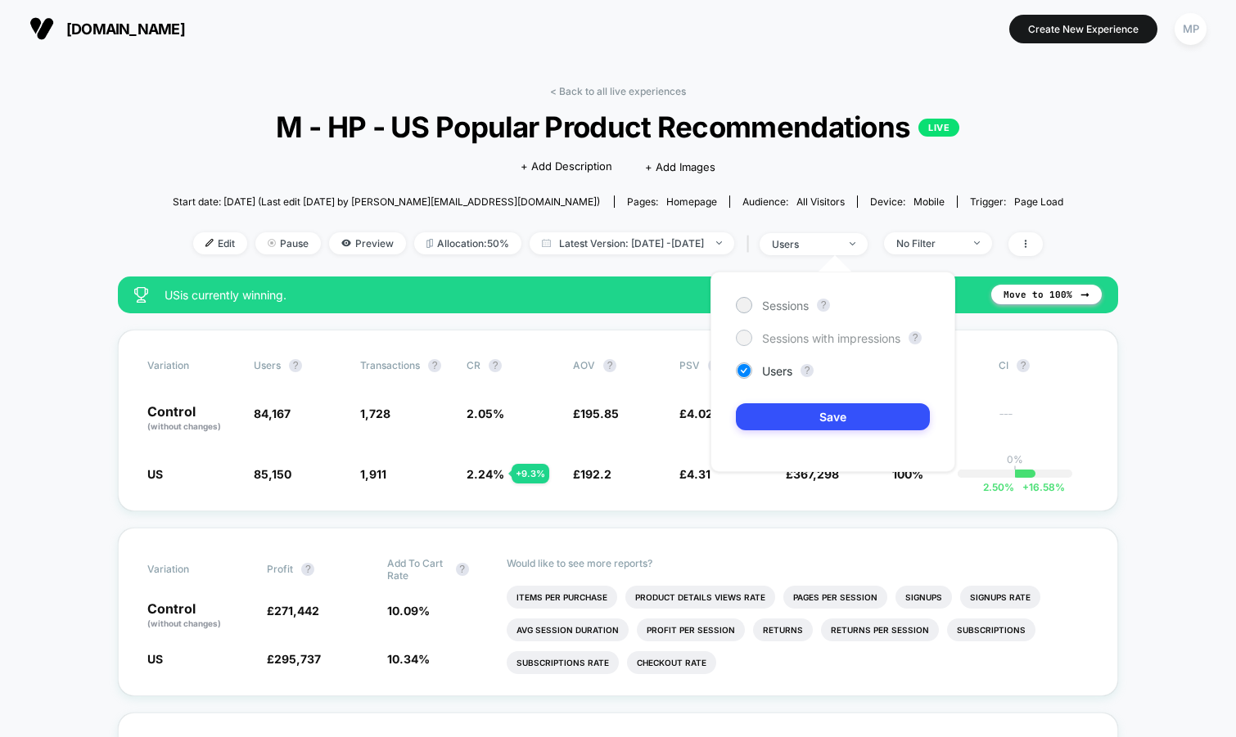
click at [801, 338] on span "Sessions with impressions" at bounding box center [831, 338] width 138 height 14
click at [778, 414] on button "Save" at bounding box center [833, 416] width 194 height 27
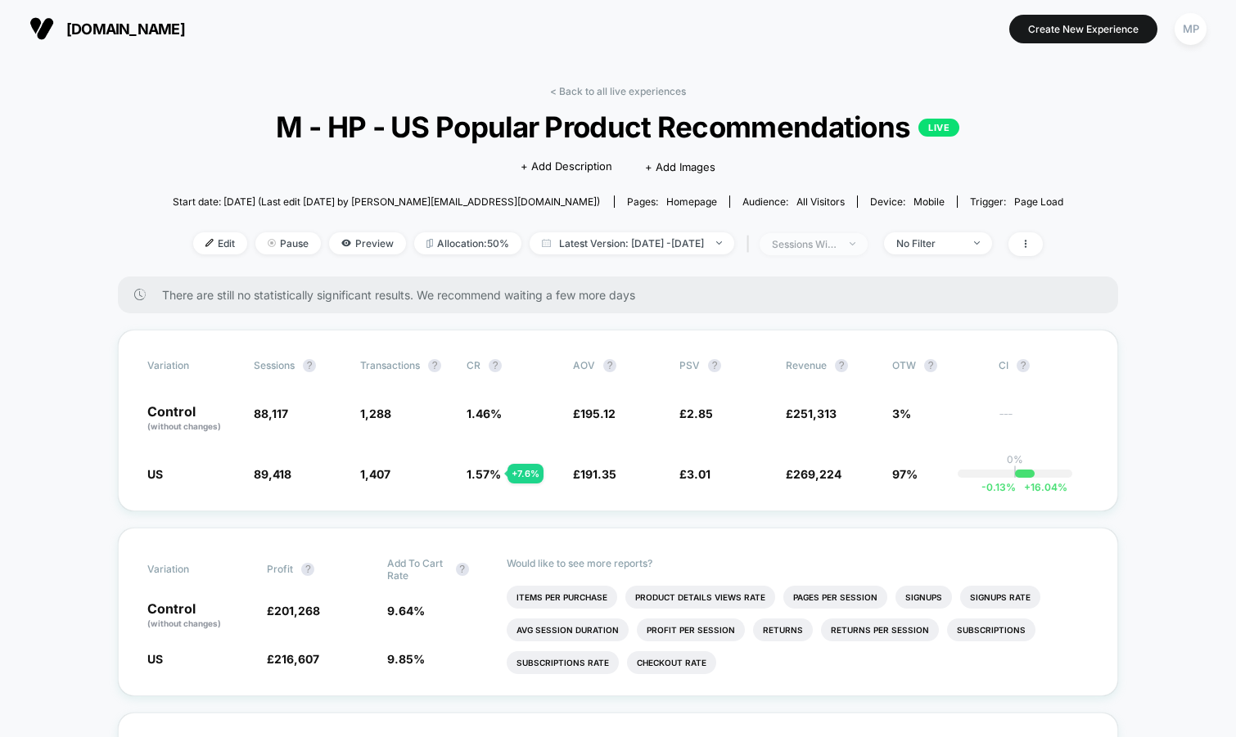
click at [827, 247] on div "sessions with impression" at bounding box center [804, 244] width 65 height 12
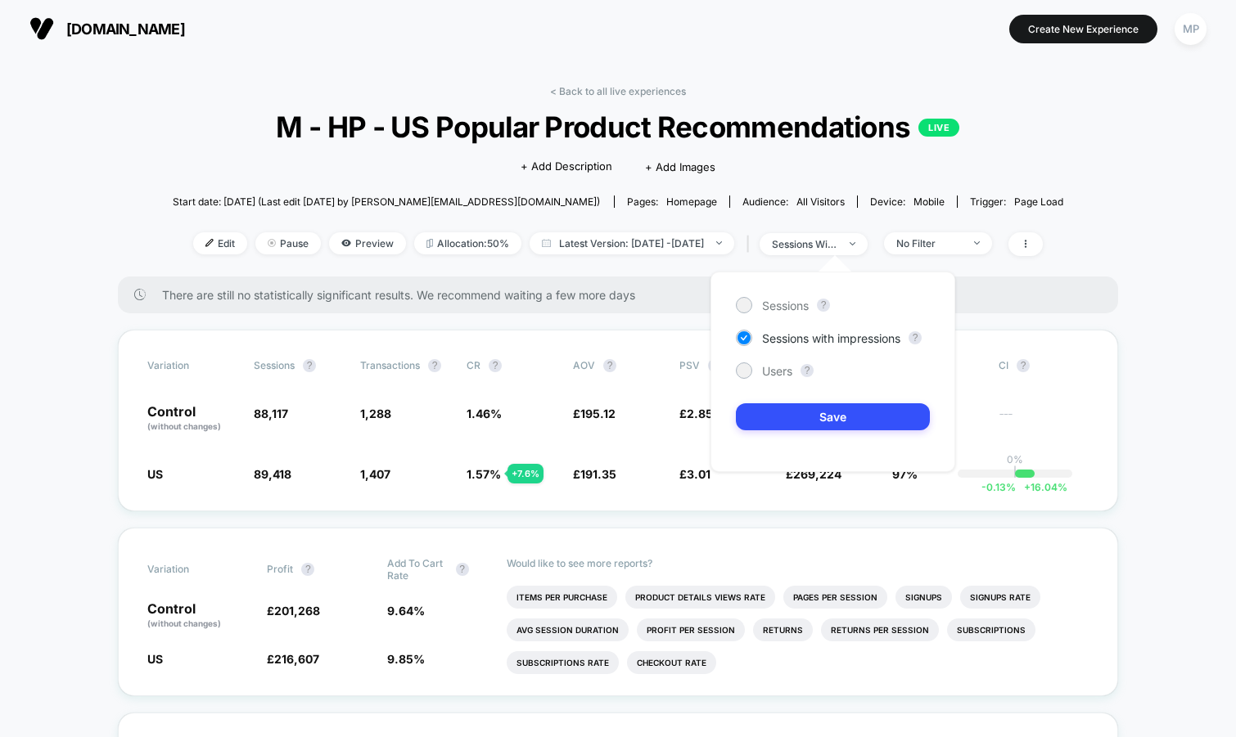
click at [775, 287] on div "Sessions ? Sessions with impressions ? Users ? Save" at bounding box center [832, 372] width 245 height 200
click at [767, 306] on span "Sessions" at bounding box center [785, 306] width 47 height 14
click at [764, 417] on button "Save" at bounding box center [833, 416] width 194 height 27
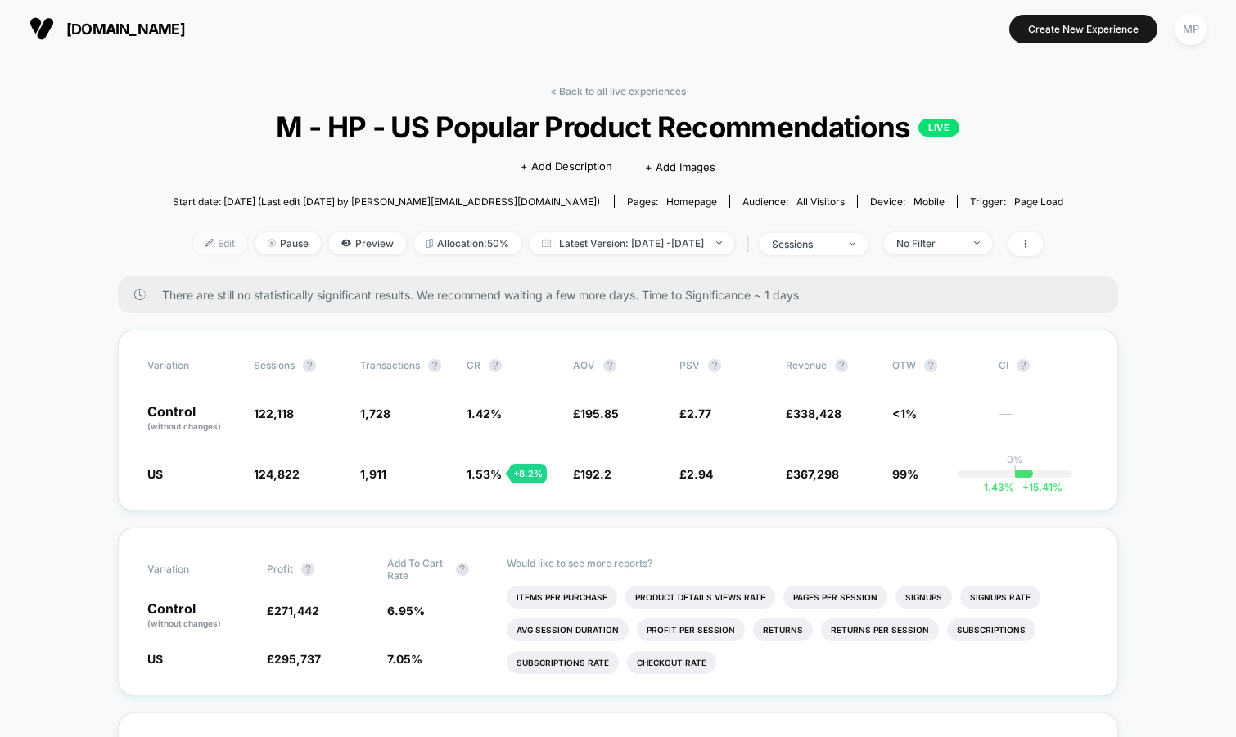
click at [205, 241] on img at bounding box center [209, 243] width 8 height 8
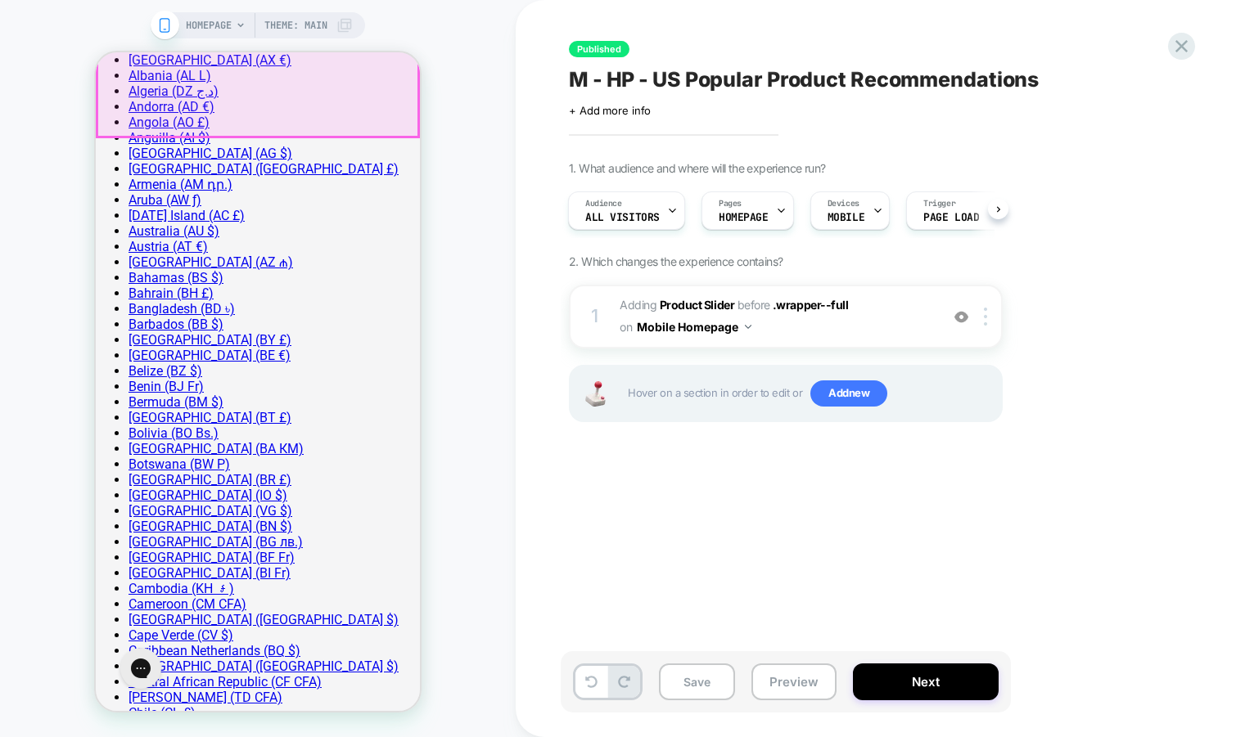
scroll to position [434, 0]
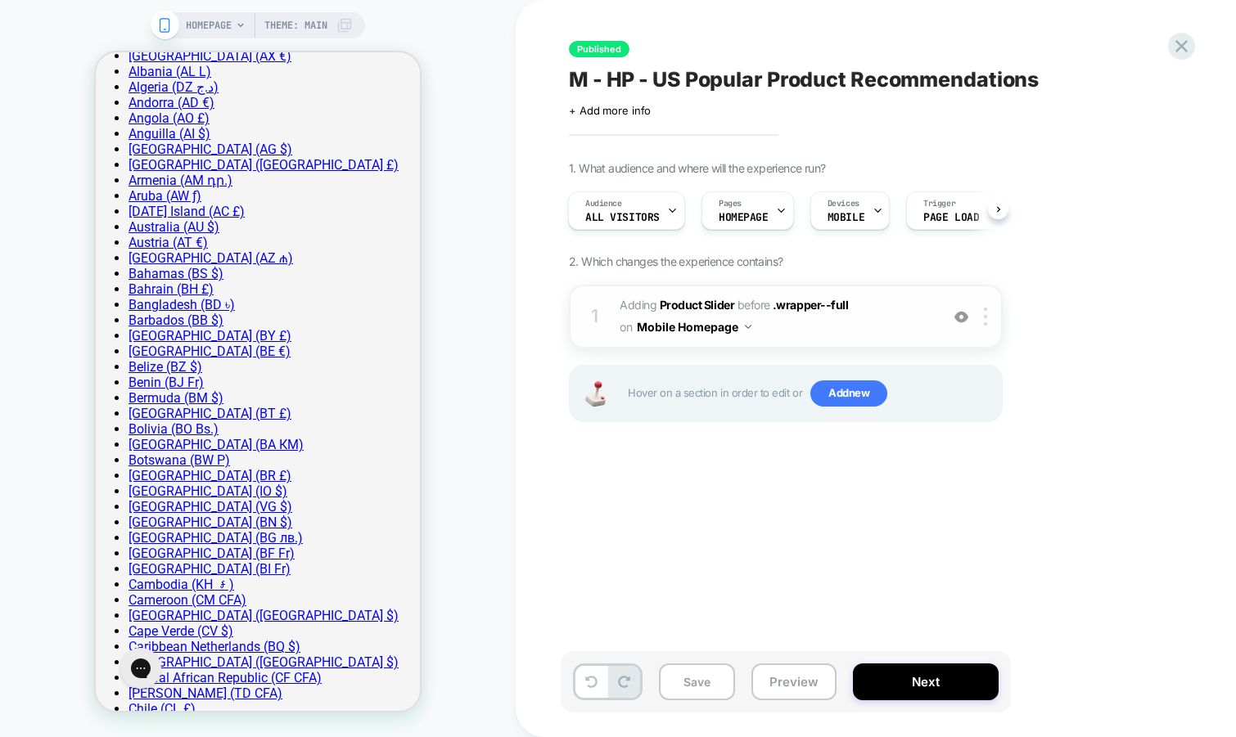
click at [960, 314] on img at bounding box center [961, 317] width 14 height 14
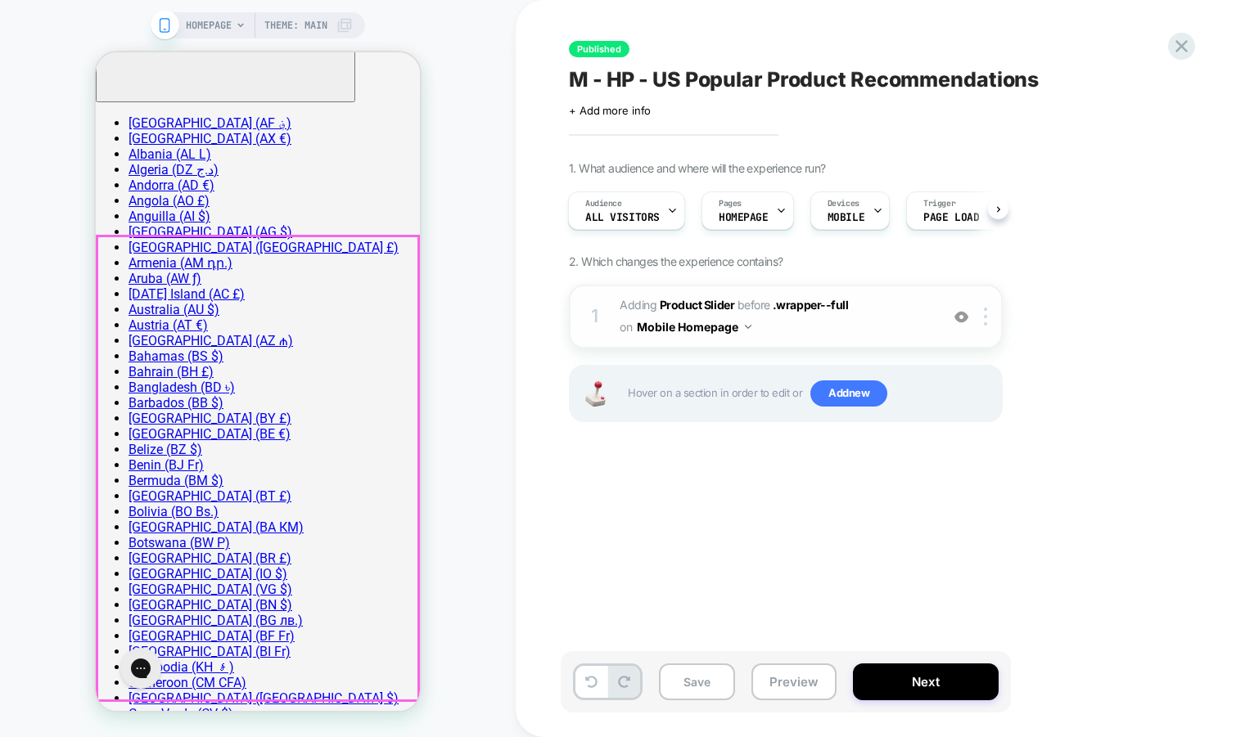
scroll to position [350, 0]
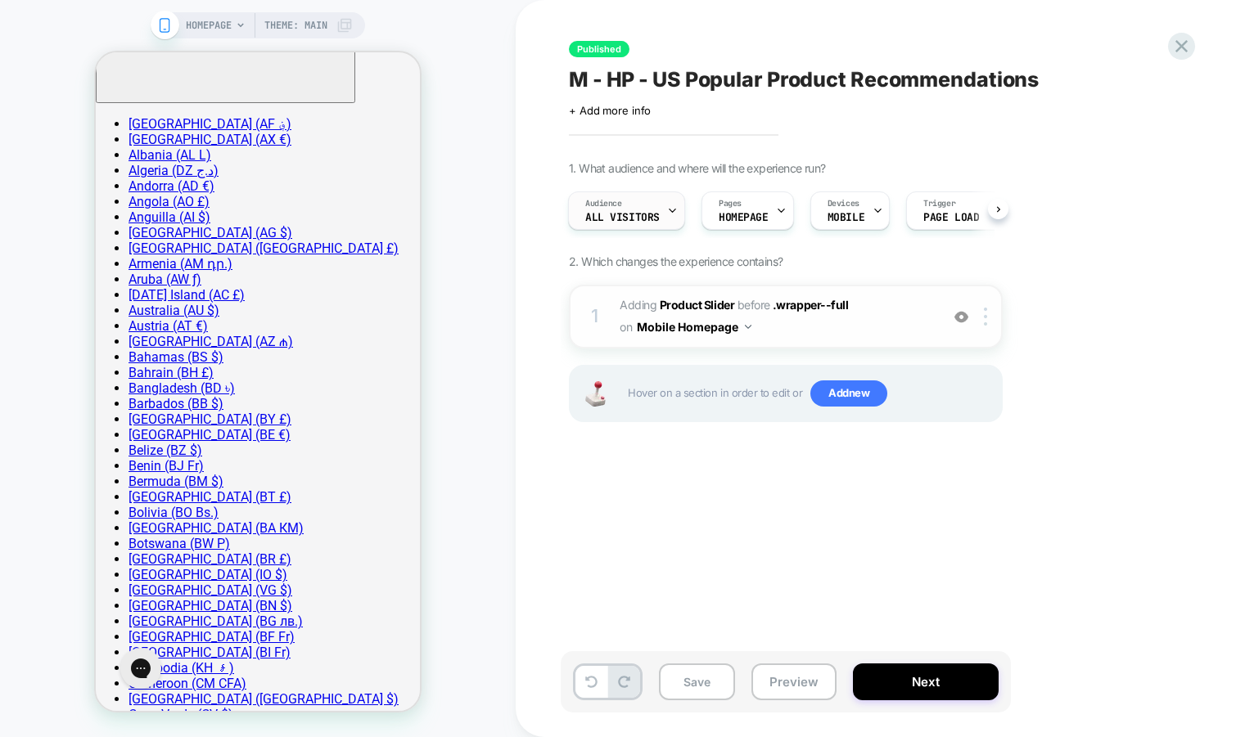
click at [667, 213] on icon at bounding box center [672, 210] width 11 height 11
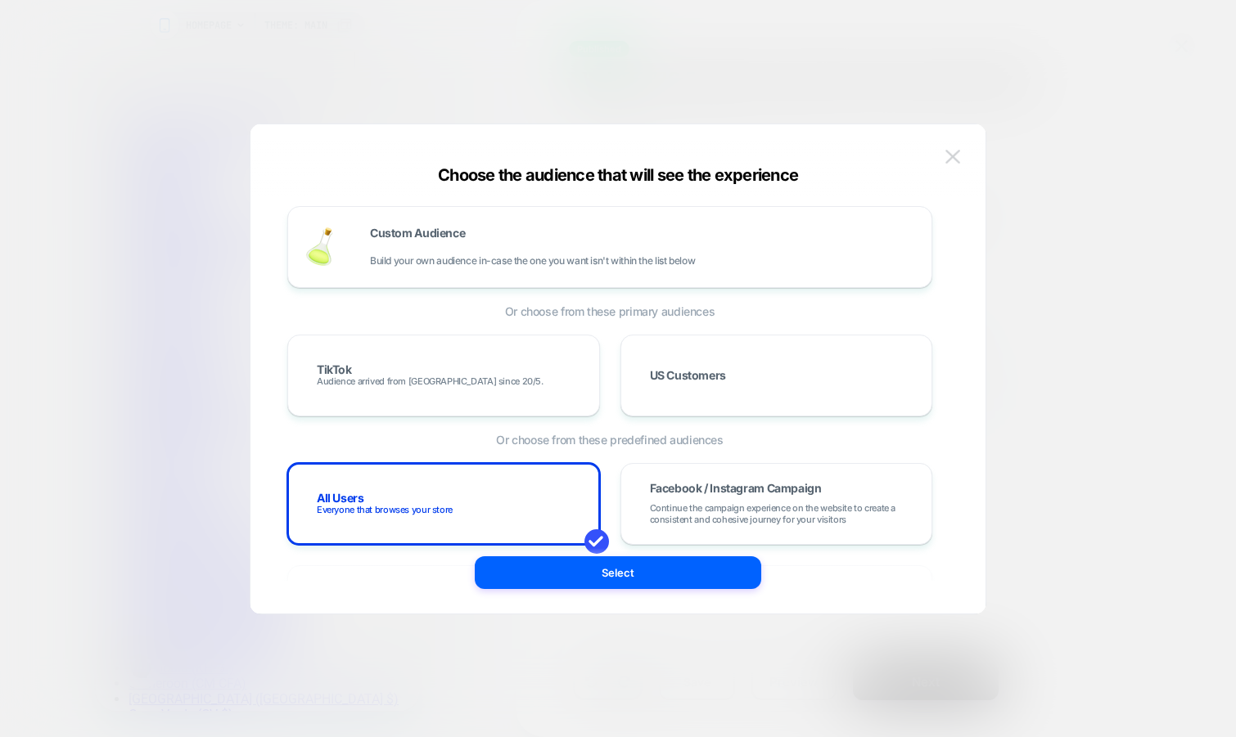
click at [946, 155] on img at bounding box center [952, 157] width 15 height 14
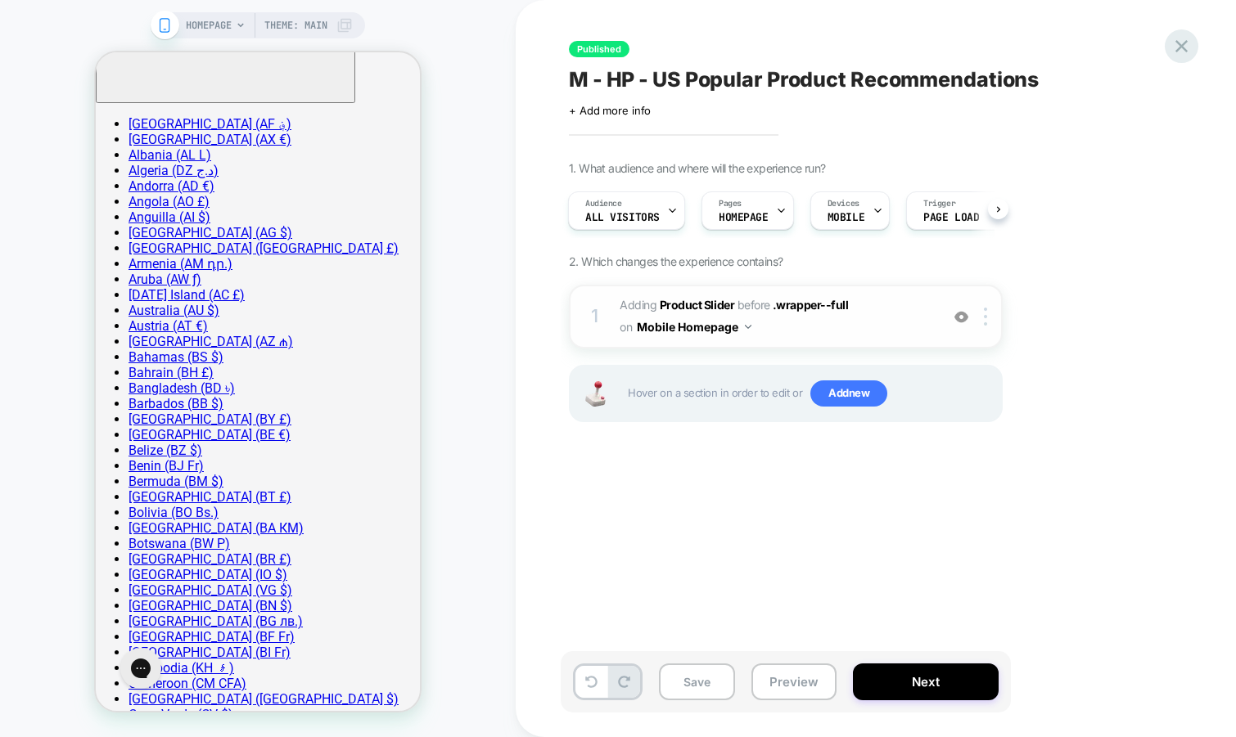
click at [1175, 46] on icon at bounding box center [1181, 46] width 22 height 22
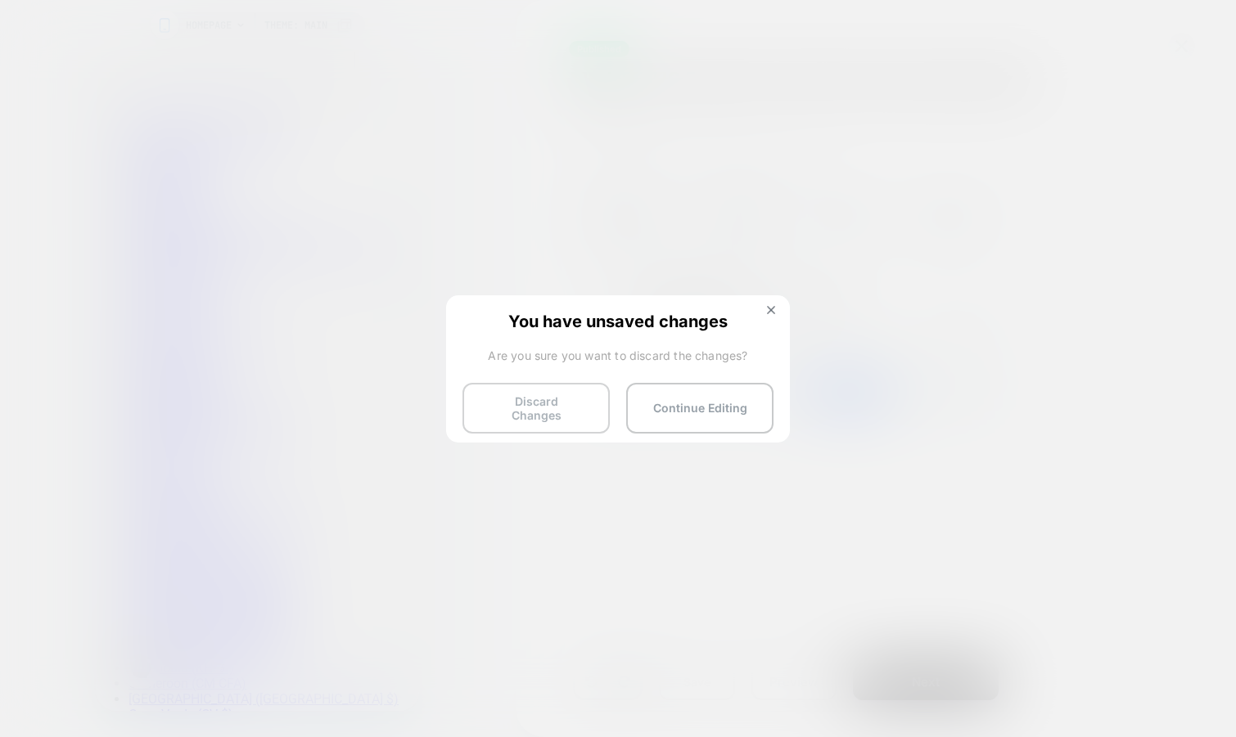
click at [502, 387] on button "Discard Changes" at bounding box center [535, 408] width 147 height 51
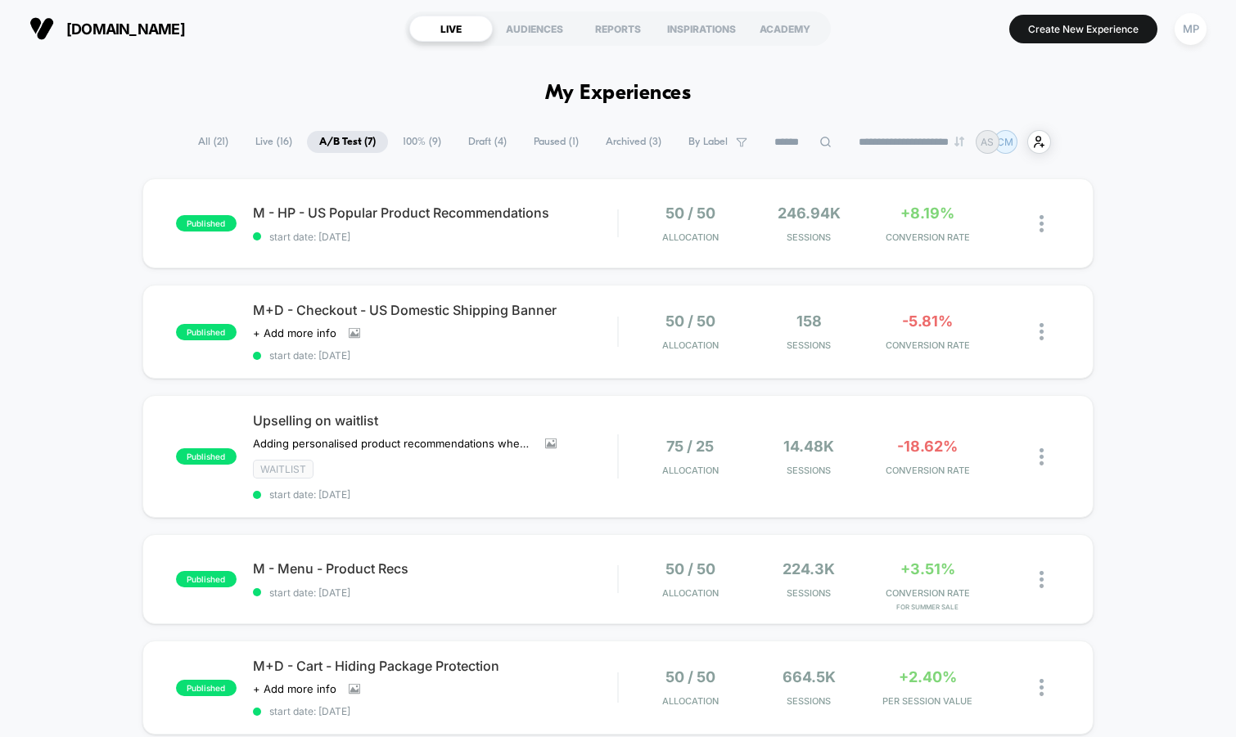
click at [407, 147] on span "100% ( 9 )" at bounding box center [421, 142] width 63 height 22
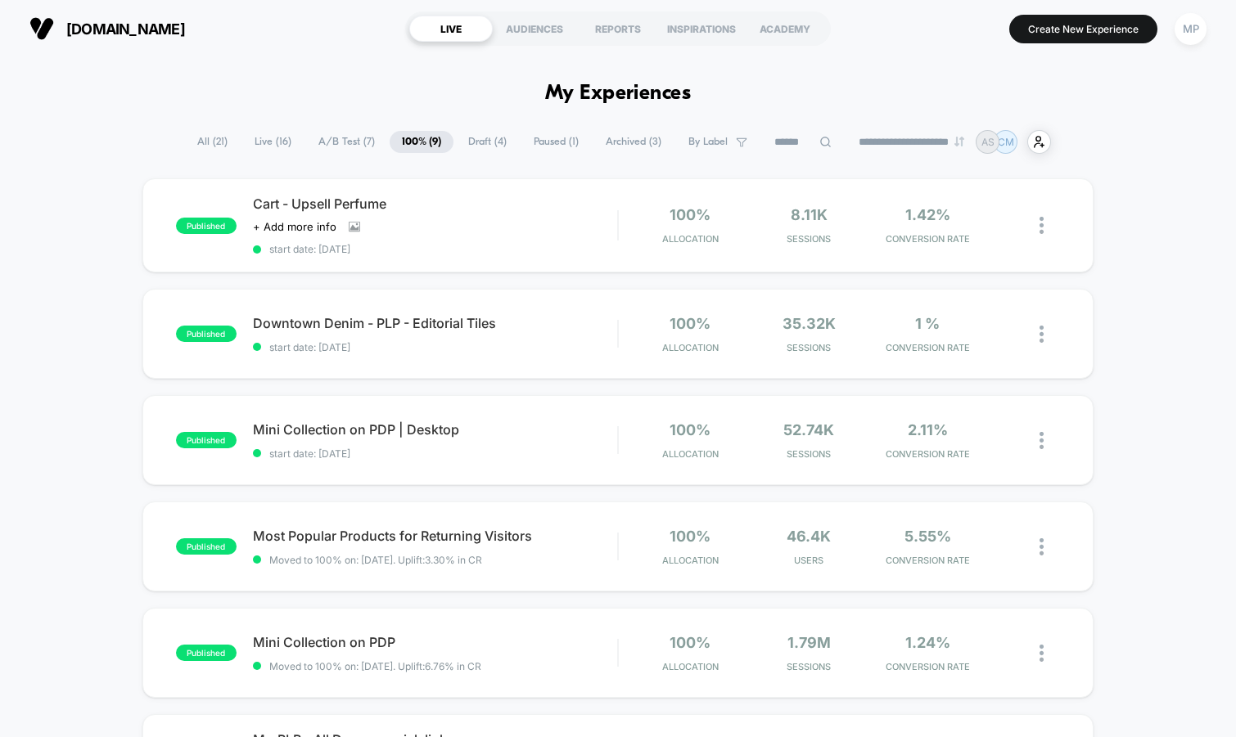
click at [477, 145] on span "Draft ( 4 )" at bounding box center [487, 142] width 63 height 22
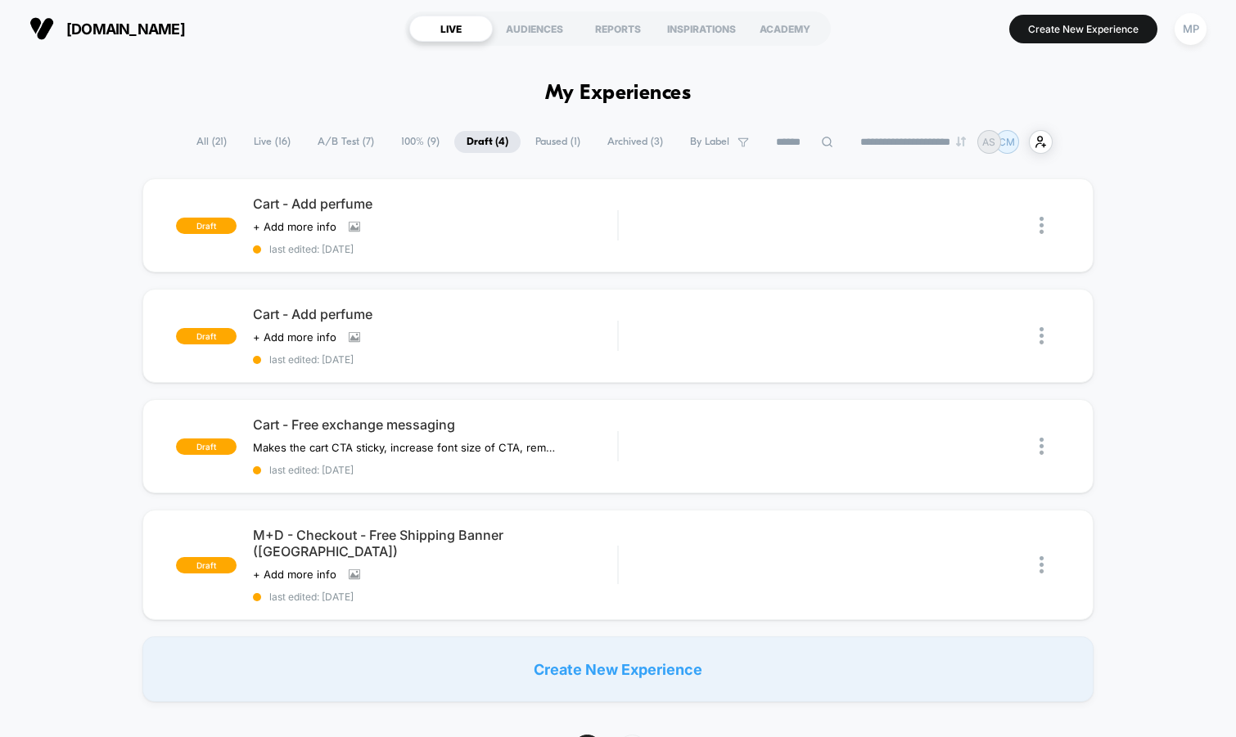
click at [326, 144] on span "A/B Test ( 7 )" at bounding box center [345, 142] width 81 height 22
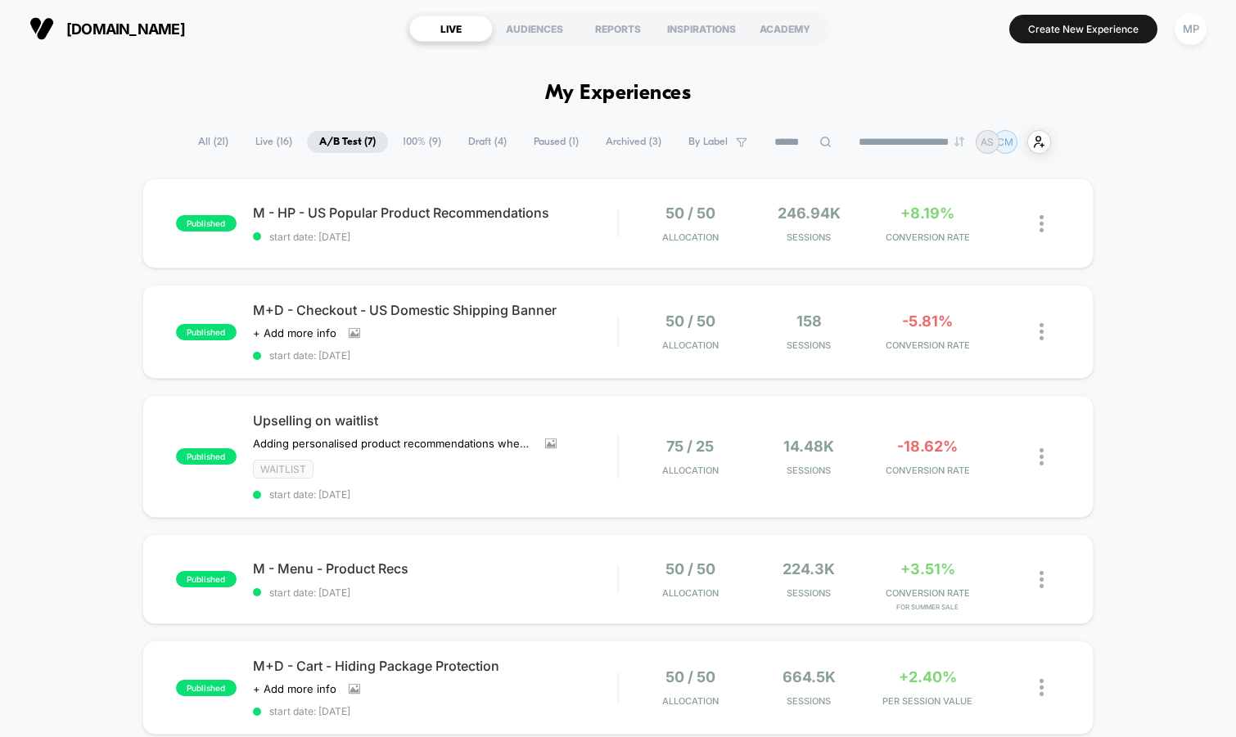
click at [194, 148] on span "All ( 21 )" at bounding box center [213, 142] width 55 height 22
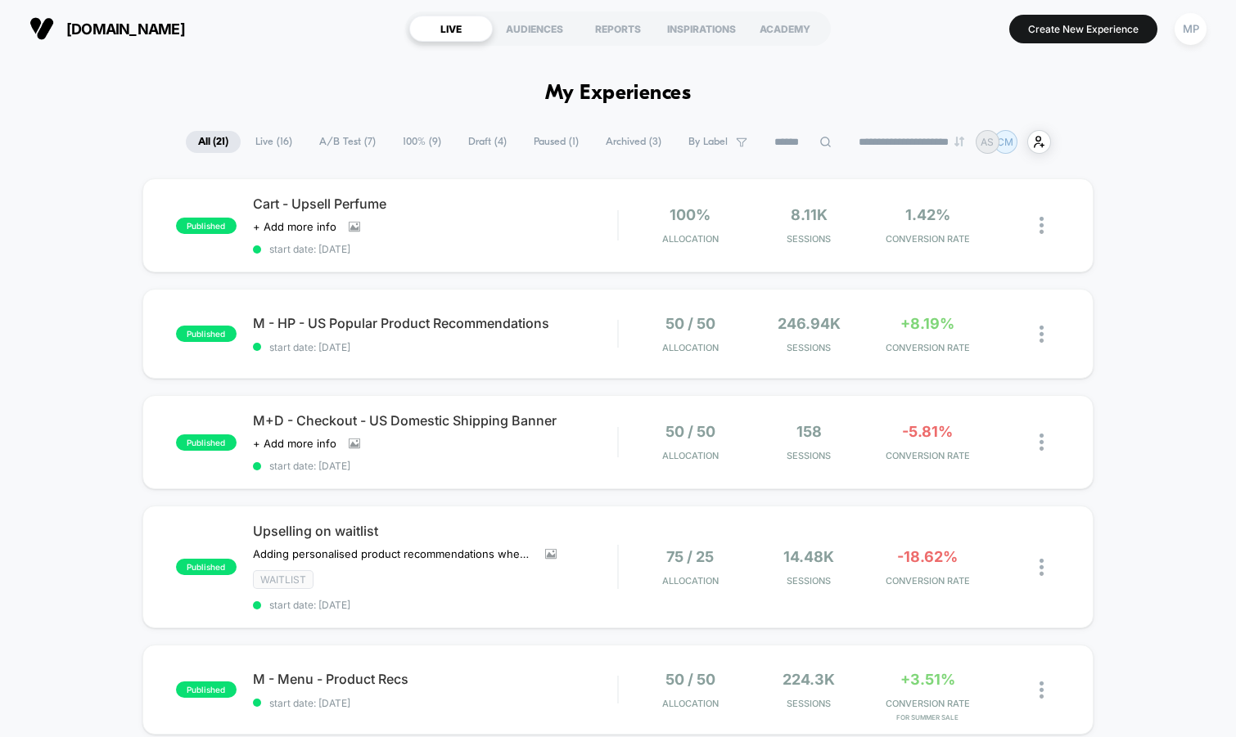
click at [768, 137] on input at bounding box center [803, 143] width 82 height 20
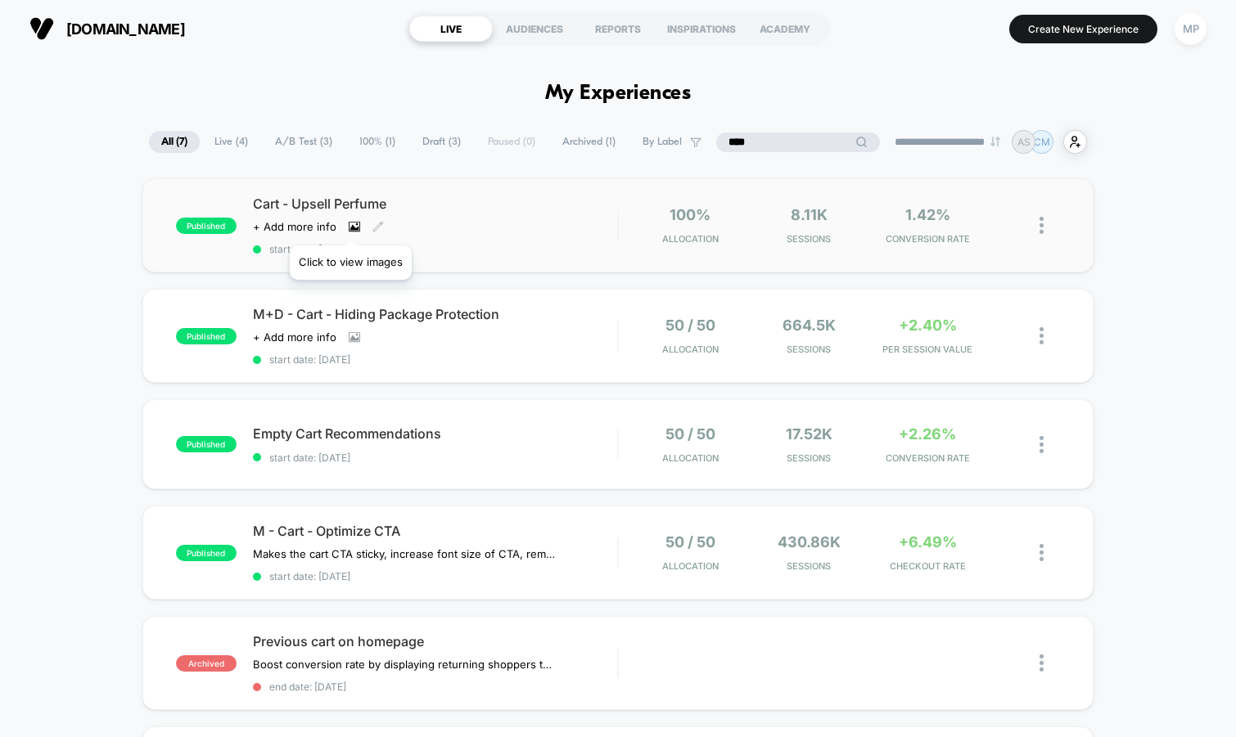
type input "****"
click at [350, 225] on icon at bounding box center [353, 227] width 9 height 6
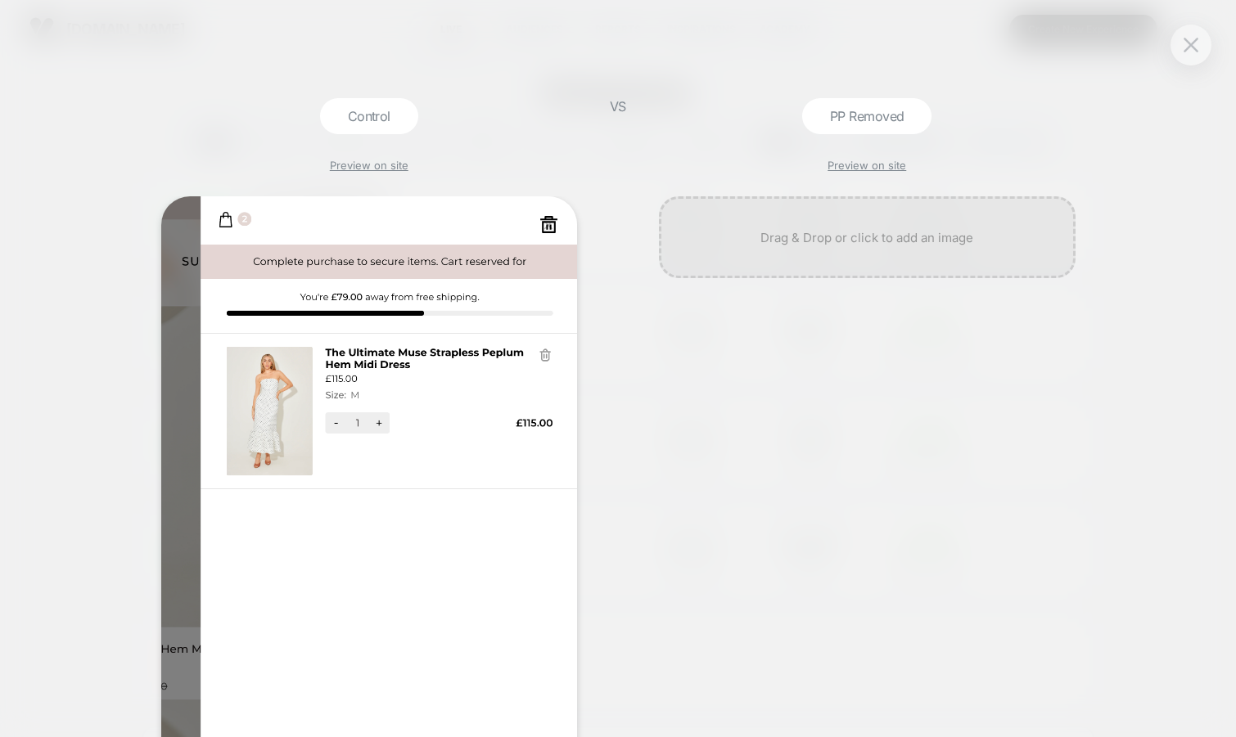
scroll to position [377, 0]
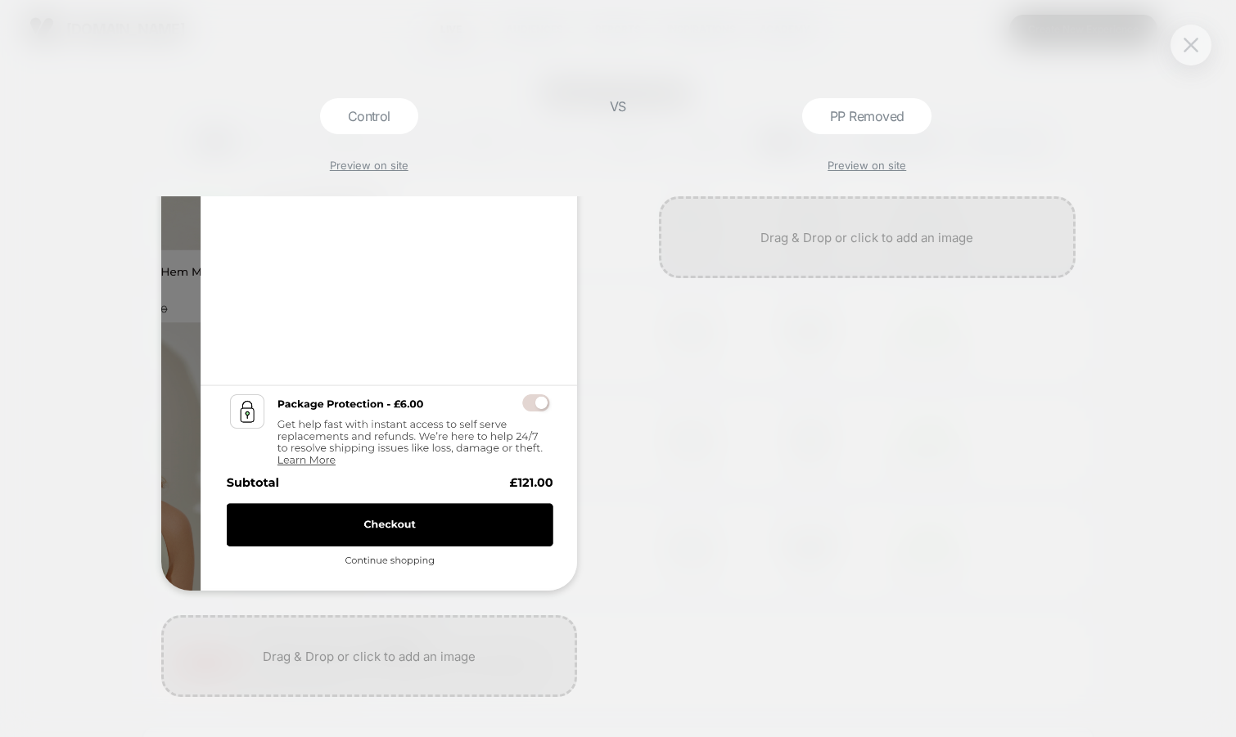
click at [1188, 47] on img at bounding box center [1190, 45] width 15 height 14
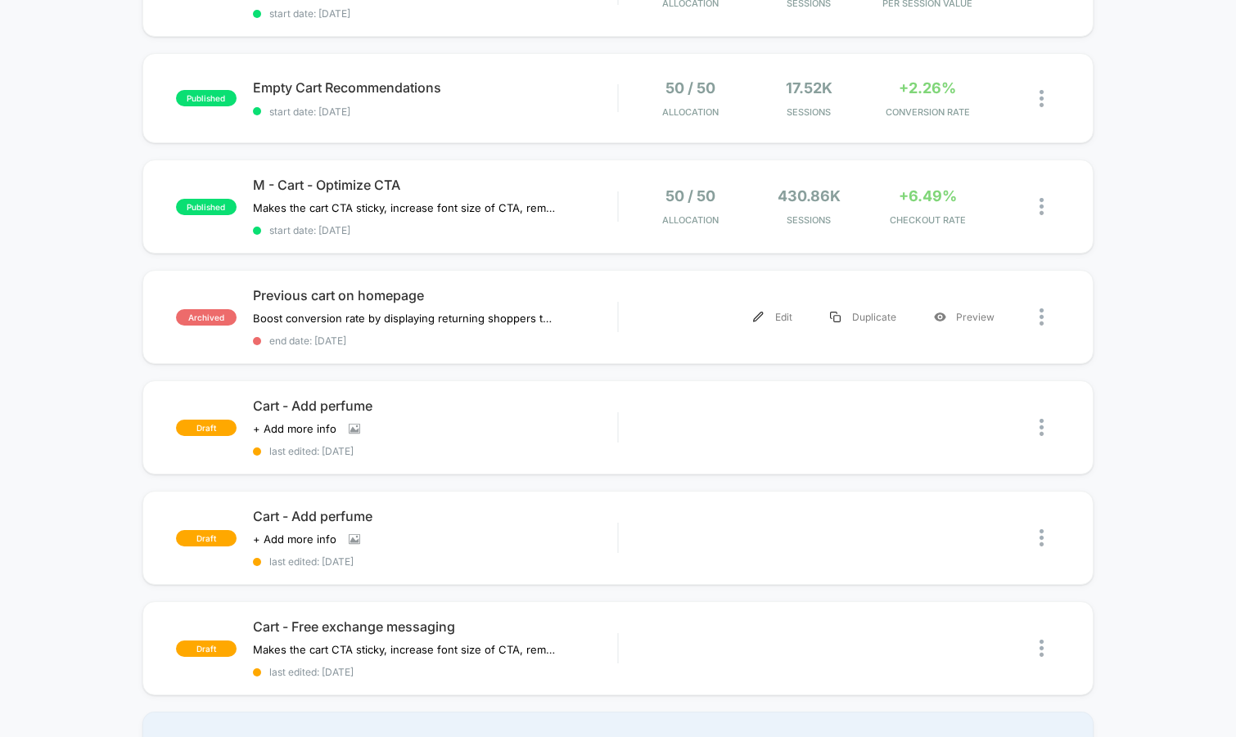
scroll to position [0, 0]
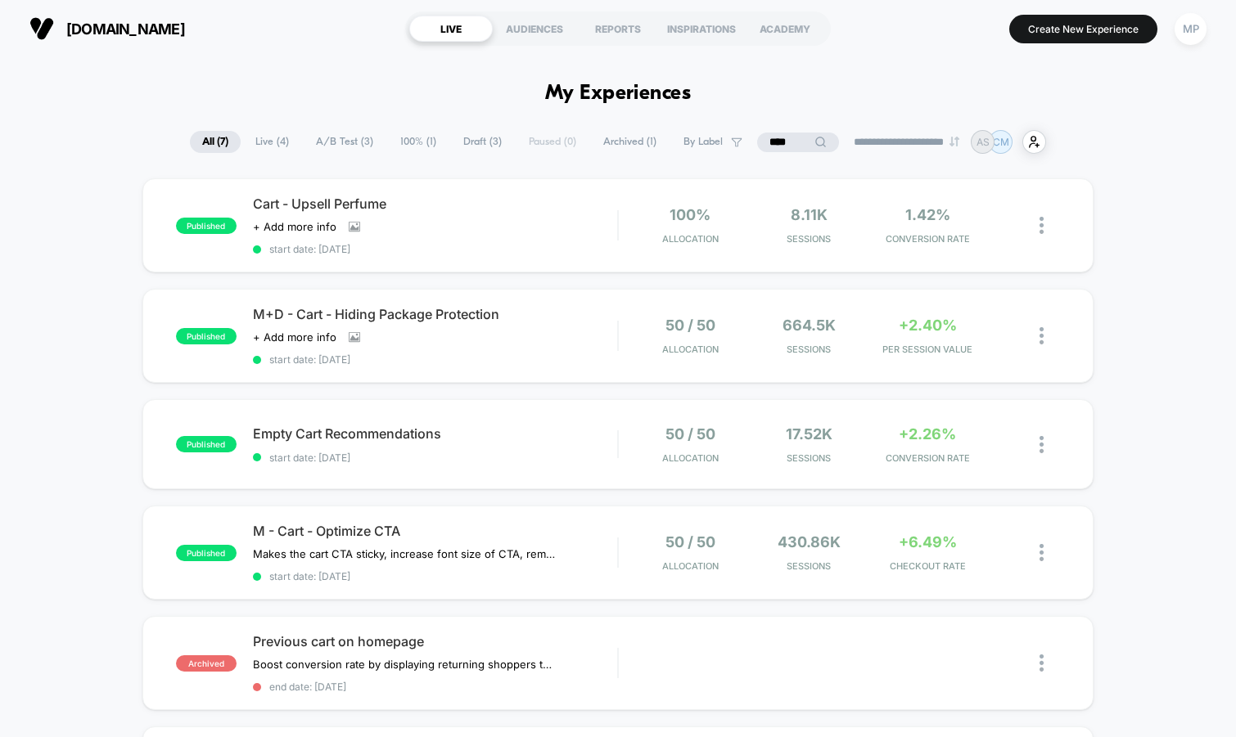
click at [768, 143] on input "****" at bounding box center [798, 143] width 82 height 20
click at [768, 143] on input "****" at bounding box center [798, 143] width 164 height 20
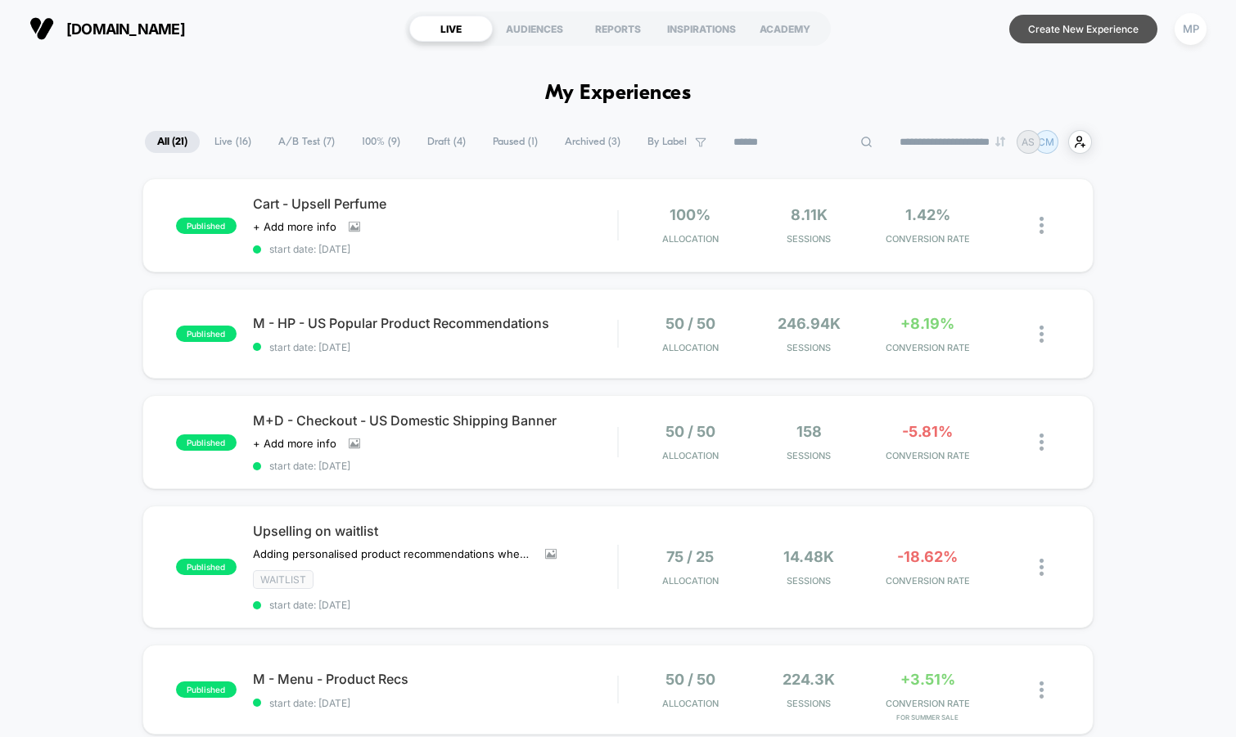
click at [1046, 21] on button "Create New Experience" at bounding box center [1083, 29] width 148 height 29
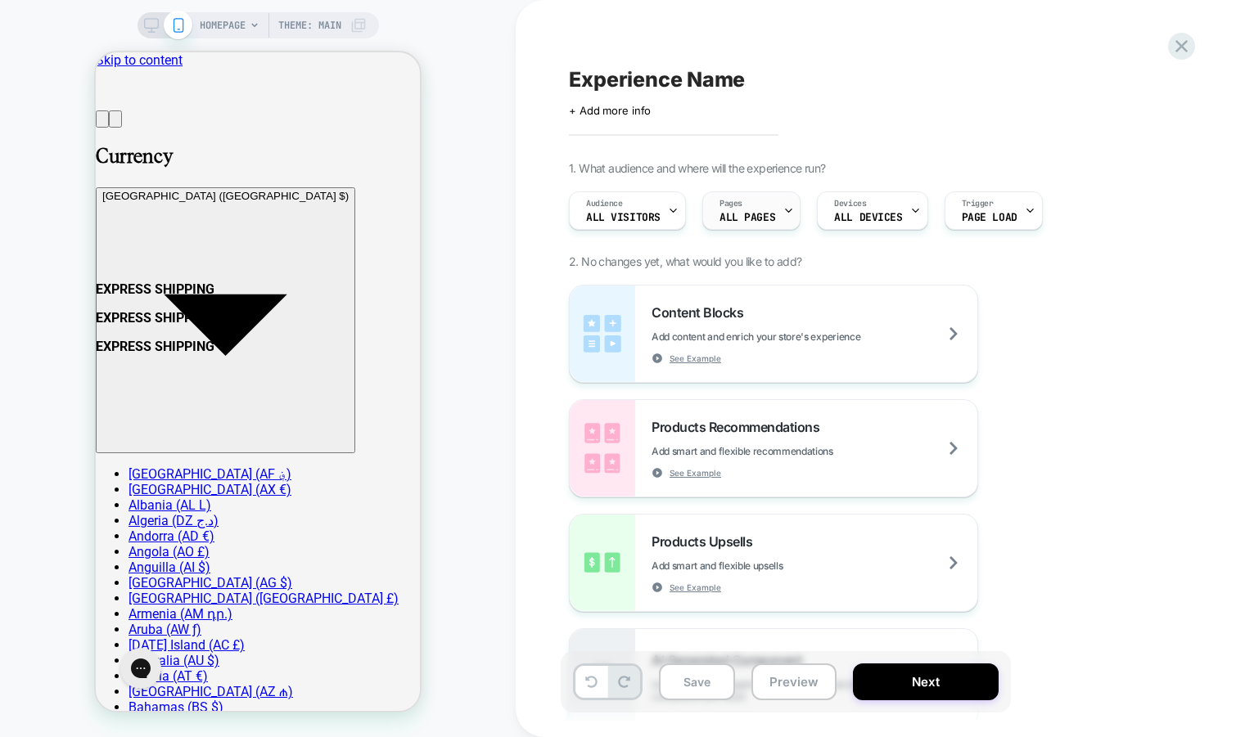
click at [764, 207] on div "Pages ALL PAGES" at bounding box center [747, 210] width 88 height 37
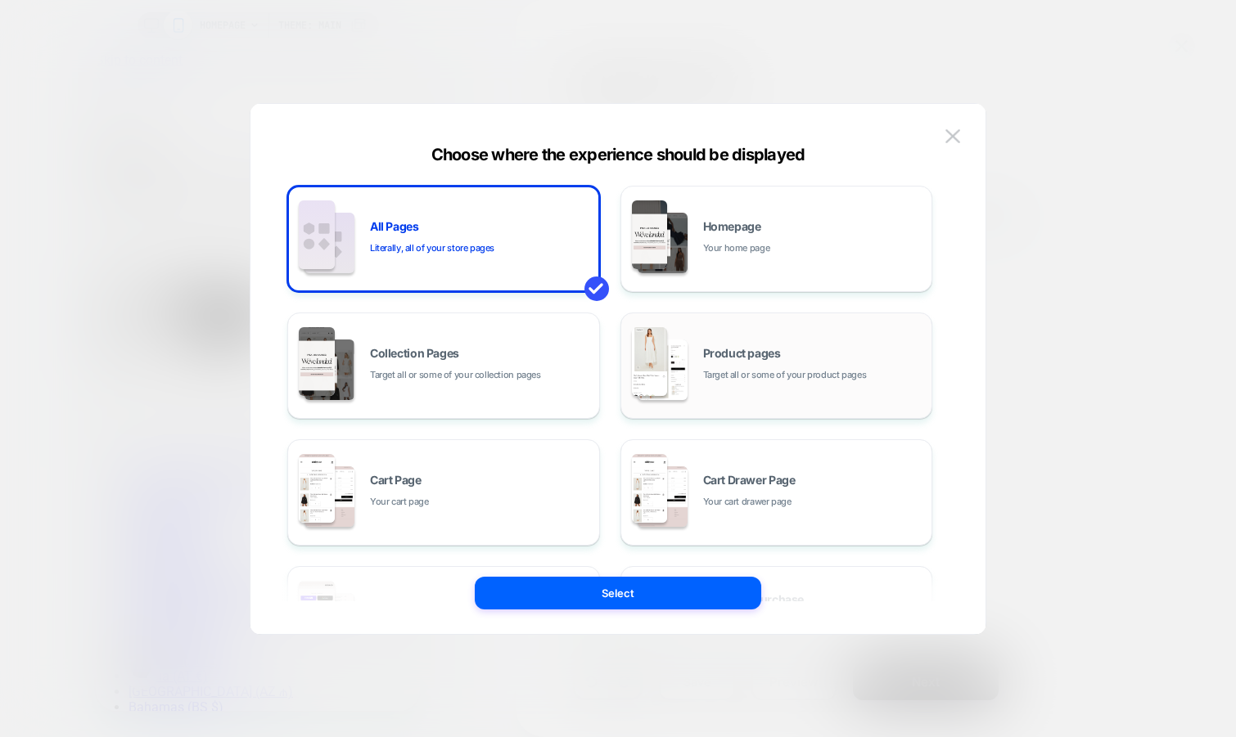
click at [774, 354] on span "Product pages" at bounding box center [742, 353] width 78 height 11
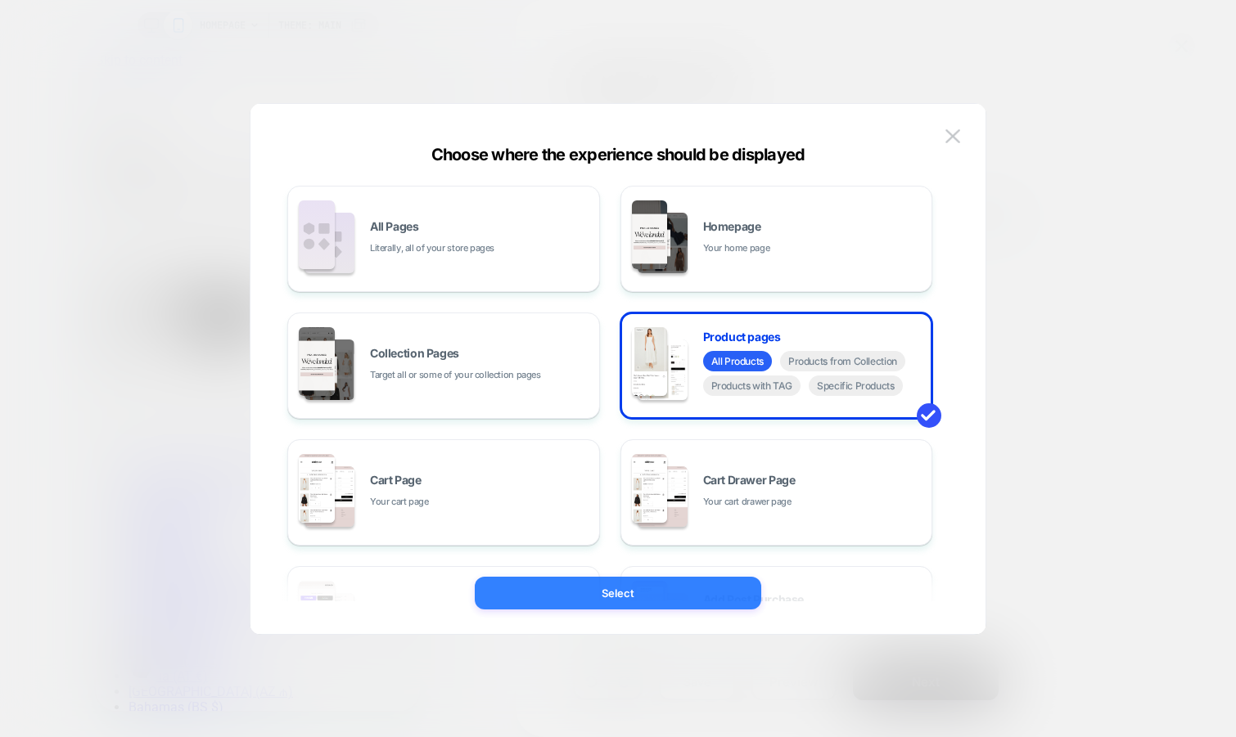
click at [681, 595] on button "Select" at bounding box center [618, 593] width 286 height 33
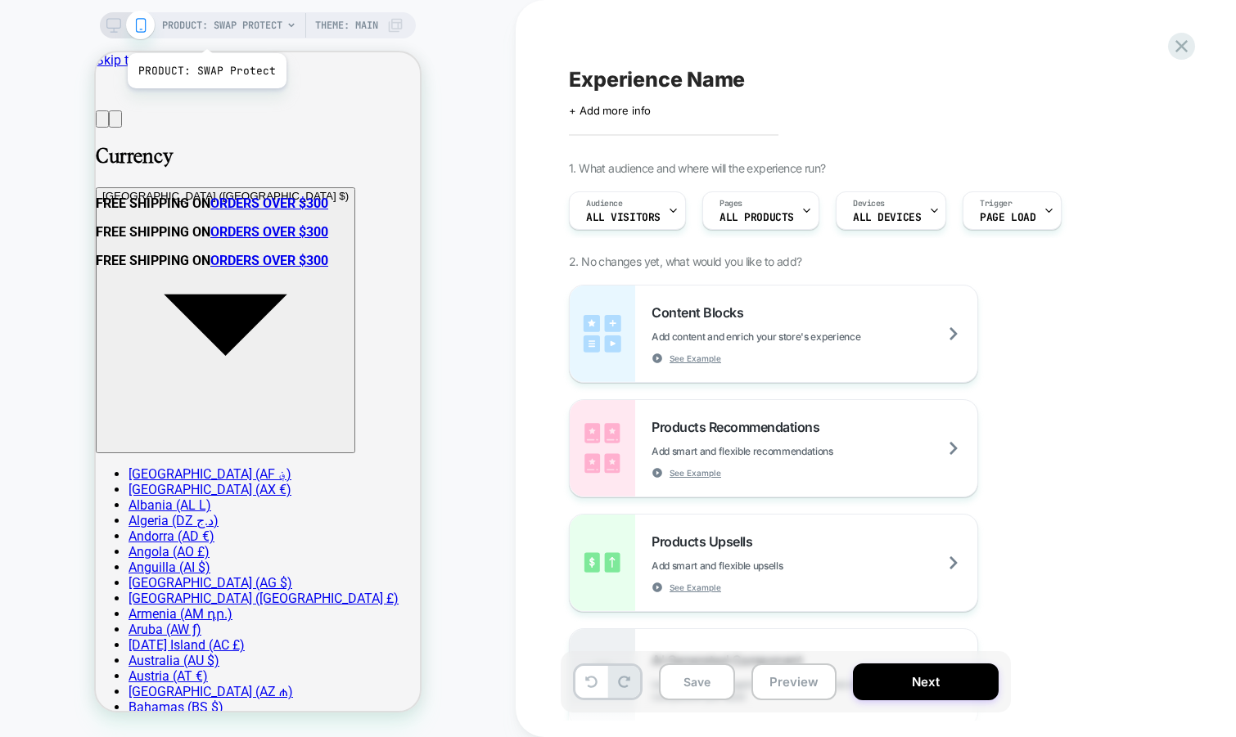
click at [216, 25] on span "PRODUCT: SWAP Protect" at bounding box center [222, 25] width 120 height 26
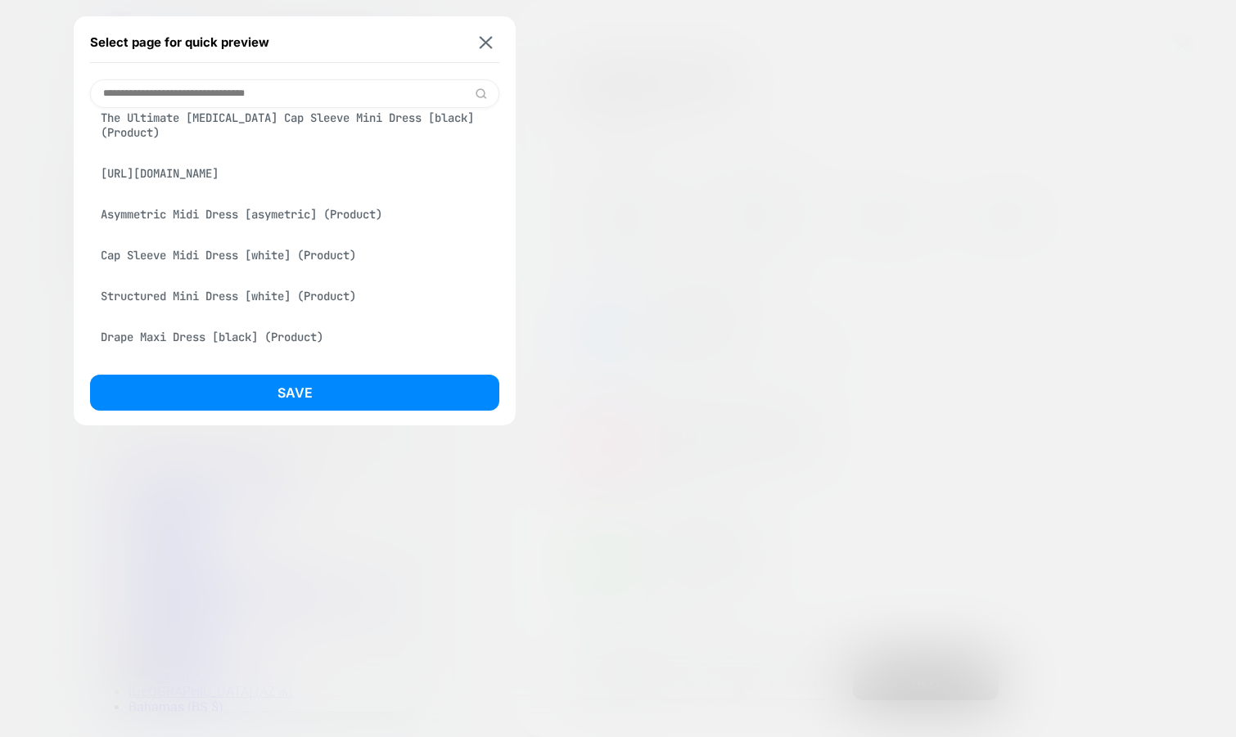
scroll to position [147, 0]
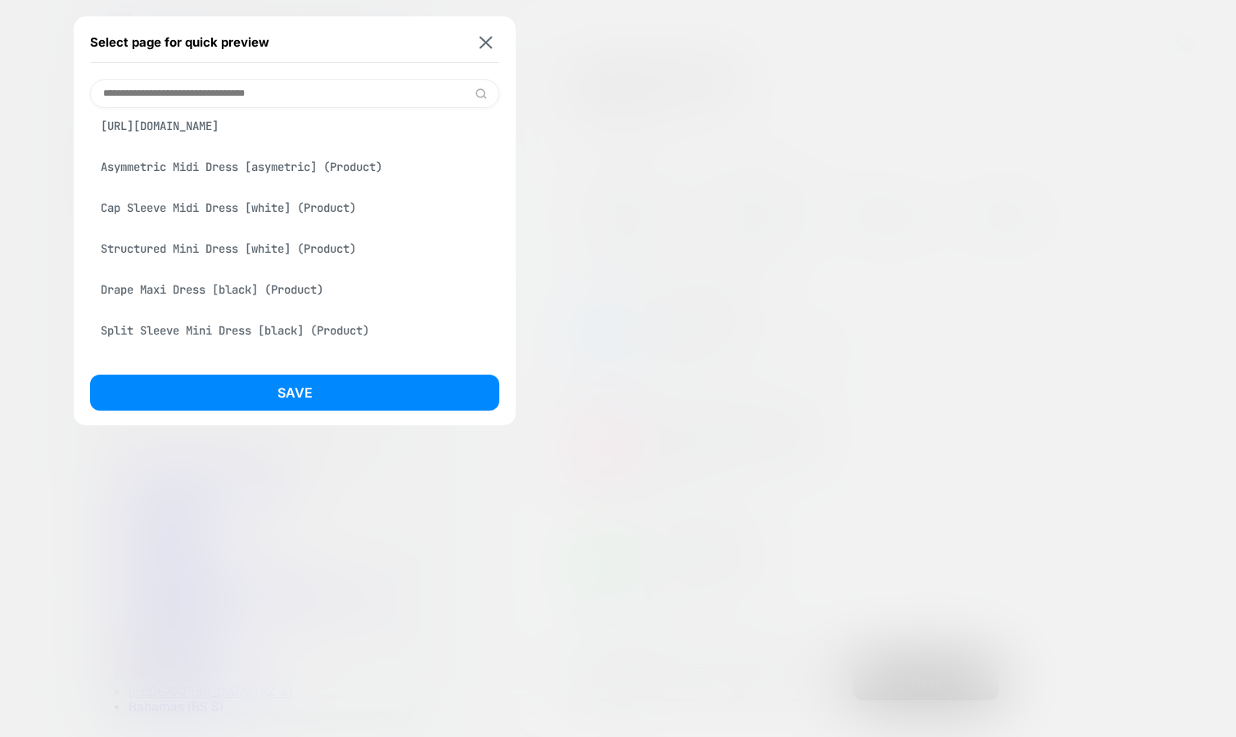
click at [202, 250] on div "Structured Mini Dress [white] (Product)" at bounding box center [294, 248] width 409 height 31
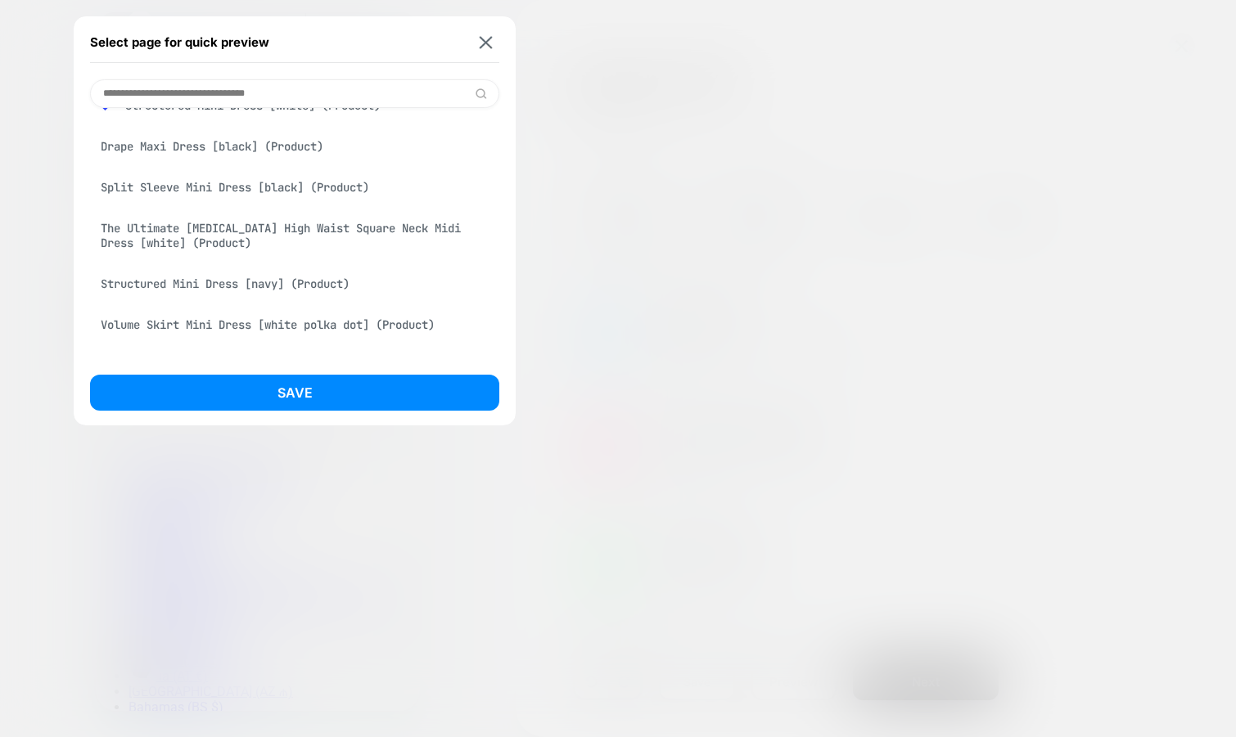
scroll to position [344, 0]
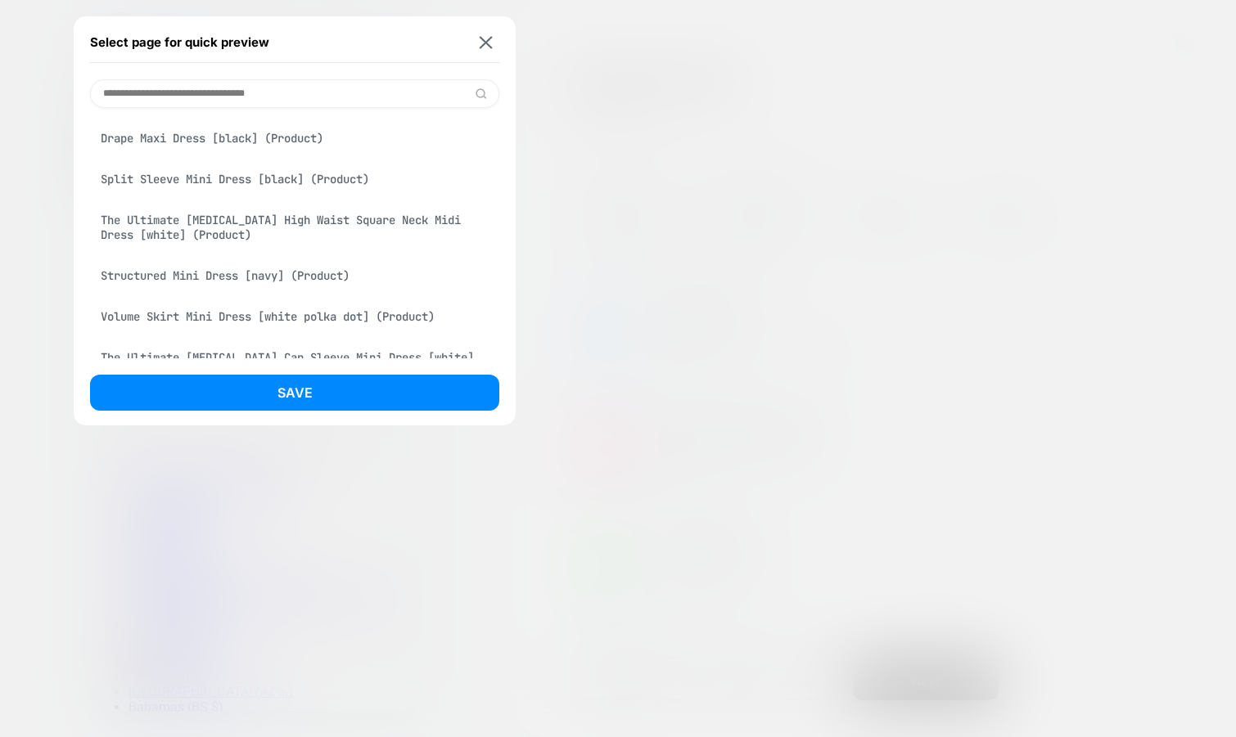
click at [216, 320] on div "Volume Skirt Mini Dress [white polka dot] (Product)" at bounding box center [294, 316] width 409 height 31
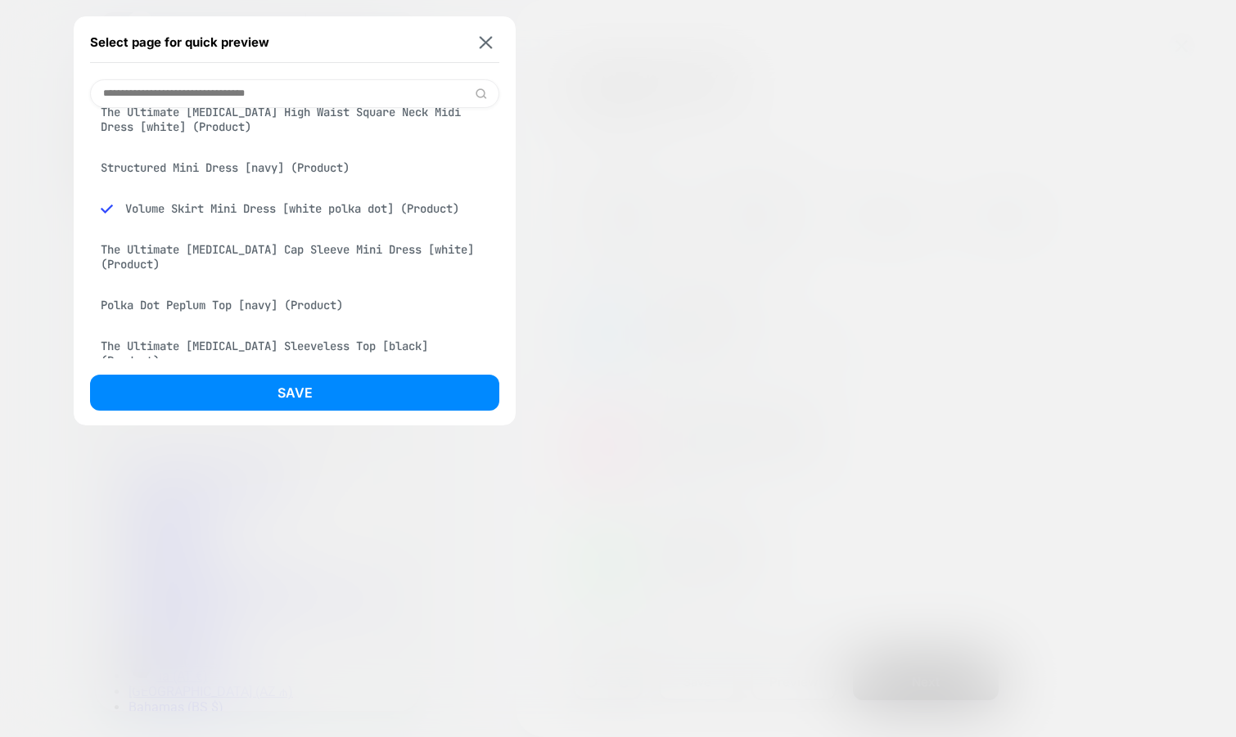
scroll to position [455, 0]
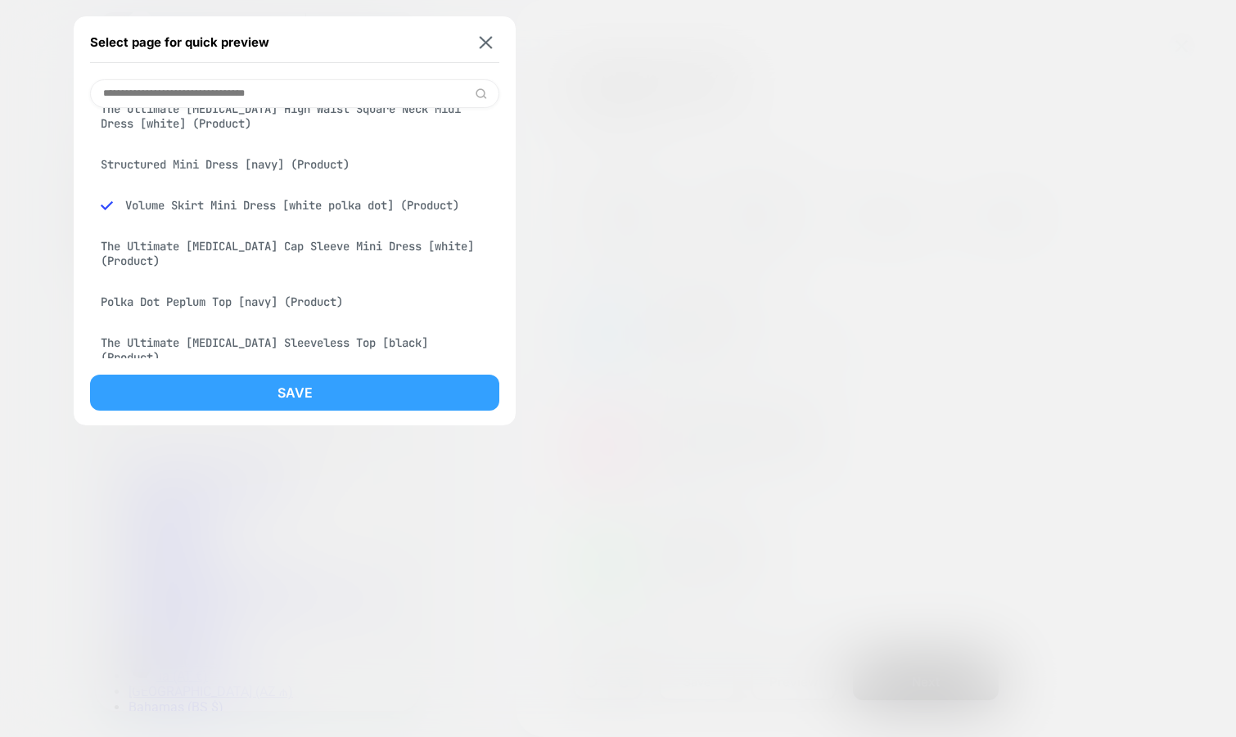
click at [205, 398] on button "Save" at bounding box center [294, 393] width 409 height 36
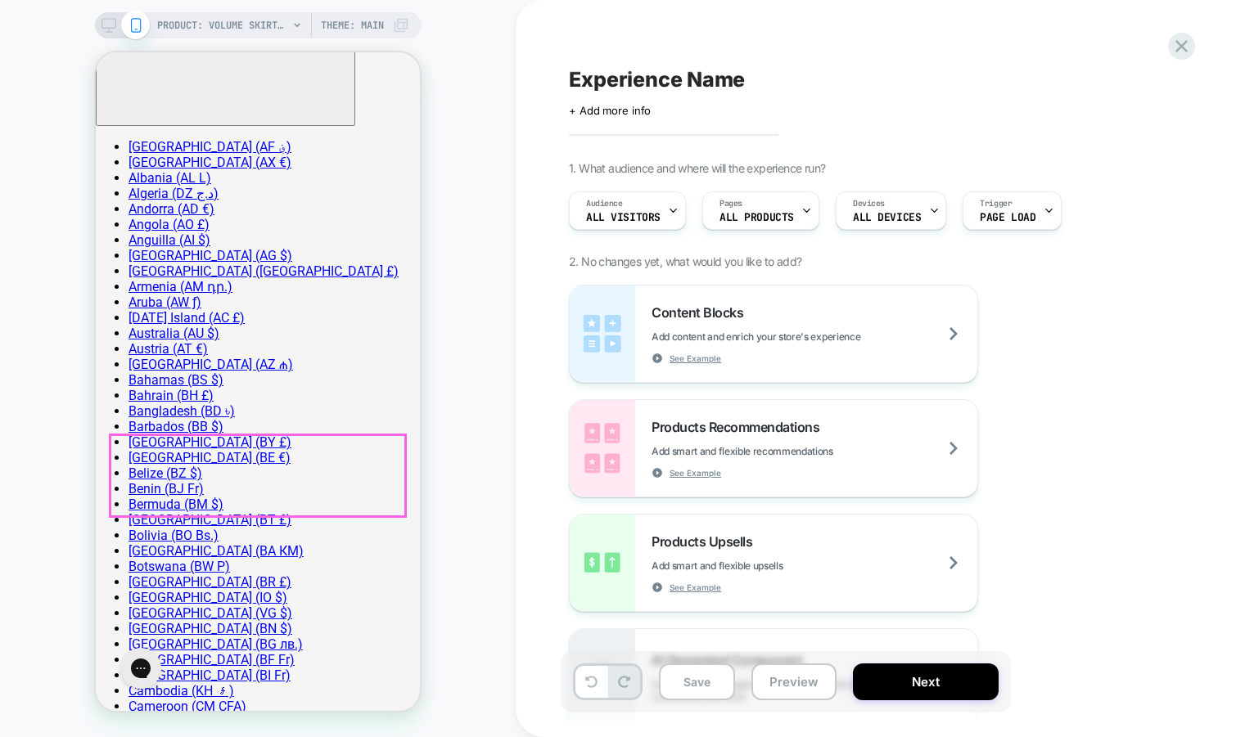
scroll to position [323, 0]
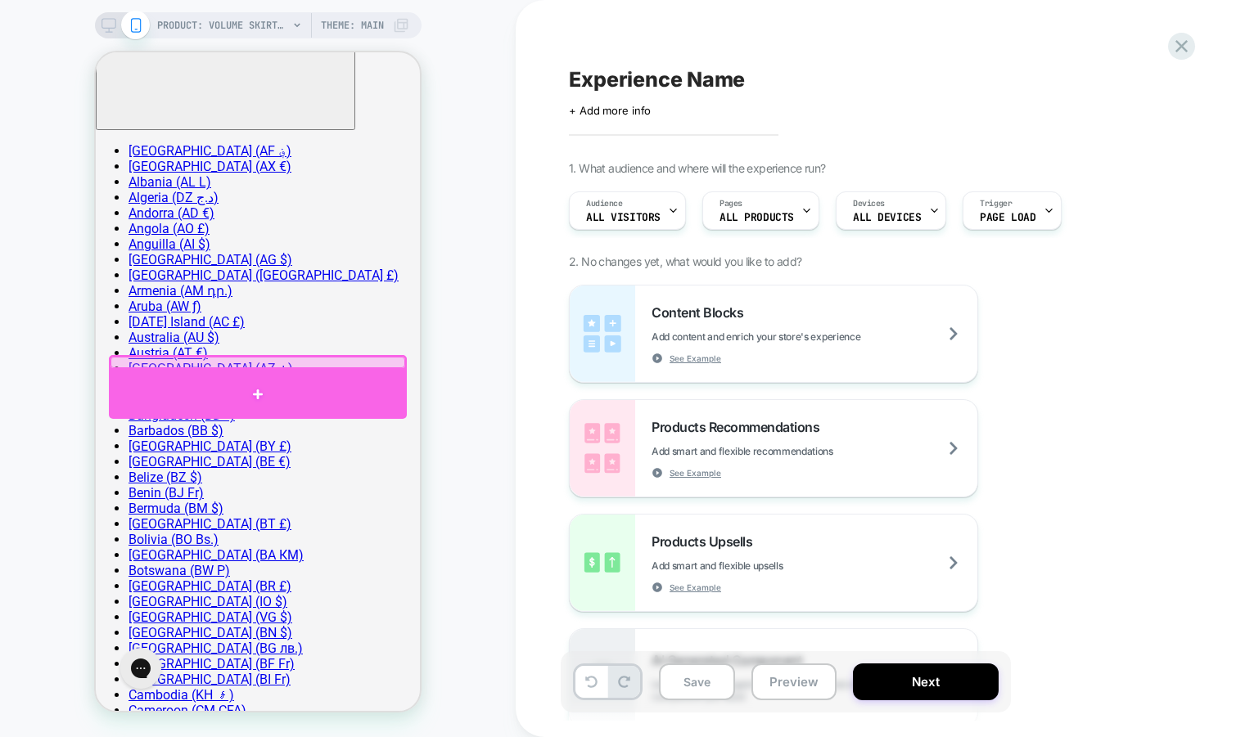
click at [350, 375] on div at bounding box center [258, 394] width 298 height 49
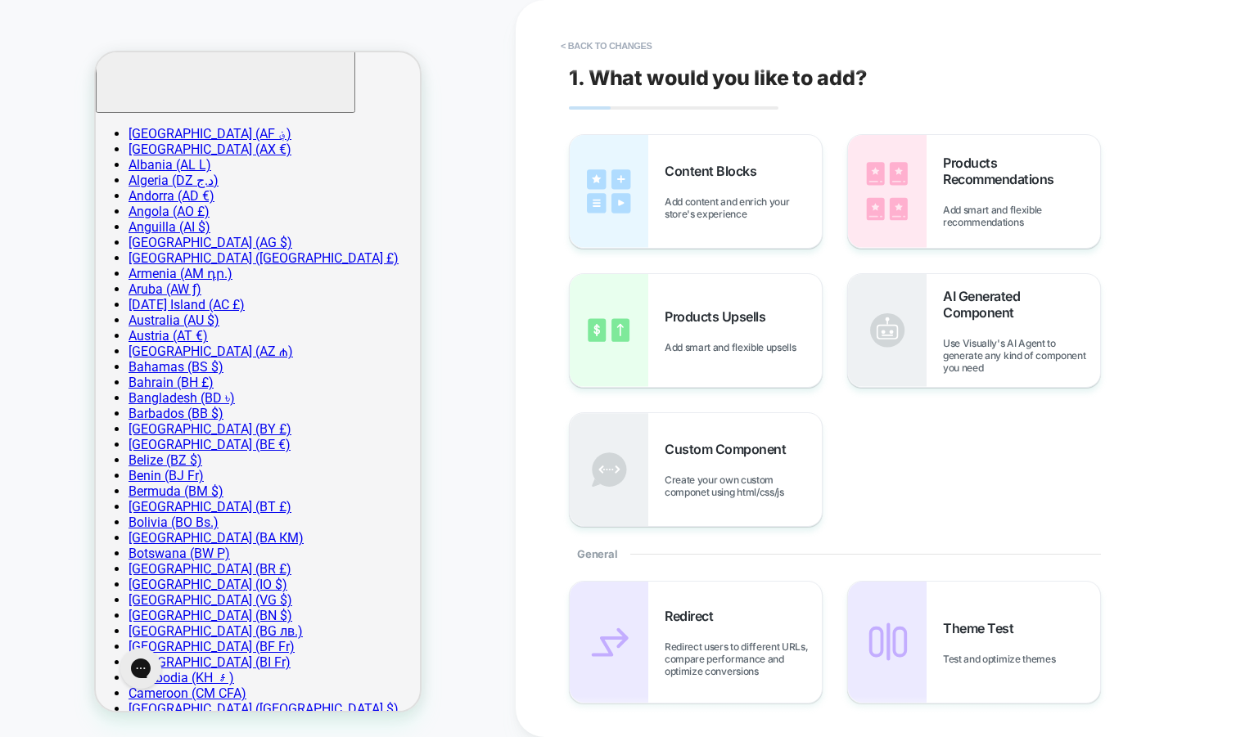
scroll to position [341, 0]
click at [689, 197] on span "Add content and enrich your store's experience" at bounding box center [742, 208] width 157 height 25
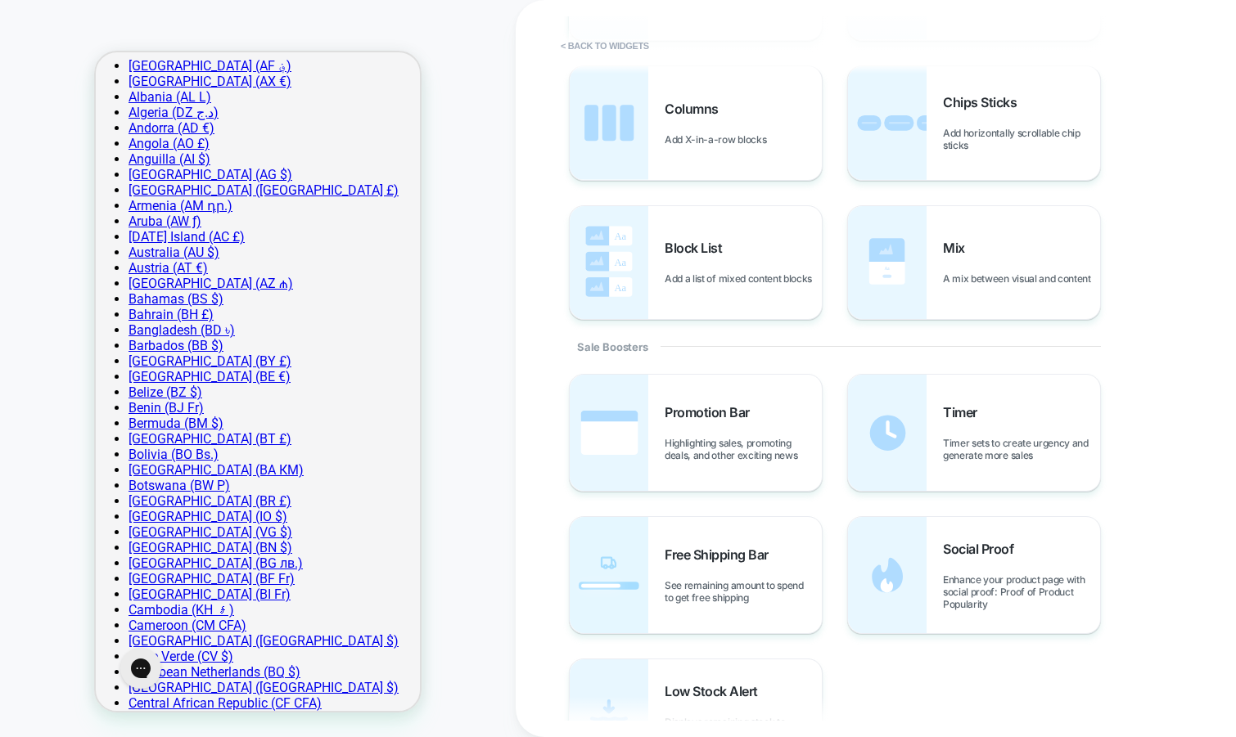
scroll to position [638, 0]
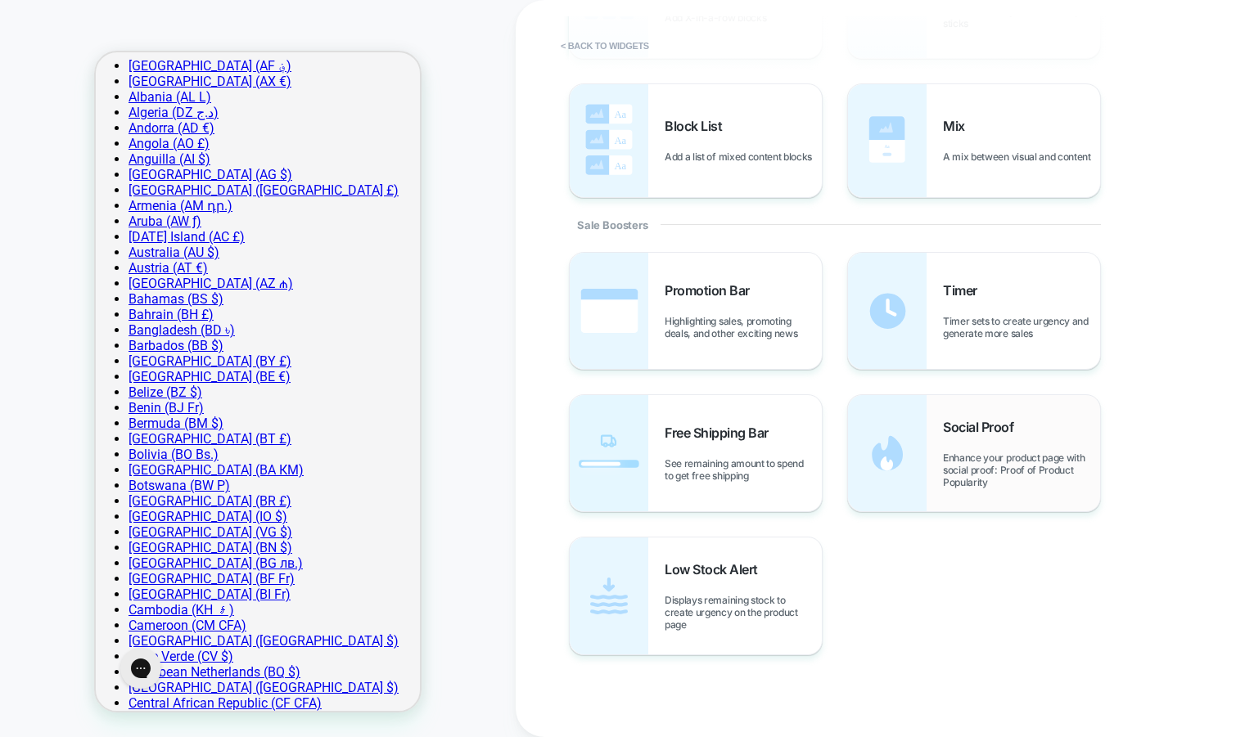
click at [958, 456] on span "Enhance your product page with social proof: Proof of Product Popularity" at bounding box center [1021, 470] width 157 height 37
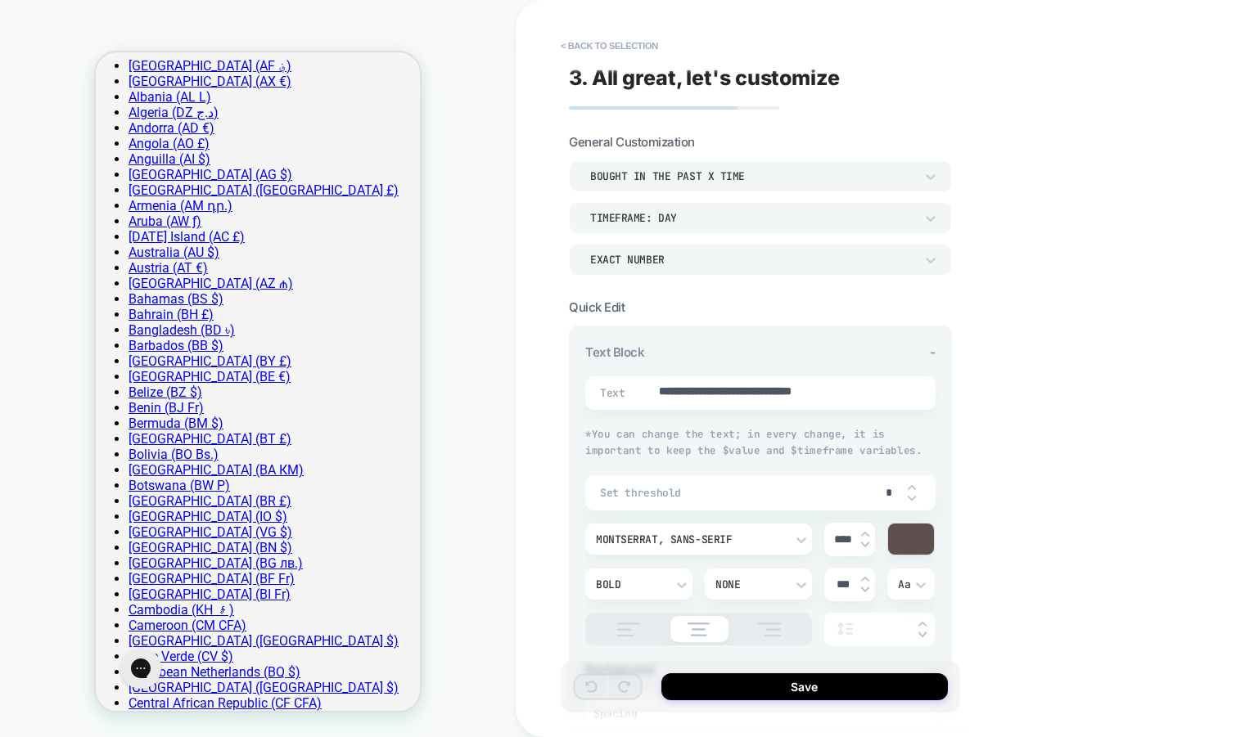
type textarea "*"
click at [749, 185] on div "bought in the past x time" at bounding box center [760, 175] width 383 height 31
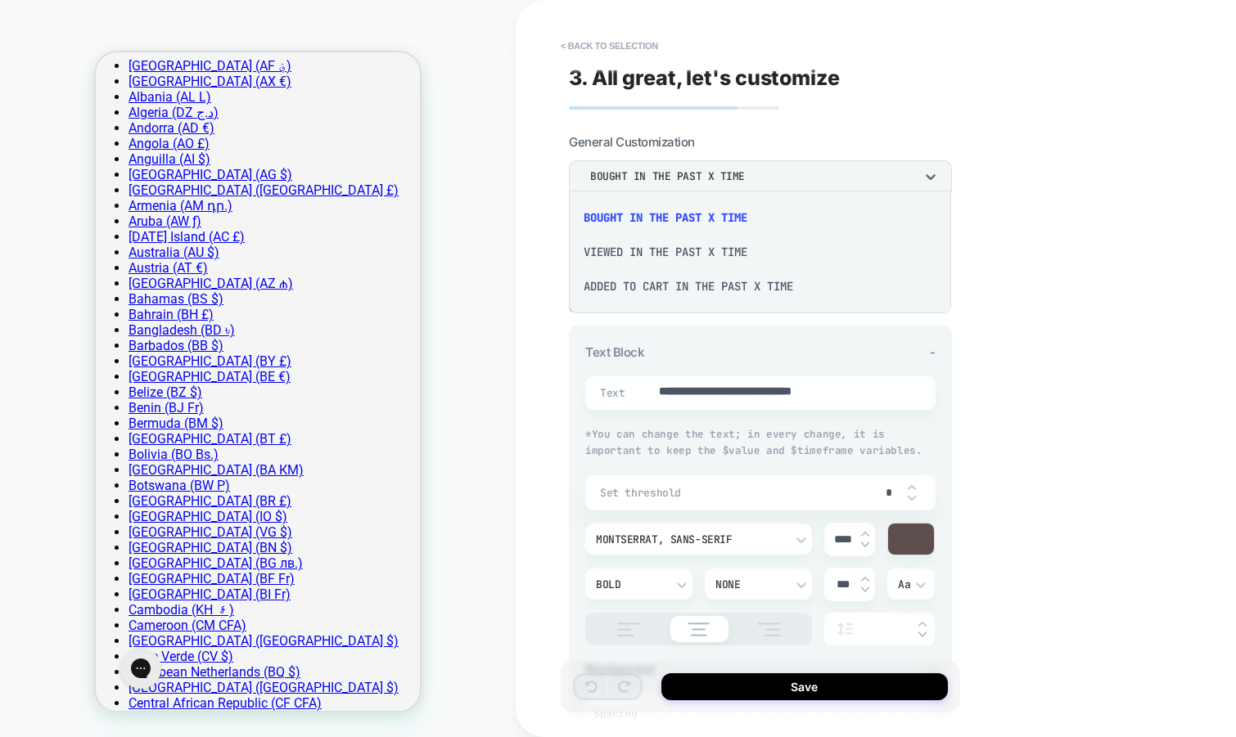
click at [832, 119] on div at bounding box center [618, 368] width 1236 height 737
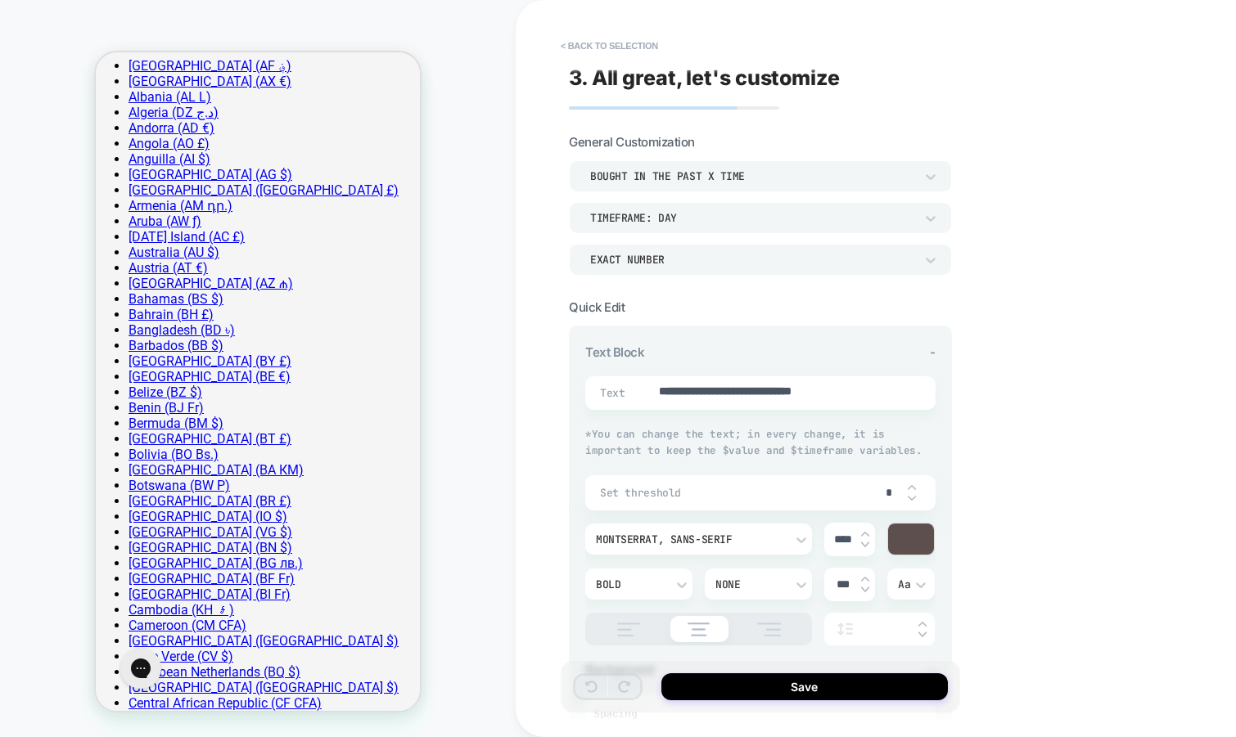
click at [719, 218] on div "TIMEFRAME: day" at bounding box center [752, 218] width 324 height 14
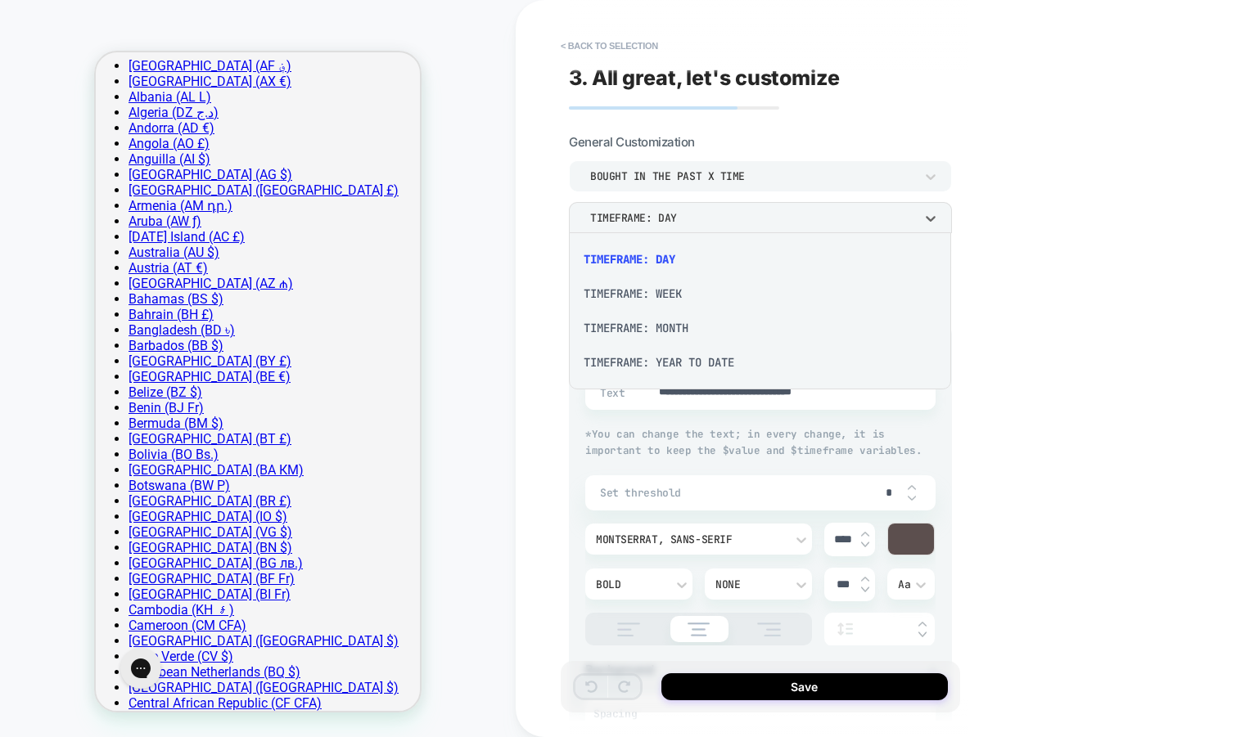
click at [674, 295] on div "TIMEFRAME: WEEK" at bounding box center [759, 294] width 369 height 34
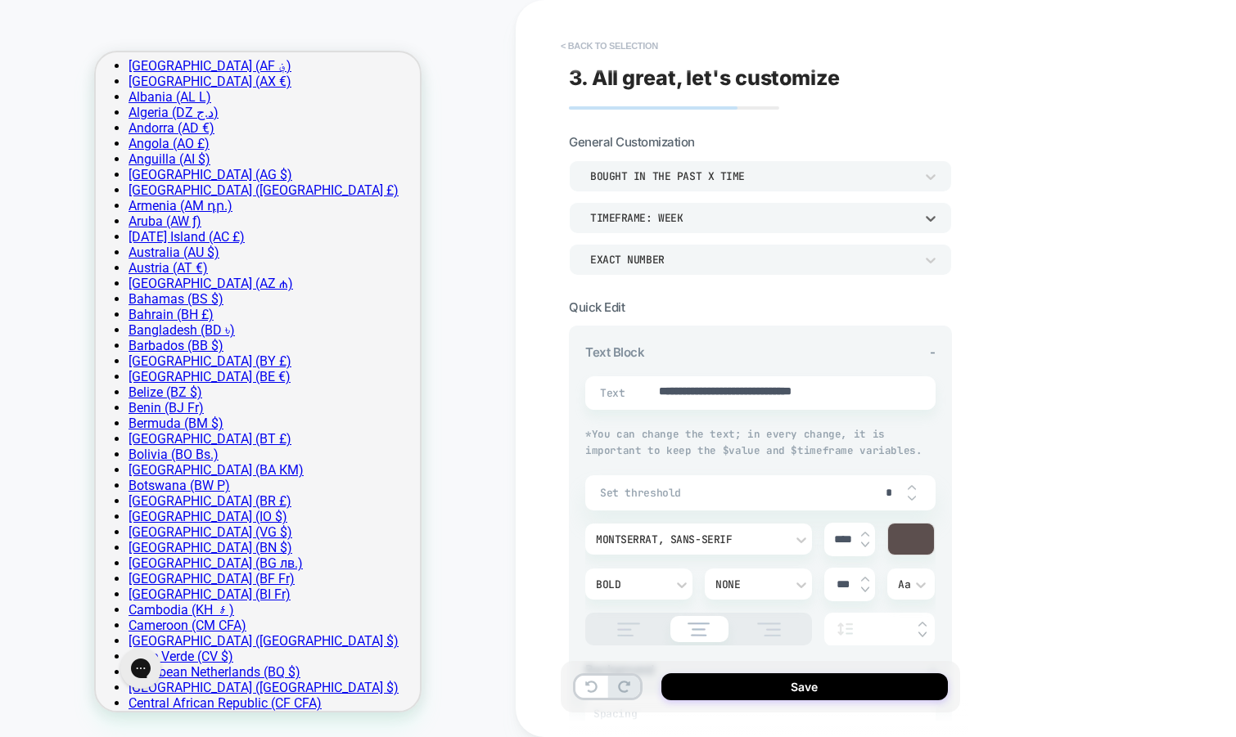
click at [606, 44] on button "< Back to selection" at bounding box center [609, 46] width 114 height 26
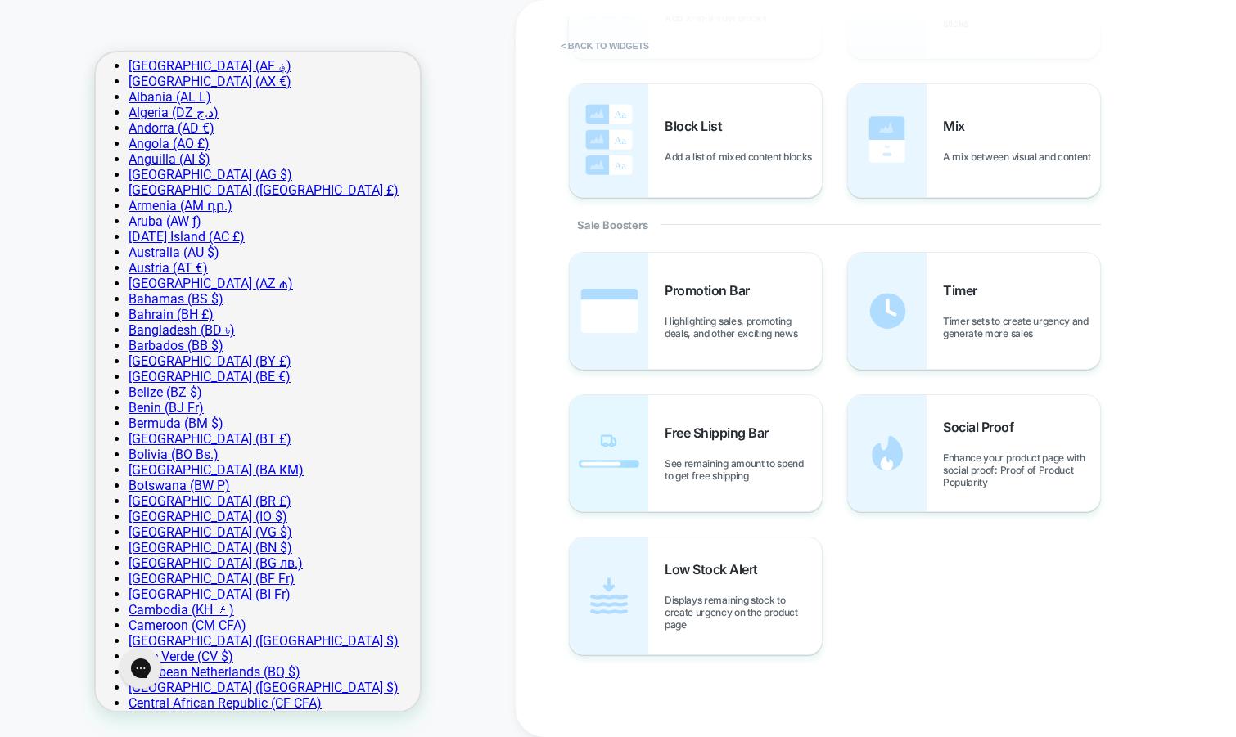
scroll to position [417, 0]
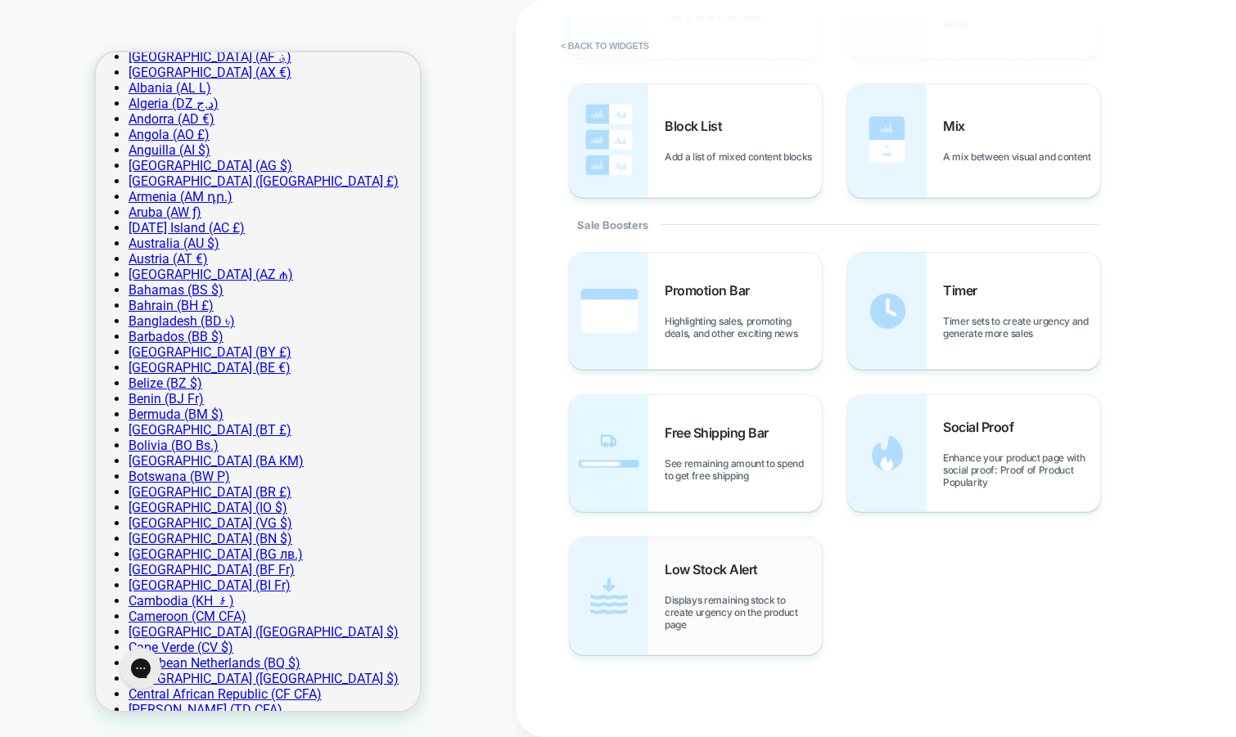
click at [753, 569] on span "Low Stock Alert" at bounding box center [714, 569] width 101 height 16
type textarea "*"
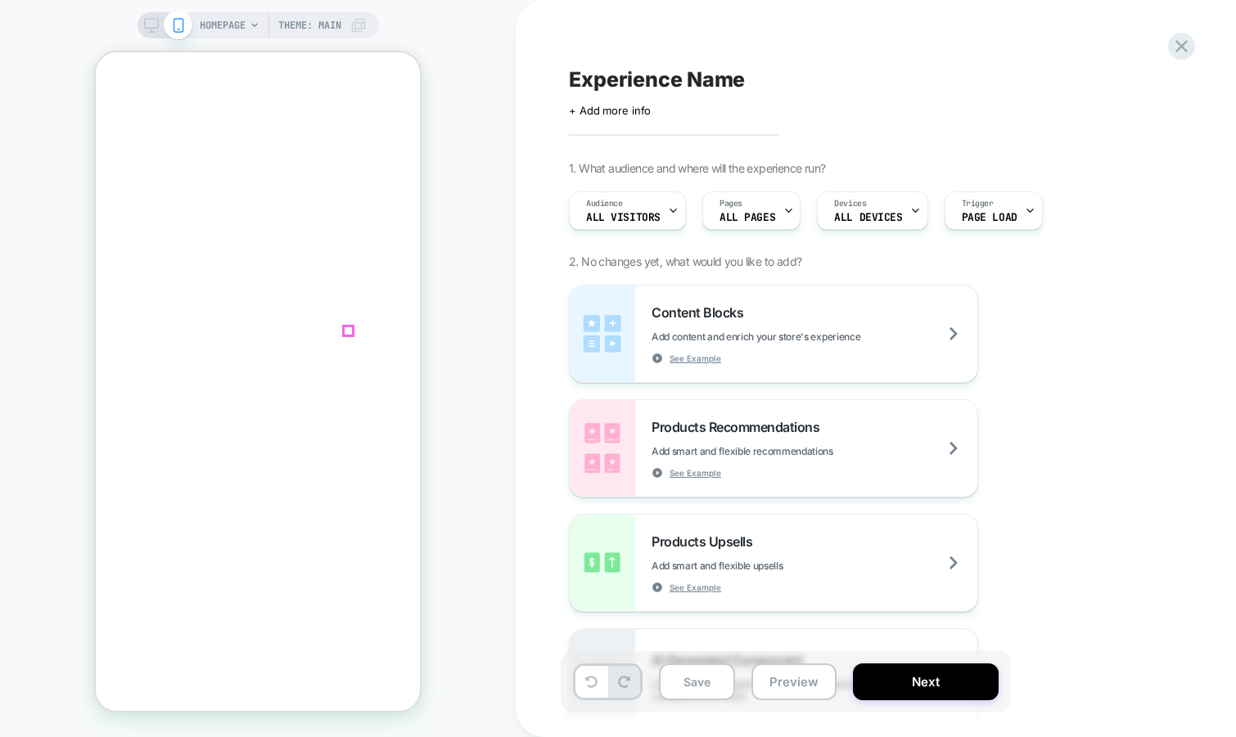
click at [380, 294] on icon "Remove Premium Silver-Coated AUX Cable (1.8 meters/5.9 feet)" at bounding box center [405, 268] width 51 height 51
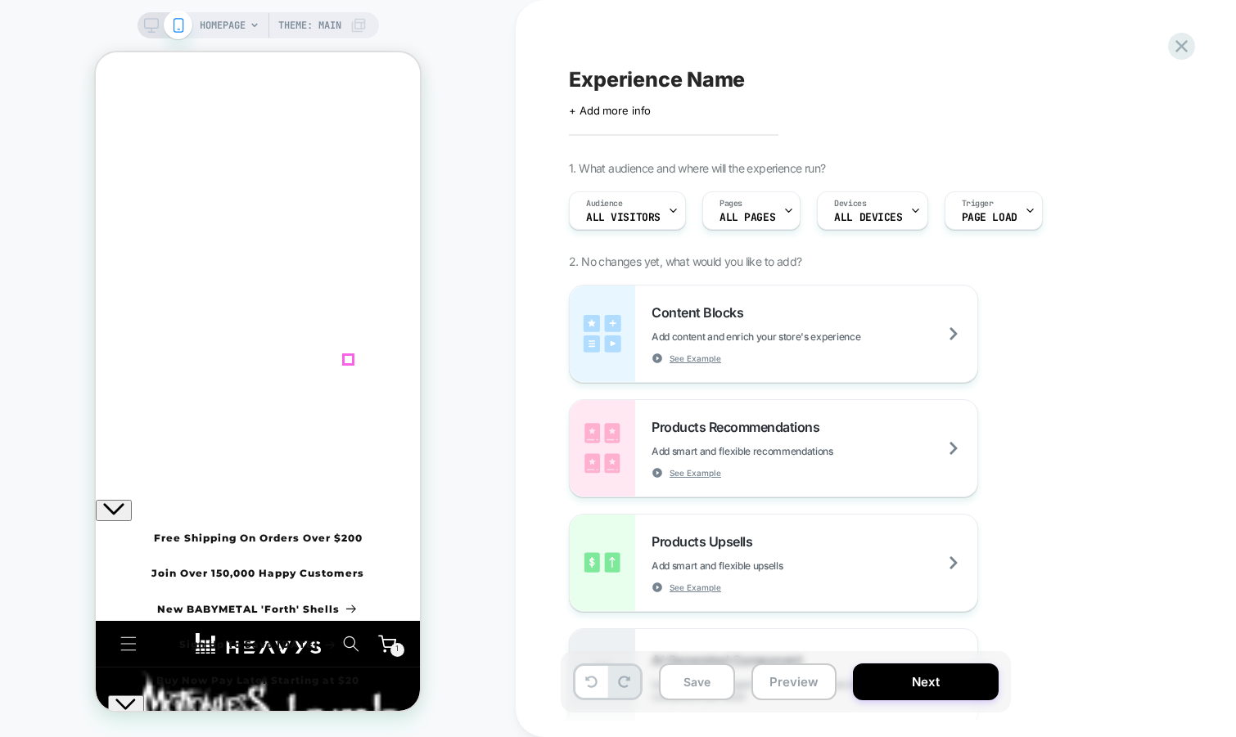
click at [399, 266] on icon "Remove HEAVYS Gaming Headset Bundle - Gaming Cable Only (for H1H Headphones)" at bounding box center [405, 255] width 12 height 22
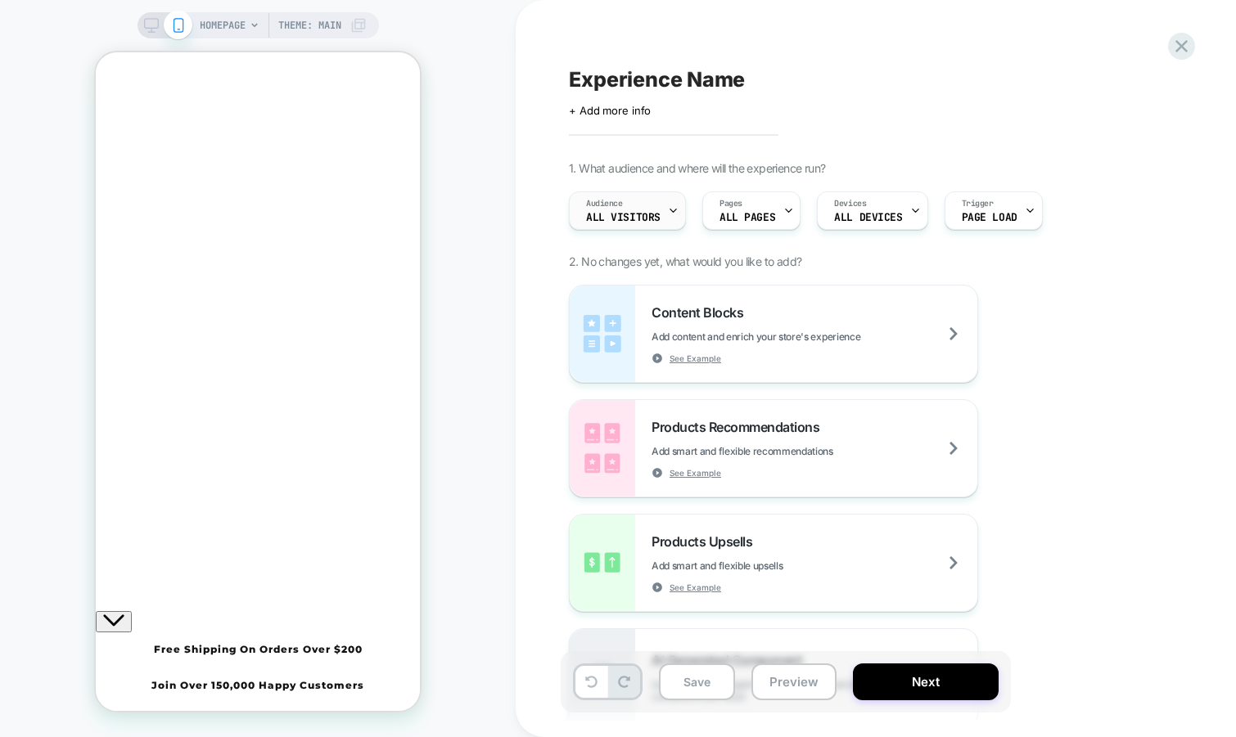
click at [660, 210] on div "Audience All Visitors" at bounding box center [623, 210] width 107 height 37
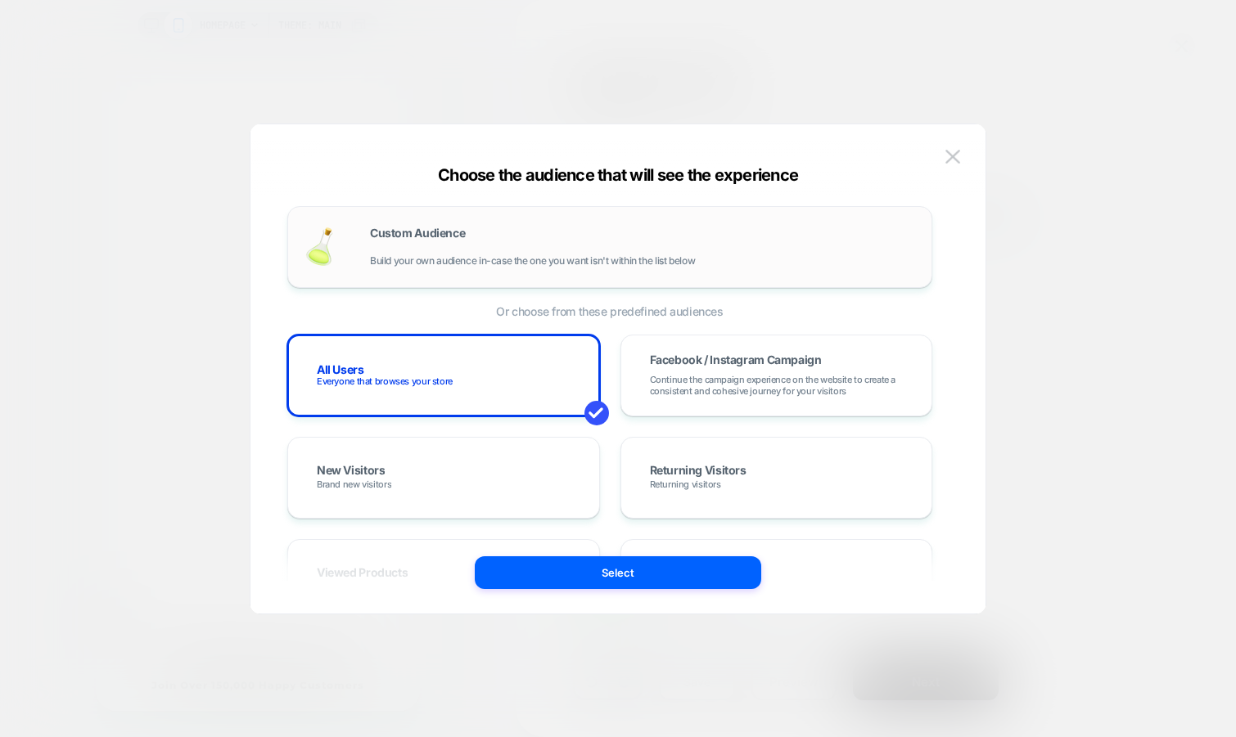
click at [570, 239] on div "Custom Audience Build your own audience in-case the one you want isn't within t…" at bounding box center [642, 246] width 545 height 39
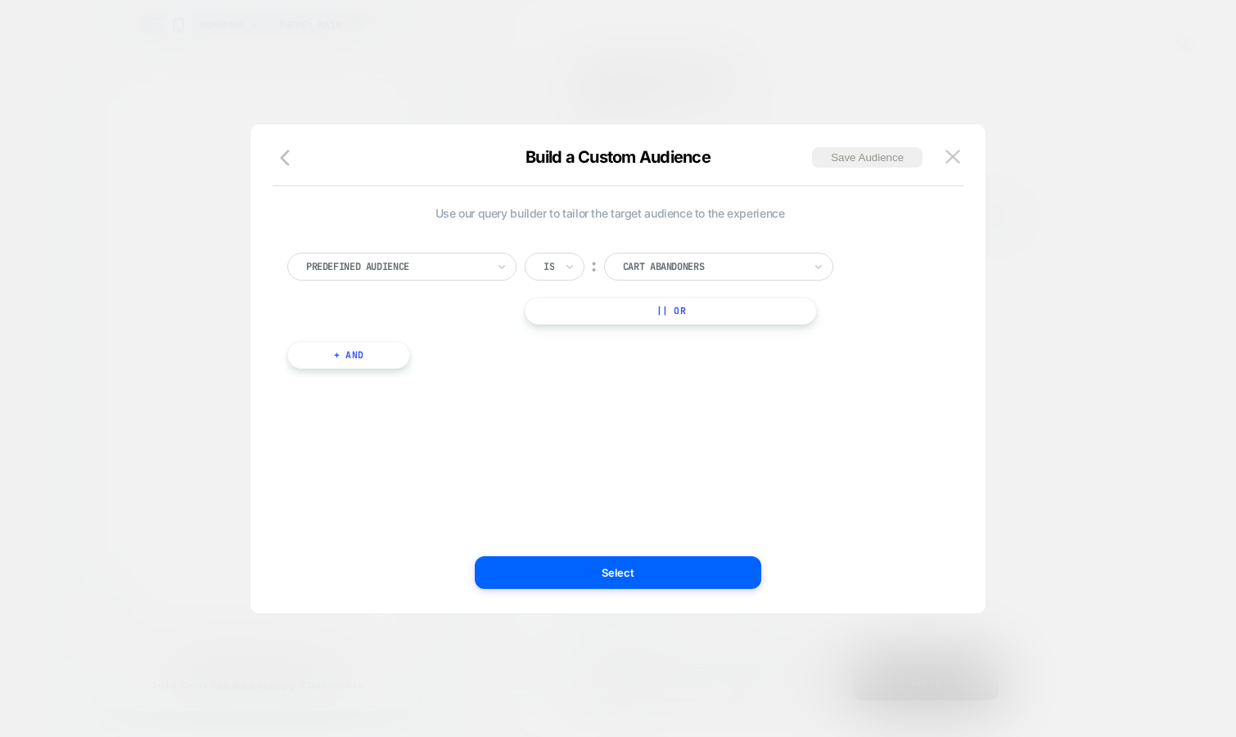
click at [444, 263] on div at bounding box center [396, 266] width 180 height 15
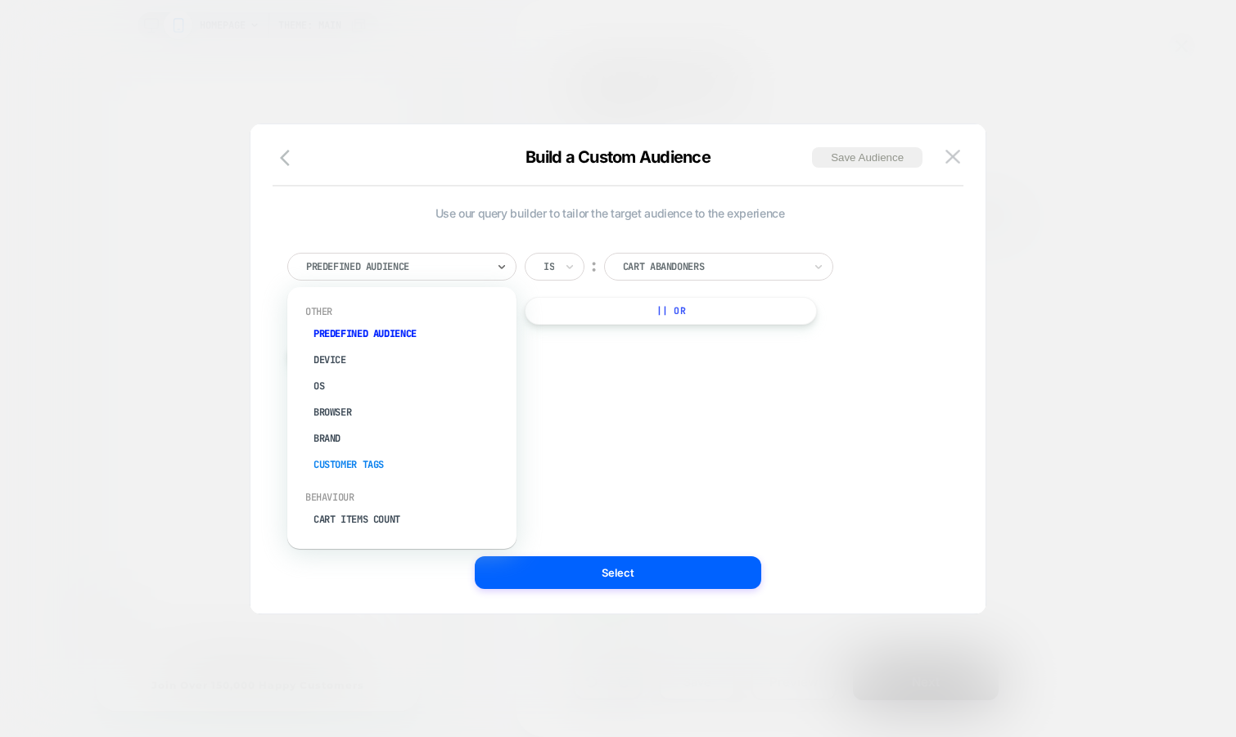
scroll to position [44, 0]
click at [393, 463] on div "Cart Items Count" at bounding box center [410, 475] width 213 height 26
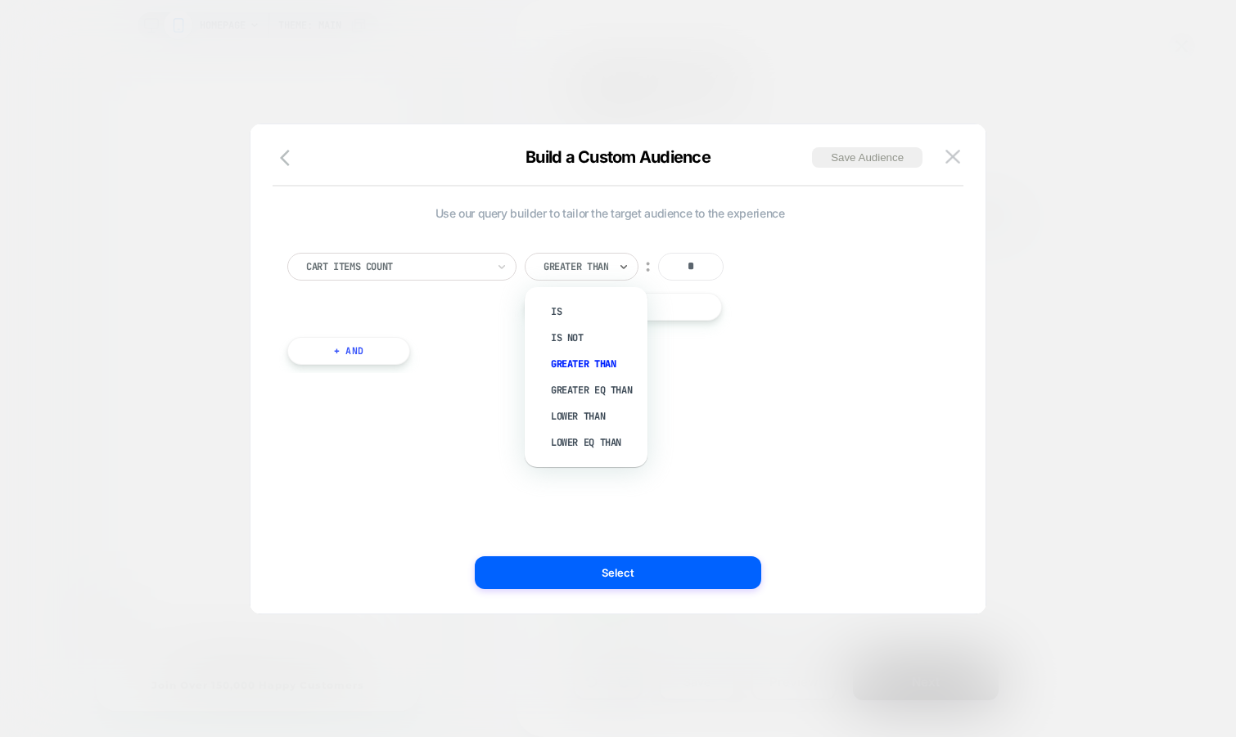
click at [571, 269] on div at bounding box center [575, 266] width 65 height 15
click at [565, 305] on div "Is" at bounding box center [594, 312] width 106 height 26
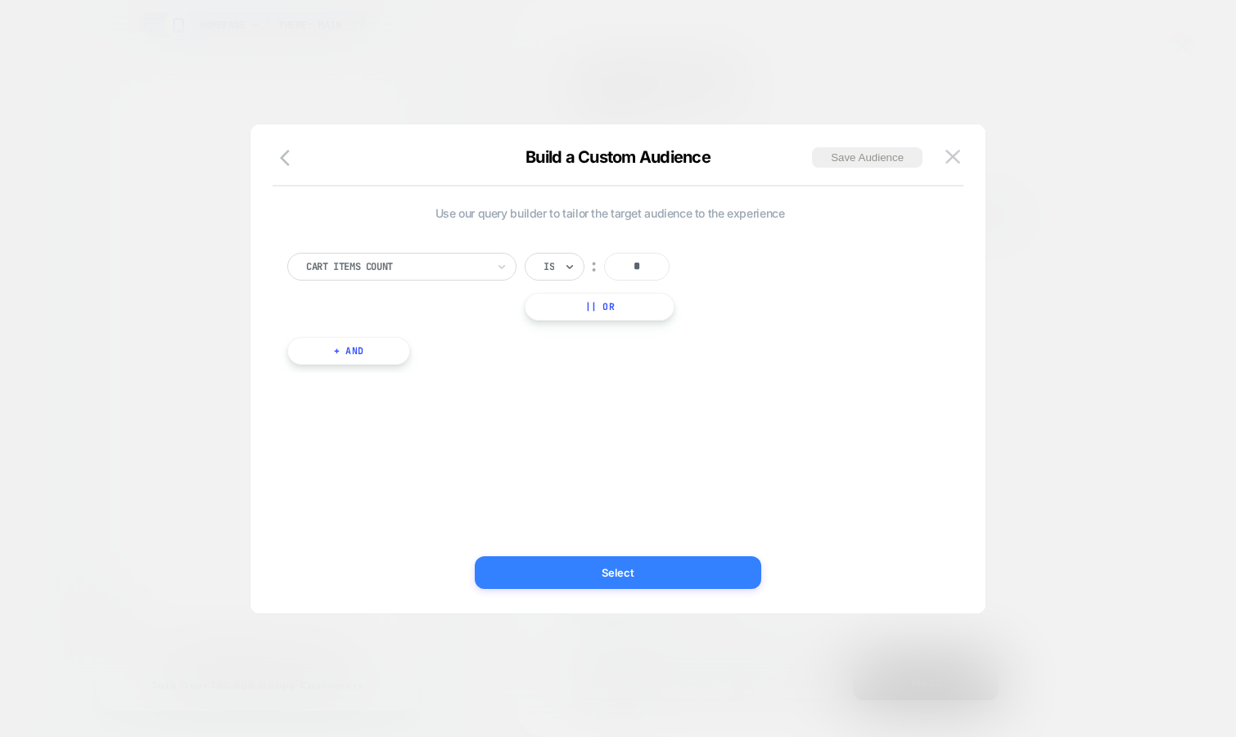
click at [628, 574] on button "Select" at bounding box center [618, 572] width 286 height 33
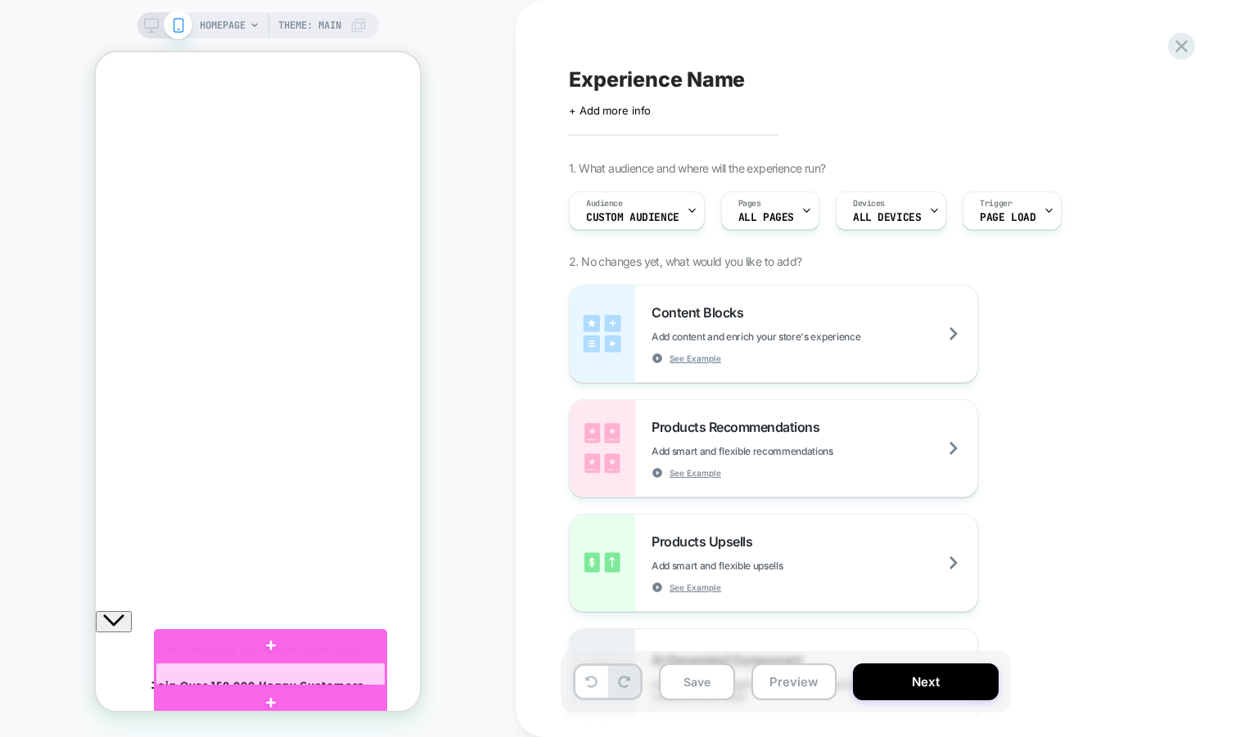
click at [269, 495] on link "Gear Up On Metal" at bounding box center [258, 486] width 324 height 18
click at [259, 665] on div at bounding box center [270, 675] width 230 height 24
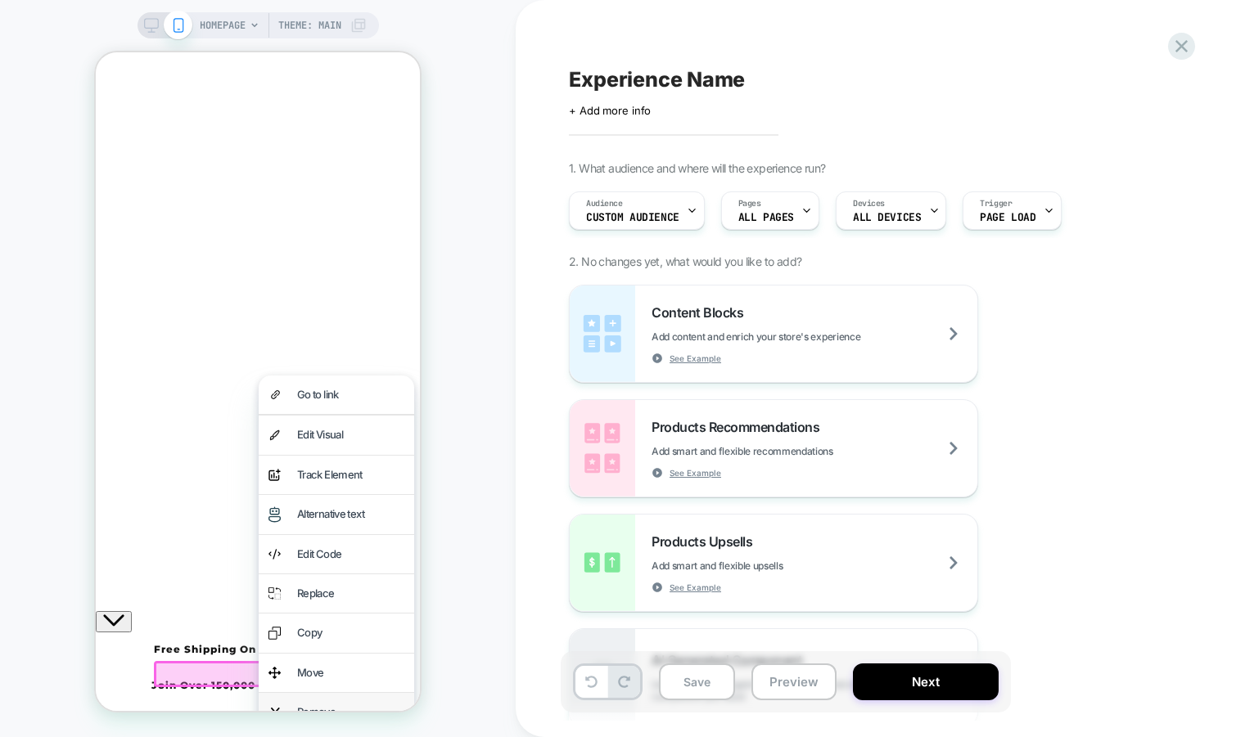
click at [297, 703] on div "Remove" at bounding box center [350, 712] width 107 height 19
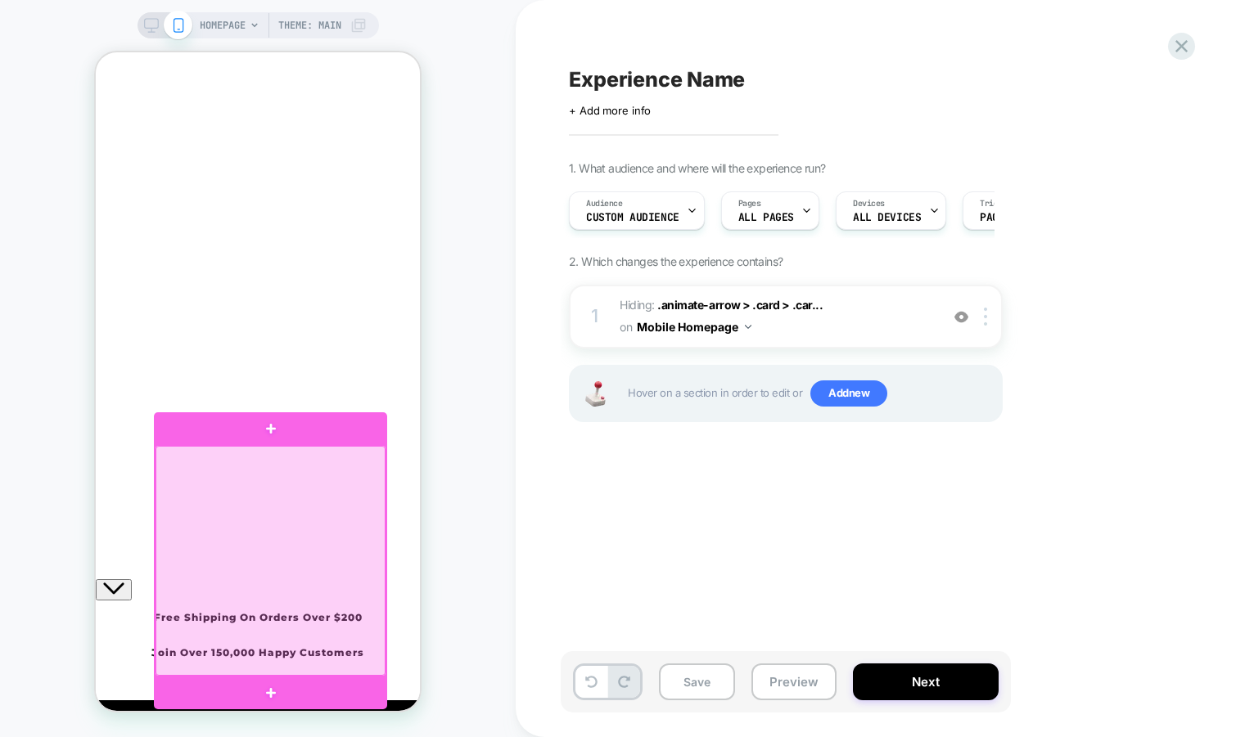
click at [300, 516] on div at bounding box center [270, 561] width 230 height 230
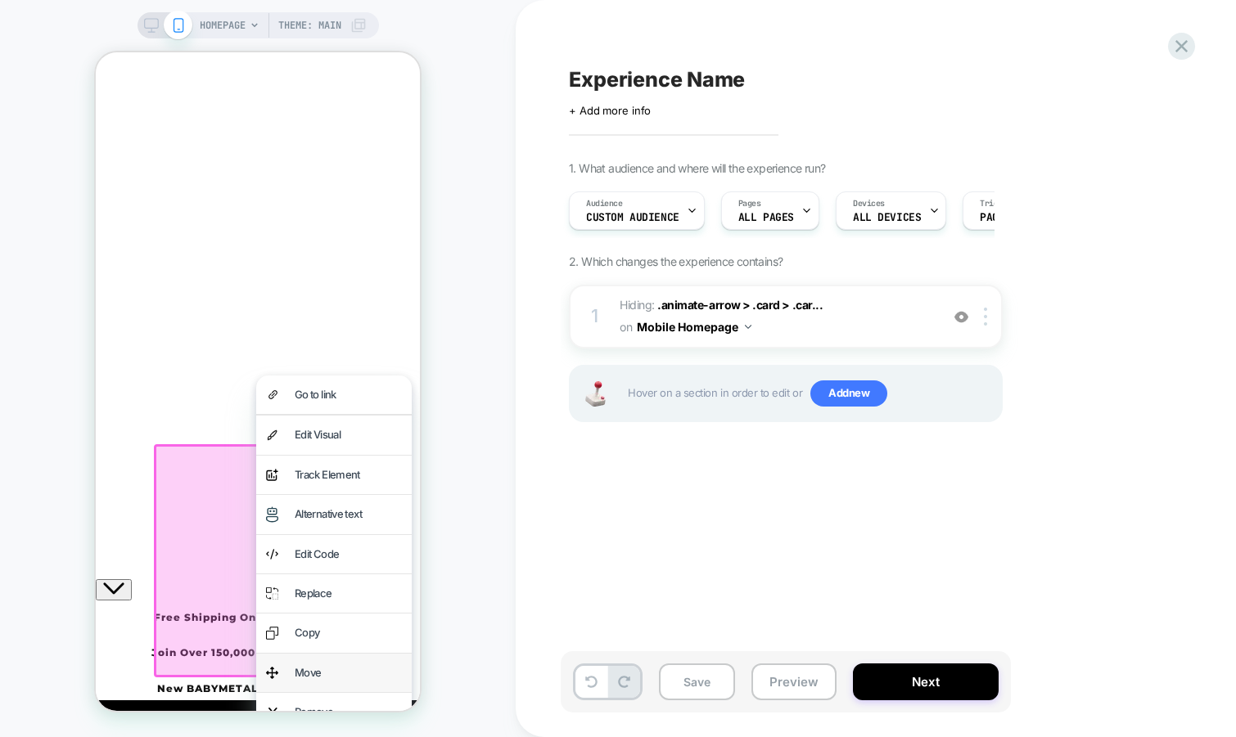
click at [322, 664] on div "Move" at bounding box center [348, 673] width 107 height 19
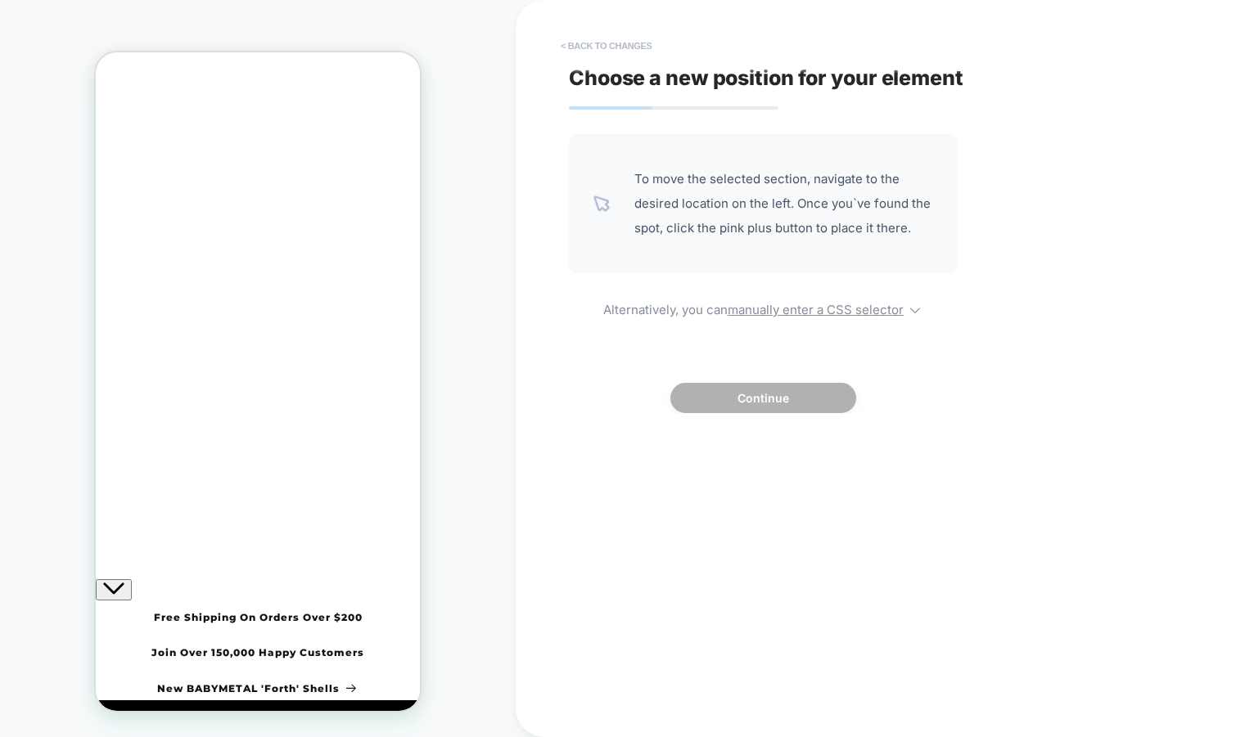
click at [583, 39] on button "< Back to changes" at bounding box center [606, 46] width 108 height 26
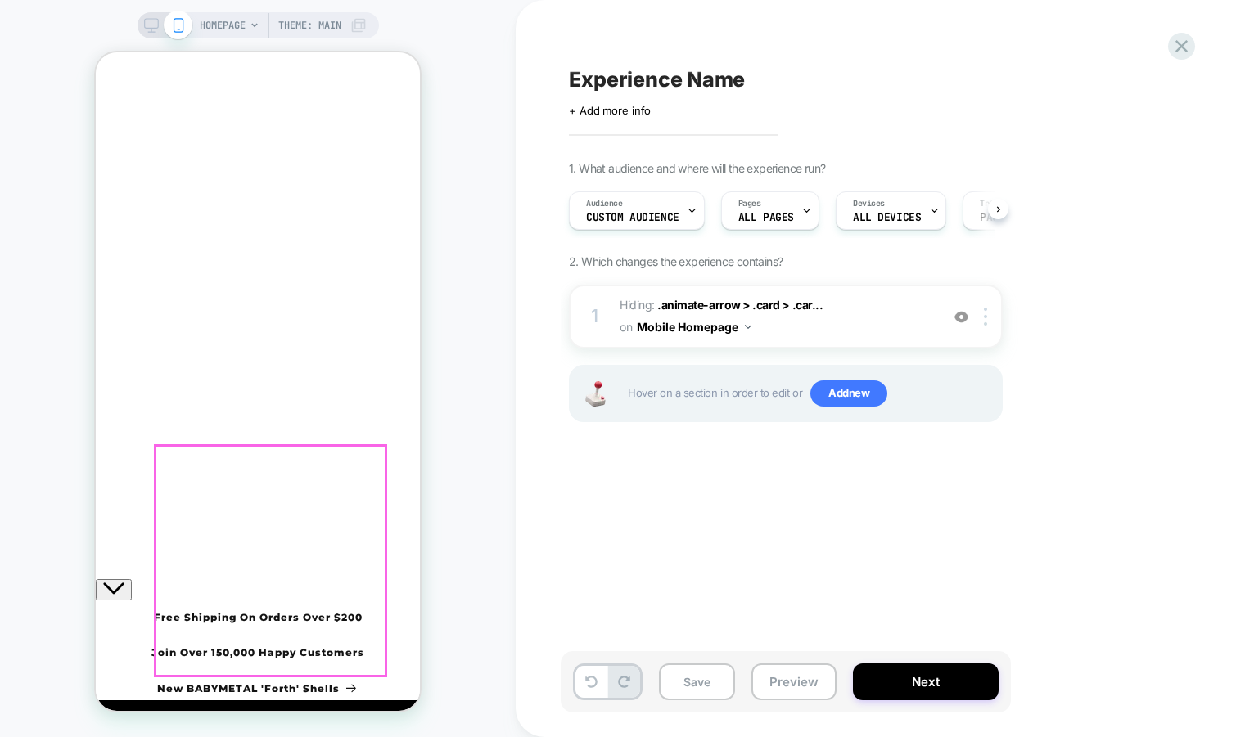
scroll to position [0, 1]
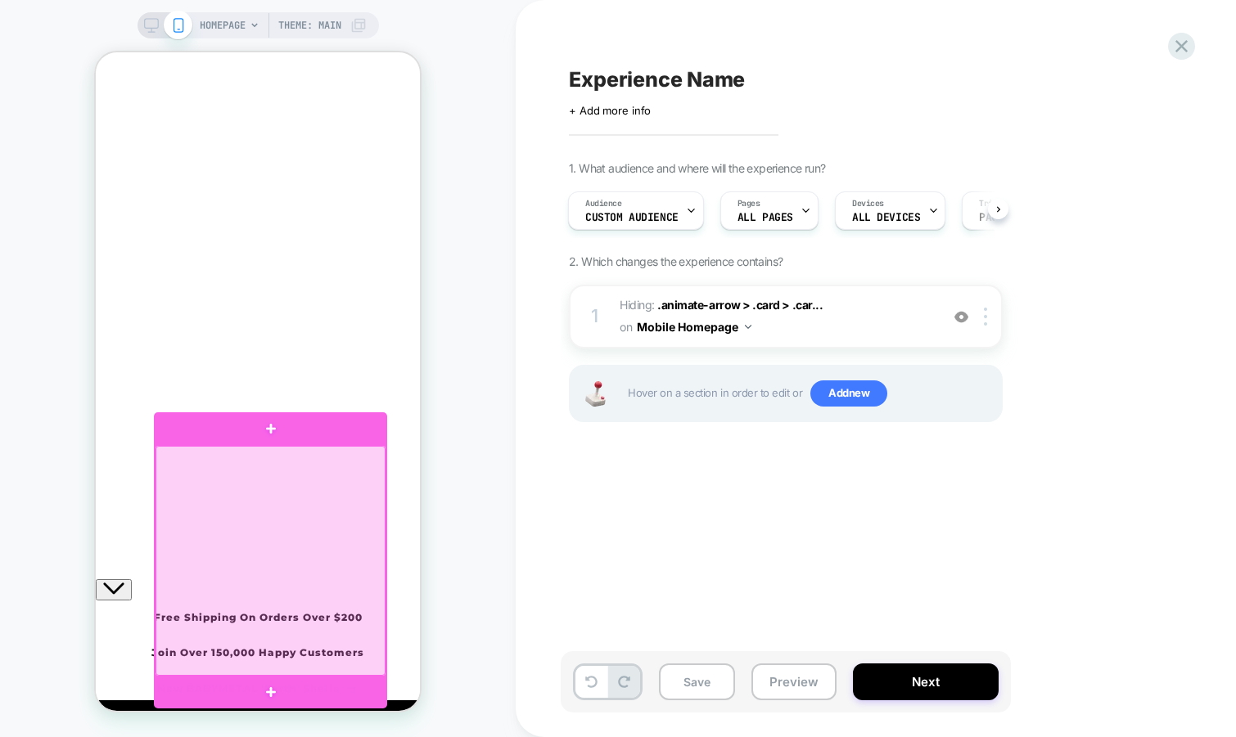
click at [332, 513] on div at bounding box center [270, 561] width 230 height 230
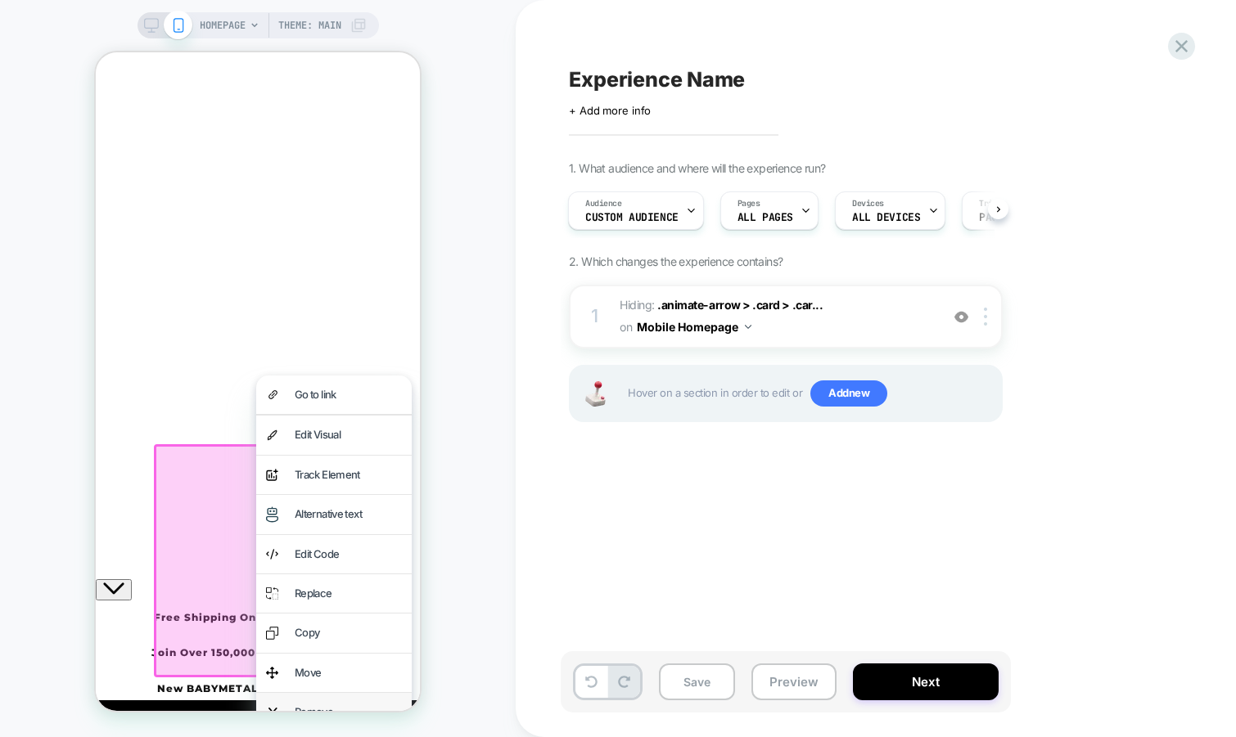
click at [305, 703] on div "Remove" at bounding box center [348, 712] width 107 height 19
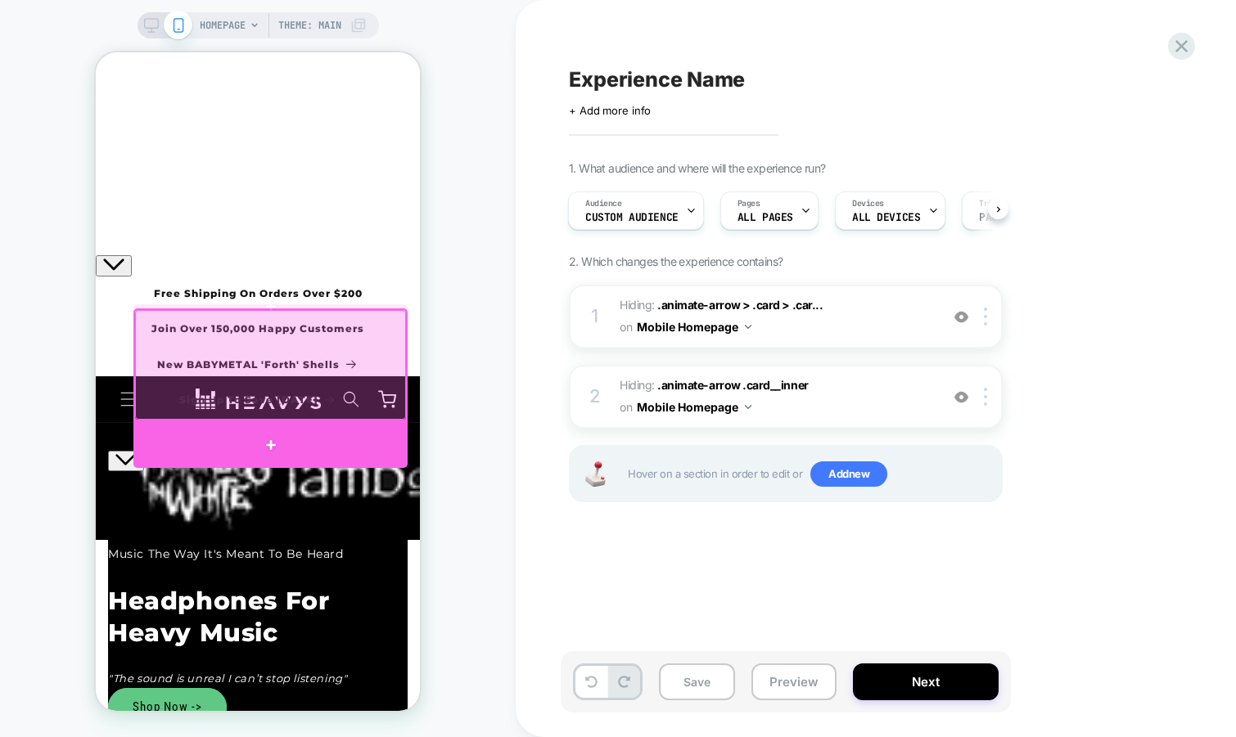
click at [359, 439] on div at bounding box center [270, 444] width 274 height 47
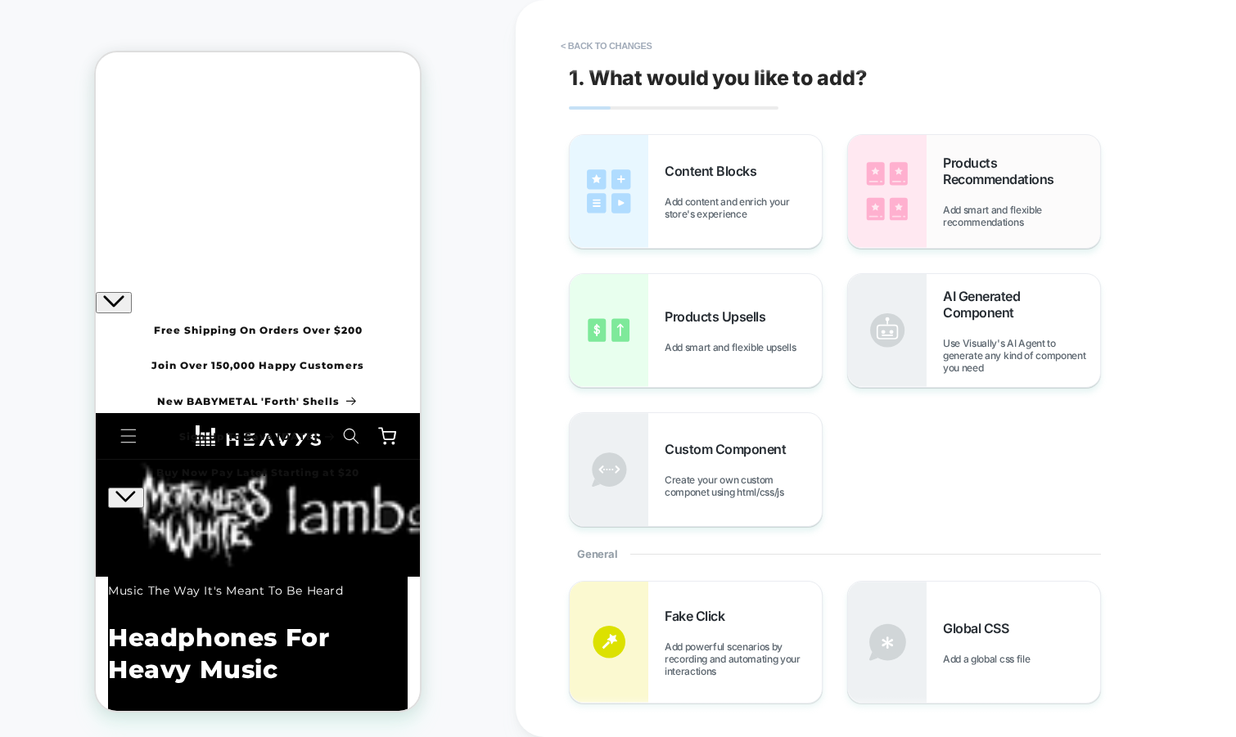
click at [936, 193] on div "Products Recommendations Add smart and flexible recommendations" at bounding box center [974, 191] width 252 height 113
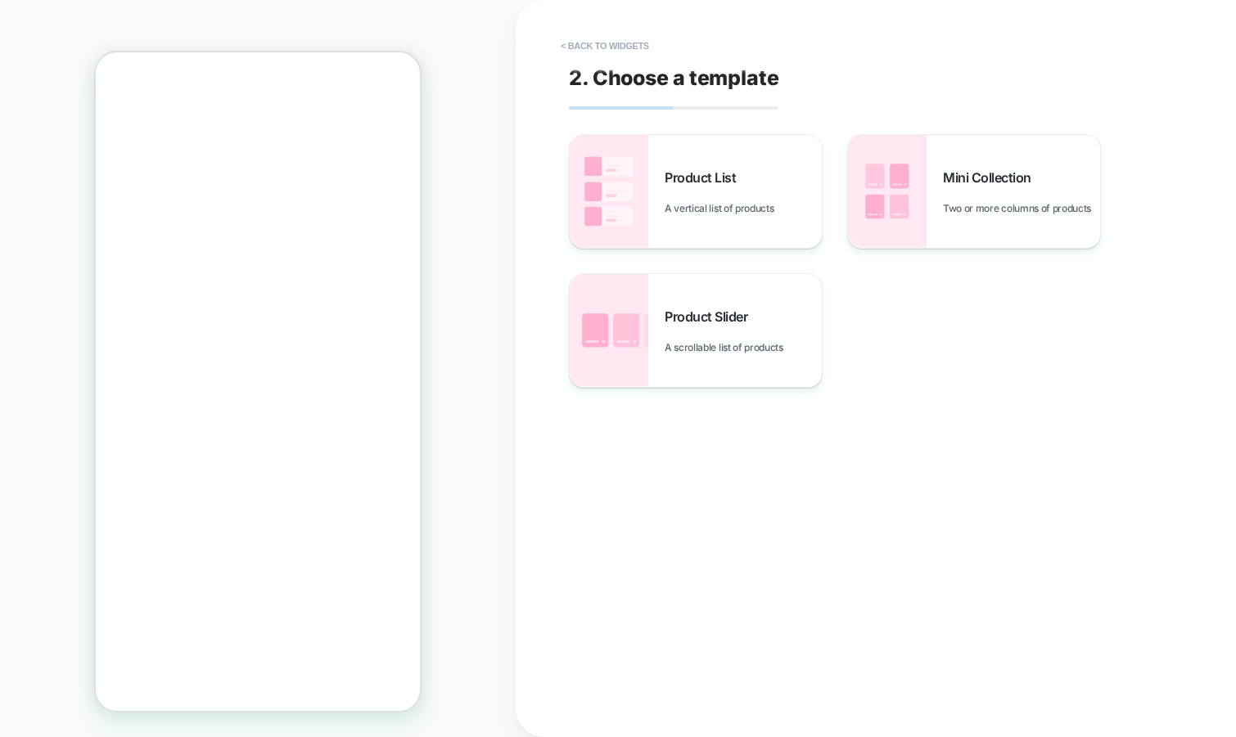
scroll to position [15, 0]
click at [944, 203] on span "Two or more columns of products" at bounding box center [1021, 208] width 156 height 12
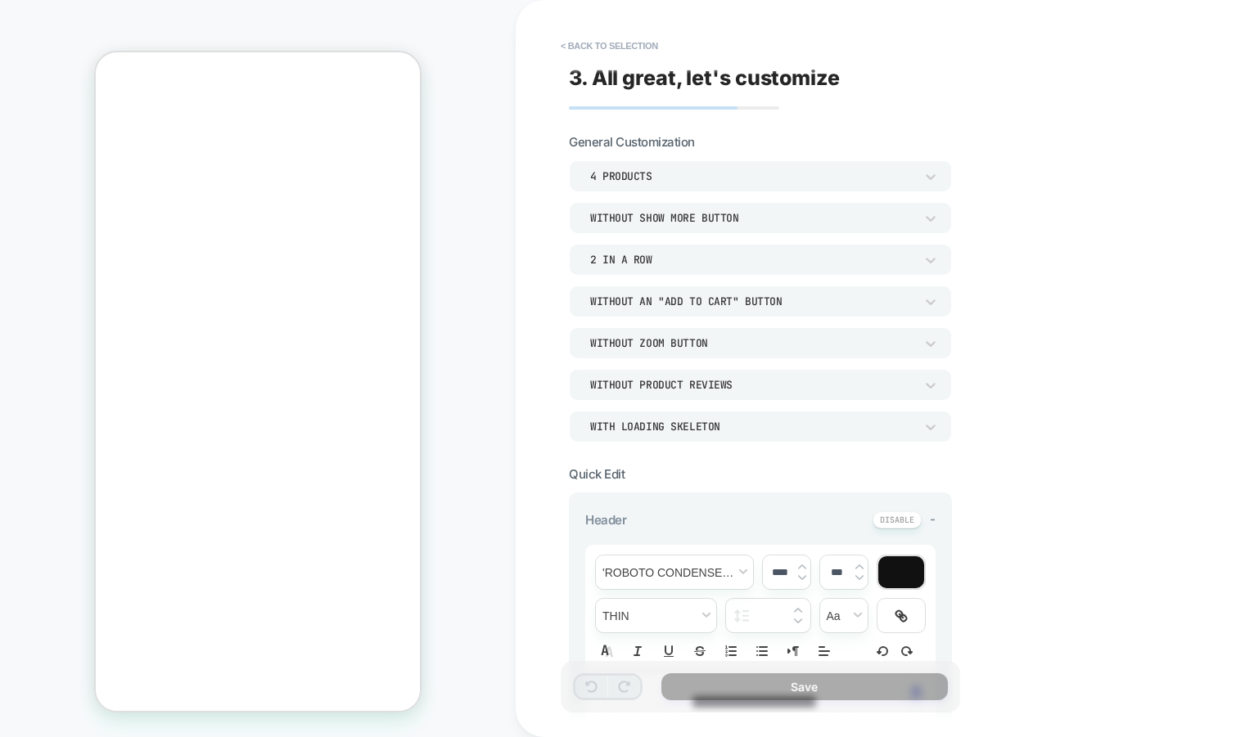
scroll to position [0, 0]
click at [772, 175] on div "4 Products" at bounding box center [752, 176] width 324 height 14
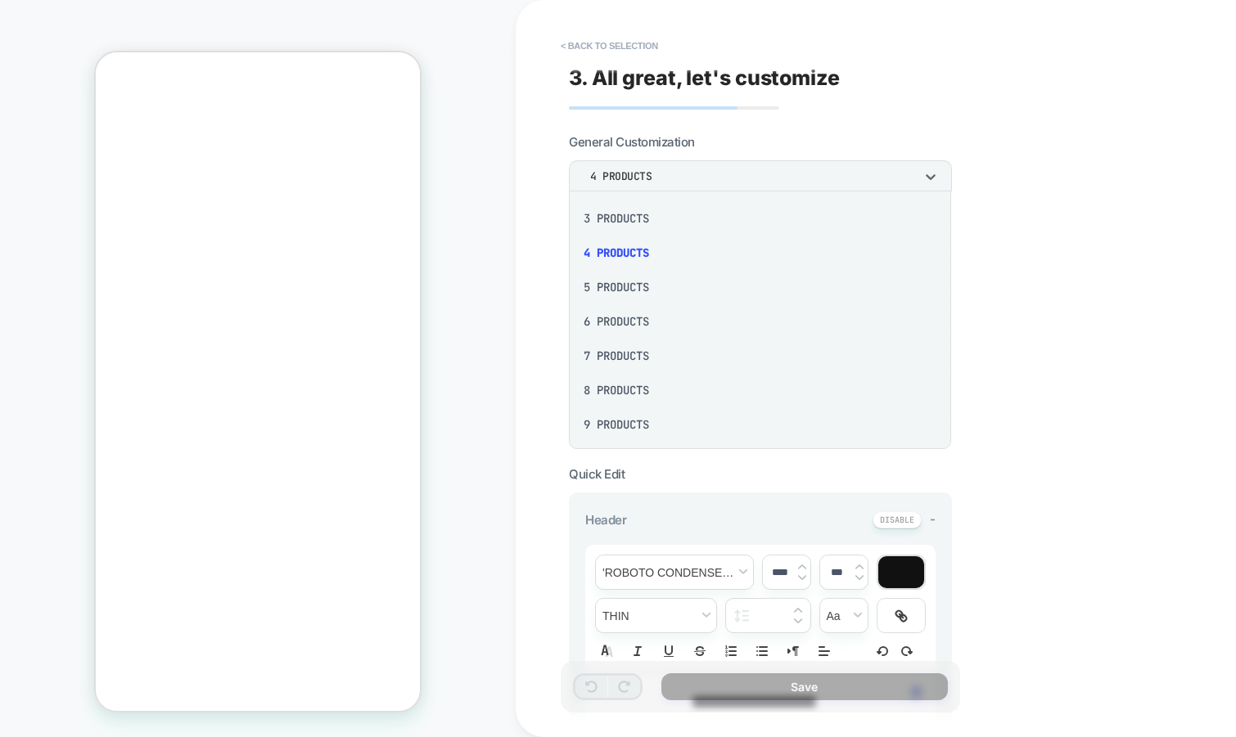
scroll to position [74, 0]
click at [664, 322] on div "6 Products" at bounding box center [759, 316] width 369 height 34
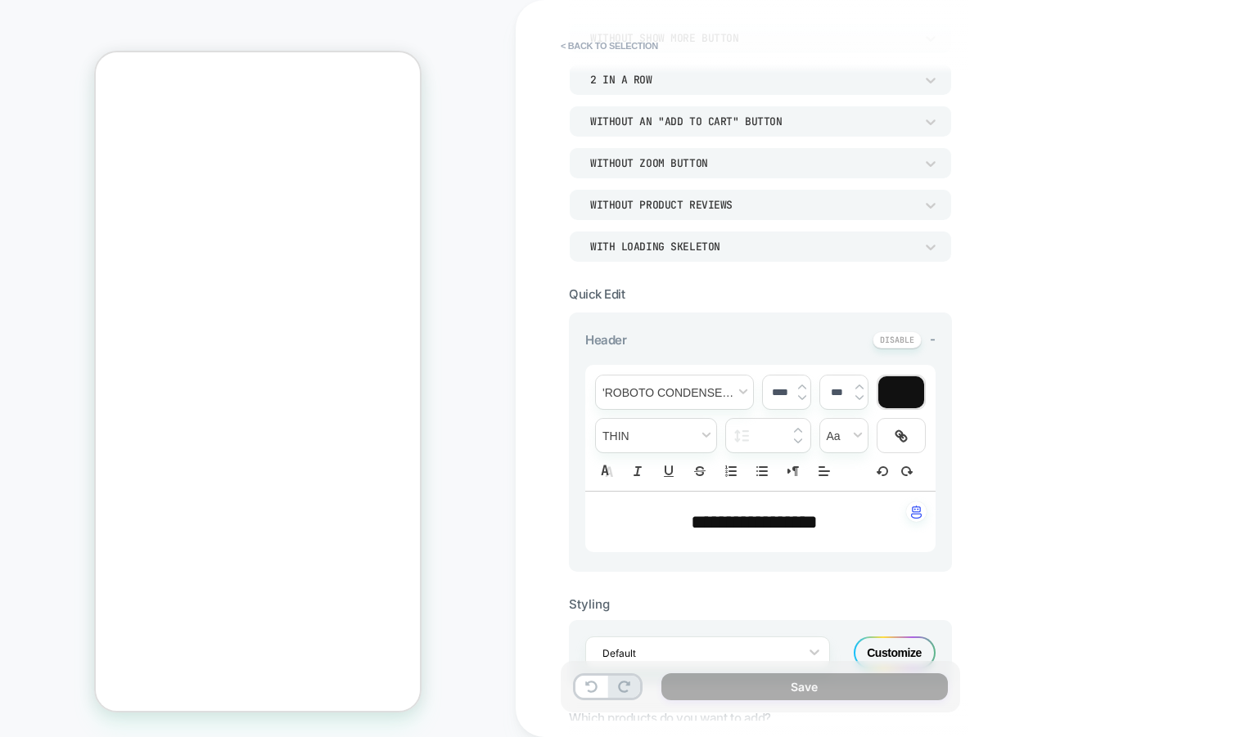
scroll to position [197, 0]
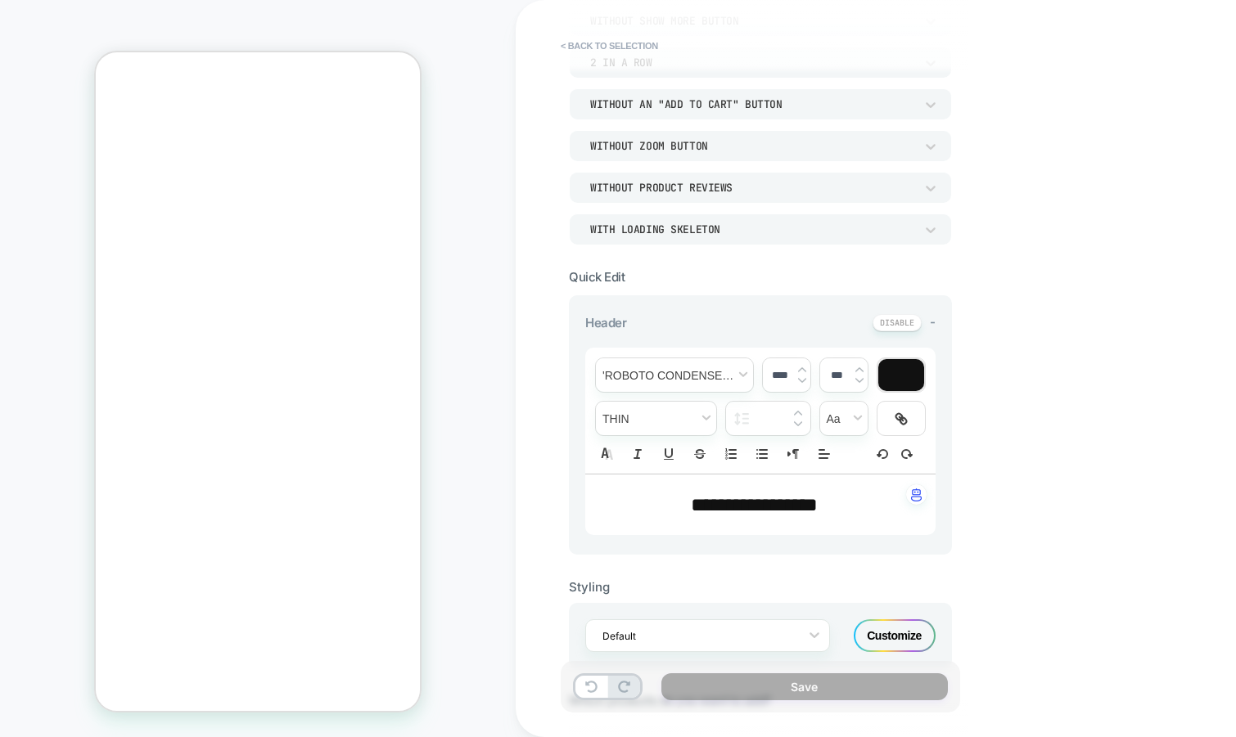
click at [745, 498] on span "**********" at bounding box center [754, 505] width 127 height 20
type input "****"
click at [745, 498] on span "**********" at bounding box center [754, 505] width 127 height 20
click at [743, 498] on span "*******" at bounding box center [717, 505] width 52 height 20
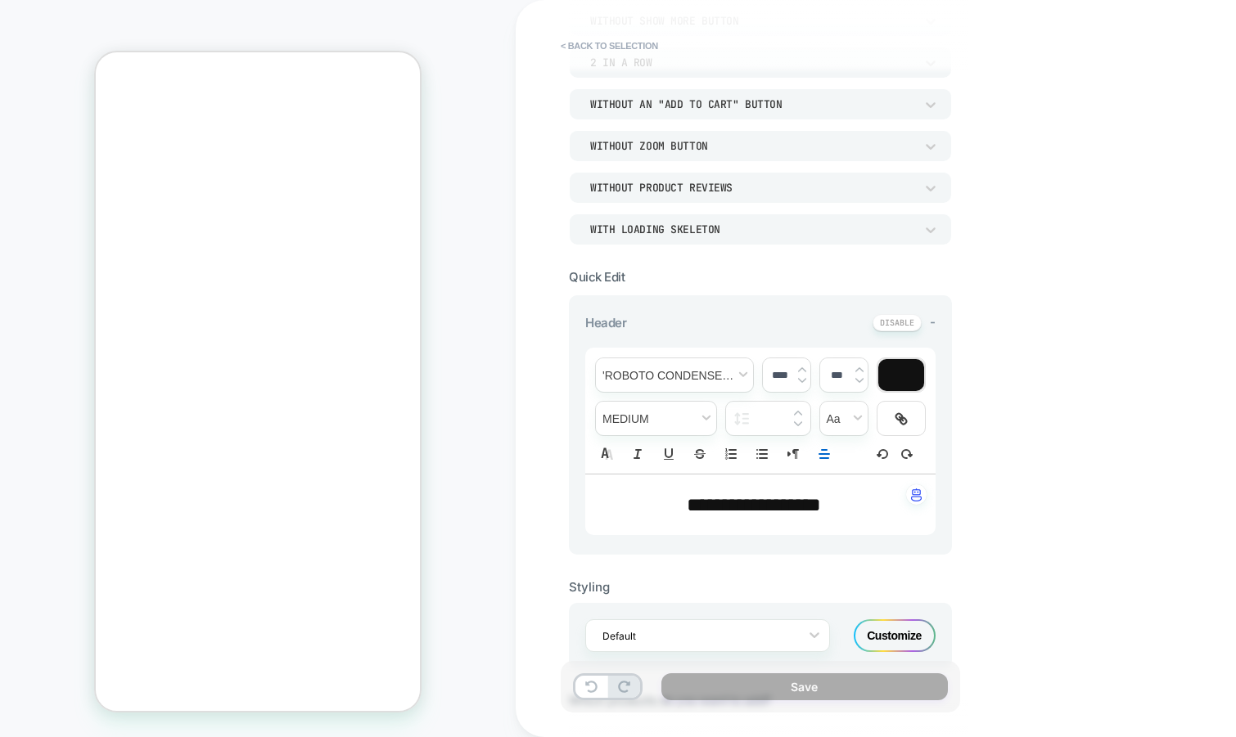
click at [760, 512] on span "**********" at bounding box center [754, 505] width 134 height 20
click at [689, 369] on span "font" at bounding box center [674, 375] width 157 height 34
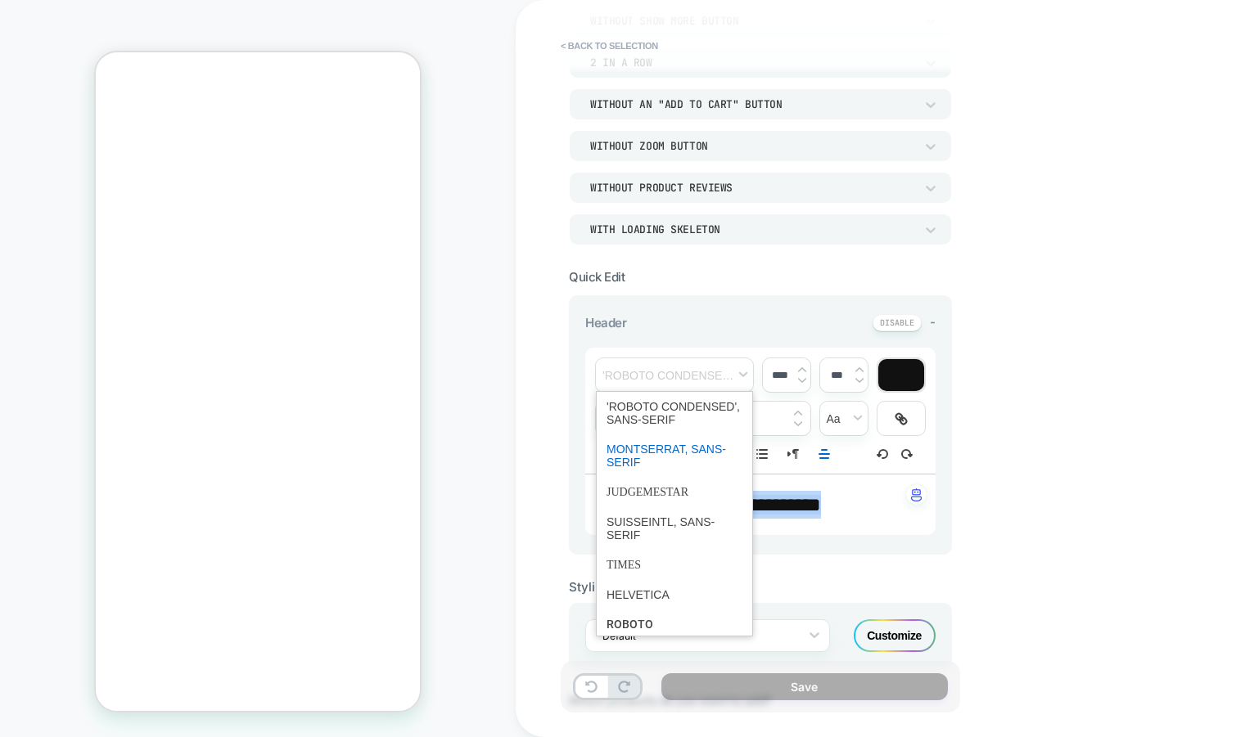
click at [643, 454] on span "font" at bounding box center [674, 456] width 136 height 43
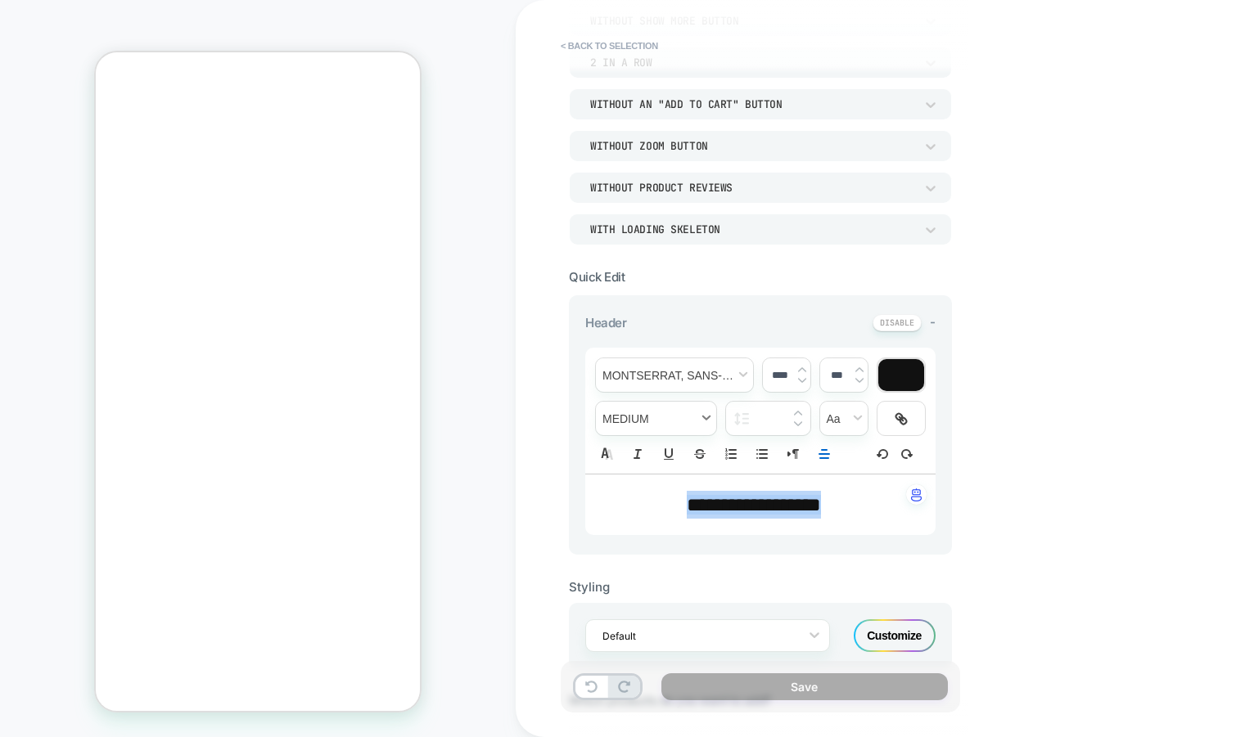
click at [630, 425] on span "fontWeight" at bounding box center [656, 419] width 120 height 34
click at [624, 624] on span "fontWeight" at bounding box center [655, 626] width 99 height 29
click at [772, 375] on input "****" at bounding box center [780, 375] width 34 height 12
click at [799, 367] on img at bounding box center [802, 370] width 8 height 7
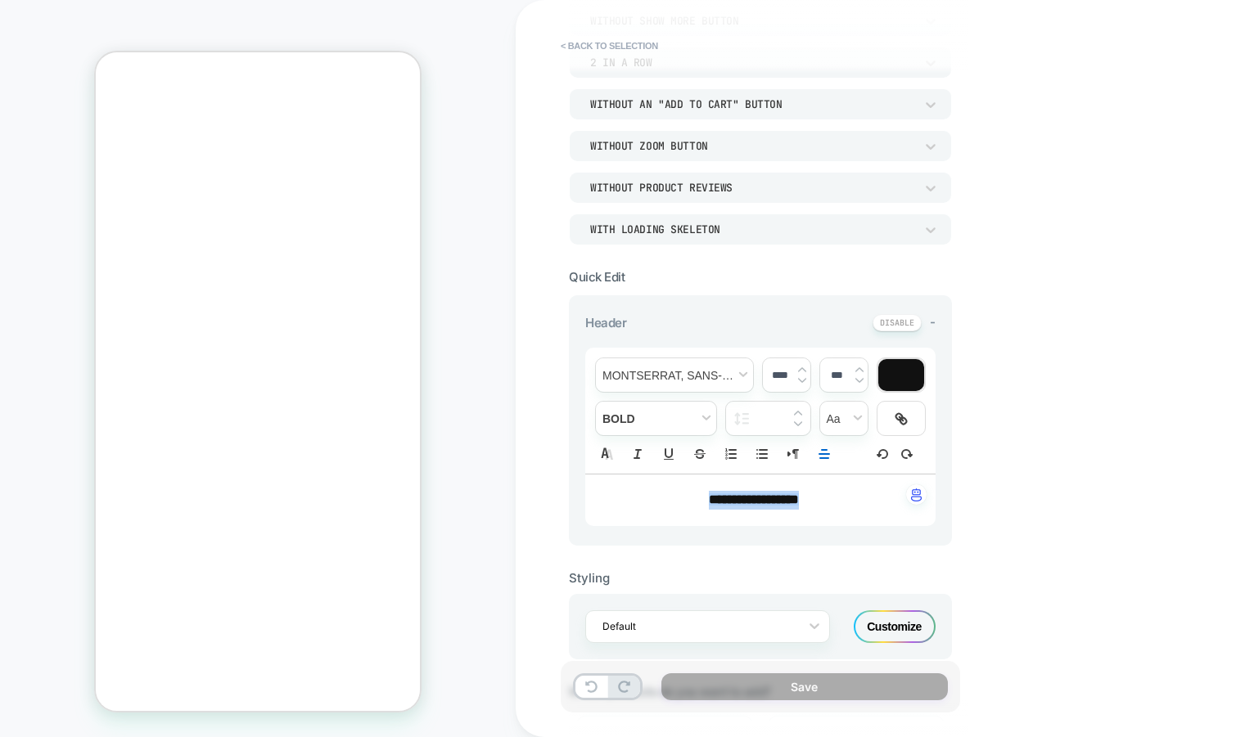
click at [799, 367] on img at bounding box center [802, 370] width 8 height 7
type input "****"
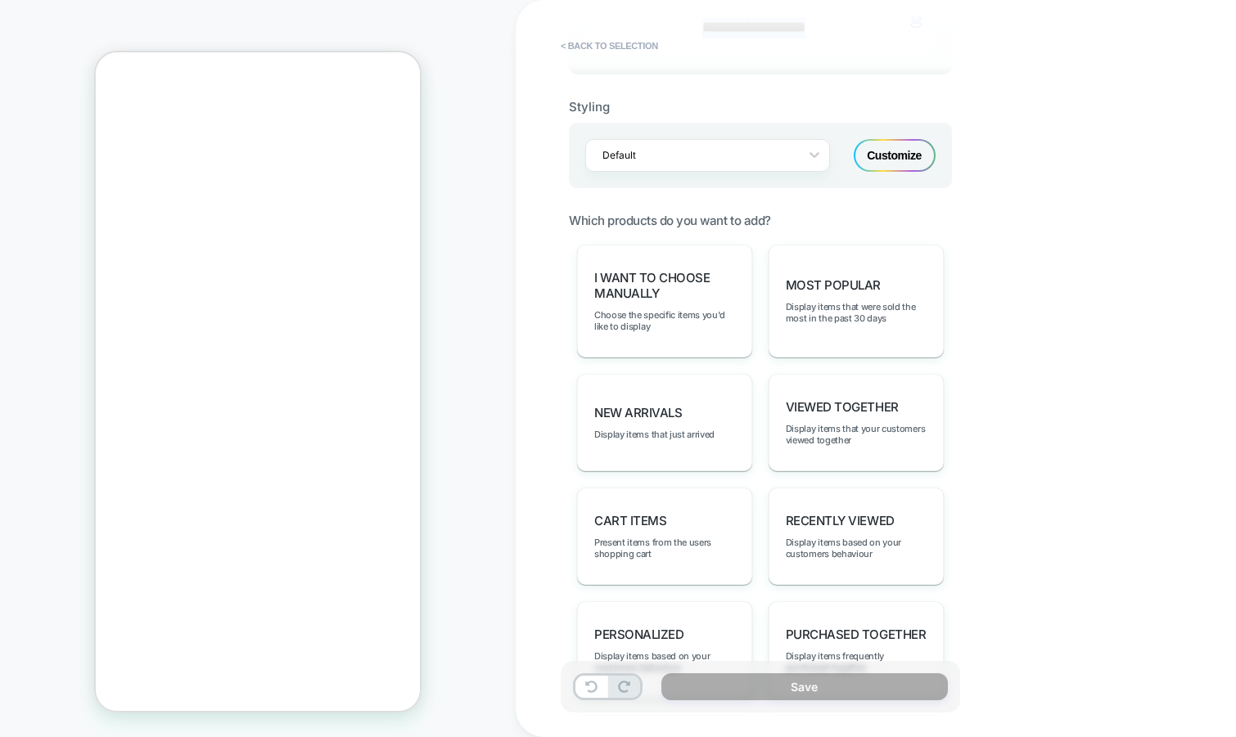
scroll to position [678, 0]
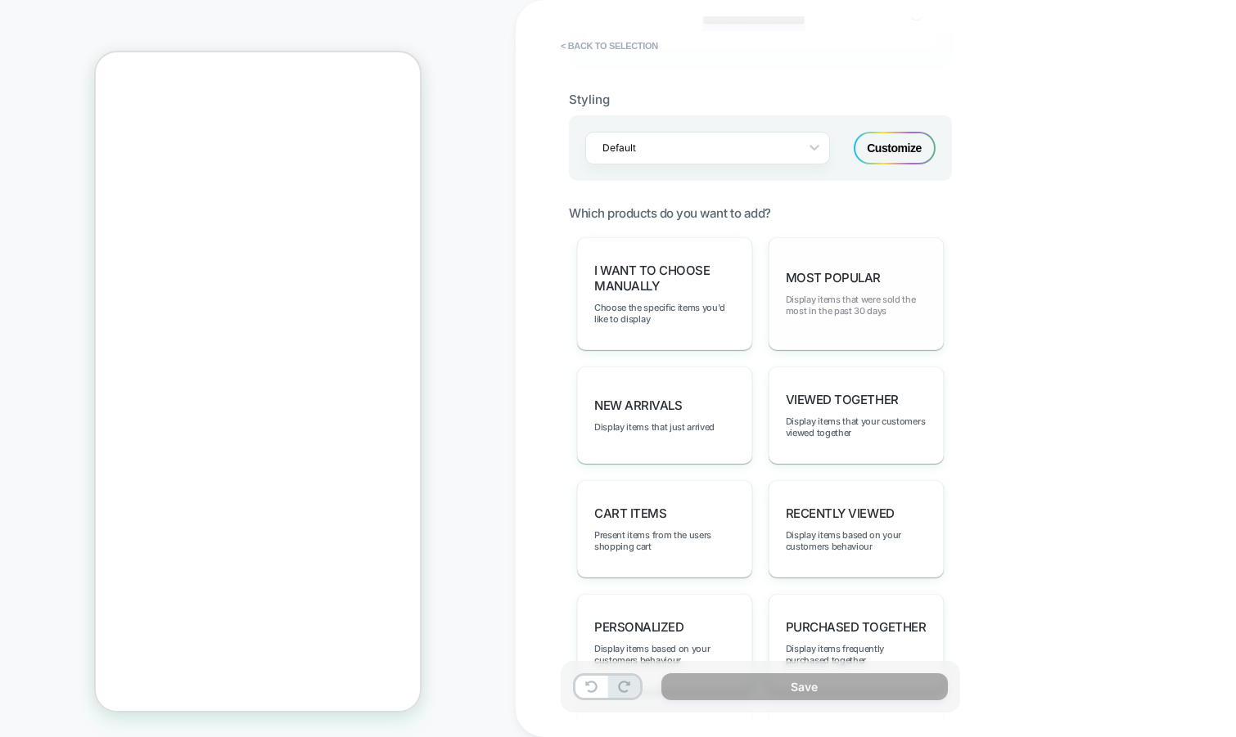
click at [857, 304] on span "Display items that were sold the most in the past 30 days" at bounding box center [856, 305] width 141 height 23
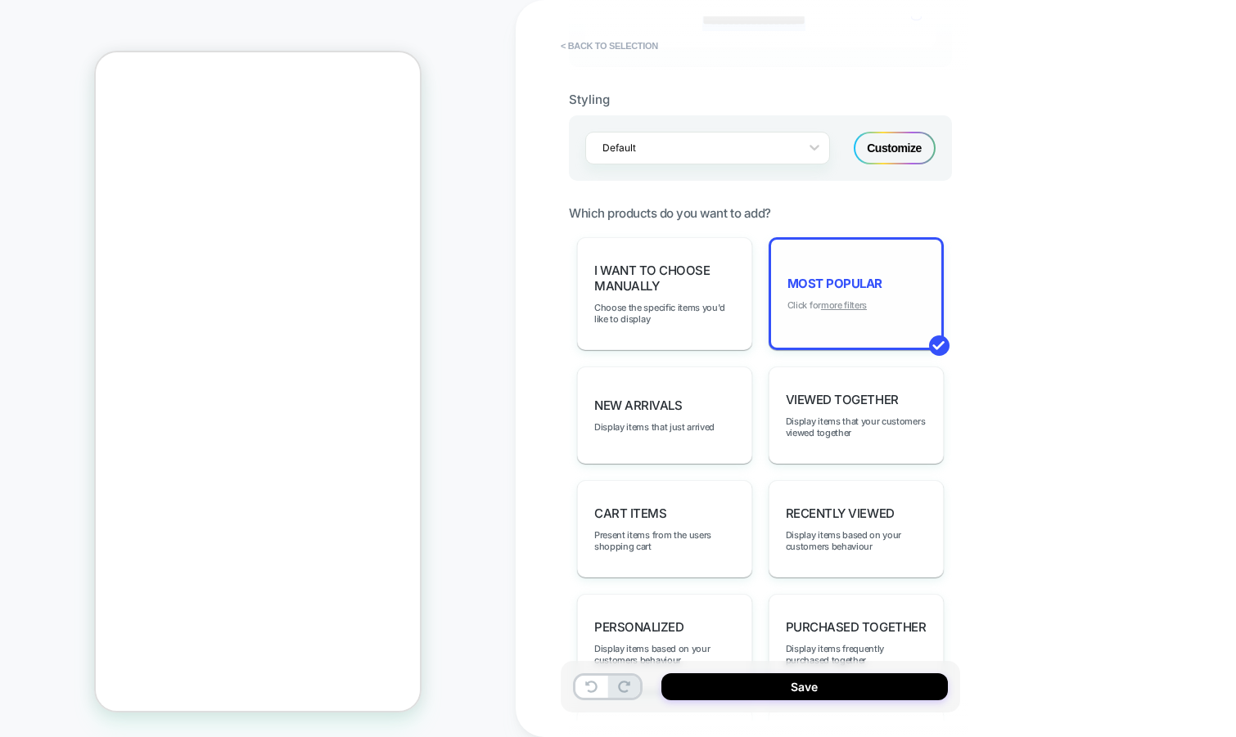
click at [854, 303] on u "more filters" at bounding box center [844, 304] width 46 height 11
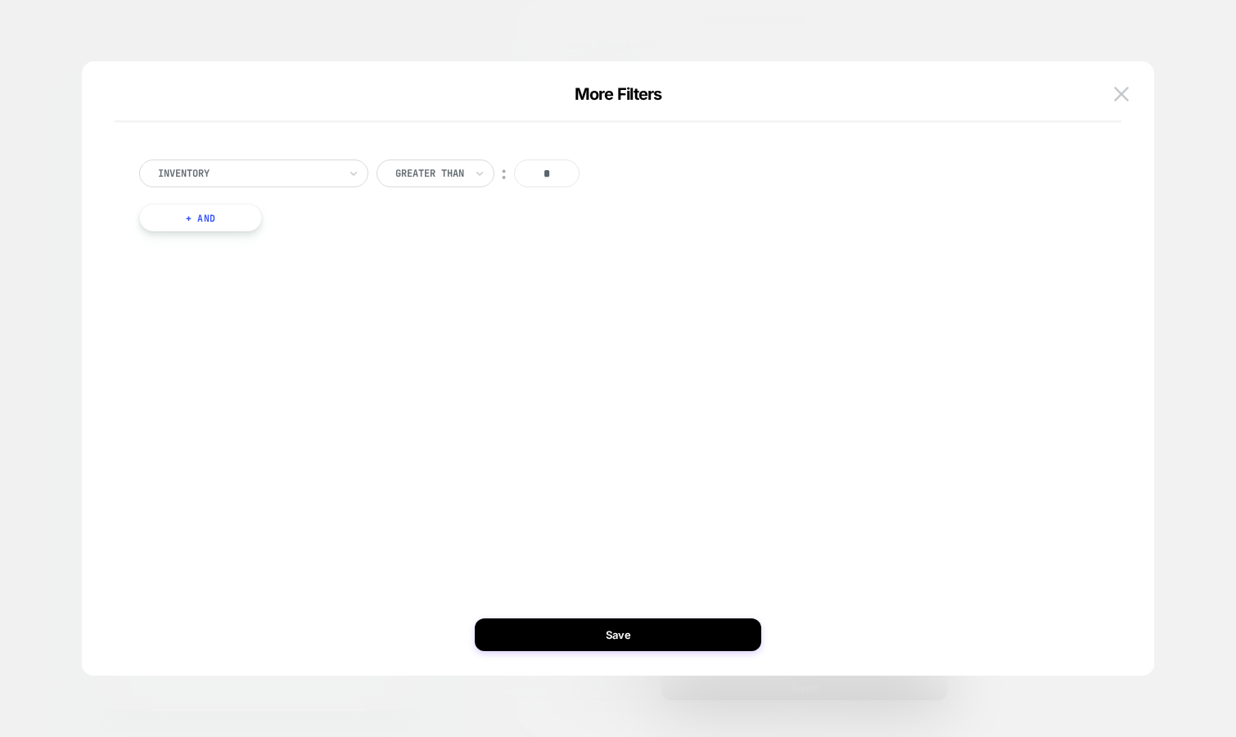
click at [210, 224] on button "+ And" at bounding box center [200, 218] width 123 height 28
click at [308, 239] on div at bounding box center [289, 234] width 180 height 15
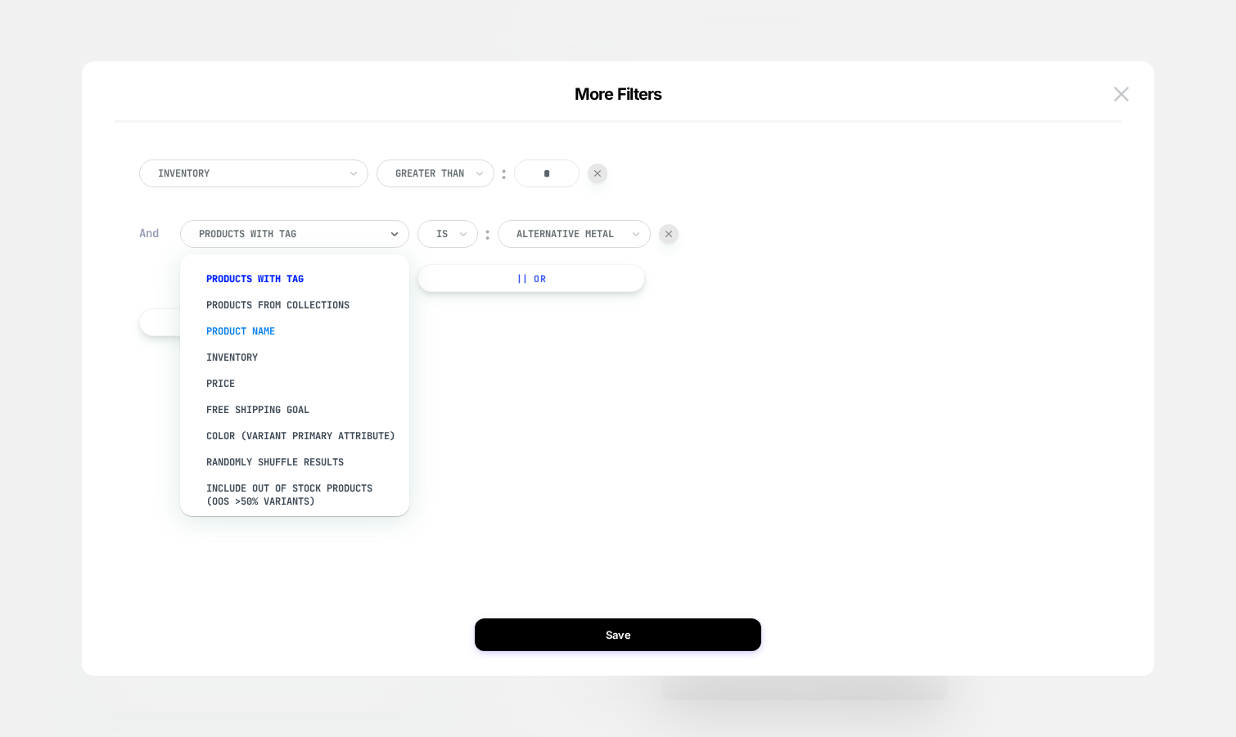
click at [289, 335] on div "Product Name" at bounding box center [302, 331] width 213 height 26
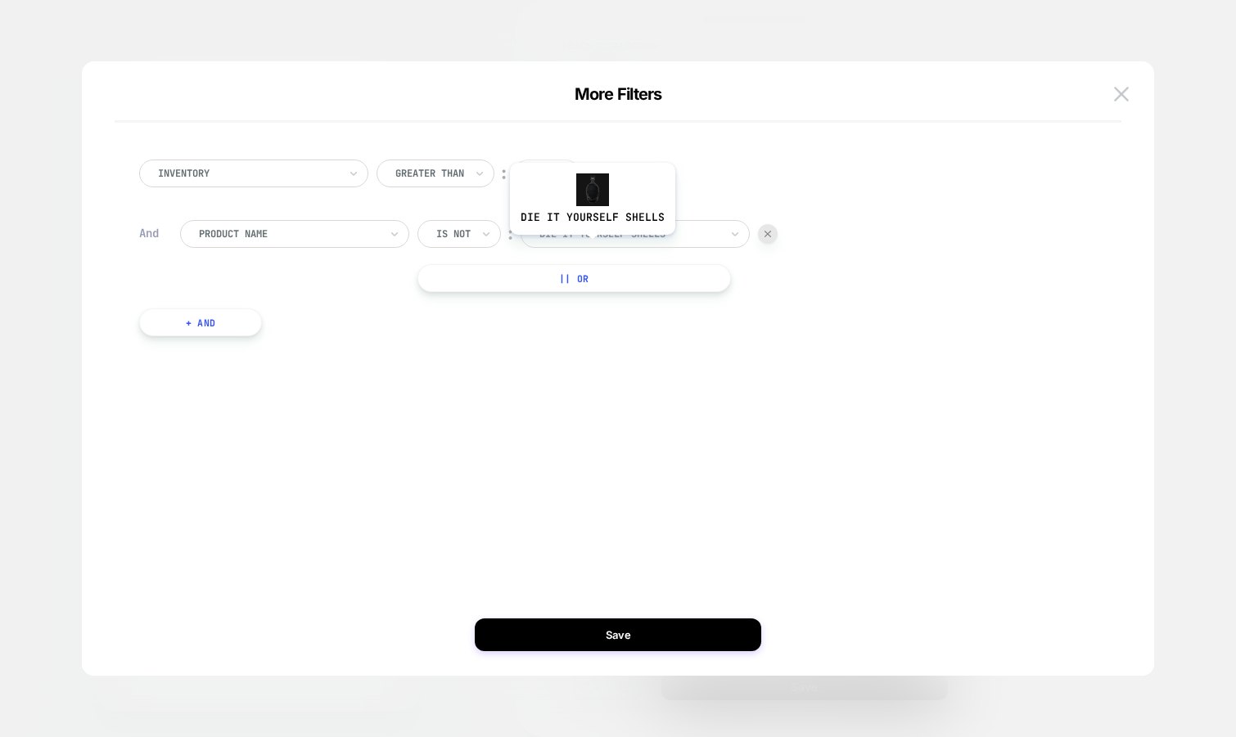
click at [592, 247] on div "die it yourself shells" at bounding box center [634, 234] width 229 height 28
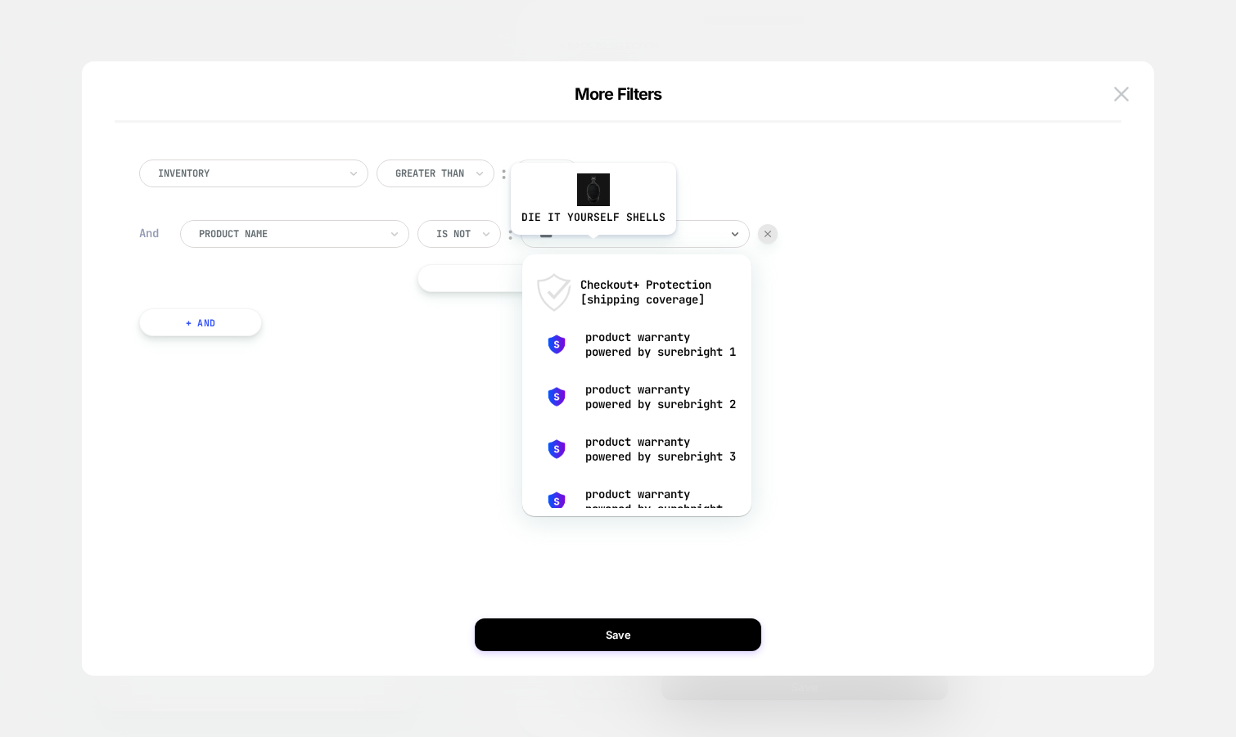
type input "****"
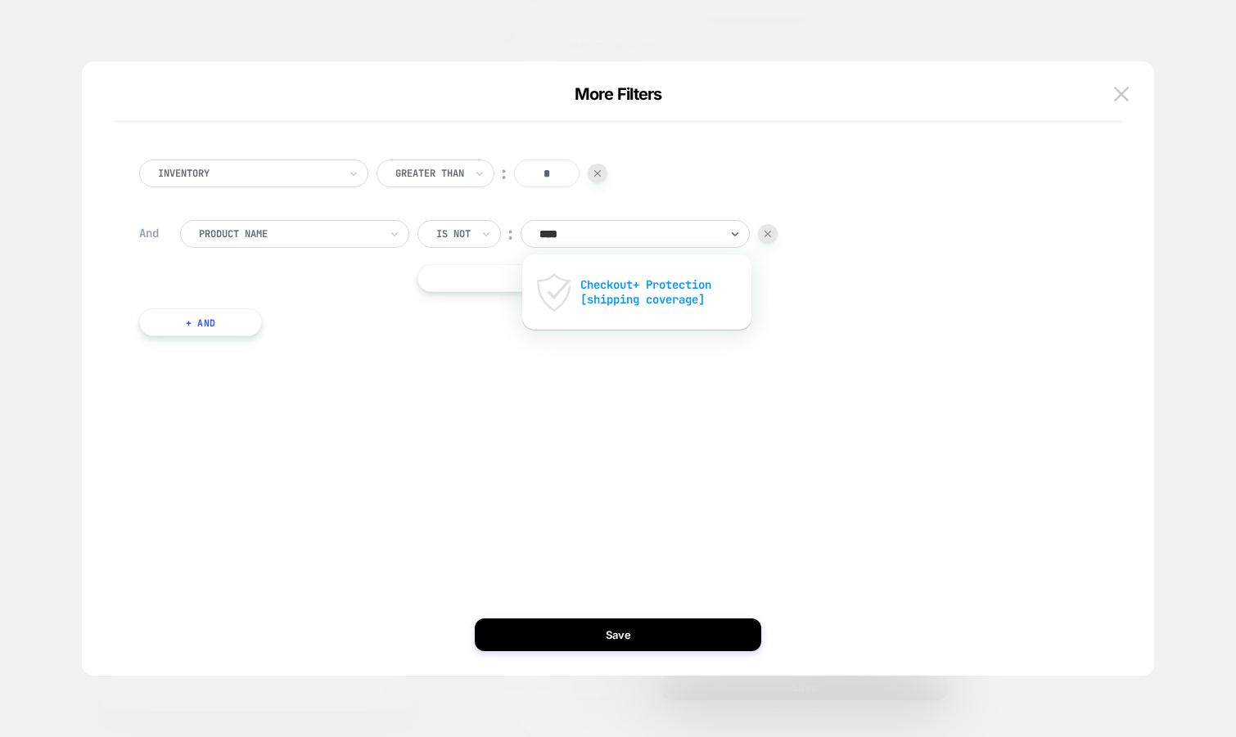
click at [620, 301] on div "Checkout+ Protection [shipping coverage]" at bounding box center [636, 292] width 213 height 52
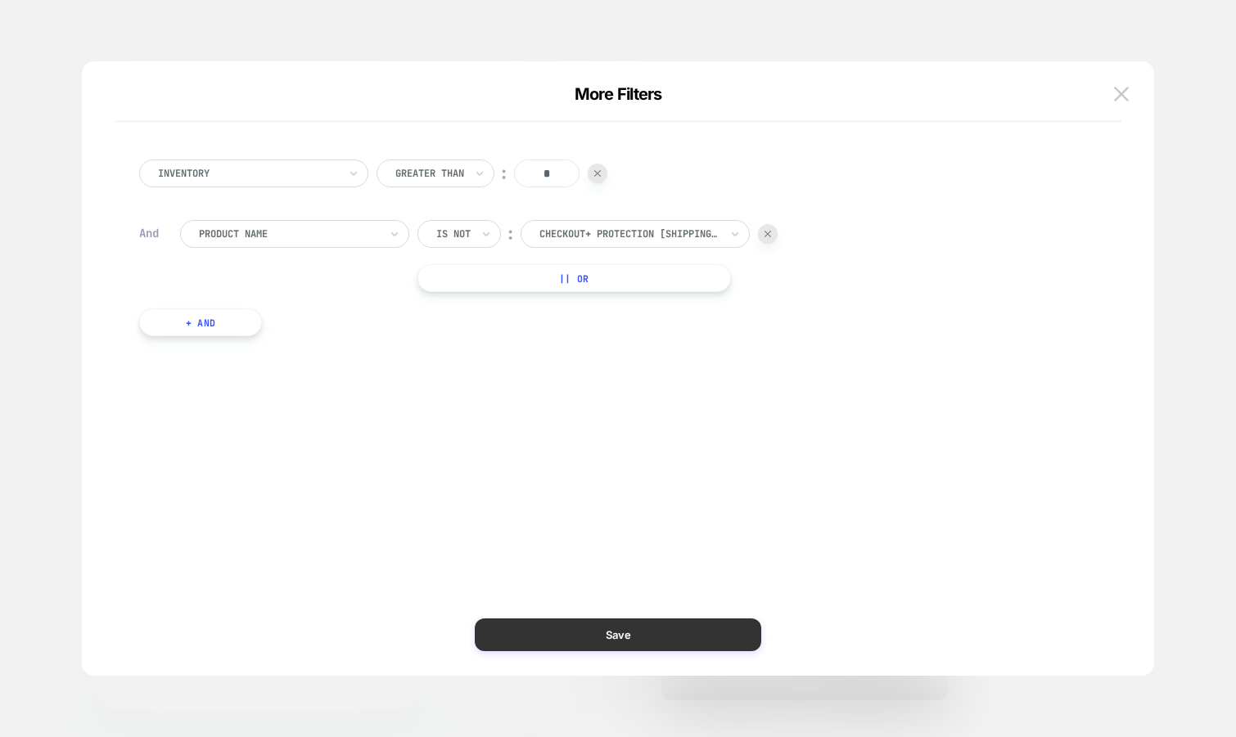
click at [616, 633] on button "Save" at bounding box center [618, 635] width 286 height 33
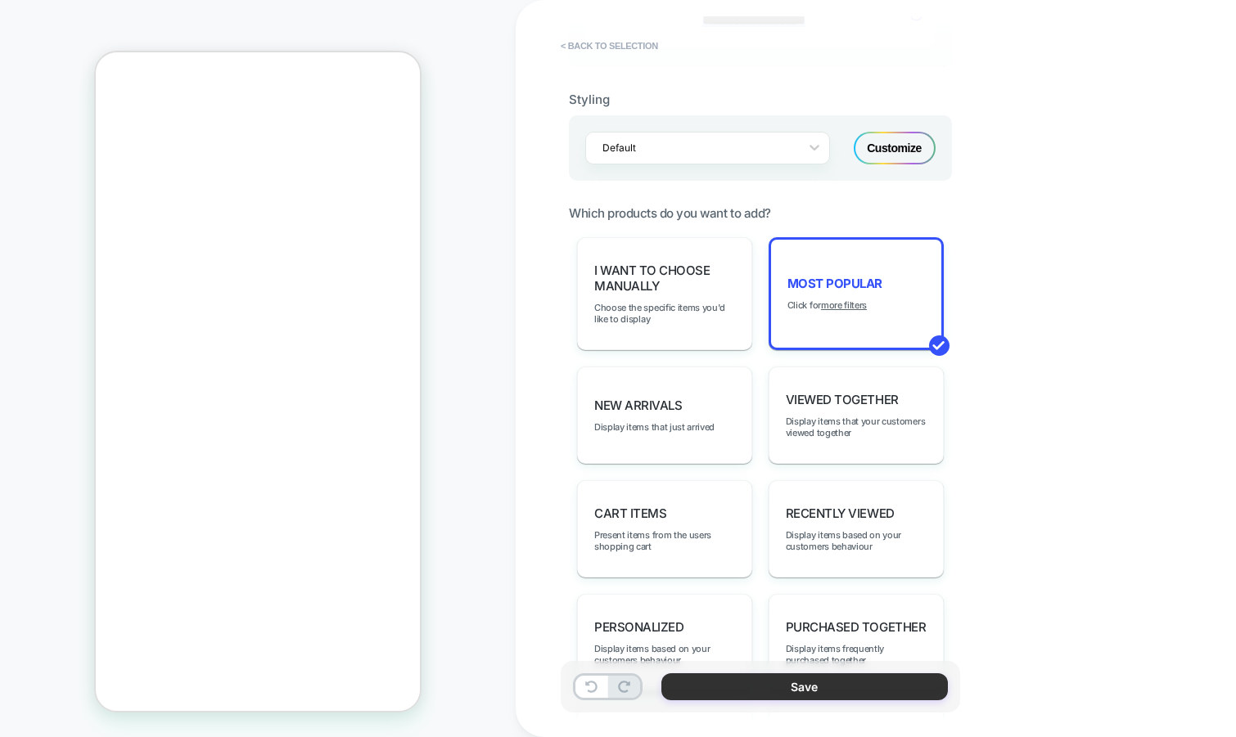
click at [829, 687] on button "Save" at bounding box center [804, 686] width 286 height 27
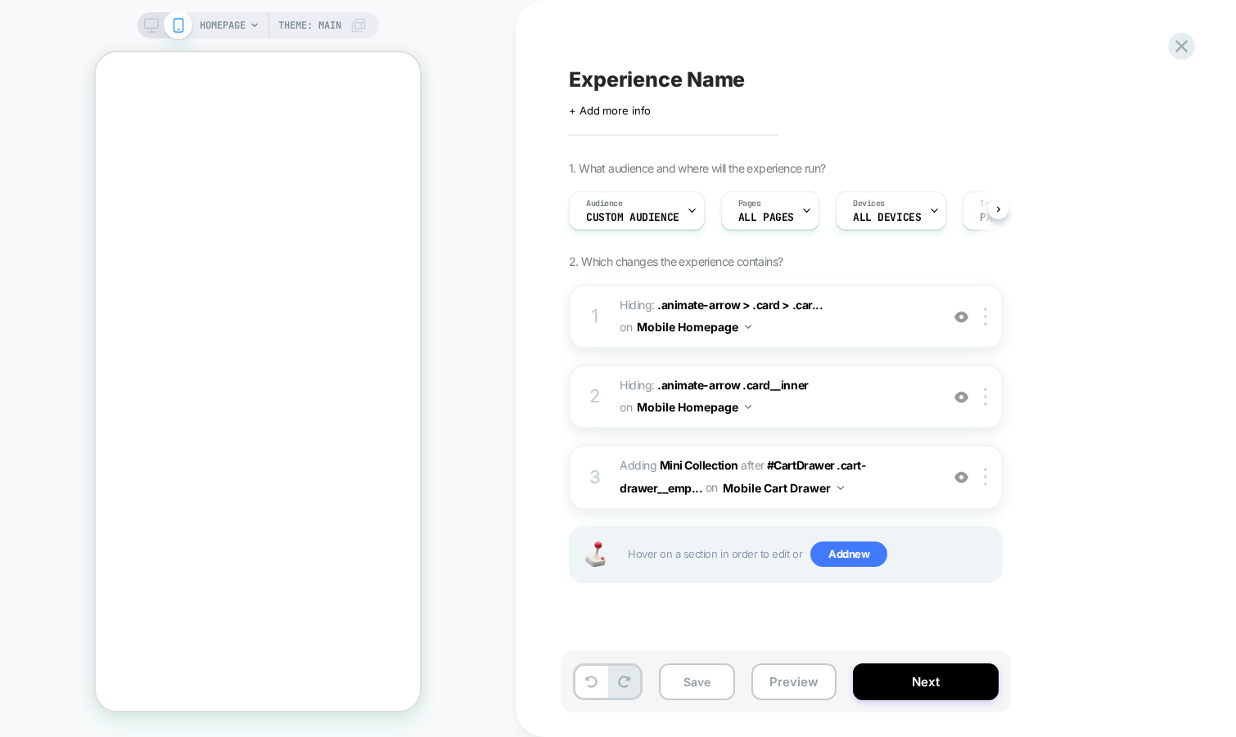
scroll to position [0, 1]
click at [988, 479] on div at bounding box center [988, 477] width 27 height 18
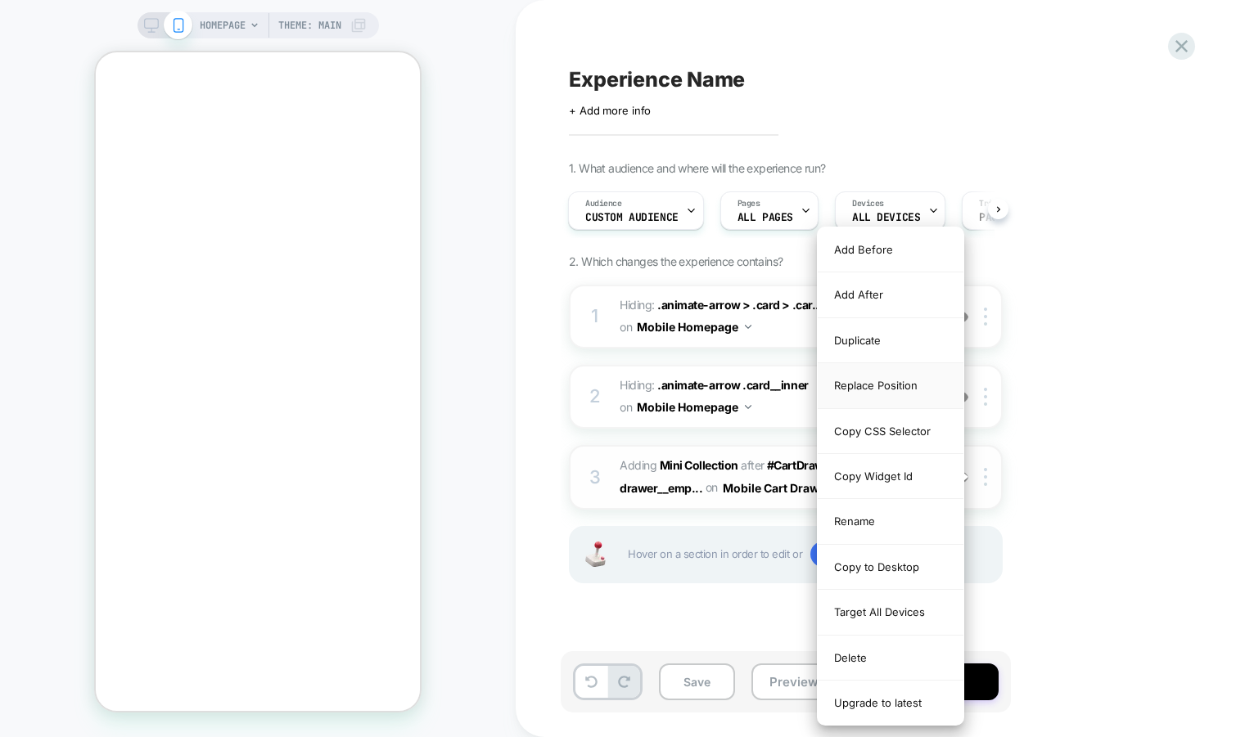
click at [920, 392] on div "Replace Position" at bounding box center [890, 385] width 146 height 45
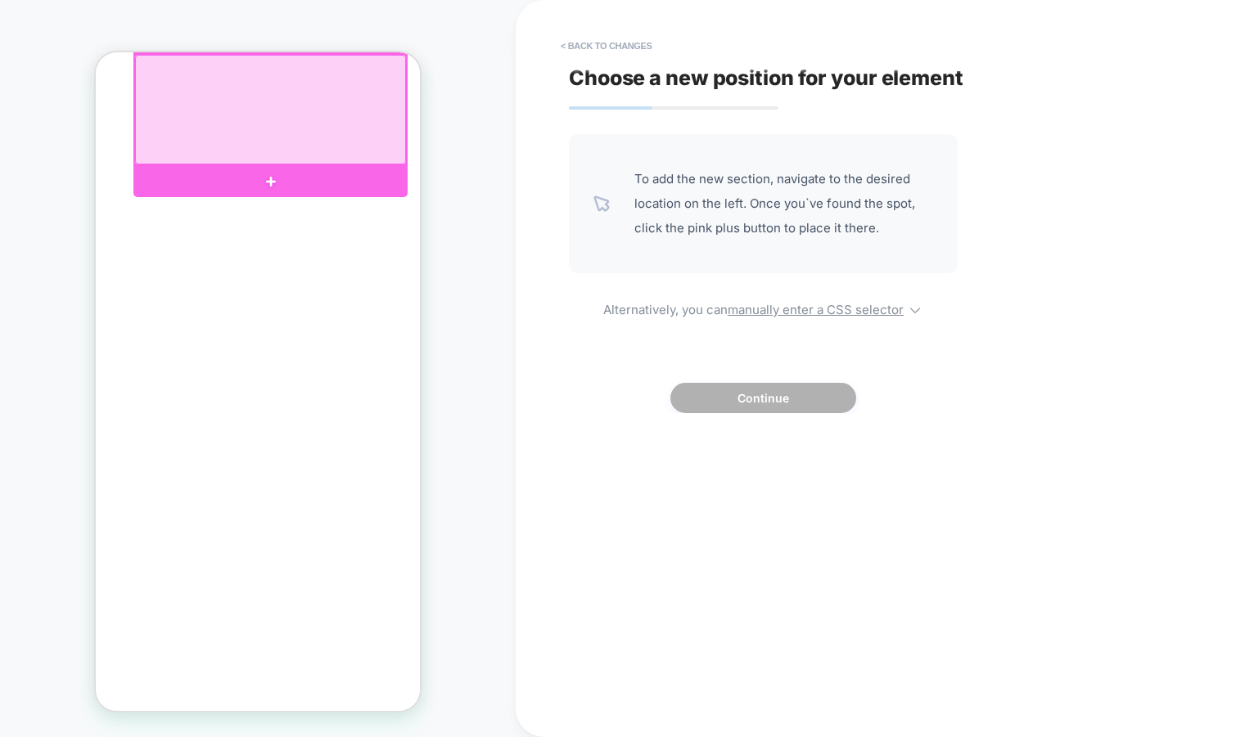
click at [358, 151] on div at bounding box center [270, 110] width 271 height 110
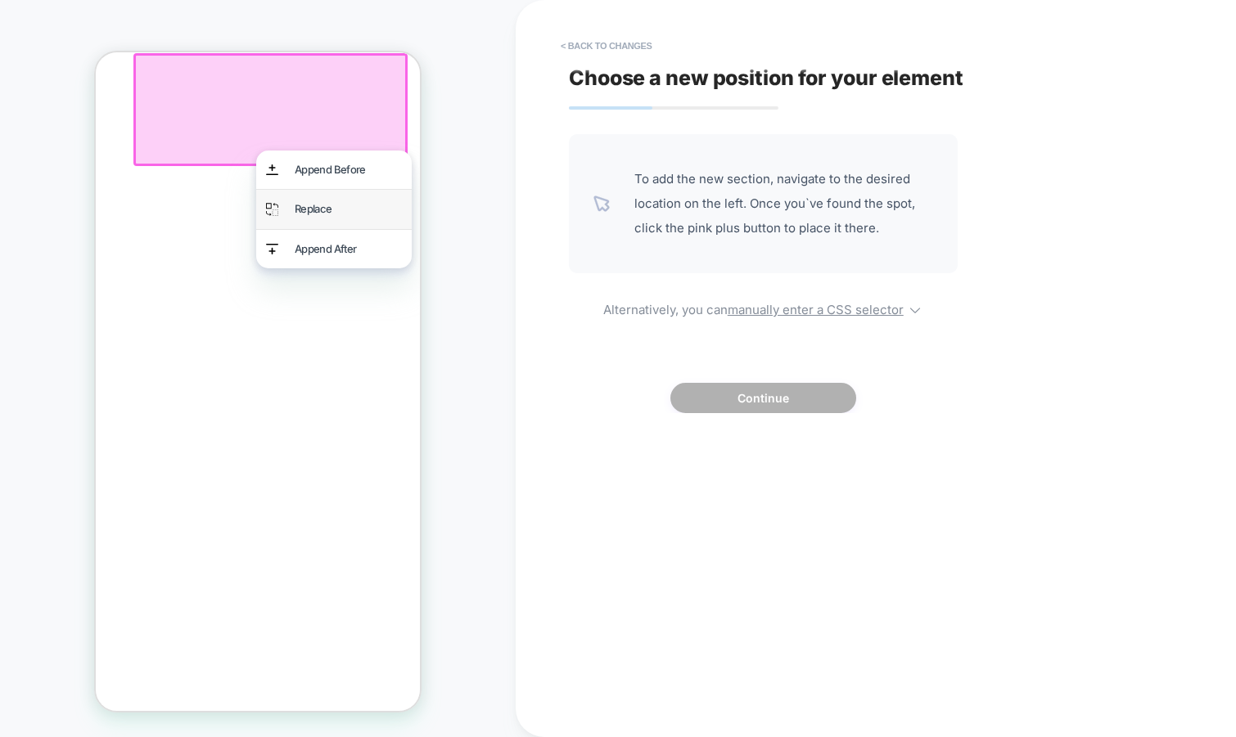
click at [367, 204] on div "Replace" at bounding box center [348, 209] width 107 height 19
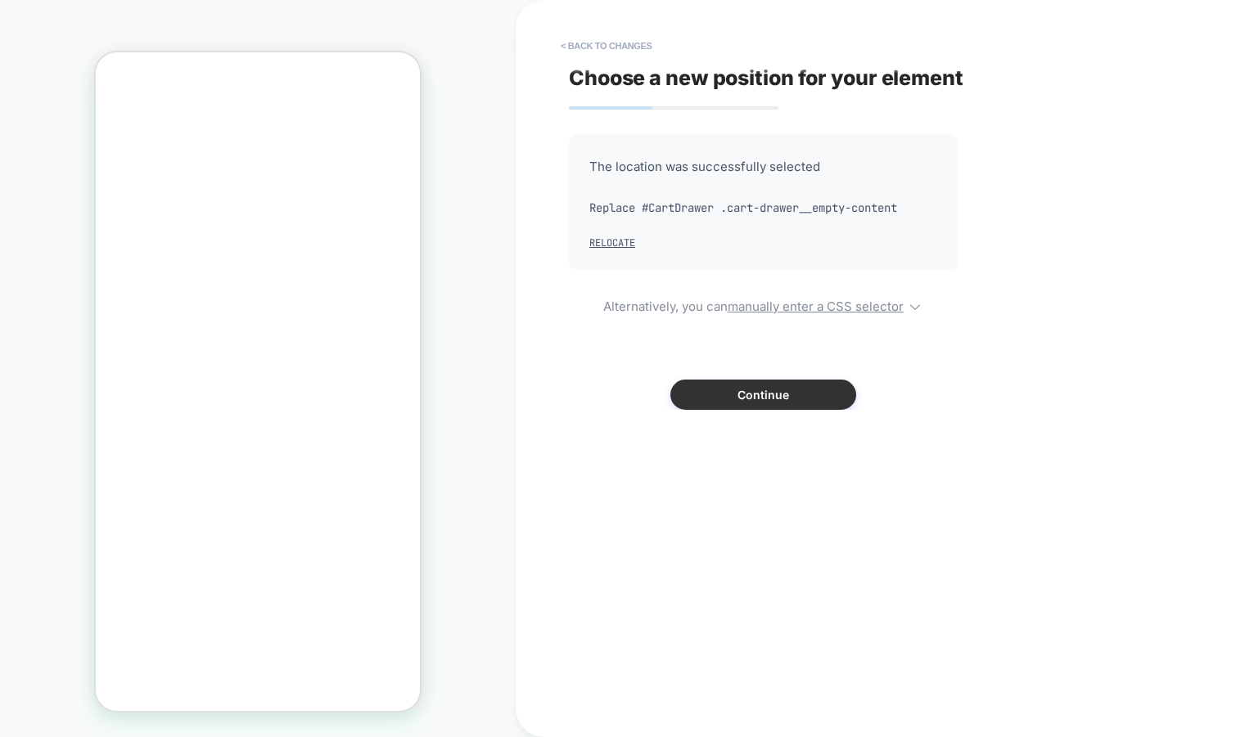
click at [732, 400] on button "Continue" at bounding box center [763, 395] width 186 height 30
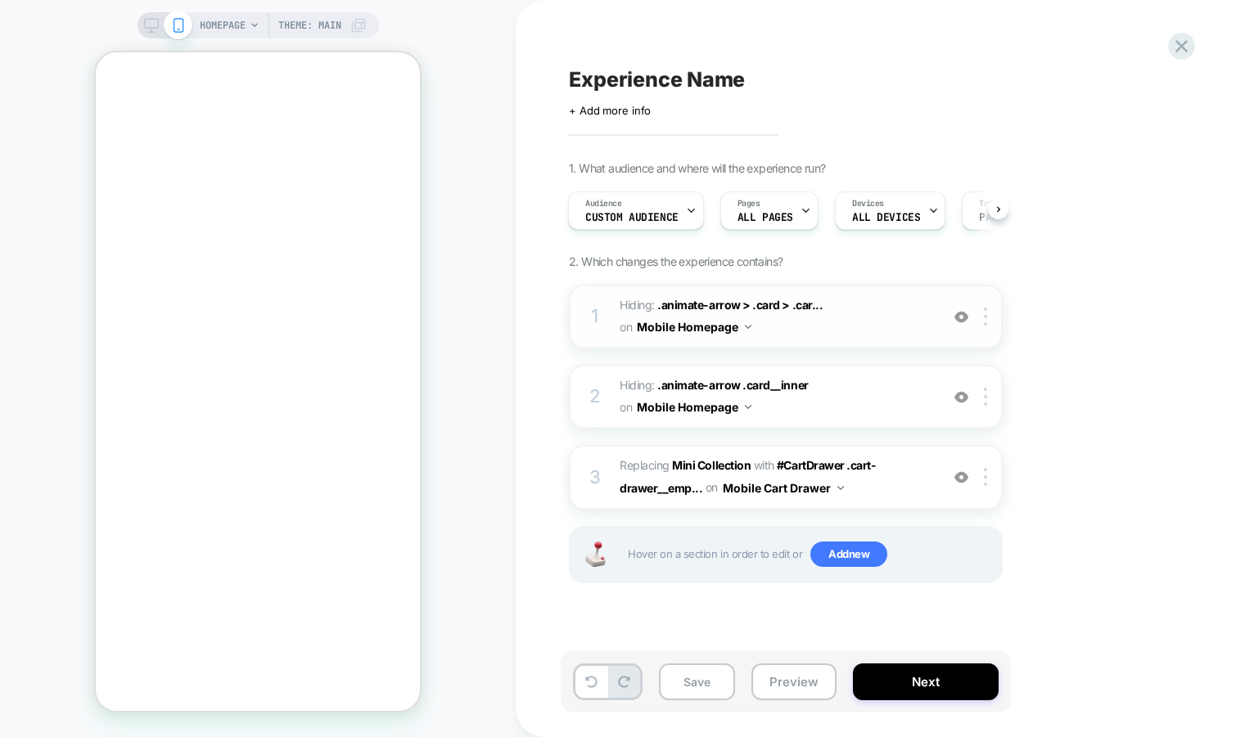
click at [744, 322] on button "Mobile Homepage" at bounding box center [694, 327] width 115 height 24
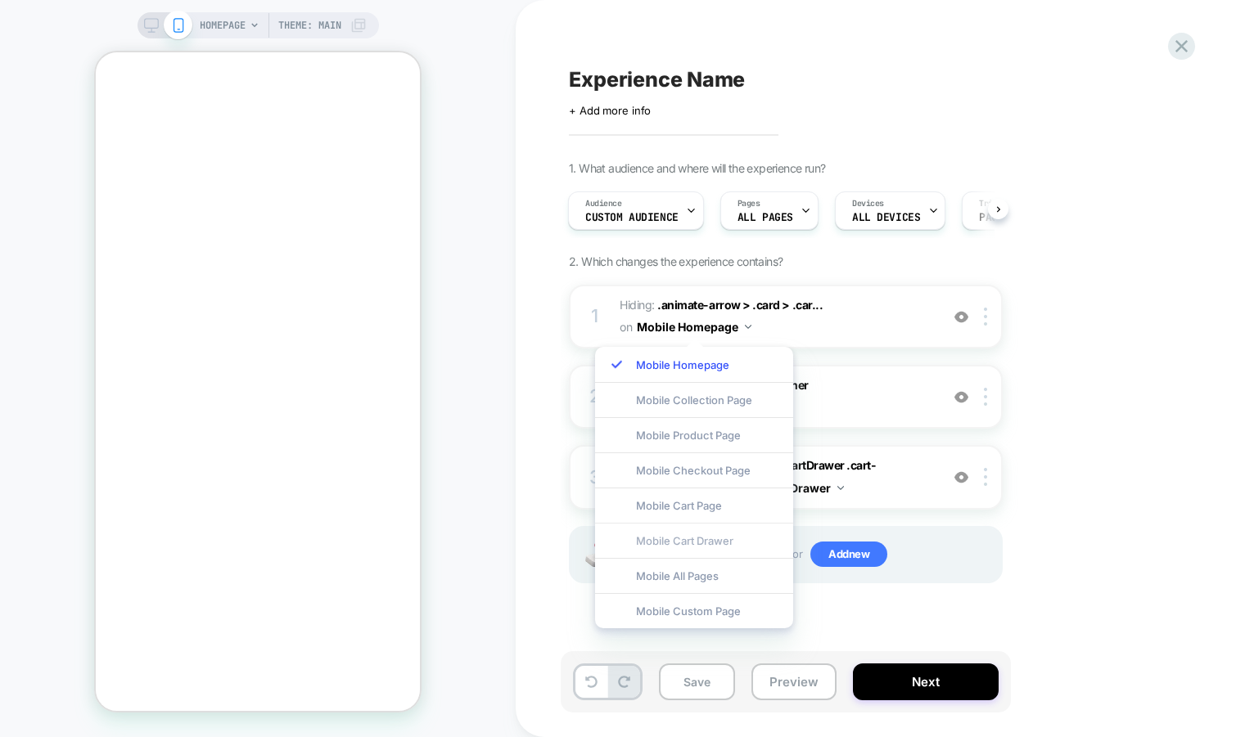
click at [719, 535] on div "Mobile Cart Drawer" at bounding box center [694, 540] width 198 height 35
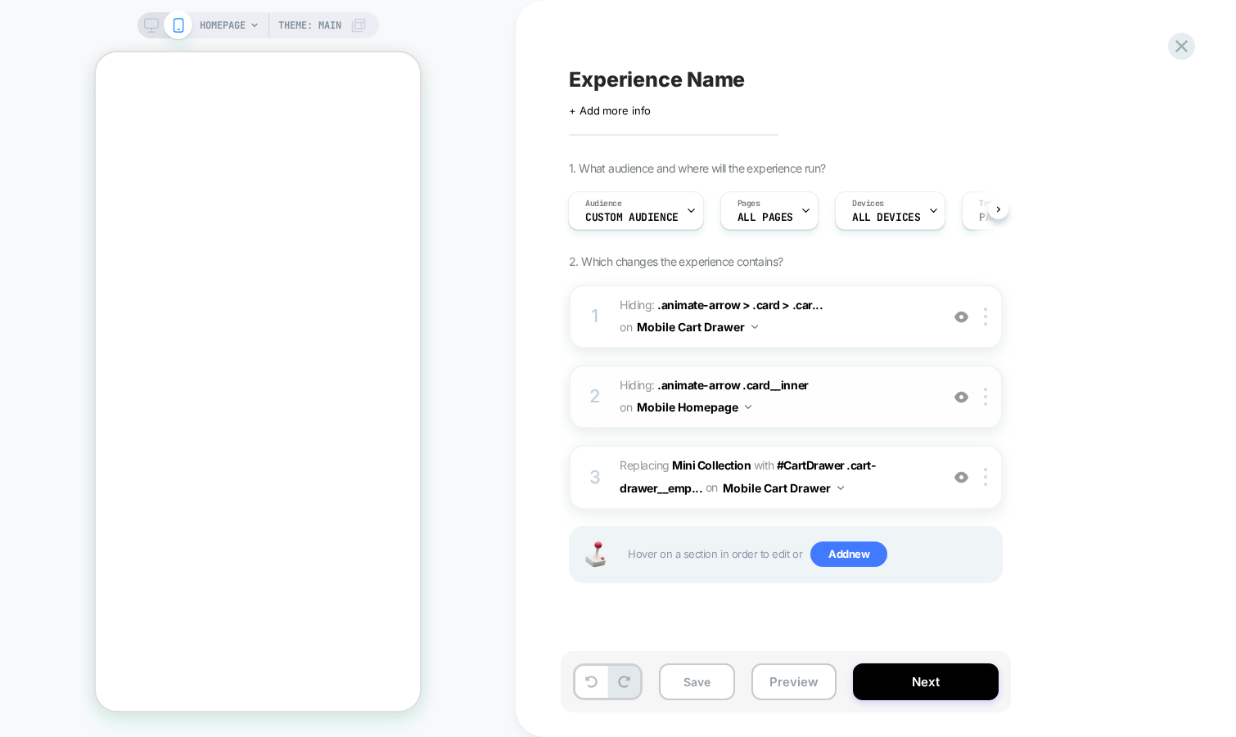
click at [748, 407] on img at bounding box center [748, 407] width 7 height 4
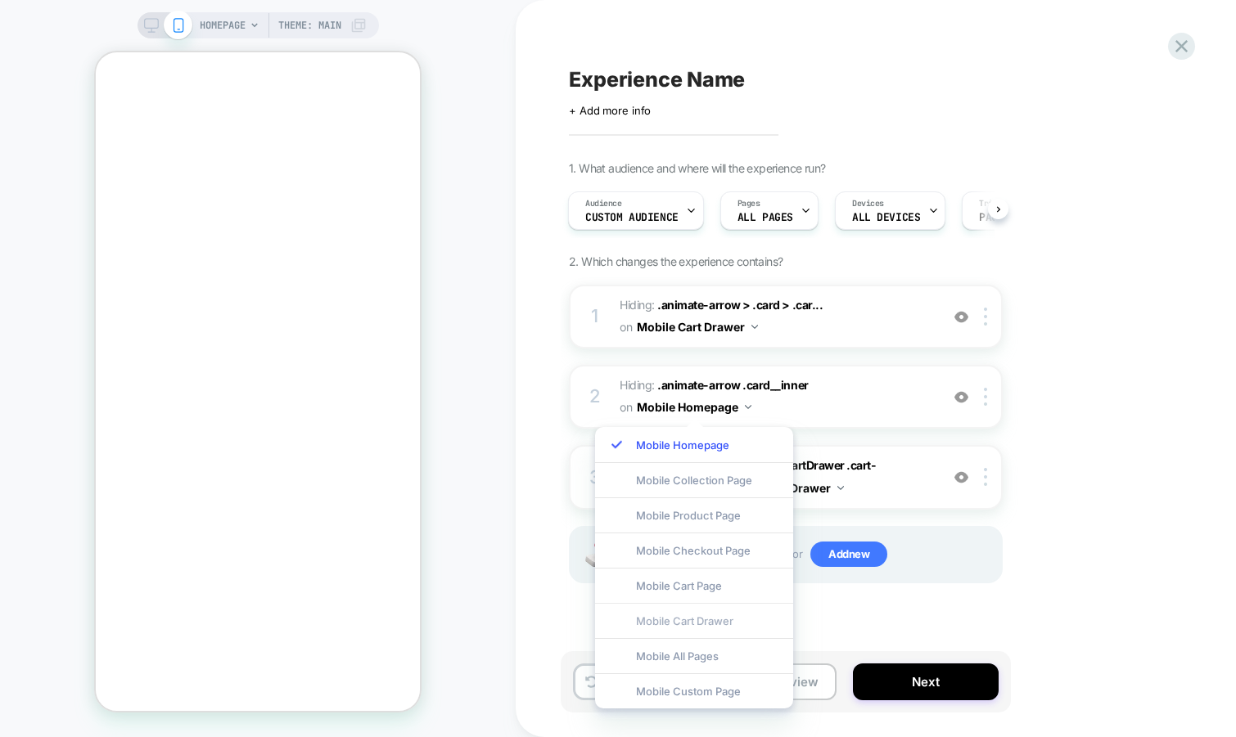
click at [701, 615] on div "Mobile Cart Drawer" at bounding box center [694, 620] width 198 height 35
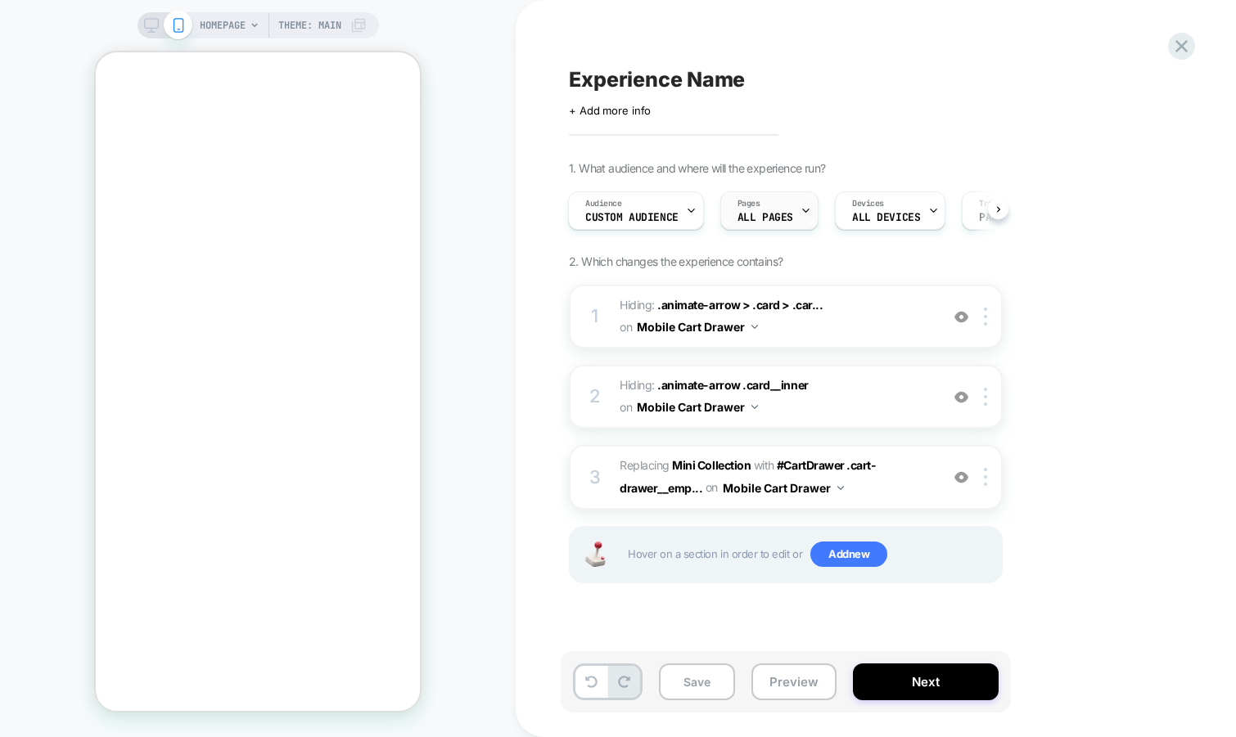
click at [800, 205] on icon at bounding box center [805, 210] width 11 height 11
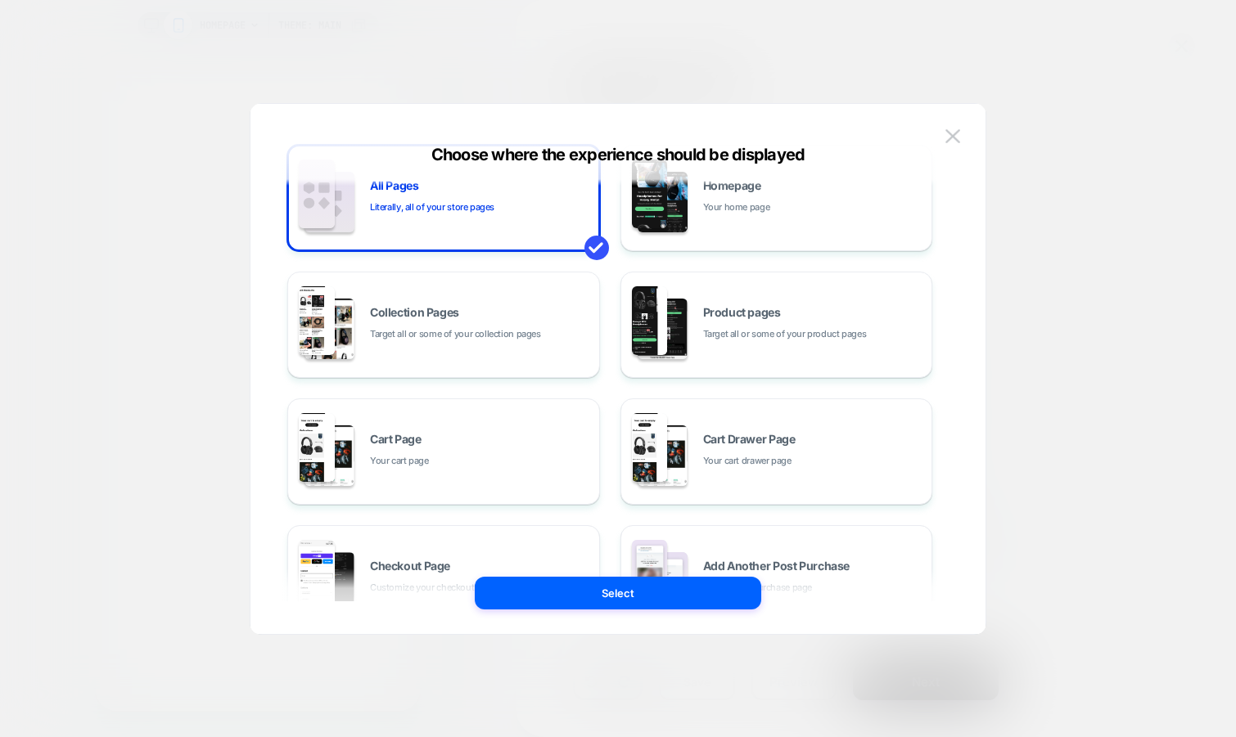
scroll to position [46, 0]
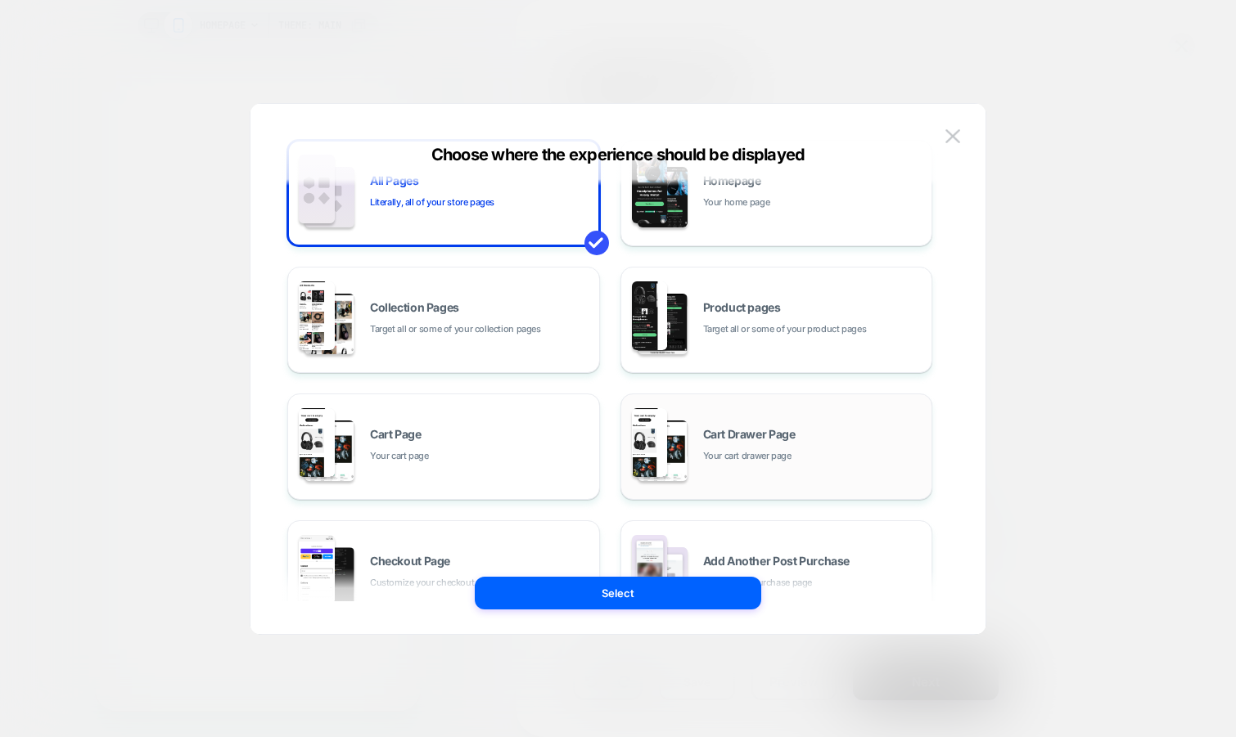
click at [752, 429] on span "Cart Drawer Page" at bounding box center [749, 434] width 92 height 11
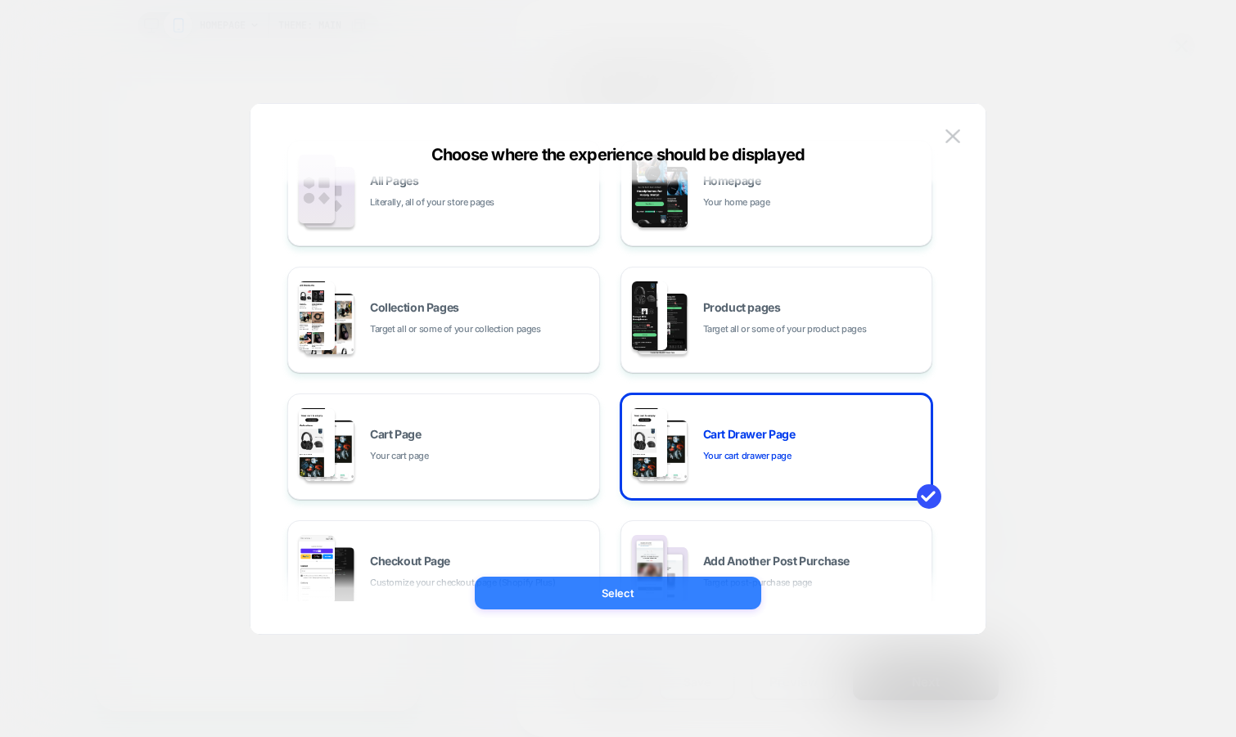
click at [673, 588] on button "Select" at bounding box center [618, 593] width 286 height 33
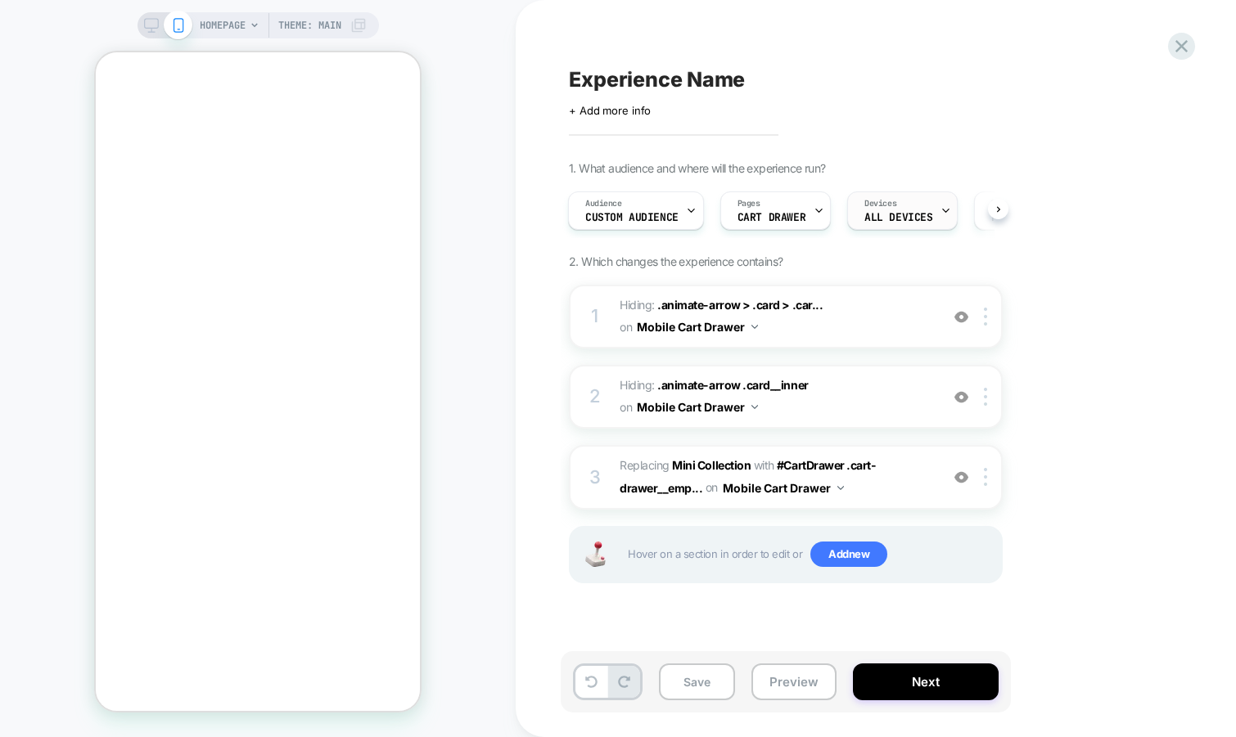
click at [914, 208] on div "Devices ALL DEVICES" at bounding box center [898, 210] width 101 height 37
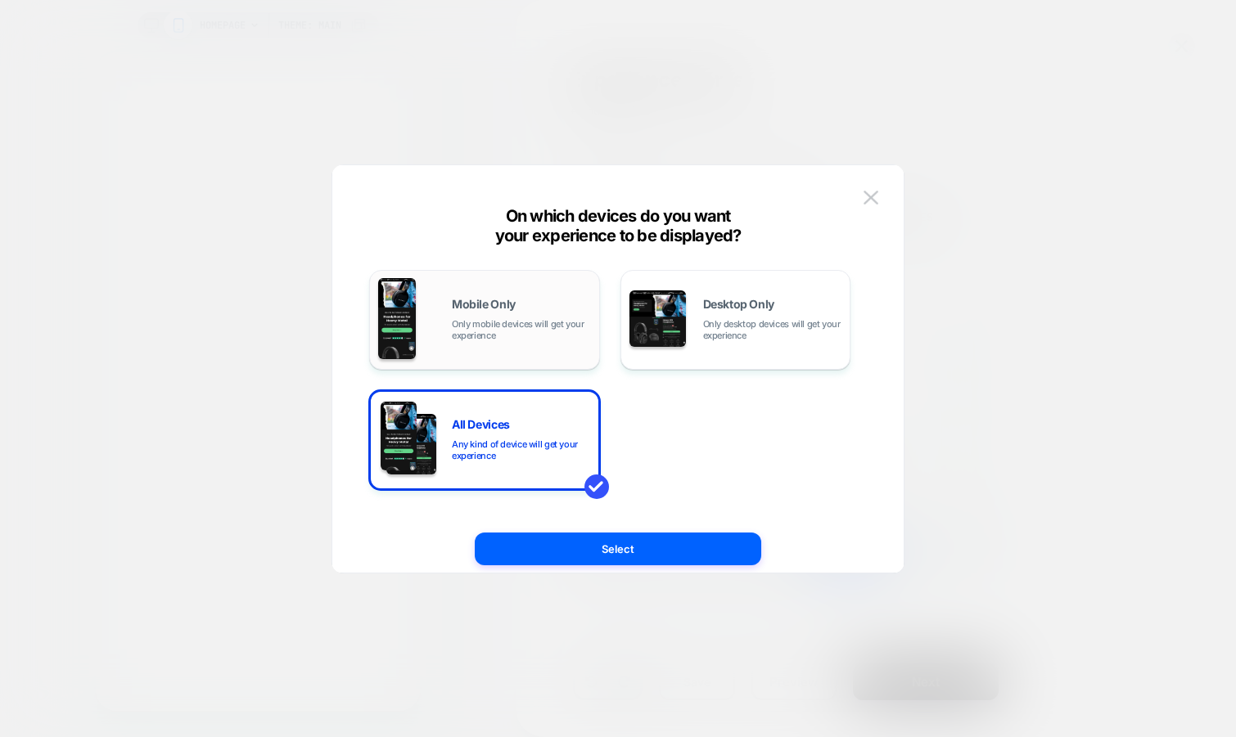
click at [482, 331] on span "Only mobile devices will get your experience" at bounding box center [521, 329] width 139 height 23
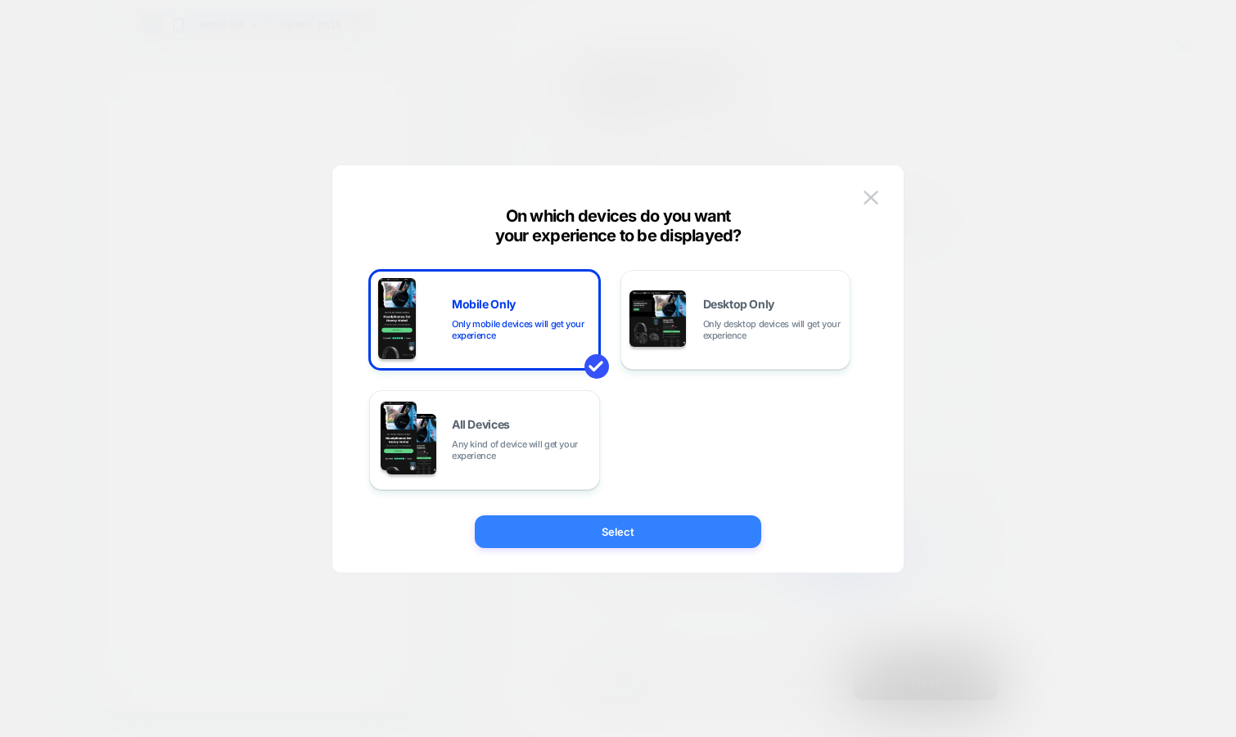
click at [564, 527] on button "Select" at bounding box center [618, 532] width 286 height 33
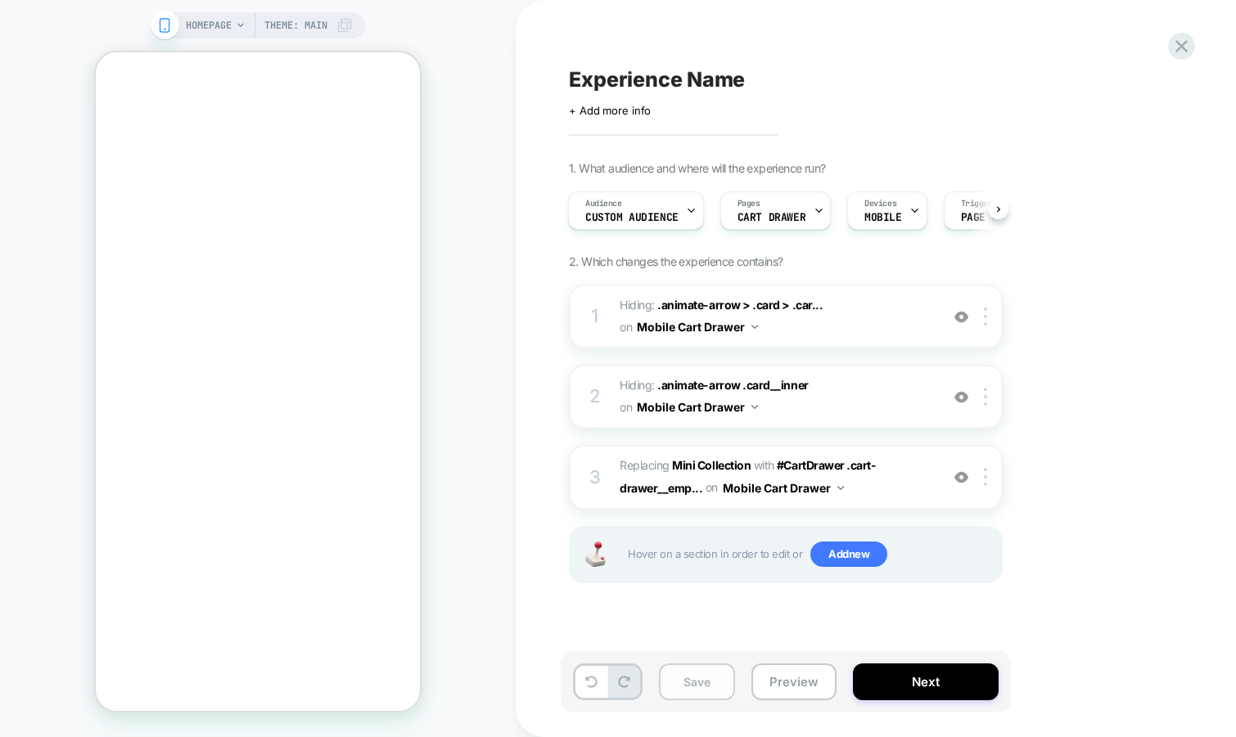
click at [687, 682] on button "Save" at bounding box center [697, 682] width 76 height 37
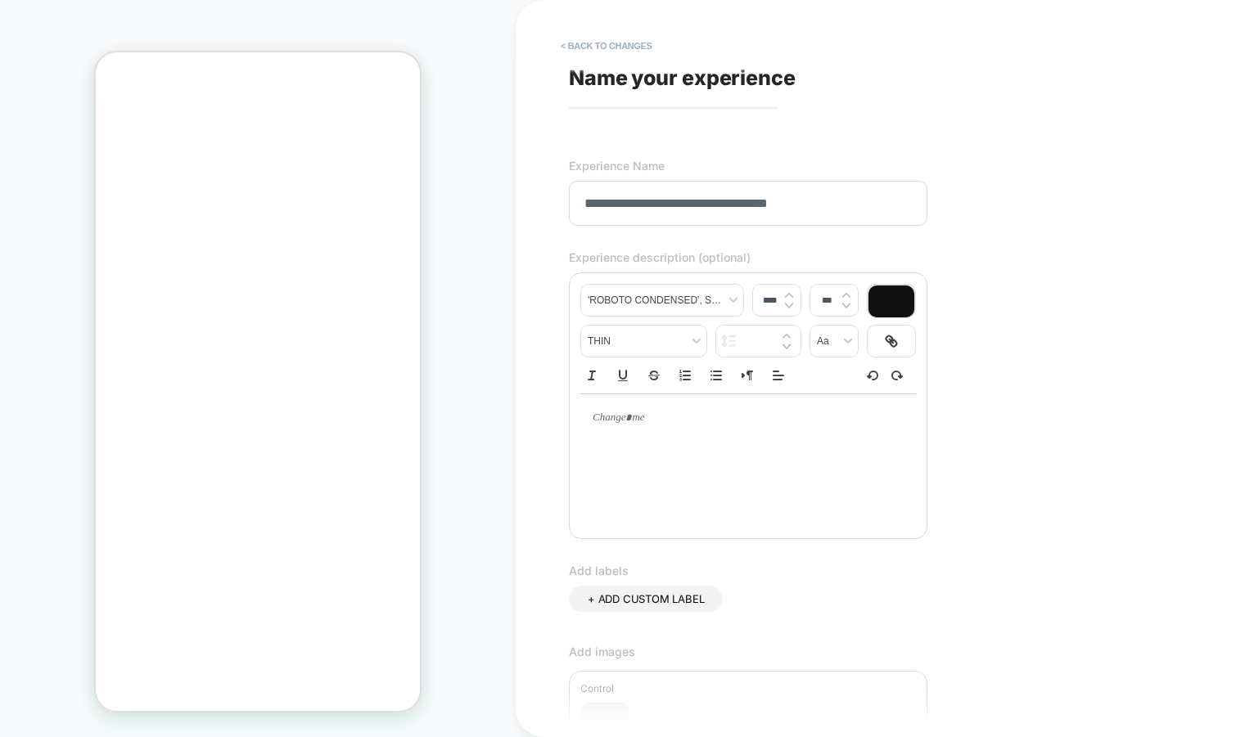
scroll to position [305, 0]
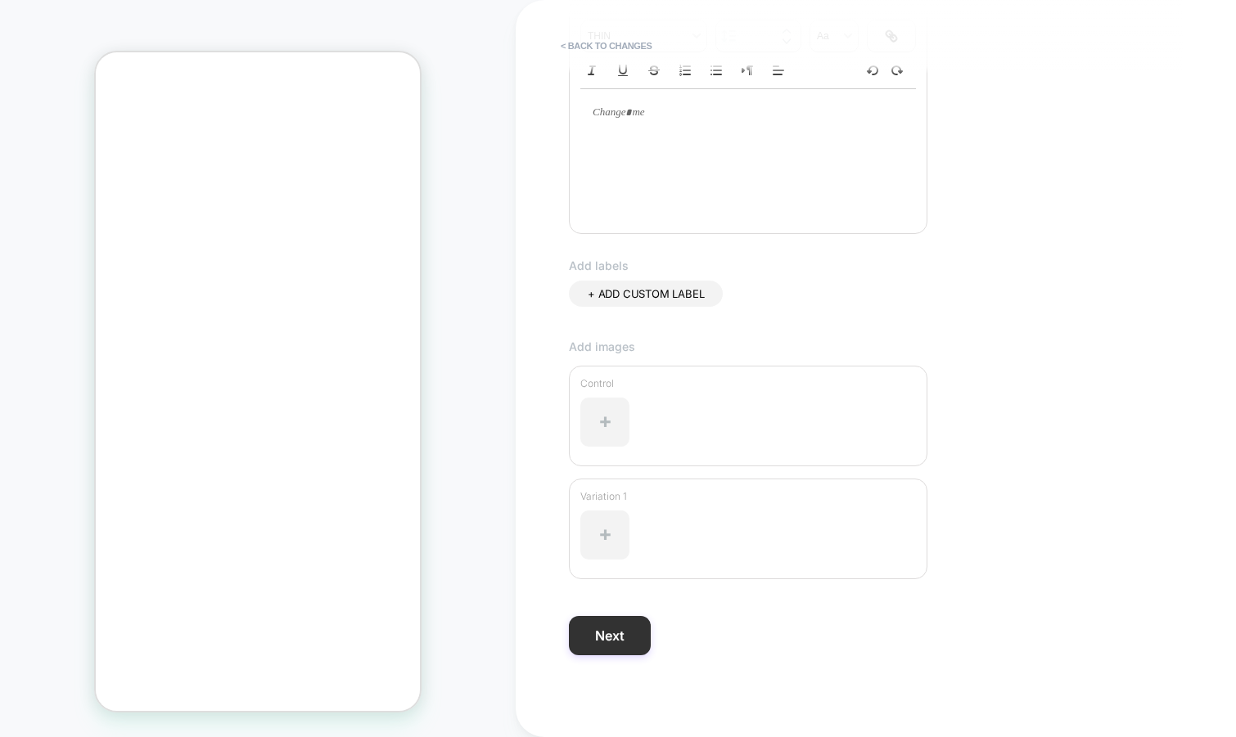
type input "**********"
click at [621, 642] on button "Next" at bounding box center [610, 635] width 82 height 39
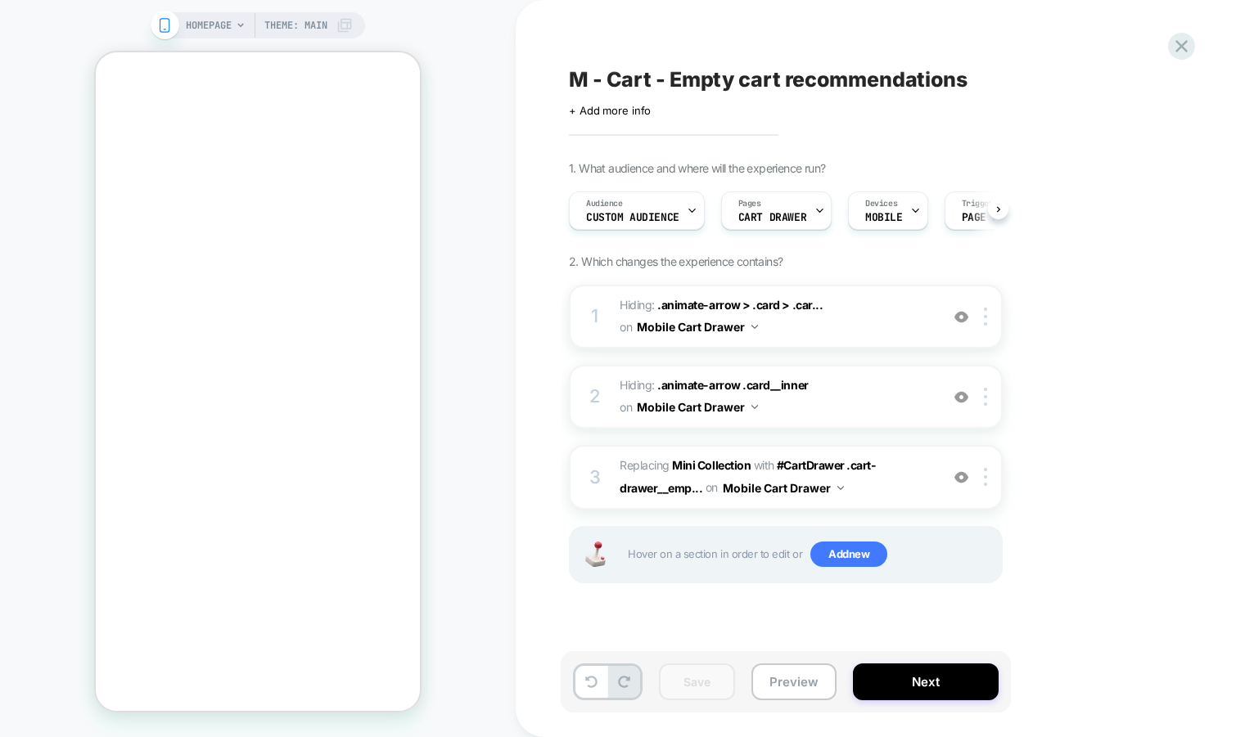
scroll to position [0, 1]
click at [890, 487] on span "#_loomi_addon_1758165356176 Replacing Mini Collection WITH #CartDrawer .cart-dr…" at bounding box center [775, 477] width 312 height 44
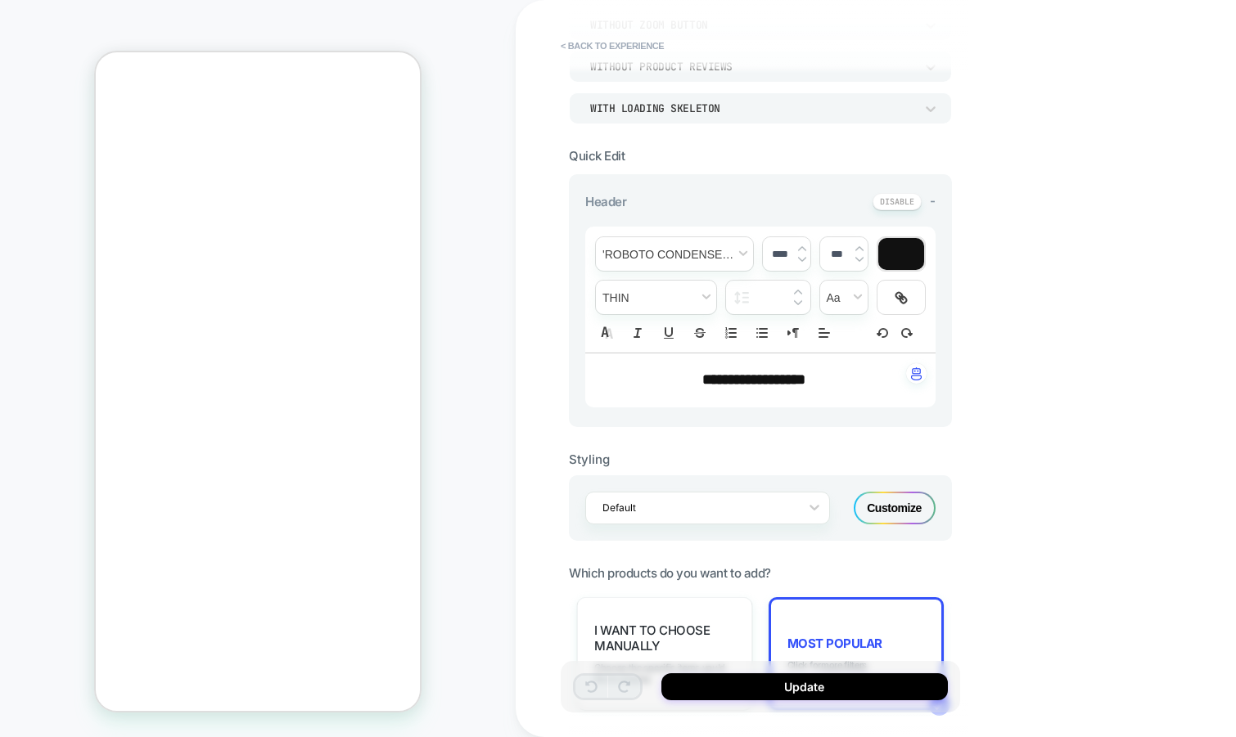
scroll to position [373, 0]
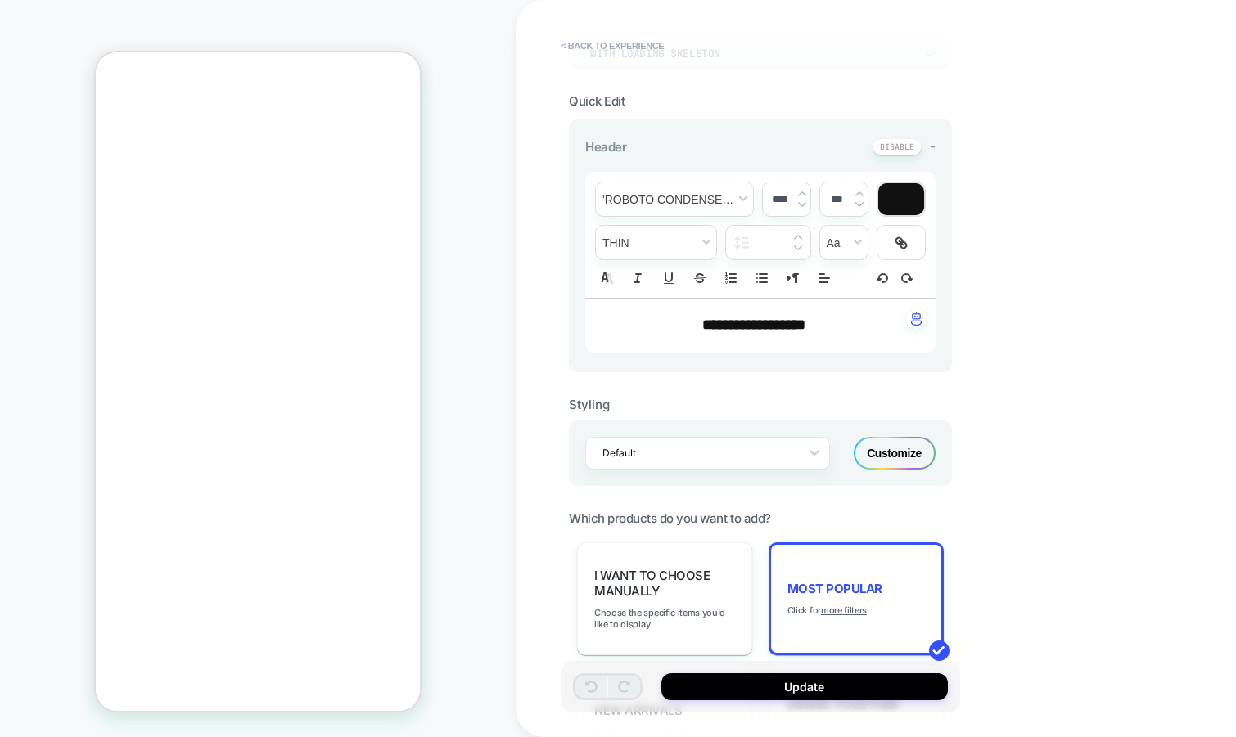
click at [876, 452] on div "Customize" at bounding box center [894, 453] width 82 height 33
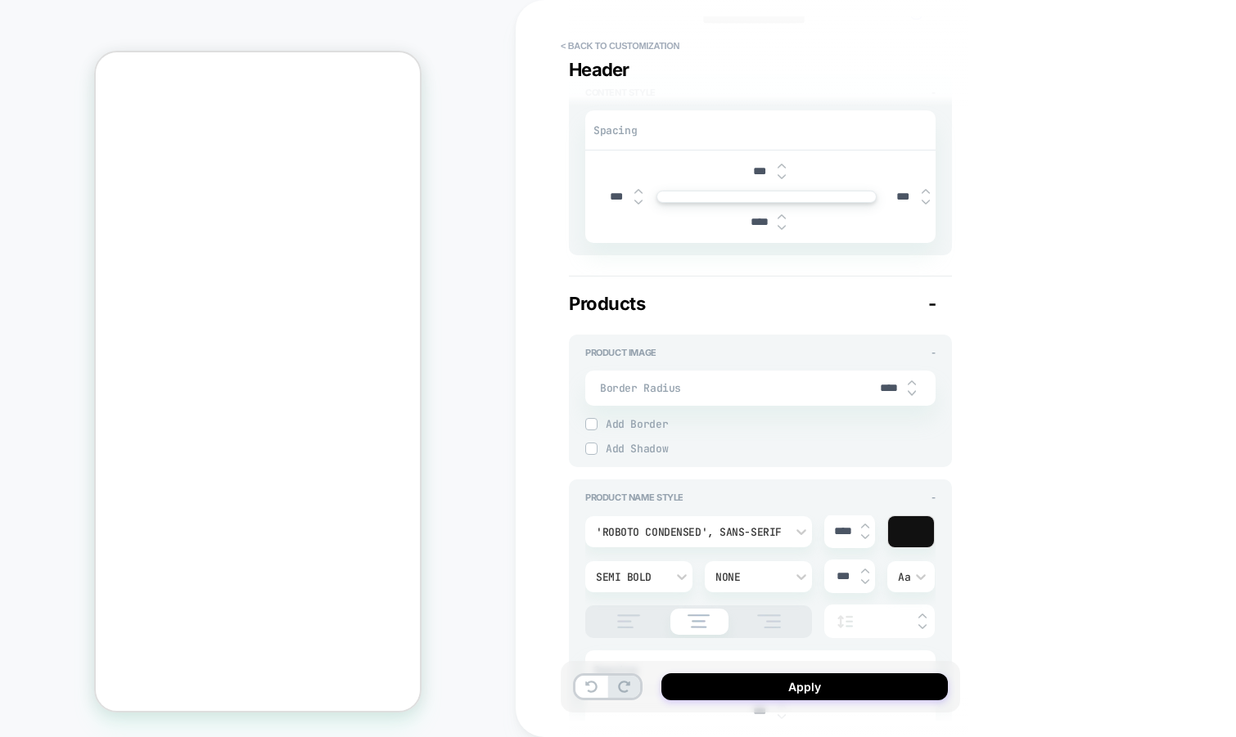
scroll to position [435, 0]
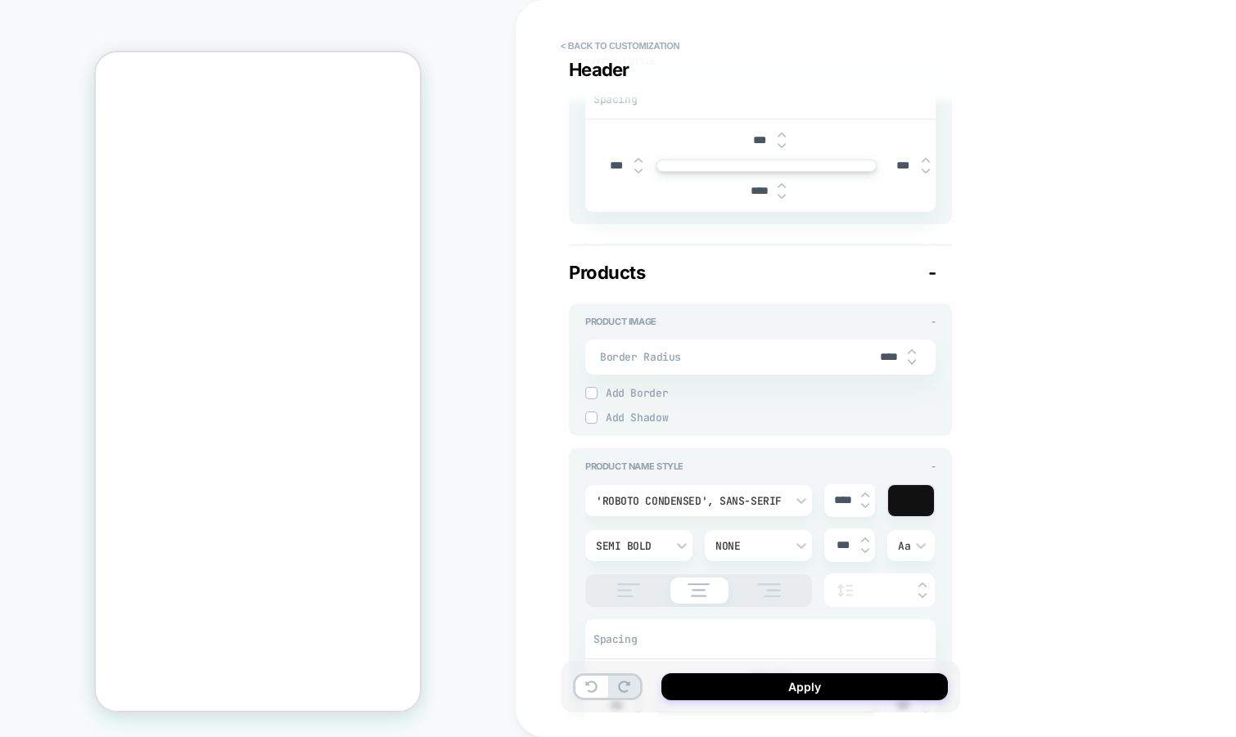
click at [884, 351] on input "****" at bounding box center [889, 357] width 37 height 14
type textarea "*"
type input "***"
type textarea "*"
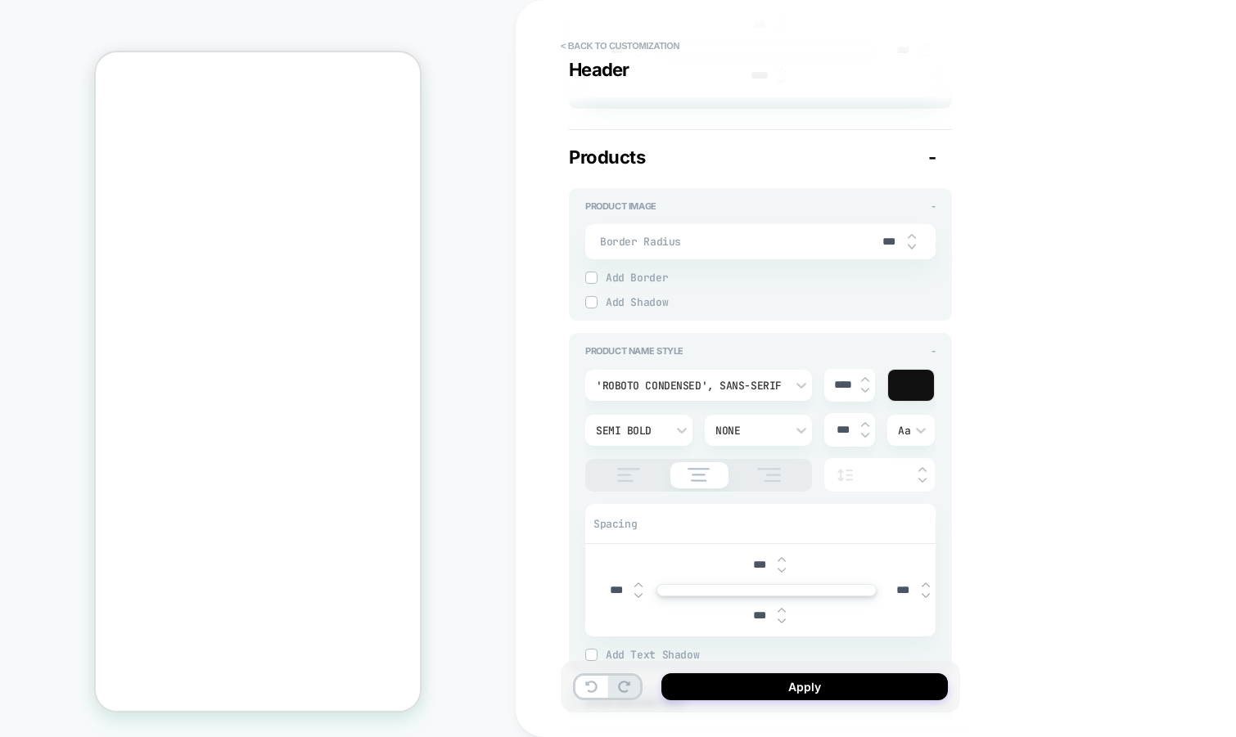
scroll to position [562, 0]
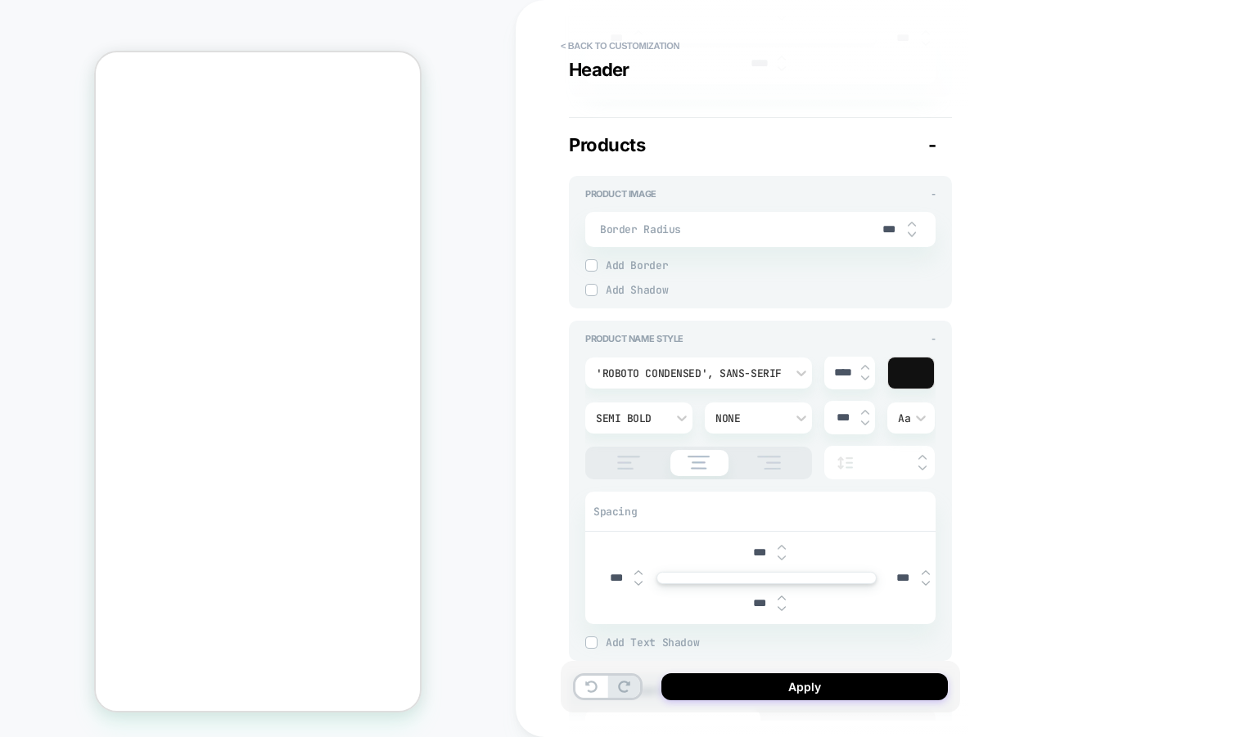
type input "***"
click at [622, 458] on img at bounding box center [628, 463] width 41 height 14
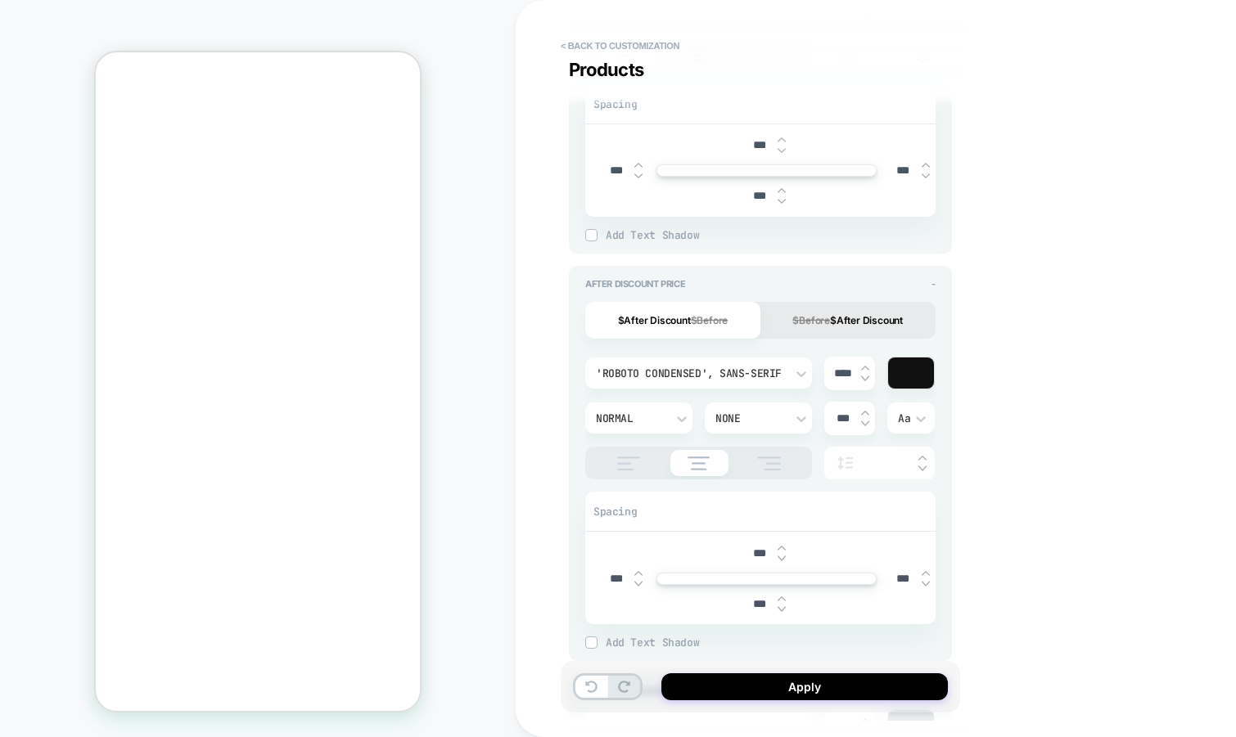
scroll to position [1013, 0]
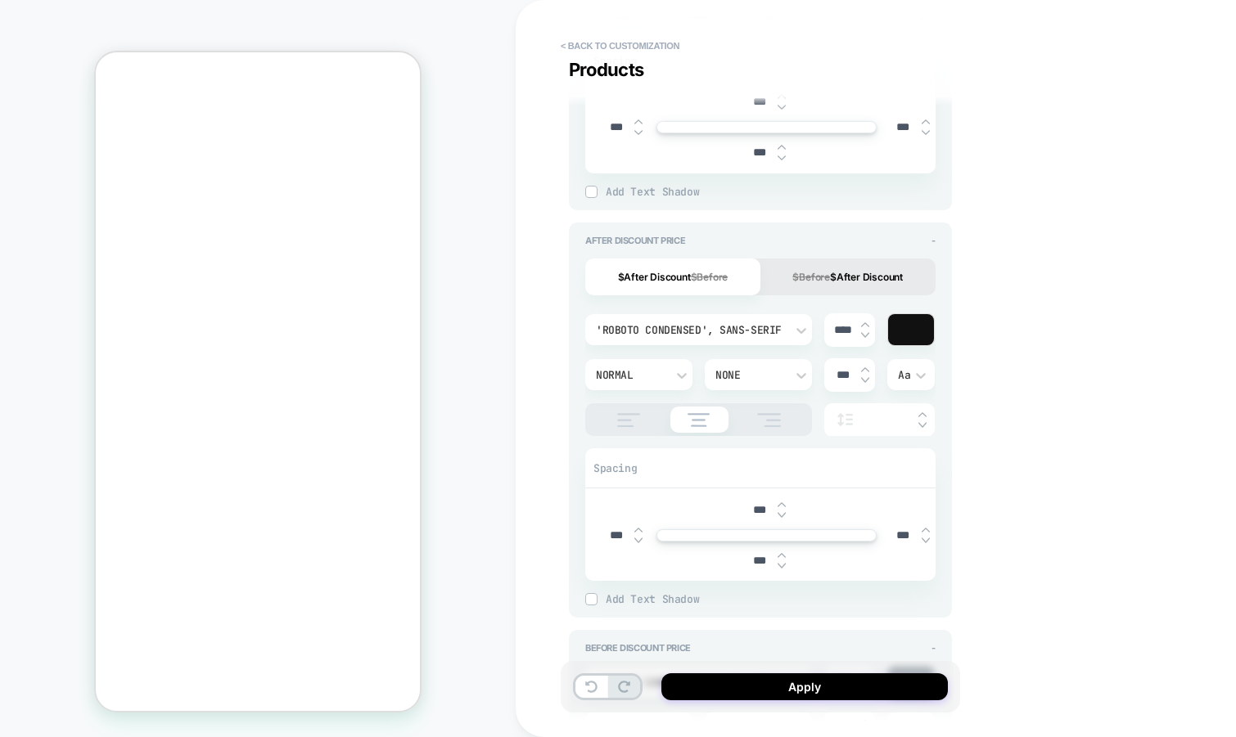
click at [637, 416] on img at bounding box center [628, 420] width 41 height 14
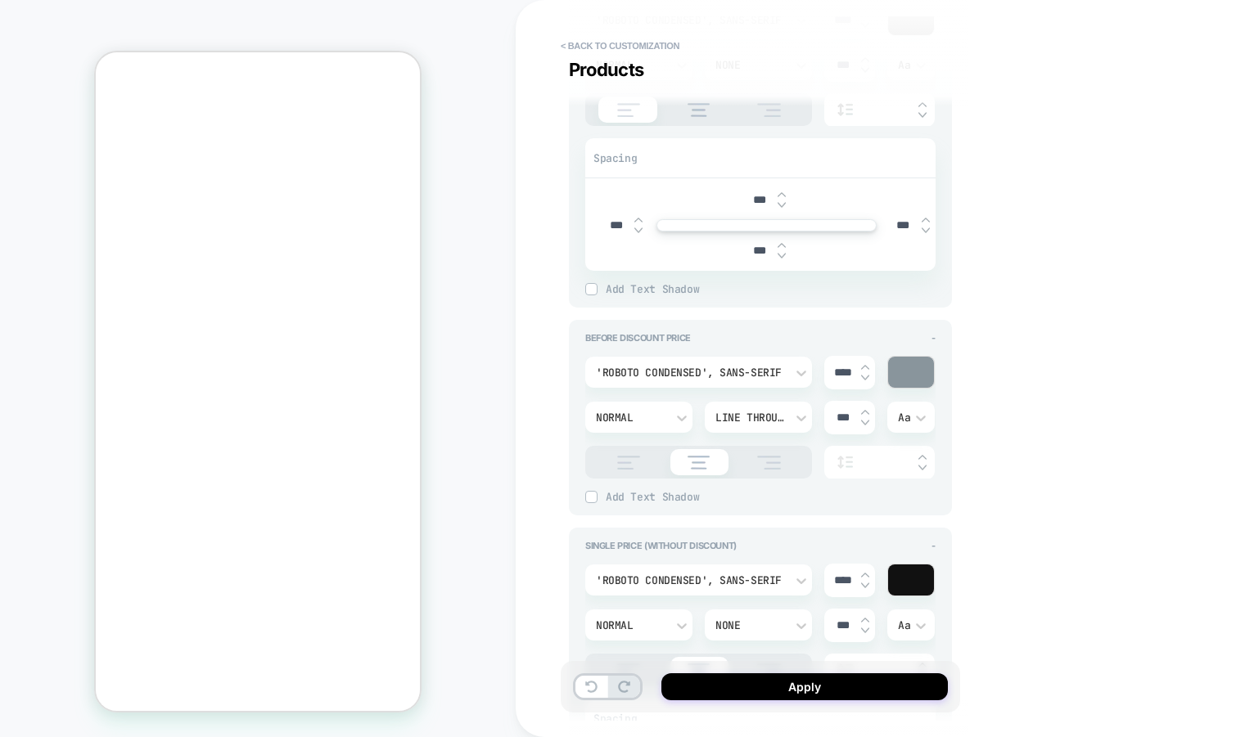
scroll to position [1328, 0]
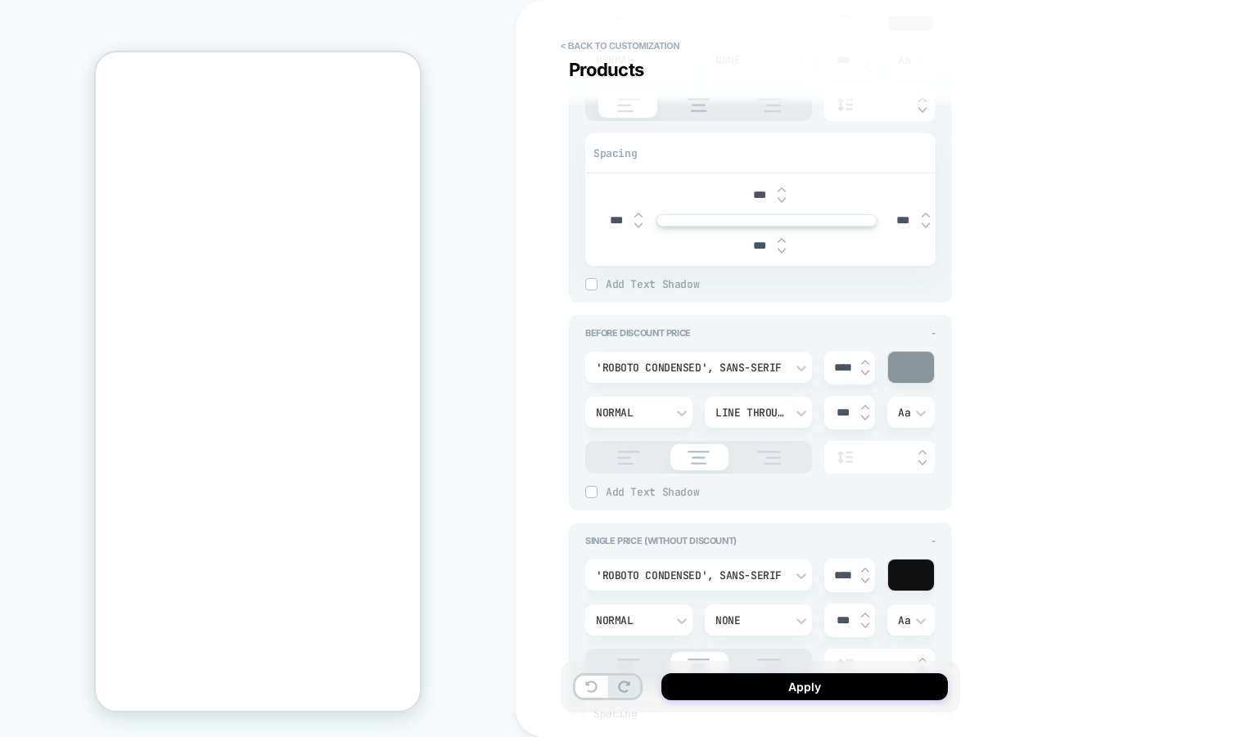
click at [629, 454] on img at bounding box center [628, 458] width 41 height 14
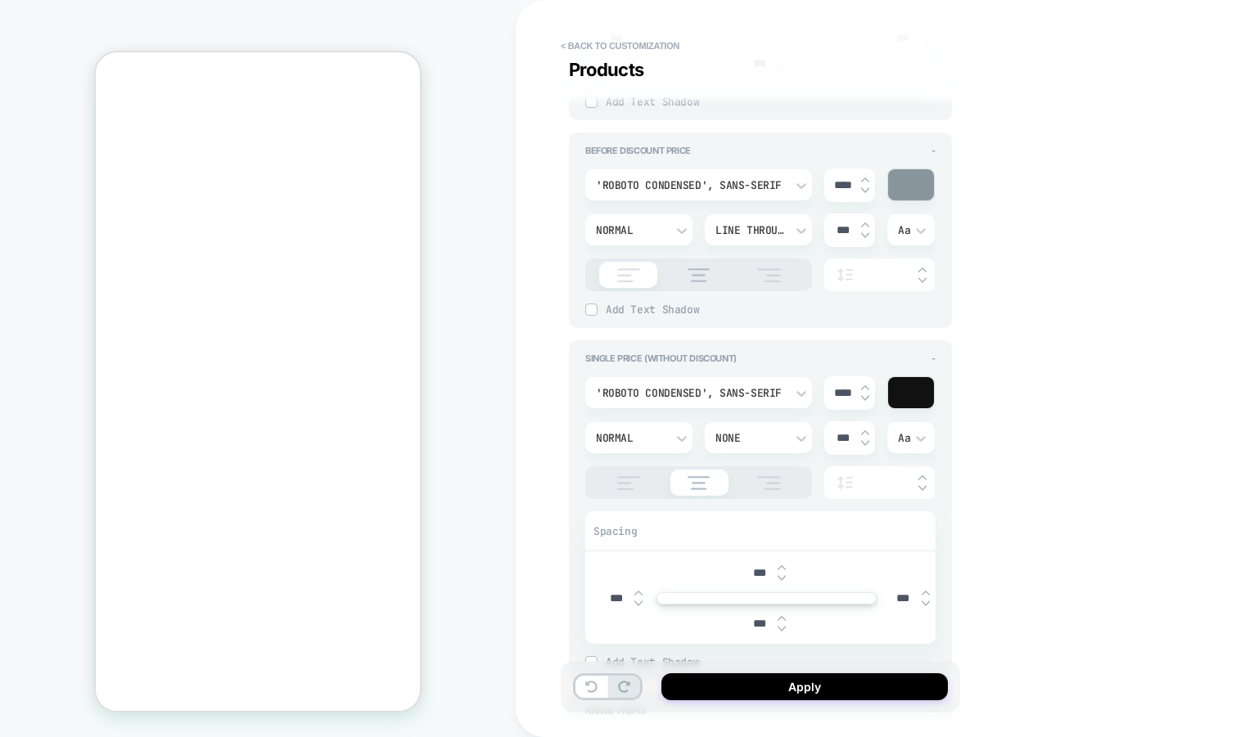
scroll to position [1520, 0]
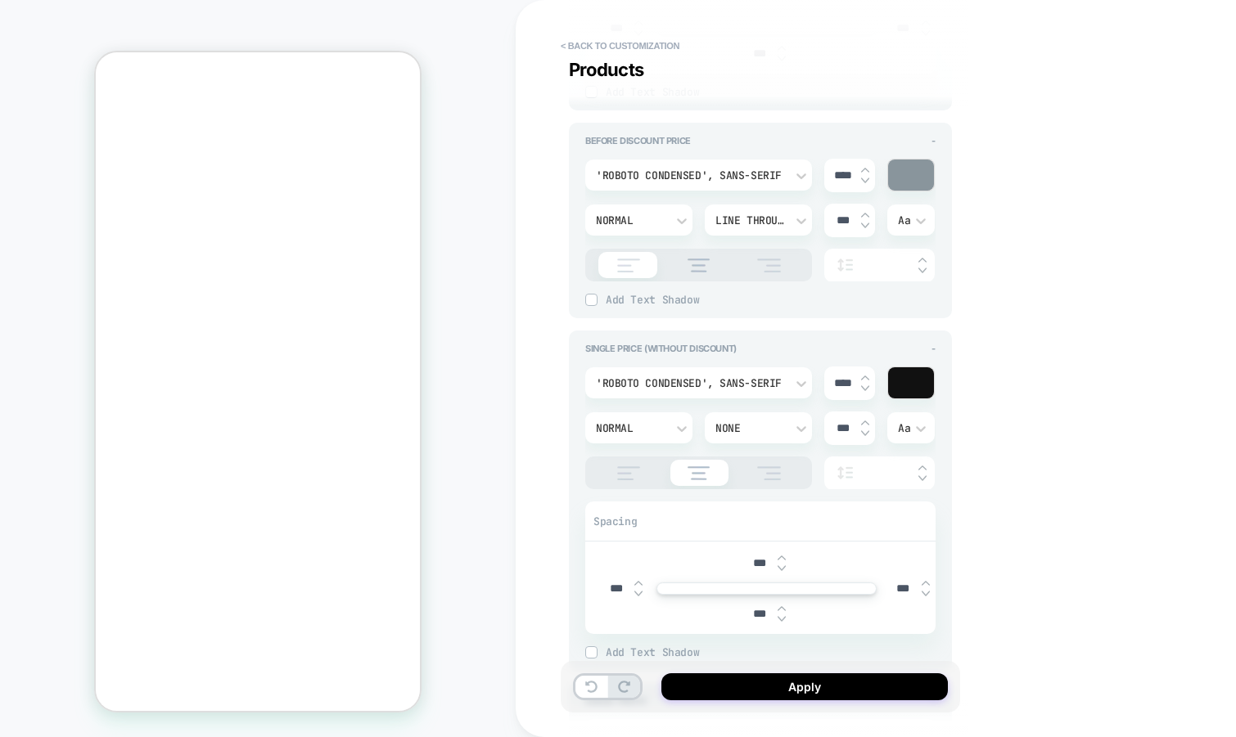
click at [627, 457] on div at bounding box center [698, 473] width 227 height 33
click at [625, 472] on img at bounding box center [628, 473] width 41 height 14
type textarea "*"
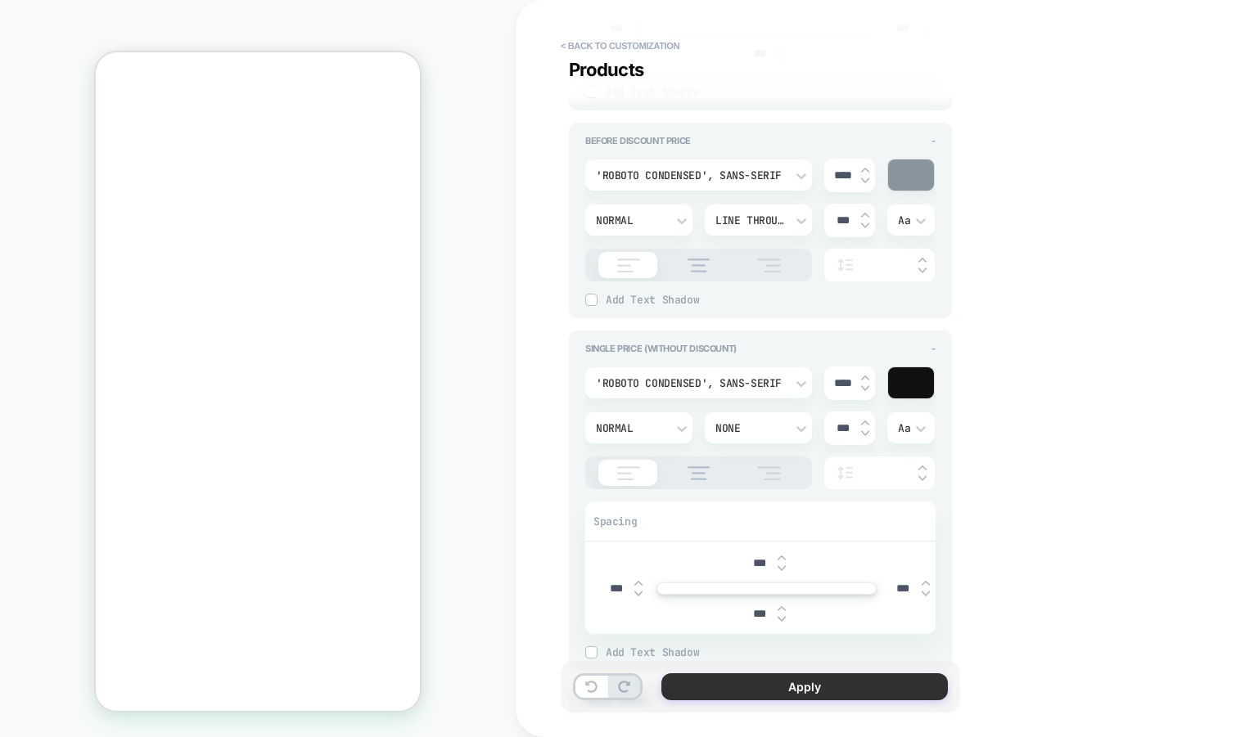
click at [696, 683] on button "Apply" at bounding box center [804, 686] width 286 height 27
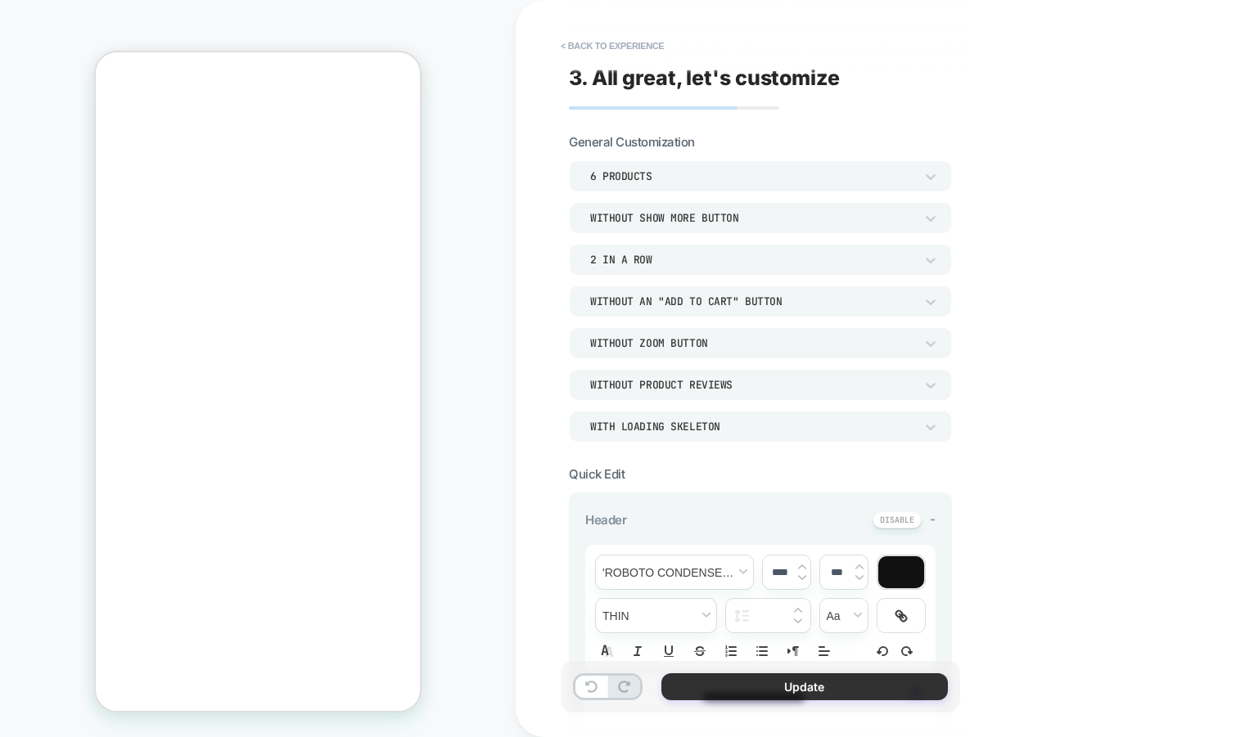
click at [702, 684] on button "Update" at bounding box center [804, 686] width 286 height 27
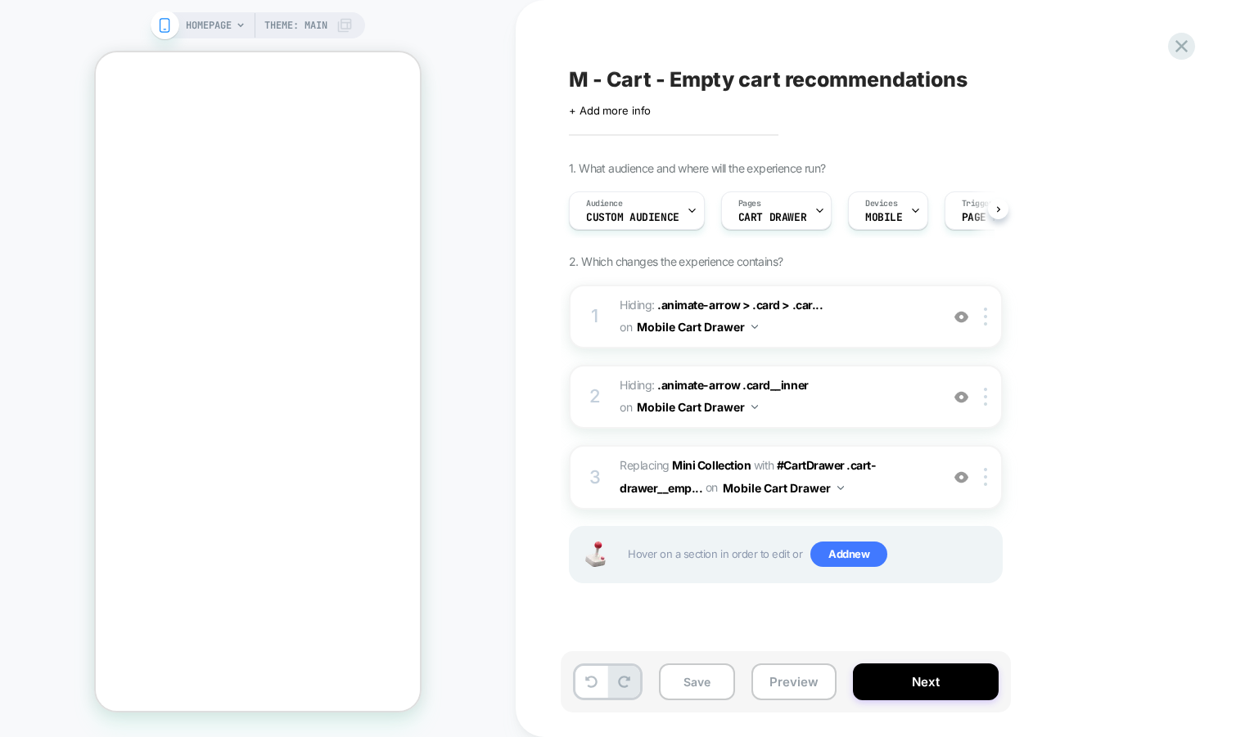
scroll to position [0, 1]
click at [699, 685] on button "Save" at bounding box center [697, 682] width 76 height 37
click at [844, 553] on span "Add new" at bounding box center [848, 555] width 77 height 26
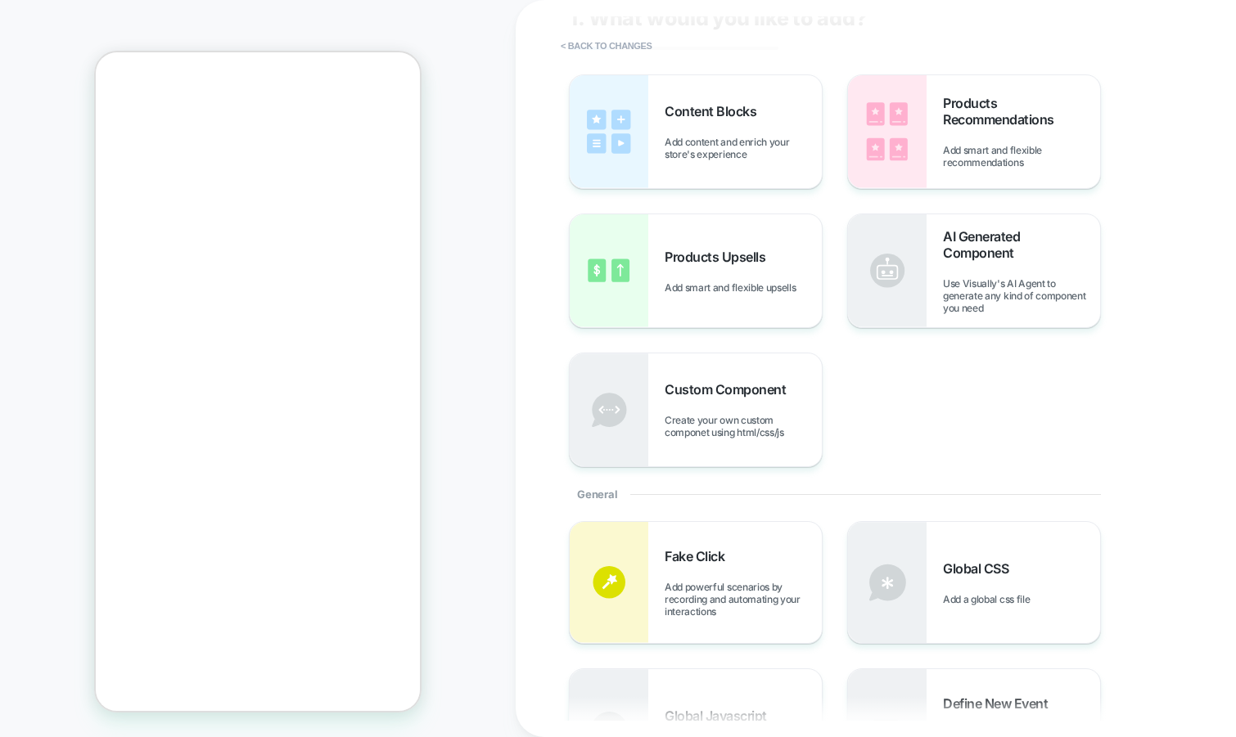
scroll to position [85, 0]
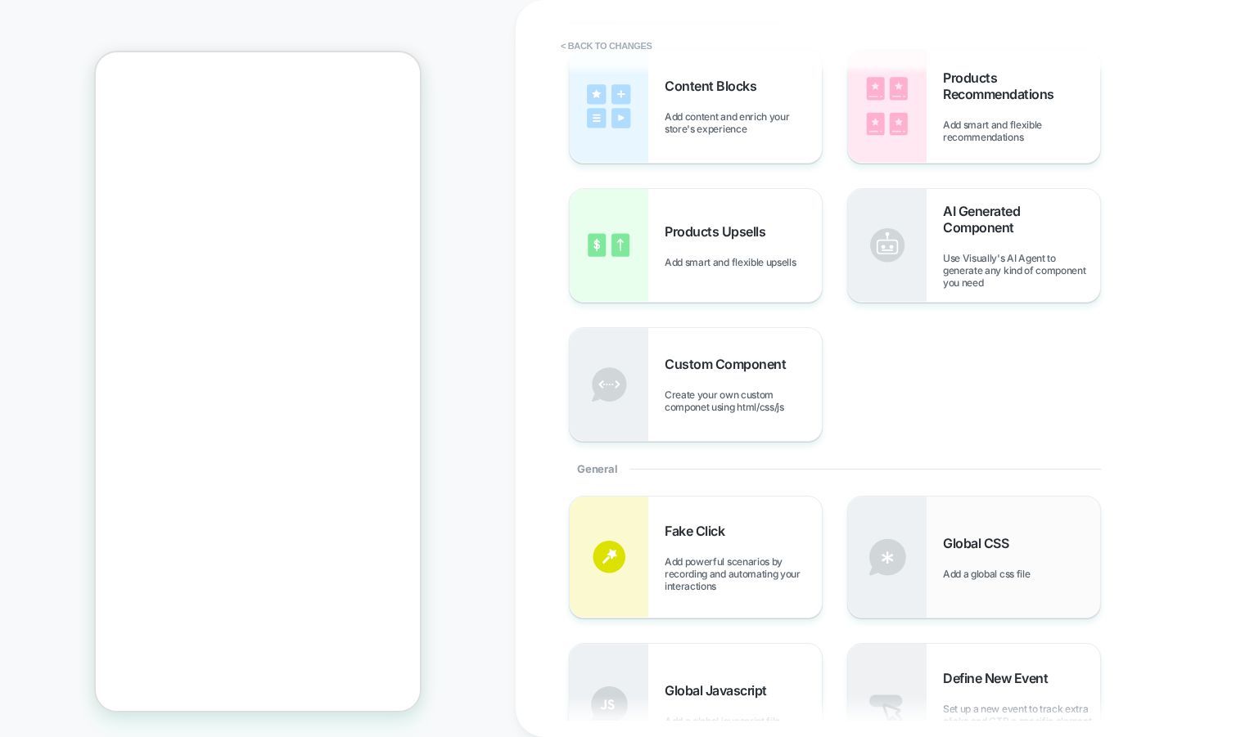
click at [935, 541] on div "Global CSS Add a global css file" at bounding box center [974, 557] width 252 height 121
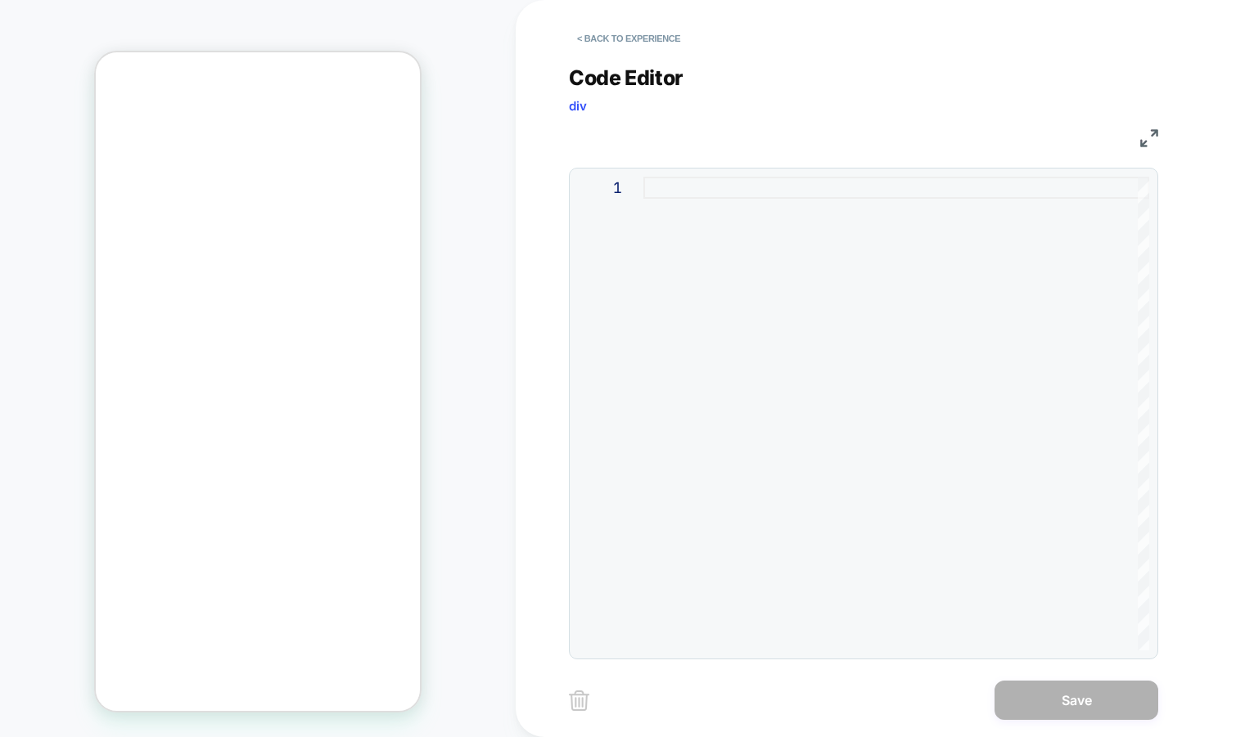
click at [880, 335] on div at bounding box center [896, 414] width 506 height 474
type textarea "**********"
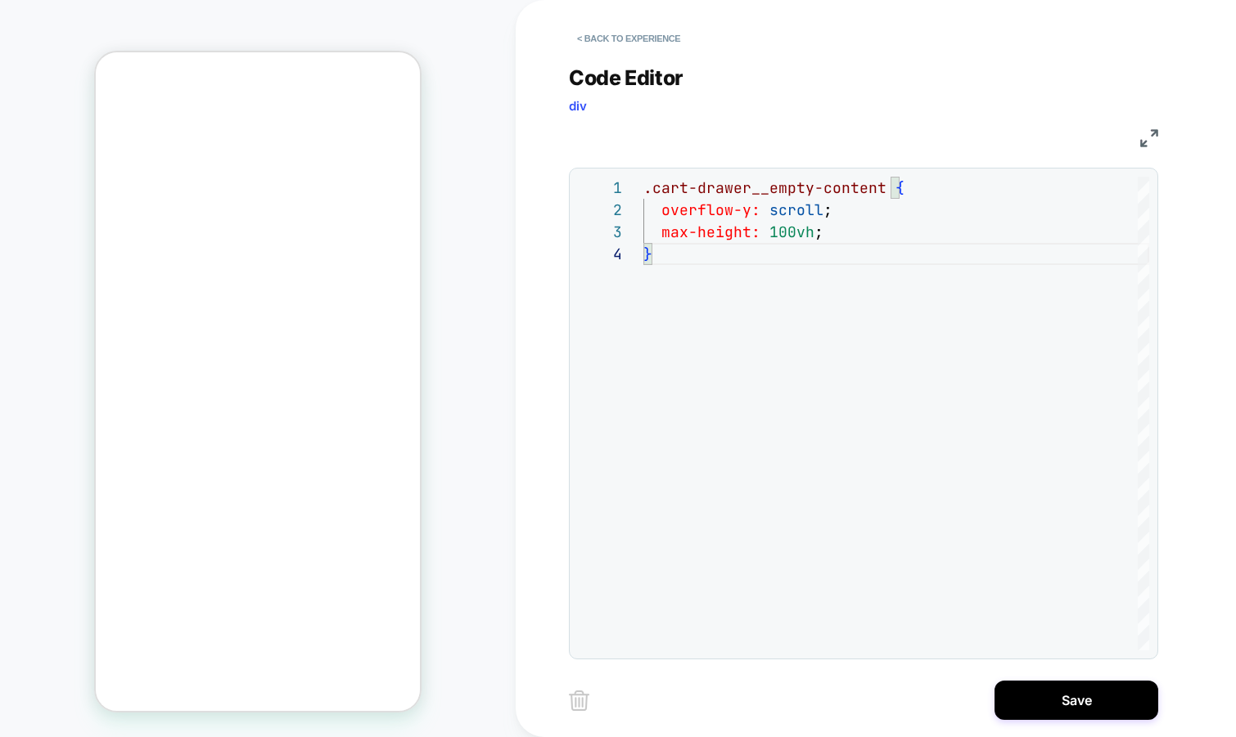
scroll to position [0, 0]
click at [1056, 709] on button "Save" at bounding box center [1076, 700] width 164 height 39
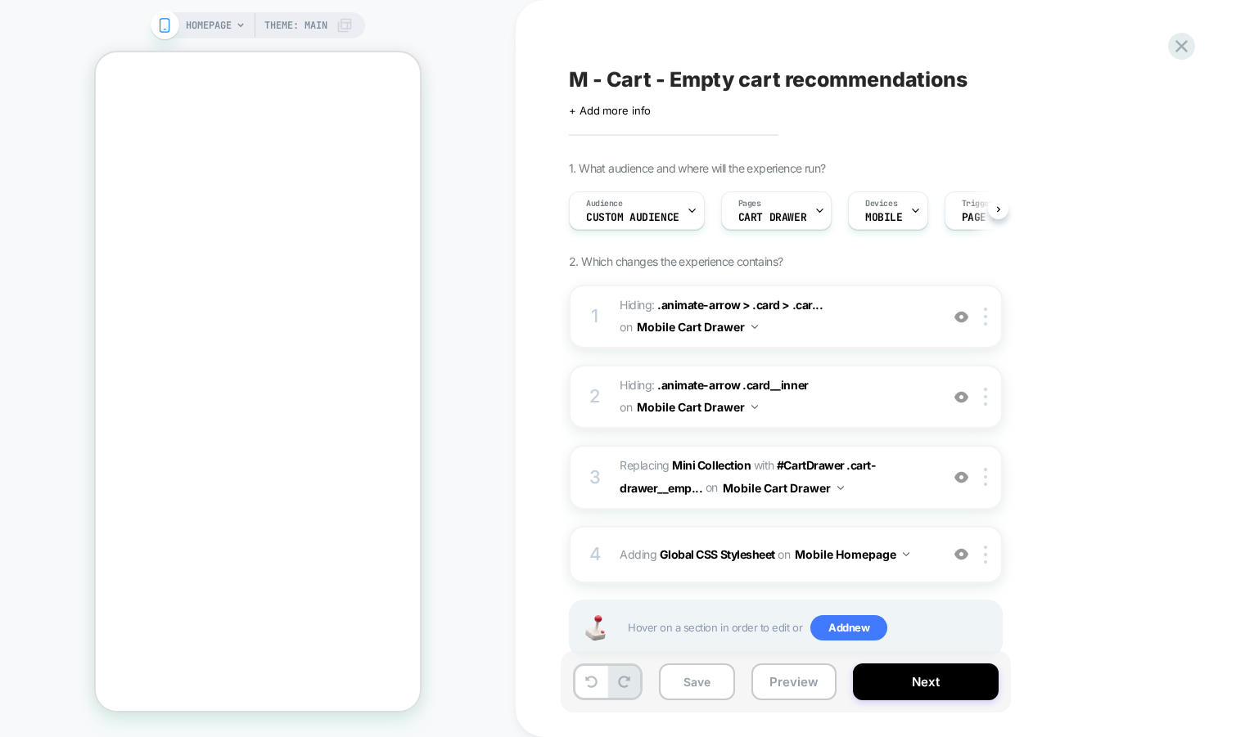
scroll to position [0, 1]
click at [907, 552] on img at bounding box center [906, 554] width 7 height 4
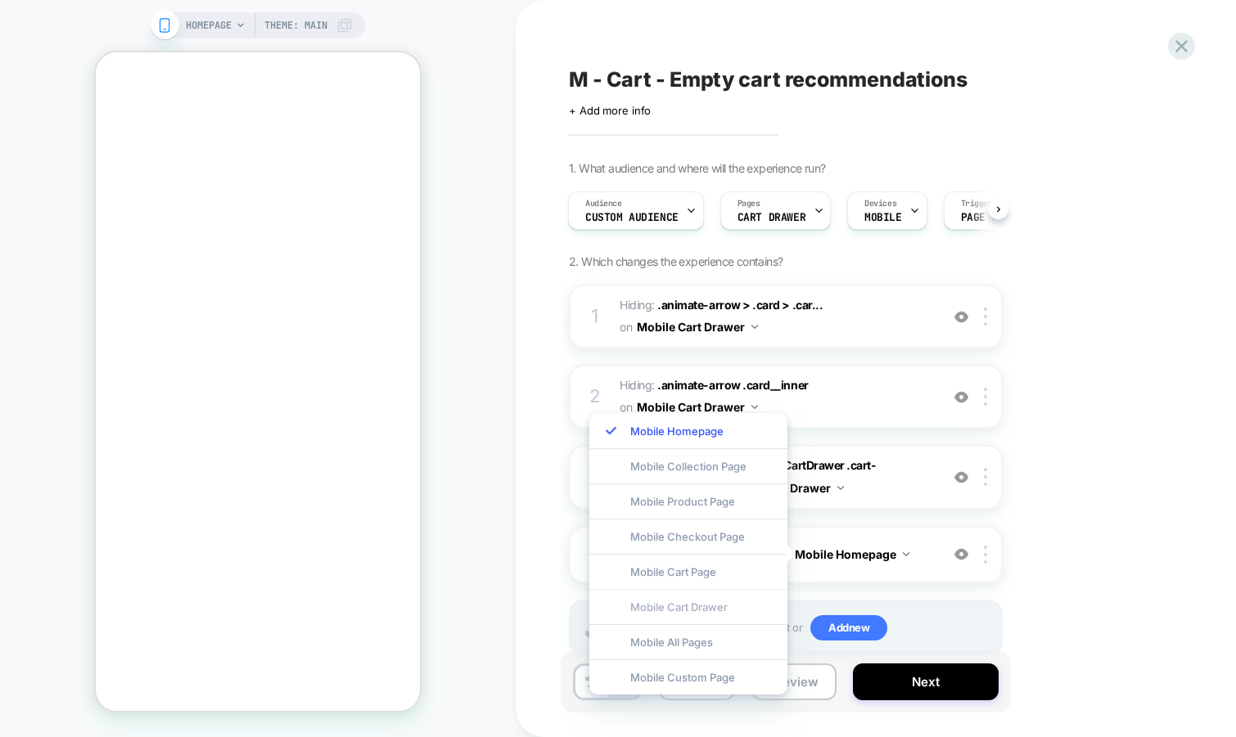
click at [713, 608] on div "Mobile Cart Drawer" at bounding box center [688, 606] width 198 height 35
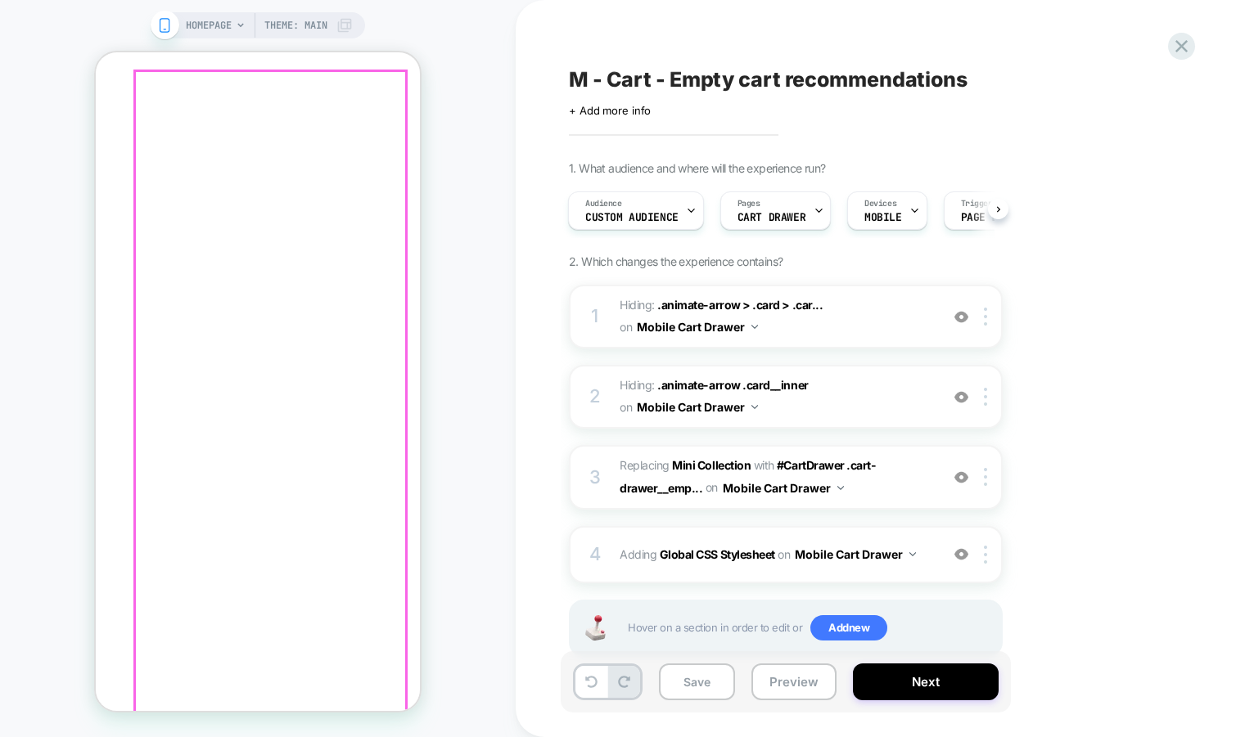
scroll to position [0, 0]
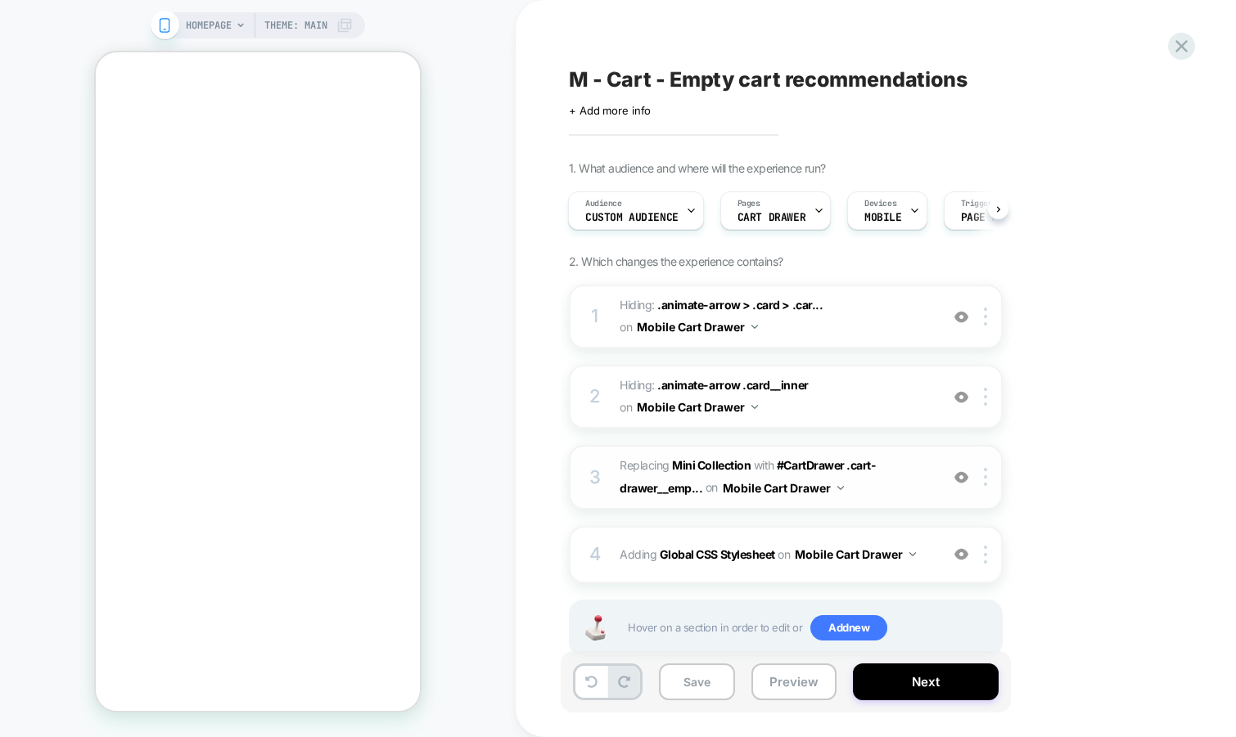
click at [885, 490] on span "#_loomi_addon_1758165356176 Replacing Mini Collection WITH #CartDrawer .cart-dr…" at bounding box center [775, 477] width 312 height 44
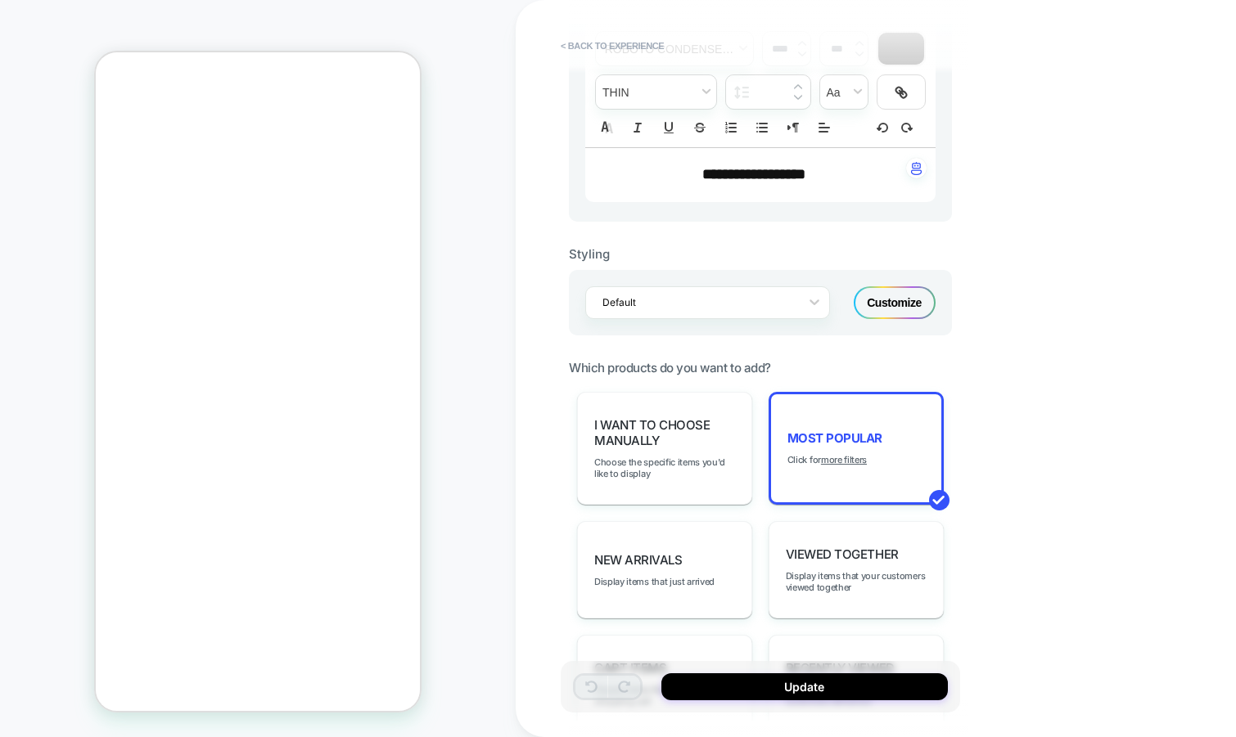
scroll to position [557, 0]
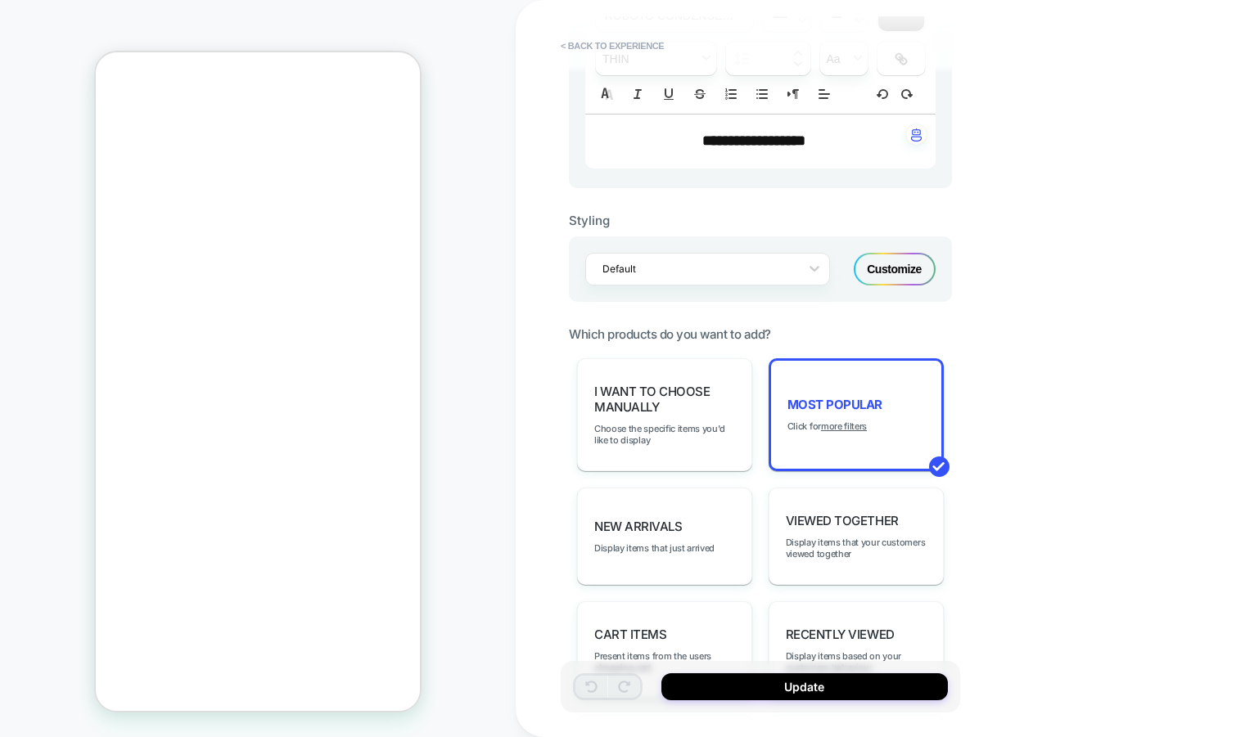
click at [911, 272] on div "Customize" at bounding box center [894, 269] width 82 height 33
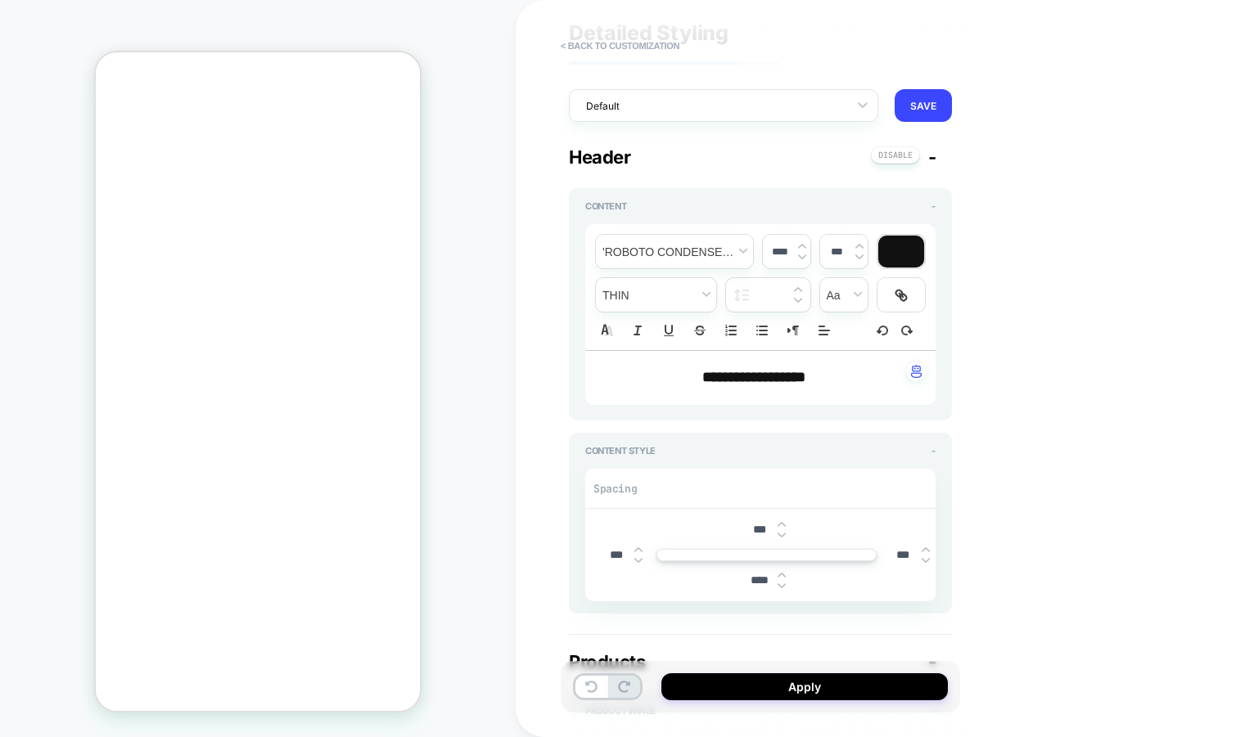
type textarea "*"
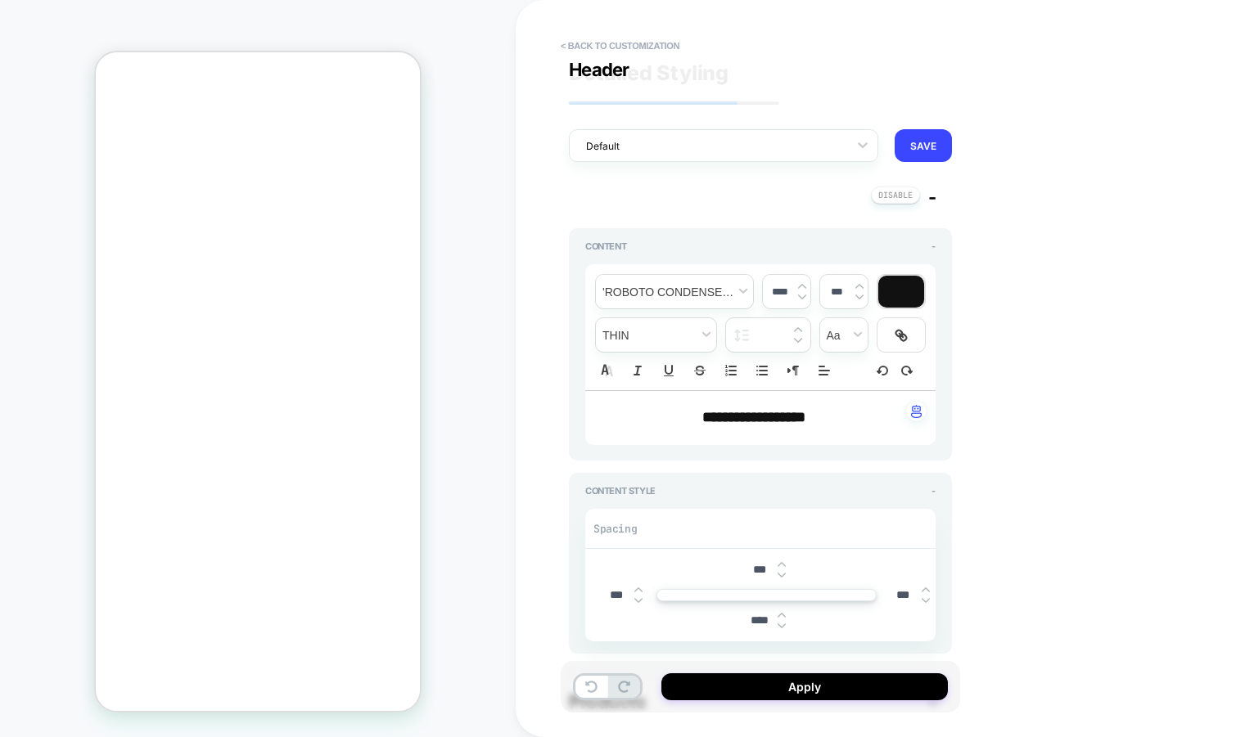
scroll to position [0, 0]
click at [821, 420] on p "**********" at bounding box center [753, 417] width 305 height 21
type input "****"
type textarea "*"
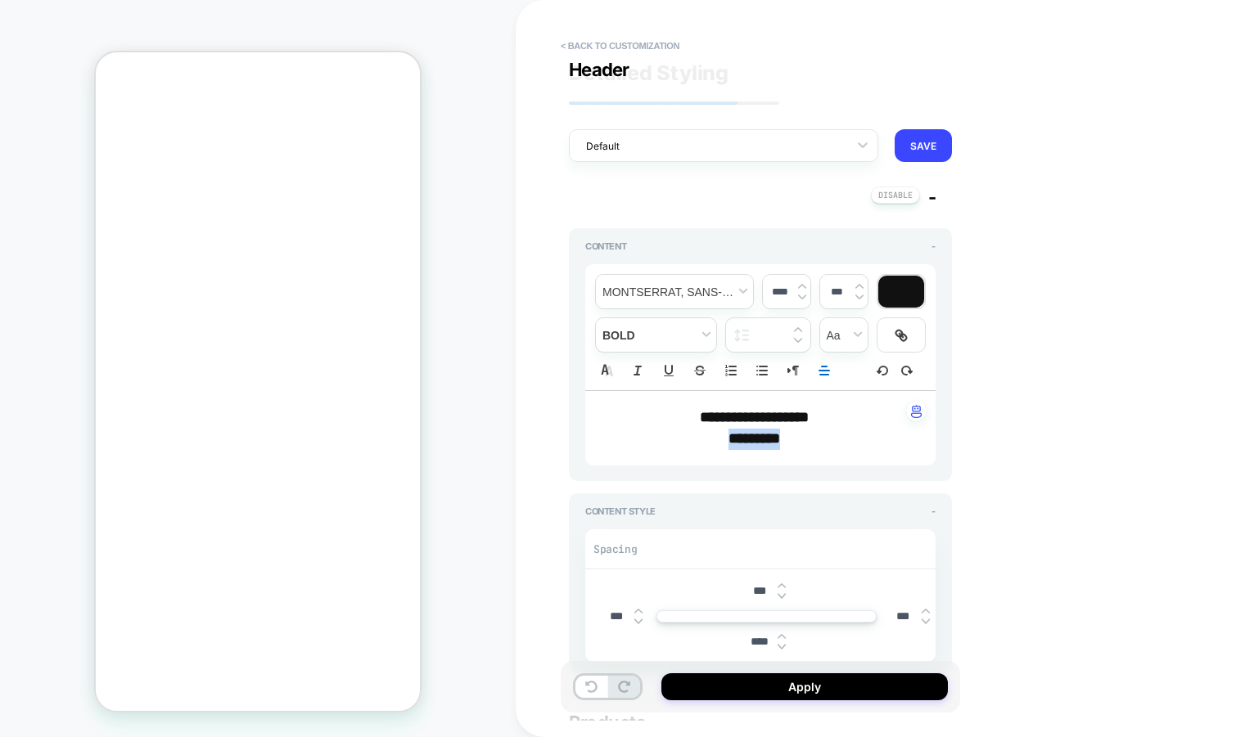
drag, startPoint x: 795, startPoint y: 441, endPoint x: 718, endPoint y: 444, distance: 77.0
click at [718, 444] on p "*********" at bounding box center [753, 439] width 305 height 21
type textarea "*"
type input "****"
type textarea "*"
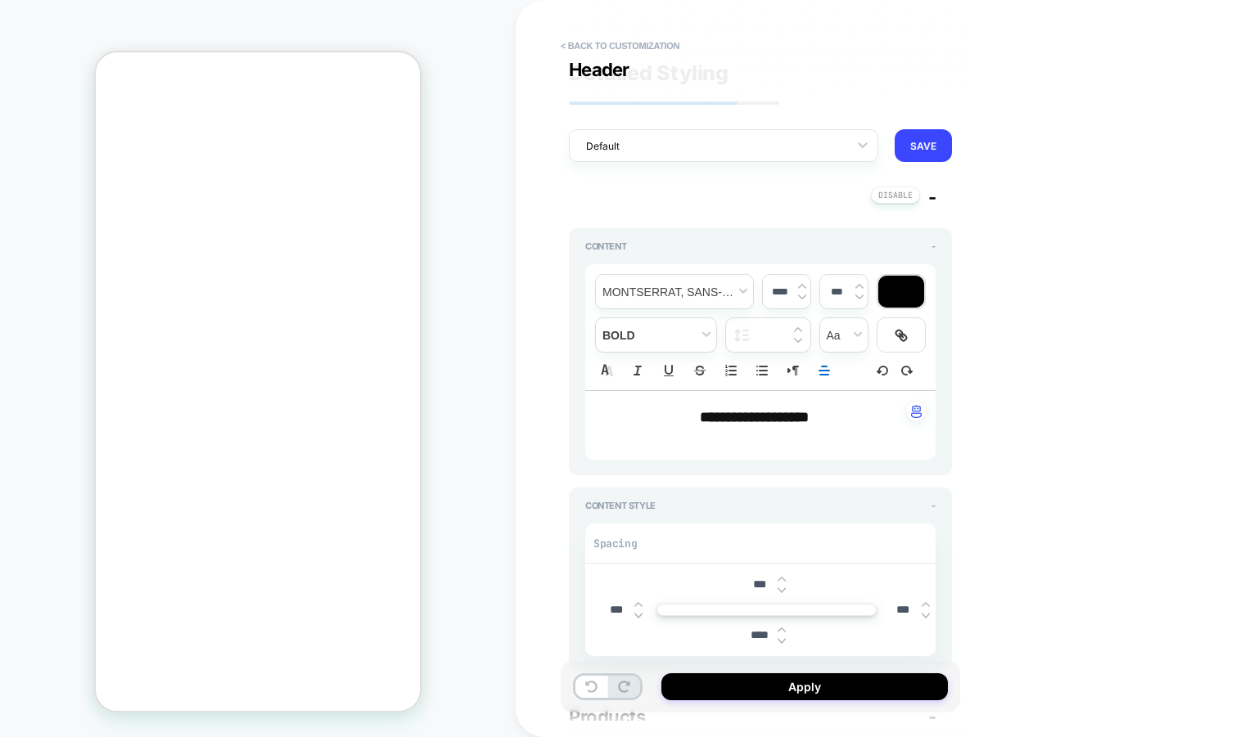
type input "****"
drag, startPoint x: 863, startPoint y: 434, endPoint x: 684, endPoint y: 415, distance: 180.2
click at [684, 415] on div "**********" at bounding box center [760, 428] width 350 height 74
type textarea "*"
click at [802, 298] on img at bounding box center [802, 297] width 8 height 7
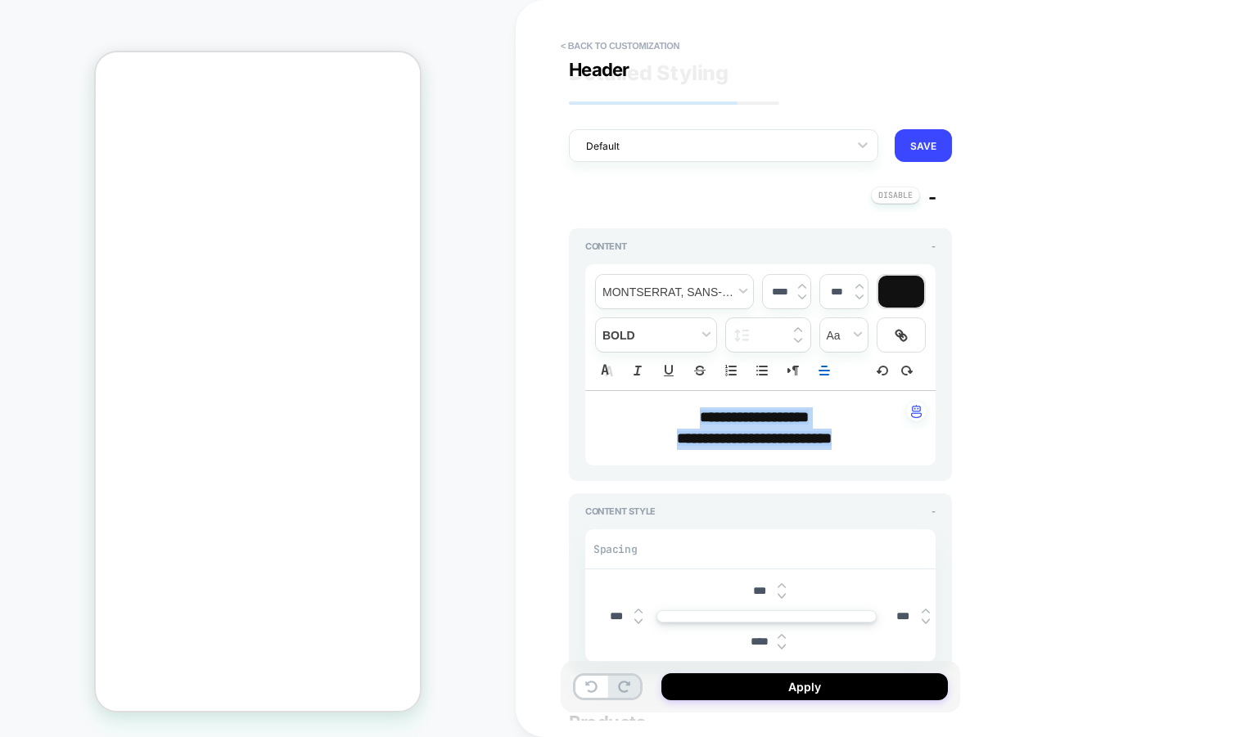
type input "****"
click at [857, 331] on span "transform" at bounding box center [843, 335] width 47 height 34
click at [845, 401] on span "transform" at bounding box center [844, 395] width 26 height 29
click at [836, 326] on span "transform" at bounding box center [843, 335] width 47 height 34
click at [831, 361] on span "transform" at bounding box center [844, 366] width 26 height 29
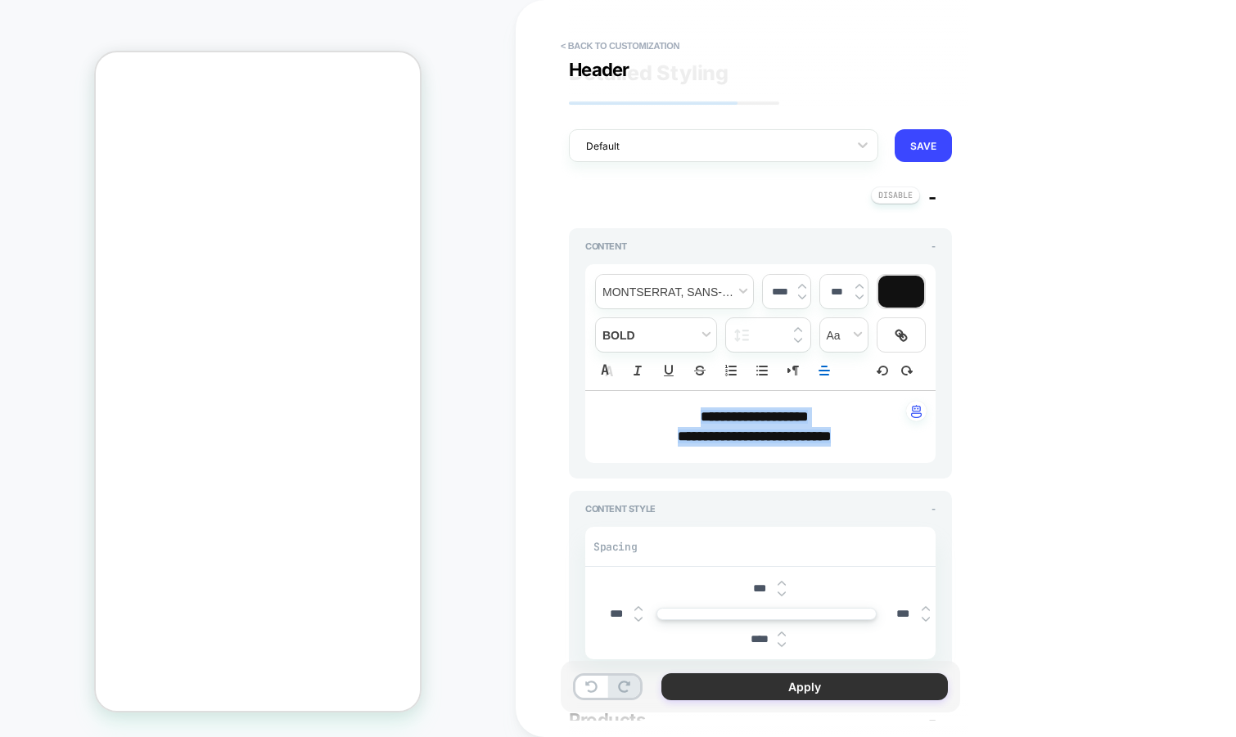
click at [705, 692] on button "Apply" at bounding box center [804, 686] width 286 height 27
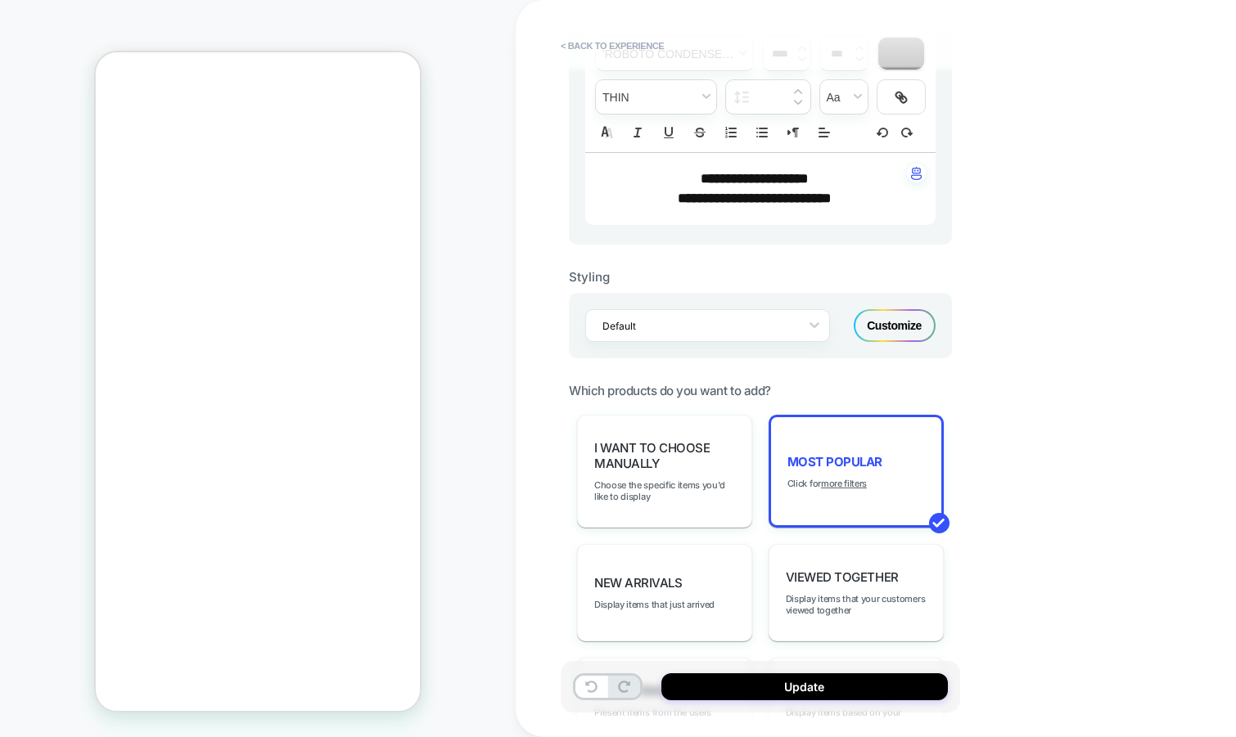
scroll to position [564, 0]
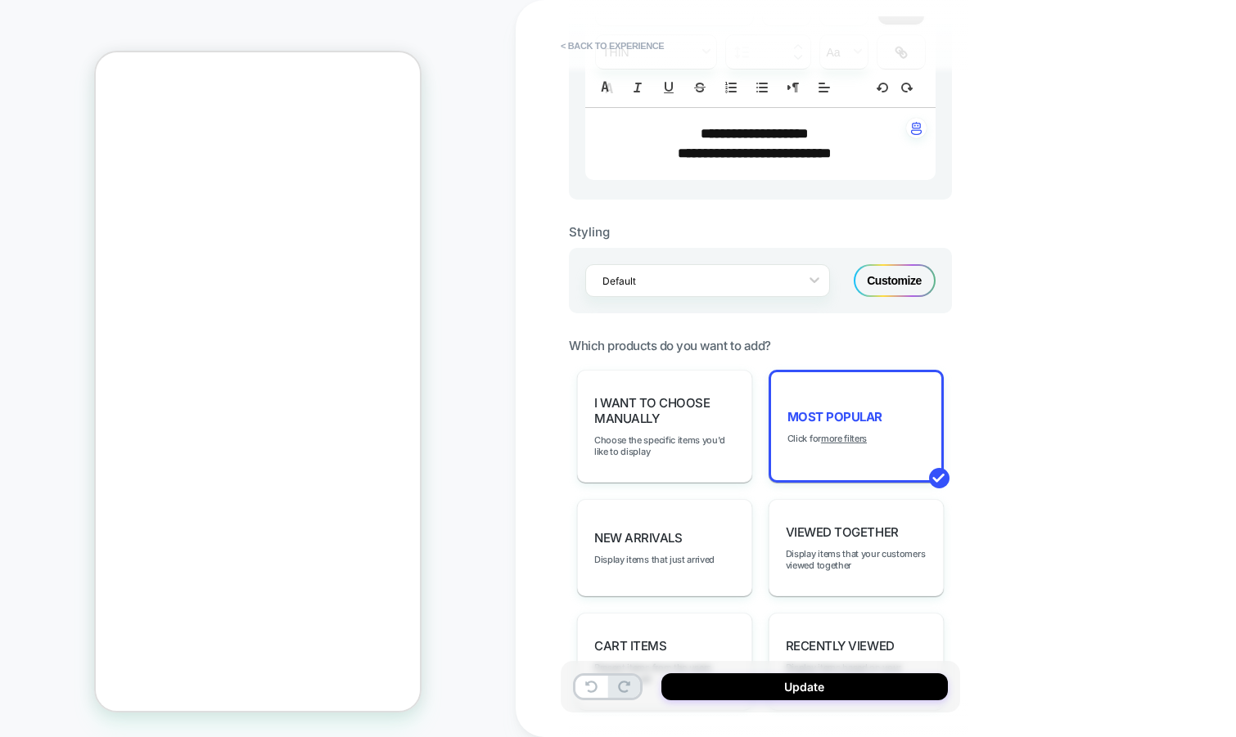
click at [898, 265] on div "Customize" at bounding box center [894, 280] width 82 height 33
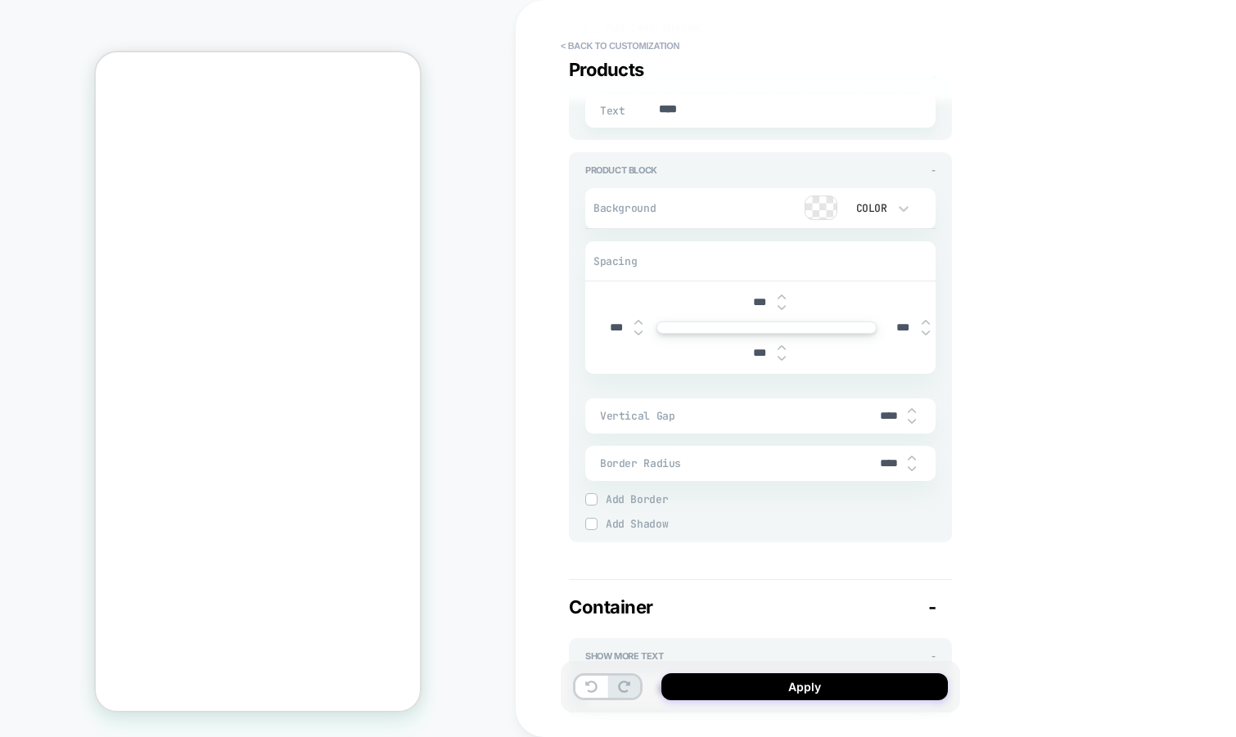
scroll to position [2173, 0]
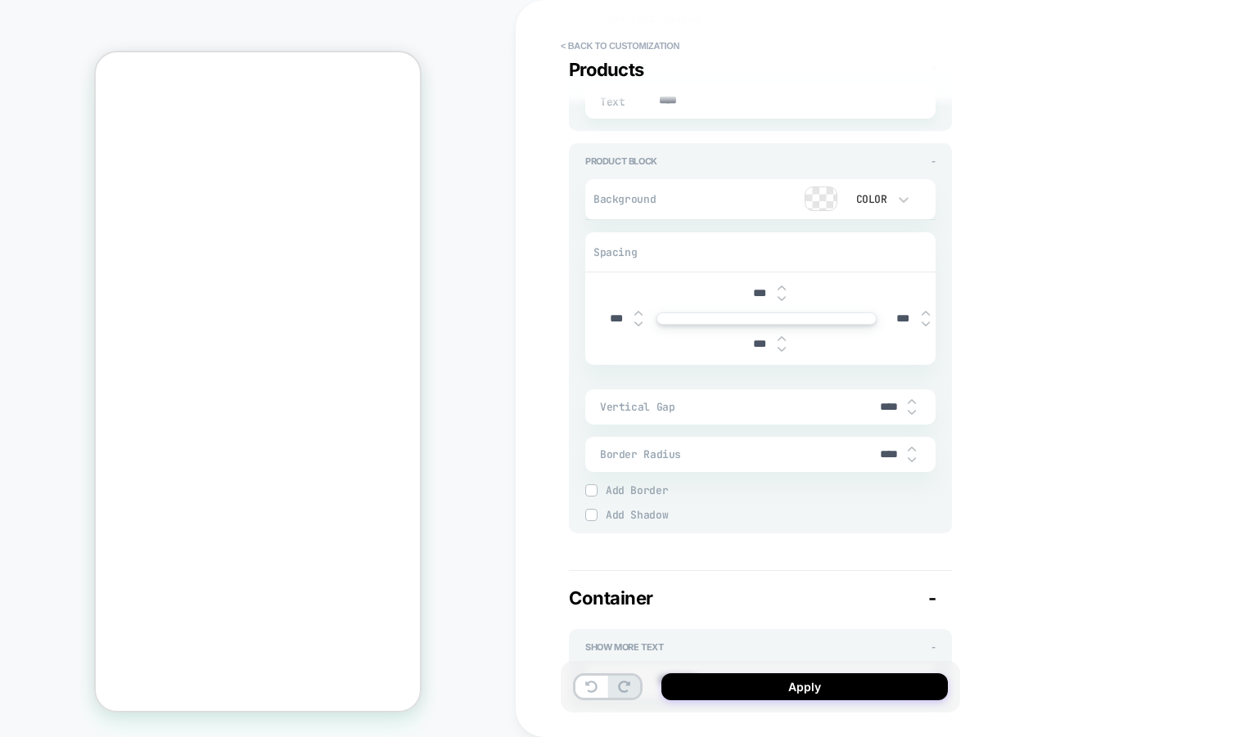
click at [911, 409] on img at bounding box center [911, 412] width 8 height 7
type textarea "*"
type input "***"
click at [911, 409] on img at bounding box center [911, 412] width 8 height 7
type textarea "*"
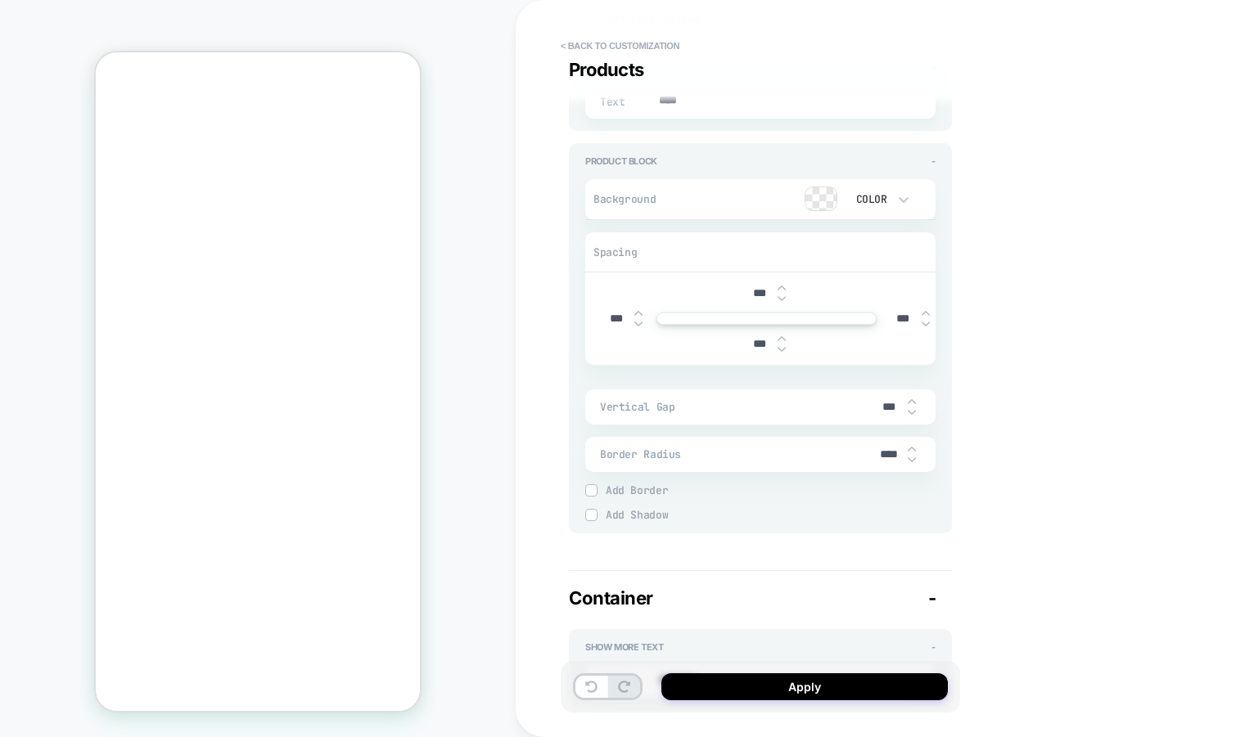
type input "***"
click at [911, 409] on img at bounding box center [911, 412] width 8 height 7
type textarea "*"
type input "***"
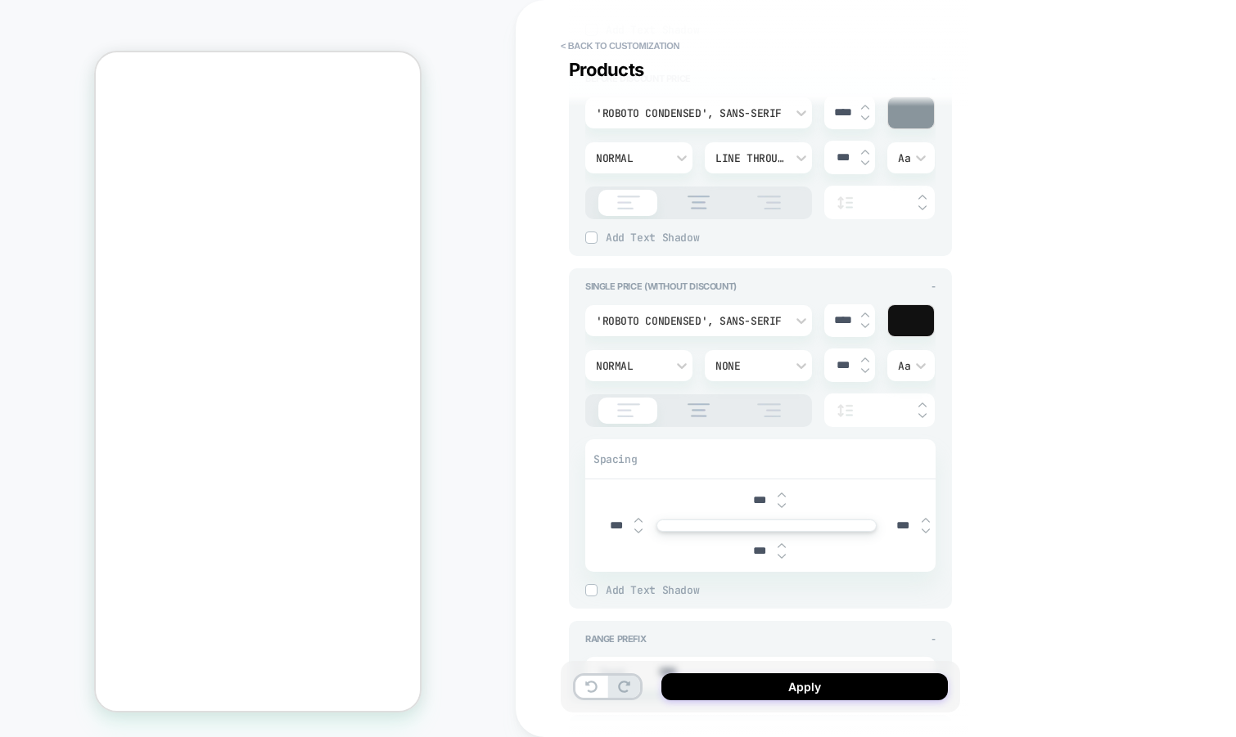
scroll to position [1597, 0]
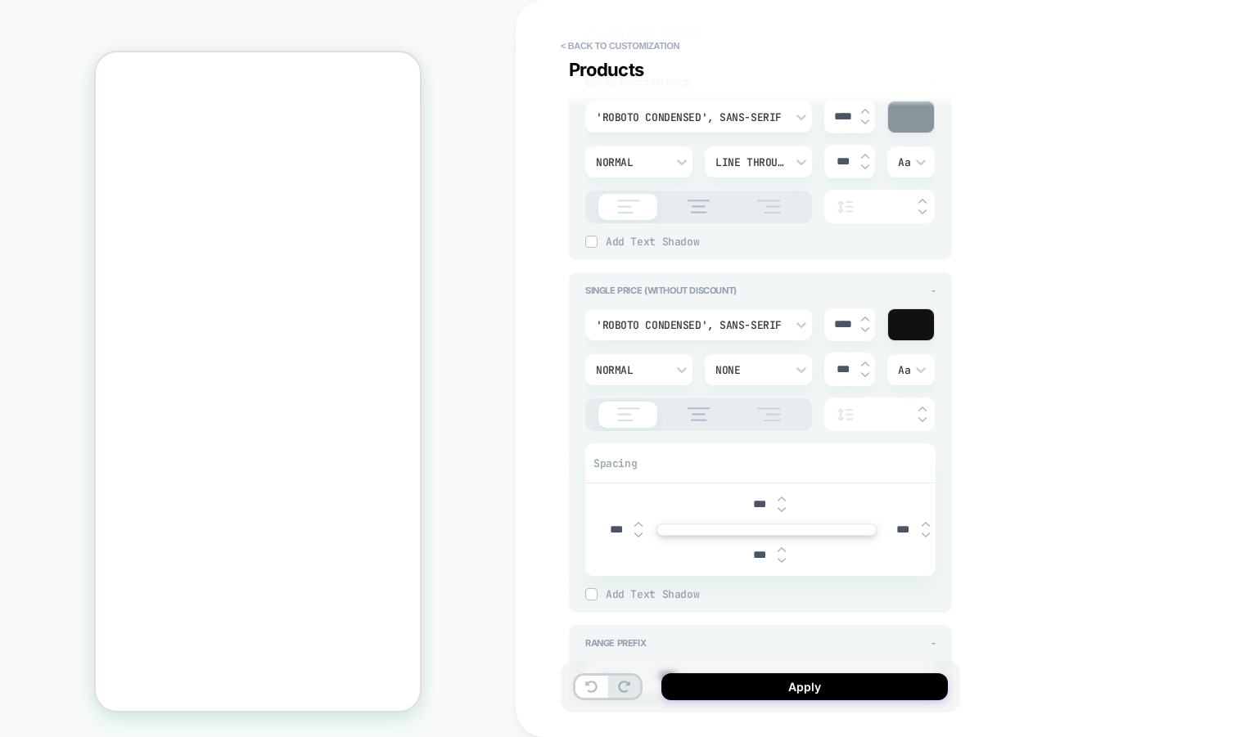
click at [898, 525] on input "***" at bounding box center [903, 530] width 37 height 14
type textarea "*"
type input "***"
type textarea "*"
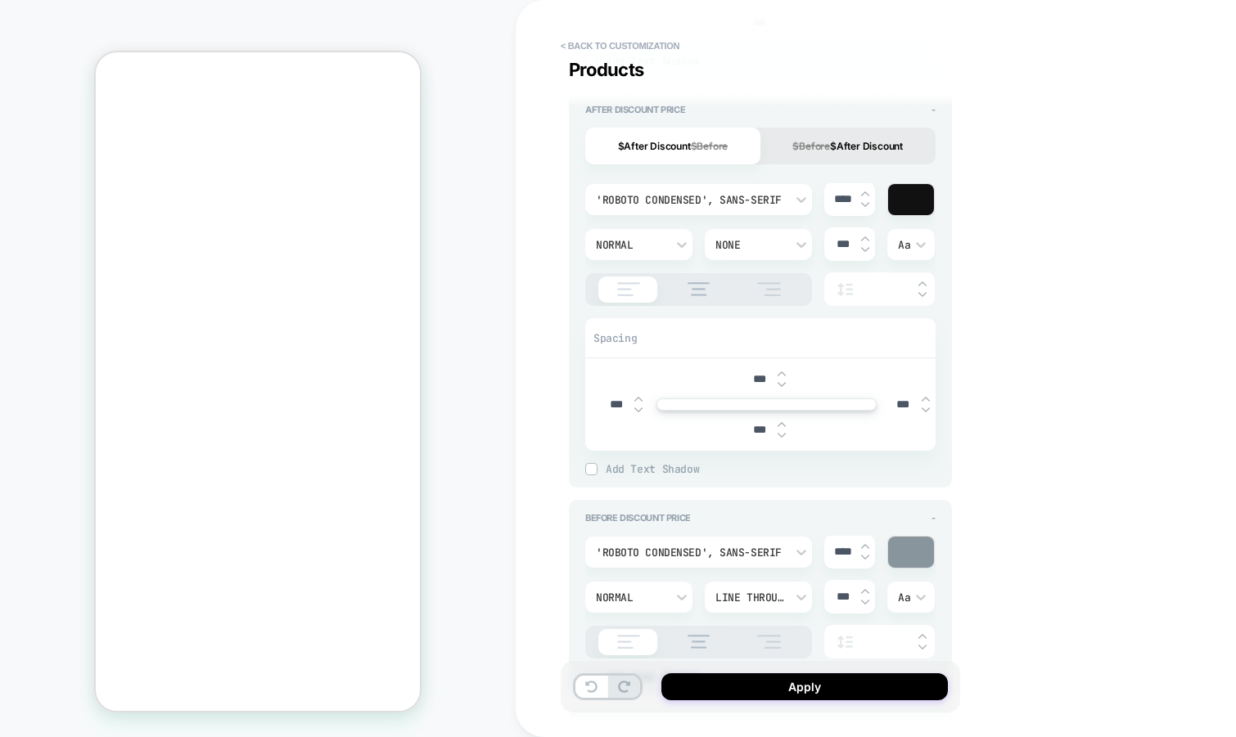
scroll to position [1160, 0]
type input "***"
click at [898, 402] on input "***" at bounding box center [903, 406] width 37 height 14
type textarea "*"
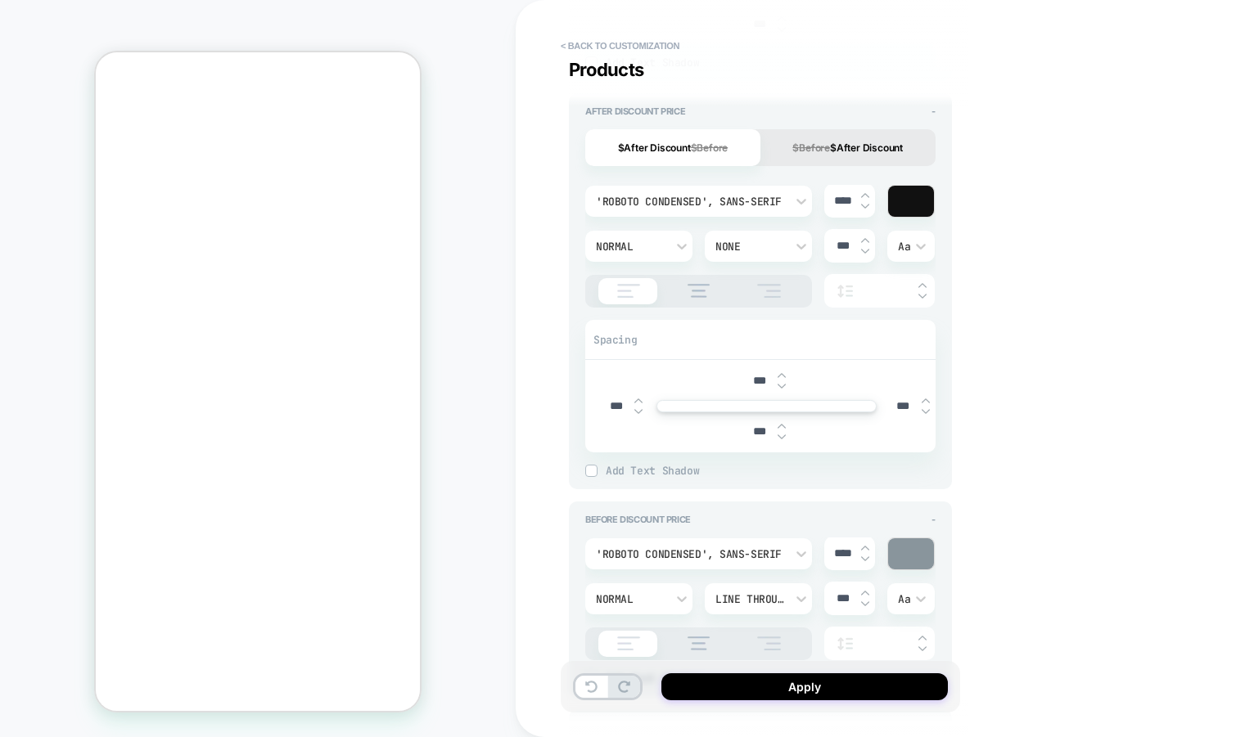
type input "***"
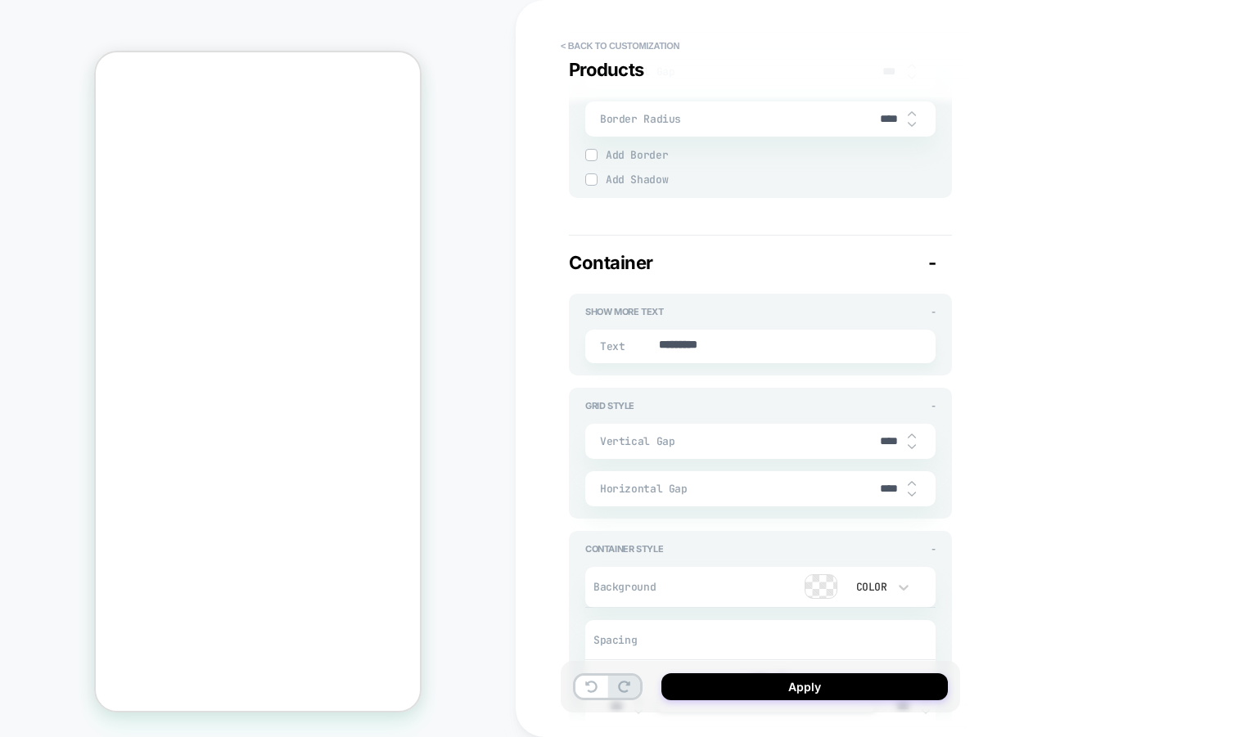
scroll to position [2594, 0]
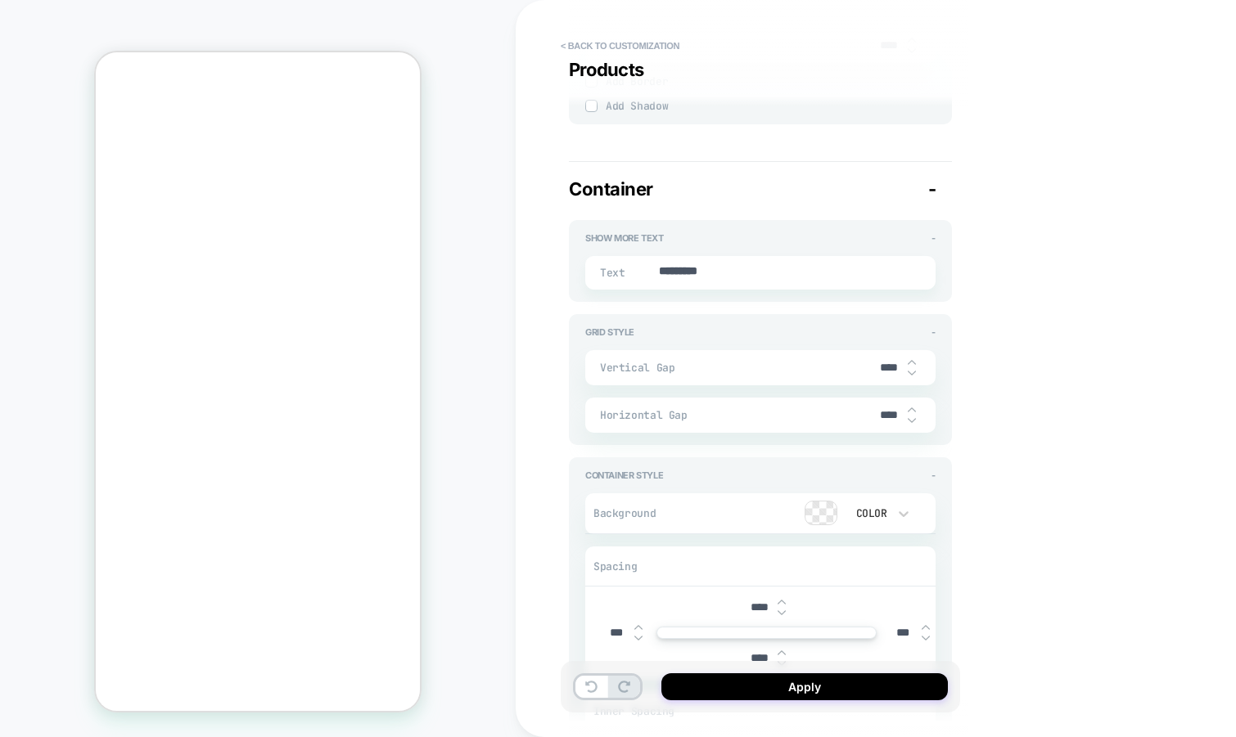
type textarea "*"
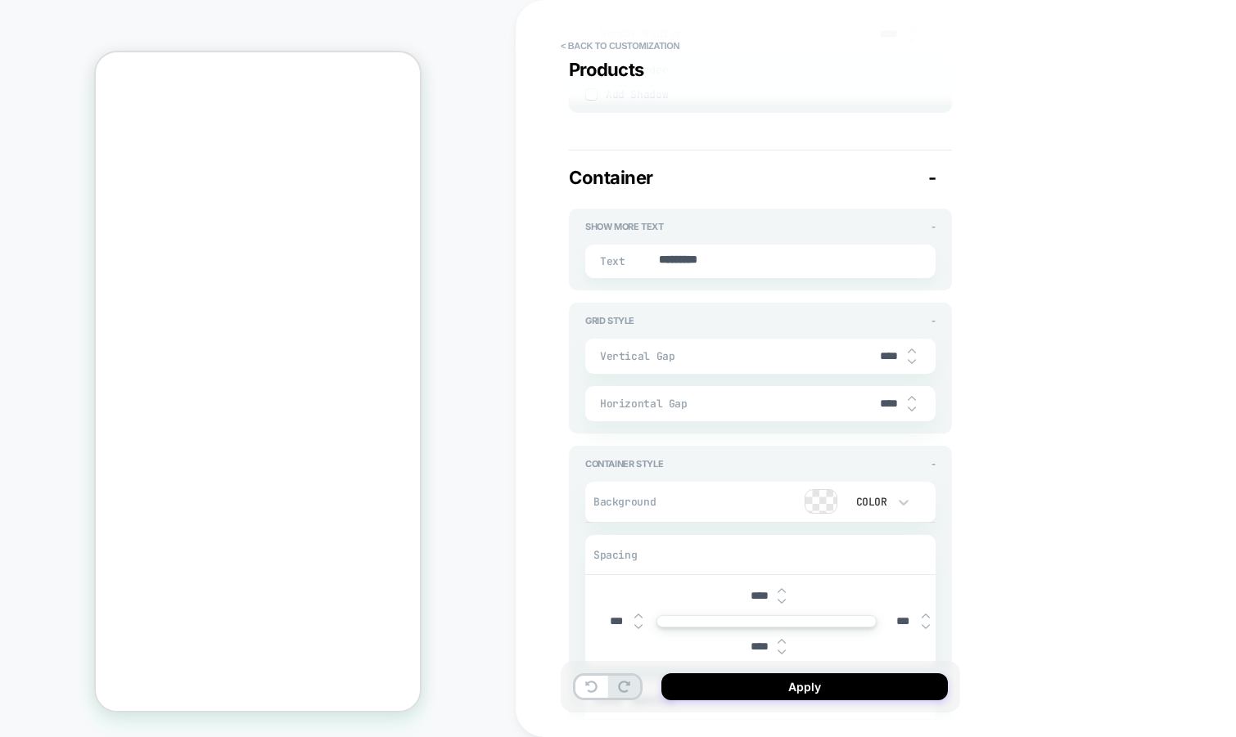
type input "***"
click at [911, 358] on img at bounding box center [911, 361] width 8 height 7
type textarea "*"
type input "****"
click at [911, 358] on img at bounding box center [911, 361] width 8 height 7
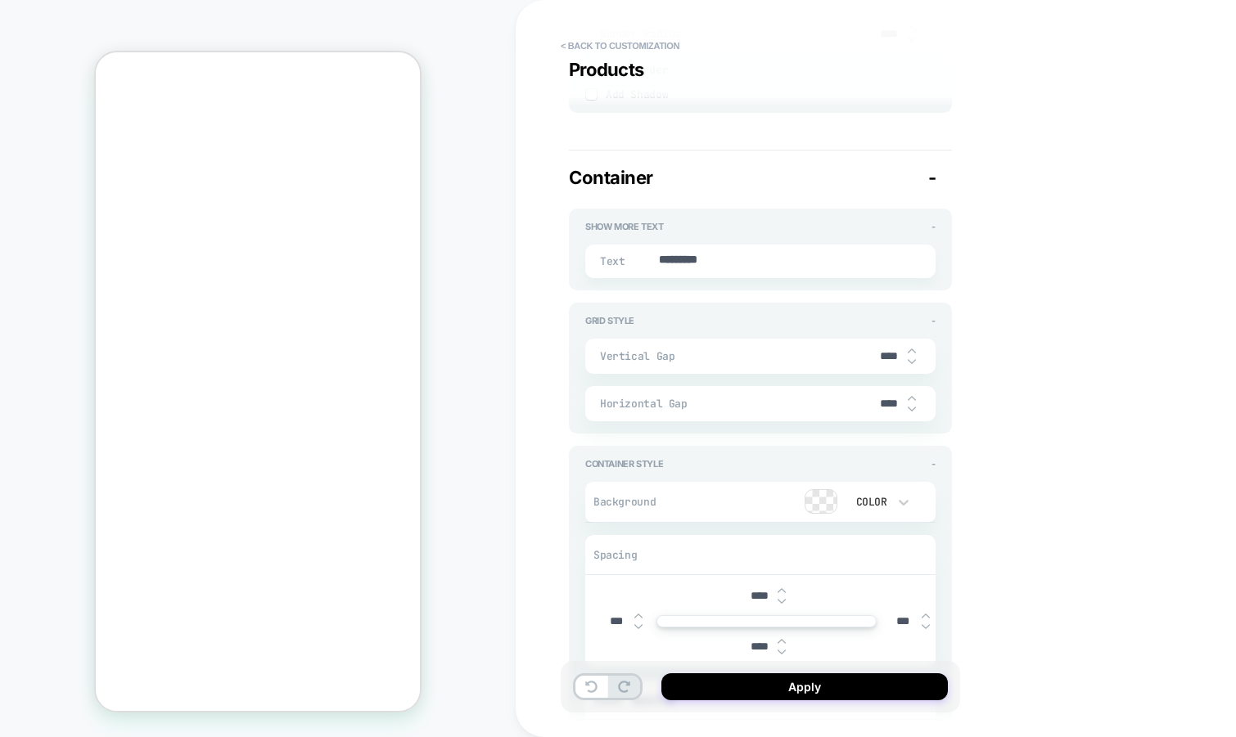
type textarea "*"
type input "****"
click at [911, 358] on img at bounding box center [911, 361] width 8 height 7
type textarea "*"
type input "****"
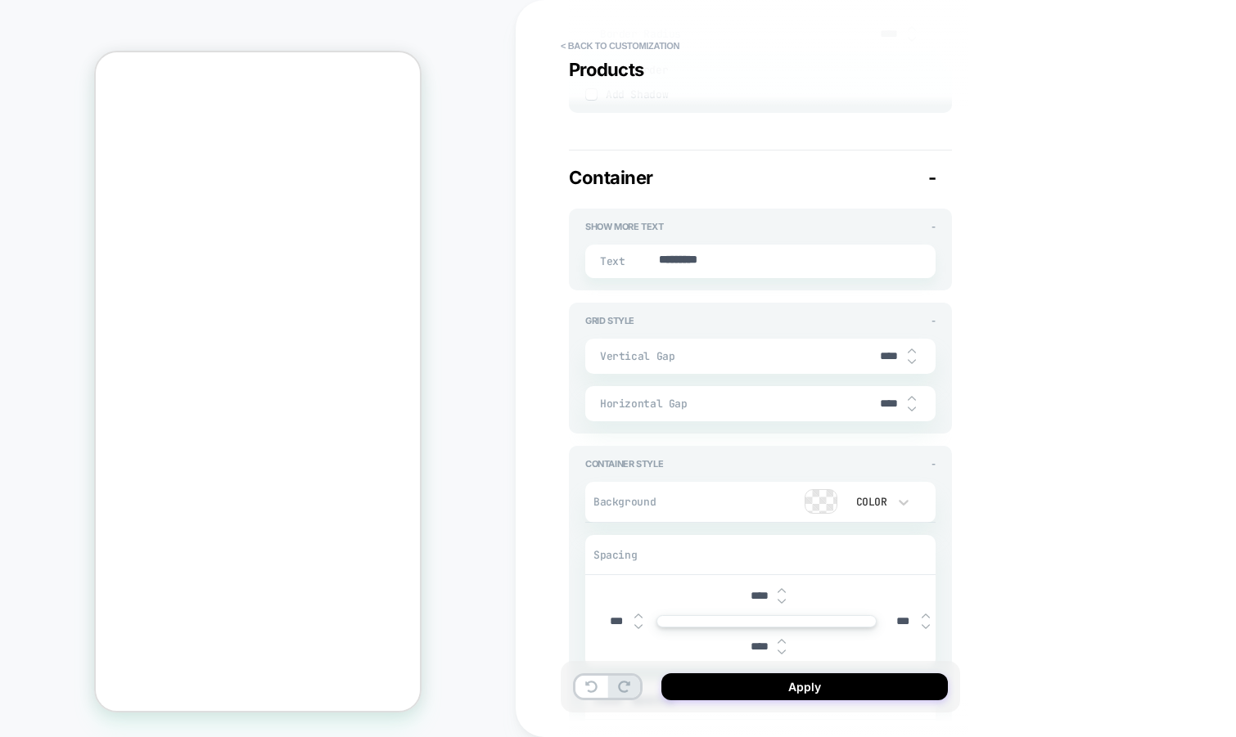
click at [911, 358] on img at bounding box center [911, 361] width 8 height 7
type textarea "*"
type input "****"
click at [911, 358] on img at bounding box center [911, 361] width 8 height 7
type textarea "*"
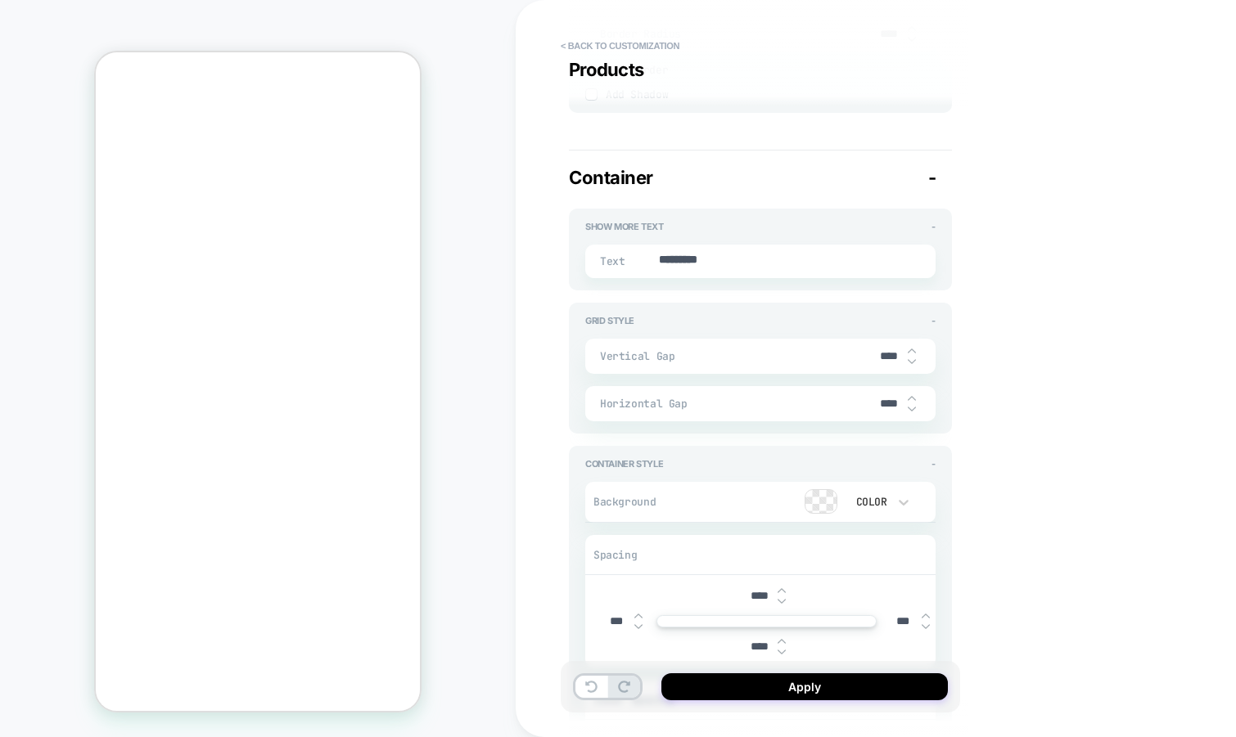
type input "****"
click at [911, 358] on img at bounding box center [911, 361] width 8 height 7
type textarea "*"
type input "****"
click at [911, 358] on img at bounding box center [911, 361] width 8 height 7
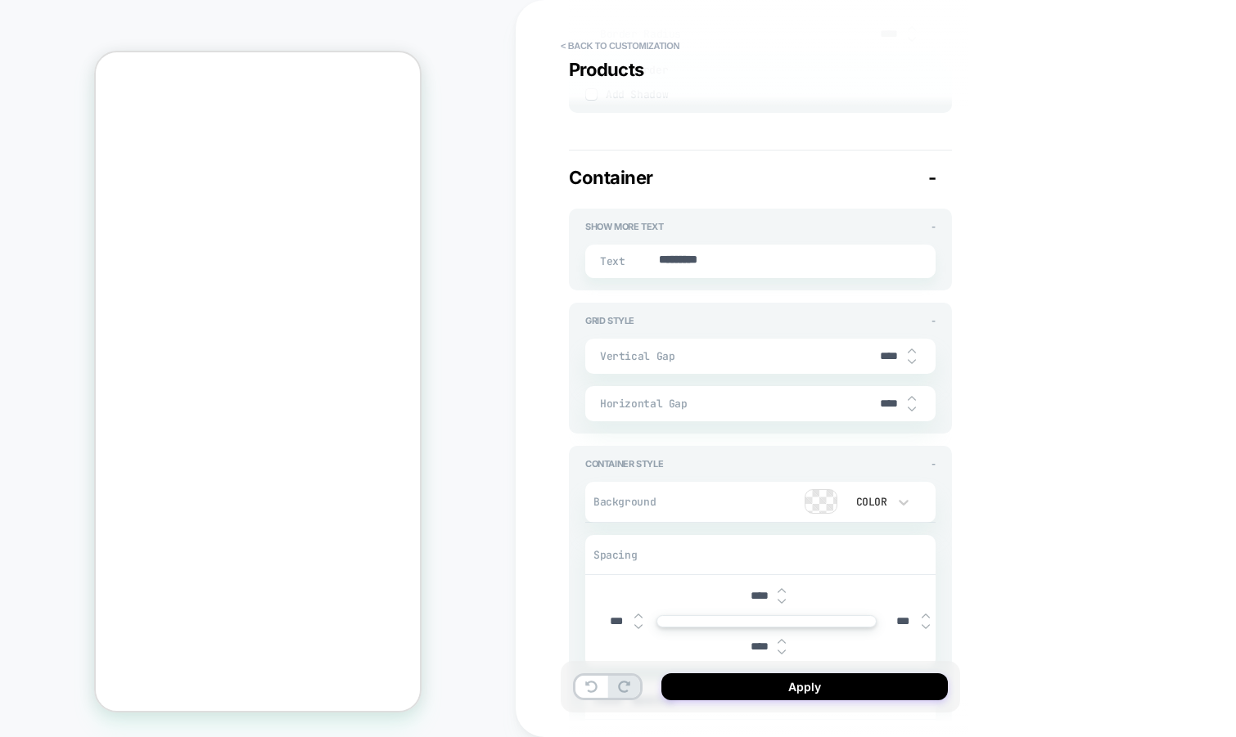
type textarea "*"
type input "****"
click at [911, 358] on img at bounding box center [911, 361] width 8 height 7
type textarea "*"
type input "****"
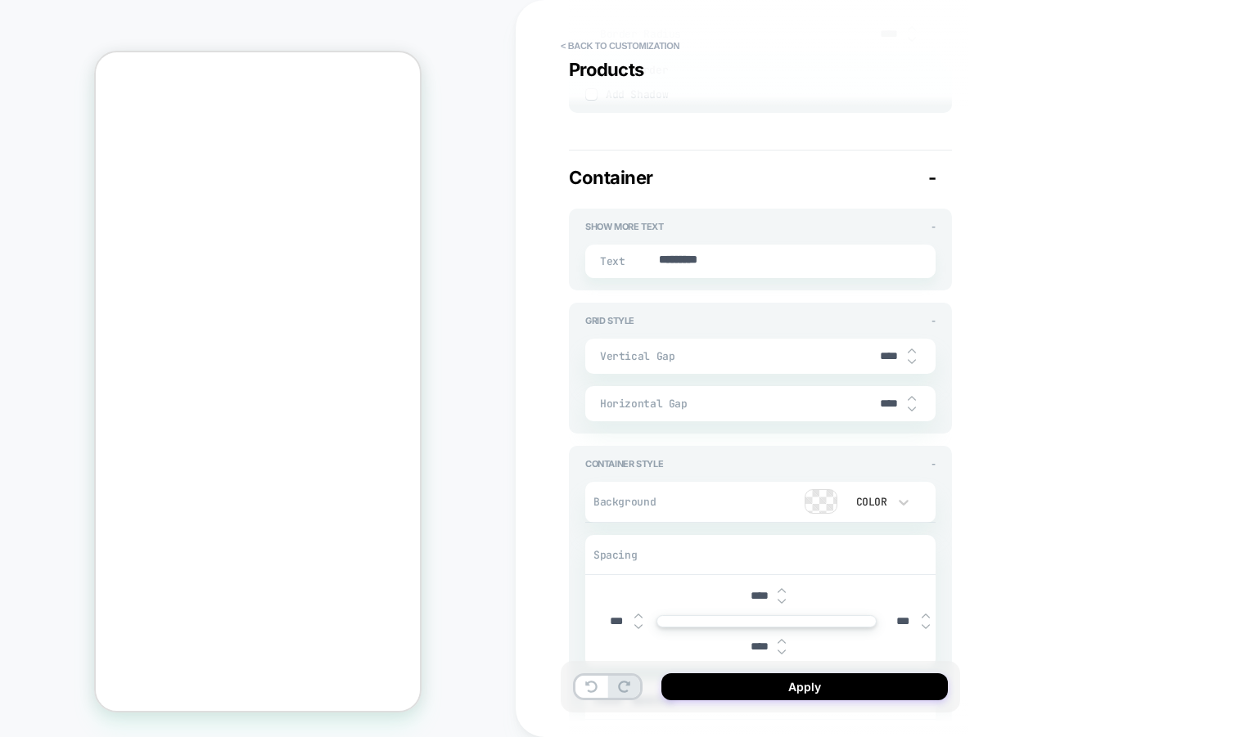
click at [911, 358] on img at bounding box center [911, 361] width 8 height 7
type textarea "*"
type input "****"
type textarea "*"
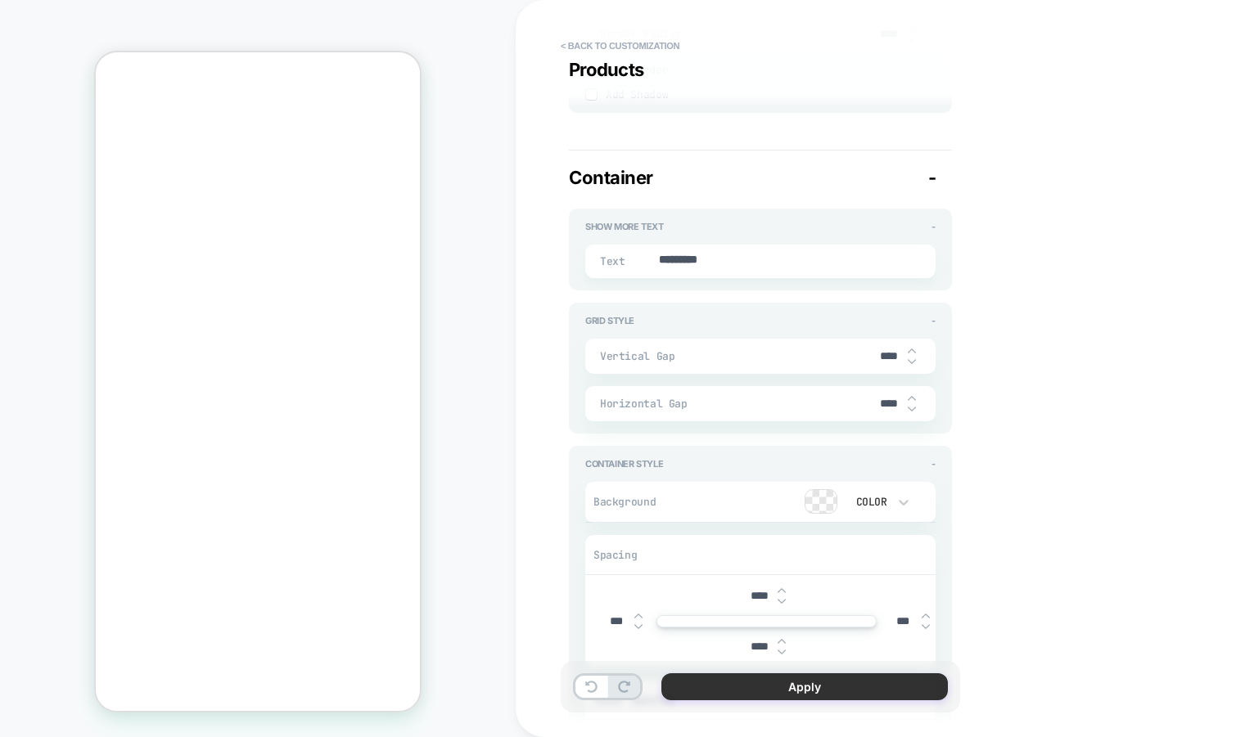
click at [750, 691] on button "Apply" at bounding box center [804, 686] width 286 height 27
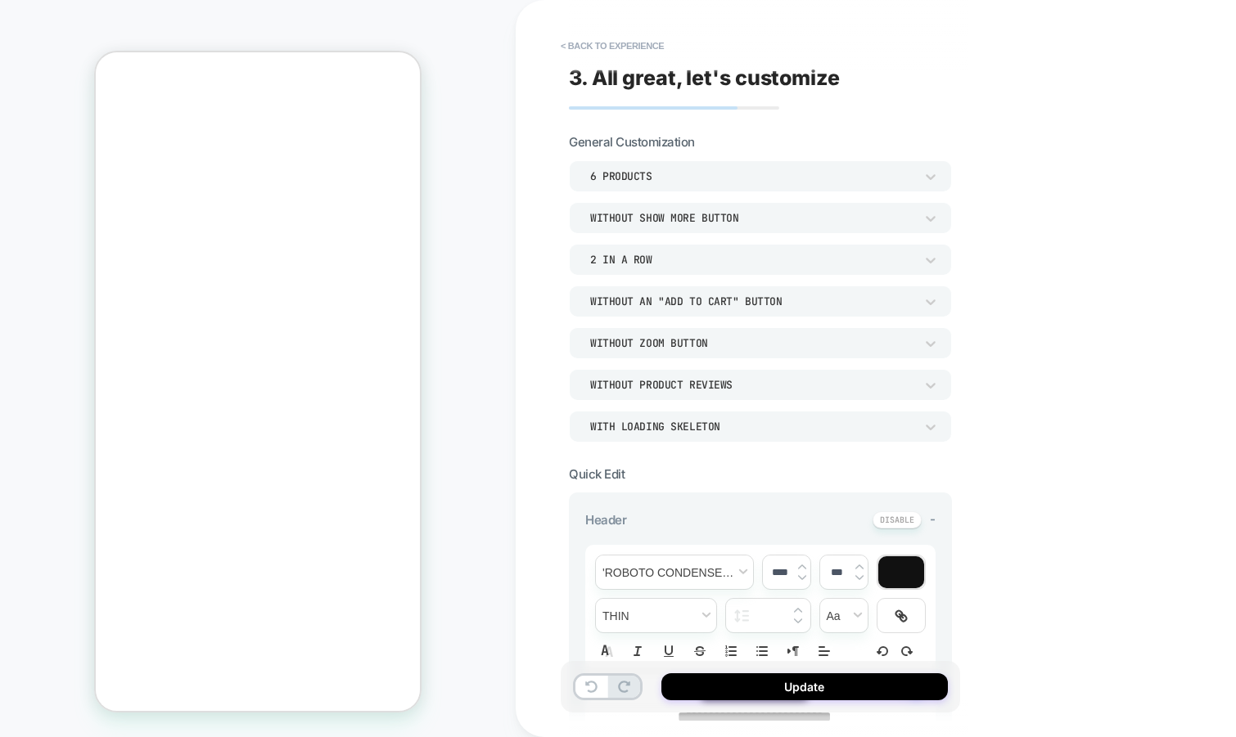
click at [736, 173] on div "6 Products" at bounding box center [752, 176] width 324 height 14
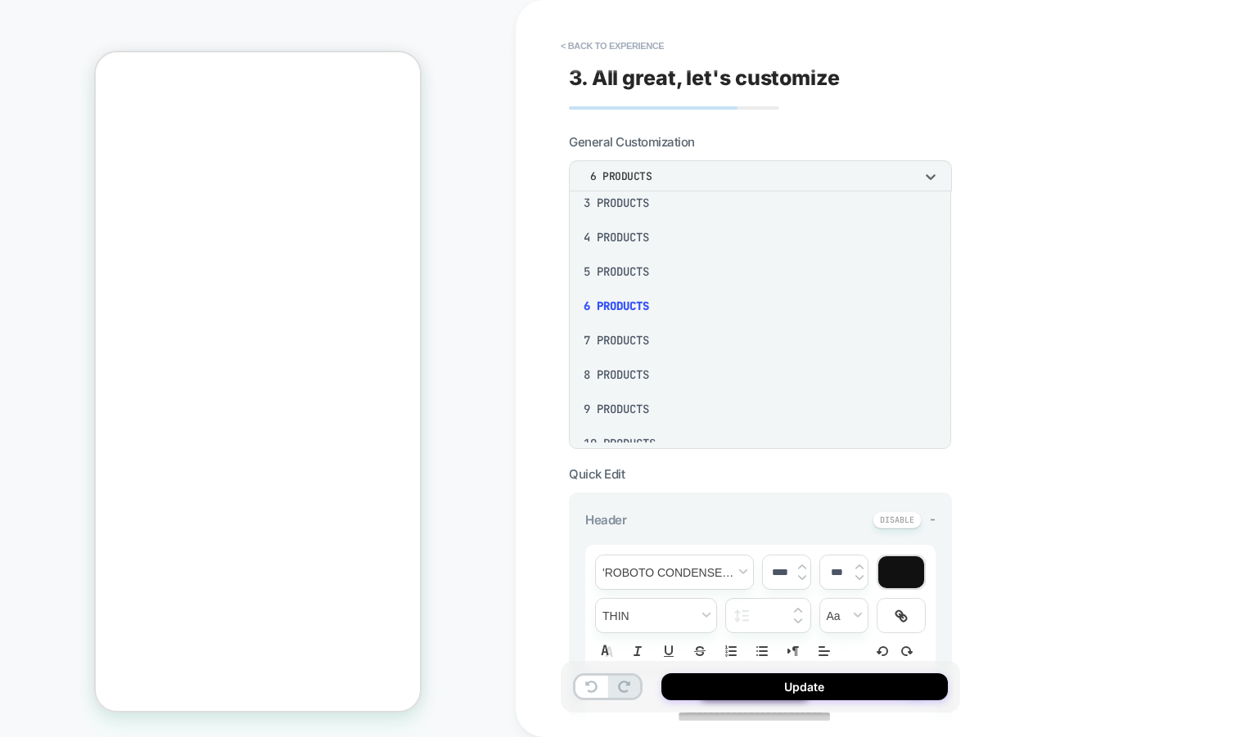
scroll to position [87, 0]
click at [641, 376] on div "8 Products" at bounding box center [759, 371] width 369 height 34
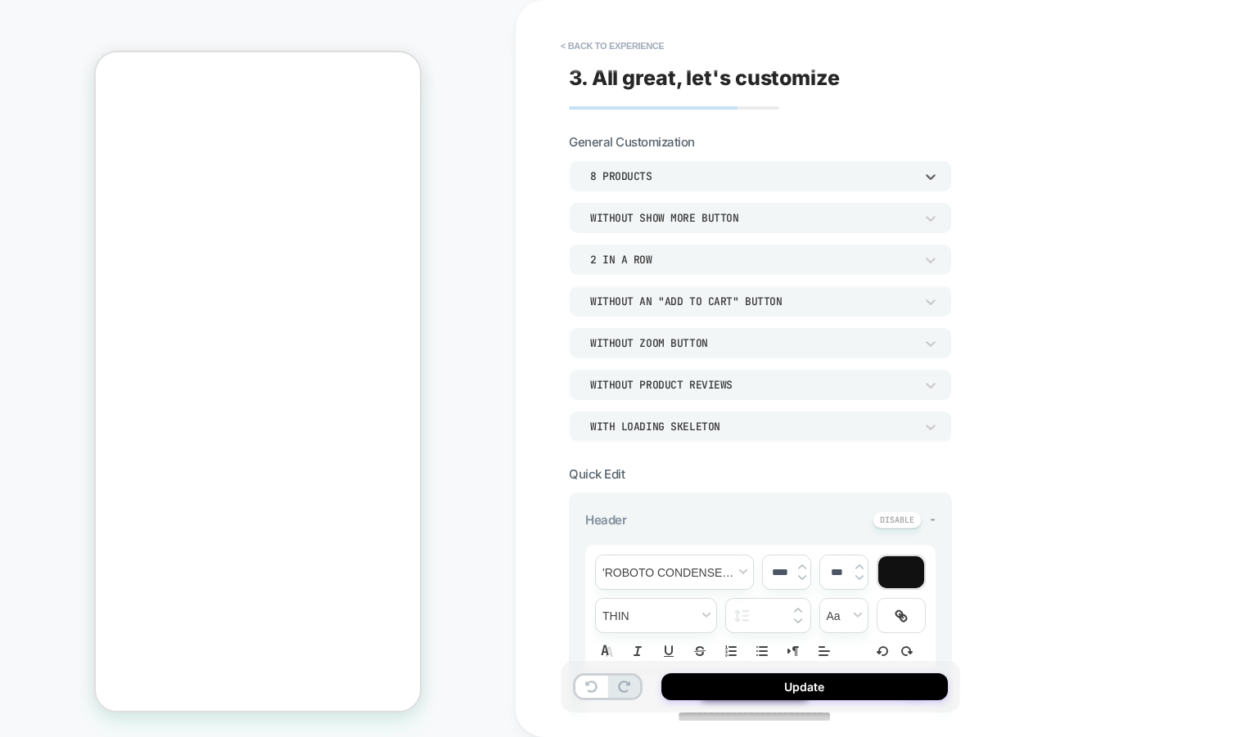
scroll to position [0, 0]
click at [729, 688] on button "Update" at bounding box center [804, 686] width 286 height 27
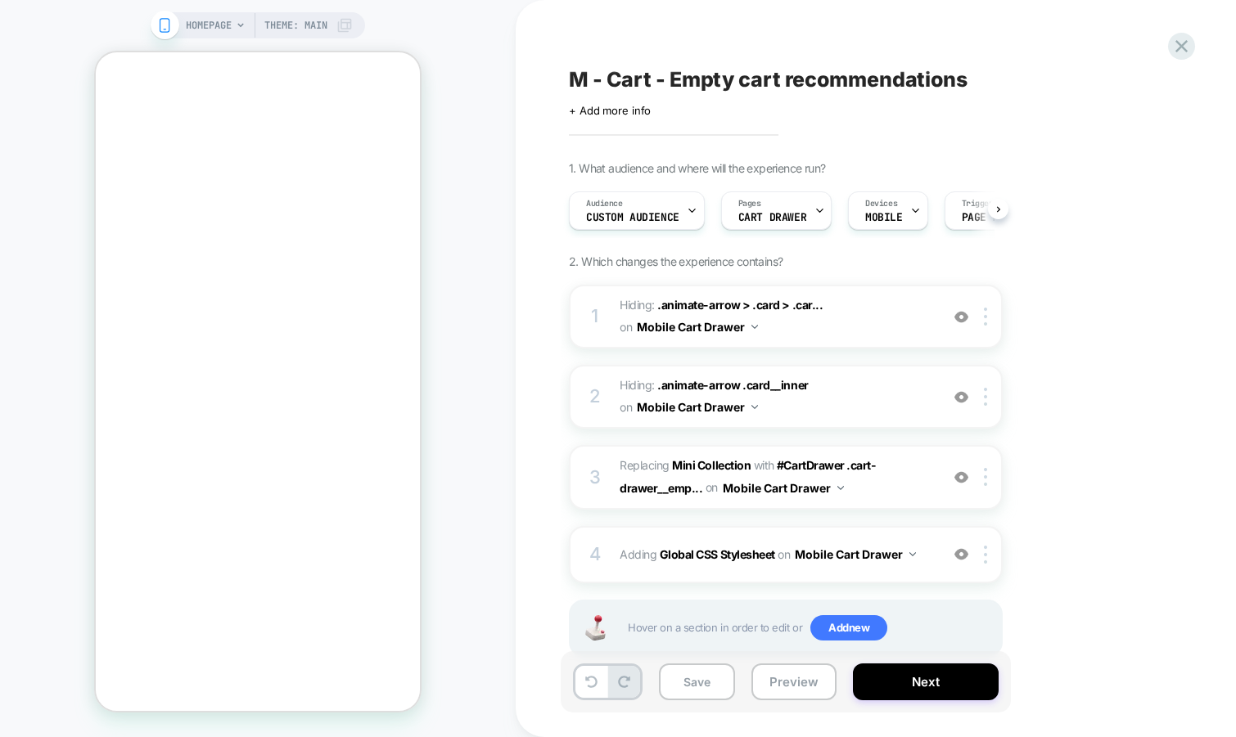
scroll to position [0, 1]
click at [682, 689] on button "Save" at bounding box center [697, 682] width 76 height 37
click at [795, 687] on button "Preview" at bounding box center [793, 682] width 85 height 37
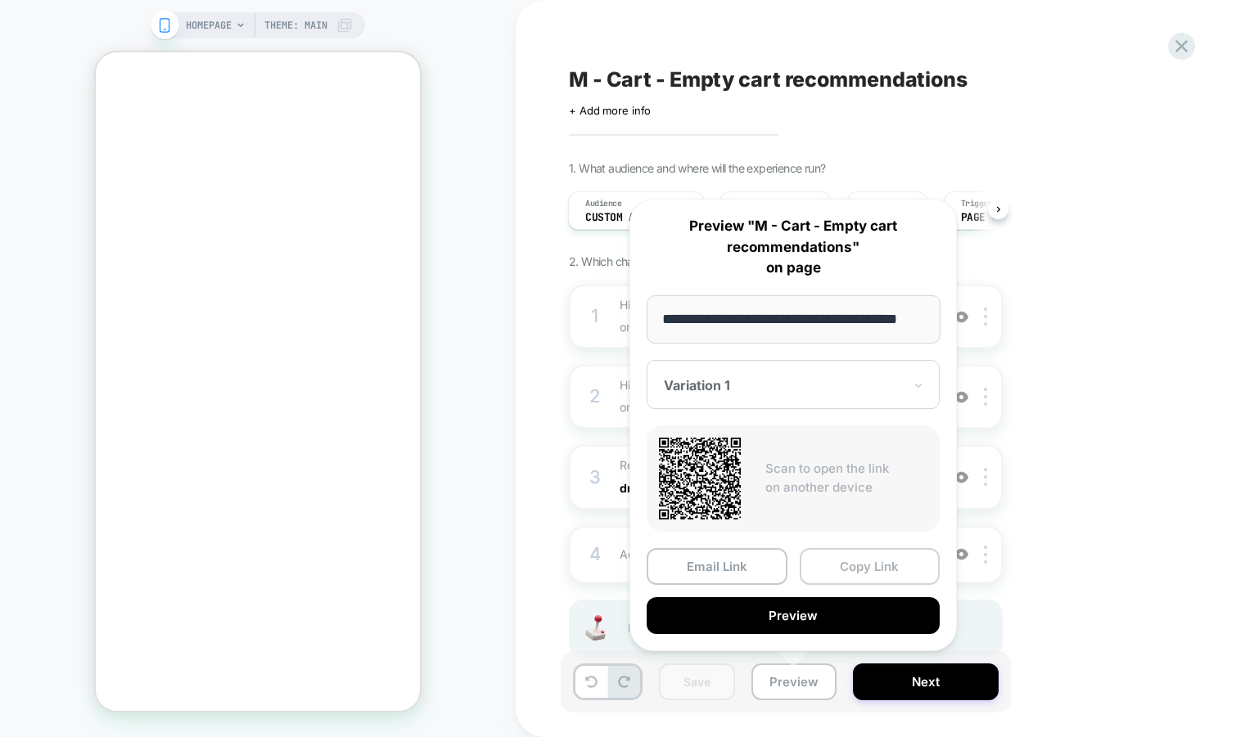
scroll to position [0, 0]
click at [876, 562] on button "Copy Link" at bounding box center [869, 566] width 141 height 37
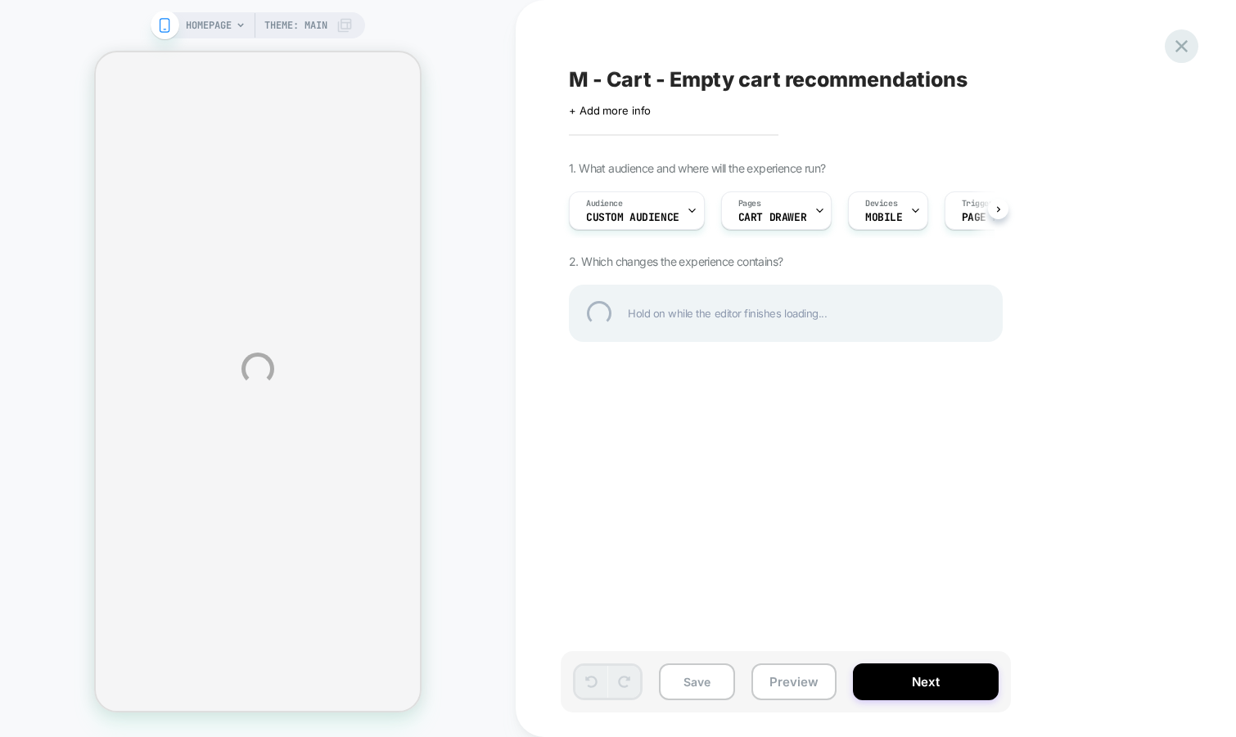
click at [1170, 42] on div at bounding box center [1181, 46] width 34 height 34
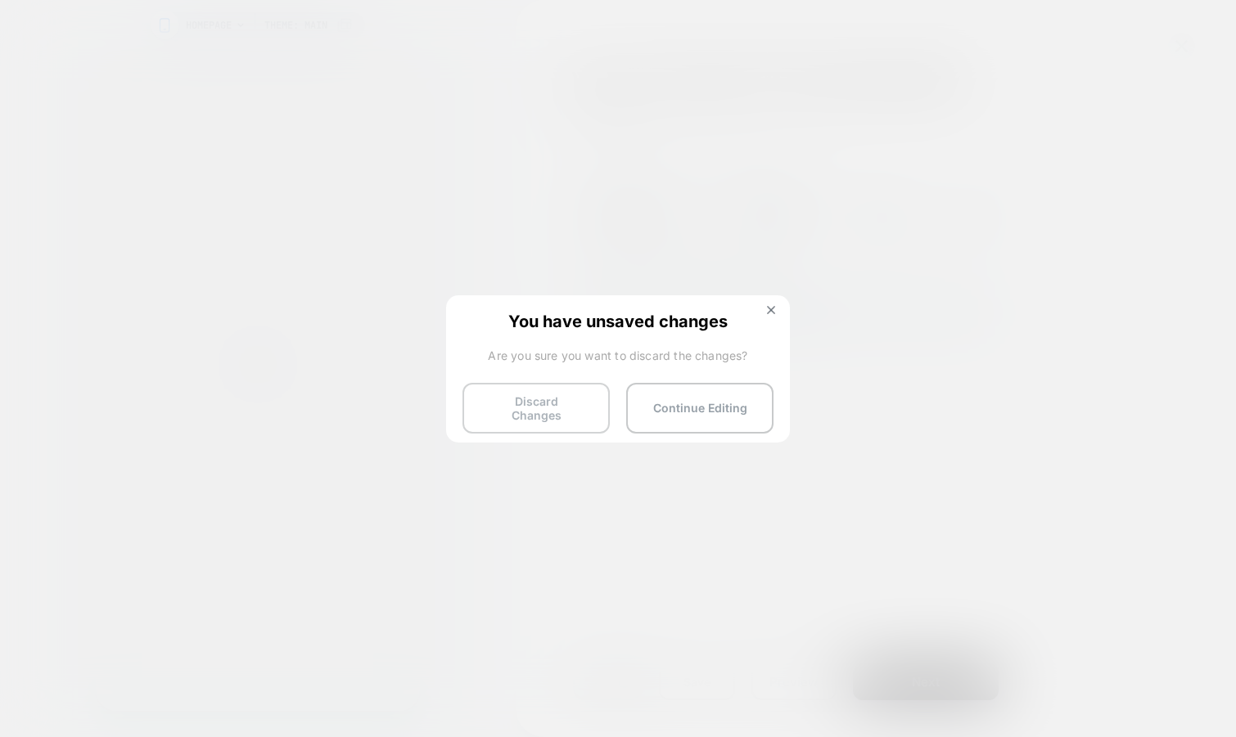
click at [525, 392] on button "Discard Changes" at bounding box center [535, 408] width 147 height 51
